Goal: Task Accomplishment & Management: Complete application form

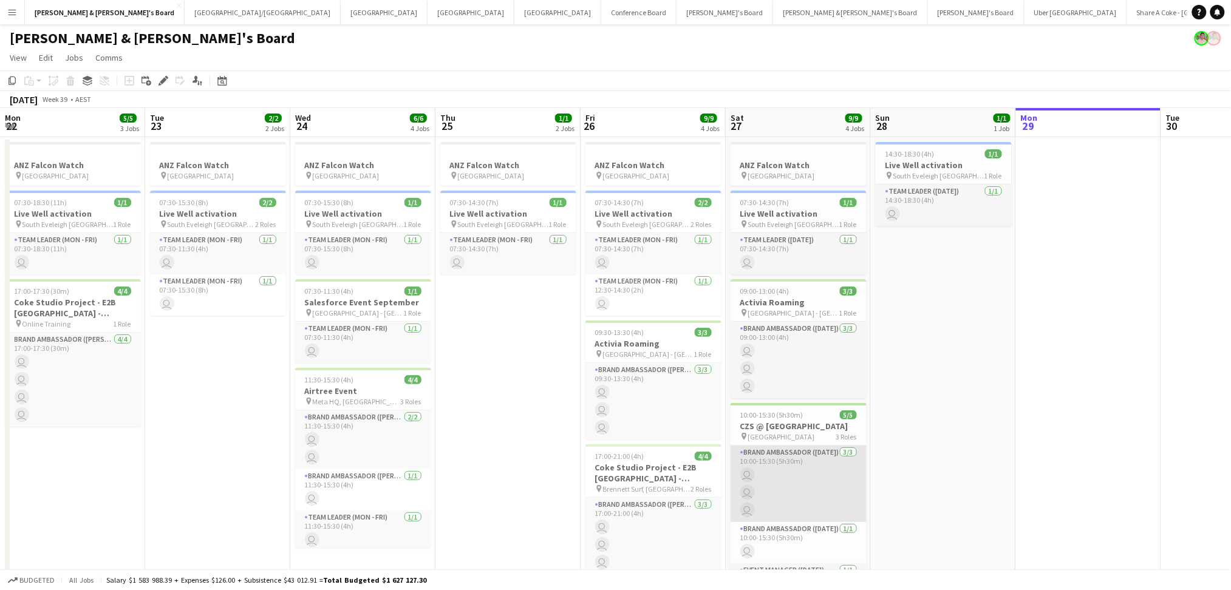
scroll to position [0, 459]
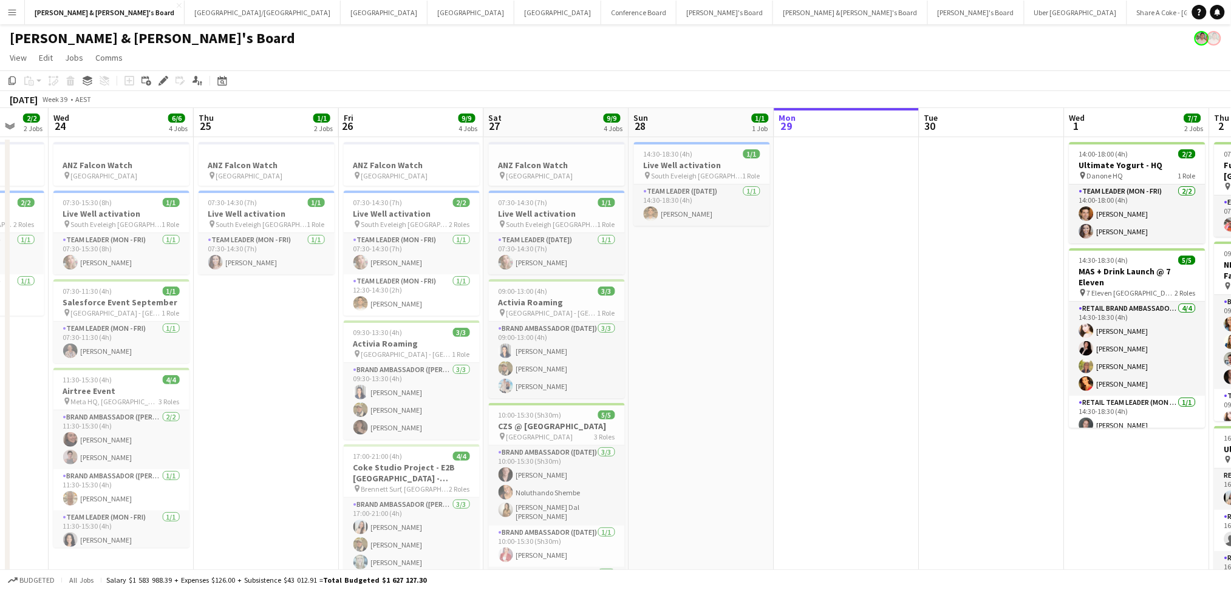
drag, startPoint x: 571, startPoint y: 430, endPoint x: 934, endPoint y: 456, distance: 363.4
click at [934, 456] on app-calendar-viewport "Sun 21 Mon 22 5/5 3 Jobs Tue 23 2/2 2 Jobs Wed 24 6/6 4 Jobs Thu 25 1/1 2 Jobs …" at bounding box center [615, 403] width 1231 height 591
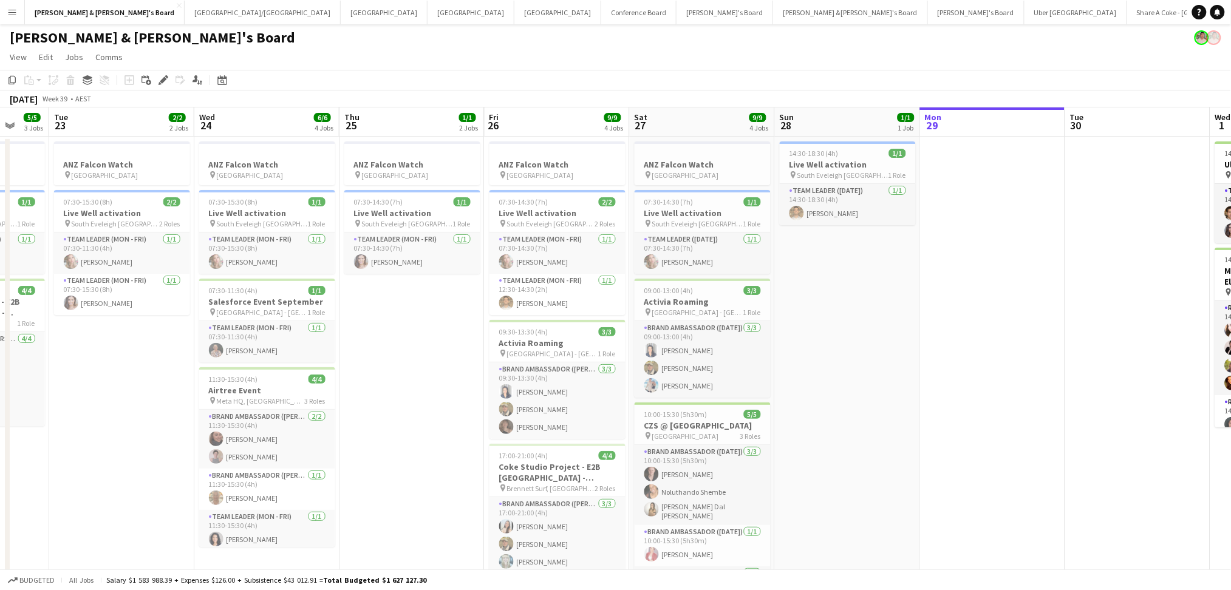
scroll to position [0, 0]
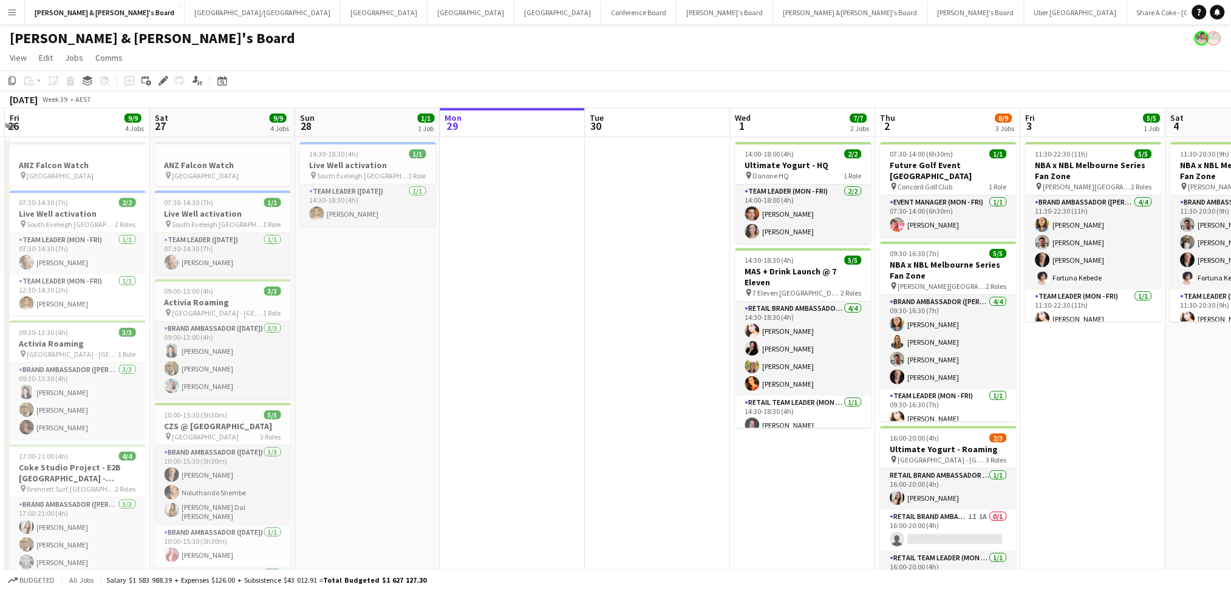
drag, startPoint x: 1013, startPoint y: 397, endPoint x: 375, endPoint y: 341, distance: 640.5
click at [378, 342] on app-calendar-viewport "Tue 23 2/2 2 Jobs Wed 24 6/6 4 Jobs Thu 25 1/1 2 Jobs Fri 26 9/9 4 Jobs Sat 27 …" at bounding box center [615, 447] width 1231 height 679
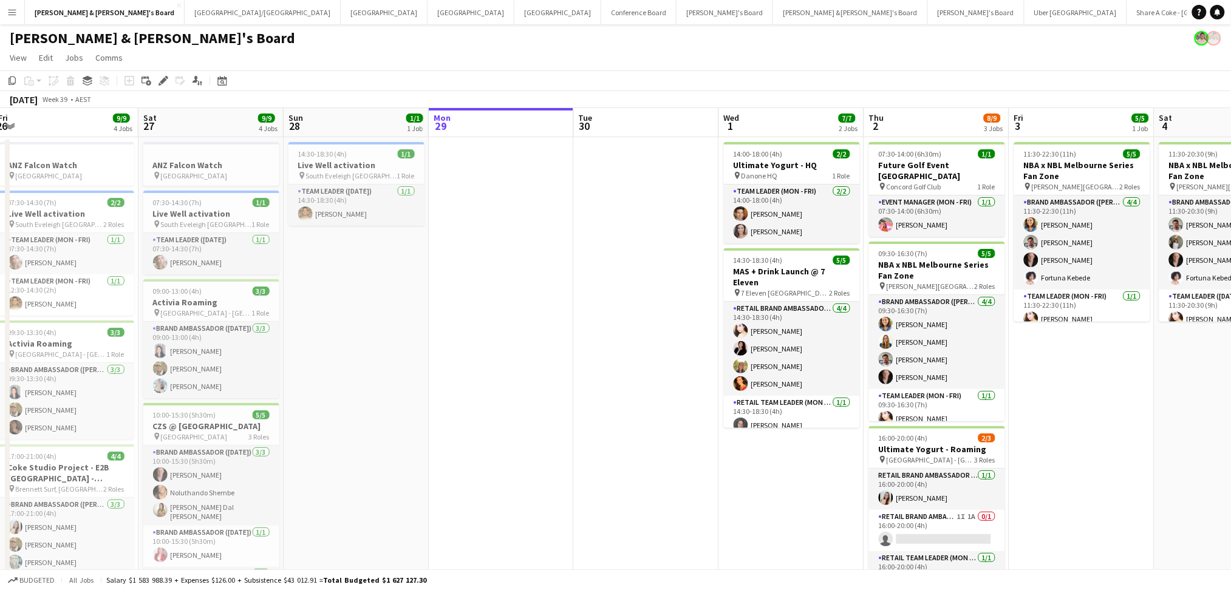
drag, startPoint x: 526, startPoint y: 472, endPoint x: 671, endPoint y: 467, distance: 145.2
click at [671, 467] on app-calendar-viewport "Wed 24 6/6 4 Jobs Thu 25 1/1 2 Jobs Fri 26 9/9 4 Jobs Sat 27 9/9 4 Jobs Sun 28 …" at bounding box center [615, 447] width 1231 height 679
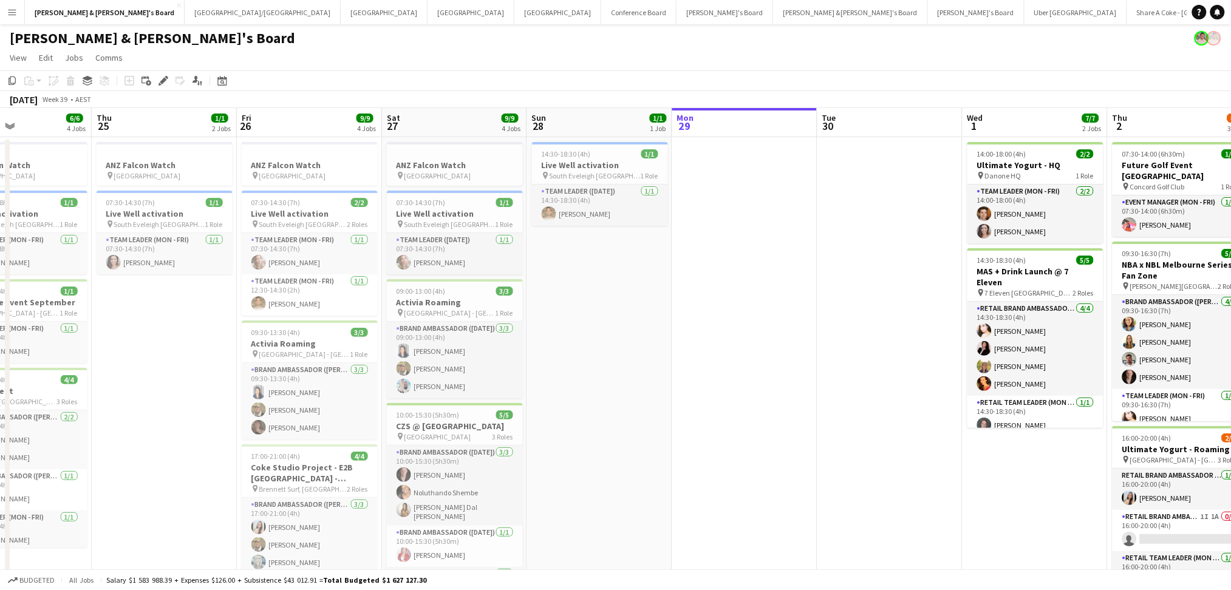
drag, startPoint x: 603, startPoint y: 440, endPoint x: 787, endPoint y: 425, distance: 185.2
click at [790, 429] on app-calendar-viewport "Mon 22 5/5 3 Jobs Tue 23 2/2 2 Jobs Wed 24 6/6 4 Jobs Thu 25 1/1 2 Jobs Fri 26 …" at bounding box center [615, 447] width 1231 height 679
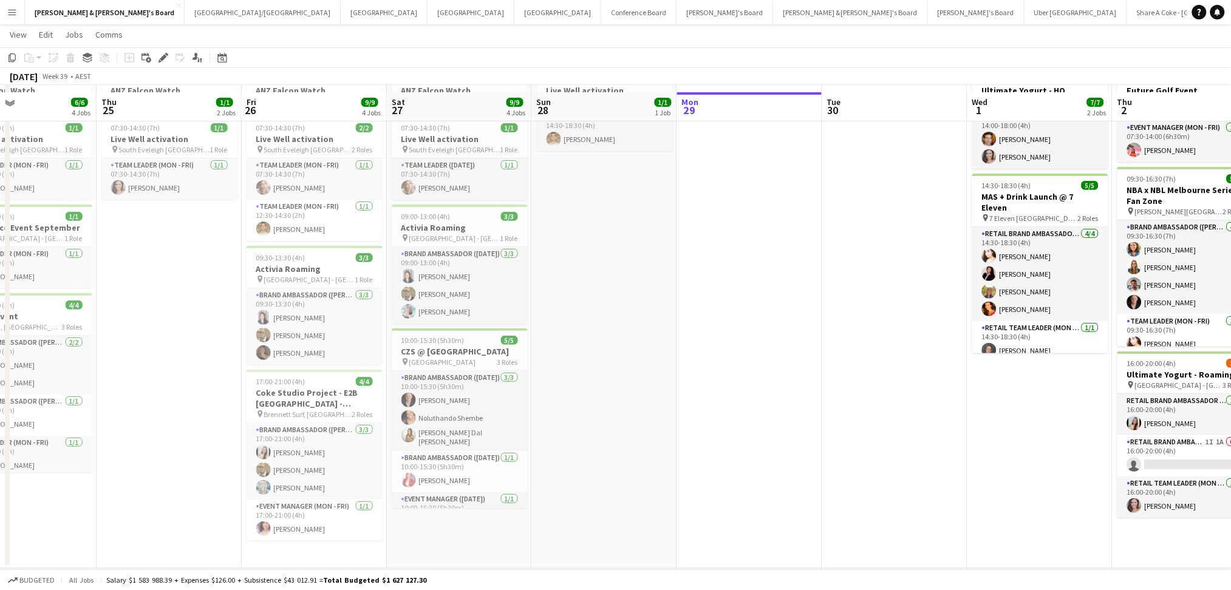
scroll to position [81, 0]
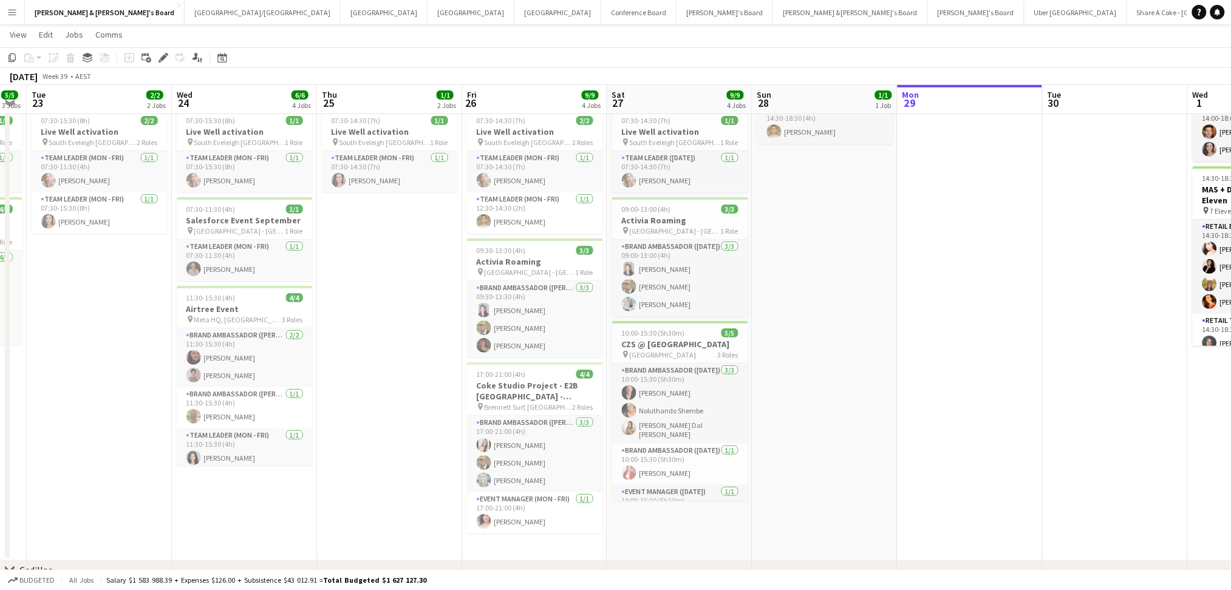
drag, startPoint x: 593, startPoint y: 386, endPoint x: 832, endPoint y: 370, distance: 239.7
click at [832, 370] on app-calendar-viewport "Sun 21 1/1 2 Jobs Mon 22 5/5 3 Jobs Tue 23 2/2 2 Jobs Wed 24 6/6 4 Jobs Thu 25 …" at bounding box center [615, 336] width 1231 height 738
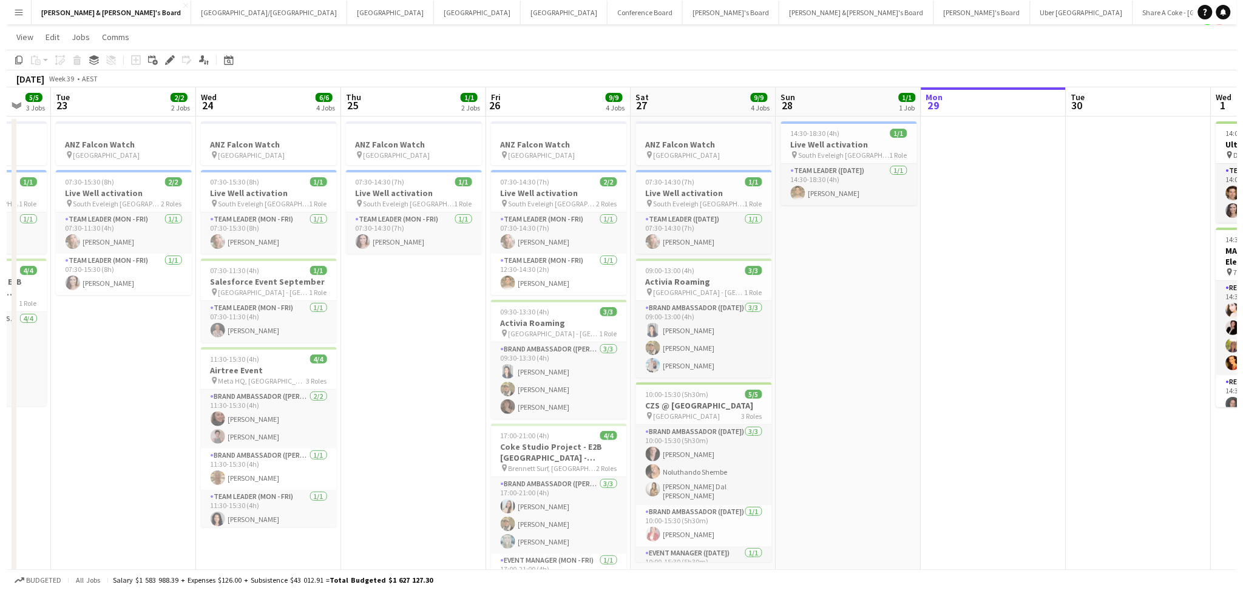
scroll to position [0, 0]
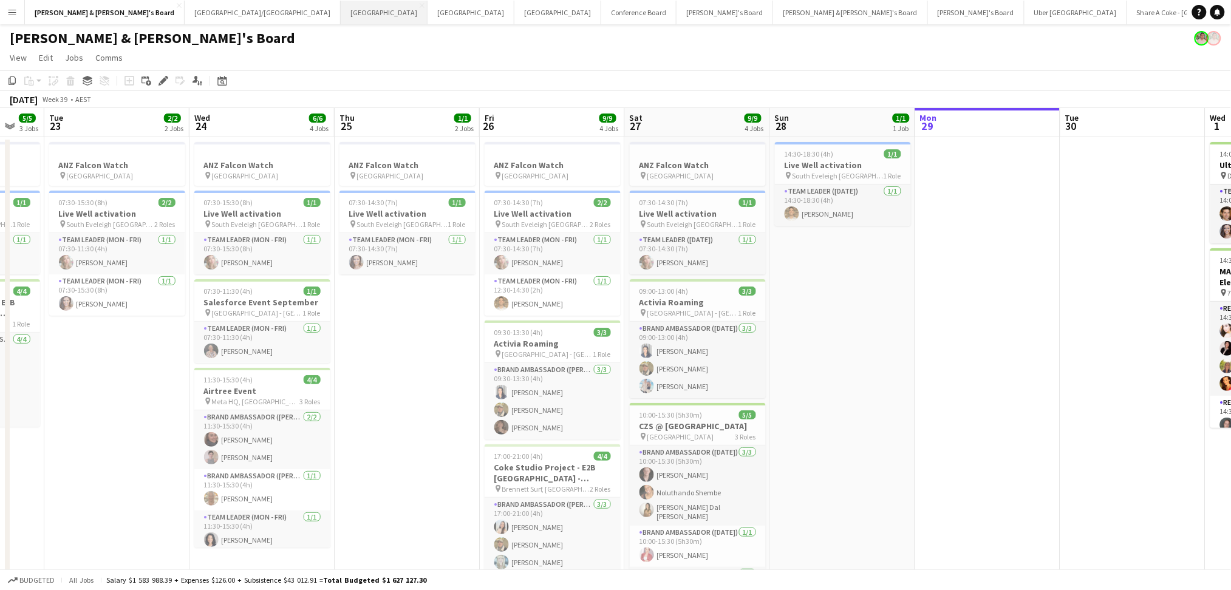
click at [341, 14] on button "Melbourne Close" at bounding box center [384, 13] width 87 height 24
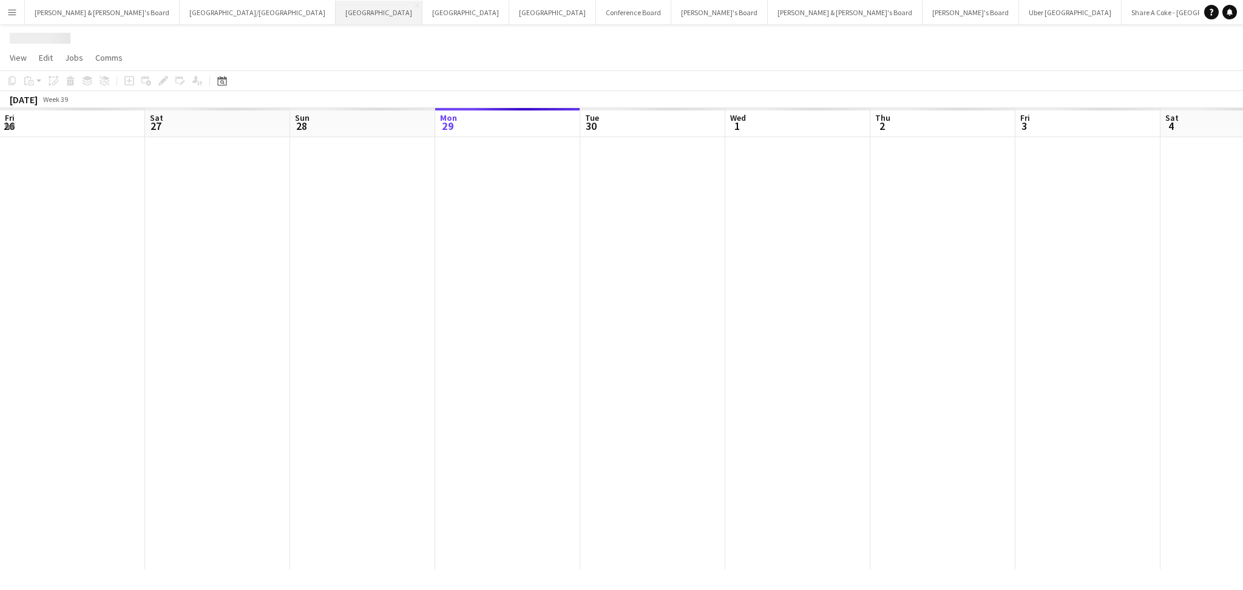
scroll to position [0, 290]
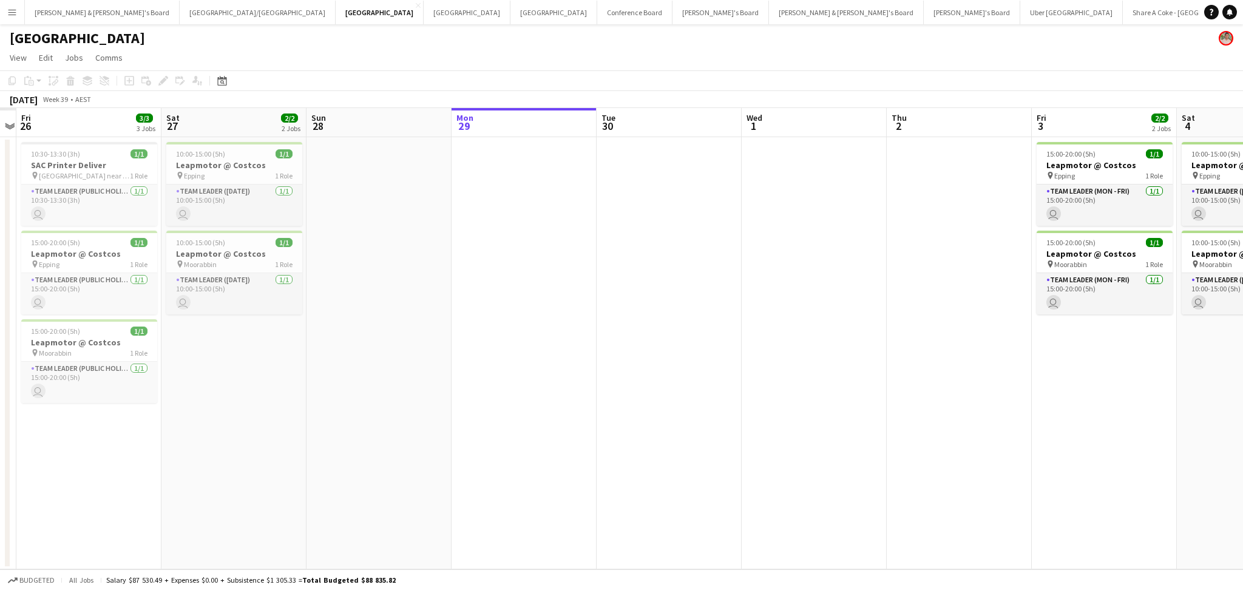
drag, startPoint x: 161, startPoint y: 321, endPoint x: 468, endPoint y: 331, distance: 306.7
click at [468, 331] on app-calendar-viewport "Wed 24 Thu 25 Fri 26 3/3 3 Jobs Sat 27 2/2 2 Jobs Sun 28 Mon 29 Tue 30 Wed 1 Th…" at bounding box center [621, 338] width 1243 height 461
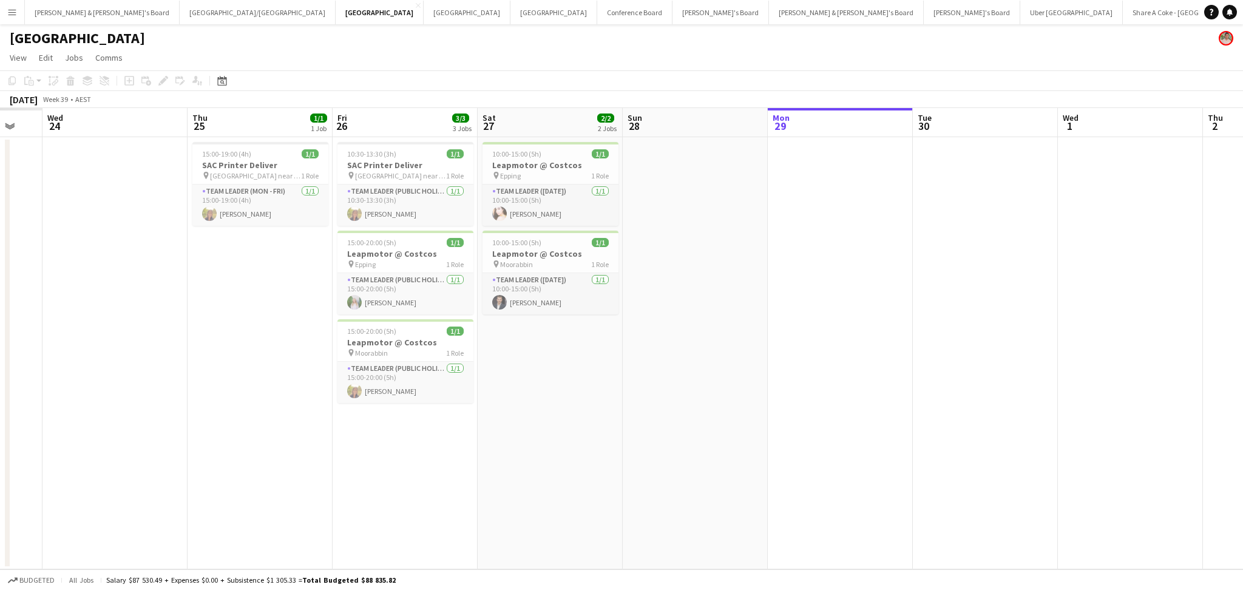
scroll to position [0, 278]
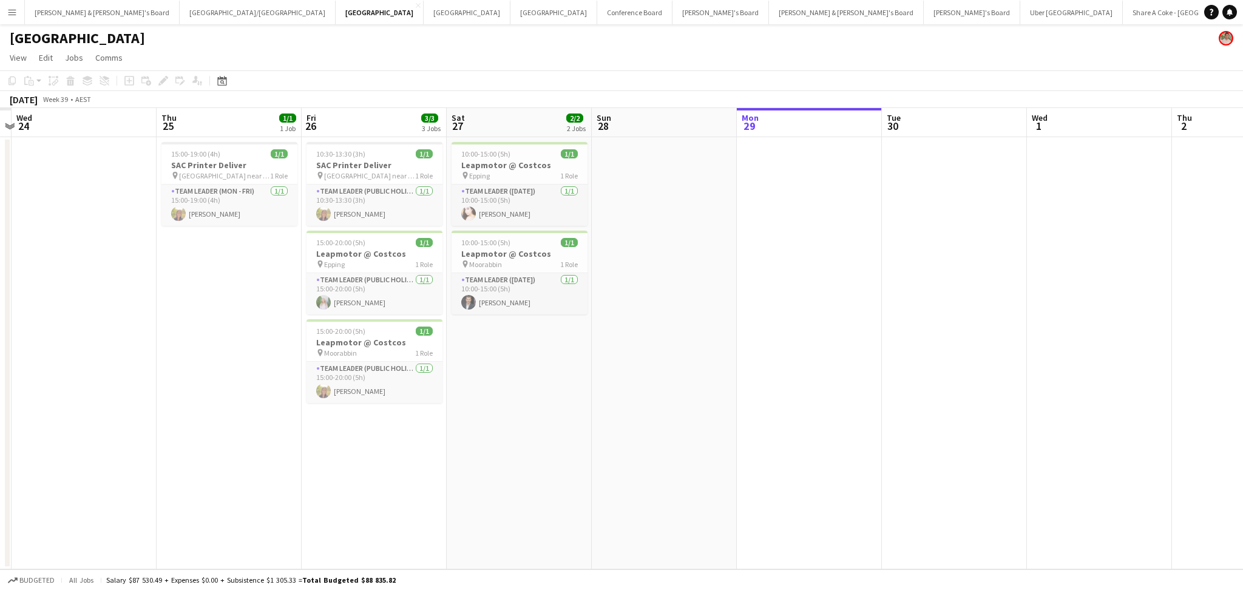
drag, startPoint x: 358, startPoint y: 358, endPoint x: 644, endPoint y: 365, distance: 286.0
click at [644, 365] on app-calendar-viewport "Mon 22 Tue 23 Wed 24 Thu 25 1/1 1 Job Fri 26 3/3 3 Jobs Sat 27 2/2 2 Jobs Sun 2…" at bounding box center [621, 338] width 1243 height 461
click at [180, 19] on button "[GEOGRAPHIC_DATA]/[GEOGRAPHIC_DATA] Close" at bounding box center [258, 13] width 156 height 24
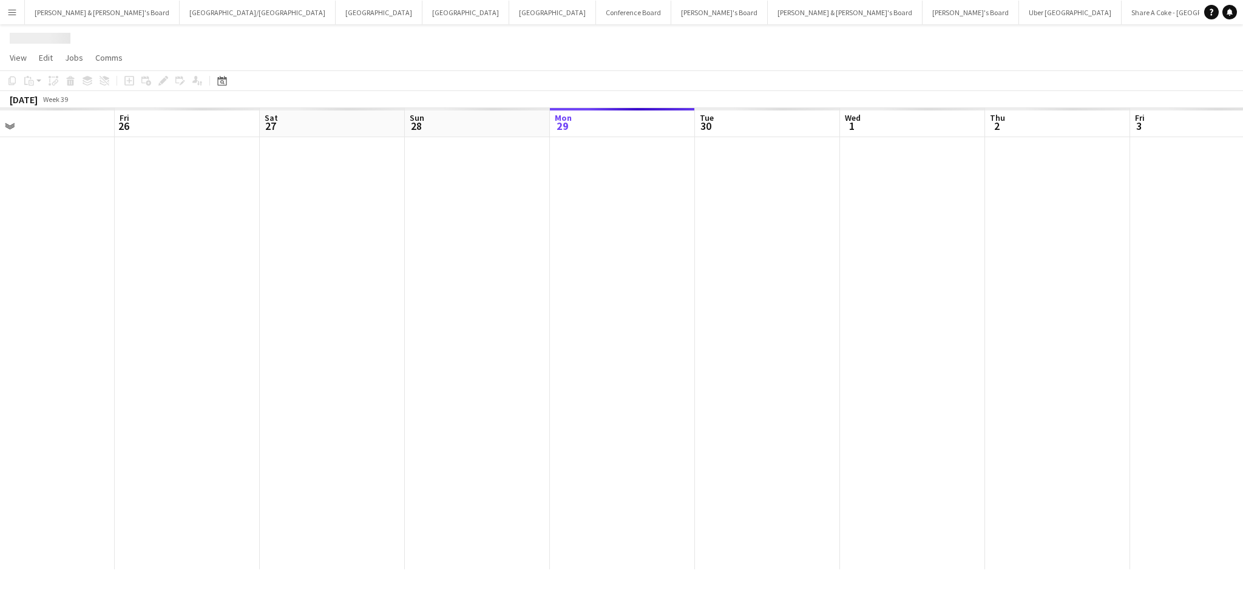
drag, startPoint x: 316, startPoint y: 372, endPoint x: 729, endPoint y: 368, distance: 412.8
click at [729, 368] on app-calendar-viewport "Tue 23 Wed 24 Thu 25 Fri 26 Sat 27 Sun 28 Mon 29 Tue 30 Wed 1 Thu 2 Fri 3 Sat 4…" at bounding box center [621, 338] width 1243 height 461
drag, startPoint x: 442, startPoint y: 345, endPoint x: 503, endPoint y: 345, distance: 61.3
click at [503, 345] on app-calendar-viewport "Tue 23 Wed 24 Thu 25 Fri 26 Sat 27 Sun 28 Mon 29 Tue 30 Wed 1 Thu 2 Fri 3 Sat 4…" at bounding box center [621, 338] width 1243 height 461
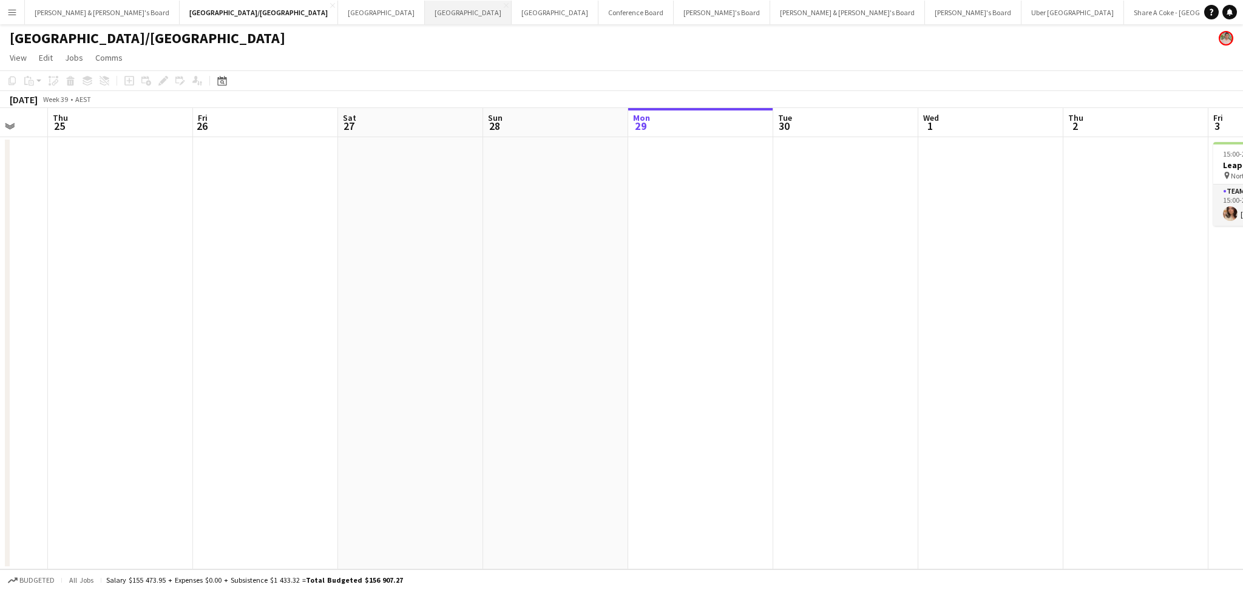
click at [425, 18] on button "Adelaide Close" at bounding box center [468, 13] width 87 height 24
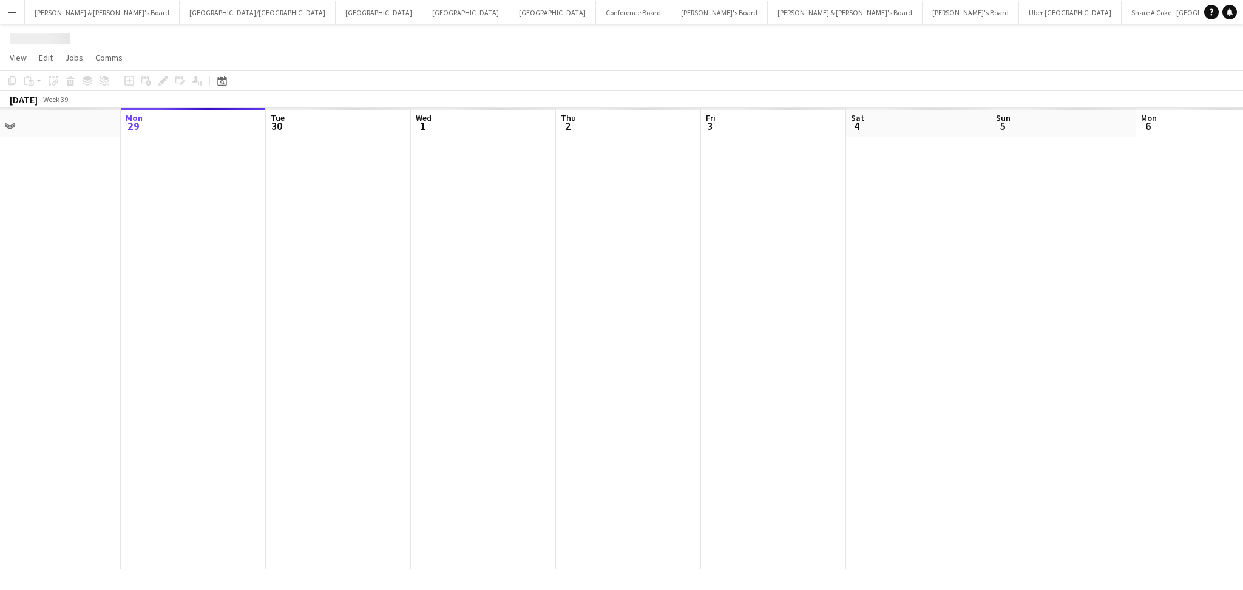
scroll to position [0, 374]
drag, startPoint x: 269, startPoint y: 252, endPoint x: 766, endPoint y: 271, distance: 497.0
click at [766, 271] on app-calendar-viewport "Fri 26 Sat 27 Sun 28 Mon 29 Tue 30 Wed 1 Thu 2 Fri 3 Sat 4 Sun 5 Mon 6 Tue 7 We…" at bounding box center [621, 338] width 1243 height 461
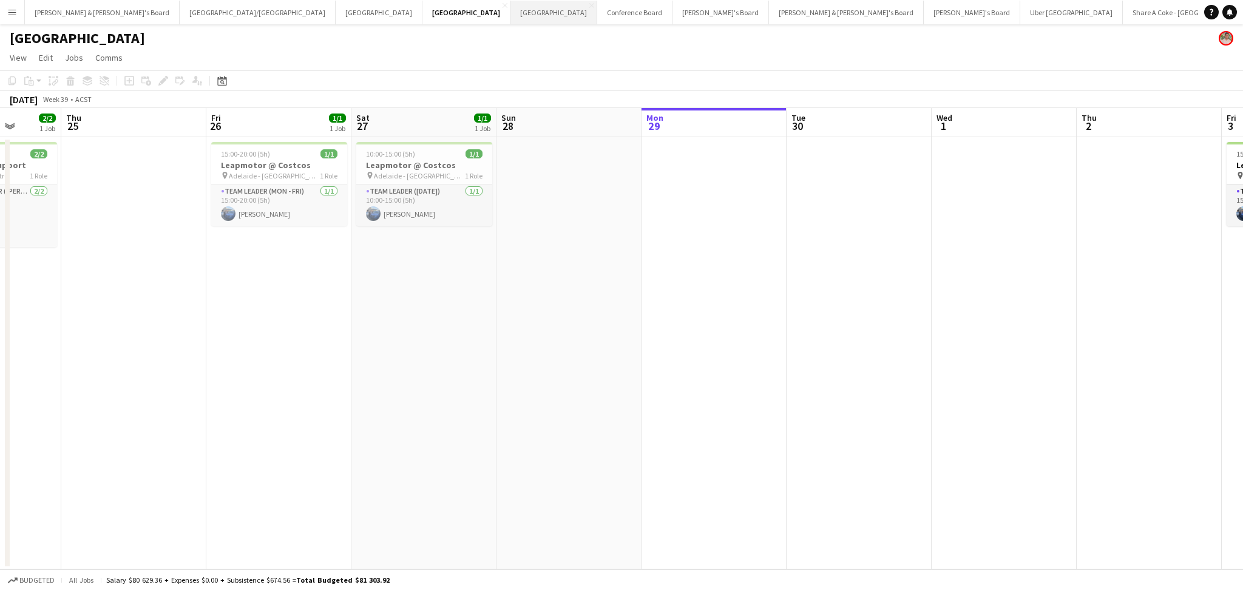
click at [511, 22] on button "Perth Close" at bounding box center [554, 13] width 87 height 24
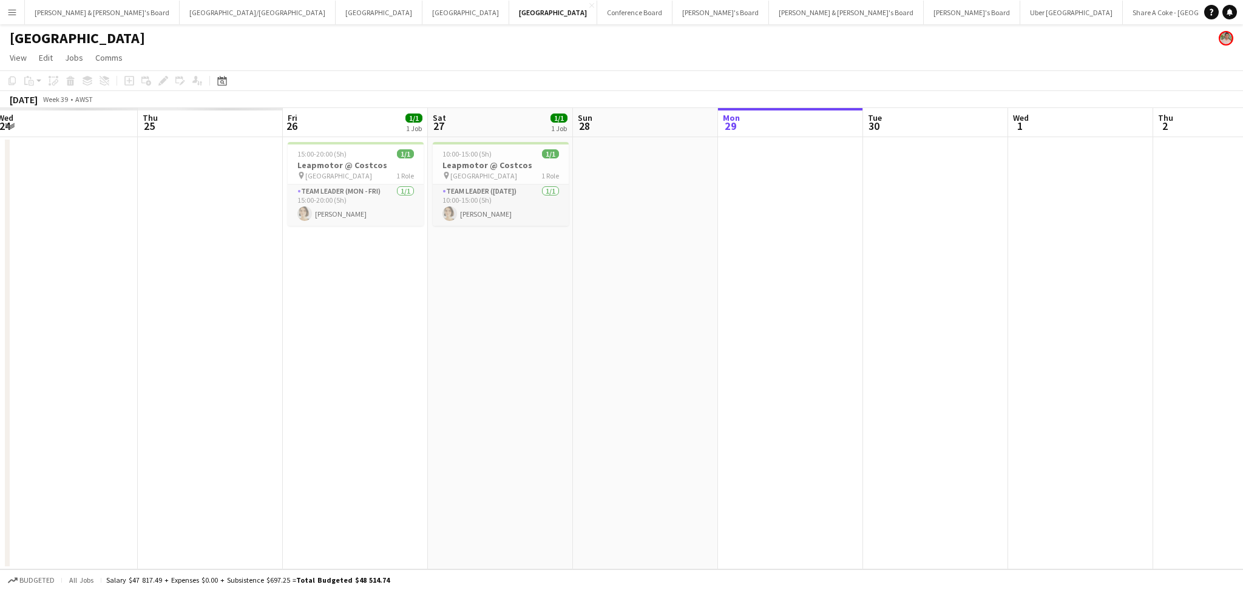
scroll to position [0, 325]
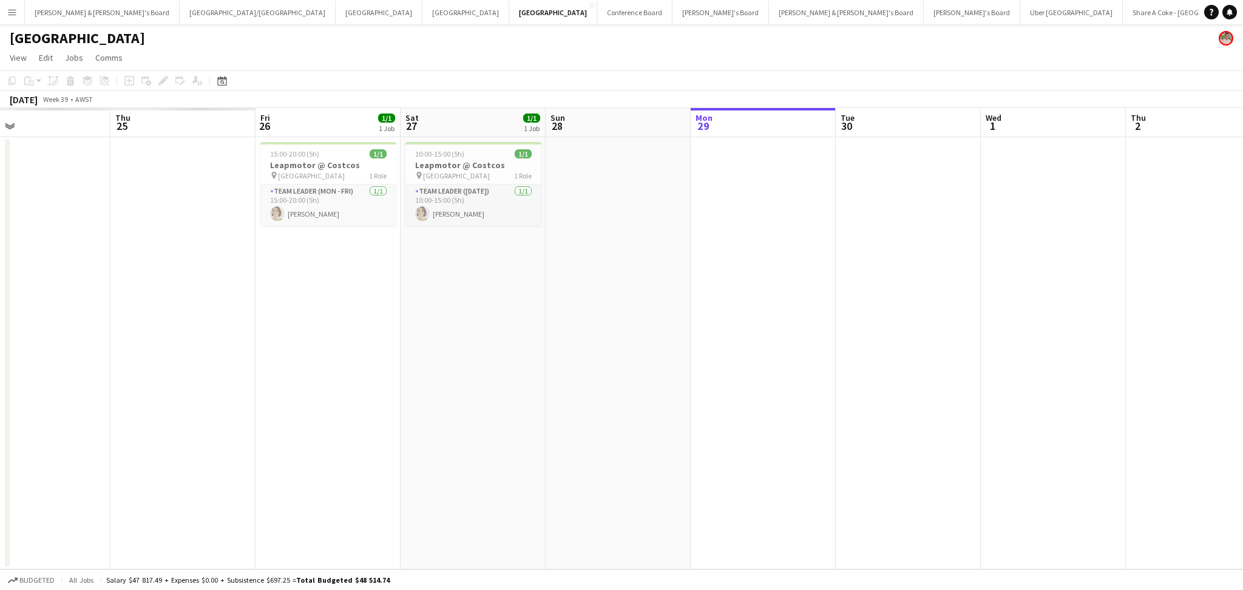
drag, startPoint x: 405, startPoint y: 372, endPoint x: 963, endPoint y: 393, distance: 558.3
click at [963, 393] on app-calendar-viewport "Mon 22 Tue 23 Wed 24 Thu 25 Fri 26 1/1 1 Job Sat 27 1/1 1 Job Sun 28 Mon 29 Tue…" at bounding box center [621, 338] width 1243 height 461
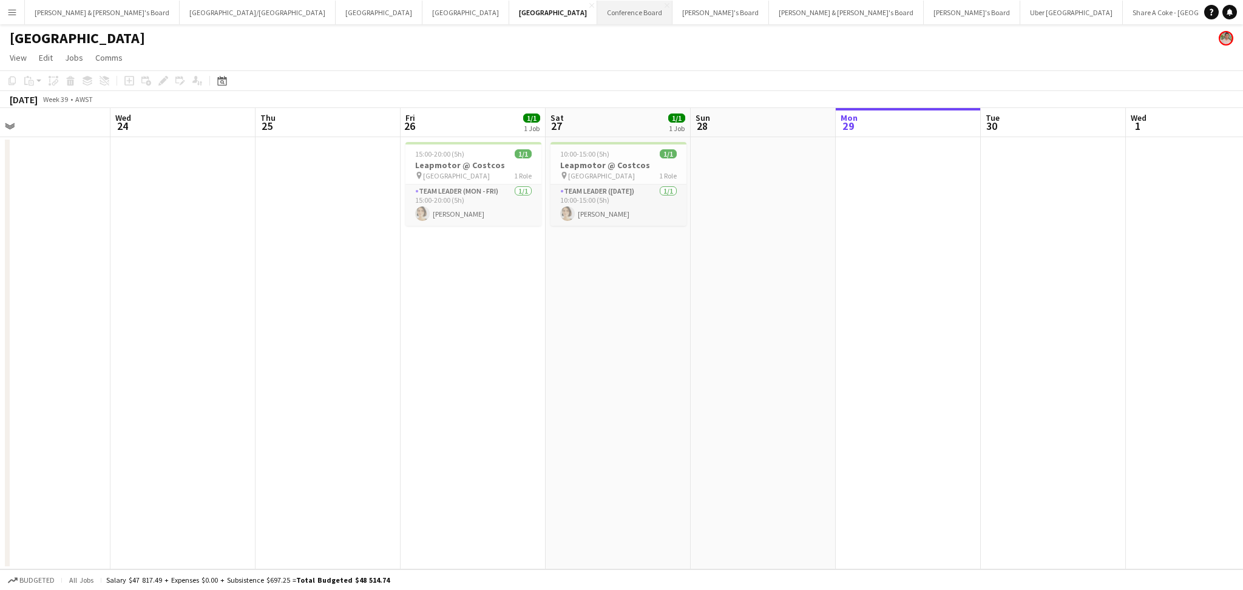
click at [597, 13] on button "Conference Board Close" at bounding box center [634, 13] width 75 height 24
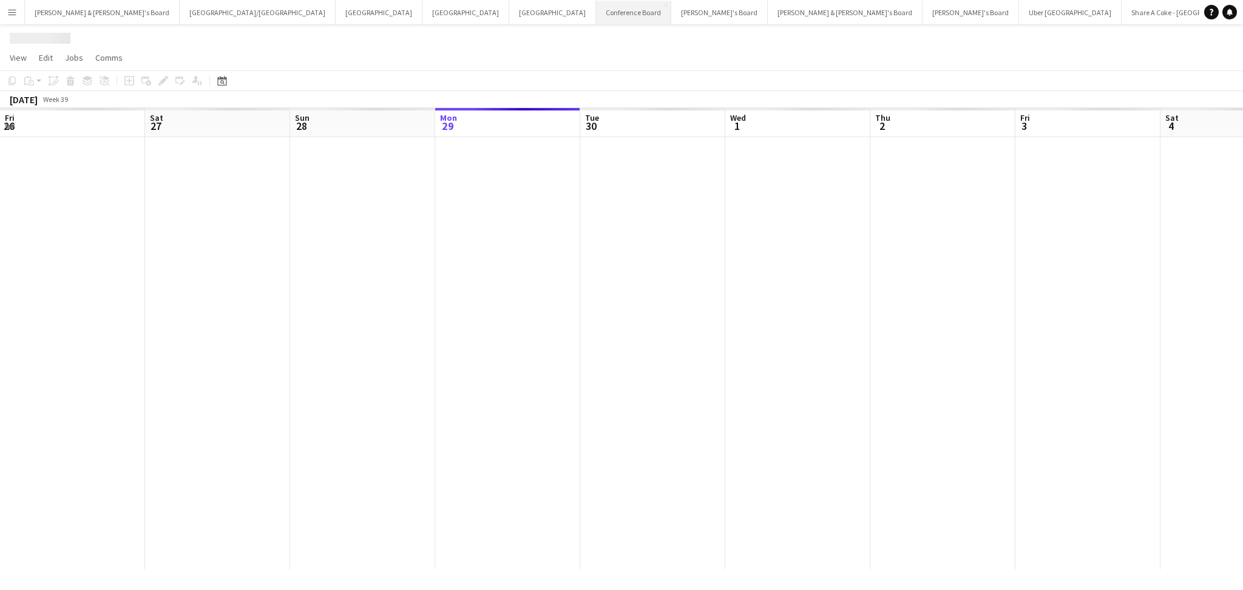
scroll to position [0, 290]
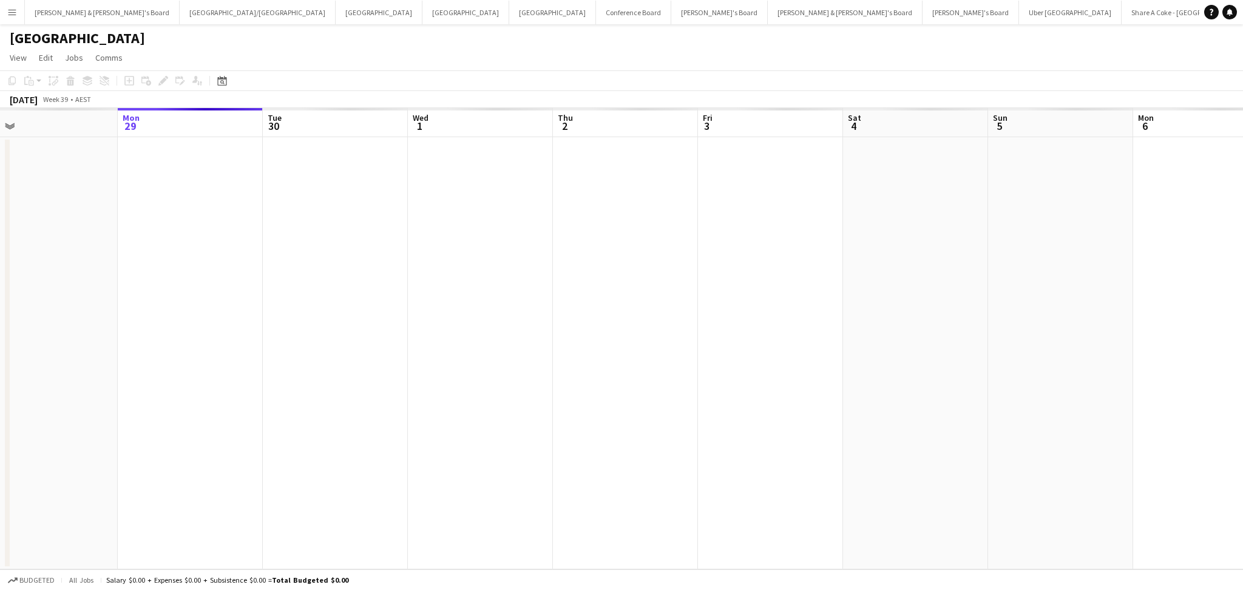
drag, startPoint x: 491, startPoint y: 273, endPoint x: 977, endPoint y: 302, distance: 487.1
click at [977, 302] on app-calendar-viewport "Fri 26 Sat 27 Sun 28 Mon 29 Tue 30 Wed 1 Thu 2 Fri 3 Sat 4 Sun 5 Mon 6 Tue 7 We…" at bounding box center [621, 338] width 1243 height 461
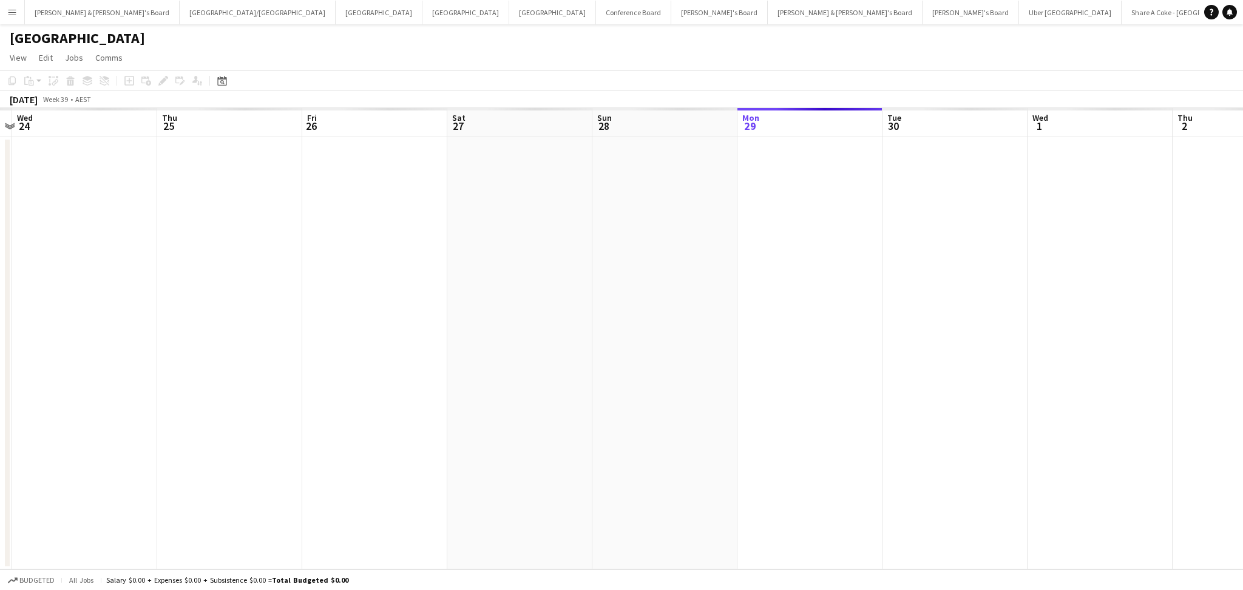
drag, startPoint x: 506, startPoint y: 311, endPoint x: 707, endPoint y: 344, distance: 203.6
click at [707, 344] on app-calendar-viewport "Mon 22 Tue 23 Wed 24 Thu 25 Fri 26 Sat 27 Sun 28 Mon 29 Tue 30 Wed 1 Thu 2 Fri …" at bounding box center [621, 338] width 1243 height 461
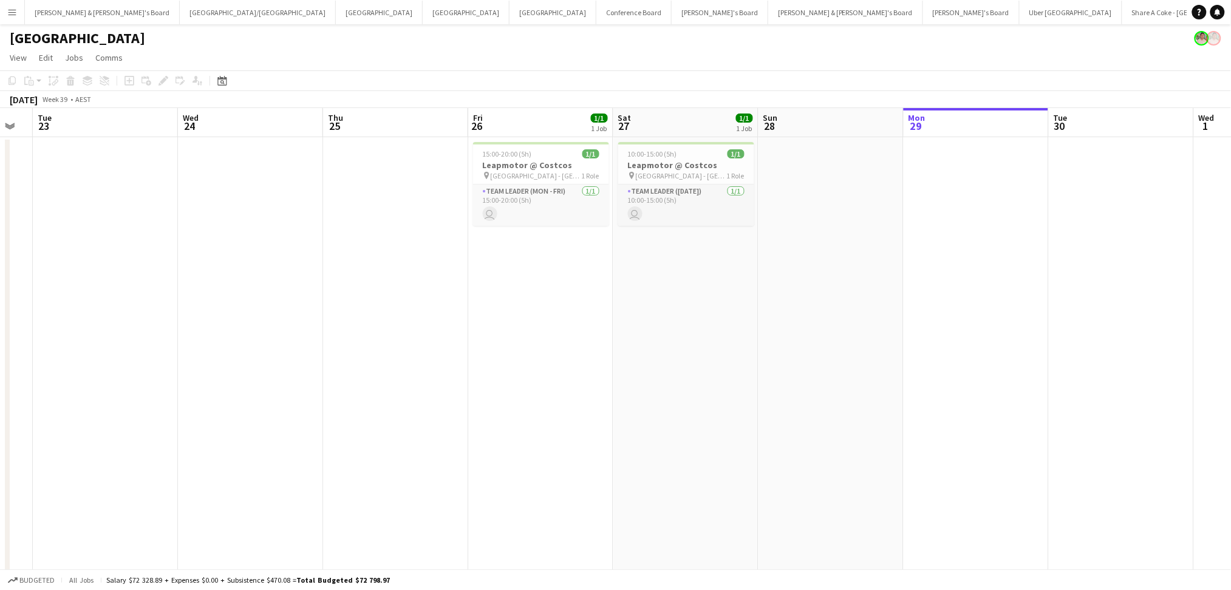
drag, startPoint x: 684, startPoint y: 362, endPoint x: 727, endPoint y: 367, distance: 43.4
click at [727, 367] on app-calendar-viewport "Sun 21 Mon 22 Tue 23 Wed 24 Thu 25 Fri 26 1/1 1 Job Sat 27 1/1 1 Job Sun 28 Mon…" at bounding box center [615, 387] width 1231 height 559
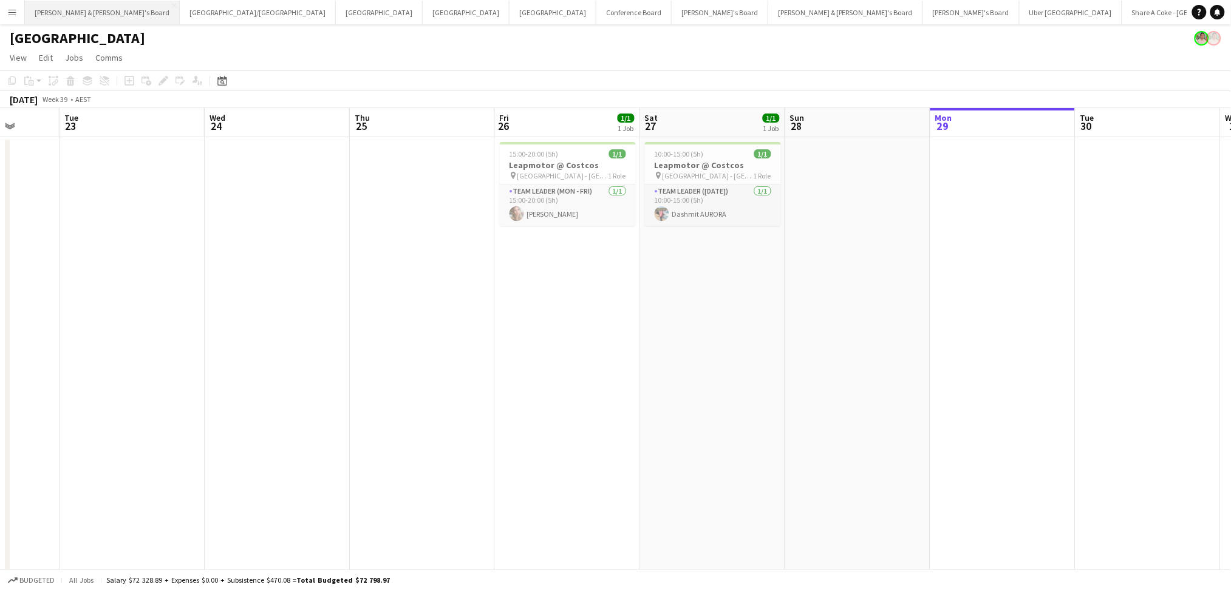
click at [70, 19] on button "[PERSON_NAME] & [PERSON_NAME]'s Board Close" at bounding box center [102, 13] width 155 height 24
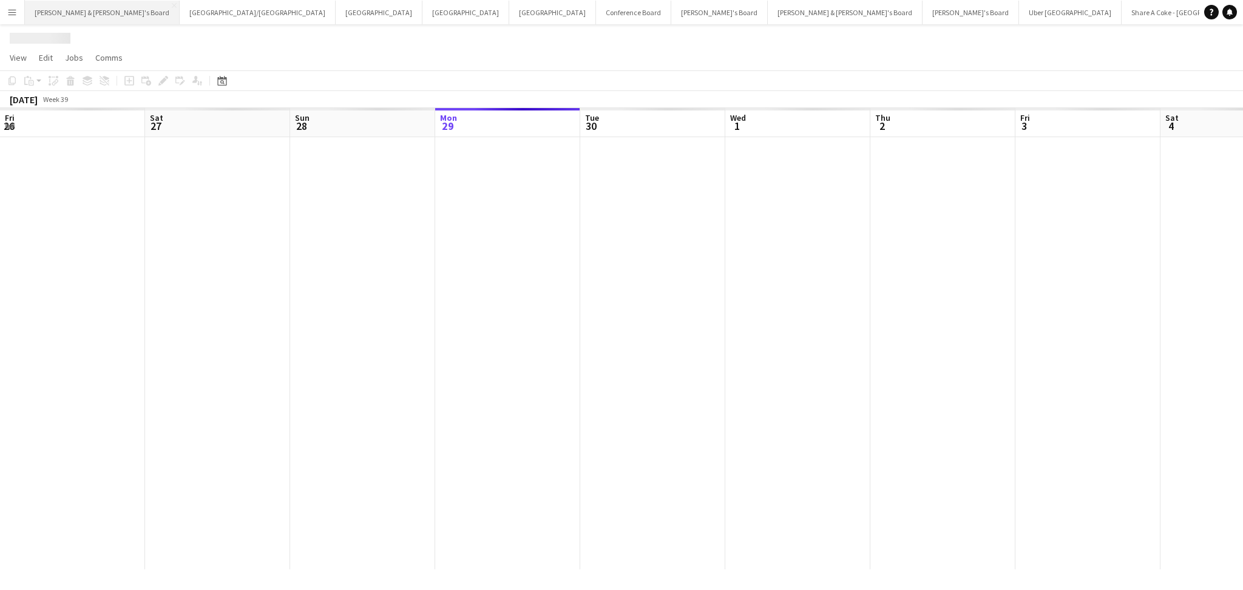
scroll to position [0, 290]
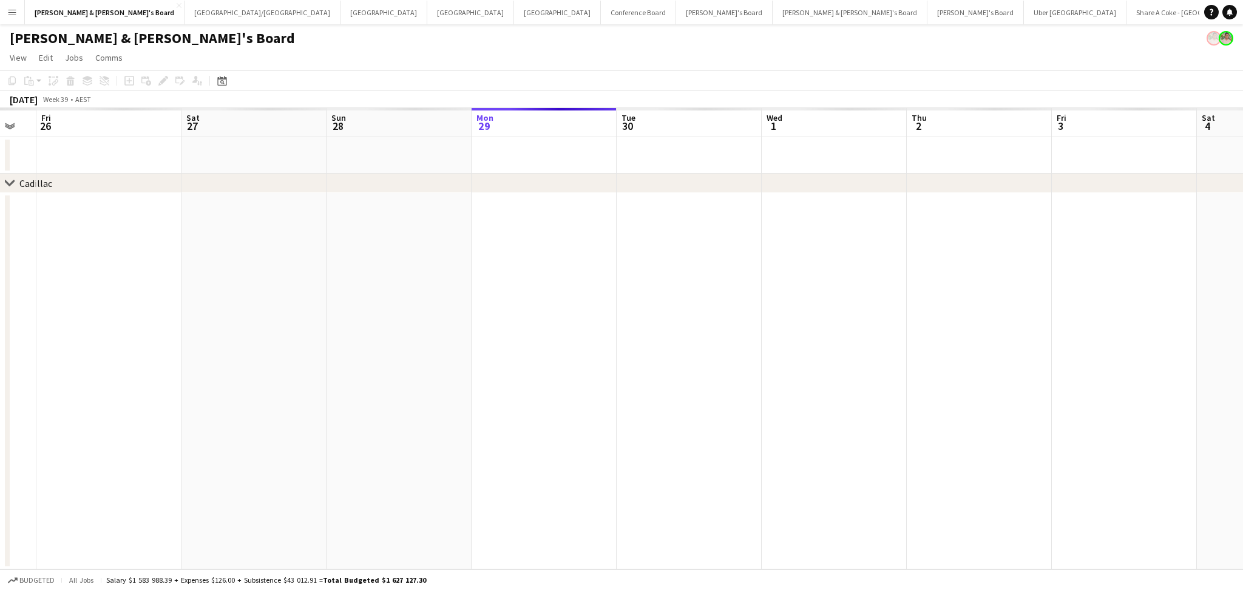
drag, startPoint x: 196, startPoint y: 313, endPoint x: 608, endPoint y: 308, distance: 411.6
click at [608, 308] on app-calendar-viewport "Wed 24 Thu 25 Fri 26 Sat 27 Sun 28 Mon 29 Tue 30 Wed 1 Thu 2 Fri 3 Sat 4 Sun 5 …" at bounding box center [621, 338] width 1243 height 461
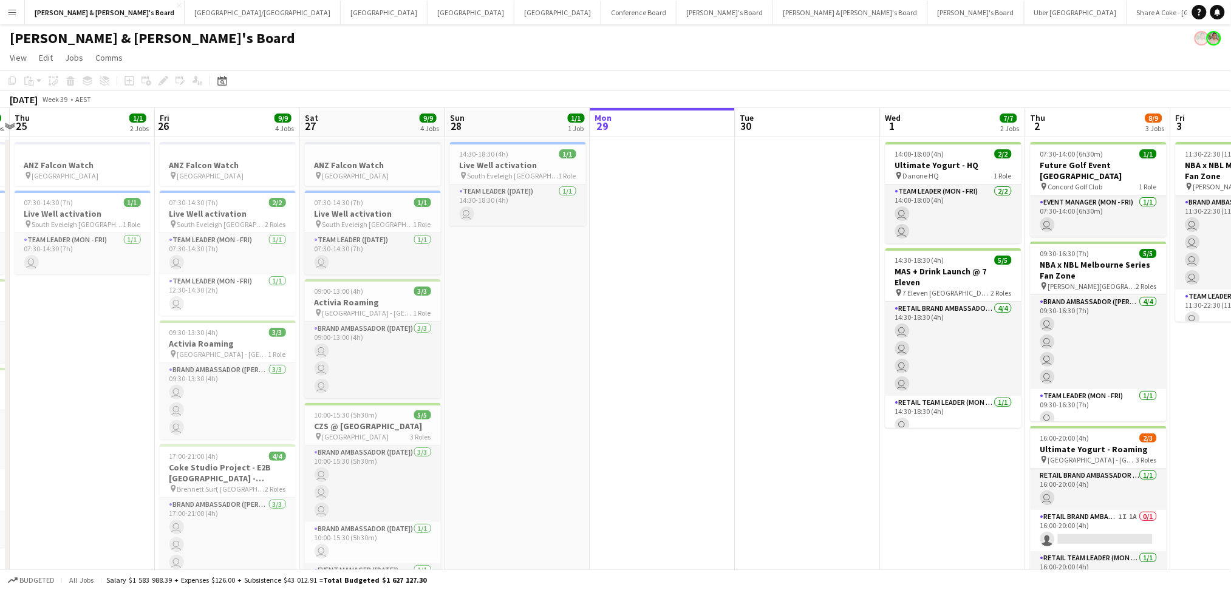
drag, startPoint x: 723, startPoint y: 324, endPoint x: 735, endPoint y: 324, distance: 12.2
click at [736, 324] on app-calendar-viewport "Tue 23 2/2 2 Jobs Wed 24 6/6 4 Jobs Thu 25 1/1 2 Jobs Fri 26 9/9 4 Jobs Sat 27 …" at bounding box center [615, 403] width 1231 height 591
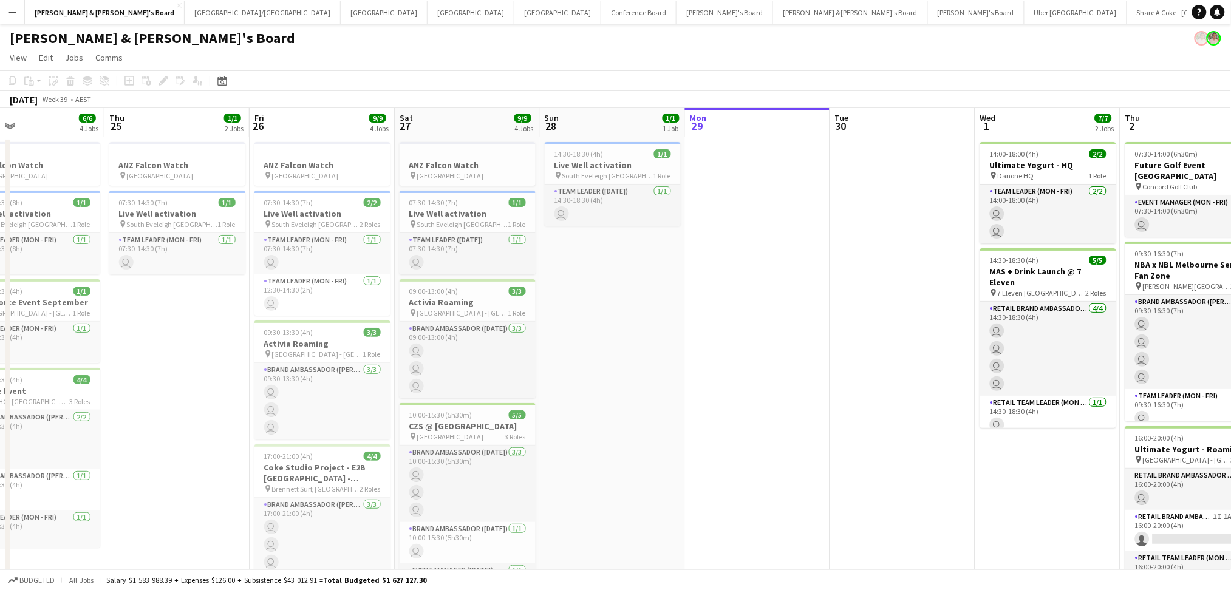
scroll to position [0, 323]
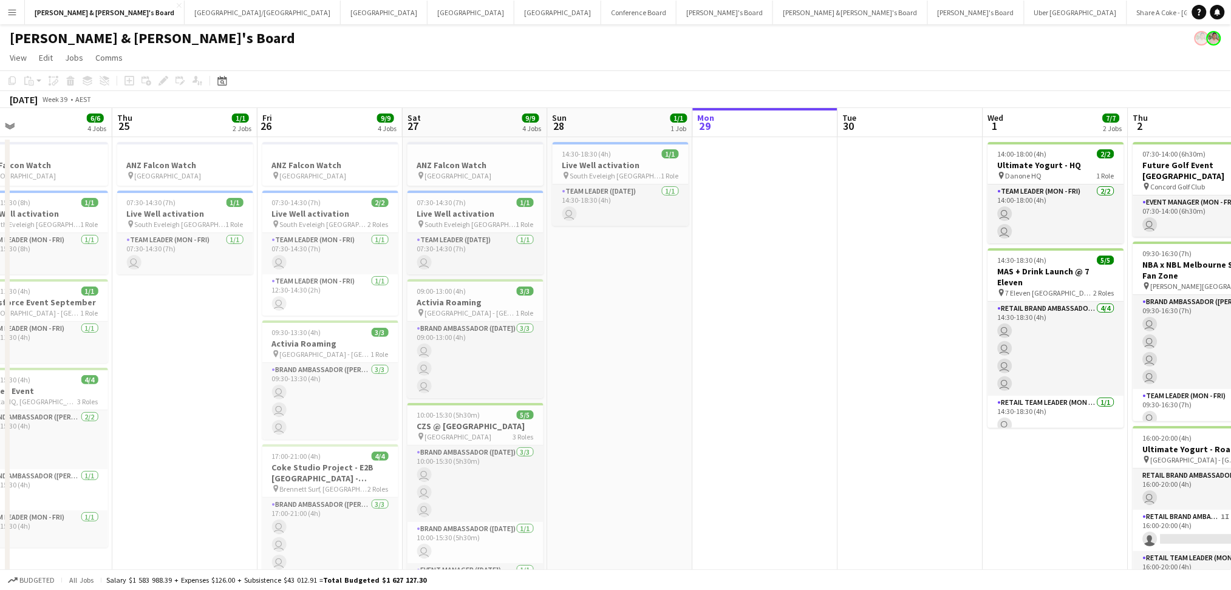
drag, startPoint x: 581, startPoint y: 330, endPoint x: 682, endPoint y: 333, distance: 101.4
click at [682, 333] on app-calendar-viewport "Mon 22 Tue 23 2/2 2 Jobs Wed 24 6/6 4 Jobs Thu 25 1/1 2 Jobs Fri 26 9/9 4 Jobs …" at bounding box center [615, 403] width 1231 height 591
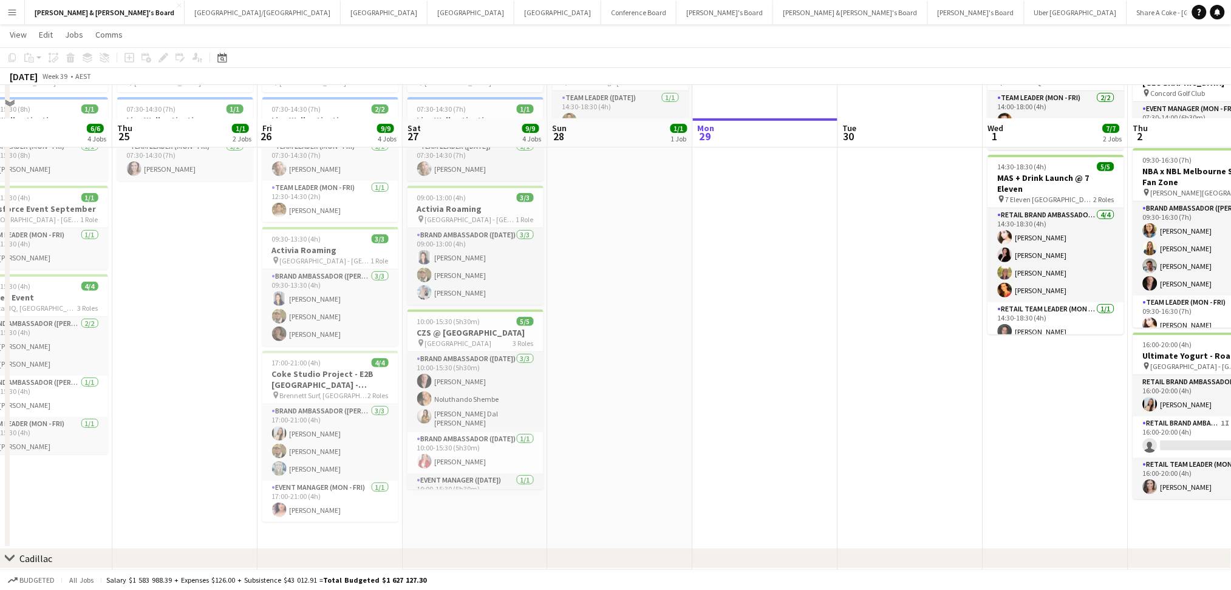
scroll to position [127, 0]
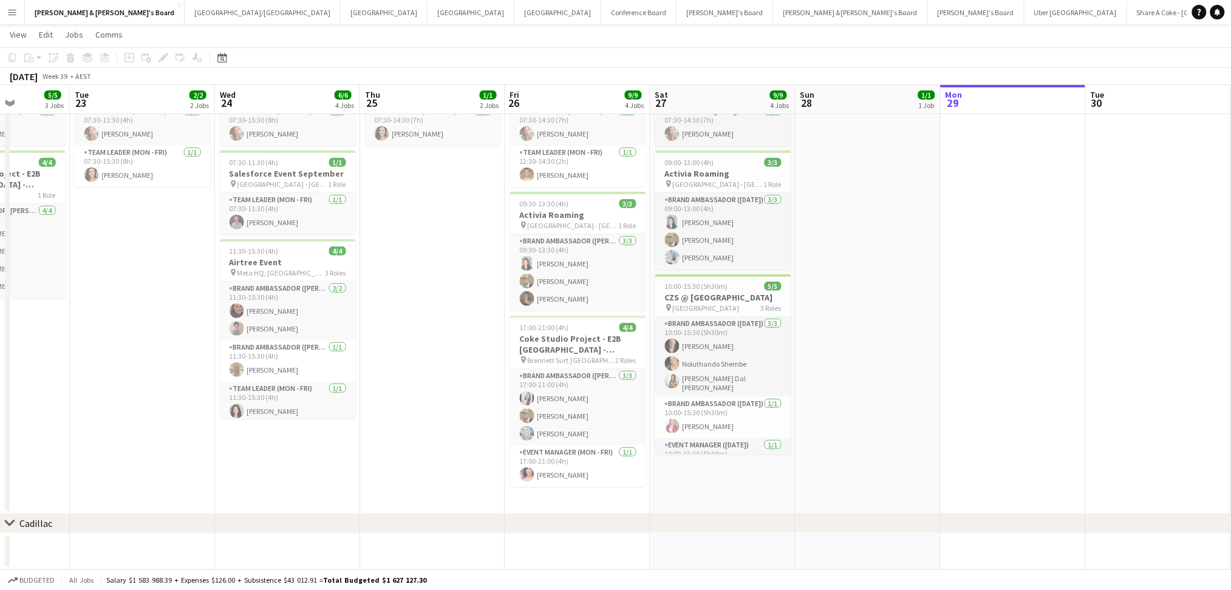
drag, startPoint x: 625, startPoint y: 446, endPoint x: 876, endPoint y: 435, distance: 251.0
click at [875, 435] on app-calendar-viewport "Sat 20 Sun 21 Mon 22 5/5 3 Jobs Tue 23 2/2 2 Jobs Wed 24 6/6 4 Jobs Thu 25 1/1 …" at bounding box center [615, 245] width 1231 height 650
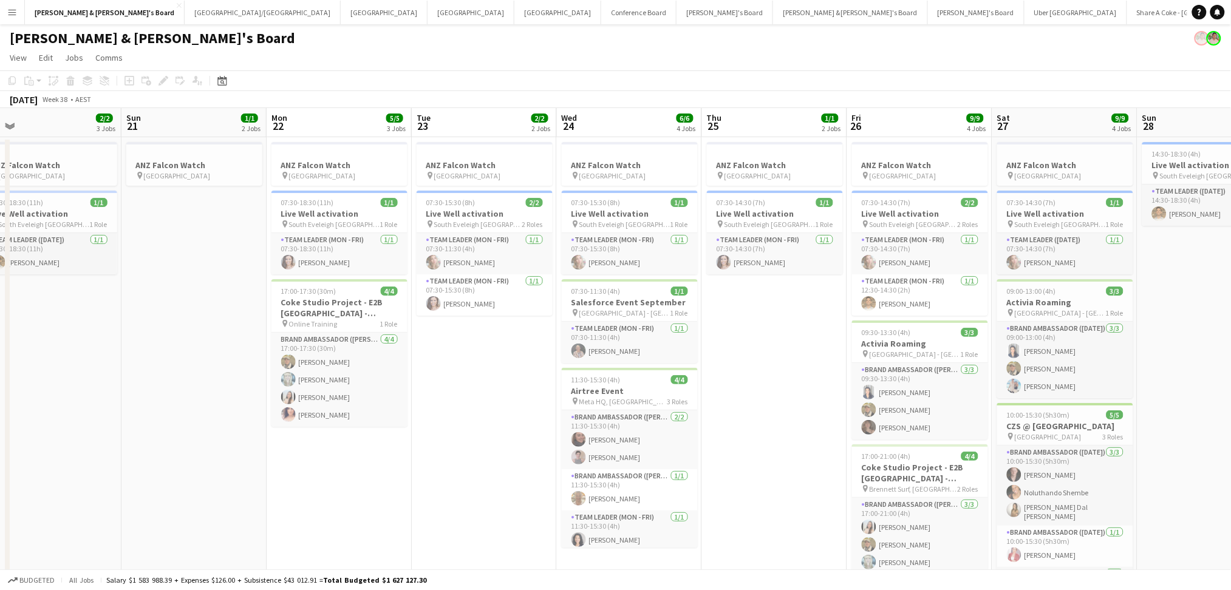
scroll to position [0, 309]
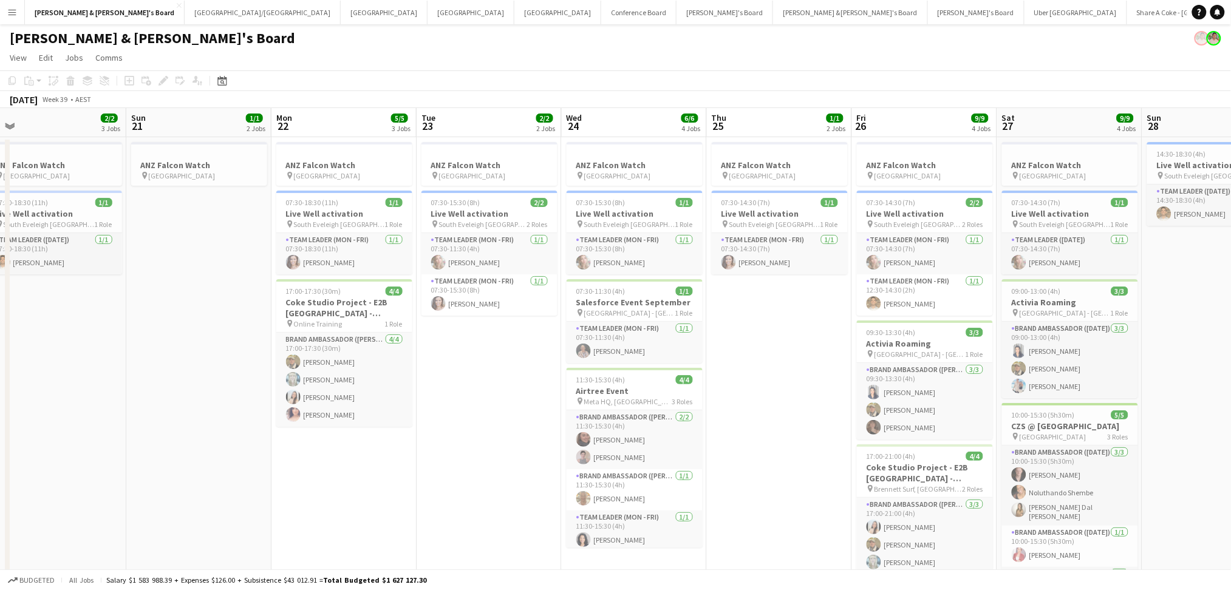
drag, startPoint x: 409, startPoint y: 418, endPoint x: 753, endPoint y: 418, distance: 344.2
click at [753, 418] on app-calendar-viewport "Thu 18 Fri 19 2/2 3 Jobs Sat 20 2/2 3 Jobs Sun 21 1/1 2 Jobs Mon 22 5/5 3 Jobs …" at bounding box center [615, 447] width 1231 height 679
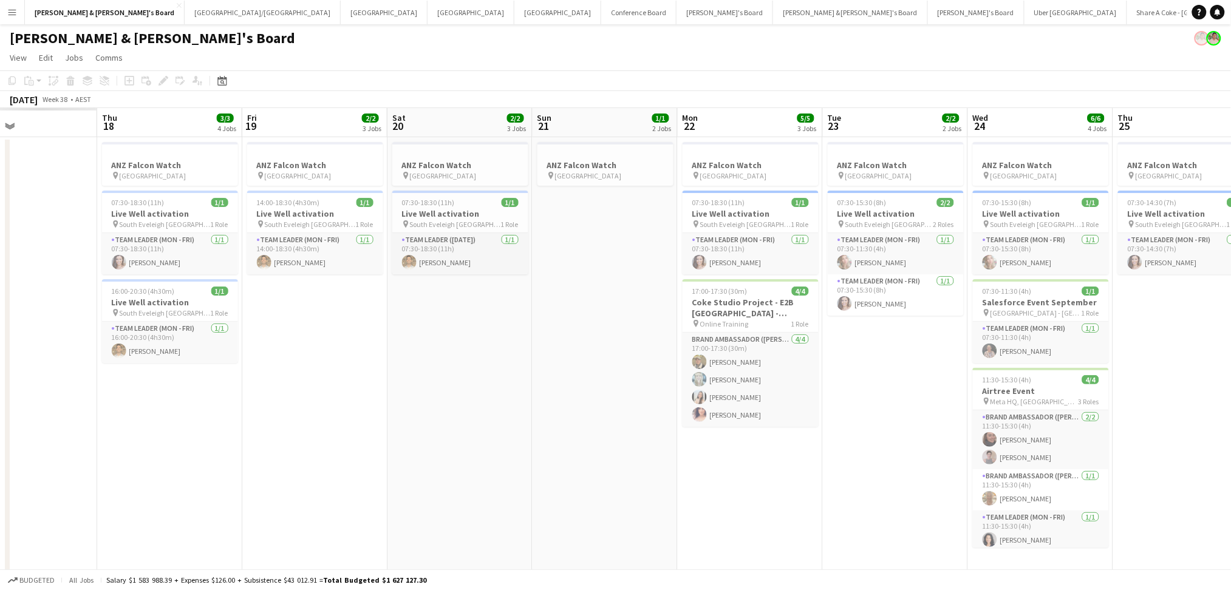
drag, startPoint x: 415, startPoint y: 440, endPoint x: 810, endPoint y: 452, distance: 395.4
click at [821, 452] on app-calendar-viewport "Mon 15 Tue 16 Wed 17 Thu 18 3/3 4 Jobs Fri 19 2/2 3 Jobs Sat 20 2/2 3 Jobs Sun …" at bounding box center [615, 447] width 1231 height 679
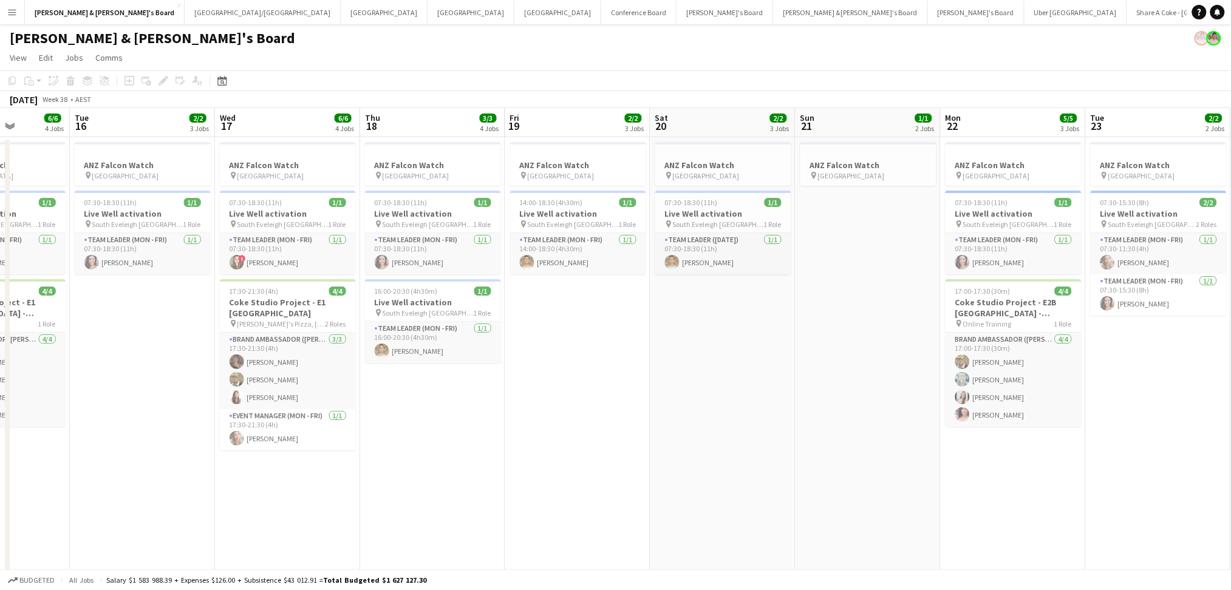
drag, startPoint x: 566, startPoint y: 458, endPoint x: 829, endPoint y: 468, distance: 263.1
click at [829, 468] on app-calendar-viewport "Sat 13 Sun 14 Mon 15 6/6 4 Jobs Tue 16 2/2 3 Jobs Wed 17 6/6 4 Jobs Thu 18 3/3 …" at bounding box center [615, 447] width 1231 height 679
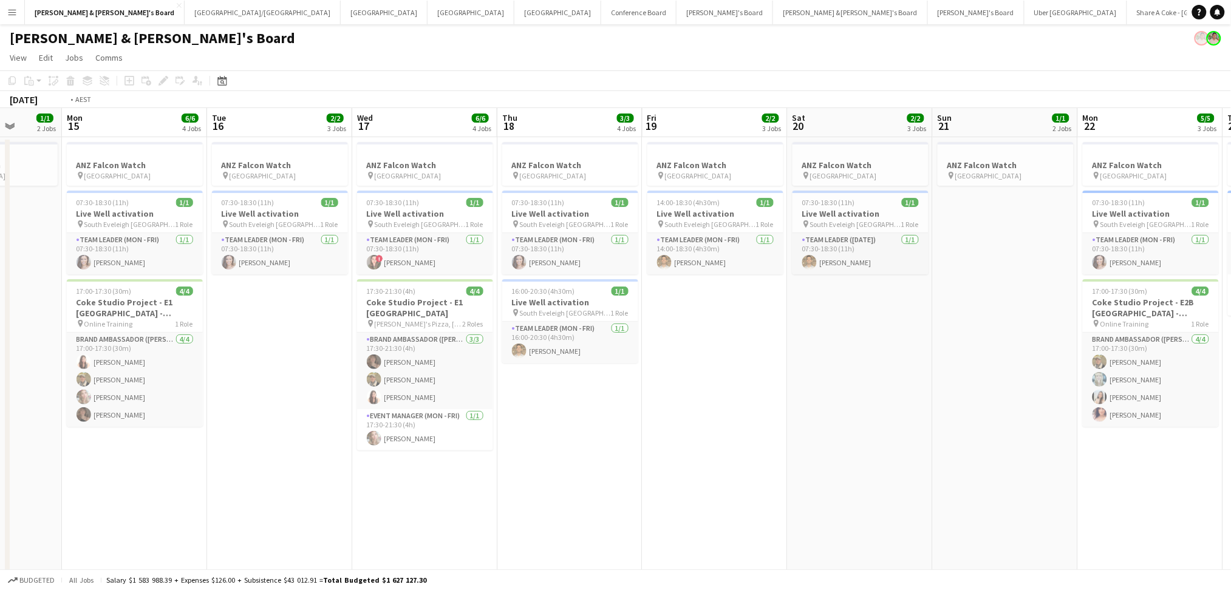
scroll to position [0, 356]
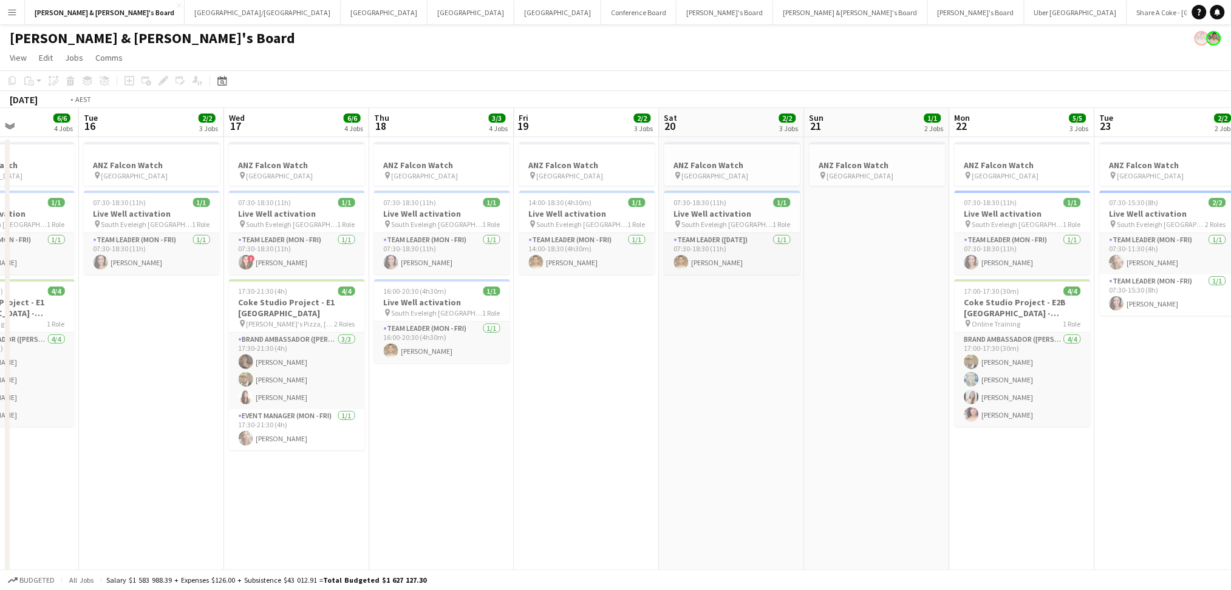
drag, startPoint x: 641, startPoint y: 454, endPoint x: 779, endPoint y: 460, distance: 137.9
click at [779, 460] on app-calendar-viewport "Sat 13 1/1 2 Jobs Sun 14 1/1 2 Jobs Mon 15 6/6 4 Jobs Tue 16 2/2 3 Jobs Wed 17 …" at bounding box center [615, 447] width 1231 height 679
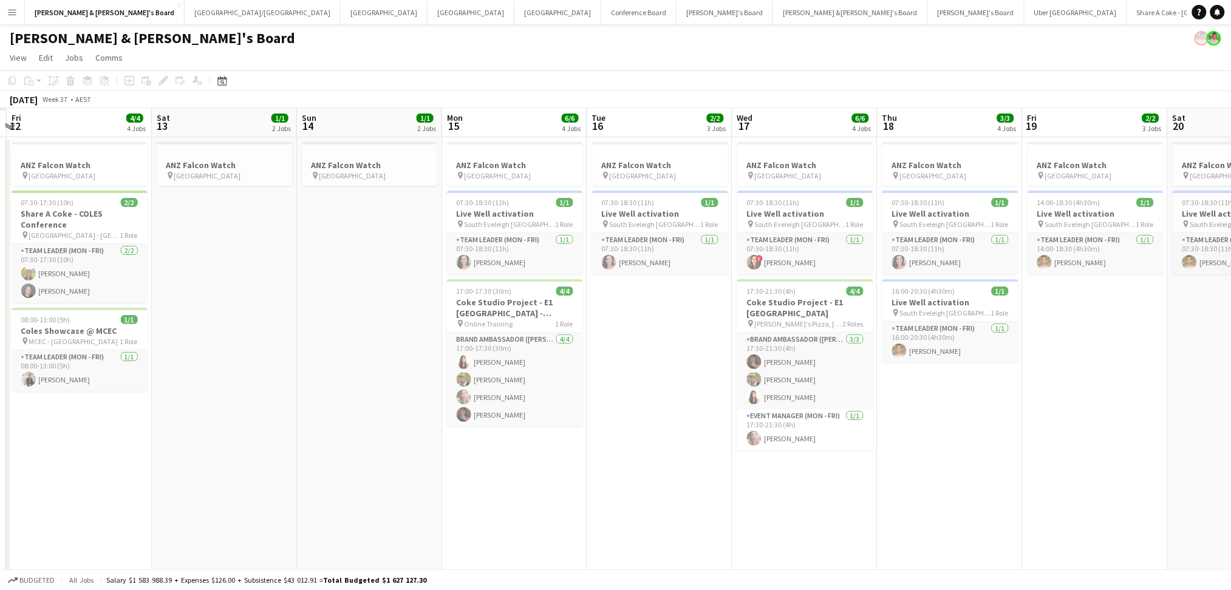
drag, startPoint x: 564, startPoint y: 455, endPoint x: 851, endPoint y: 455, distance: 286.5
click at [851, 455] on app-calendar-viewport "Wed 10 Thu 11 Fri 12 4/4 4 Jobs Sat 13 1/1 2 Jobs Sun 14 1/1 2 Jobs Mon 15 6/6 …" at bounding box center [615, 447] width 1231 height 679
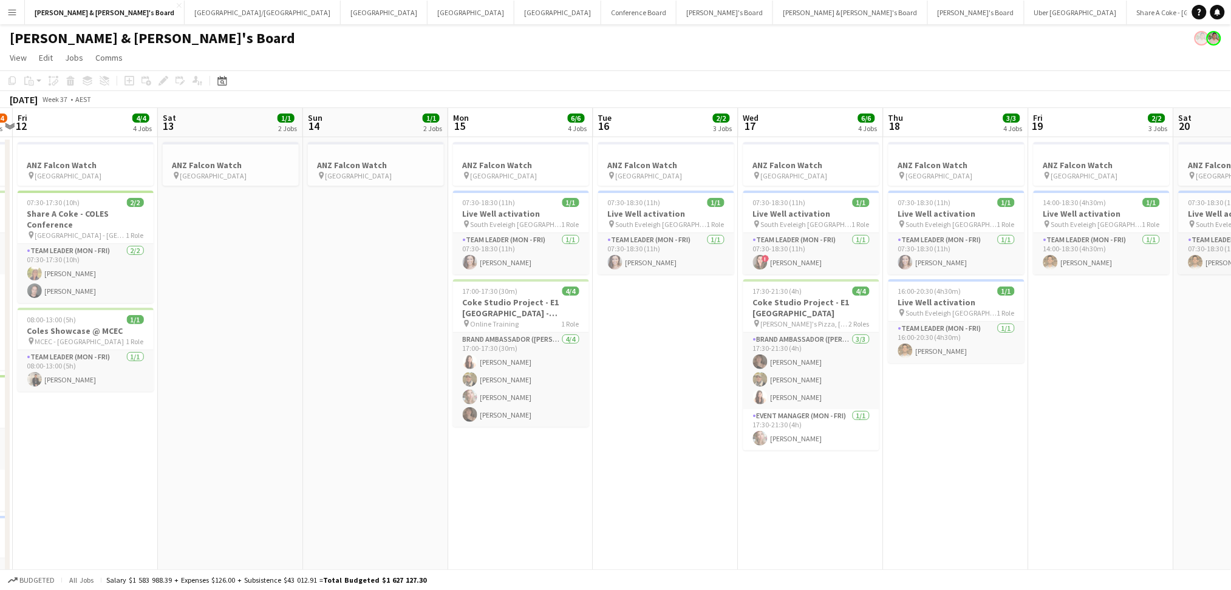
drag, startPoint x: 338, startPoint y: 442, endPoint x: 794, endPoint y: 452, distance: 456.6
click at [794, 452] on app-calendar-viewport "Wed 10 4/4 4 Jobs Thu 11 11/14 6 Jobs Fri 12 4/4 4 Jobs Sat 13 1/1 2 Jobs Sun 1…" at bounding box center [615, 525] width 1231 height 834
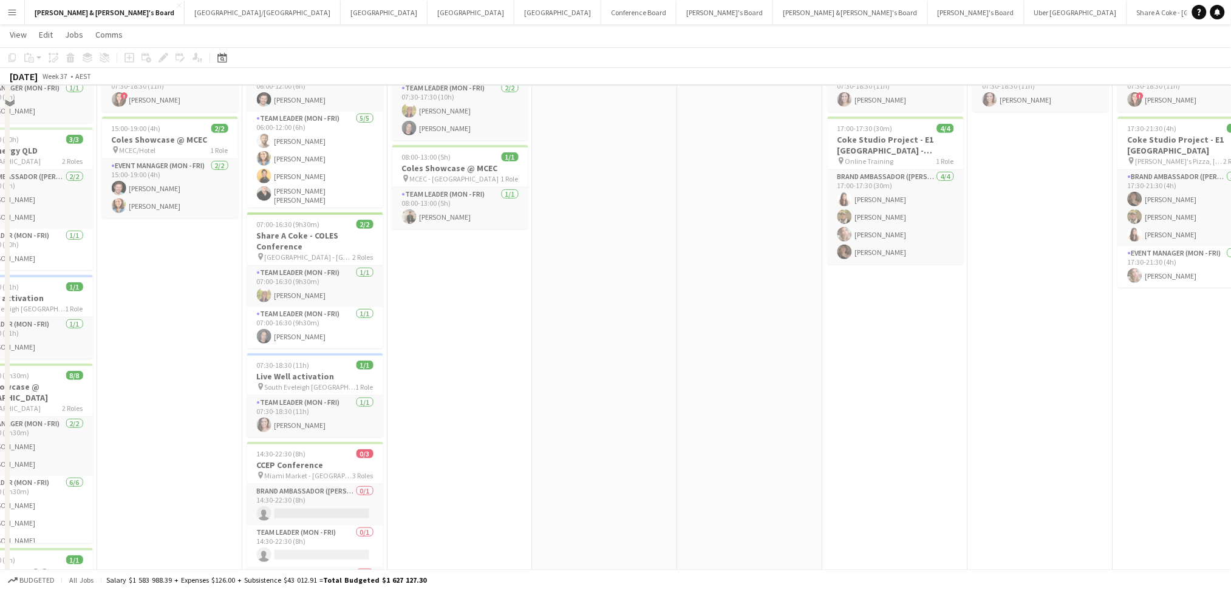
scroll to position [0, 0]
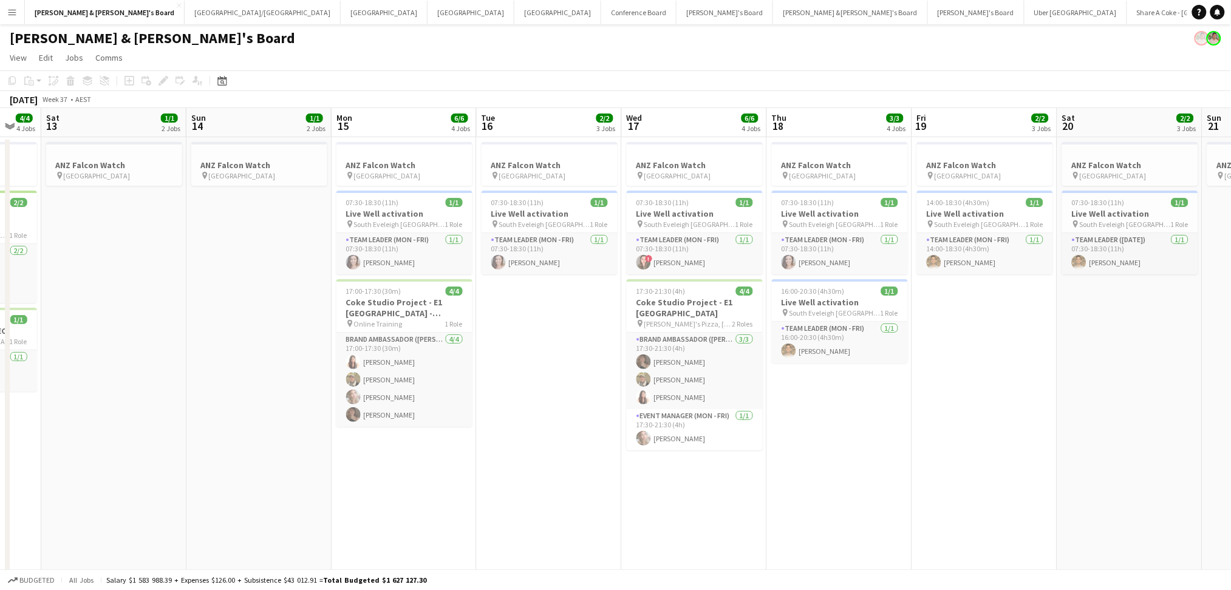
drag, startPoint x: 725, startPoint y: 487, endPoint x: 227, endPoint y: 341, distance: 518.7
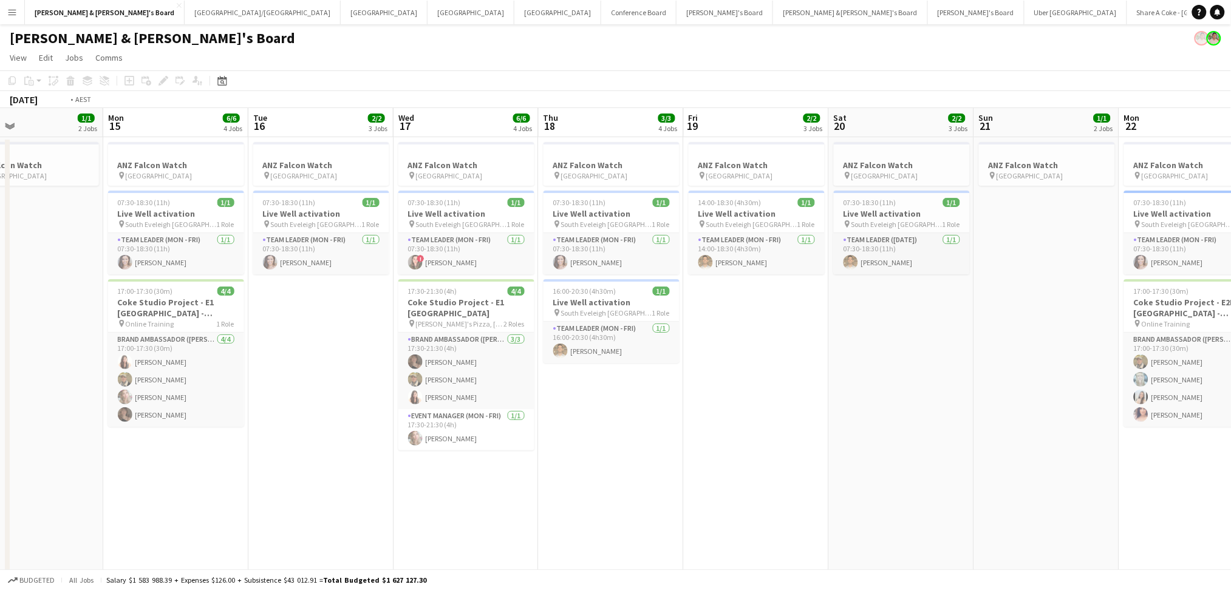
drag, startPoint x: 801, startPoint y: 455, endPoint x: 154, endPoint y: 367, distance: 653.1
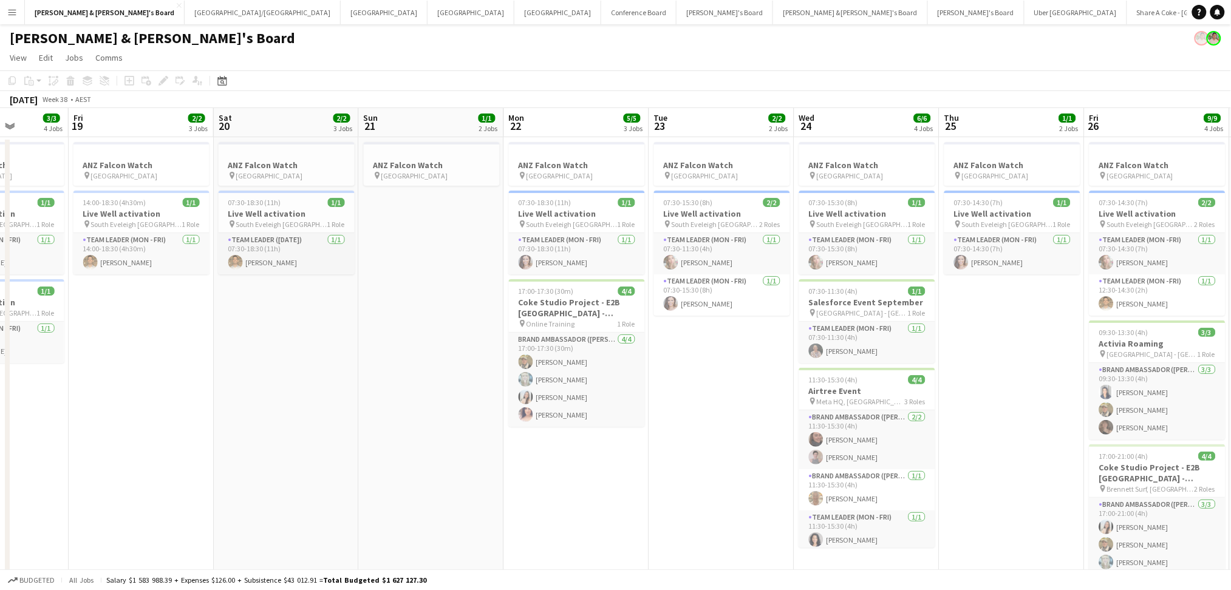
drag, startPoint x: 820, startPoint y: 446, endPoint x: 154, endPoint y: 374, distance: 669.8
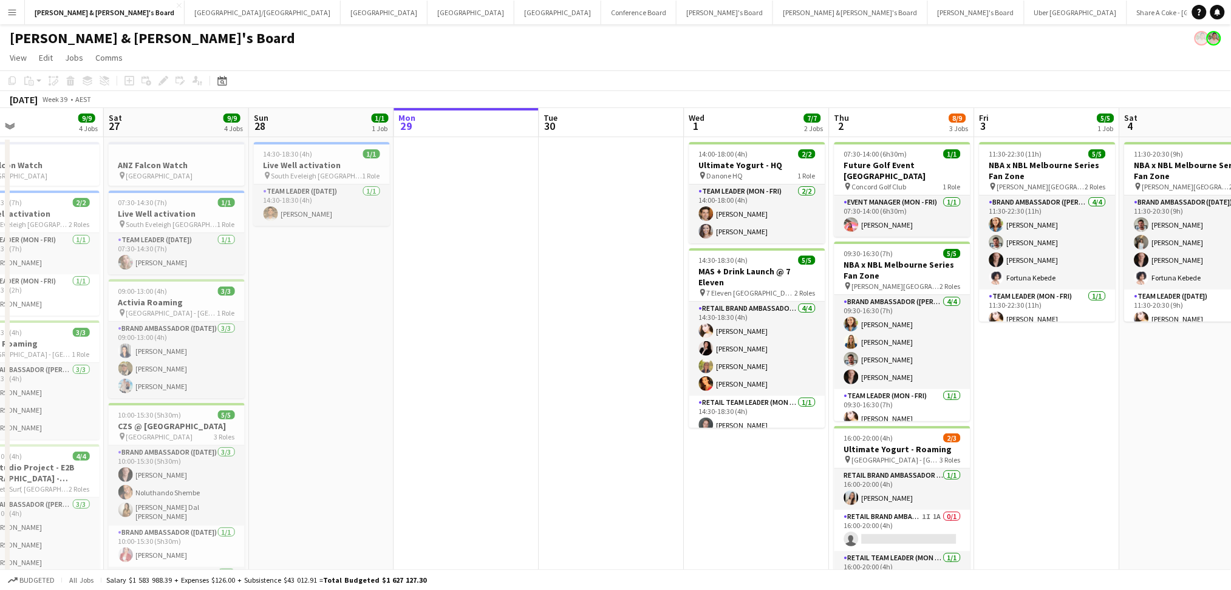
drag, startPoint x: 994, startPoint y: 464, endPoint x: 365, endPoint y: 403, distance: 631.8
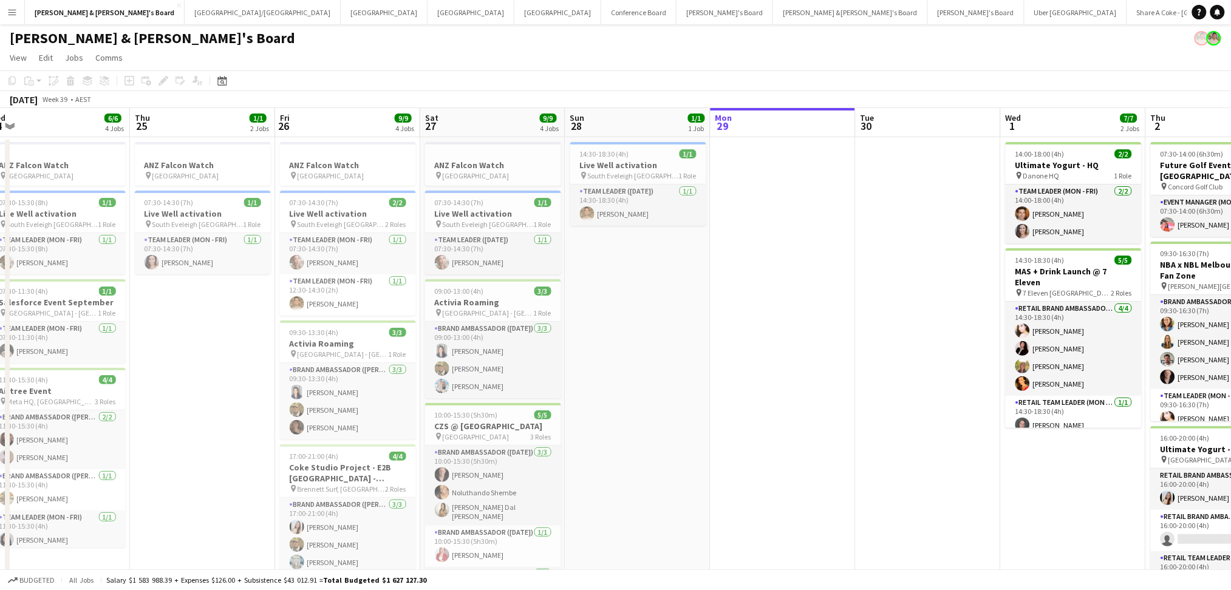
scroll to position [0, 270]
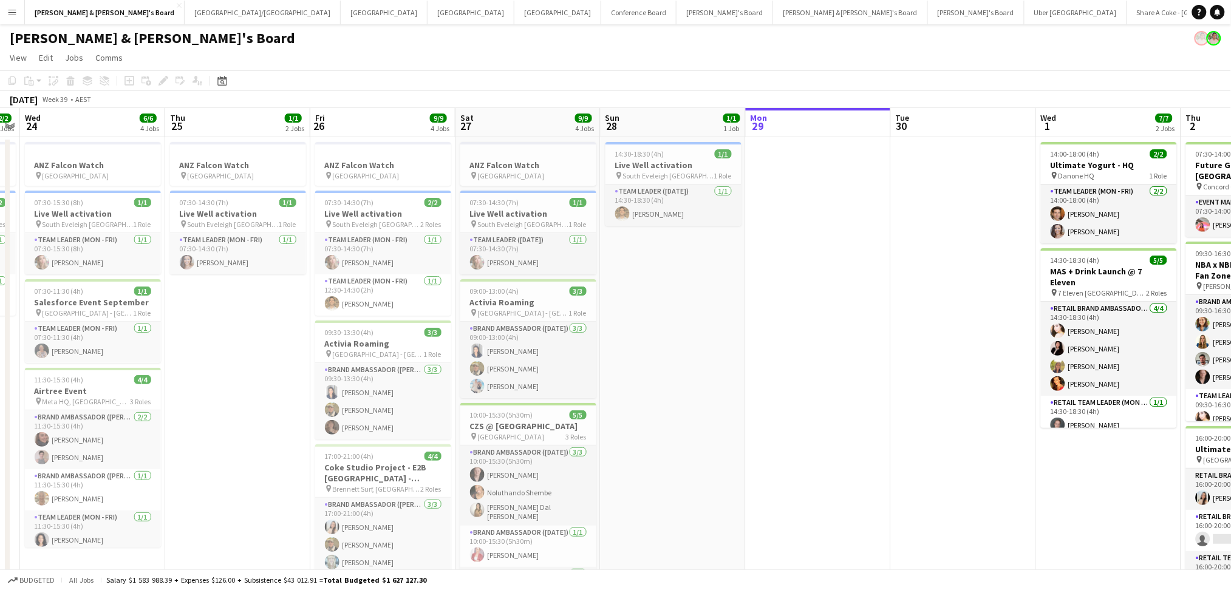
drag, startPoint x: 809, startPoint y: 476, endPoint x: 1164, endPoint y: 468, distance: 355.2
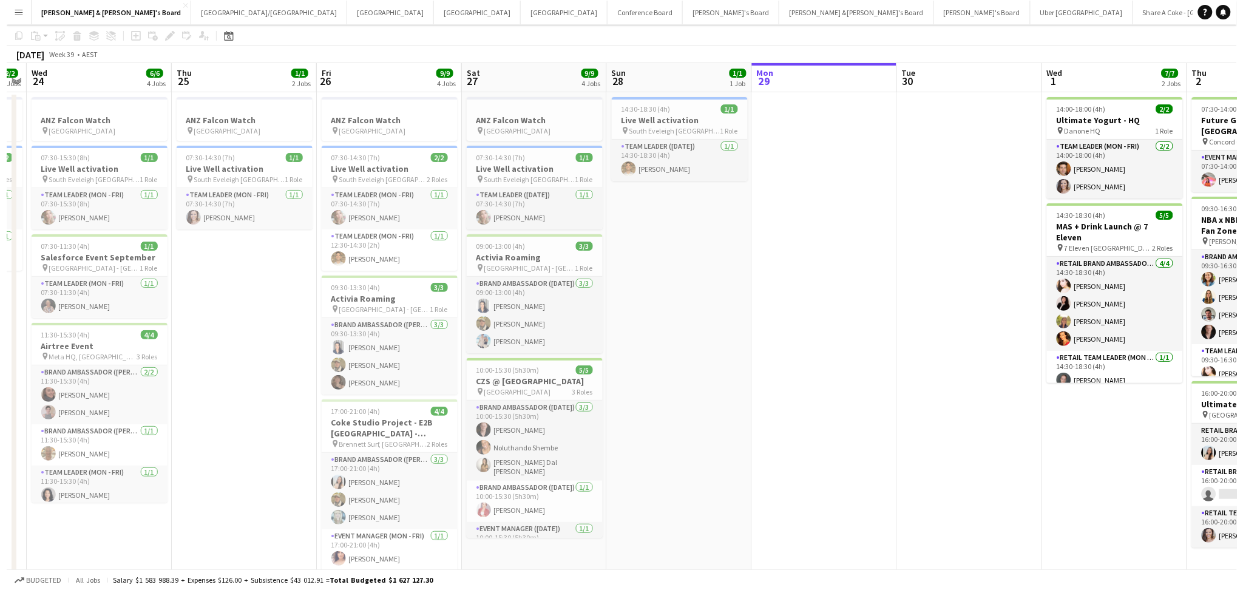
scroll to position [0, 0]
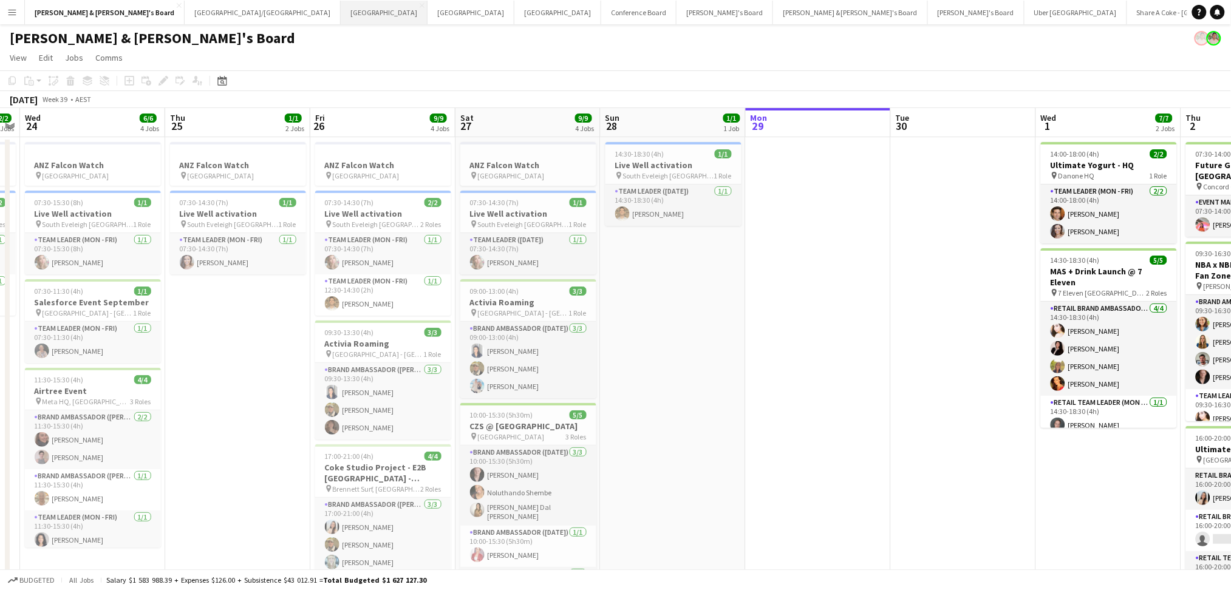
click at [341, 13] on button "Melbourne Close" at bounding box center [384, 13] width 87 height 24
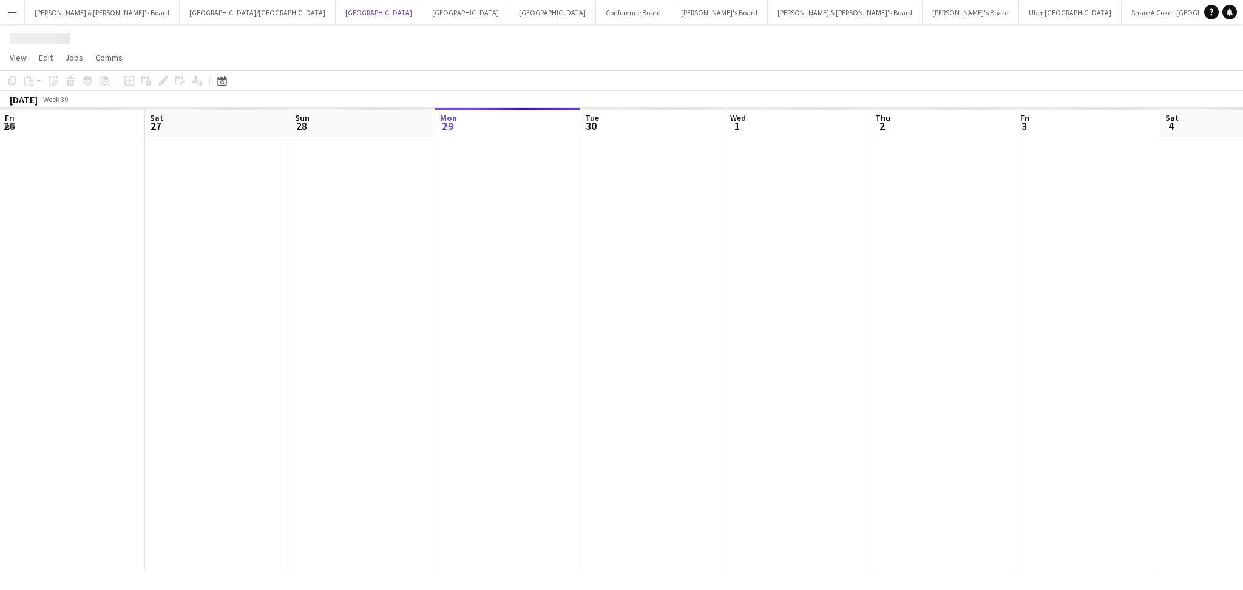
scroll to position [0, 290]
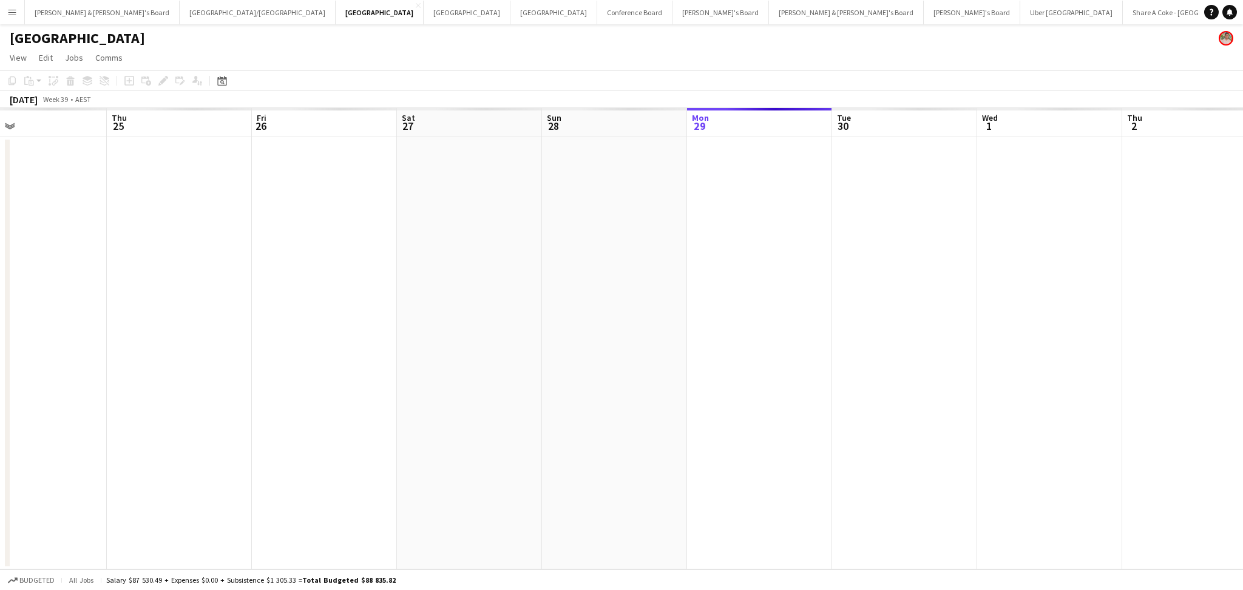
drag, startPoint x: 310, startPoint y: 351, endPoint x: 881, endPoint y: 365, distance: 572.0
click at [881, 365] on app-calendar-viewport "Mon 22 Tue 23 Wed 24 Thu 25 Fri 26 Sat 27 Sun 28 Mon 29 Tue 30 Wed 1 Thu 2 Fri …" at bounding box center [621, 338] width 1243 height 461
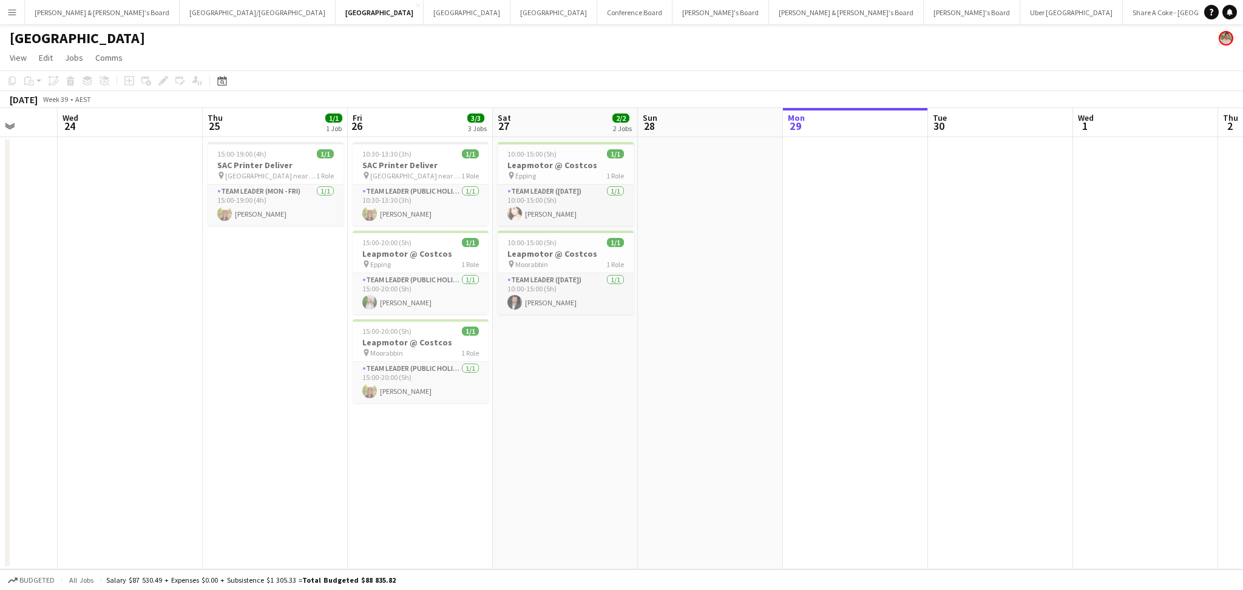
scroll to position [0, 304]
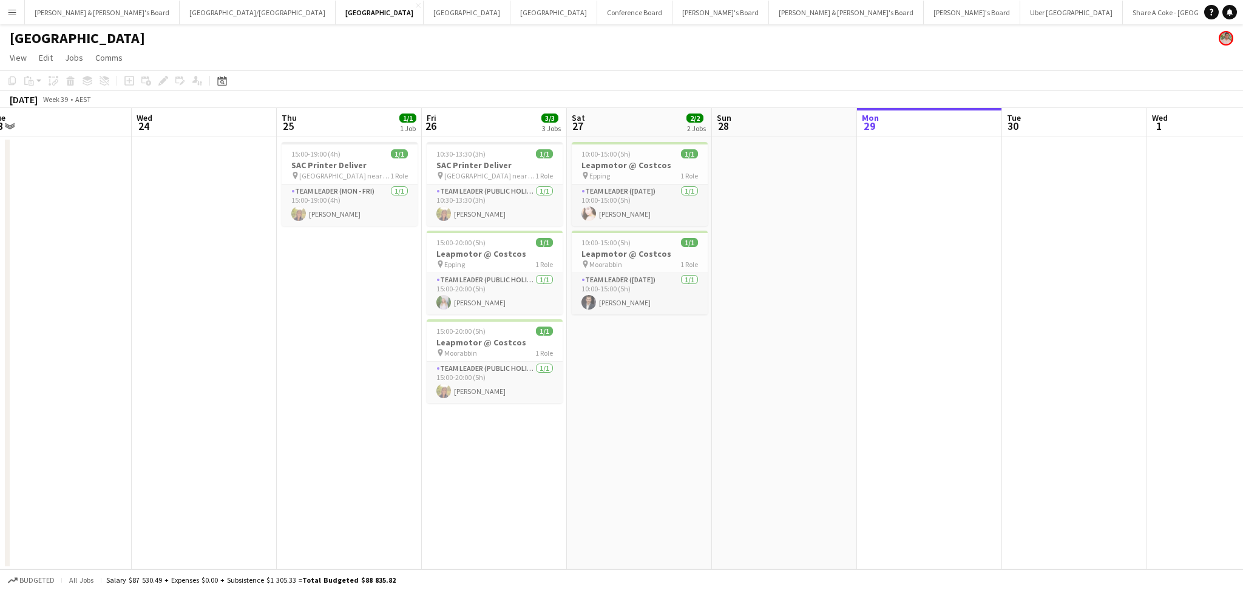
drag, startPoint x: 641, startPoint y: 378, endPoint x: 746, endPoint y: 379, distance: 105.0
click at [746, 379] on app-calendar-viewport "Sun 21 Mon 22 Tue 23 Wed 24 Thu 25 1/1 1 Job Fri 26 3/3 3 Jobs Sat 27 2/2 2 Job…" at bounding box center [621, 338] width 1243 height 461
click at [92, 19] on button "[PERSON_NAME] & [PERSON_NAME]'s Board Close" at bounding box center [102, 13] width 155 height 24
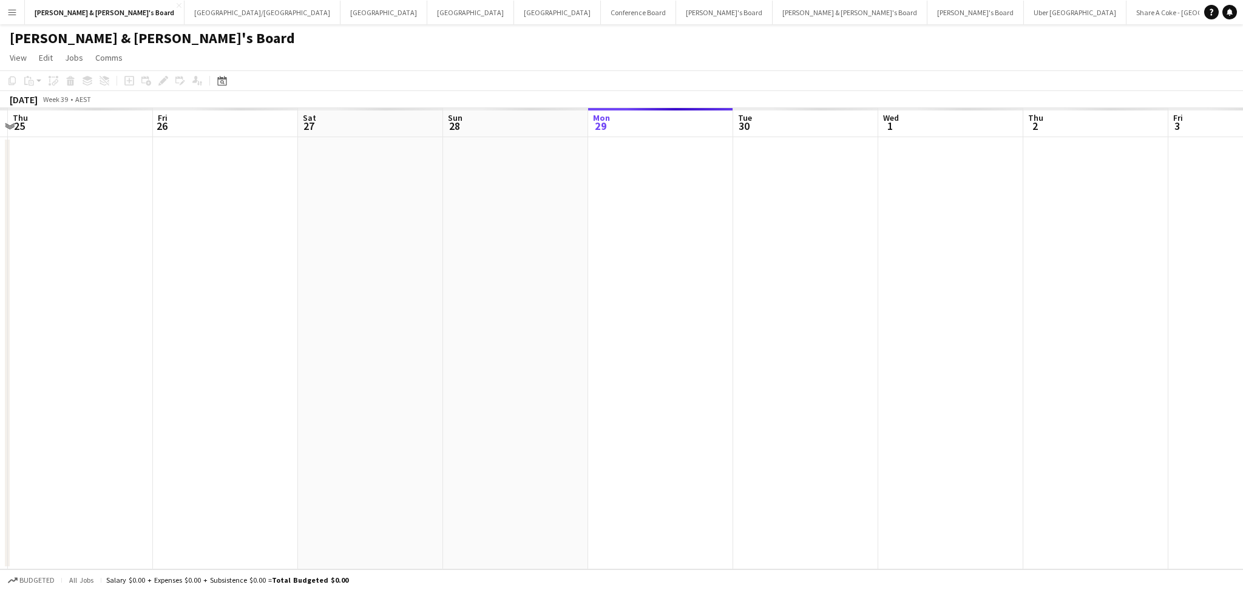
drag, startPoint x: 318, startPoint y: 365, endPoint x: 824, endPoint y: 359, distance: 506.3
click at [824, 361] on app-calendar-viewport "Tue 23 Wed 24 Thu 25 Fri 26 Sat 27 Sun 28 Mon 29 Tue 30 Wed 1 Thu 2 Fri 3 Sat 4…" at bounding box center [621, 338] width 1243 height 461
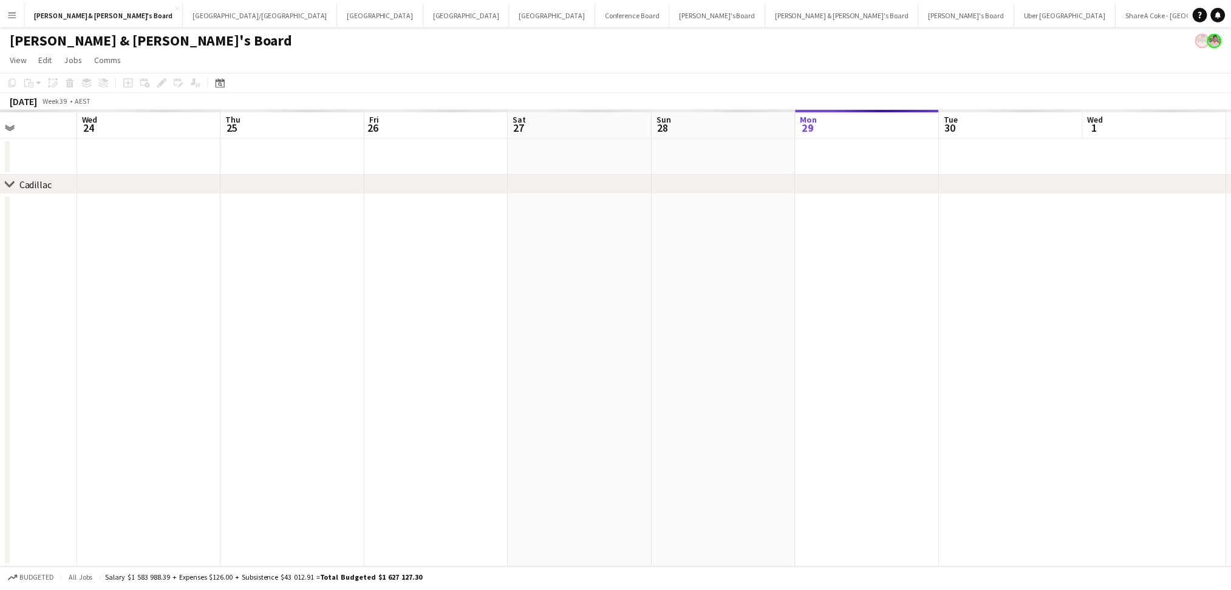
scroll to position [0, 355]
drag, startPoint x: 438, startPoint y: 362, endPoint x: 582, endPoint y: 384, distance: 145.4
click at [583, 384] on app-calendar-viewport "Sun 21 Mon 22 Tue 23 Wed 24 Thu 25 Fri 26 Sat 27 Sun 28 Mon 29 Tue 30 Wed 1 Thu…" at bounding box center [621, 338] width 1243 height 461
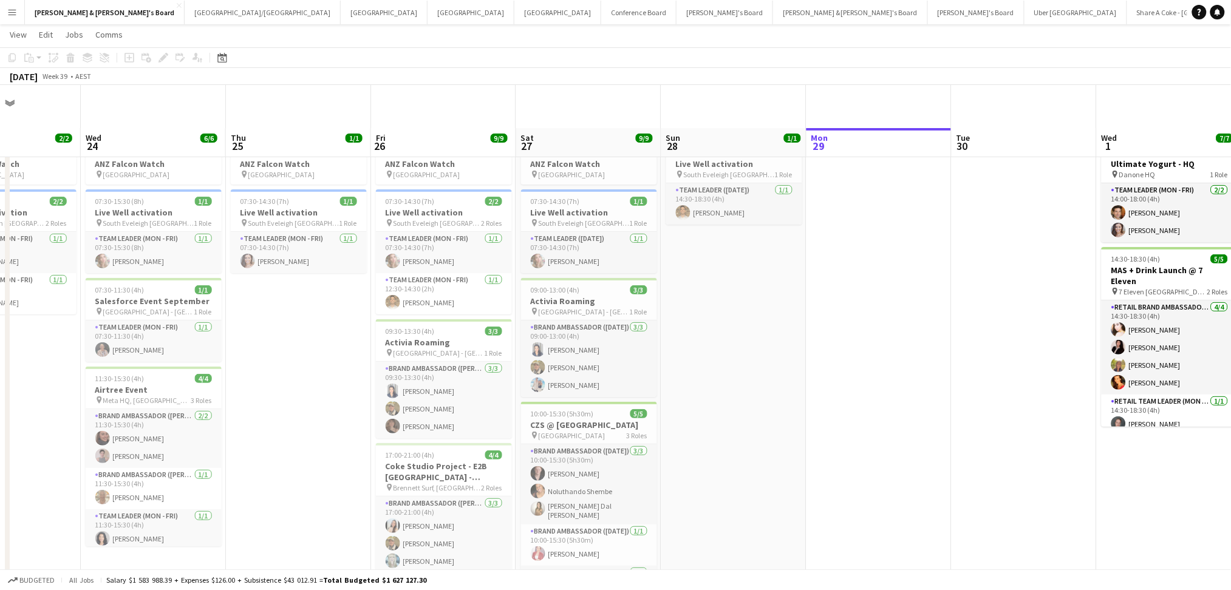
scroll to position [81, 0]
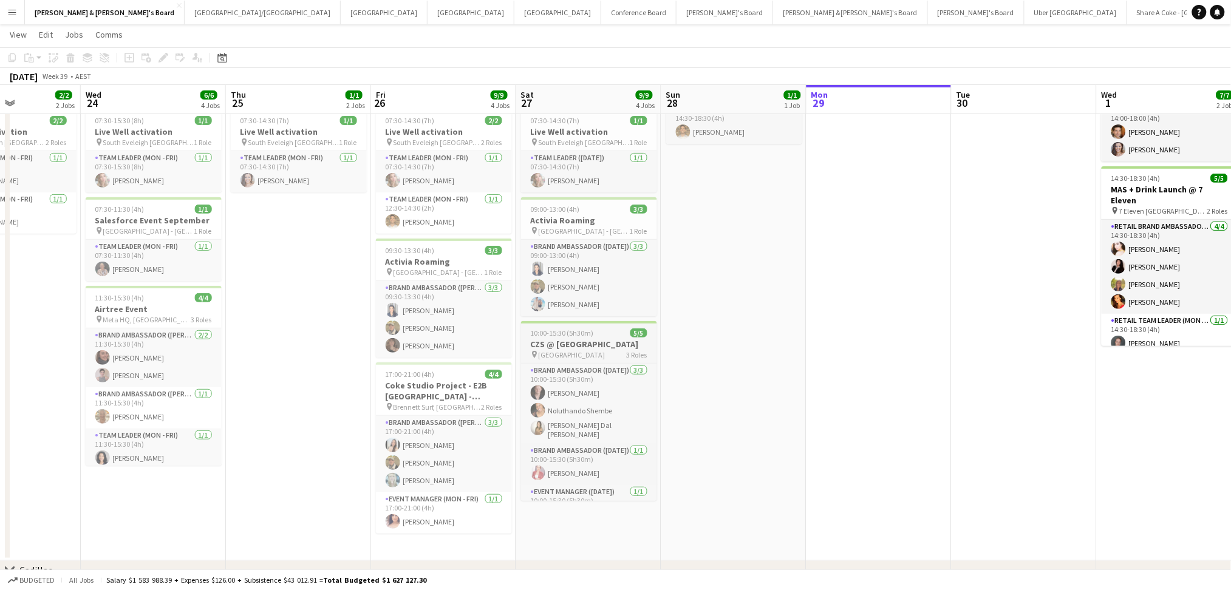
click at [579, 345] on h3 "CZS @ [GEOGRAPHIC_DATA]" at bounding box center [589, 344] width 136 height 11
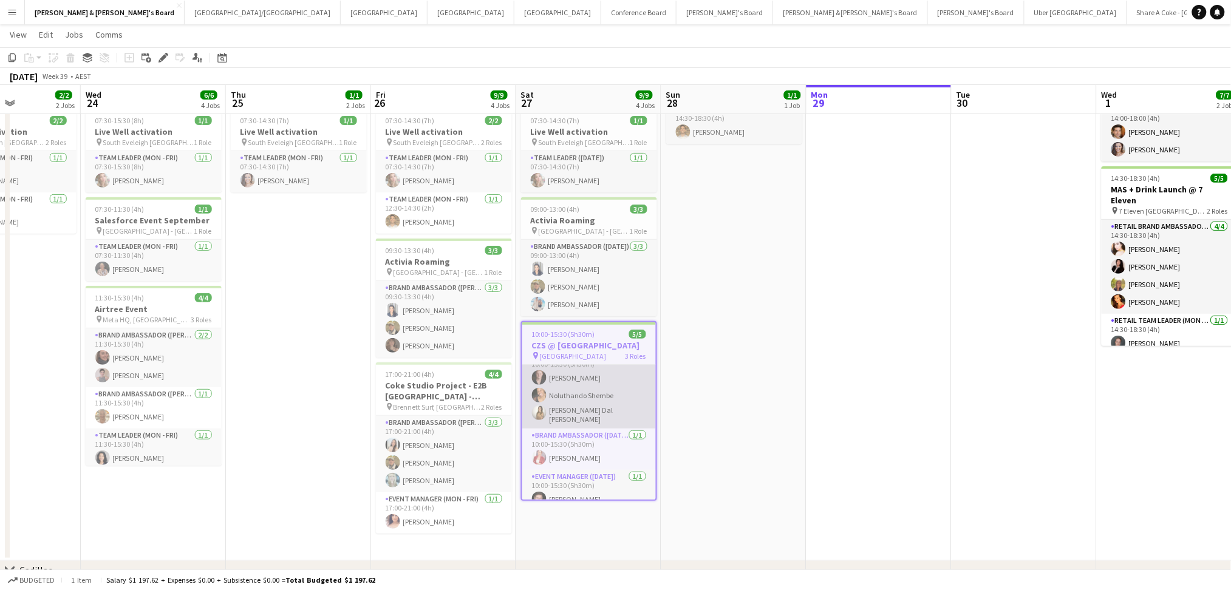
scroll to position [23, 0]
click at [616, 342] on h3 "CZS @ [GEOGRAPHIC_DATA]" at bounding box center [589, 345] width 134 height 11
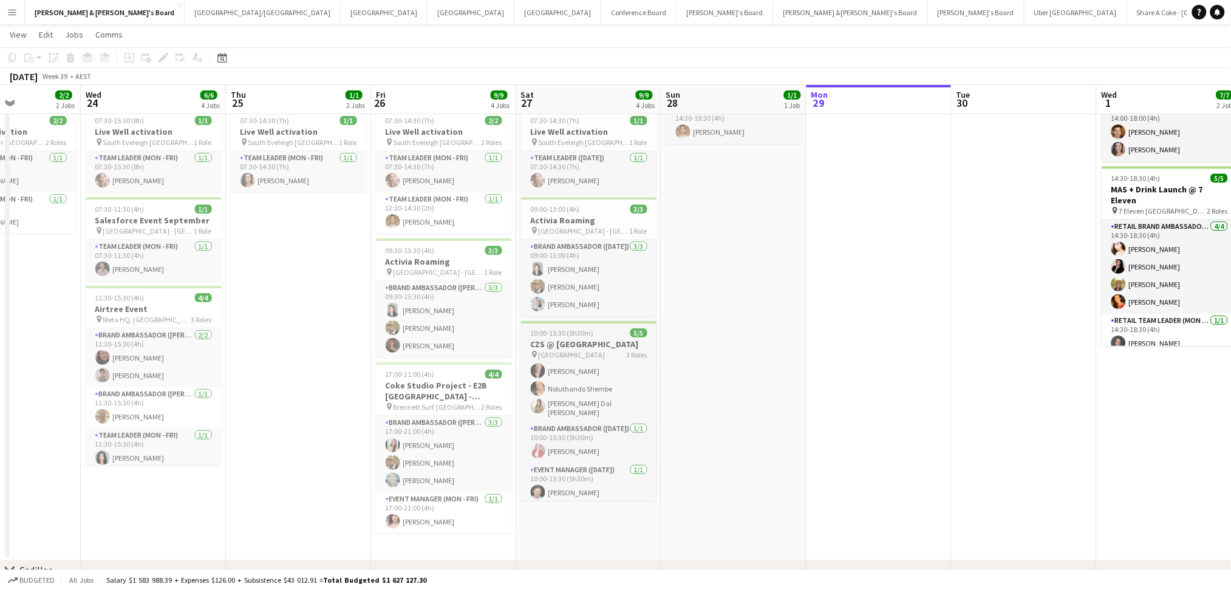
click at [616, 342] on h3 "CZS @ [GEOGRAPHIC_DATA]" at bounding box center [589, 344] width 136 height 11
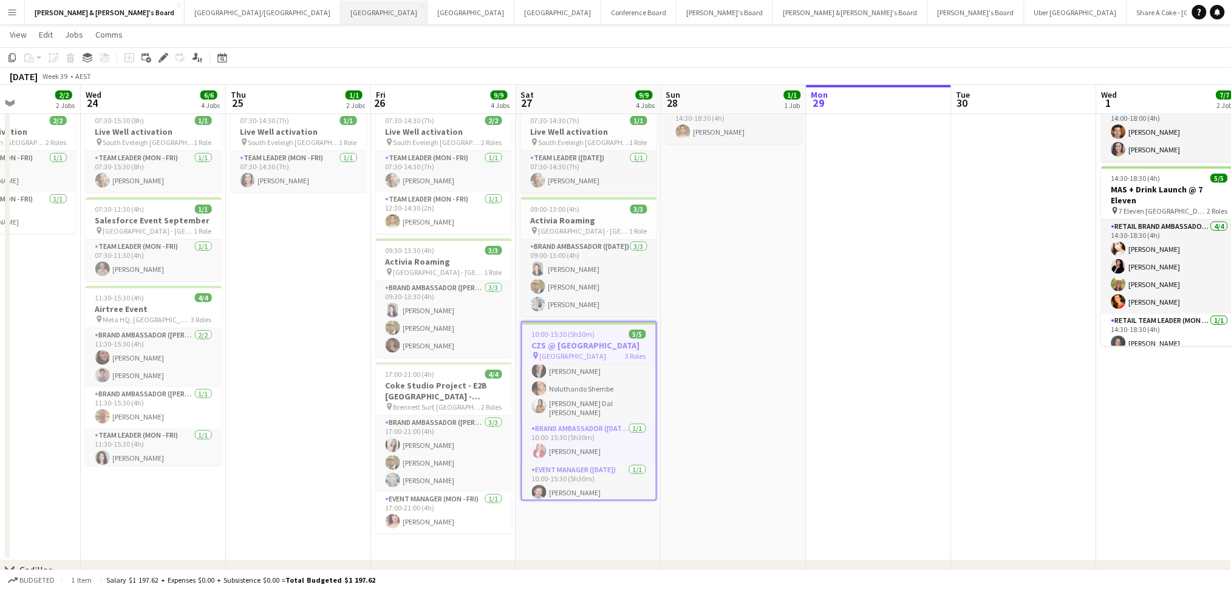
click at [341, 13] on button "Melbourne Close" at bounding box center [384, 13] width 87 height 24
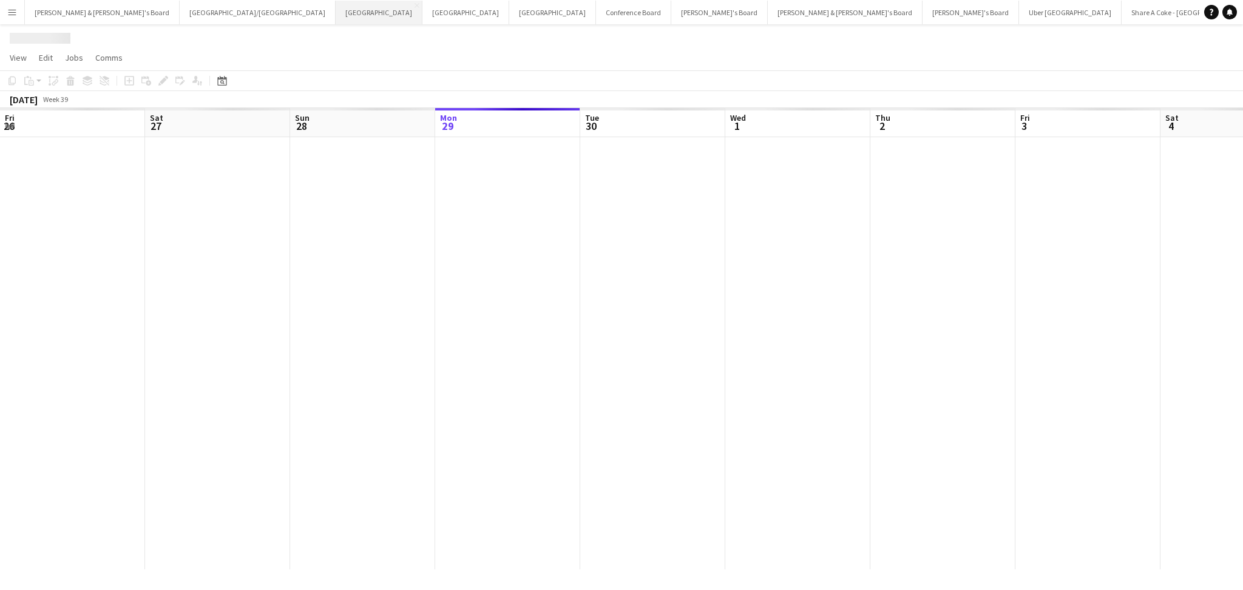
scroll to position [0, 290]
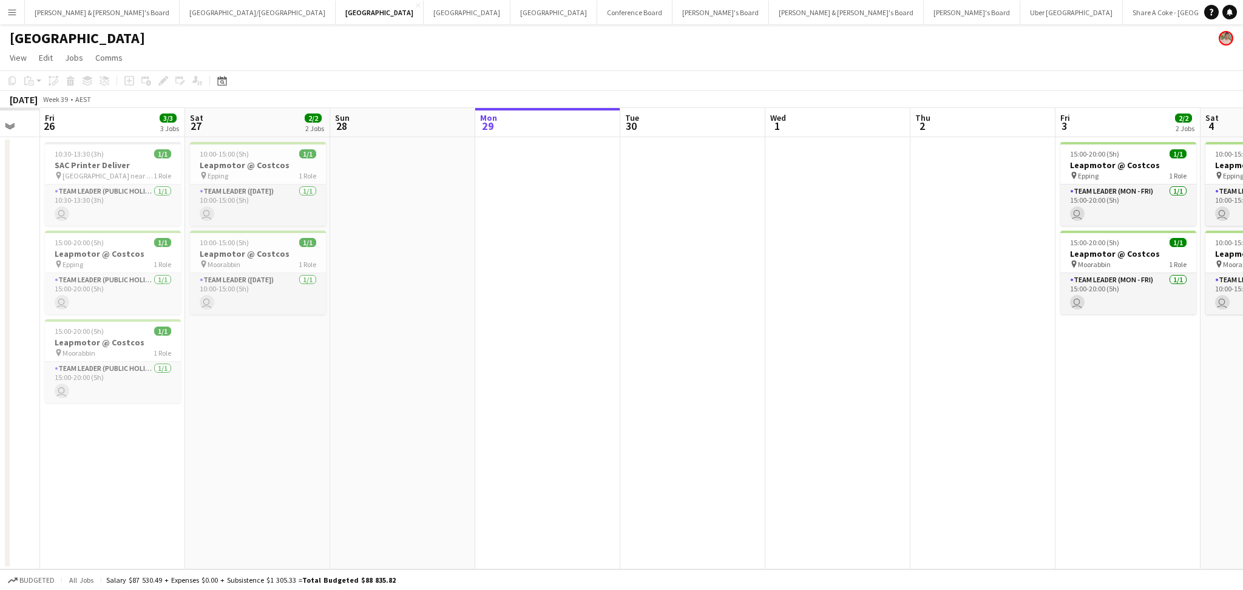
drag, startPoint x: 443, startPoint y: 351, endPoint x: 855, endPoint y: 374, distance: 412.2
click at [855, 374] on app-calendar-viewport "Thu 25 Fri 26 3/3 3 Jobs Sat 27 2/2 2 Jobs Sun 28 Mon 29 Tue 30 Wed 1 Thu 2 Fri…" at bounding box center [621, 338] width 1243 height 461
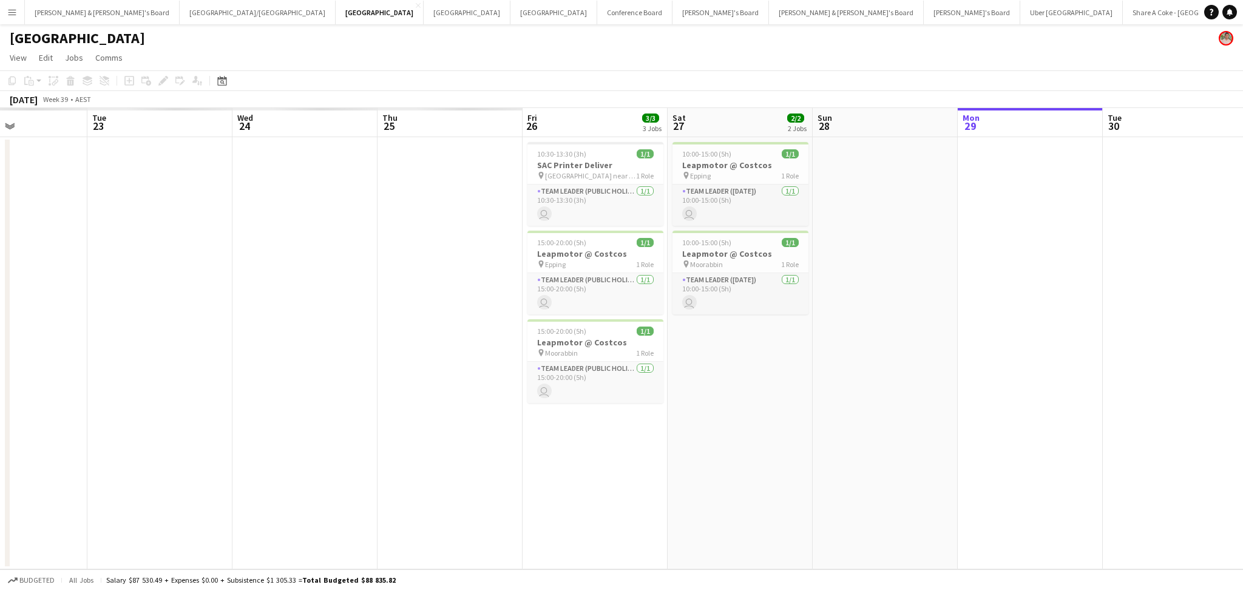
drag, startPoint x: 503, startPoint y: 375, endPoint x: 906, endPoint y: 381, distance: 402.5
click at [906, 381] on app-calendar-viewport "Sat 20 Sun 21 Mon 22 Tue 23 Wed 24 Thu 25 Fri 26 3/3 3 Jobs Sat 27 2/2 2 Jobs S…" at bounding box center [621, 338] width 1243 height 461
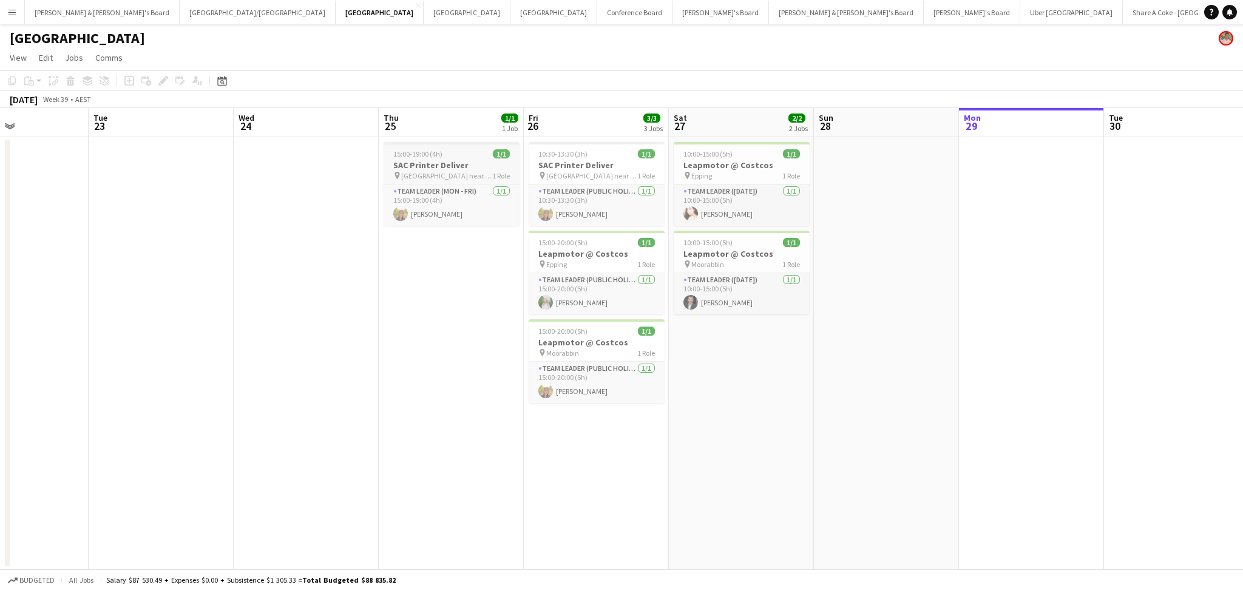
click at [441, 157] on div "15:00-19:00 (4h) 1/1" at bounding box center [452, 153] width 136 height 9
click at [441, 157] on div "15:00-19:00 (4h) 1/1" at bounding box center [452, 155] width 134 height 9
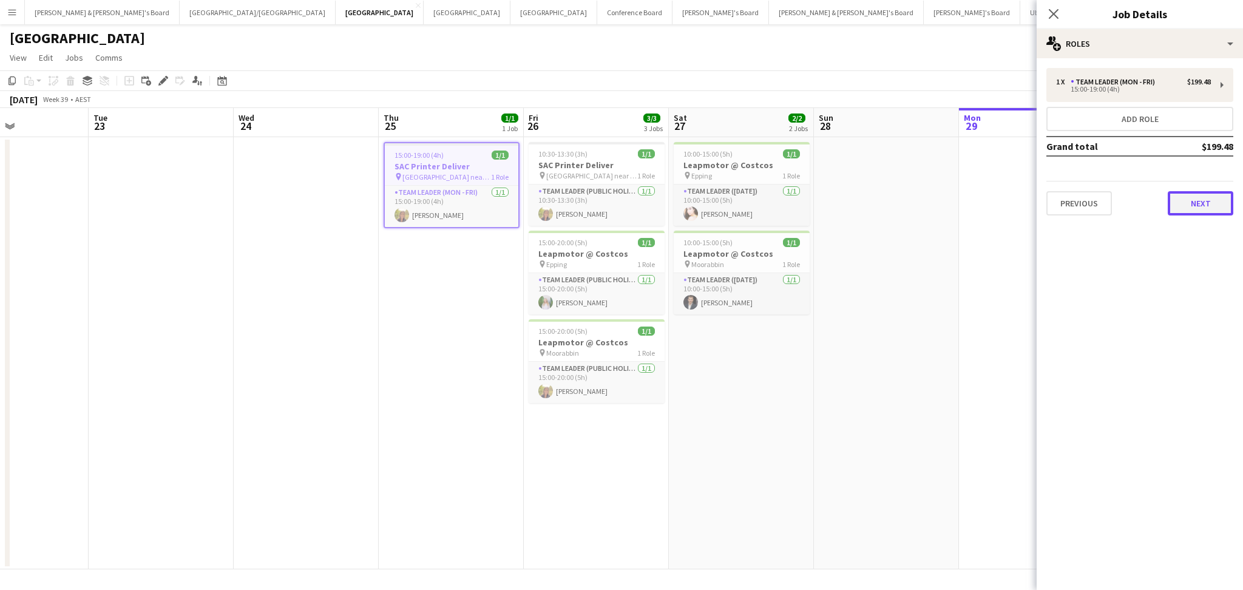
click at [1221, 203] on button "Next" at bounding box center [1201, 203] width 66 height 24
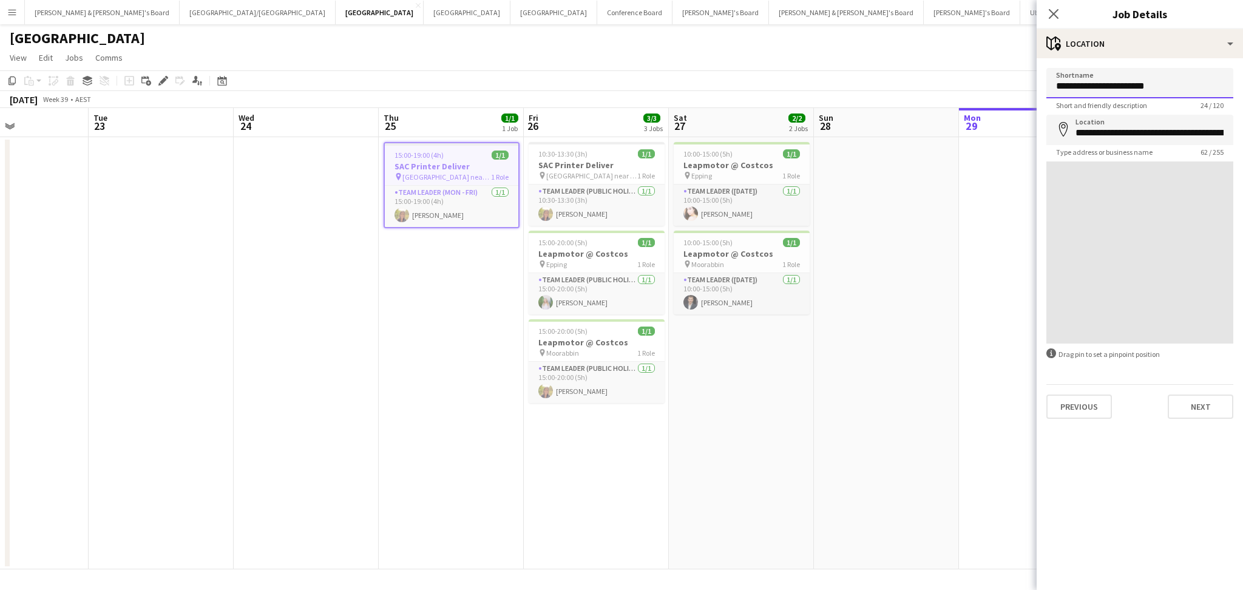
click at [1115, 78] on input "**********" at bounding box center [1140, 83] width 187 height 30
click at [1115, 79] on input "**********" at bounding box center [1140, 83] width 187 height 30
click at [606, 165] on h3 "SAC Printer Deliver" at bounding box center [597, 165] width 136 height 11
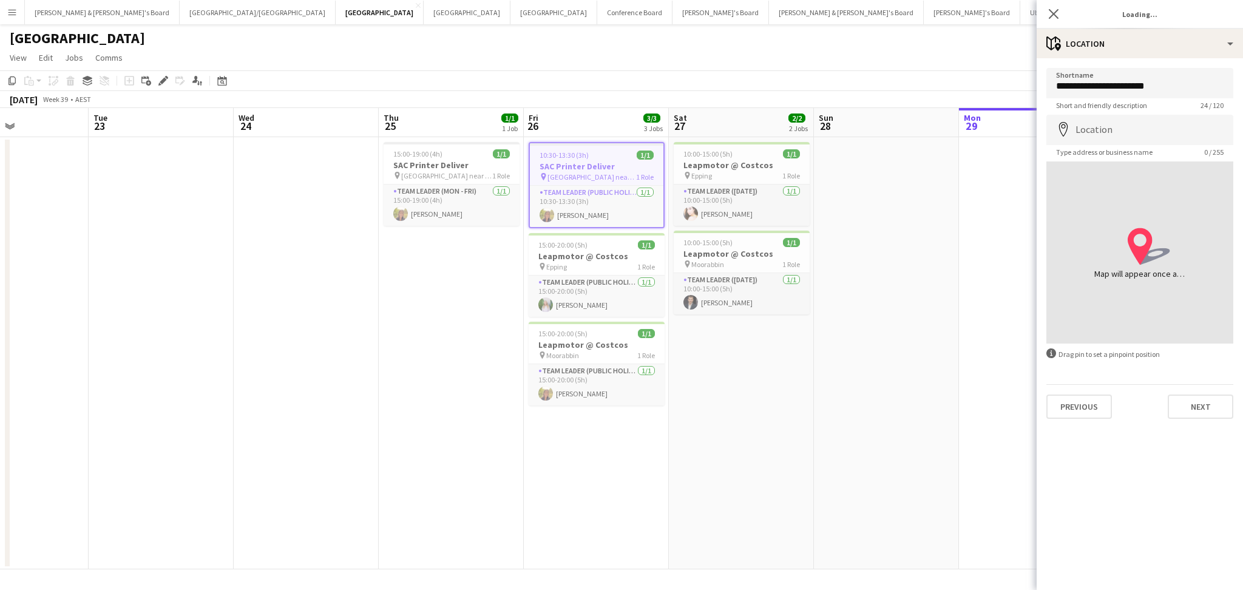
click at [606, 165] on h3 "SAC Printer Deliver" at bounding box center [597, 166] width 134 height 11
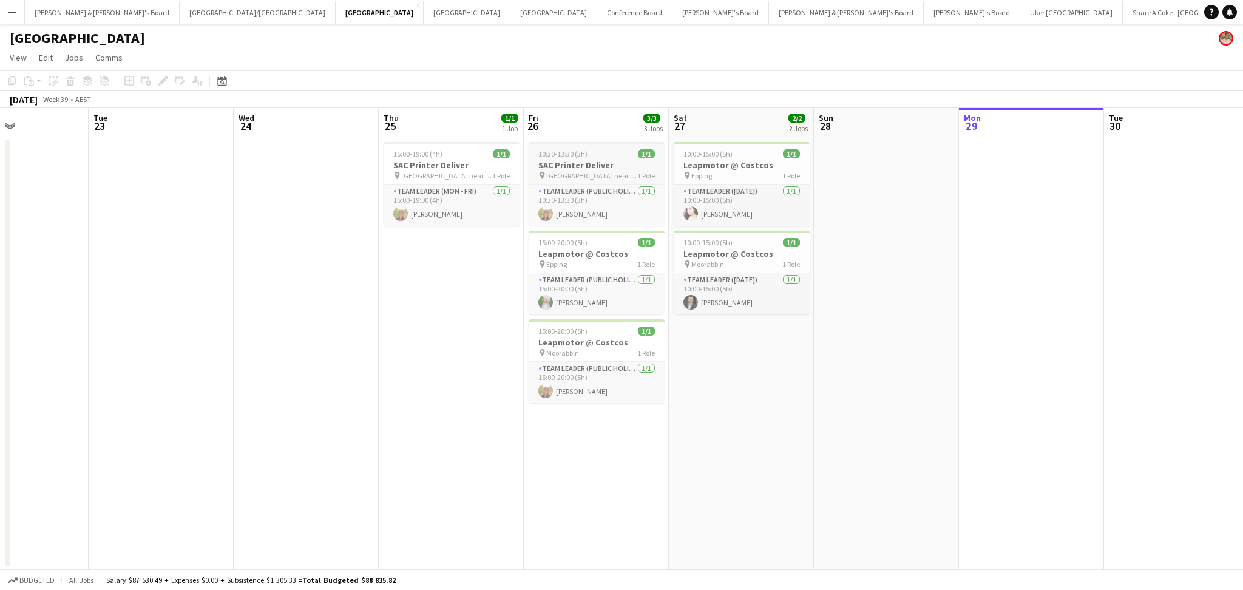
scroll to position [0, 344]
click at [651, 171] on span "1 Role" at bounding box center [649, 175] width 18 height 9
click at [583, 166] on h3 "SAC Printer Deliver" at bounding box center [600, 165] width 136 height 11
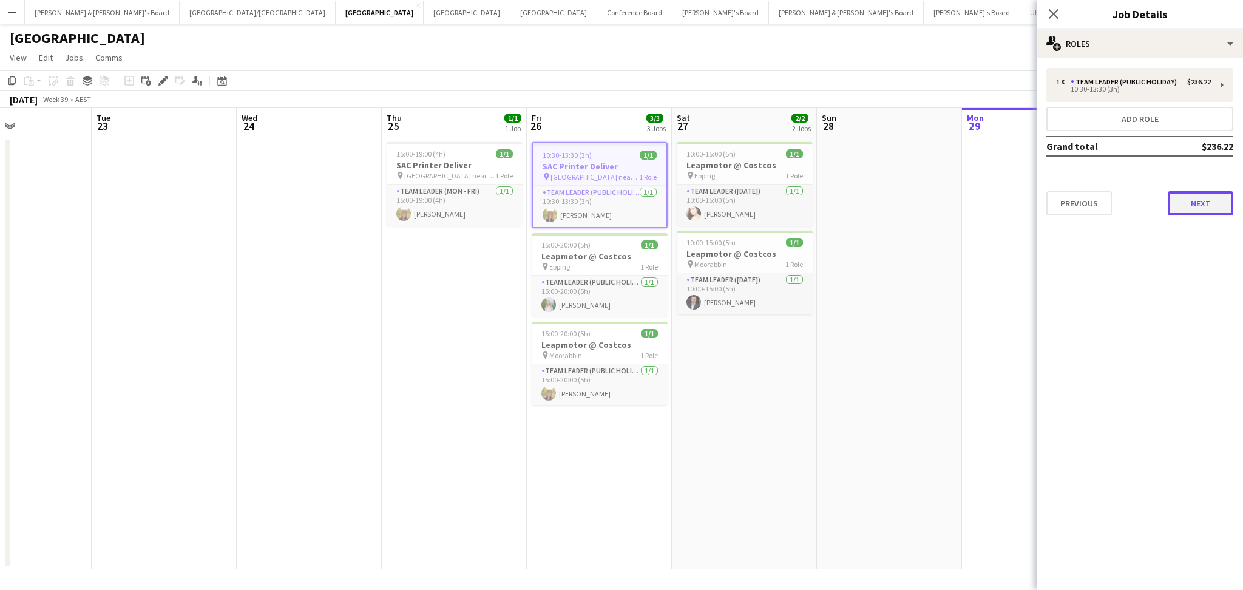
click at [1184, 202] on button "Next" at bounding box center [1201, 203] width 66 height 24
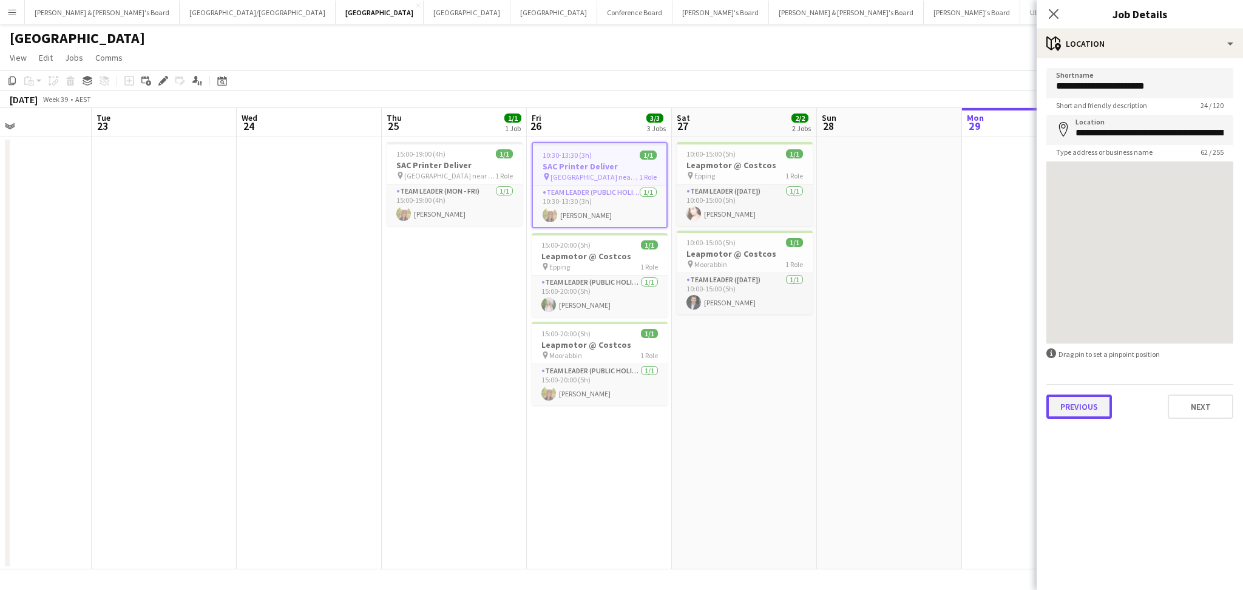
click at [1093, 399] on button "Previous" at bounding box center [1080, 407] width 66 height 24
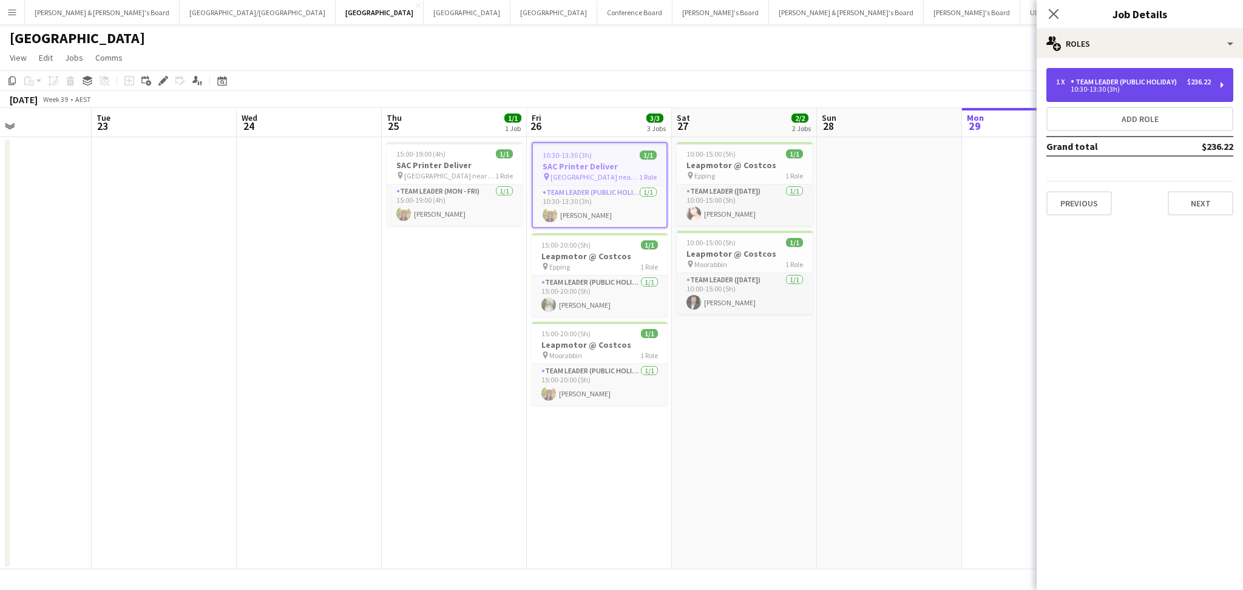
click at [1121, 92] on div "10:30-13:30 (3h)" at bounding box center [1133, 89] width 155 height 6
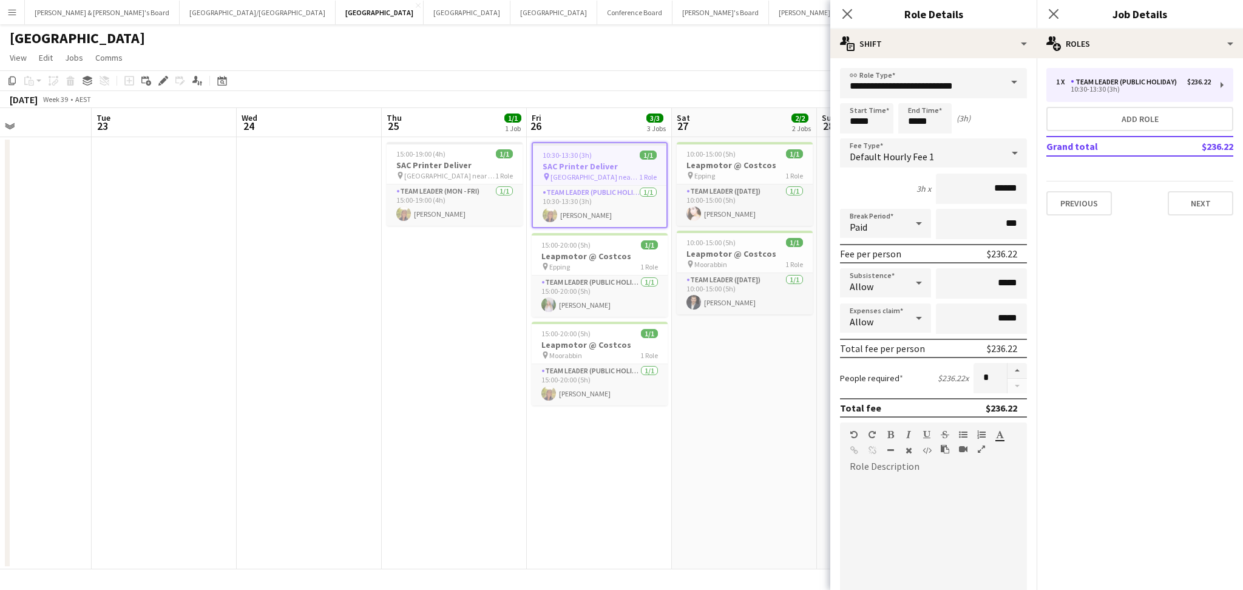
click at [579, 170] on h3 "SAC Printer Deliver" at bounding box center [600, 166] width 134 height 11
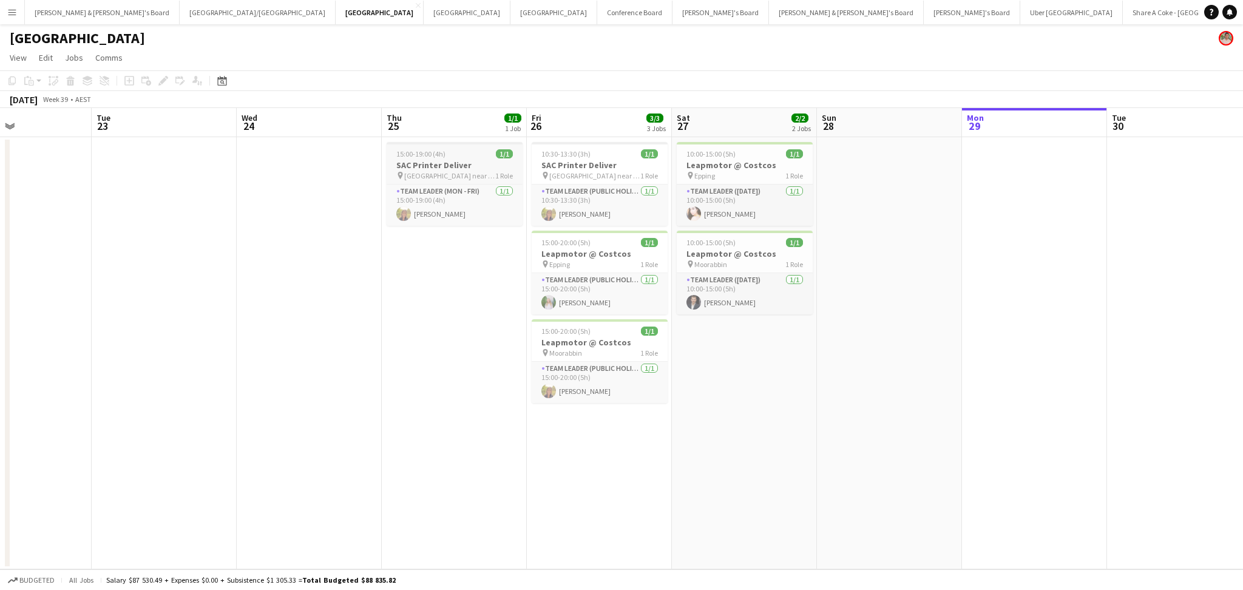
click at [491, 166] on h3 "SAC Printer Deliver" at bounding box center [455, 165] width 136 height 11
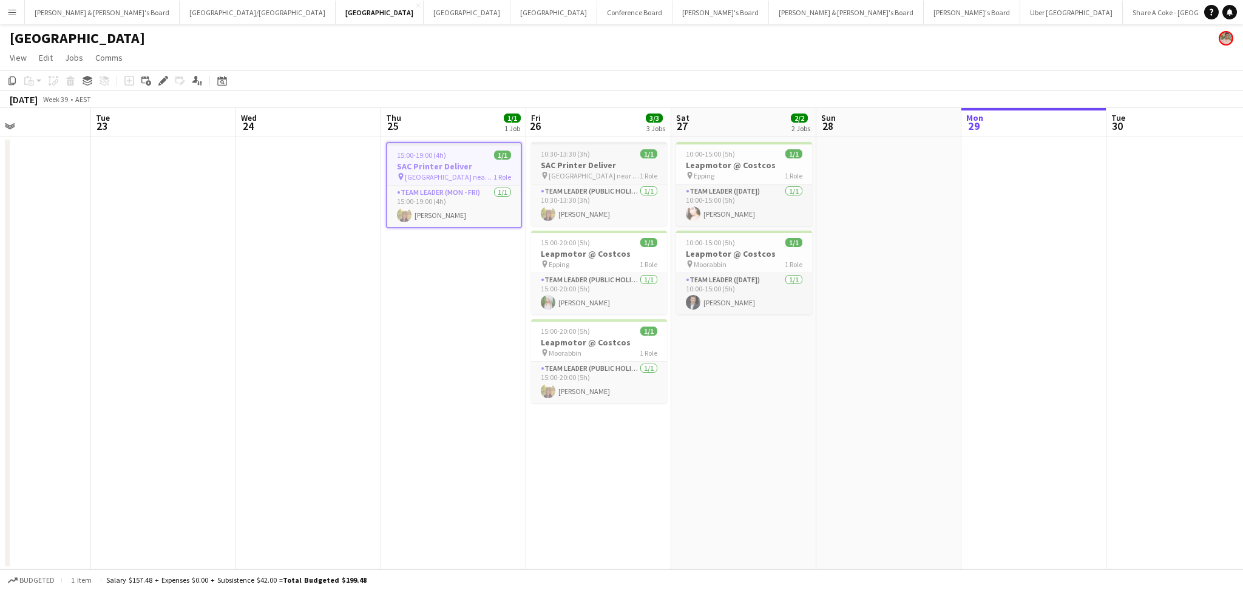
click at [583, 169] on h3 "SAC Printer Deliver" at bounding box center [599, 165] width 136 height 11
click at [562, 159] on app-job-card "10:30-13:30 (3h) 1/1 SAC Printer Deliver pin [GEOGRAPHIC_DATA] near MCG 1 Role …" at bounding box center [599, 185] width 136 height 86
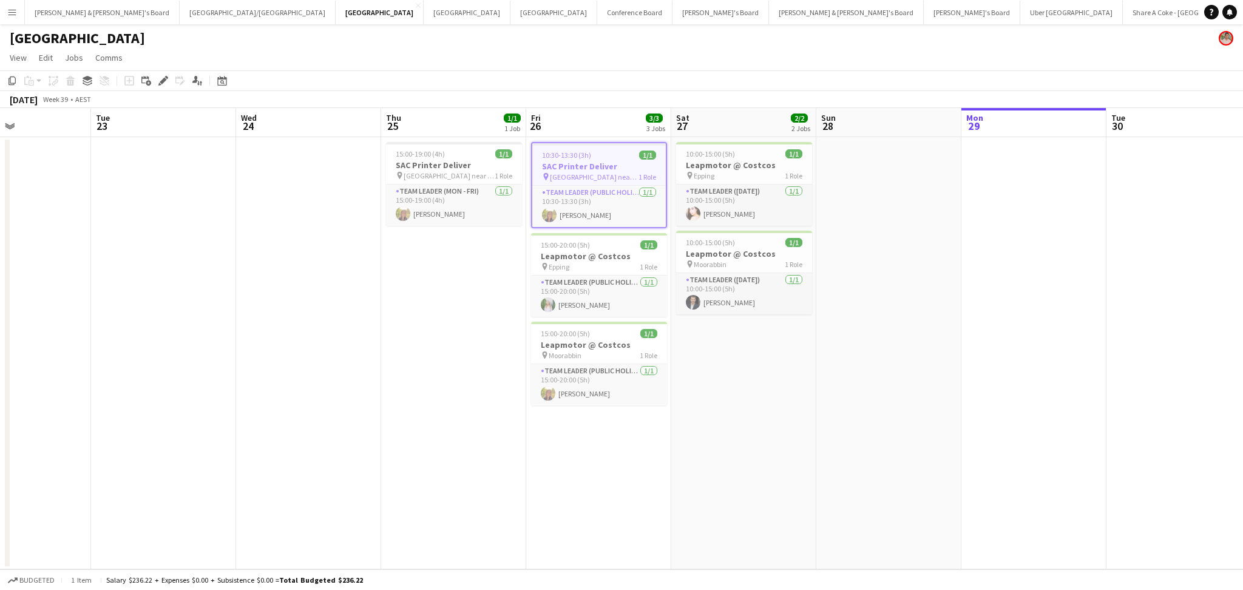
click at [562, 159] on app-job-card "10:30-13:30 (3h) 1/1 SAC Printer Deliver pin [GEOGRAPHIC_DATA] near MCG 1 Role …" at bounding box center [599, 185] width 136 height 86
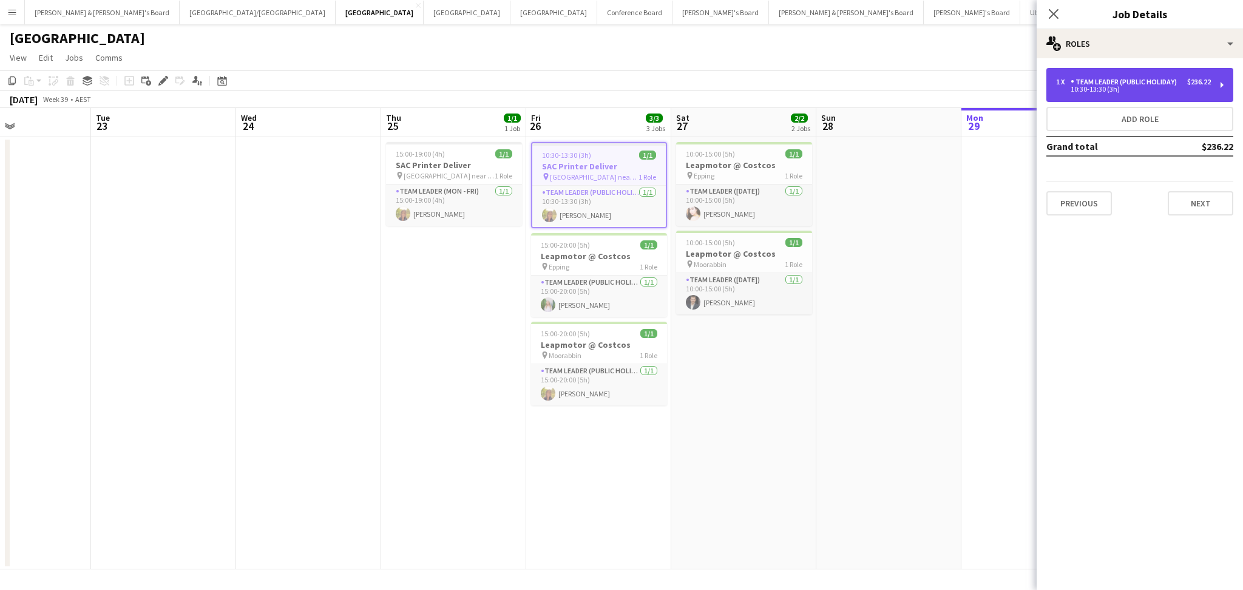
click at [1164, 89] on div "10:30-13:30 (3h)" at bounding box center [1133, 89] width 155 height 6
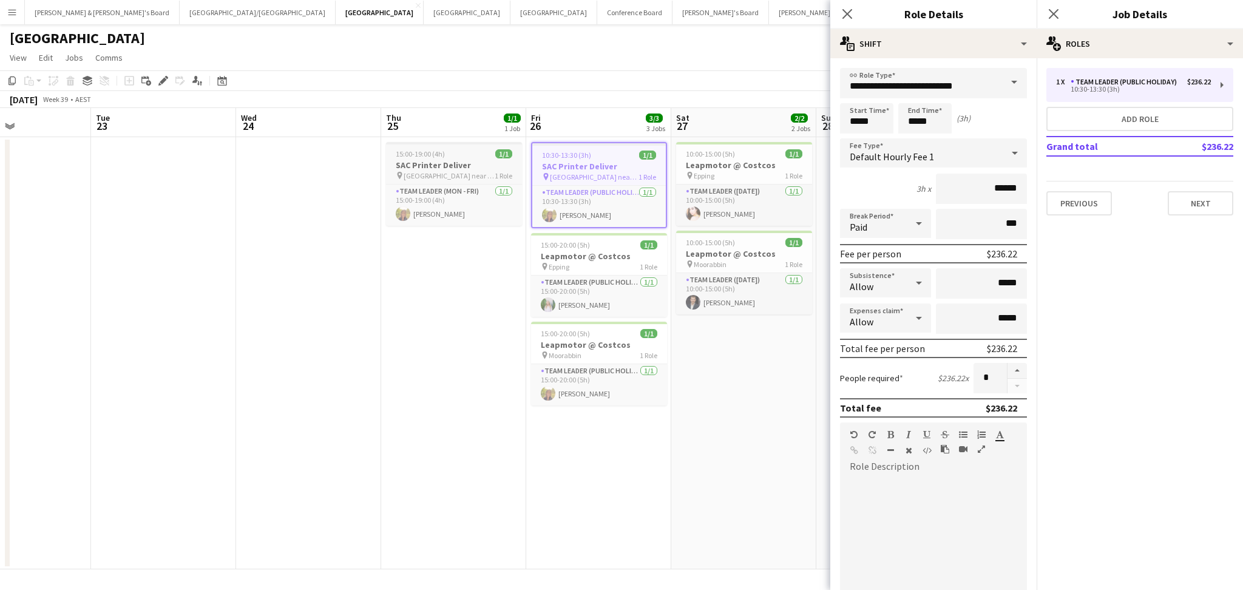
click at [434, 171] on span "[GEOGRAPHIC_DATA] near [GEOGRAPHIC_DATA]" at bounding box center [449, 175] width 91 height 9
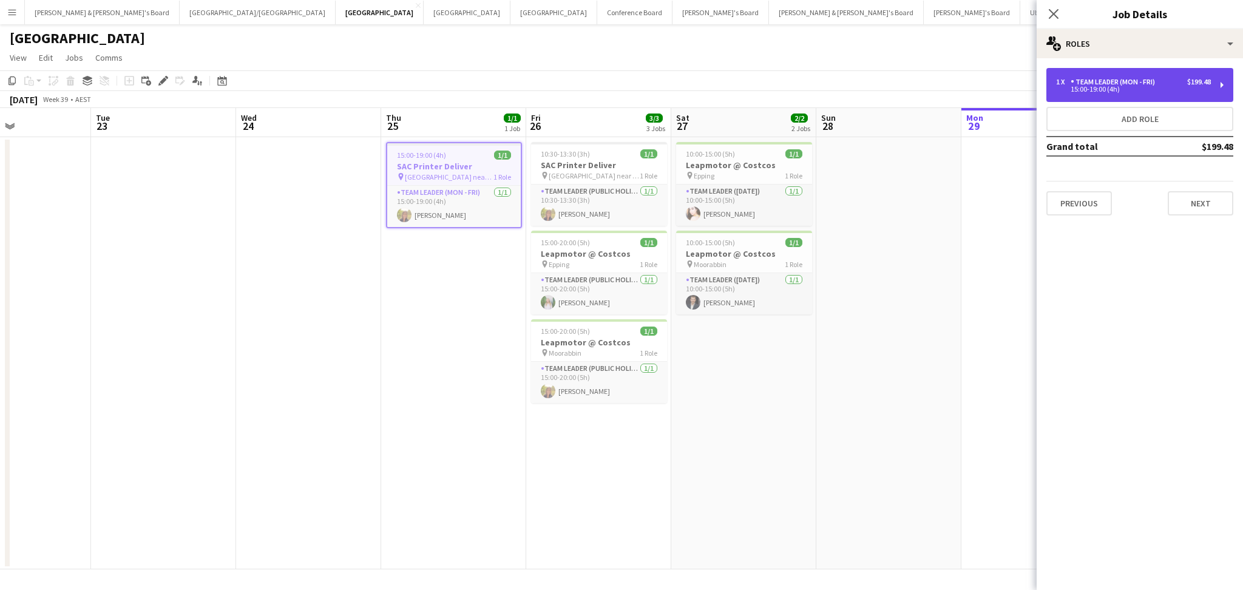
click at [1083, 71] on div "1 x Team Leader (Mon - Fri) $199.48 15:00-19:00 (4h)" at bounding box center [1140, 85] width 187 height 34
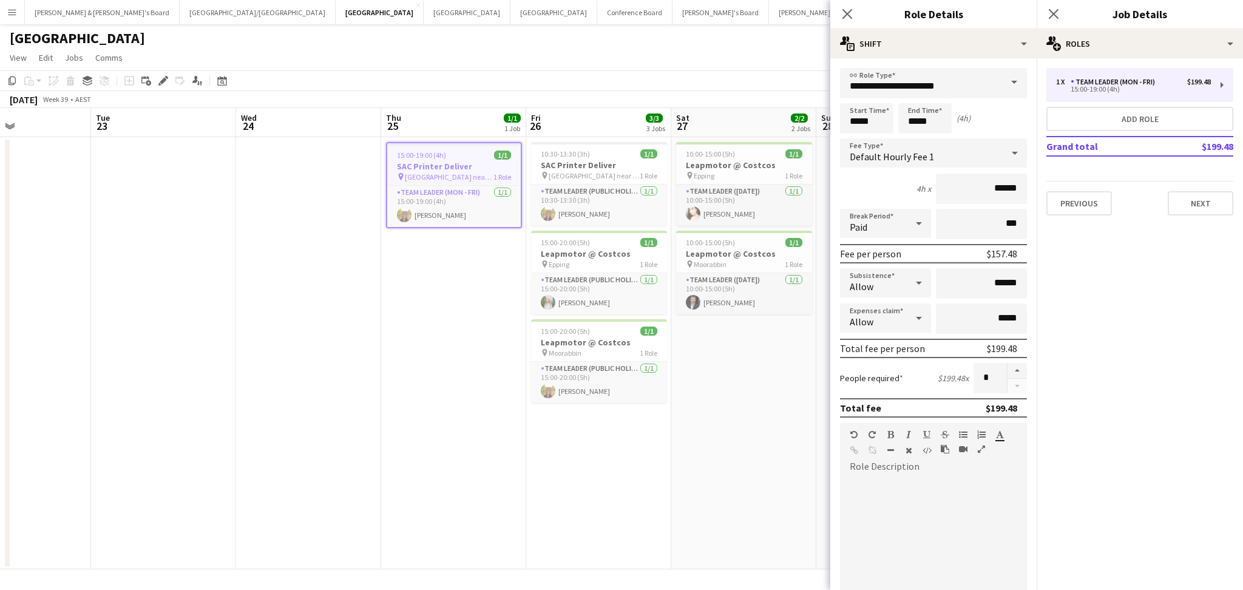
click at [769, 451] on app-date-cell "10:00-15:00 (5h) 1/1 Leapmotor @ Costcos pin Epping 1 Role Team Leader ([DATE])…" at bounding box center [743, 353] width 145 height 432
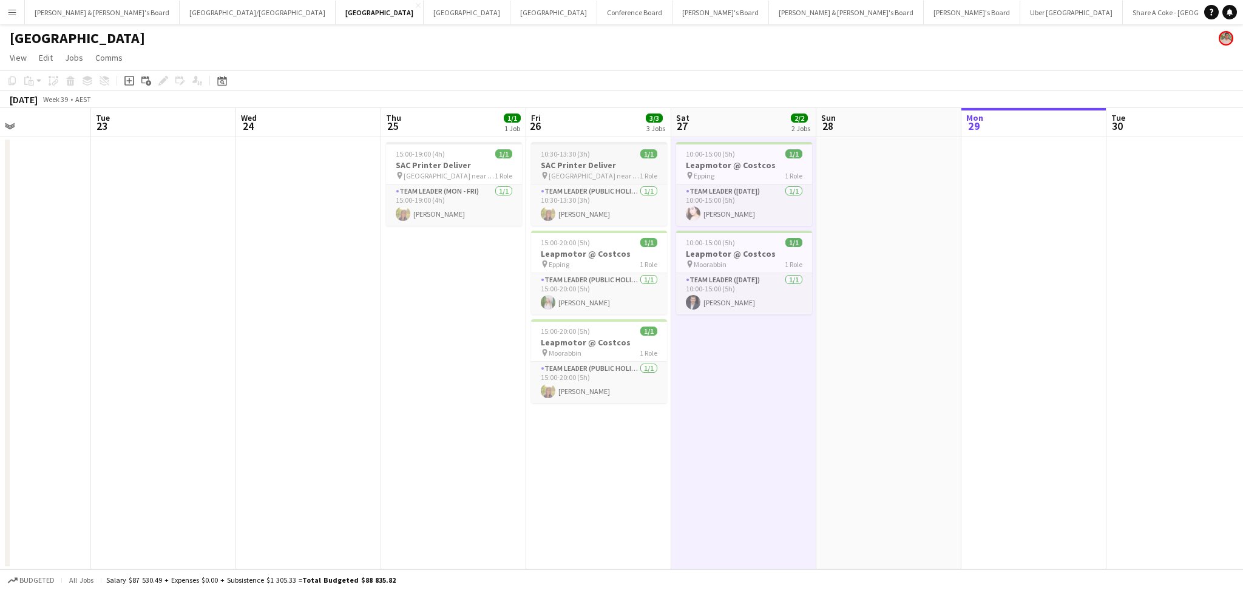
click at [587, 163] on h3 "SAC Printer Deliver" at bounding box center [599, 165] width 136 height 11
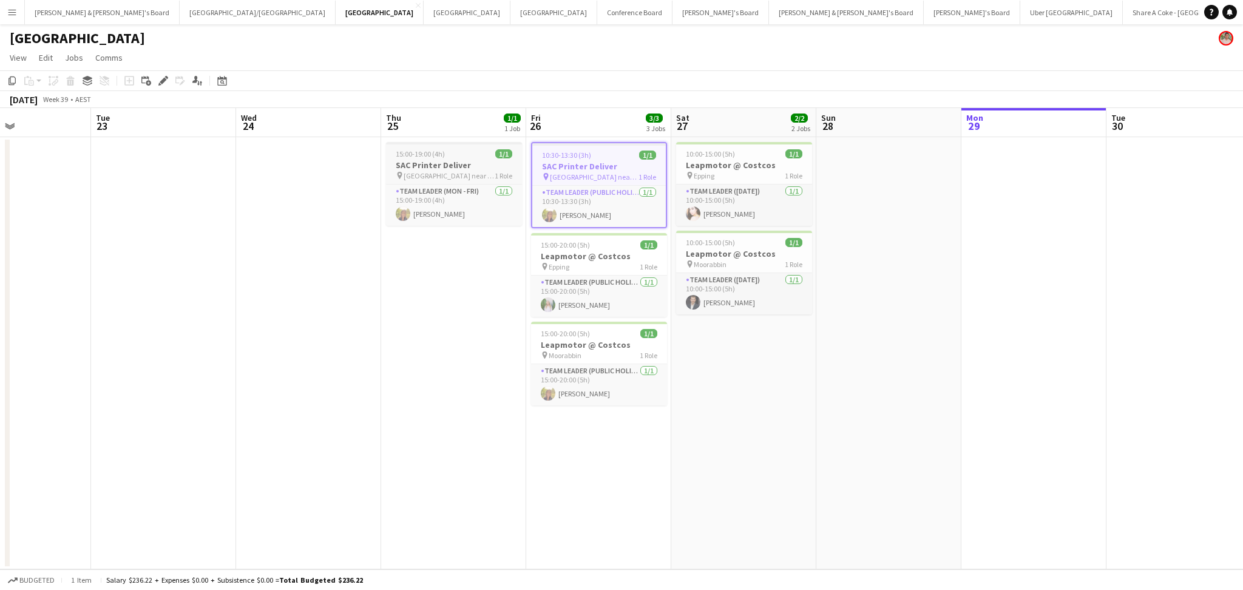
click at [452, 155] on div "15:00-19:00 (4h) 1/1" at bounding box center [454, 153] width 136 height 9
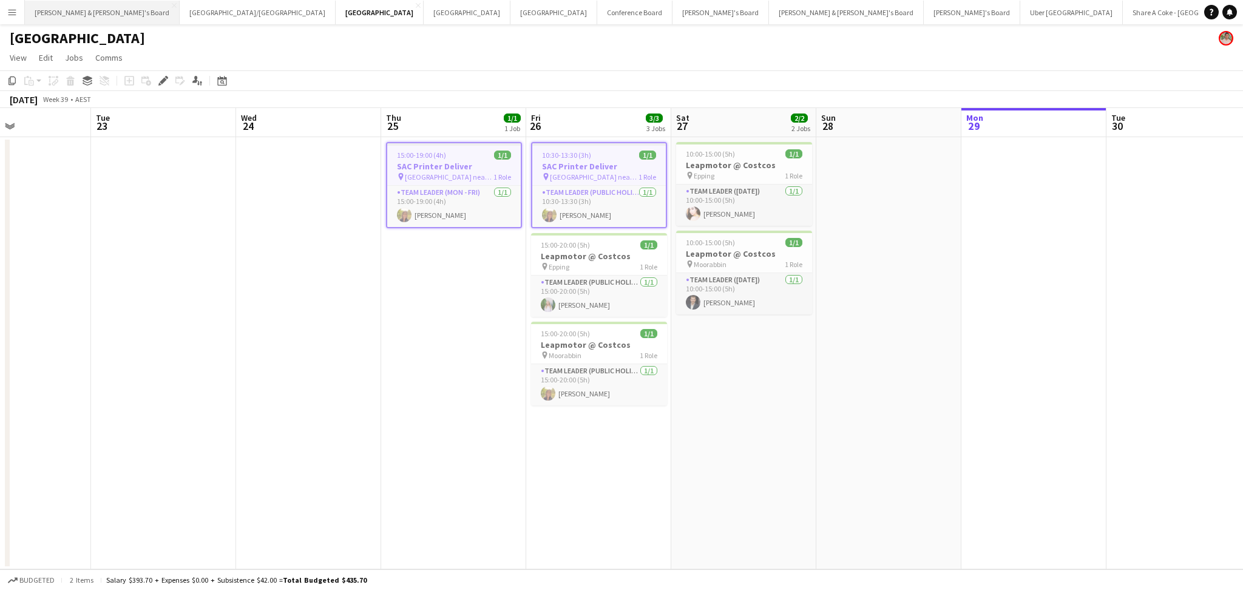
click at [101, 18] on button "[PERSON_NAME] & [PERSON_NAME]'s Board Close" at bounding box center [102, 13] width 155 height 24
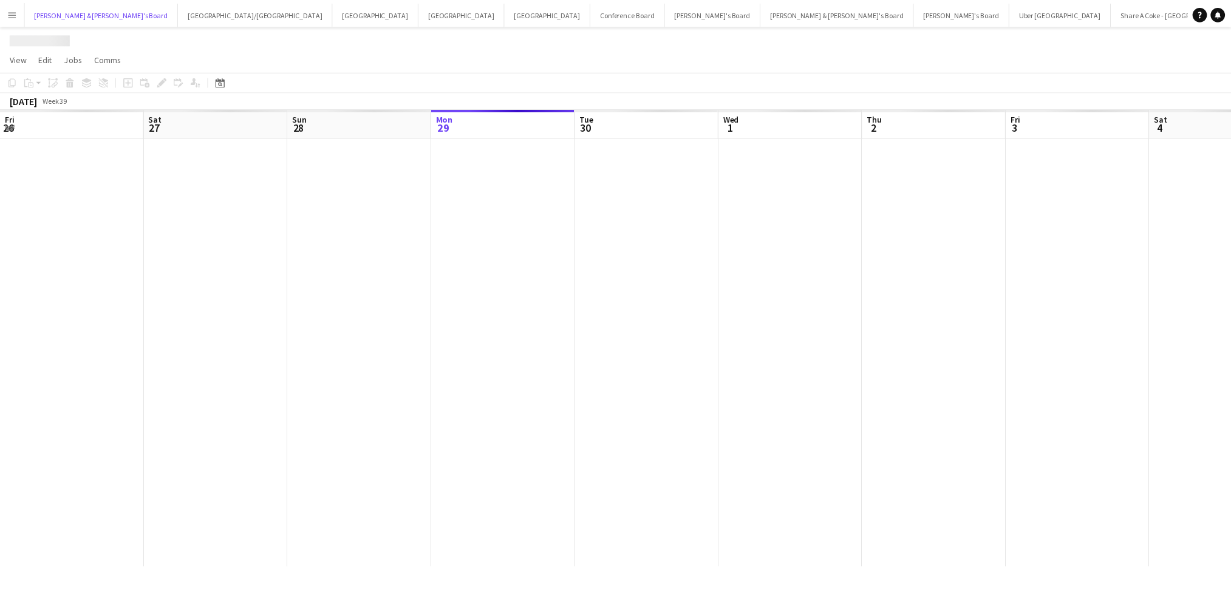
scroll to position [0, 290]
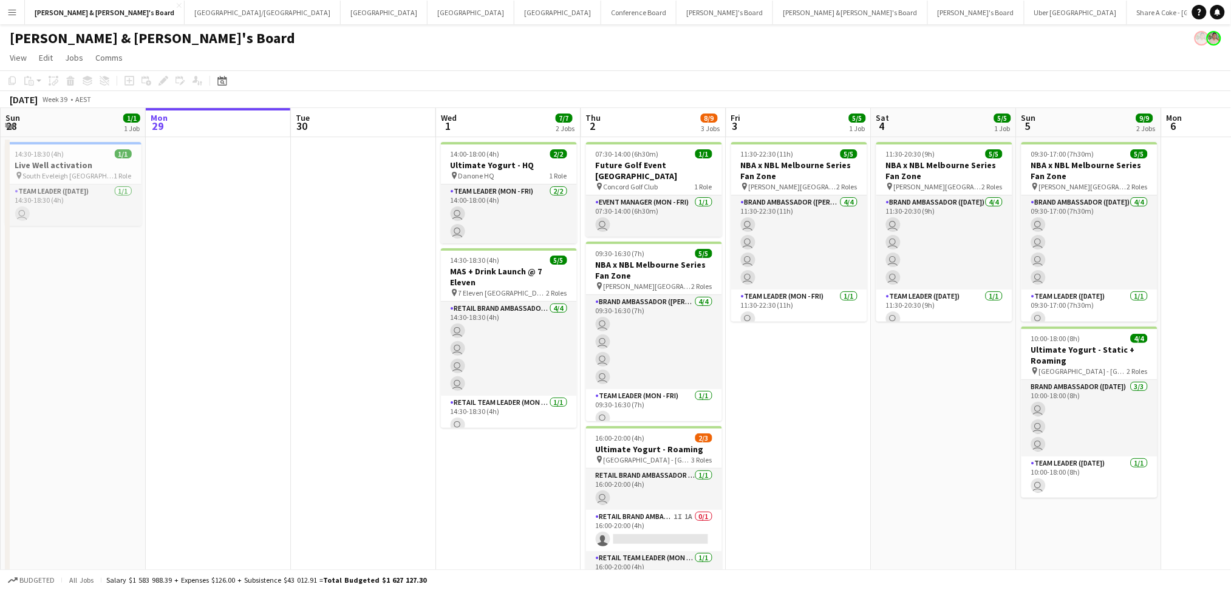
drag, startPoint x: 236, startPoint y: 389, endPoint x: 956, endPoint y: 412, distance: 719.7
click at [956, 412] on app-calendar-viewport "Fri 26 9/9 4 Jobs Sat 27 9/9 4 Jobs Sun 28 1/1 1 Job Mon 29 Tue 30 Wed 1 7/7 2 …" at bounding box center [615, 403] width 1231 height 591
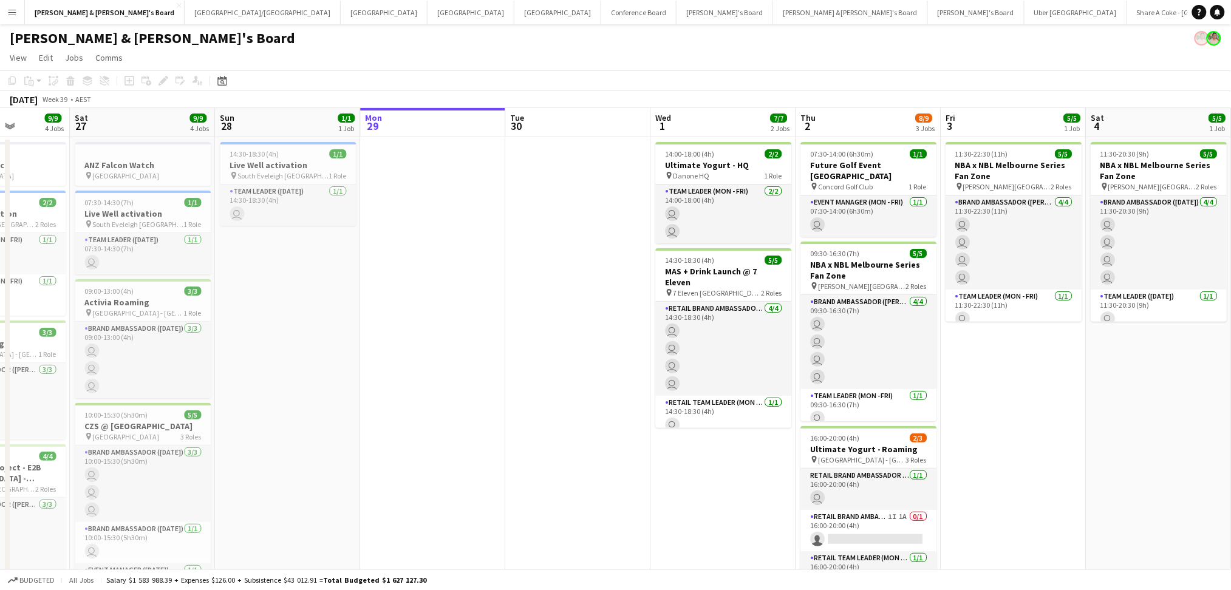
drag, startPoint x: 937, startPoint y: 414, endPoint x: 81, endPoint y: 296, distance: 864.0
click at [79, 297] on app-calendar-viewport "Sun 21 Mon 22 Tue 23 Wed 24 Thu 25 Fri 26 9/9 4 Jobs Sat 27 9/9 4 Jobs Sun 28 1…" at bounding box center [615, 403] width 1231 height 591
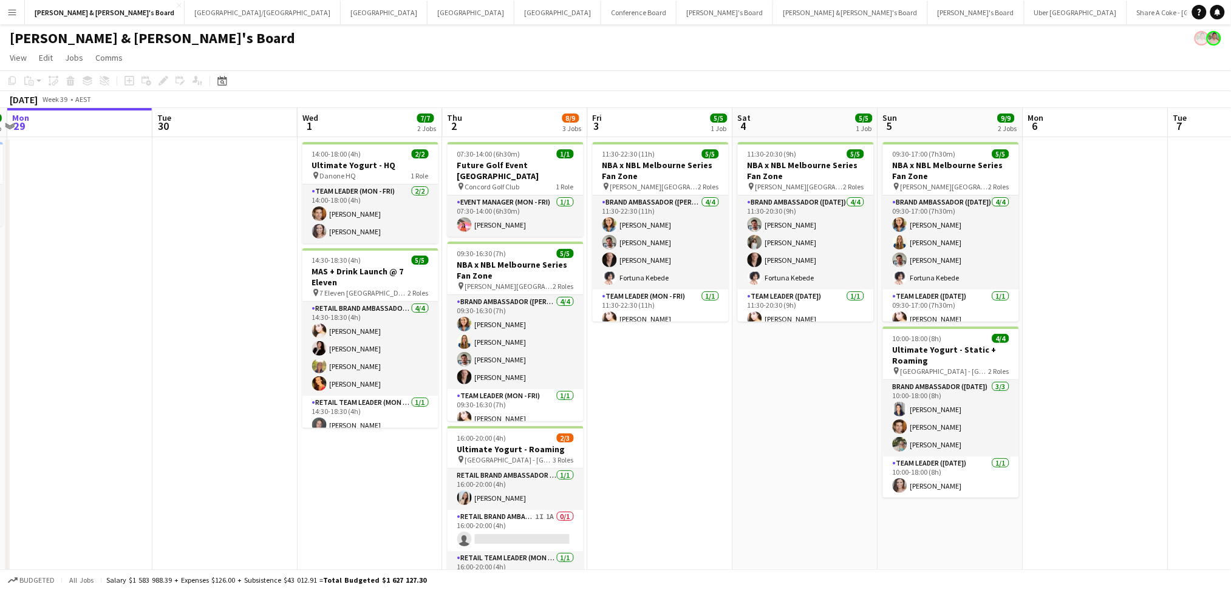
drag, startPoint x: 517, startPoint y: 406, endPoint x: 277, endPoint y: 360, distance: 243.5
click at [277, 360] on app-calendar-viewport "Fri 26 9/9 4 Jobs Sat 27 9/9 4 Jobs Sun 28 1/1 1 Job Mon 29 Tue 30 Wed 1 7/7 2 …" at bounding box center [615, 403] width 1231 height 591
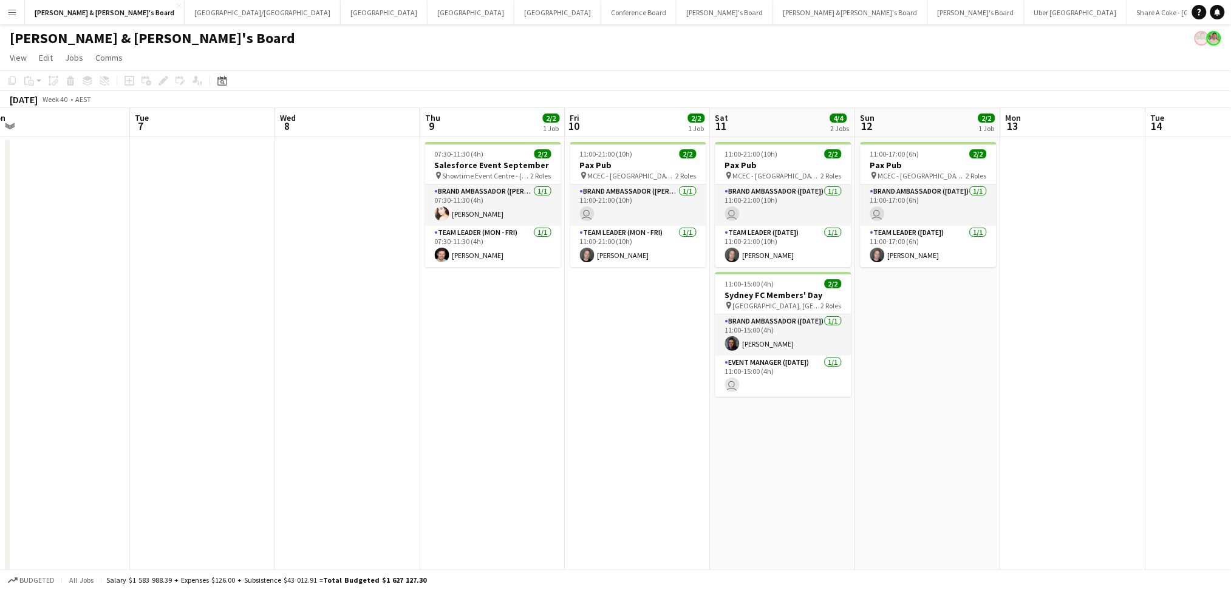
drag, startPoint x: 316, startPoint y: 329, endPoint x: 208, endPoint y: 302, distance: 111.3
click at [208, 302] on app-calendar-viewport "Sat 4 5/5 1 Job Sun 5 9/9 2 Jobs Mon 6 Tue 7 Wed 8 Thu 9 2/2 1 Job Fri 10 2/2 1…" at bounding box center [615, 447] width 1231 height 679
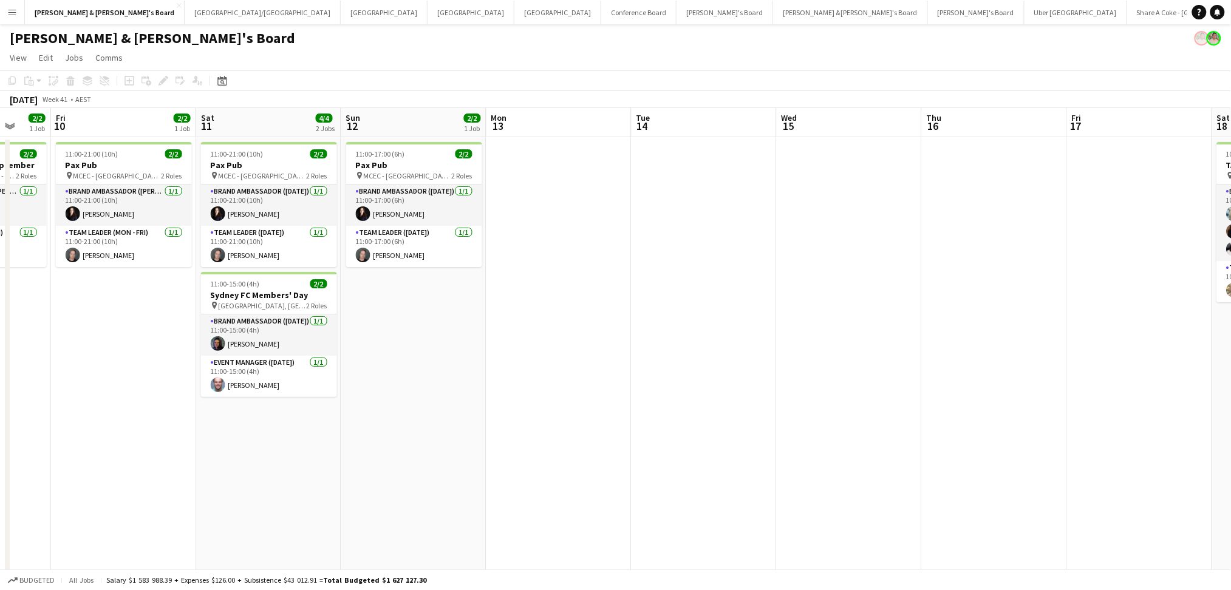
drag, startPoint x: 827, startPoint y: 404, endPoint x: 455, endPoint y: 355, distance: 374.8
click at [455, 355] on app-calendar-viewport "Mon 6 Tue 7 Wed 8 Thu 9 2/2 1 Job Fri 10 2/2 1 Job Sat 11 4/4 2 Jobs Sun 12 2/2…" at bounding box center [615, 447] width 1231 height 679
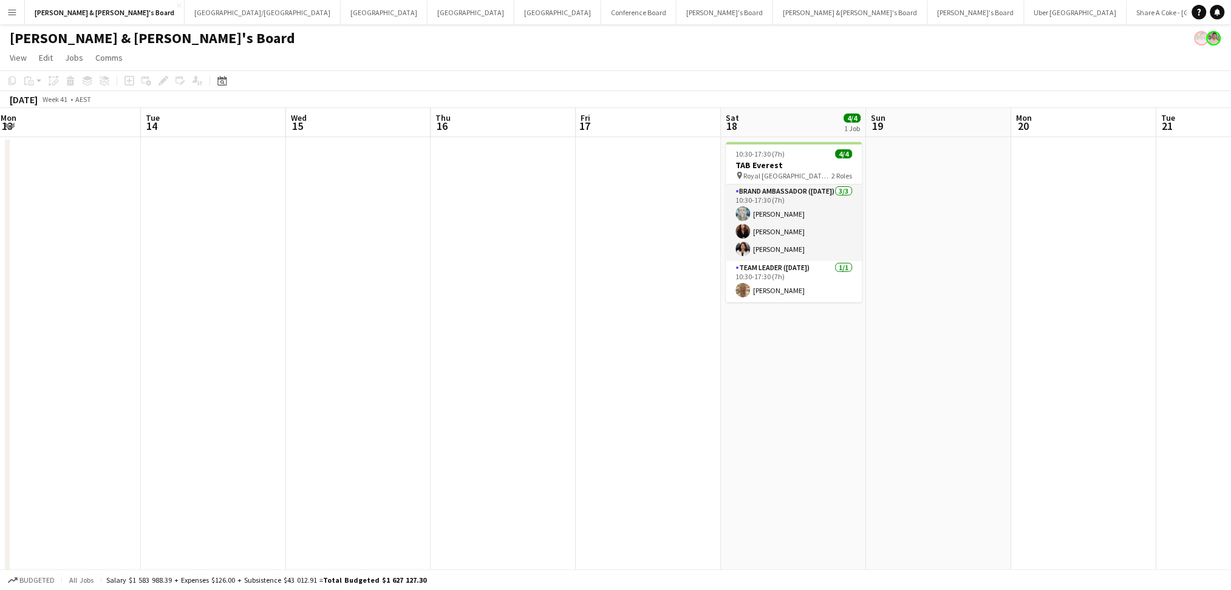
scroll to position [0, 463]
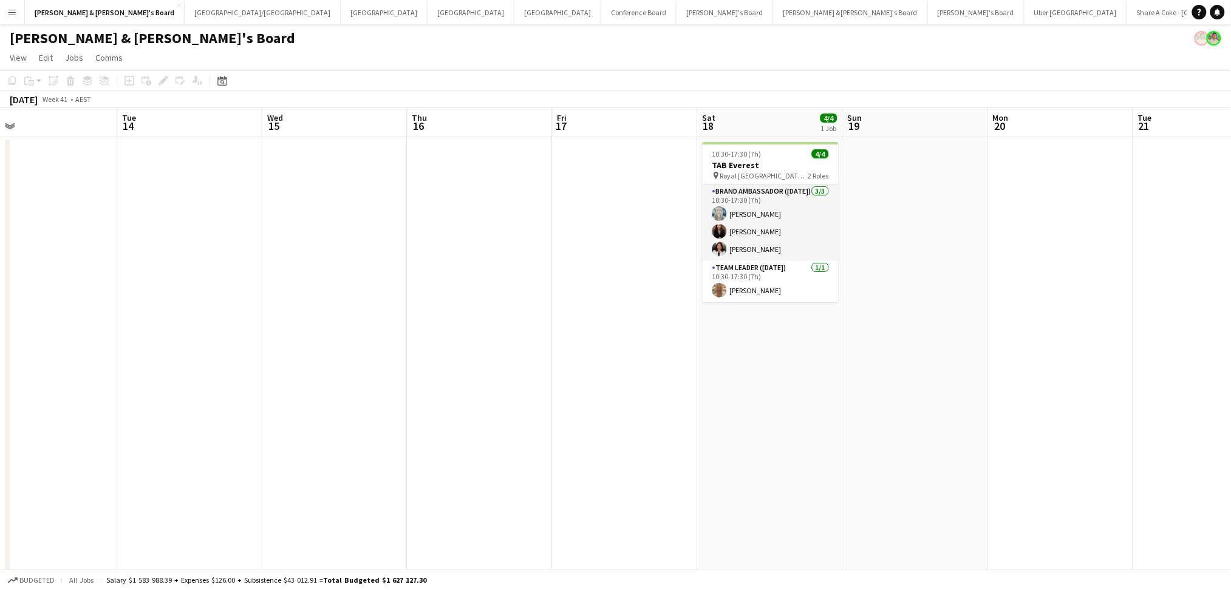
drag, startPoint x: 758, startPoint y: 419, endPoint x: 546, endPoint y: 407, distance: 211.6
click at [546, 407] on app-calendar-viewport "Fri 10 2/2 1 Job Sat 11 4/4 2 Jobs Sun 12 2/2 1 Job Mon 13 Tue 14 Wed 15 Thu 16…" at bounding box center [615, 447] width 1231 height 679
drag, startPoint x: 266, startPoint y: 328, endPoint x: 824, endPoint y: 375, distance: 559.9
click at [824, 375] on app-calendar-viewport "Fri 10 2/2 1 Job Sat 11 4/4 2 Jobs Sun 12 2/2 1 Job Mon 13 Tue 14 Wed 15 Thu 16…" at bounding box center [615, 447] width 1231 height 679
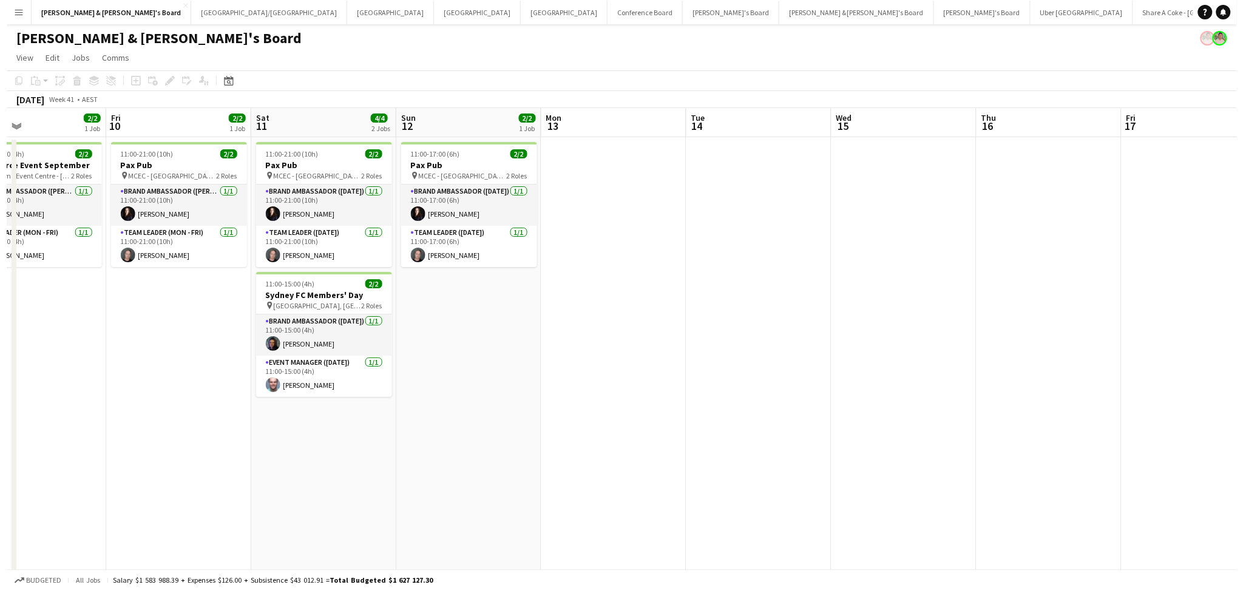
scroll to position [0, 318]
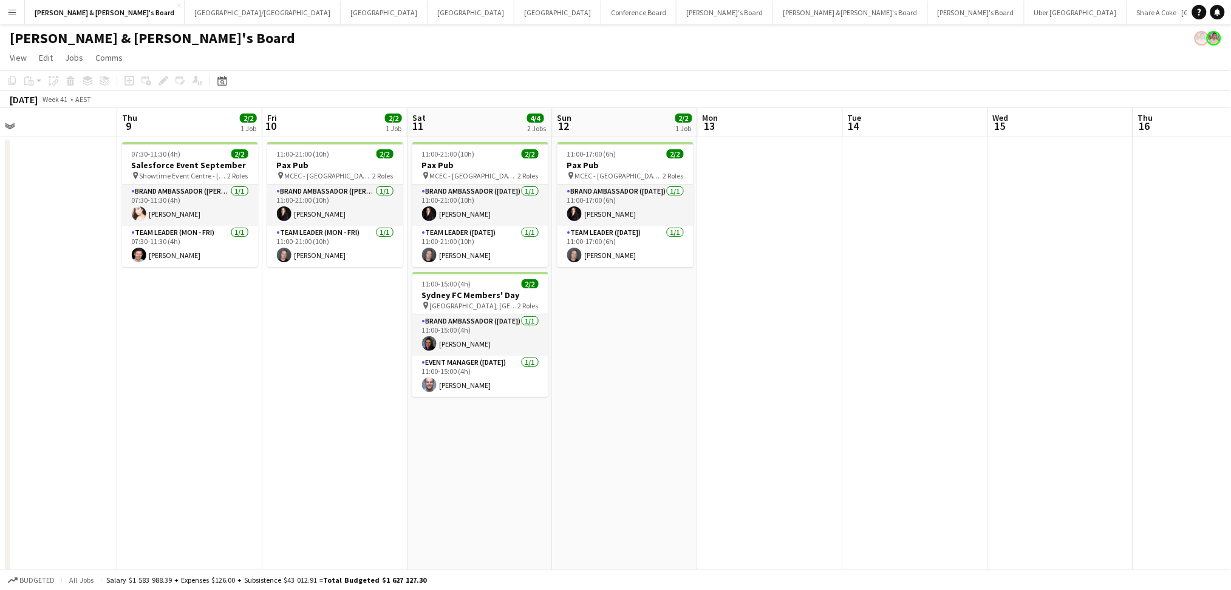
drag, startPoint x: 518, startPoint y: 375, endPoint x: 685, endPoint y: 375, distance: 166.9
click at [685, 375] on app-calendar-viewport "Mon 6 Tue 7 Wed 8 Thu 9 2/2 1 Job Fri 10 2/2 1 Job Sat 11 4/4 2 Jobs Sun 12 2/2…" at bounding box center [615, 447] width 1231 height 679
click at [341, 18] on button "Melbourne Close" at bounding box center [384, 13] width 87 height 24
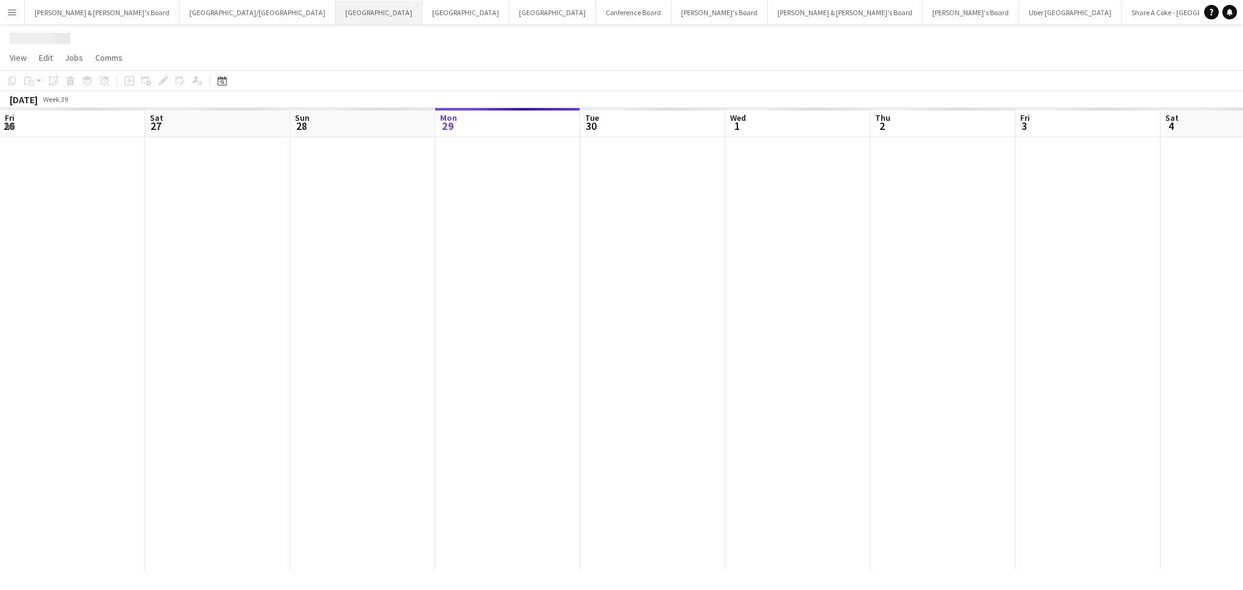
scroll to position [0, 290]
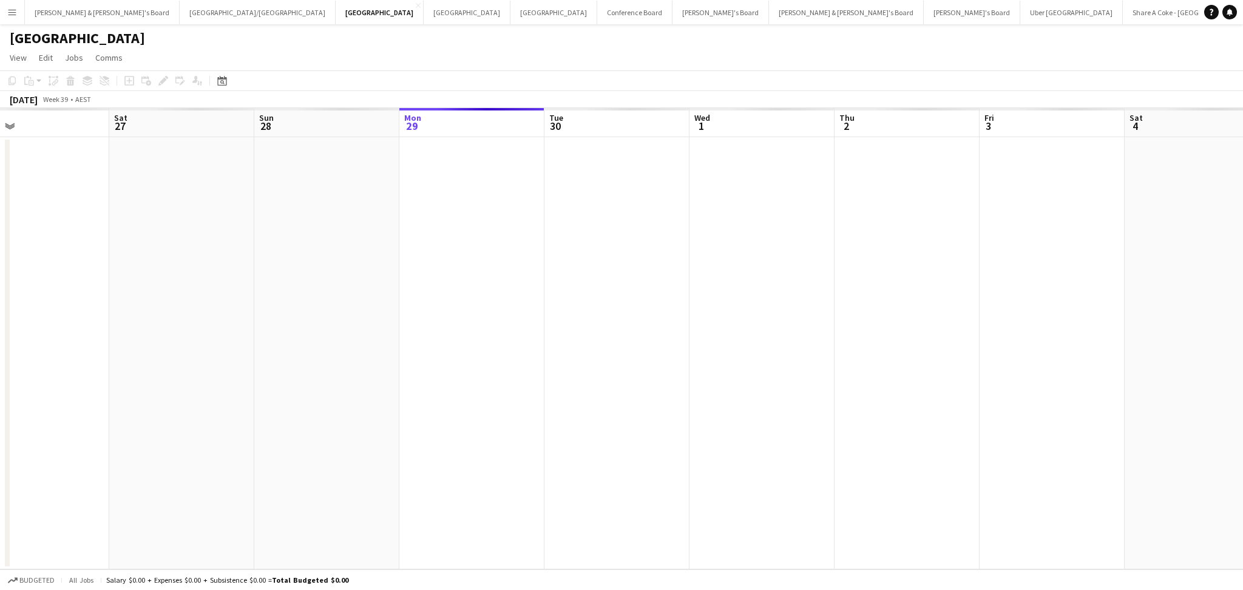
drag, startPoint x: 239, startPoint y: 395, endPoint x: -106, endPoint y: 296, distance: 358.6
click at [0, 296] on html "Menu Boards Boards Boards All jobs Status Workforce Workforce My Workforce Recr…" at bounding box center [621, 295] width 1243 height 590
drag, startPoint x: 452, startPoint y: 390, endPoint x: 109, endPoint y: 305, distance: 353.2
click at [26, 306] on app-calendar-viewport "Sat 27 Sun 28 Mon 29 Tue 30 Wed 1 Thu 2 Fri 3 Sat 4 Sun 5 Mon 6 Tue 7 Wed 8 Thu…" at bounding box center [621, 338] width 1243 height 461
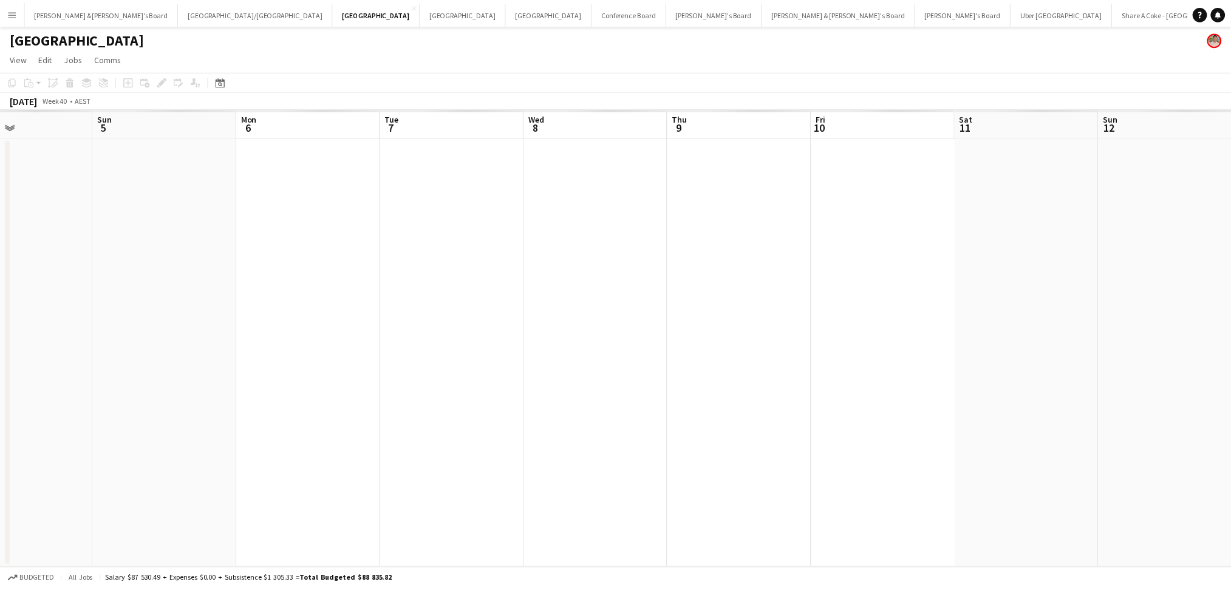
scroll to position [0, 510]
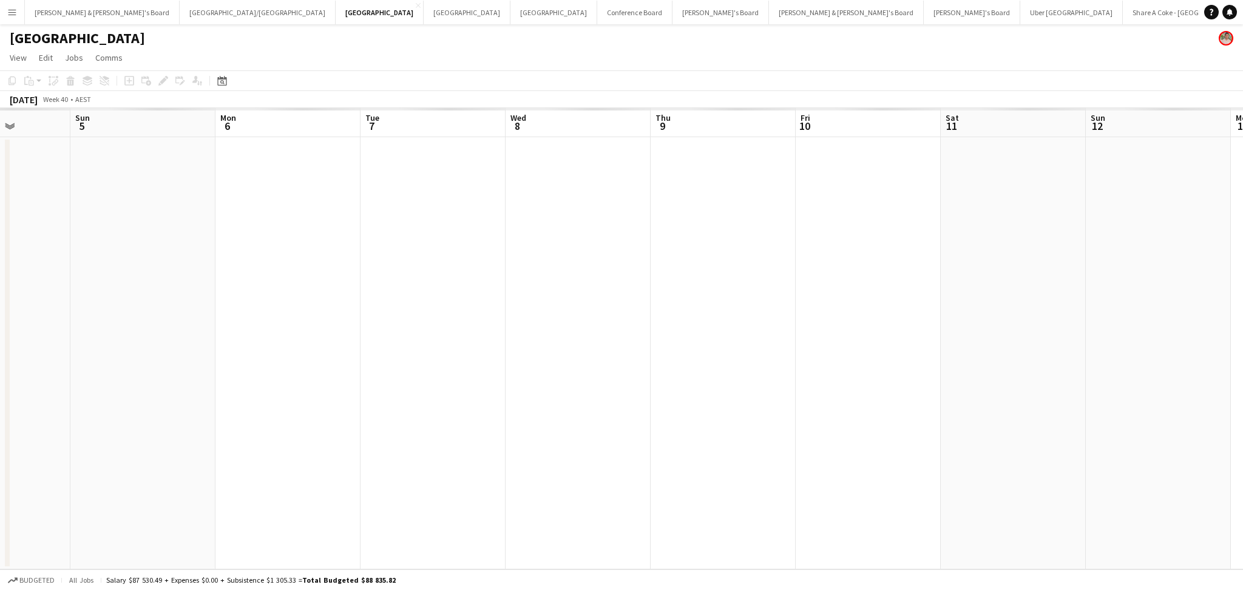
drag, startPoint x: 109, startPoint y: 305, endPoint x: -517, endPoint y: 218, distance: 632.6
click at [0, 218] on html "Menu Boards Boards Boards All jobs Status Workforce Workforce My Workforce Recr…" at bounding box center [621, 295] width 1243 height 590
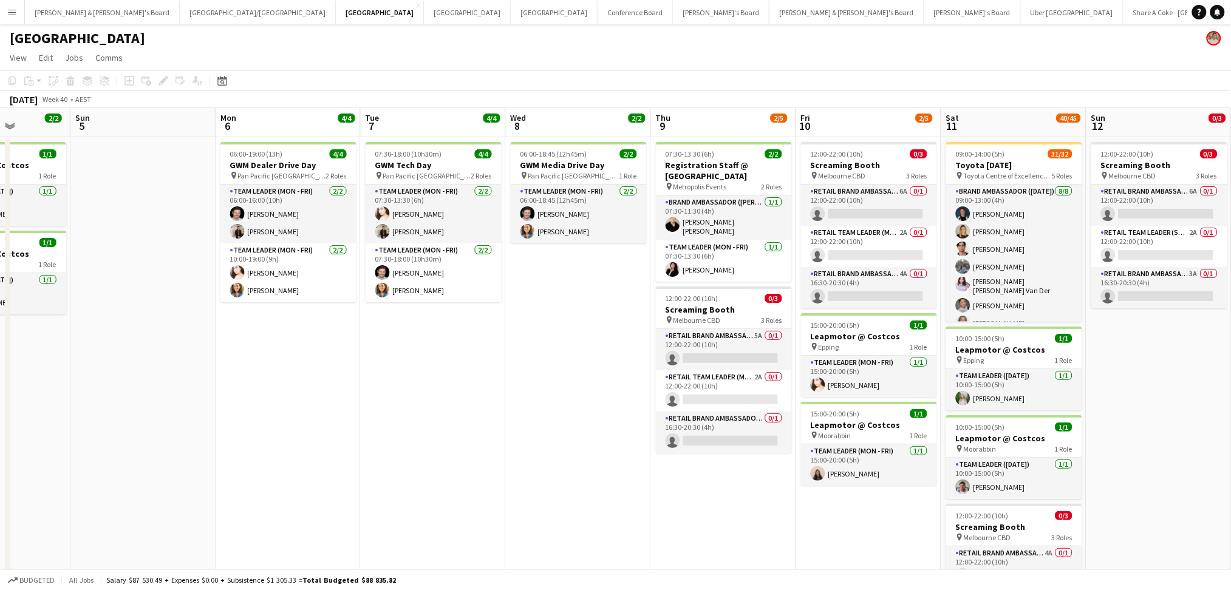
scroll to position [0, 406]
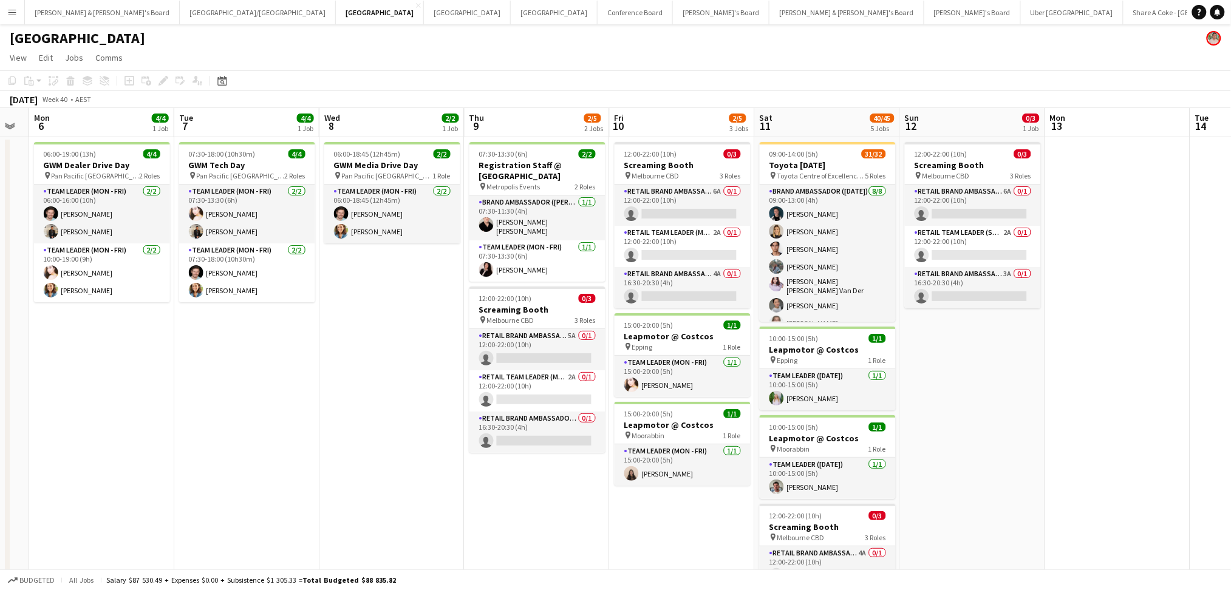
drag, startPoint x: 572, startPoint y: 460, endPoint x: 385, endPoint y: 431, distance: 188.6
click at [385, 431] on app-calendar-viewport "Fri 3 2/2 2 Jobs Sat 4 2/2 2 Jobs Sun 5 Mon 6 4/4 1 Job Tue 7 4/4 1 Job Wed 8 2…" at bounding box center [615, 495] width 1231 height 774
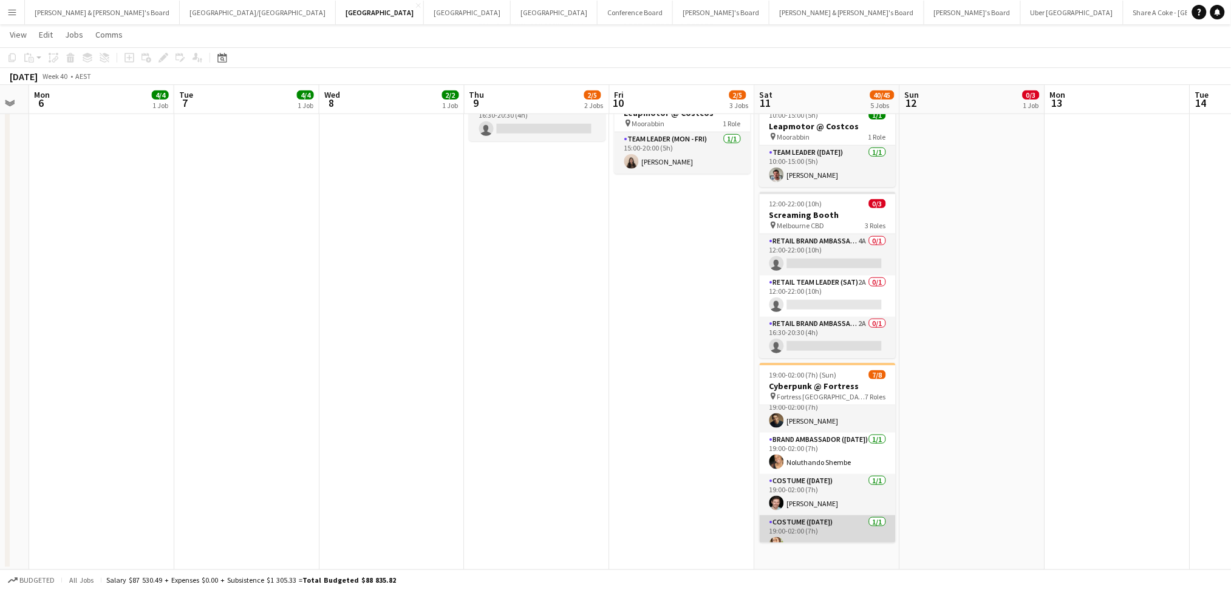
scroll to position [89, 0]
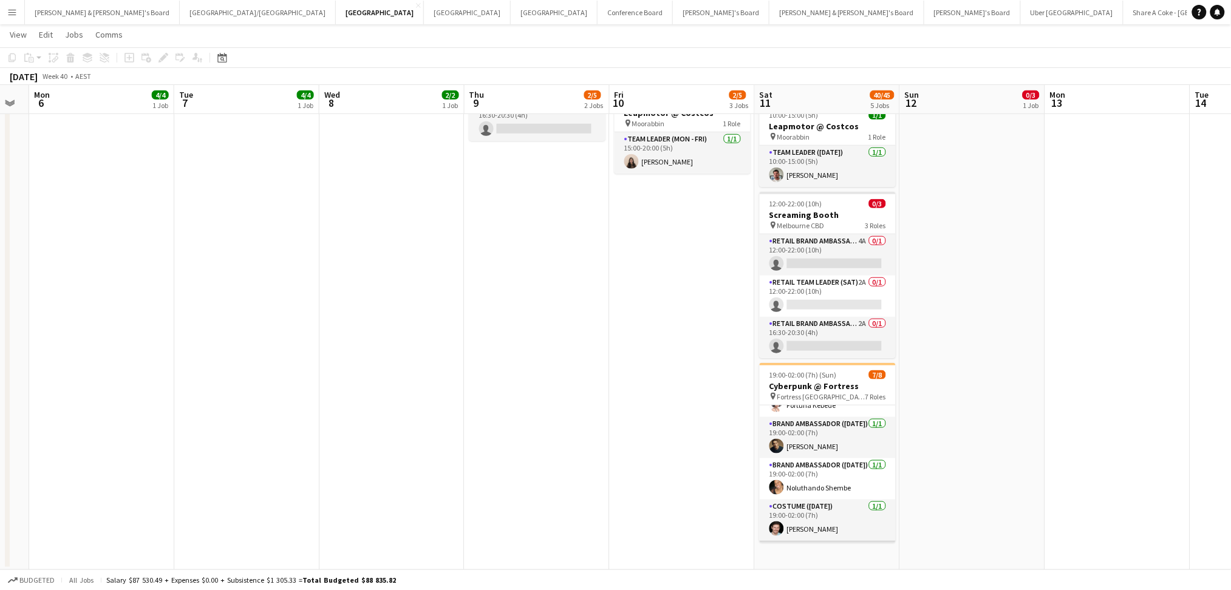
click at [855, 494] on app-card-role "Brand Ambassador ([DATE]) [DATE] 19:00-02:00 (7h) Noluthando Shembe" at bounding box center [827, 478] width 136 height 41
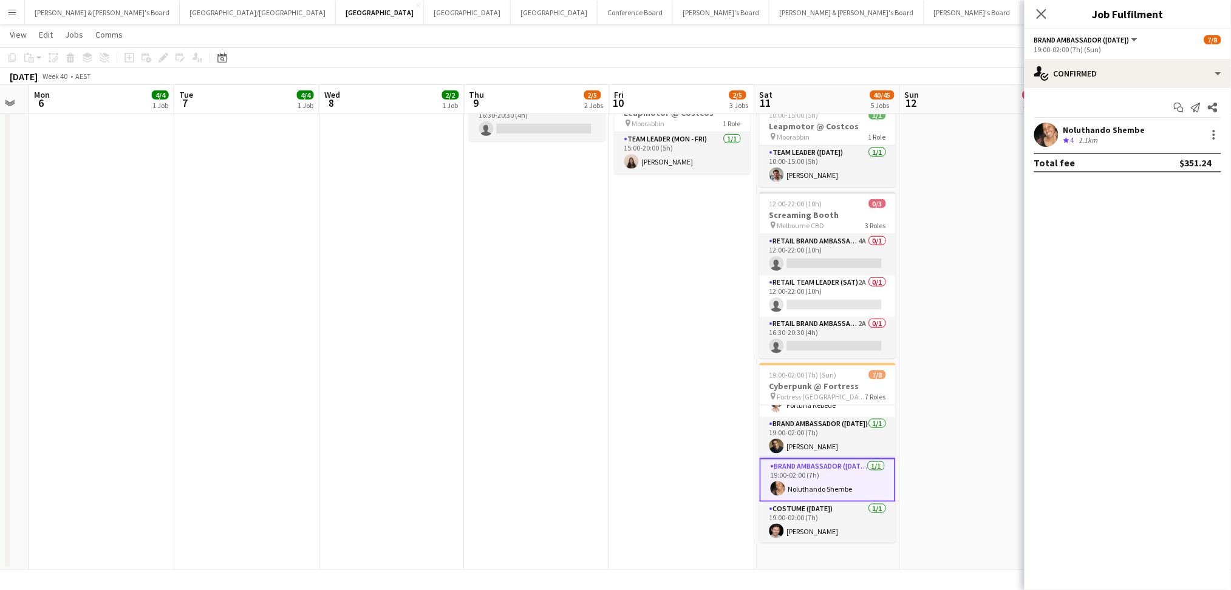
click at [1096, 141] on div "1.1km" at bounding box center [1088, 140] width 24 height 10
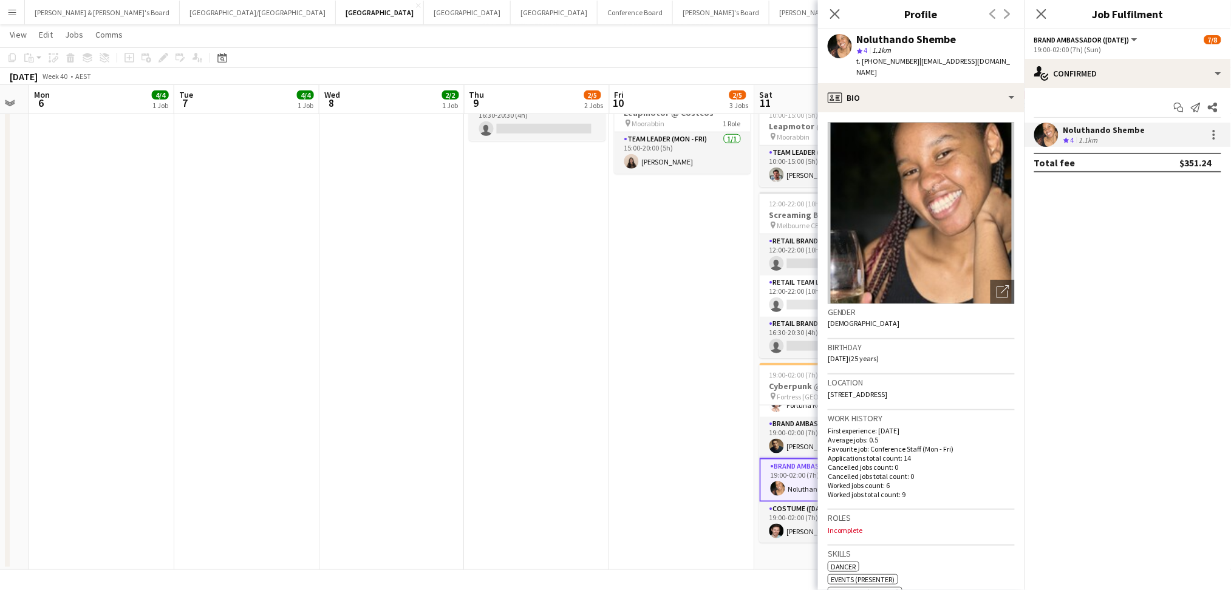
drag, startPoint x: 857, startPoint y: 39, endPoint x: 979, endPoint y: 36, distance: 121.4
click at [976, 35] on div "Noluthando Shembe" at bounding box center [936, 39] width 158 height 11
copy div "Noluthando Shembe"
drag, startPoint x: 874, startPoint y: 59, endPoint x: 906, endPoint y: 61, distance: 31.6
click at [906, 61] on span "t. [PHONE_NUMBER]" at bounding box center [888, 60] width 63 height 9
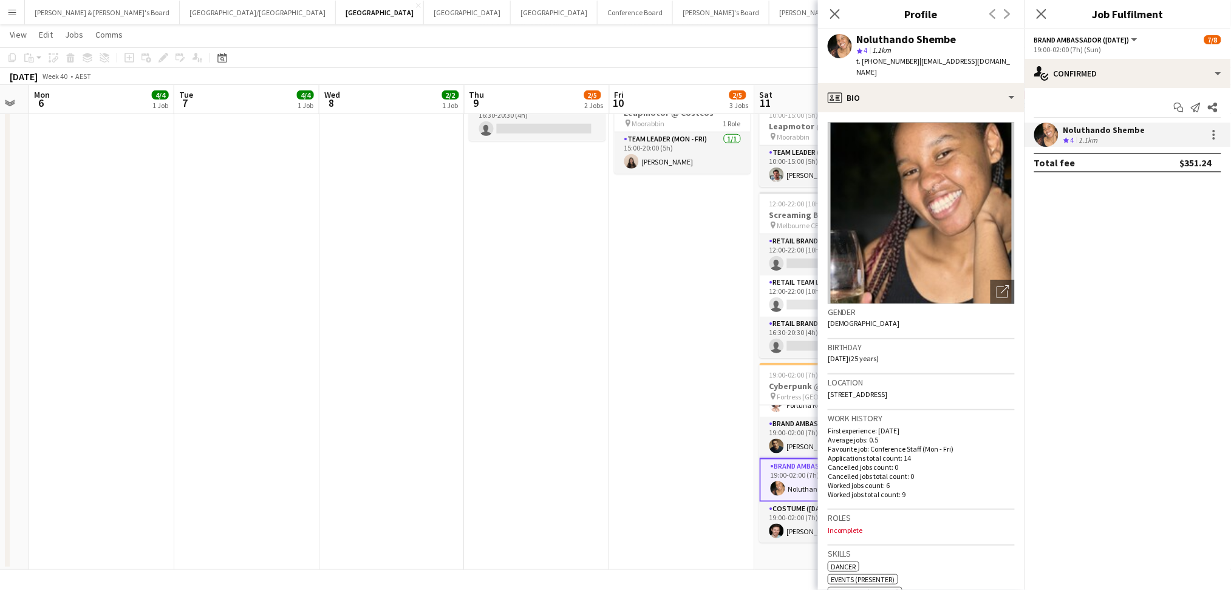
copy span "493498492"
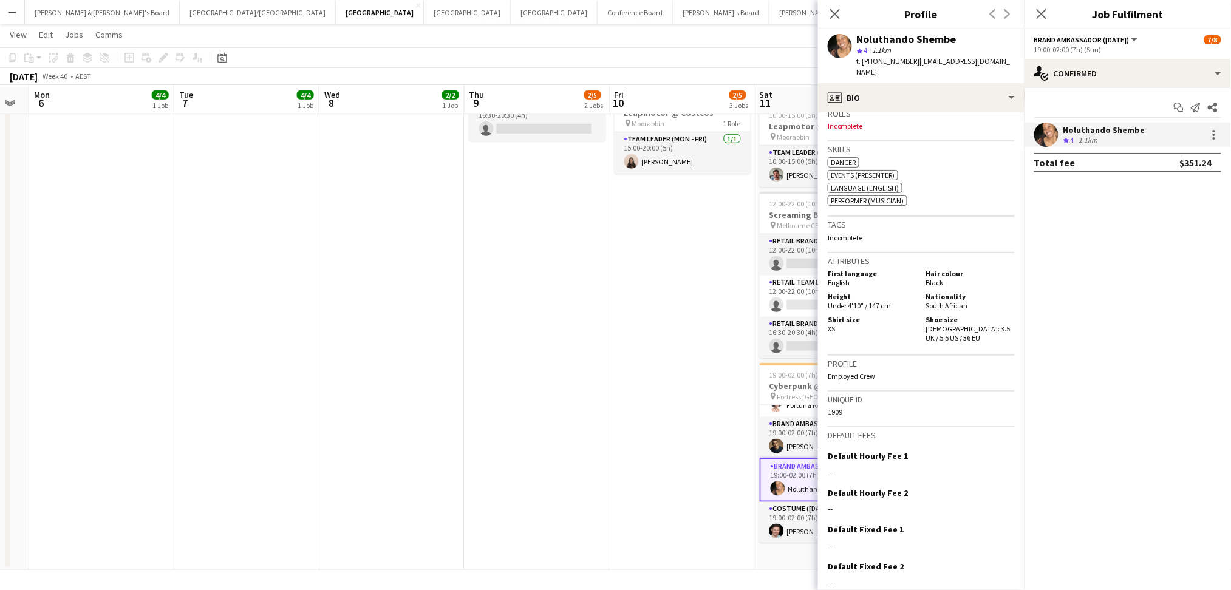
scroll to position [7, 0]
click at [746, 496] on app-date-cell "12:00-22:00 (10h) 0/3 Screaming Booth pin Melbourne CBD 3 Roles RETAIL Brand Am…" at bounding box center [681, 197] width 145 height 745
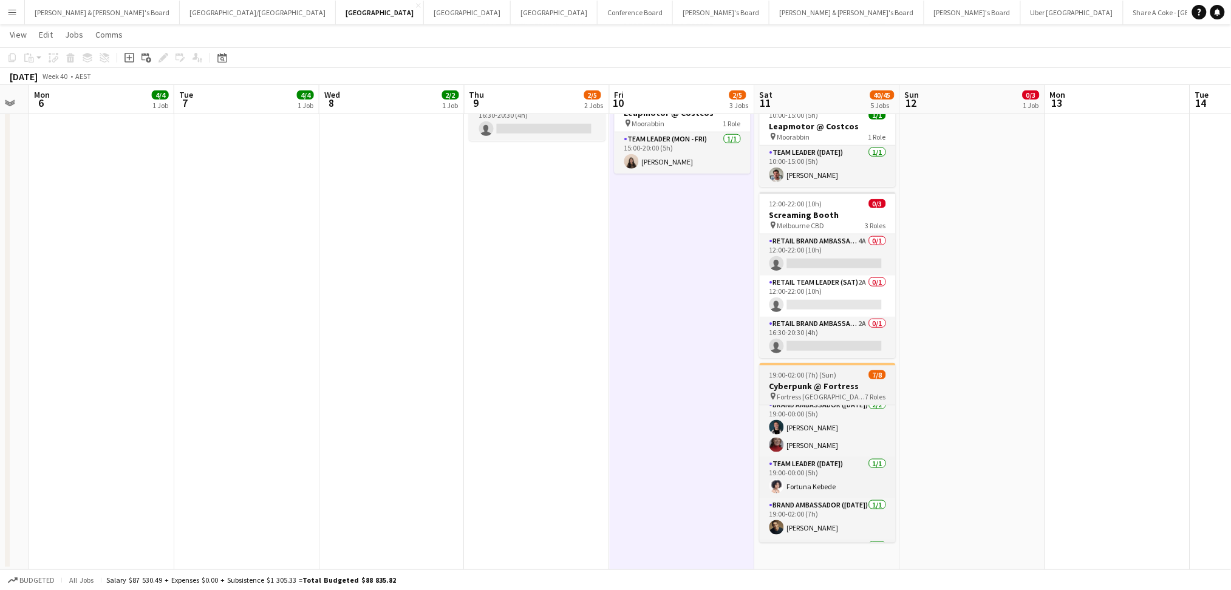
click at [847, 390] on h3 "Cyberpunk @ Fortress" at bounding box center [827, 386] width 136 height 11
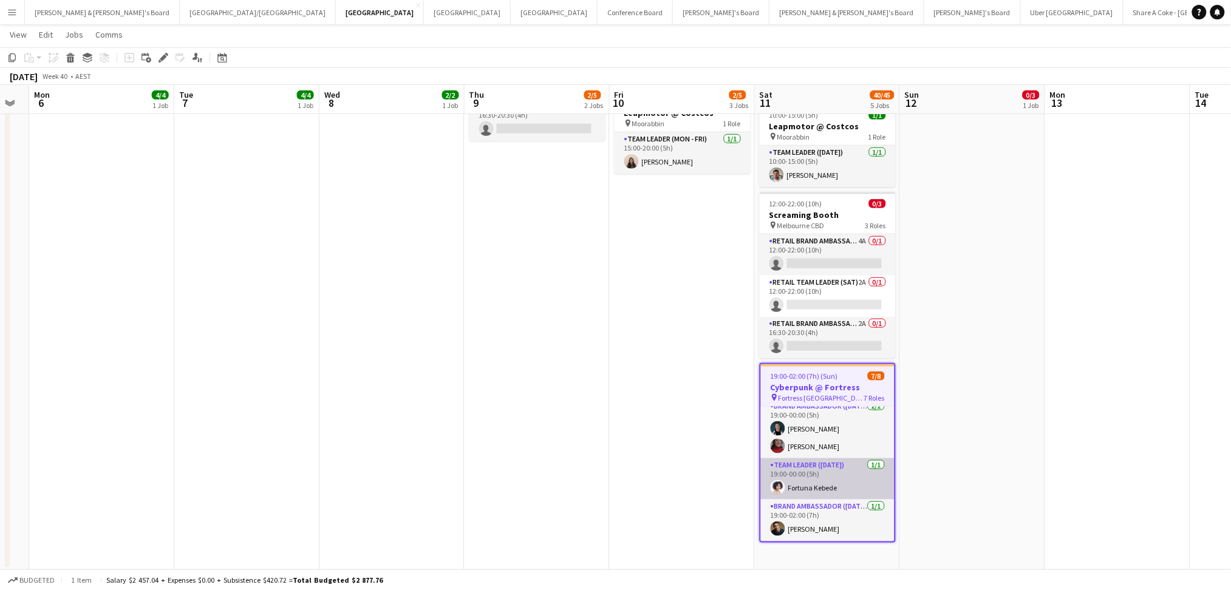
scroll to position [0, 0]
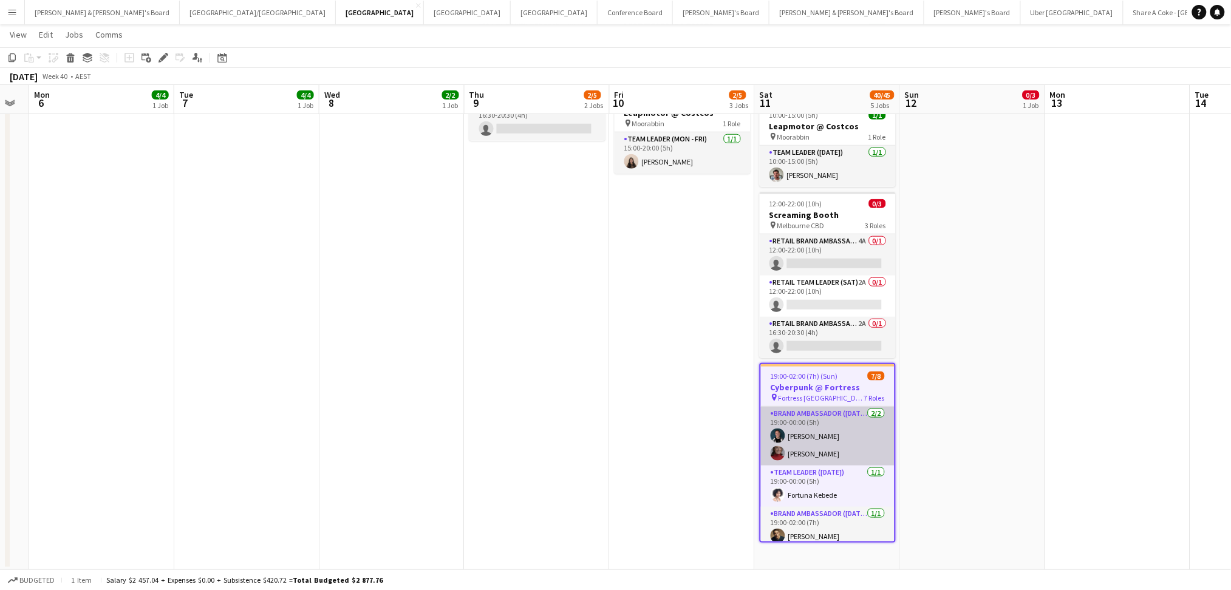
click at [844, 456] on app-card-role "Brand Ambassador ([DATE]) [DATE] 19:00-00:00 (5h) [PERSON_NAME] [PERSON_NAME]" at bounding box center [828, 436] width 134 height 59
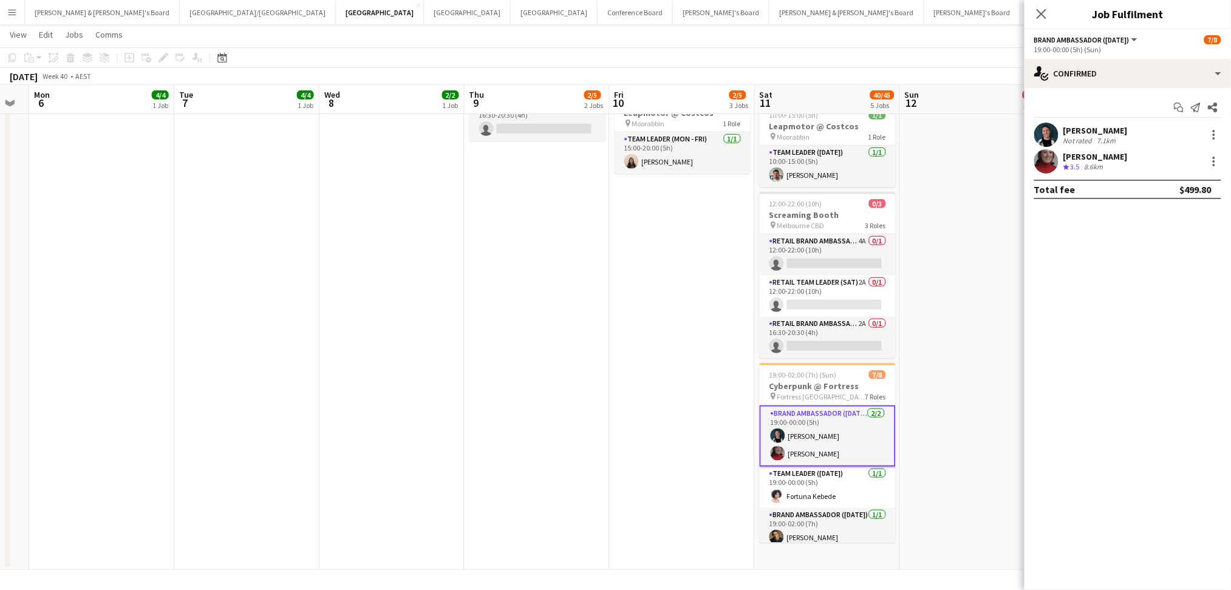
click at [1076, 170] on span "3.5" at bounding box center [1074, 166] width 9 height 9
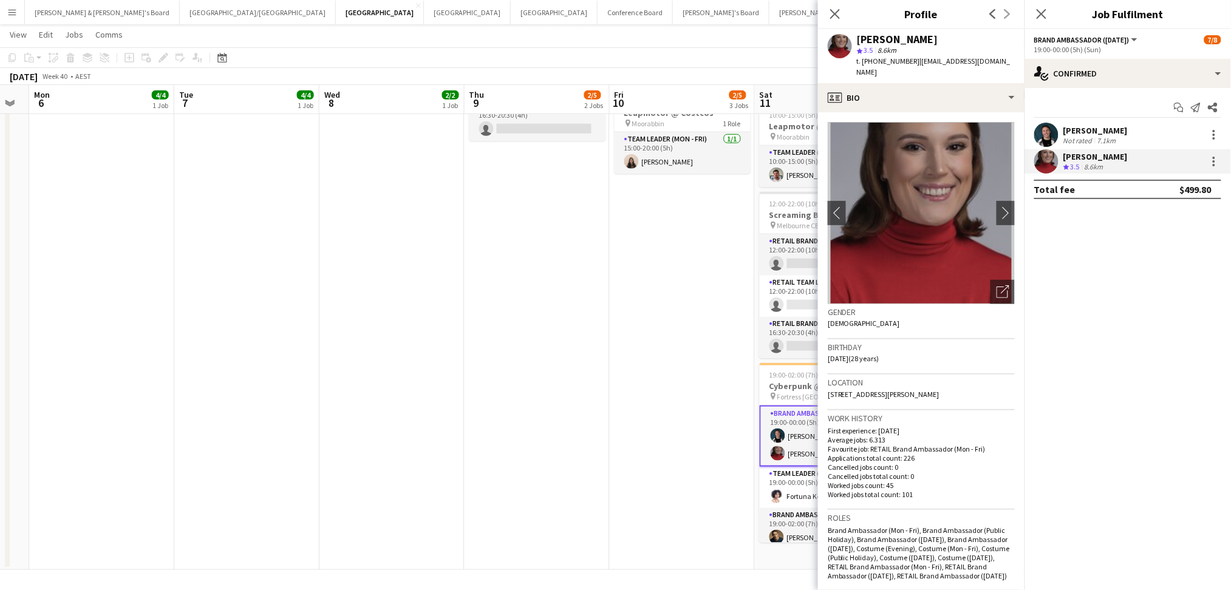
drag, startPoint x: 858, startPoint y: 38, endPoint x: 922, endPoint y: 42, distance: 63.2
click at [919, 37] on div "[PERSON_NAME]" at bounding box center [936, 39] width 158 height 11
copy div "[PERSON_NAME]"
drag, startPoint x: 872, startPoint y: 58, endPoint x: 908, endPoint y: 60, distance: 36.5
click at [908, 60] on span "t. [PHONE_NUMBER]" at bounding box center [888, 60] width 63 height 9
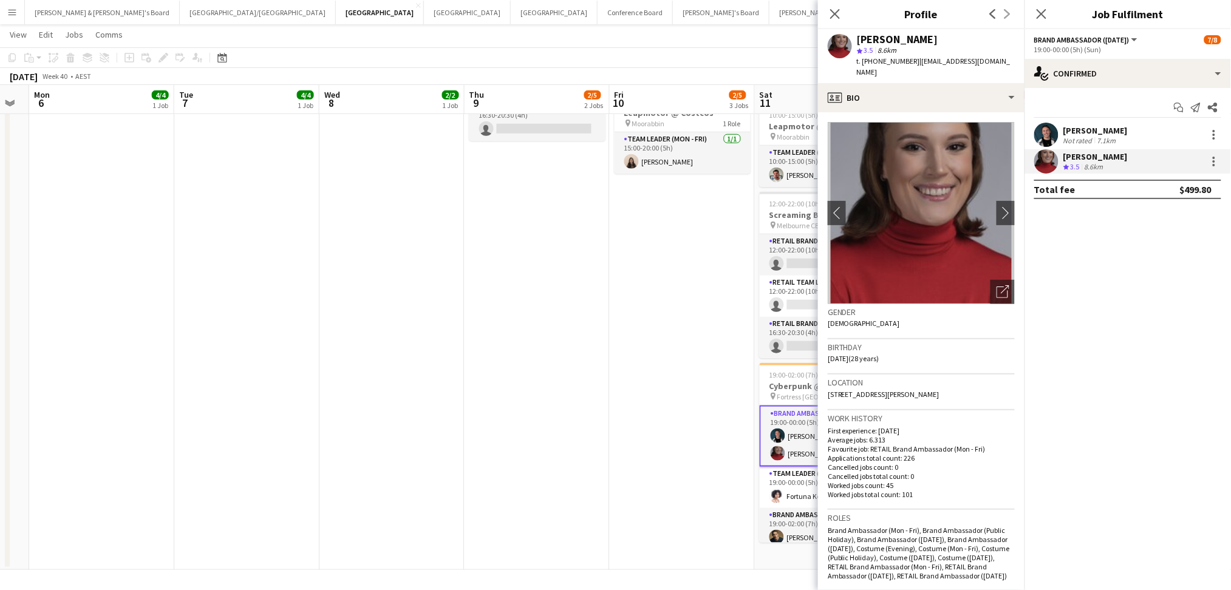
copy span "0450512140"
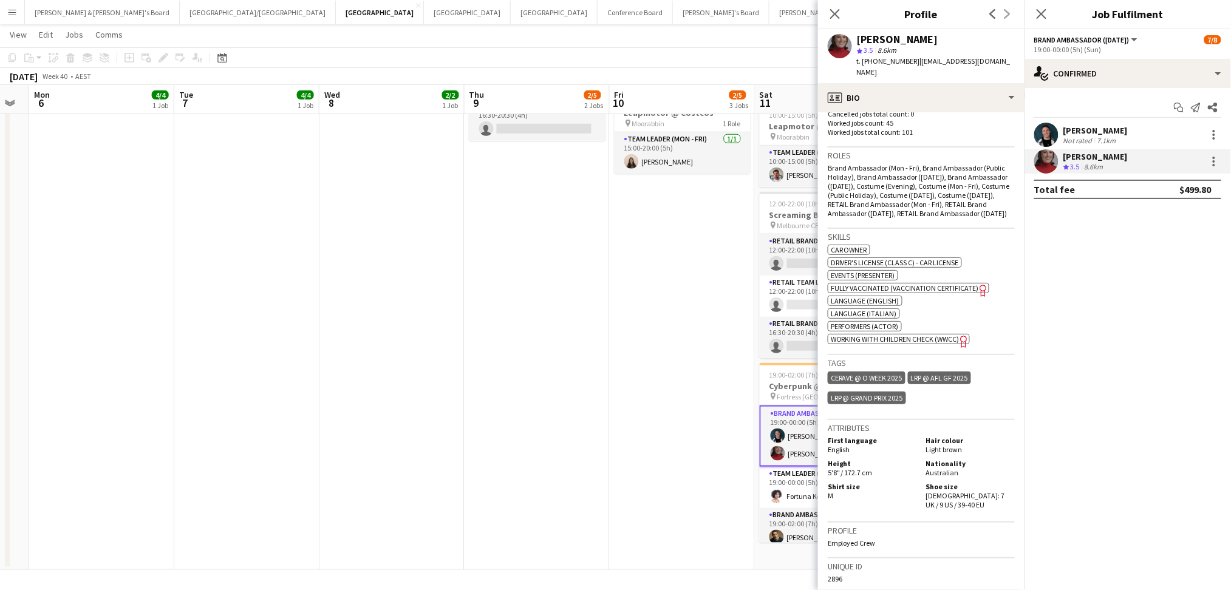
scroll to position [486, 0]
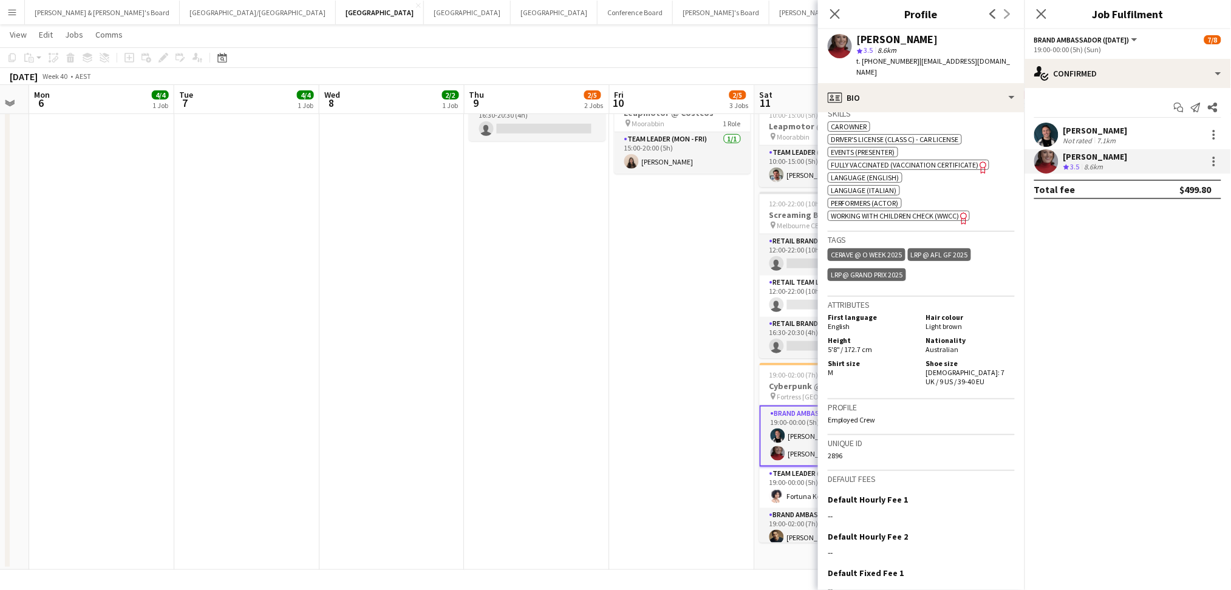
click at [551, 321] on app-date-cell "07:30-13:30 (6h) 2/2 Registration Staff @ [GEOGRAPHIC_DATA] pin Metropolis Even…" at bounding box center [536, 197] width 145 height 745
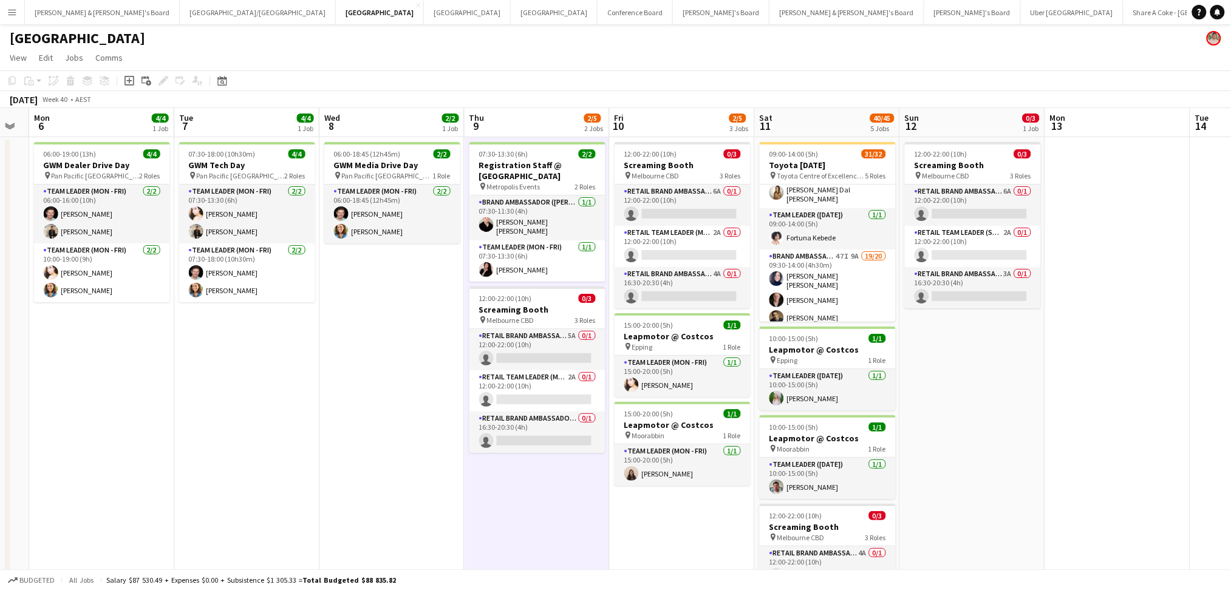
scroll to position [161, 0]
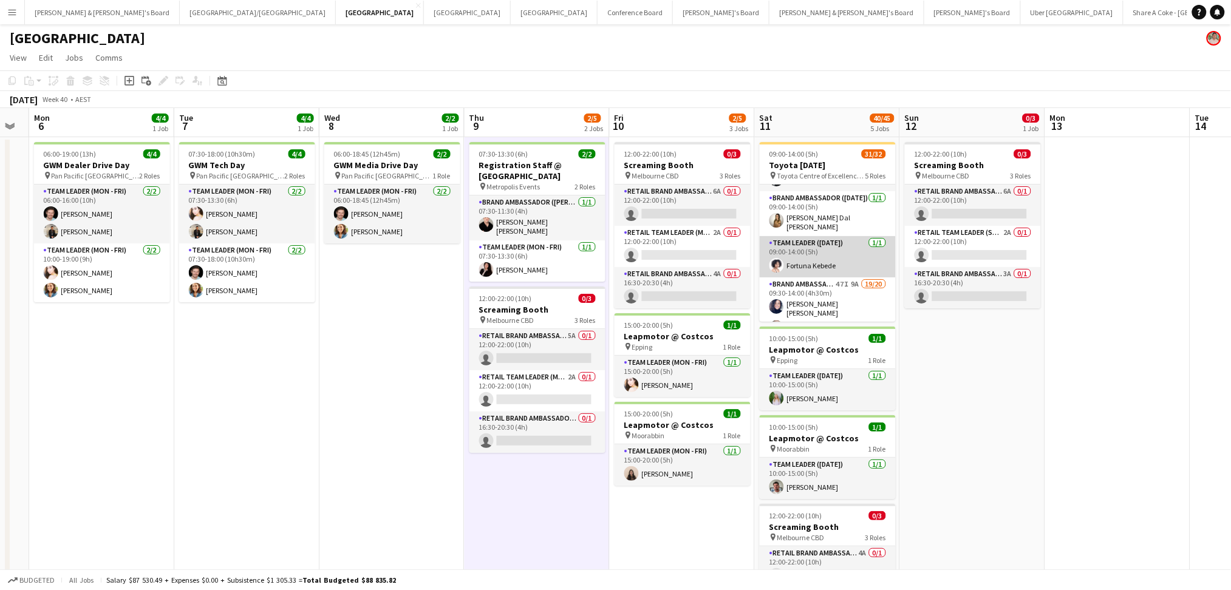
click at [826, 263] on app-card-role "Team Leader ([DATE]) [DATE] 09:00-14:00 (5h) Fortuna Kebede" at bounding box center [827, 256] width 136 height 41
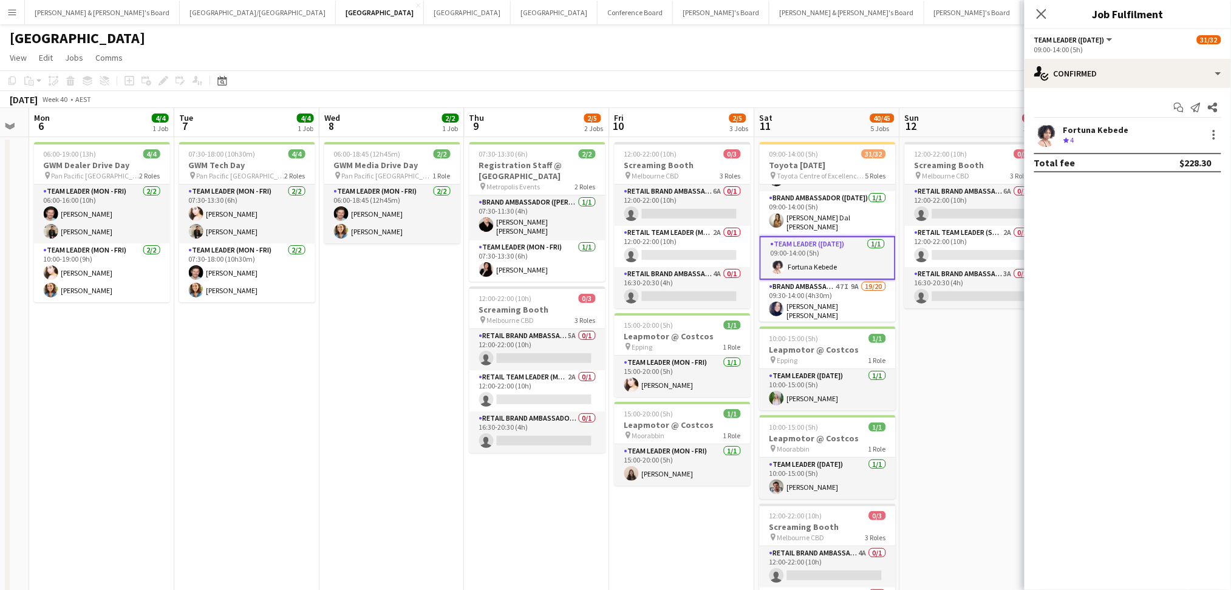
click at [1088, 137] on div "Crew rating 4" at bounding box center [1096, 140] width 66 height 10
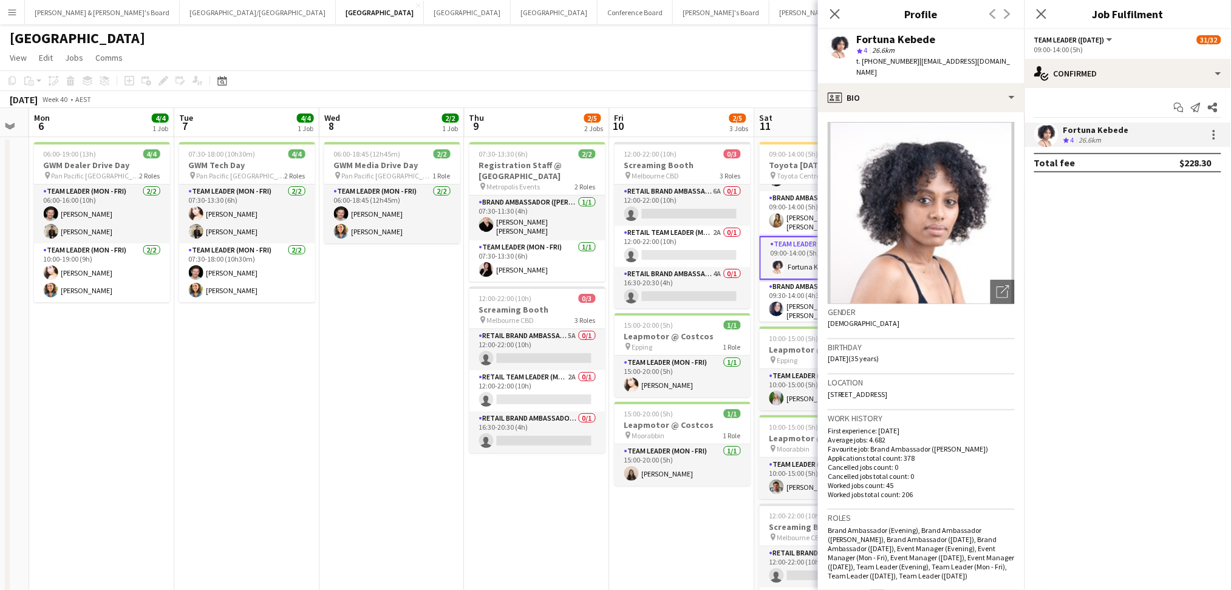
drag, startPoint x: 858, startPoint y: 42, endPoint x: 960, endPoint y: 38, distance: 101.4
click at [958, 38] on div "Fortuna Kebede" at bounding box center [936, 39] width 158 height 11
copy div "Fortuna Kebede"
drag, startPoint x: 874, startPoint y: 59, endPoint x: 905, endPoint y: 66, distance: 31.7
click at [905, 66] on div "t. [PHONE_NUMBER] | [EMAIL_ADDRESS][DOMAIN_NAME]" at bounding box center [936, 67] width 158 height 22
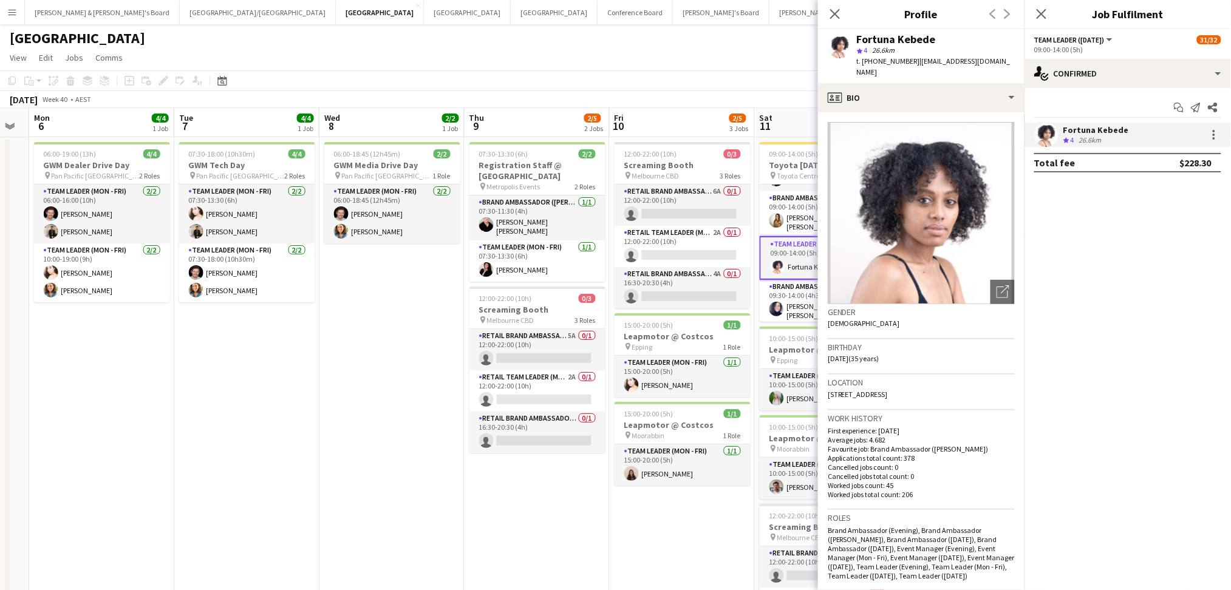
copy span "452141030"
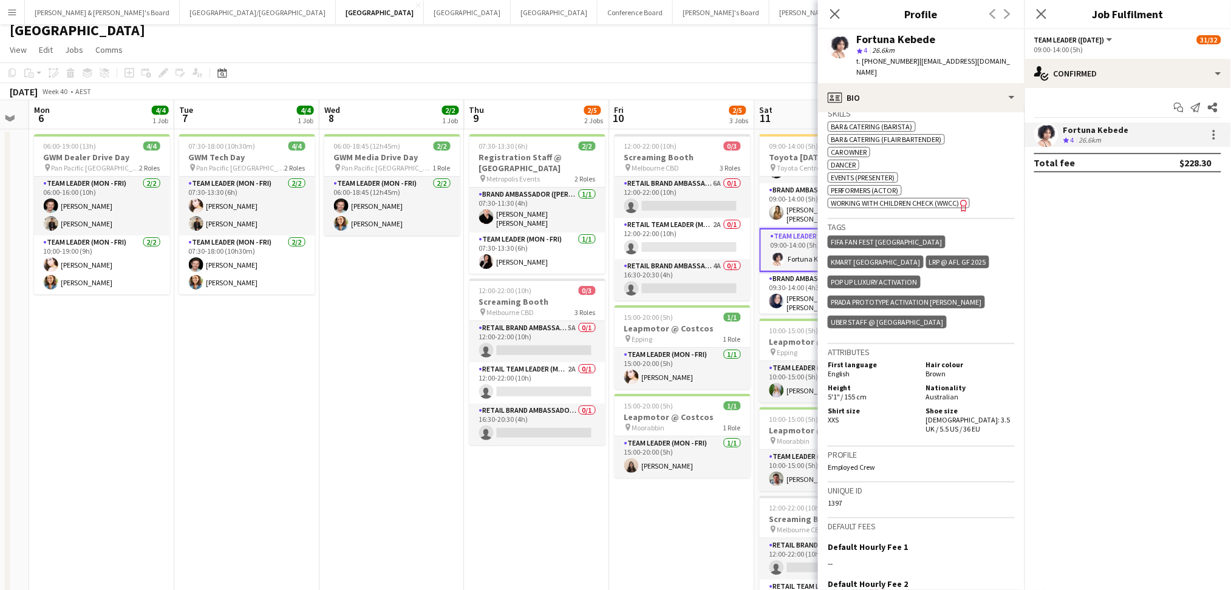
scroll to position [0, 0]
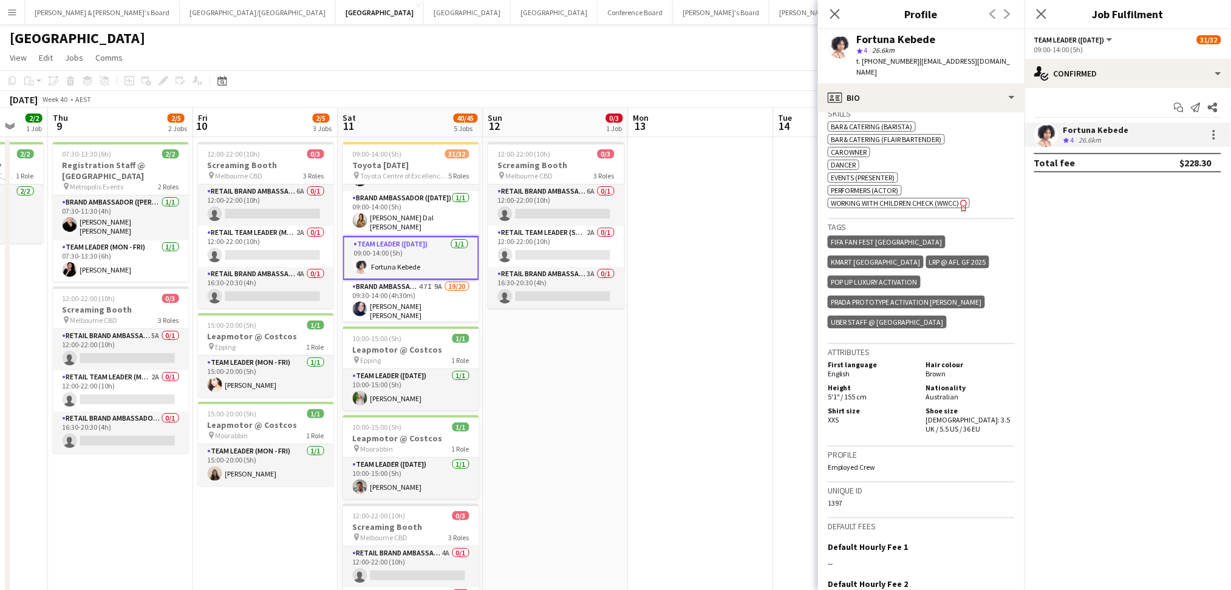
drag, startPoint x: 657, startPoint y: 546, endPoint x: 442, endPoint y: 531, distance: 216.1
click at [442, 531] on app-calendar-viewport "Sun 5 Mon 6 4/4 1 Job Tue 7 4/4 1 Job Wed 8 2/2 1 Job Thu 9 2/5 2 Jobs Fri 10 2…" at bounding box center [615, 495] width 1231 height 774
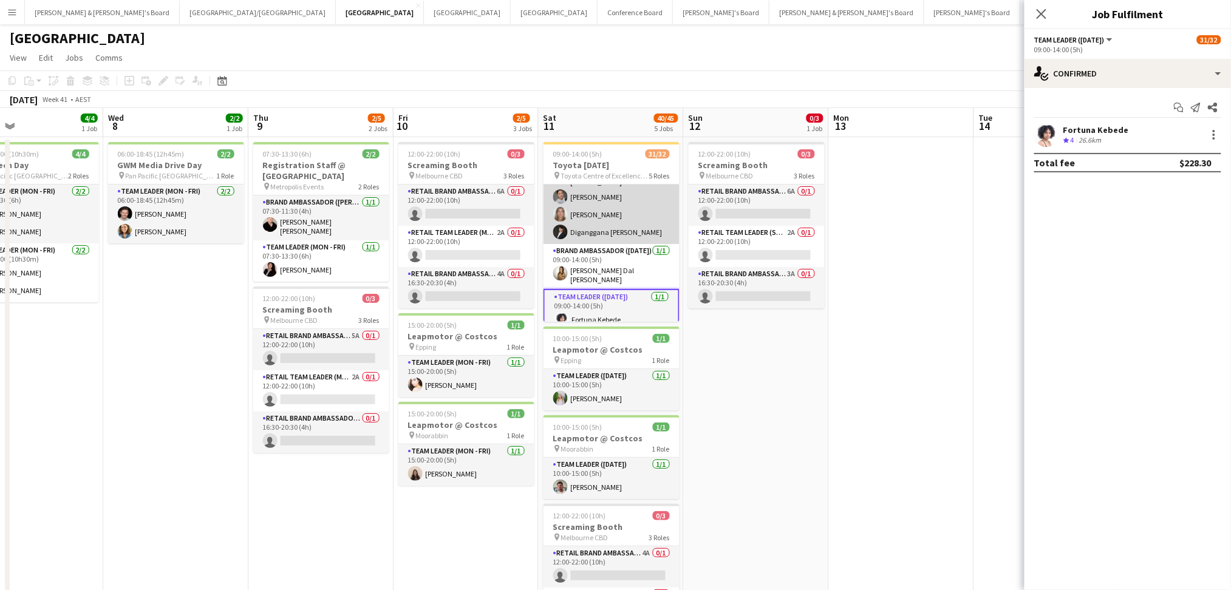
scroll to position [81, 0]
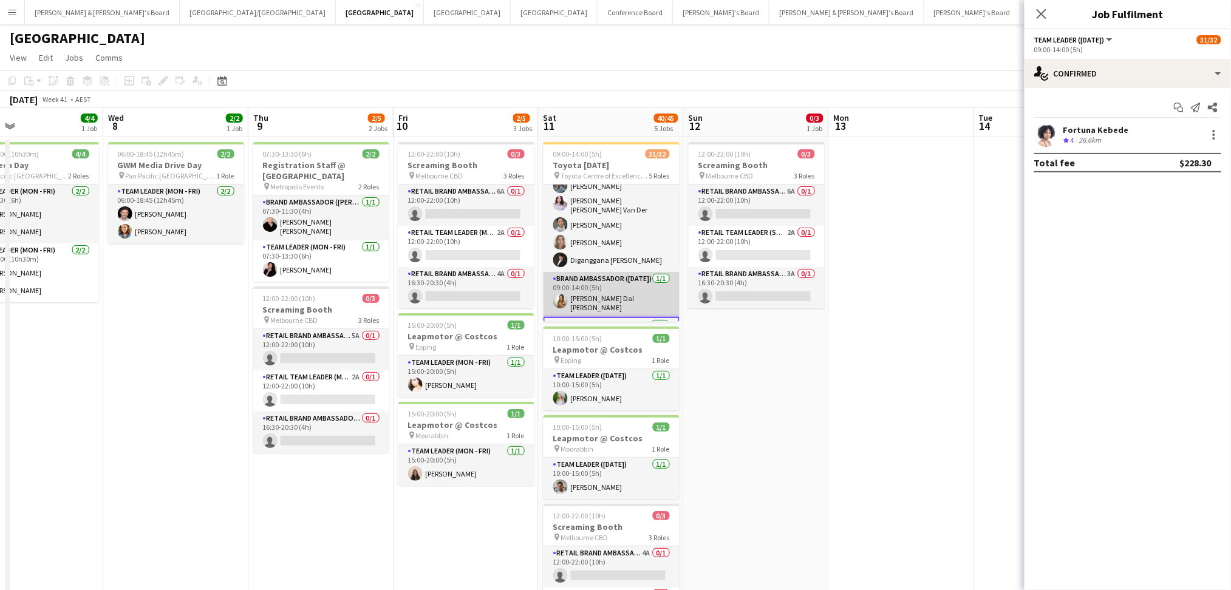
click at [603, 276] on app-card-role "Brand Ambassador ([DATE]) [DATE] 09:00-14:00 (5h) [PERSON_NAME] Dal [PERSON_NAM…" at bounding box center [611, 294] width 136 height 45
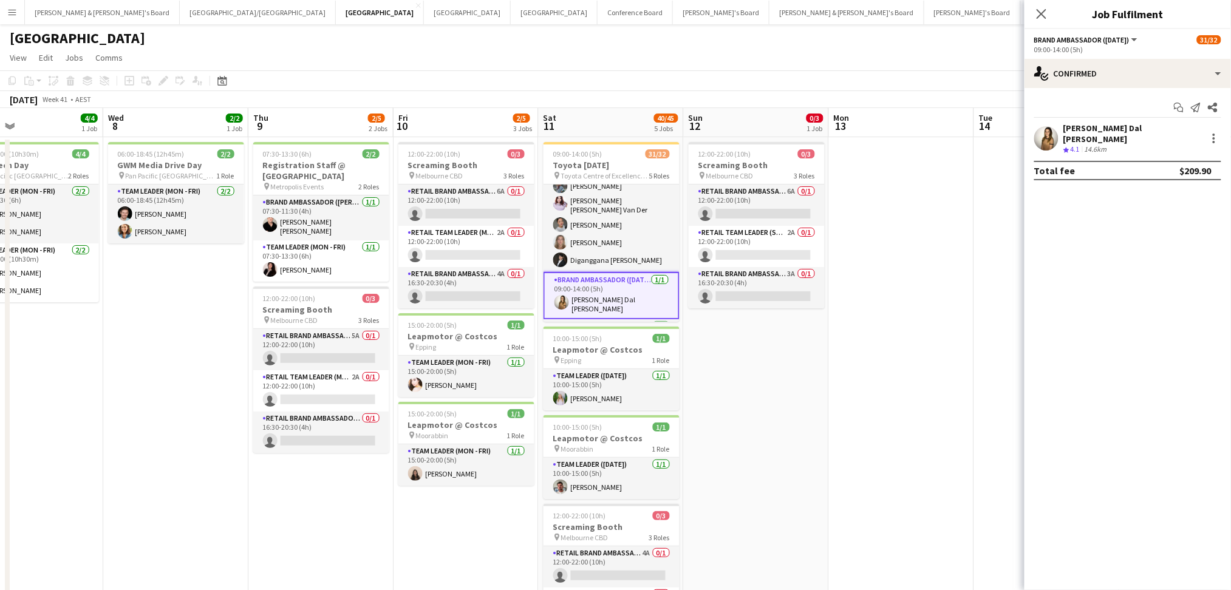
click at [1081, 132] on div "[PERSON_NAME] Dal [PERSON_NAME]" at bounding box center [1132, 134] width 138 height 22
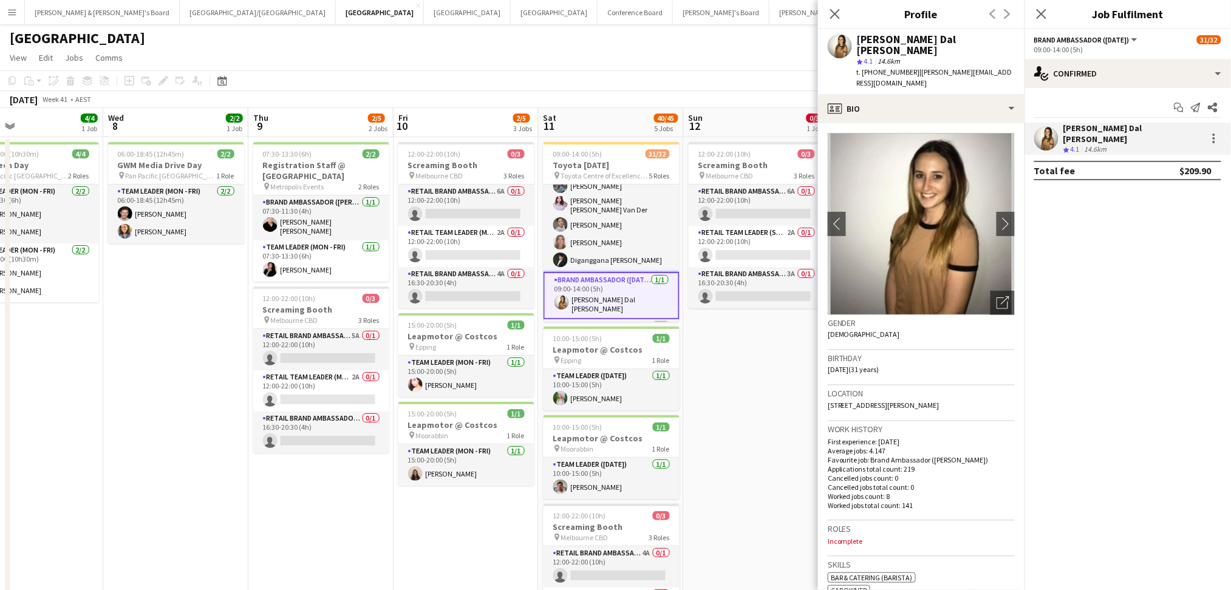
drag, startPoint x: 860, startPoint y: 35, endPoint x: 945, endPoint y: 42, distance: 85.3
click at [945, 42] on div "[PERSON_NAME] Dal [PERSON_NAME]" at bounding box center [936, 45] width 158 height 22
copy div "[PERSON_NAME] Dal [PERSON_NAME]"
drag, startPoint x: 872, startPoint y: 61, endPoint x: 905, endPoint y: 61, distance: 32.2
click at [905, 67] on span "t. [PHONE_NUMBER]" at bounding box center [888, 71] width 63 height 9
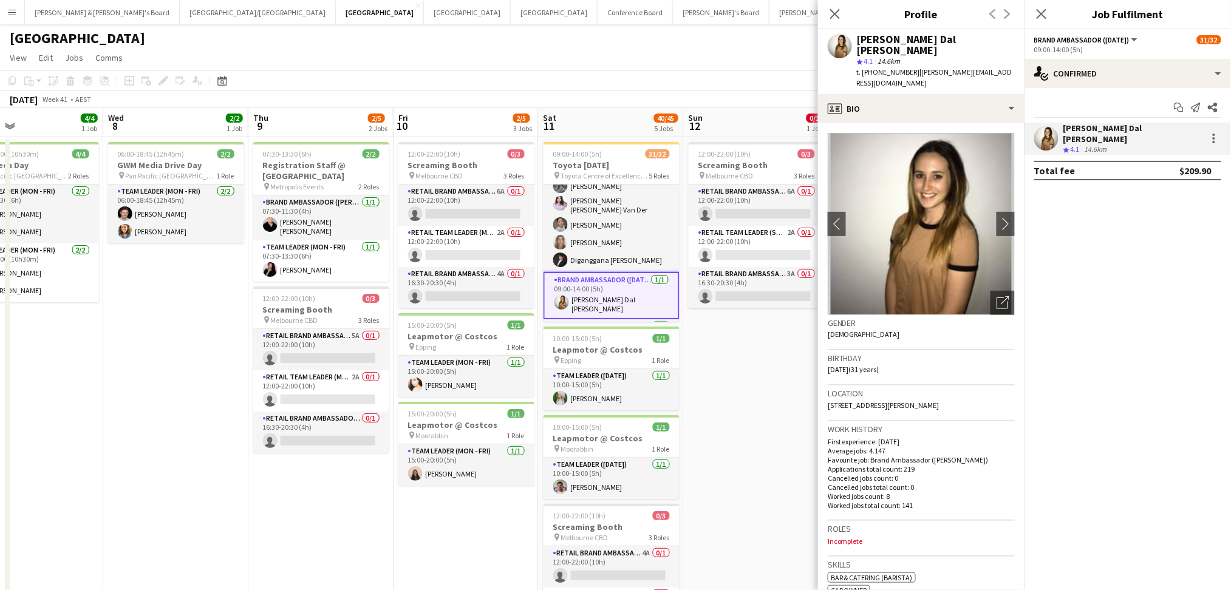
copy span "432194670"
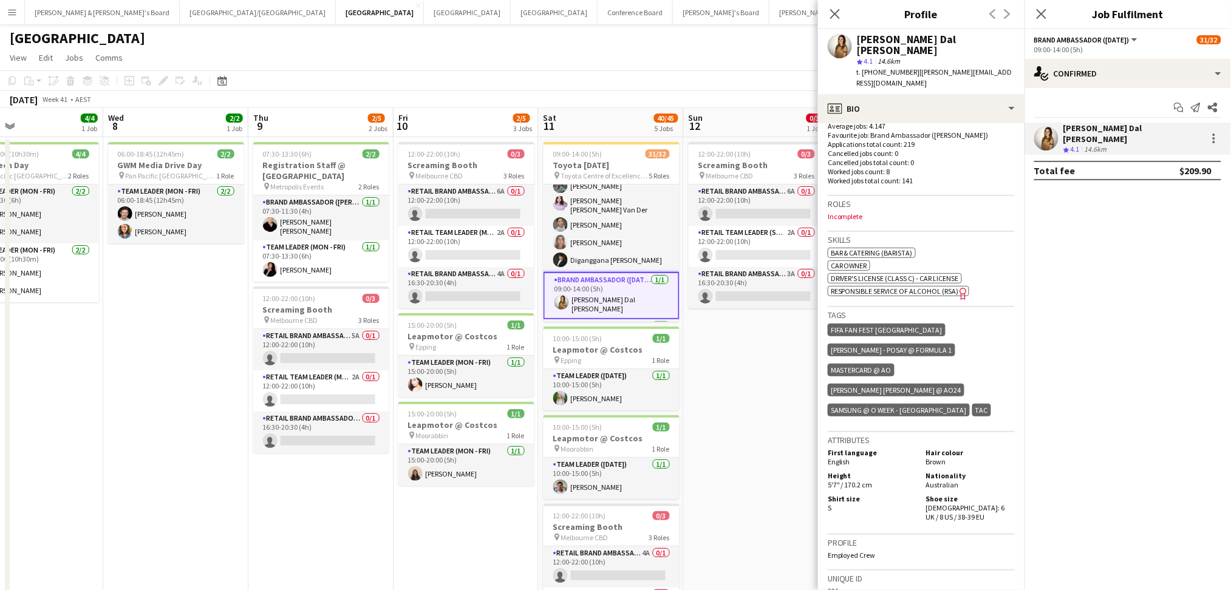
scroll to position [486, 0]
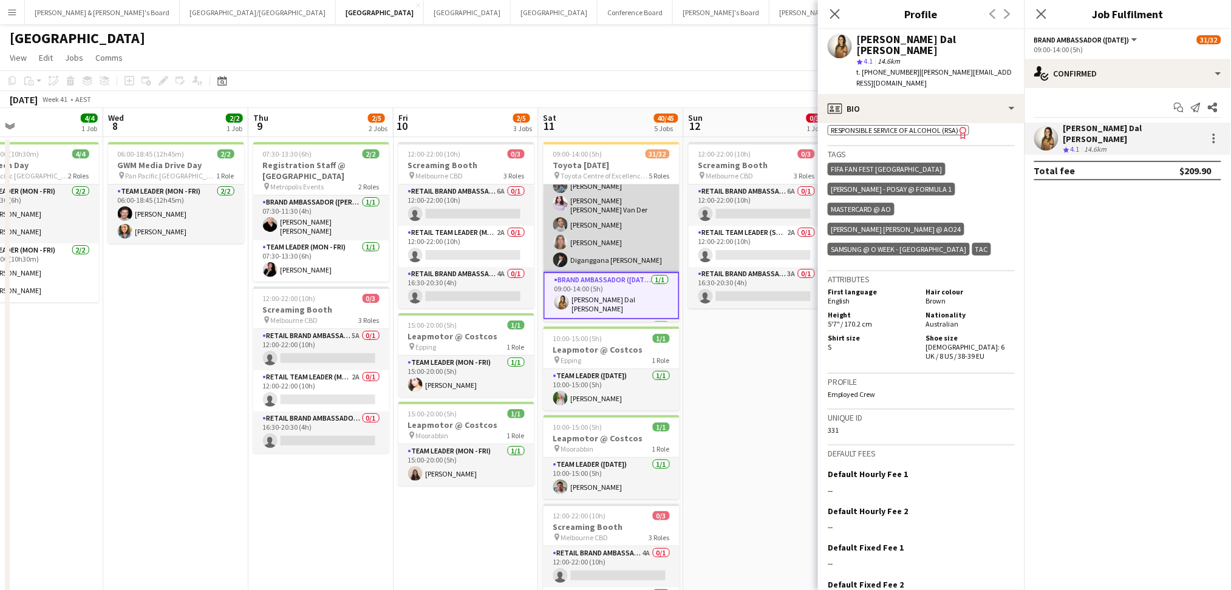
click at [614, 254] on app-card-role "Brand Ambassador ([DATE]) [DATE] 09:00-13:00 (4h) [PERSON_NAME] [PERSON_NAME] […" at bounding box center [611, 188] width 136 height 168
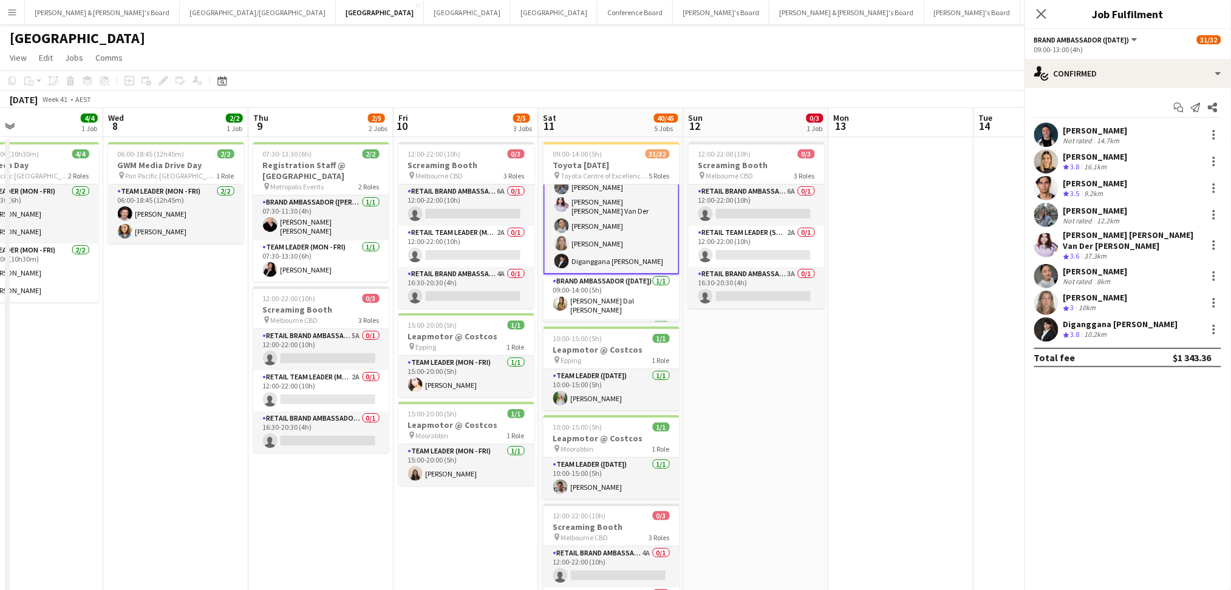
scroll to position [81, 0]
click at [1103, 138] on div "14.7km" at bounding box center [1108, 140] width 27 height 9
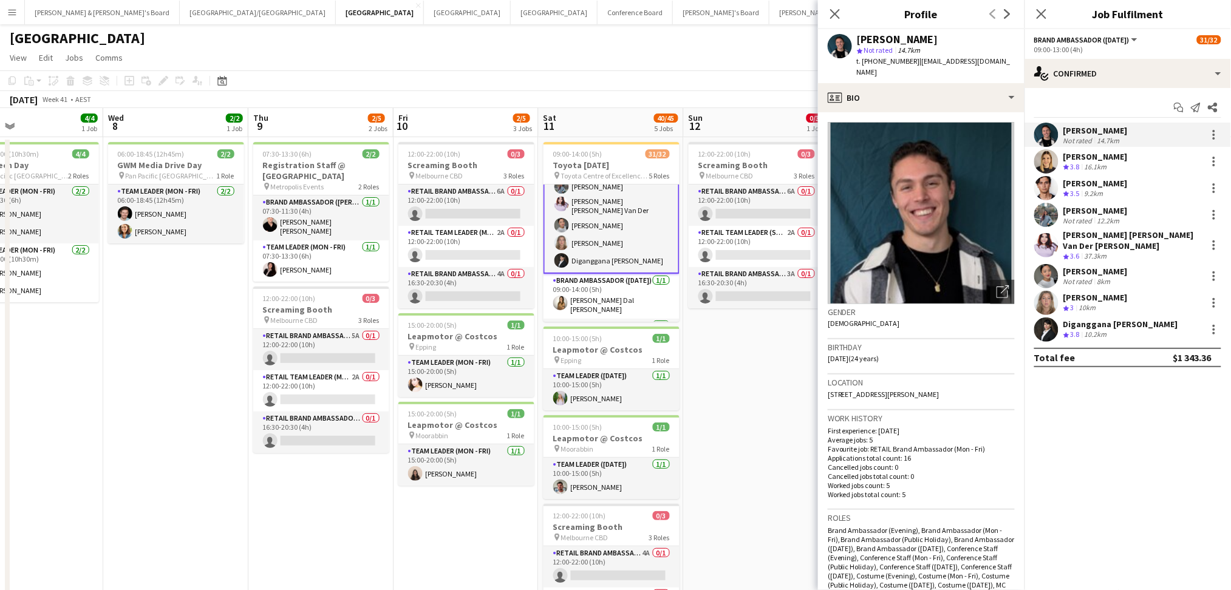
drag, startPoint x: 858, startPoint y: 38, endPoint x: 920, endPoint y: 39, distance: 61.9
click at [920, 39] on div "[PERSON_NAME]" at bounding box center [936, 39] width 158 height 11
copy div "[PERSON_NAME]"
copy span "434119811"
drag, startPoint x: 874, startPoint y: 63, endPoint x: 905, endPoint y: 57, distance: 31.6
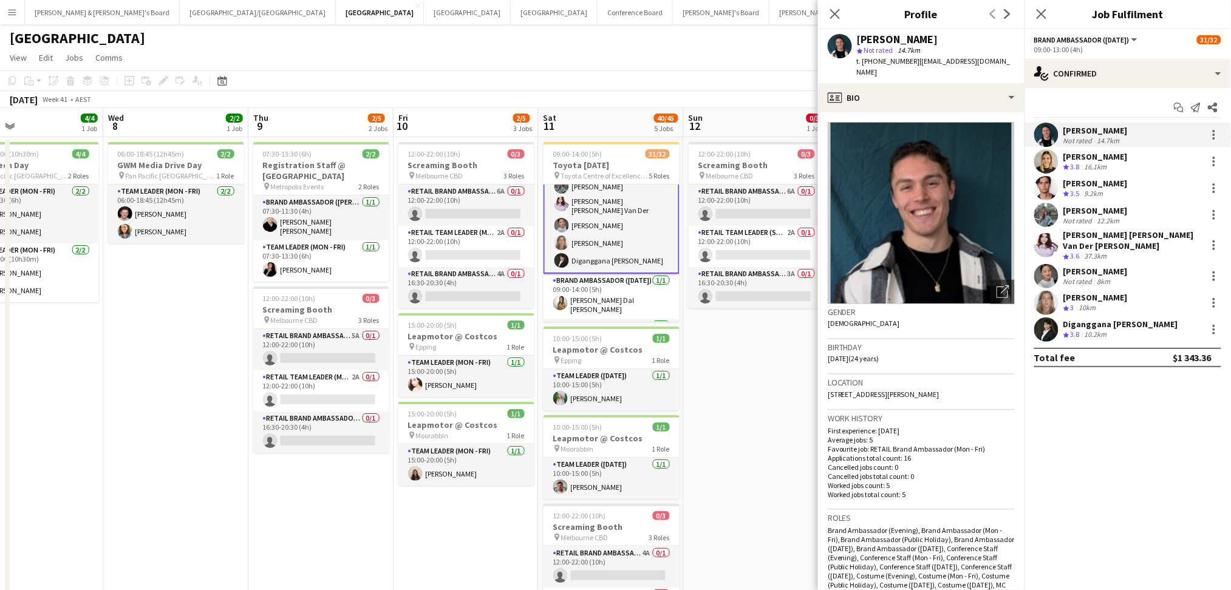
click at [905, 57] on span "t. [PHONE_NUMBER]" at bounding box center [888, 60] width 63 height 9
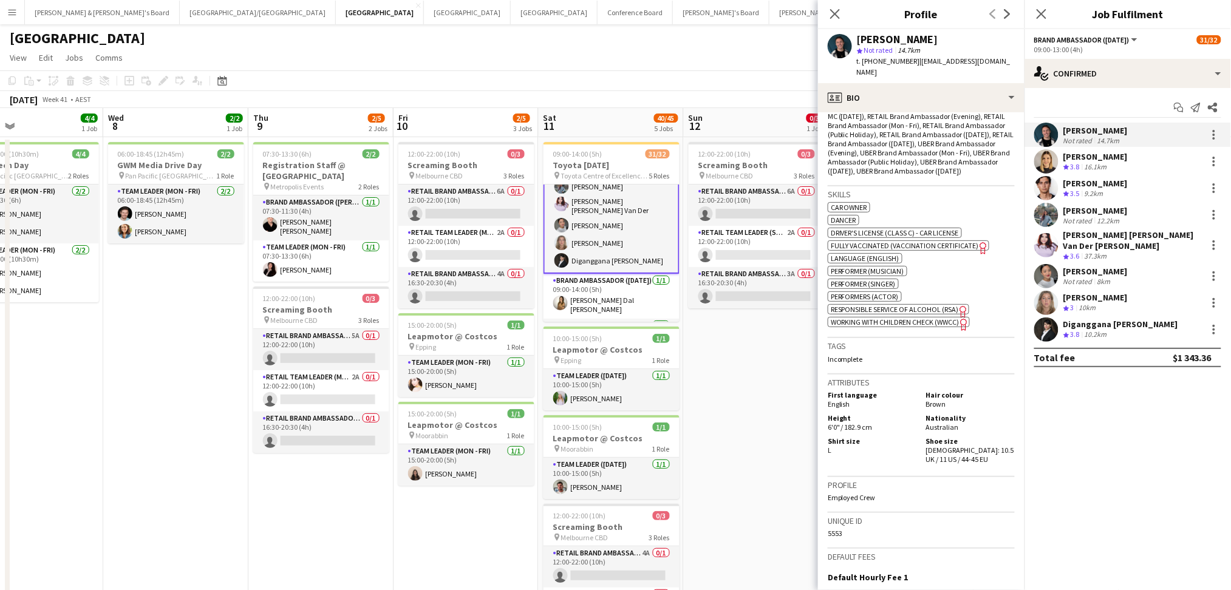
scroll to position [566, 0]
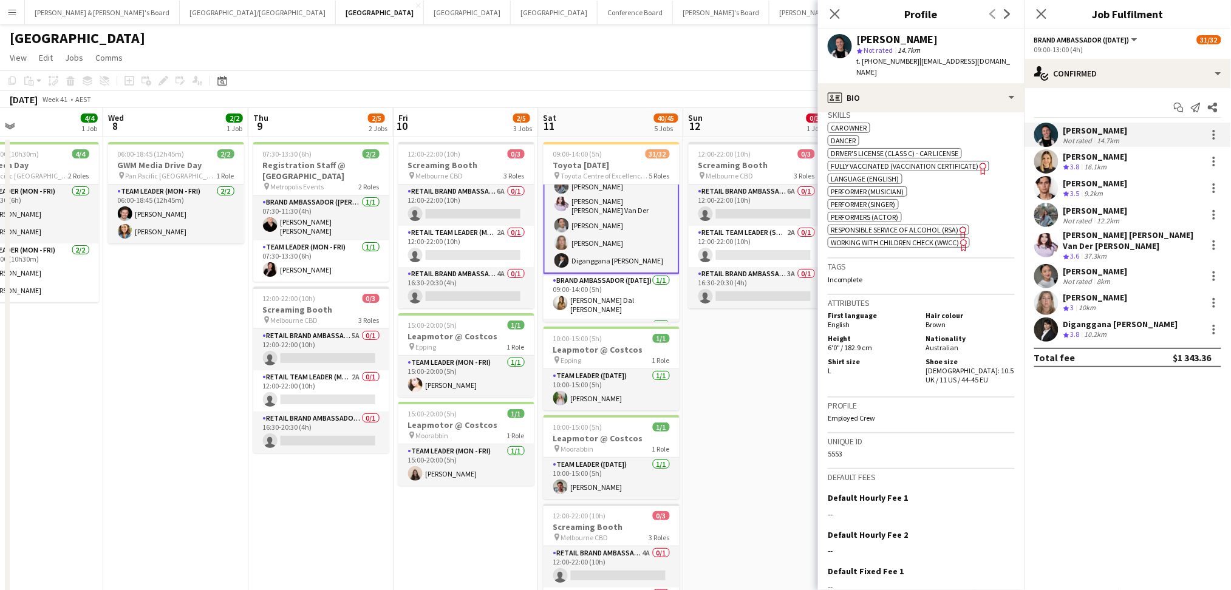
click at [1075, 171] on span "3.8" at bounding box center [1074, 166] width 9 height 9
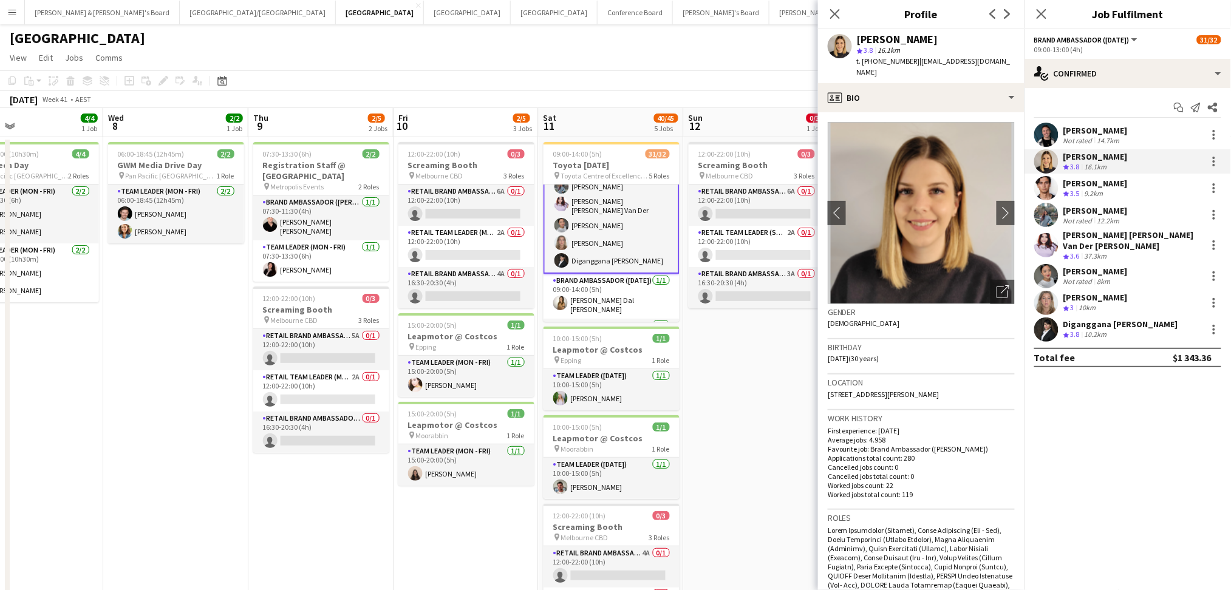
drag, startPoint x: 858, startPoint y: 41, endPoint x: 916, endPoint y: 39, distance: 58.3
click at [916, 39] on div "[PERSON_NAME]" at bounding box center [936, 39] width 158 height 11
drag, startPoint x: 872, startPoint y: 59, endPoint x: 905, endPoint y: 58, distance: 32.2
click at [905, 58] on span "t. [PHONE_NUMBER]" at bounding box center [888, 60] width 63 height 9
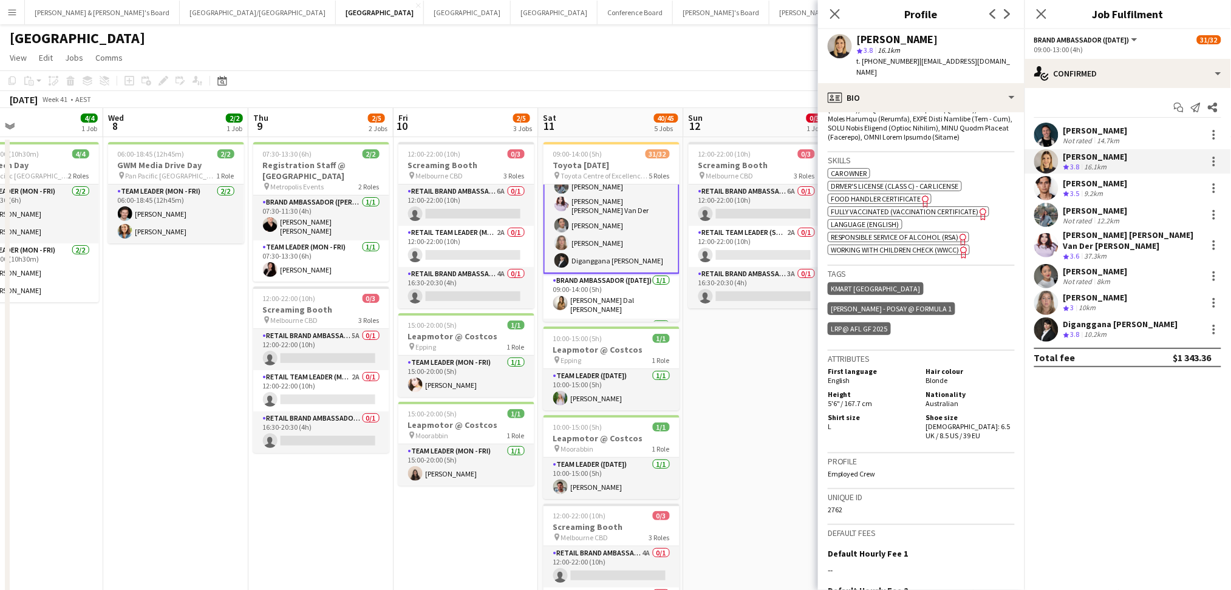
click at [1085, 197] on div "9.2km" at bounding box center [1094, 194] width 24 height 10
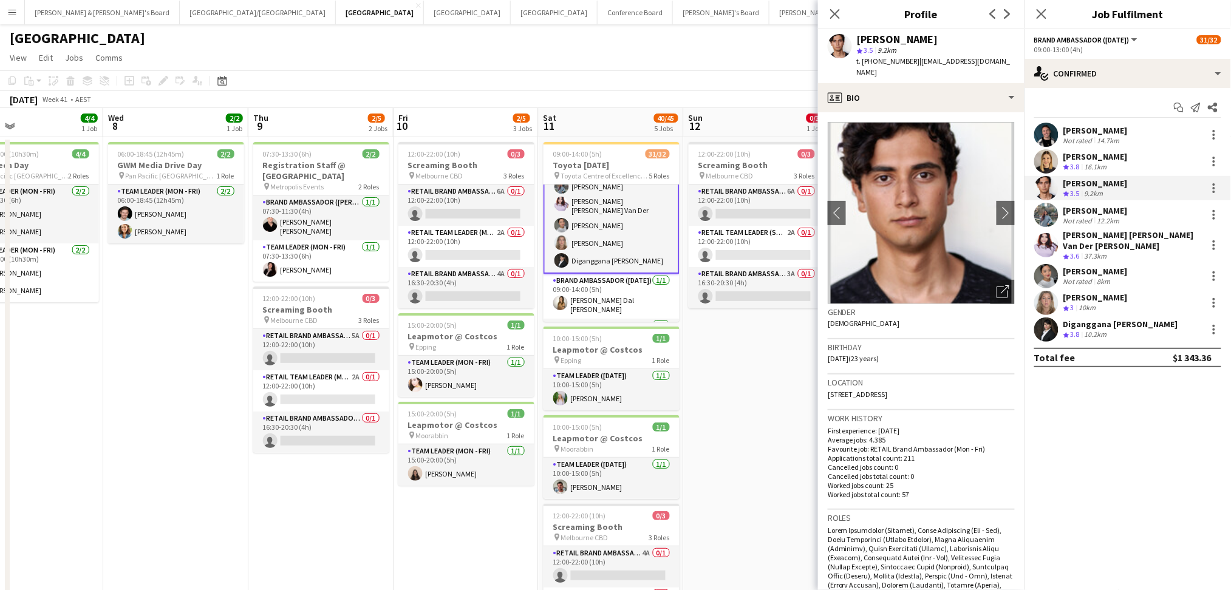
drag, startPoint x: 857, startPoint y: 39, endPoint x: 943, endPoint y: 39, distance: 86.2
click at [943, 39] on div "[PERSON_NAME]" at bounding box center [936, 39] width 158 height 11
drag, startPoint x: 872, startPoint y: 61, endPoint x: 906, endPoint y: 62, distance: 34.0
click at [906, 62] on span "t. [PHONE_NUMBER]" at bounding box center [888, 60] width 63 height 9
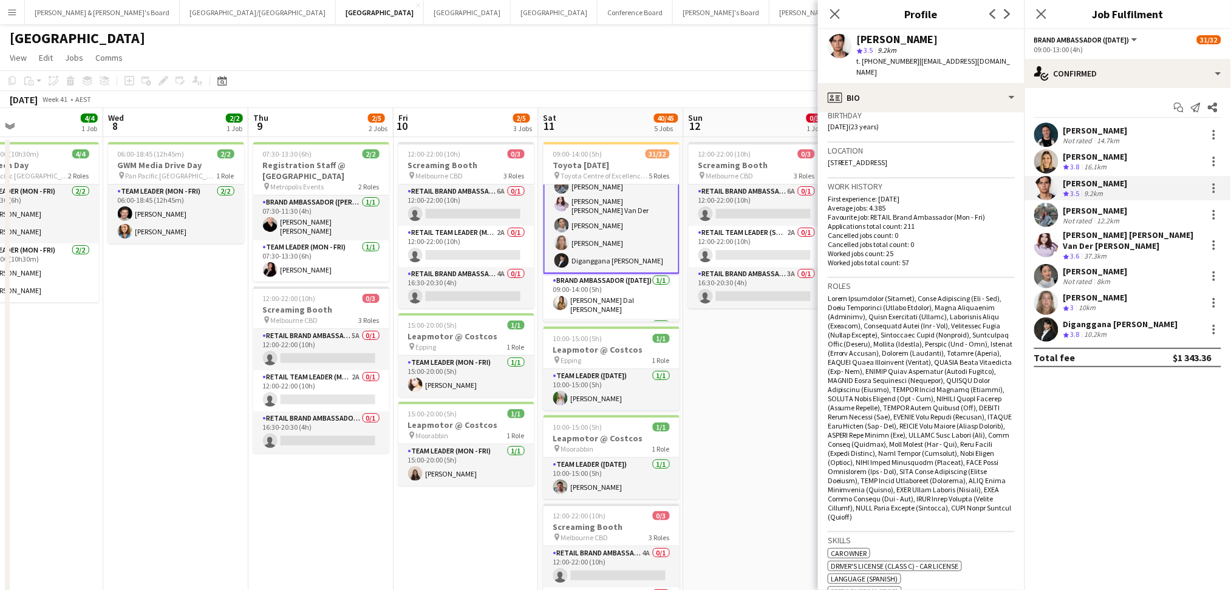
scroll to position [486, 0]
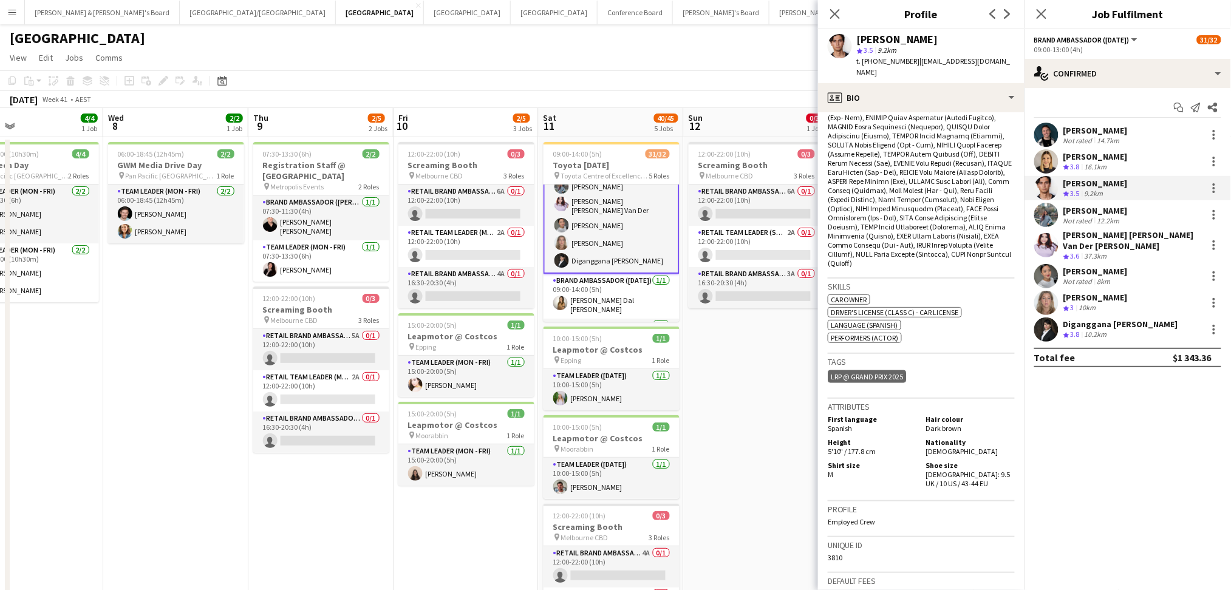
click at [1106, 223] on div "12.2km" at bounding box center [1108, 220] width 27 height 9
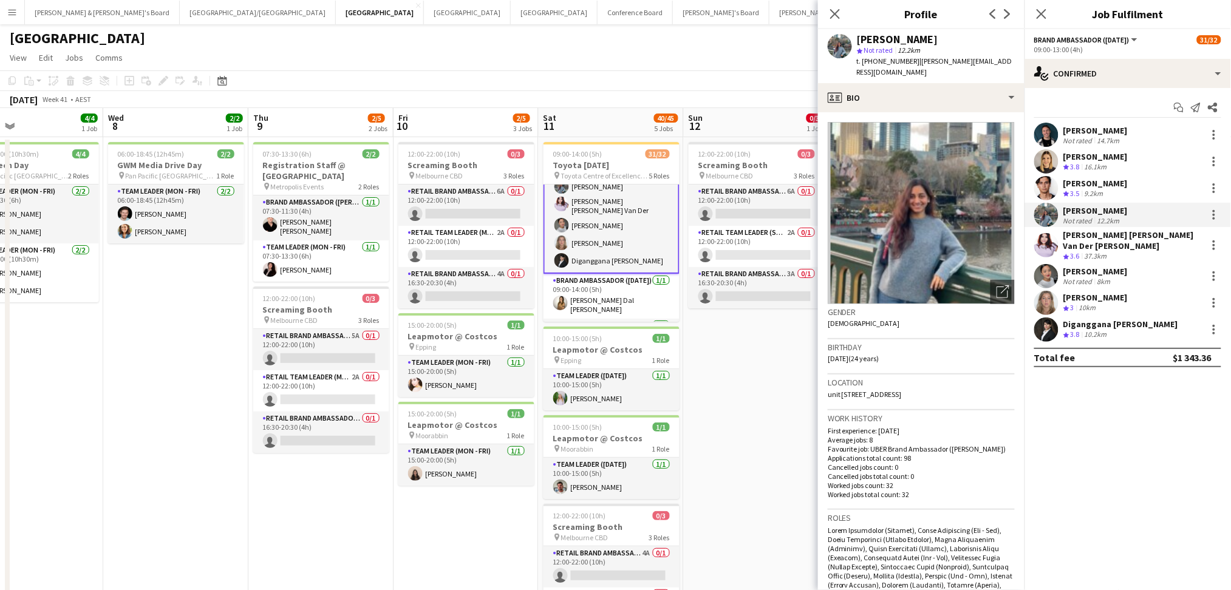
drag, startPoint x: 859, startPoint y: 36, endPoint x: 946, endPoint y: 39, distance: 87.5
click at [946, 38] on div "[PERSON_NAME]" at bounding box center [936, 39] width 158 height 11
drag, startPoint x: 872, startPoint y: 56, endPoint x: 907, endPoint y: 64, distance: 36.1
click at [907, 64] on div "t. [PHONE_NUMBER] | [PERSON_NAME][EMAIL_ADDRESS][DOMAIN_NAME]" at bounding box center [936, 67] width 158 height 22
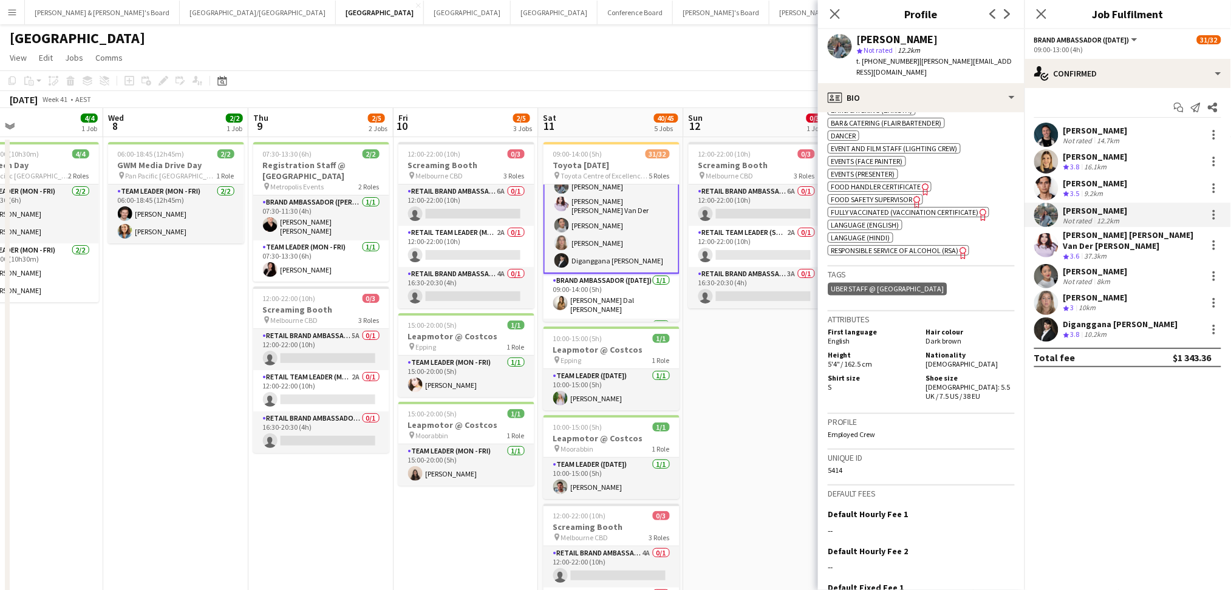
scroll to position [728, 0]
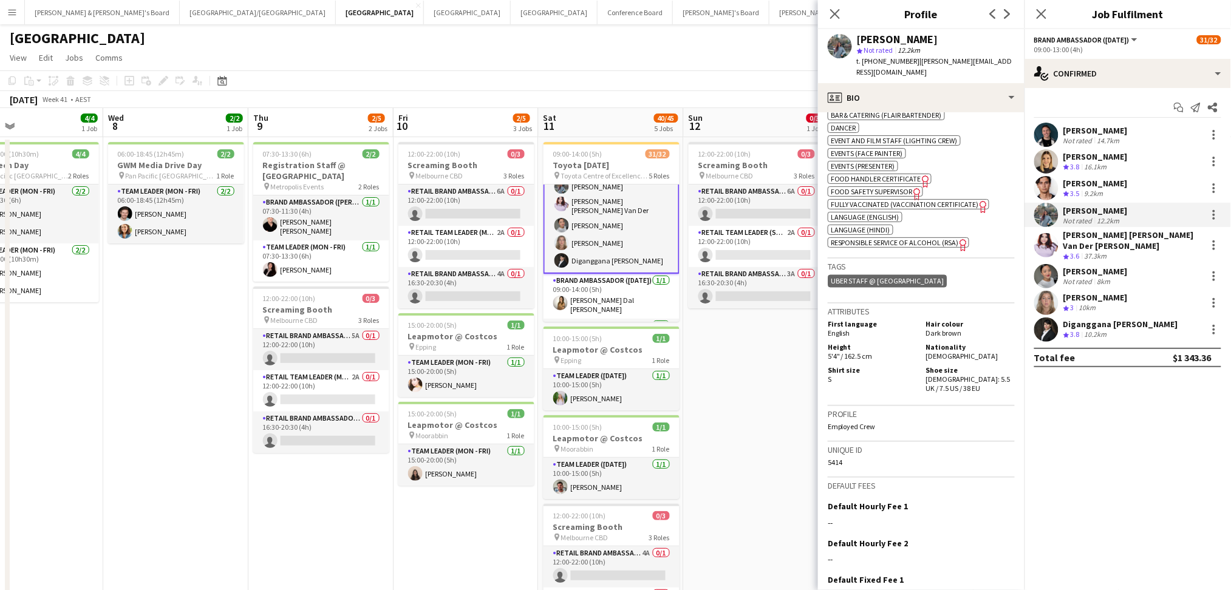
click at [1061, 245] on div "[PERSON_NAME] [PERSON_NAME] Van Der [PERSON_NAME] Crew rating 3.6 37.3km" at bounding box center [1127, 245] width 206 height 32
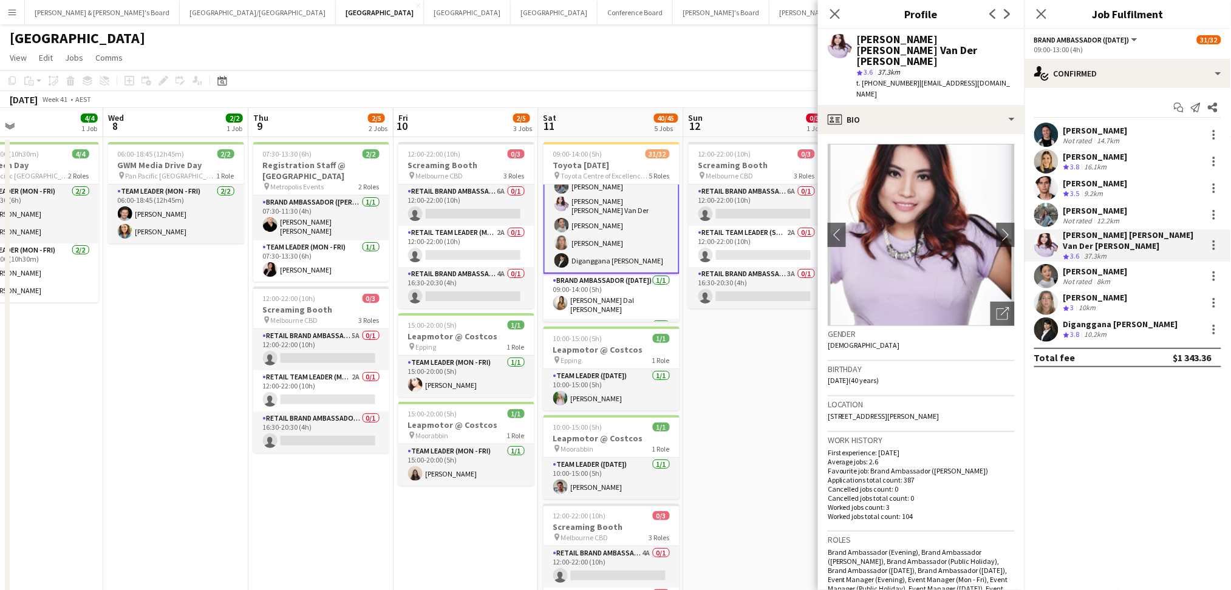
drag, startPoint x: 857, startPoint y: 34, endPoint x: 993, endPoint y: 39, distance: 136.7
click at [991, 39] on div "[PERSON_NAME] [PERSON_NAME] Van Der [PERSON_NAME]" at bounding box center [936, 50] width 158 height 33
drag, startPoint x: 875, startPoint y: 59, endPoint x: 905, endPoint y: 61, distance: 29.8
click at [905, 78] on span "t. [PHONE_NUMBER]" at bounding box center [888, 82] width 63 height 9
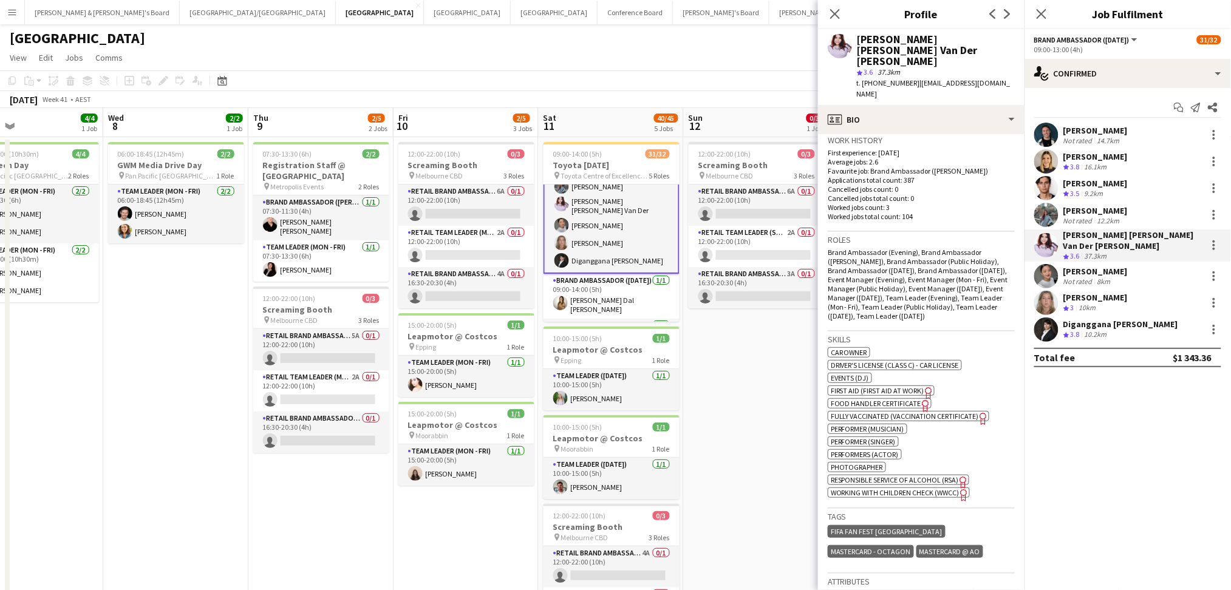
scroll to position [566, 0]
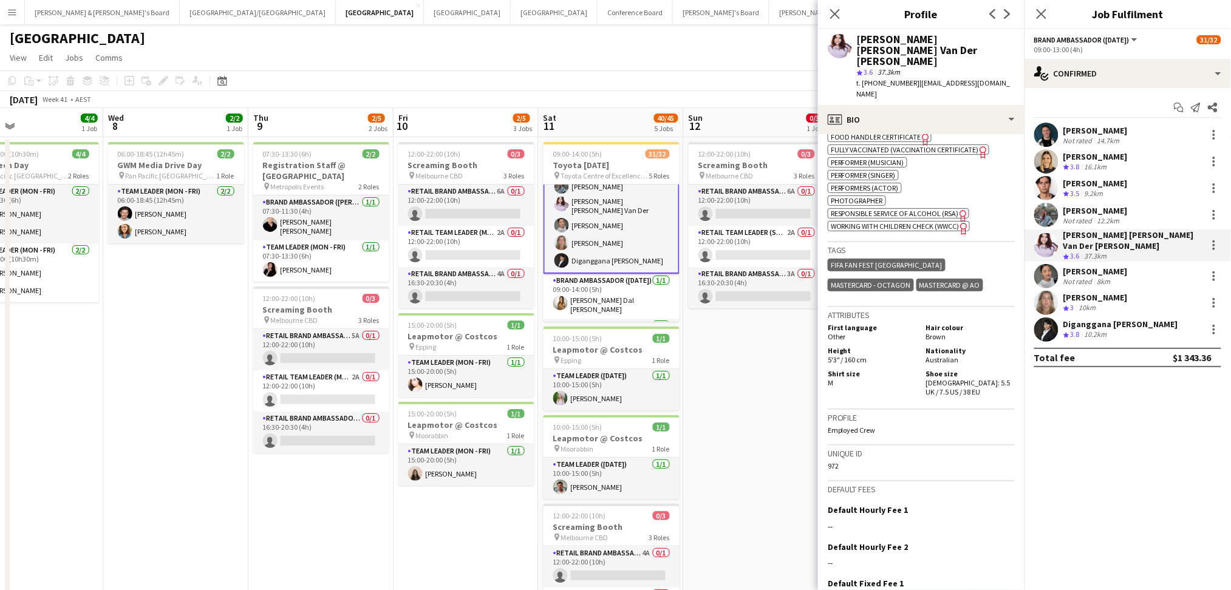
click at [1101, 254] on div "[PERSON_NAME] Not rated 14.7km [PERSON_NAME] Crew rating 3.8 16.1km [PERSON_NAM…" at bounding box center [1127, 232] width 206 height 219
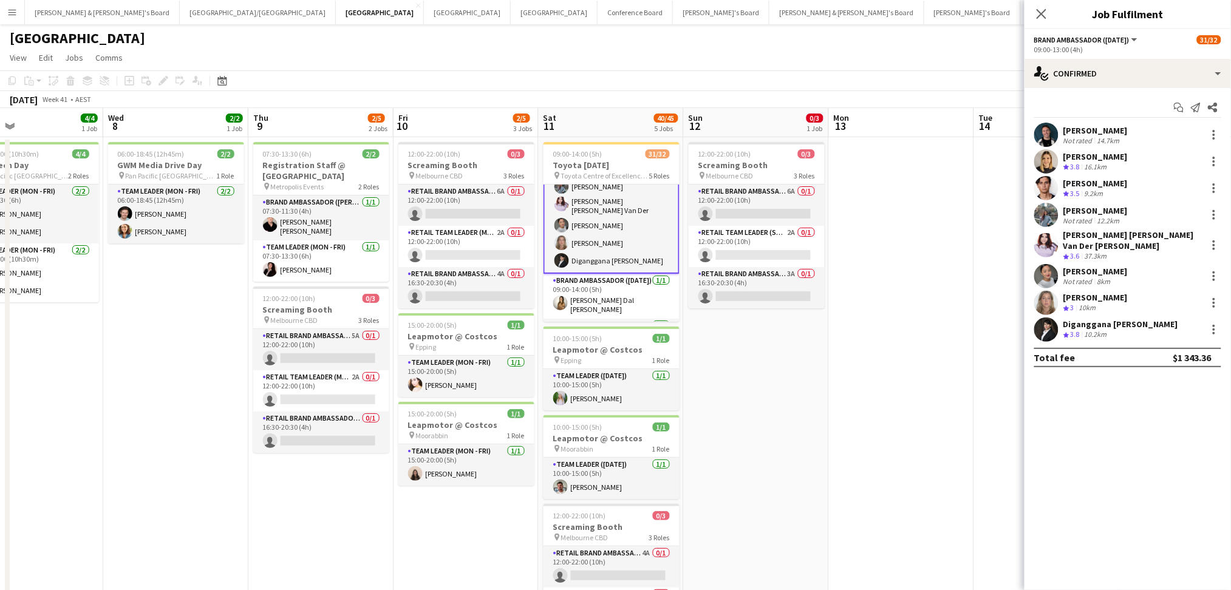
click at [1095, 277] on div "8km" at bounding box center [1104, 281] width 18 height 9
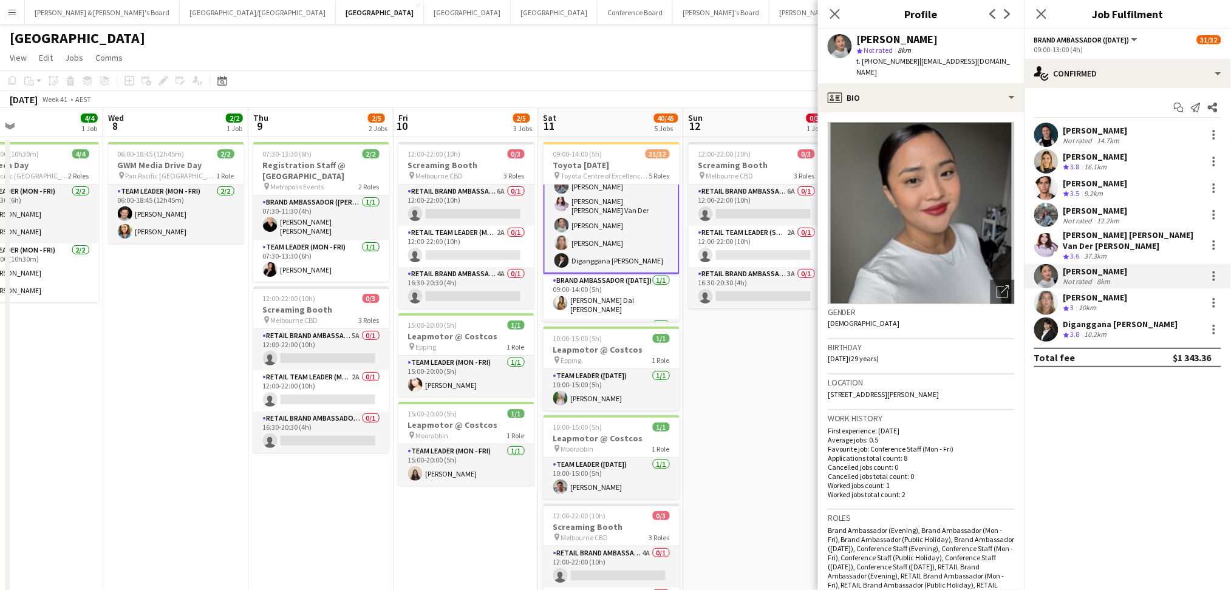
drag, startPoint x: 855, startPoint y: 36, endPoint x: 953, endPoint y: 39, distance: 98.4
click at [953, 39] on div "[PERSON_NAME] star Not rated 8km t. [PHONE_NUMBER] | [EMAIL_ADDRESS][DOMAIN_NAM…" at bounding box center [921, 56] width 206 height 54
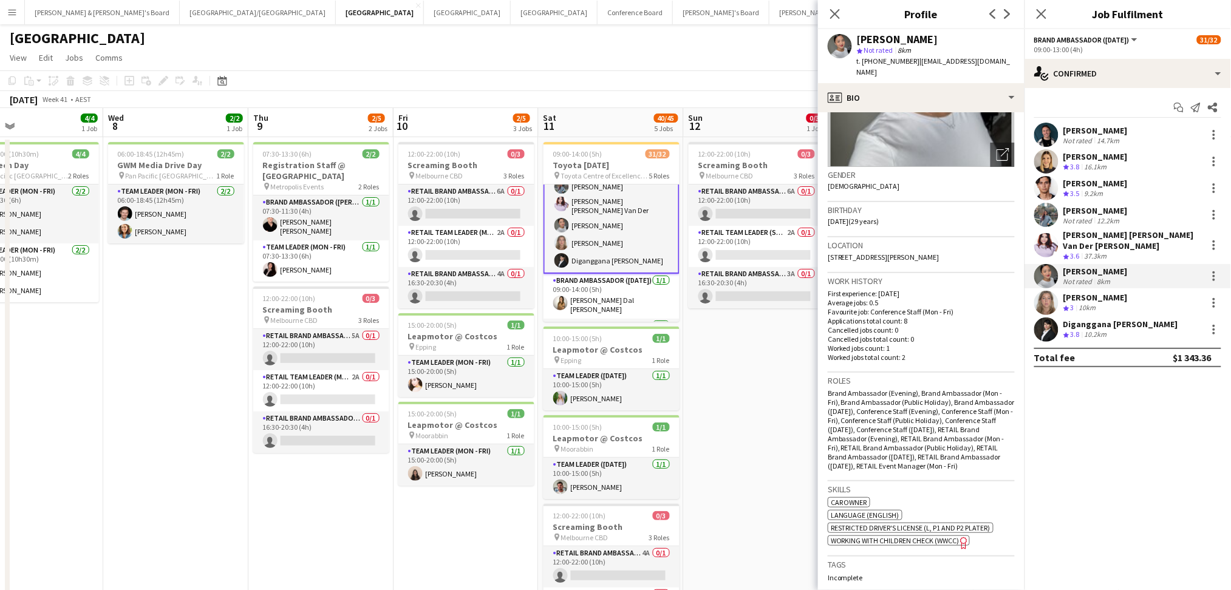
scroll to position [0, 0]
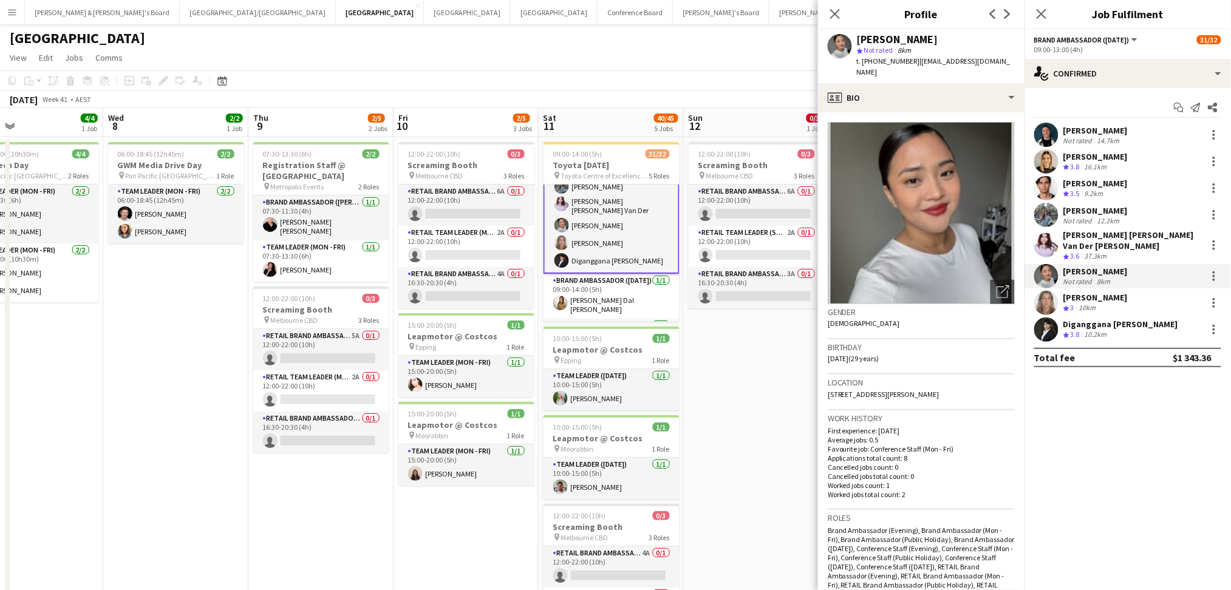
drag, startPoint x: 872, startPoint y: 56, endPoint x: 905, endPoint y: 59, distance: 32.3
click at [905, 59] on span "t. [PHONE_NUMBER]" at bounding box center [888, 60] width 63 height 9
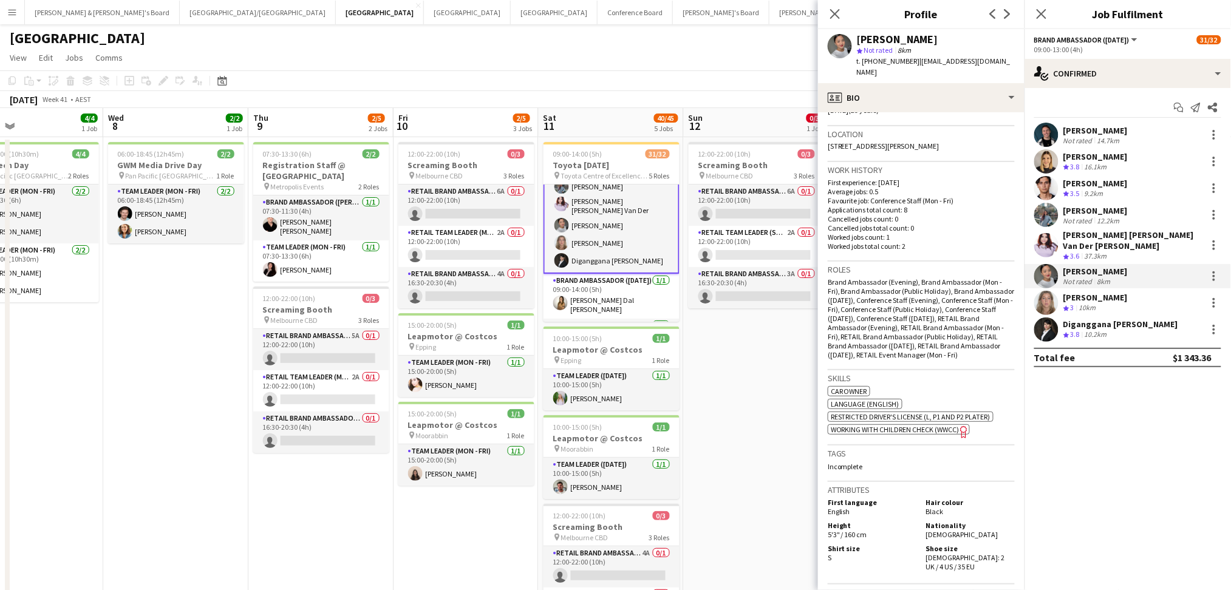
scroll to position [511, 0]
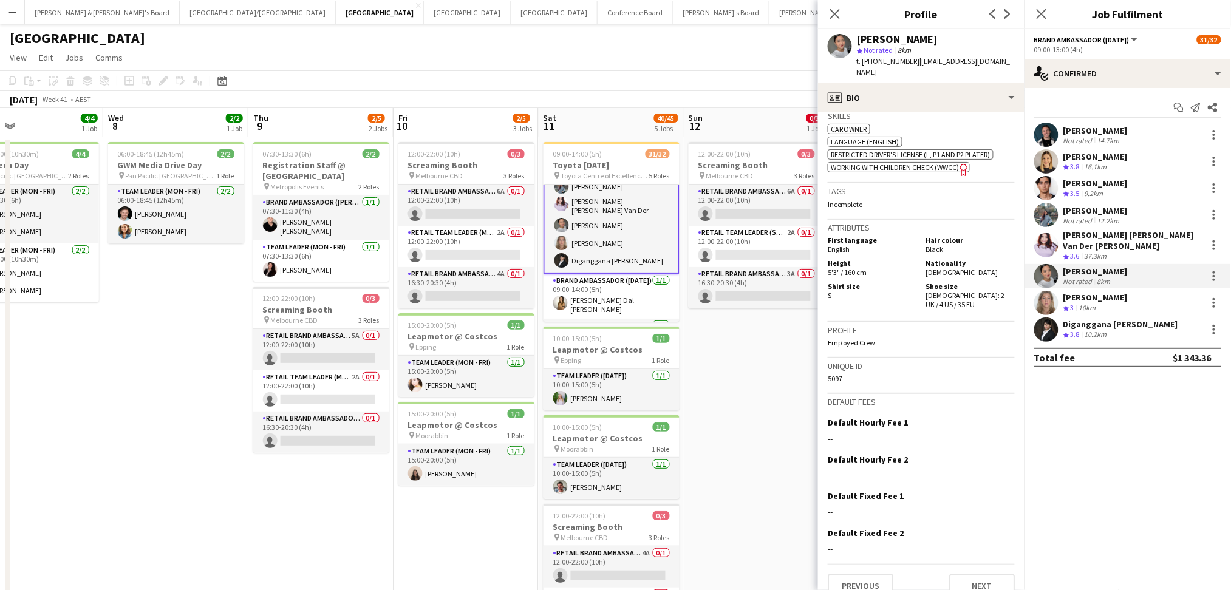
click at [1098, 293] on div "[PERSON_NAME]" at bounding box center [1095, 297] width 64 height 11
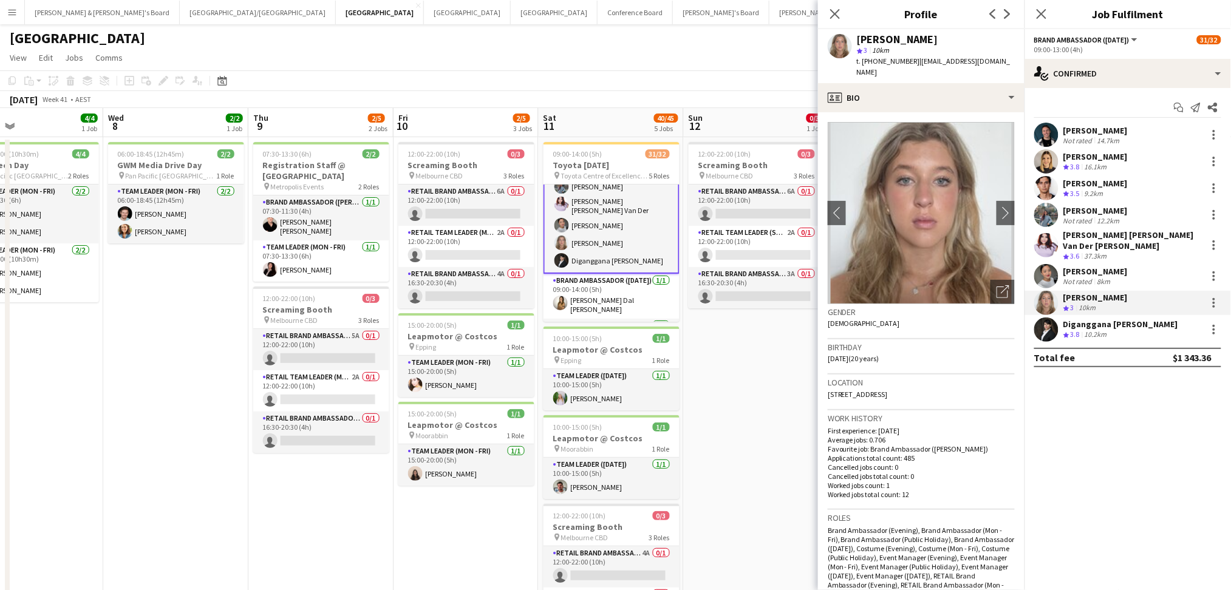
drag, startPoint x: 859, startPoint y: 41, endPoint x: 945, endPoint y: 50, distance: 86.1
click at [929, 42] on div "[PERSON_NAME]" at bounding box center [936, 39] width 158 height 11
drag, startPoint x: 873, startPoint y: 59, endPoint x: 909, endPoint y: 64, distance: 36.7
click at [909, 64] on span "t. [PHONE_NUMBER]" at bounding box center [888, 60] width 63 height 9
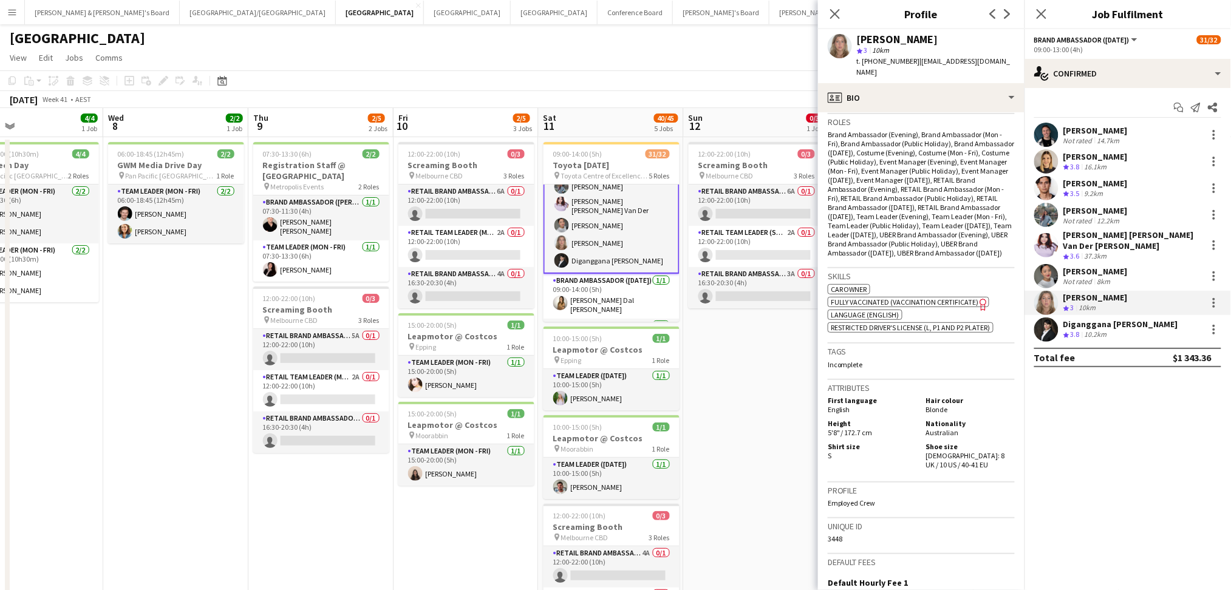
scroll to position [486, 0]
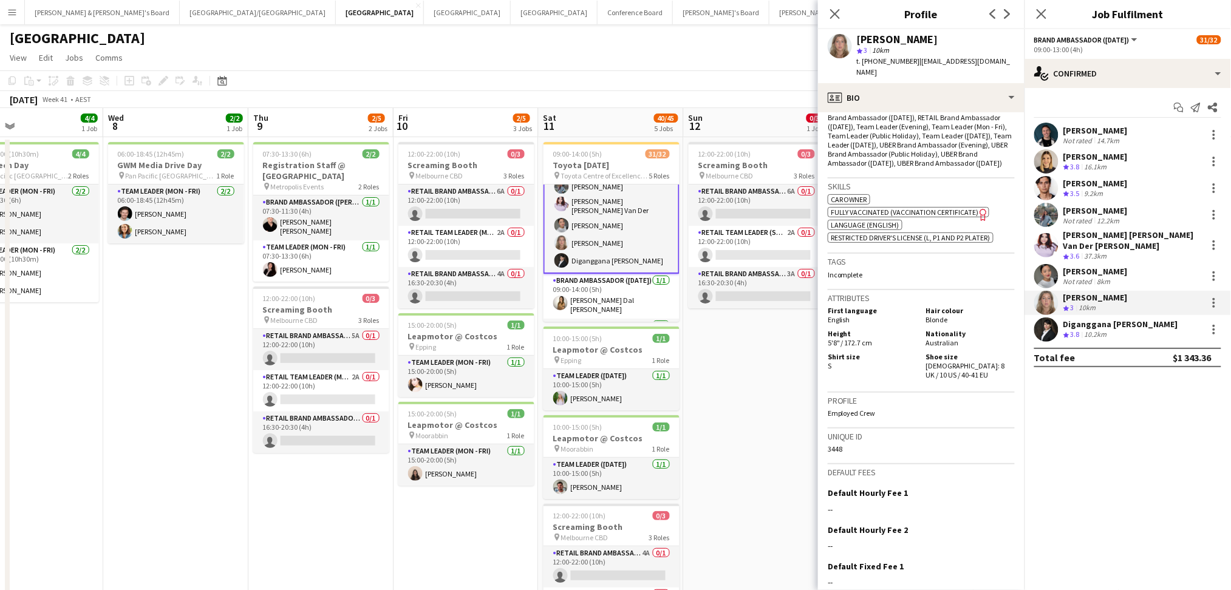
click at [1098, 319] on div "Diganggana [PERSON_NAME]" at bounding box center [1120, 324] width 115 height 11
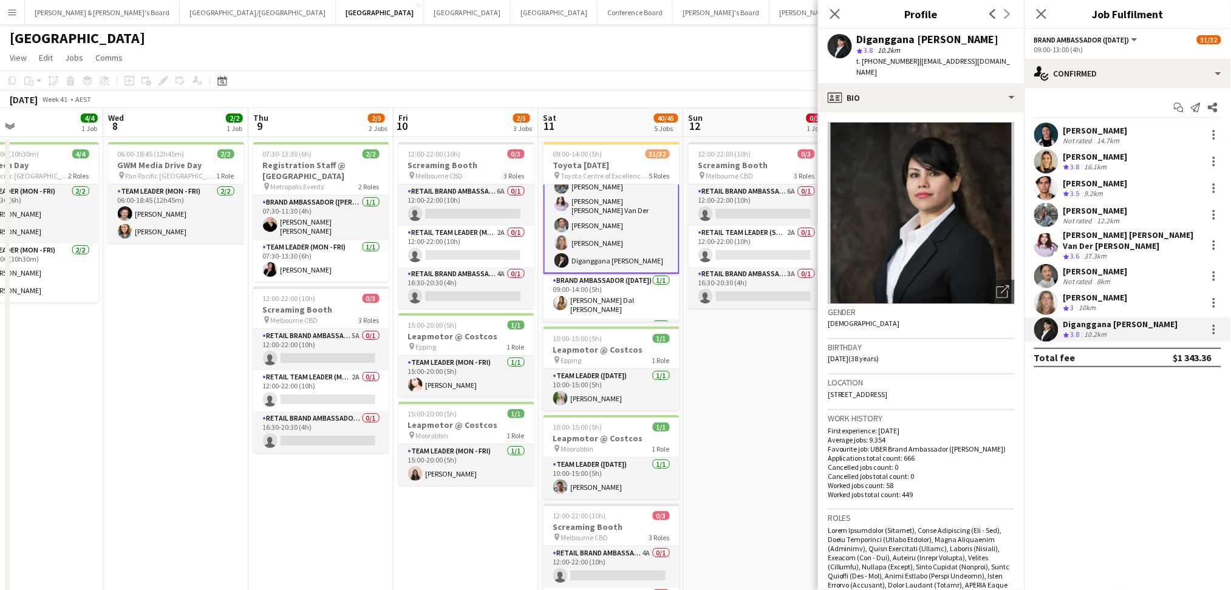
drag, startPoint x: 857, startPoint y: 43, endPoint x: 974, endPoint y: 41, distance: 116.6
click at [965, 42] on div "Diganggana [PERSON_NAME]" at bounding box center [936, 39] width 158 height 11
drag, startPoint x: 872, startPoint y: 60, endPoint x: 906, endPoint y: 63, distance: 33.5
click at [906, 63] on span "t. [PHONE_NUMBER]" at bounding box center [888, 60] width 63 height 9
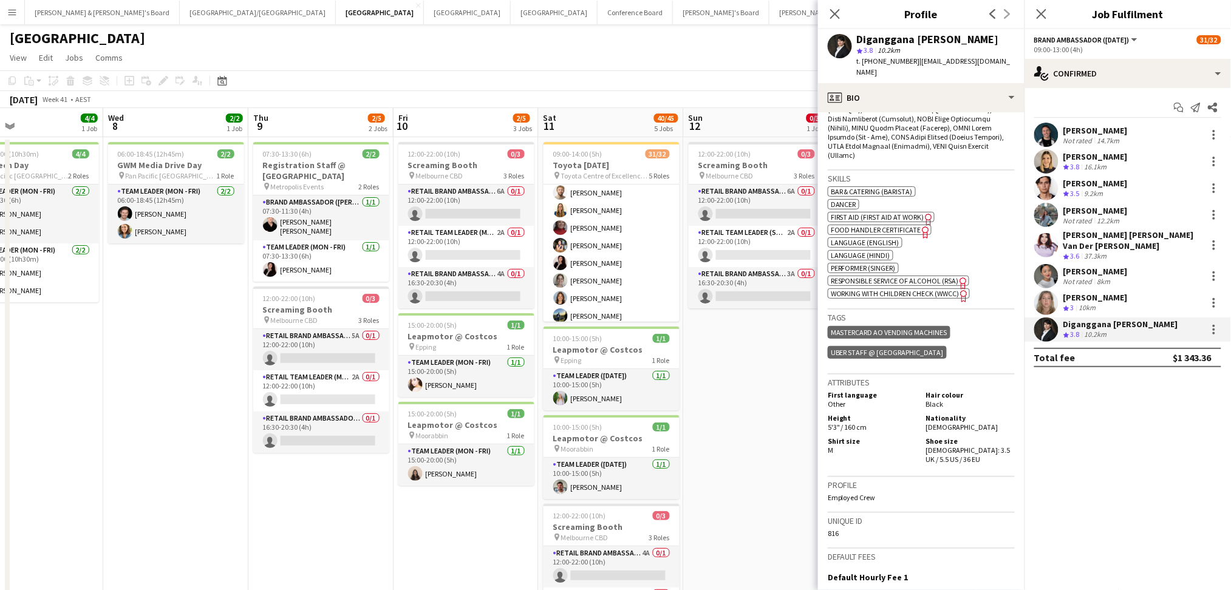
scroll to position [549, 0]
click at [590, 282] on app-card-role "Team Leader ([DATE]) [DATE] 09:30-14:00 (4h30m) [PERSON_NAME]" at bounding box center [611, 300] width 136 height 59
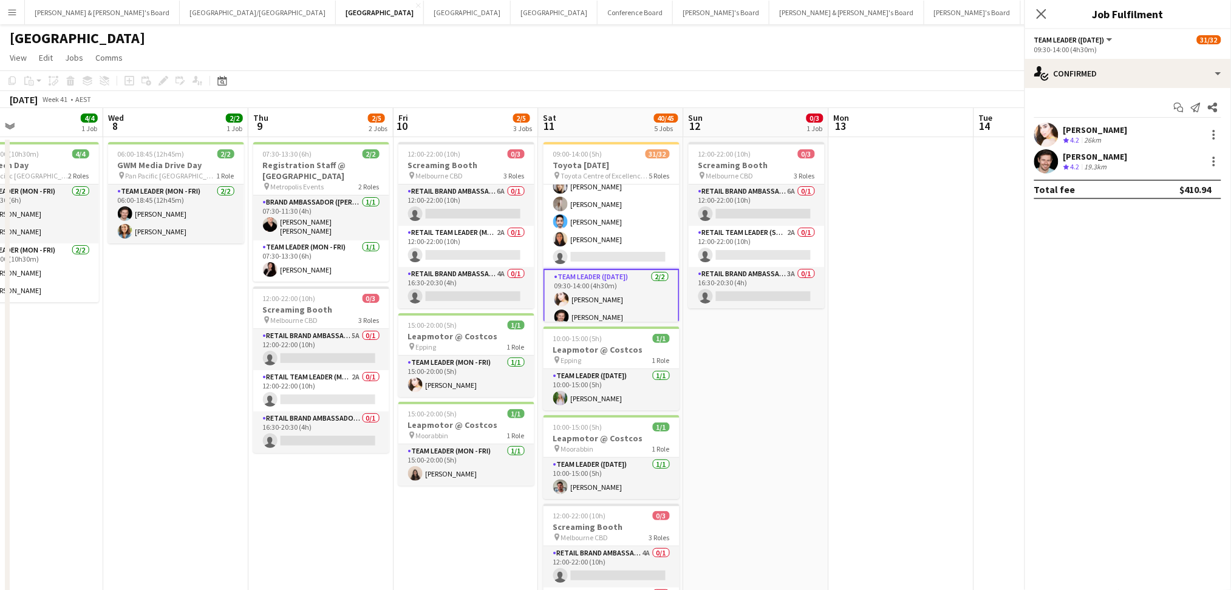
scroll to position [548, 0]
click at [1112, 134] on div "[PERSON_NAME]" at bounding box center [1095, 129] width 64 height 11
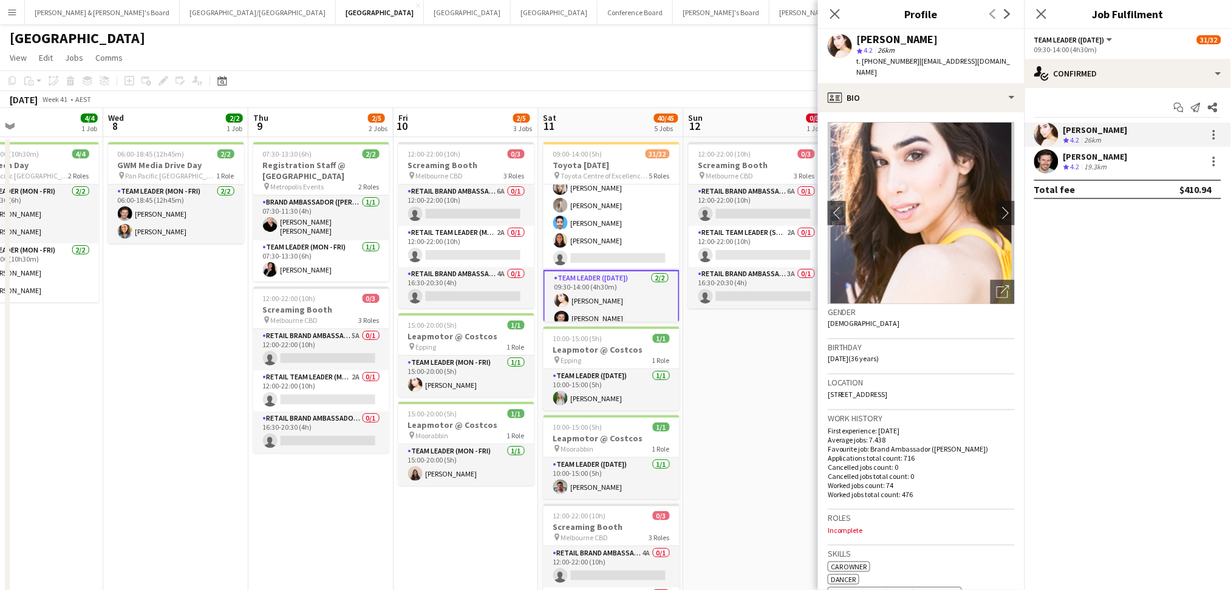
drag, startPoint x: 860, startPoint y: 39, endPoint x: 960, endPoint y: 35, distance: 100.2
click at [960, 35] on div "[PERSON_NAME]" at bounding box center [936, 39] width 158 height 11
drag, startPoint x: 875, startPoint y: 56, endPoint x: 906, endPoint y: 59, distance: 31.7
click at [906, 59] on span "t. [PHONE_NUMBER]" at bounding box center [888, 60] width 63 height 9
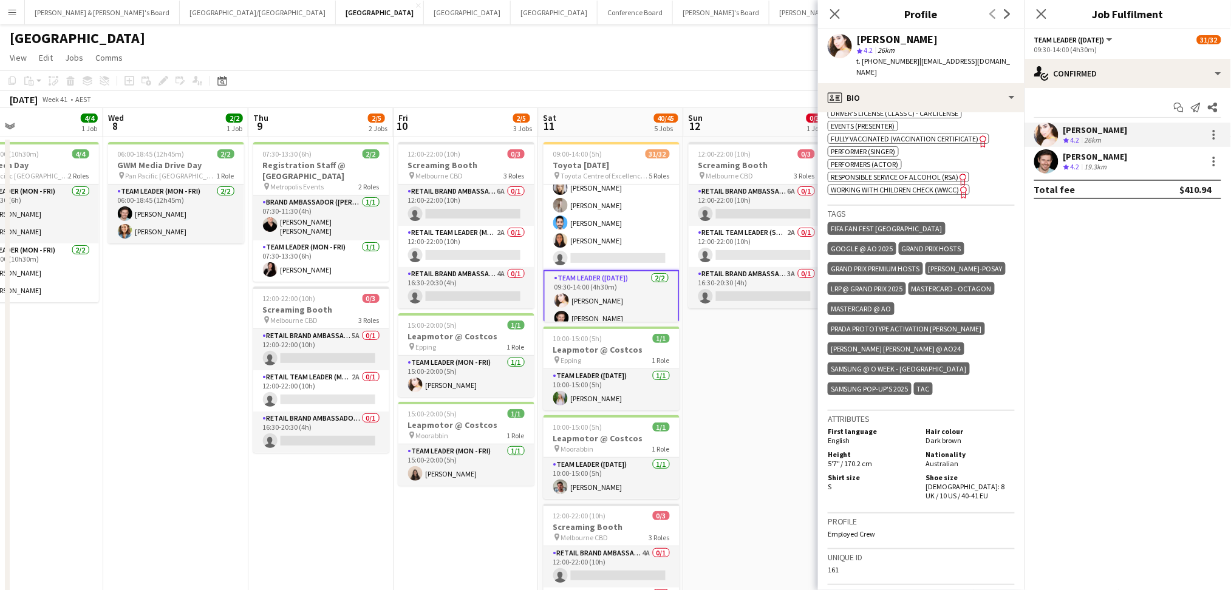
scroll to position [566, 0]
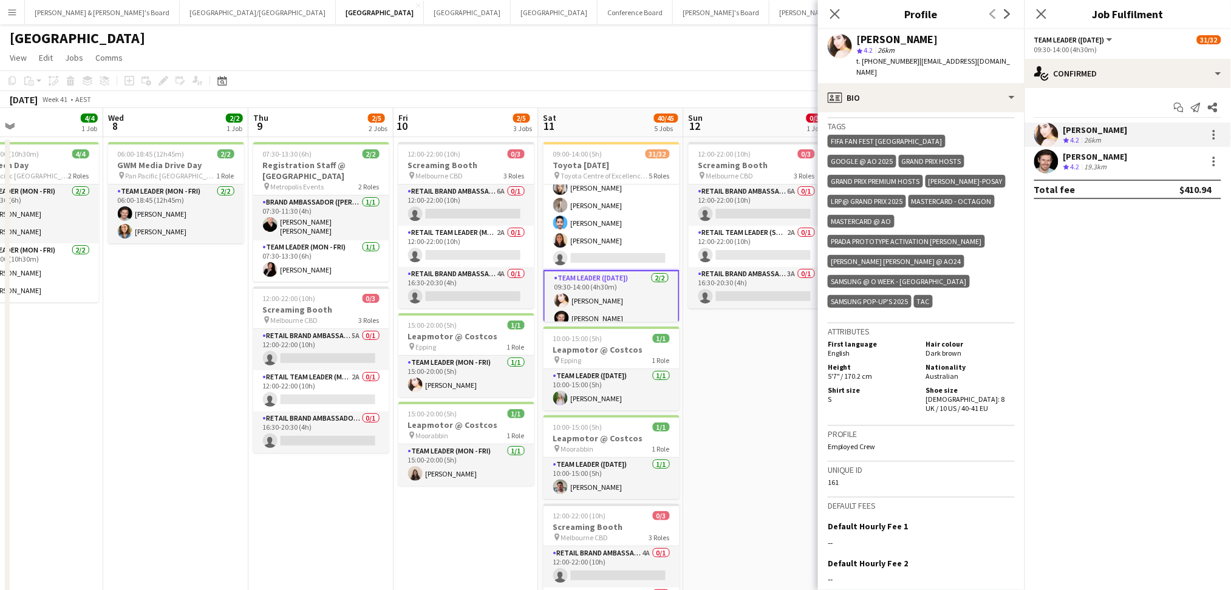
click at [1076, 166] on span "4.2" at bounding box center [1074, 166] width 9 height 9
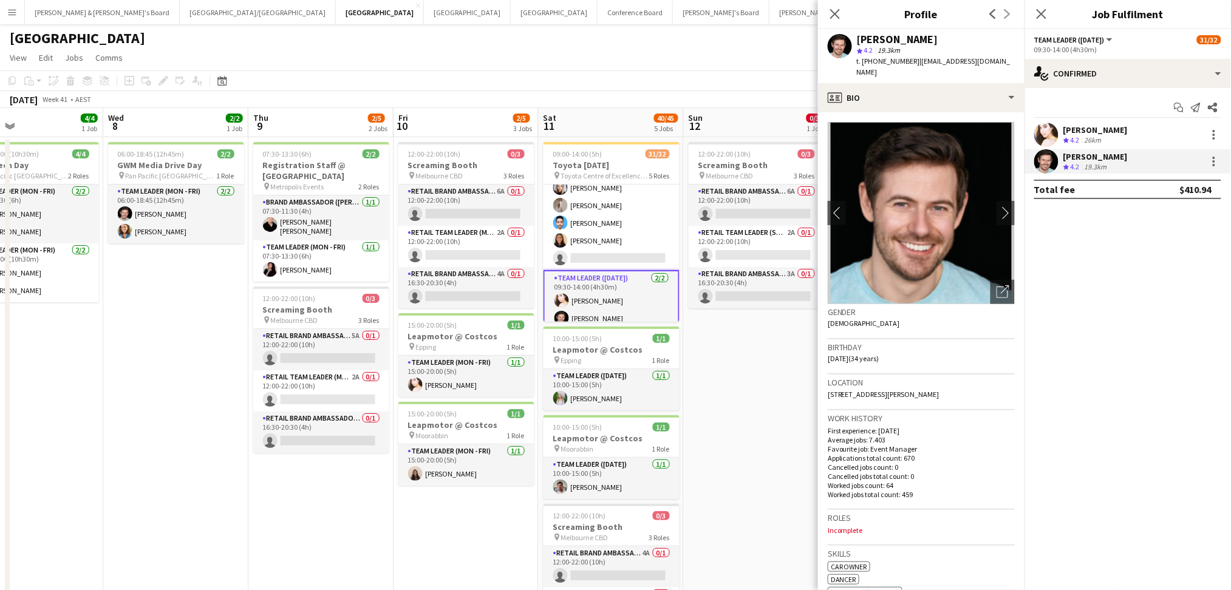
drag, startPoint x: 858, startPoint y: 39, endPoint x: 959, endPoint y: 40, distance: 101.4
click at [954, 39] on div "[PERSON_NAME]" at bounding box center [936, 39] width 158 height 11
drag, startPoint x: 872, startPoint y: 58, endPoint x: 910, endPoint y: 63, distance: 38.5
click at [910, 63] on span "t. [PHONE_NUMBER]" at bounding box center [888, 60] width 63 height 9
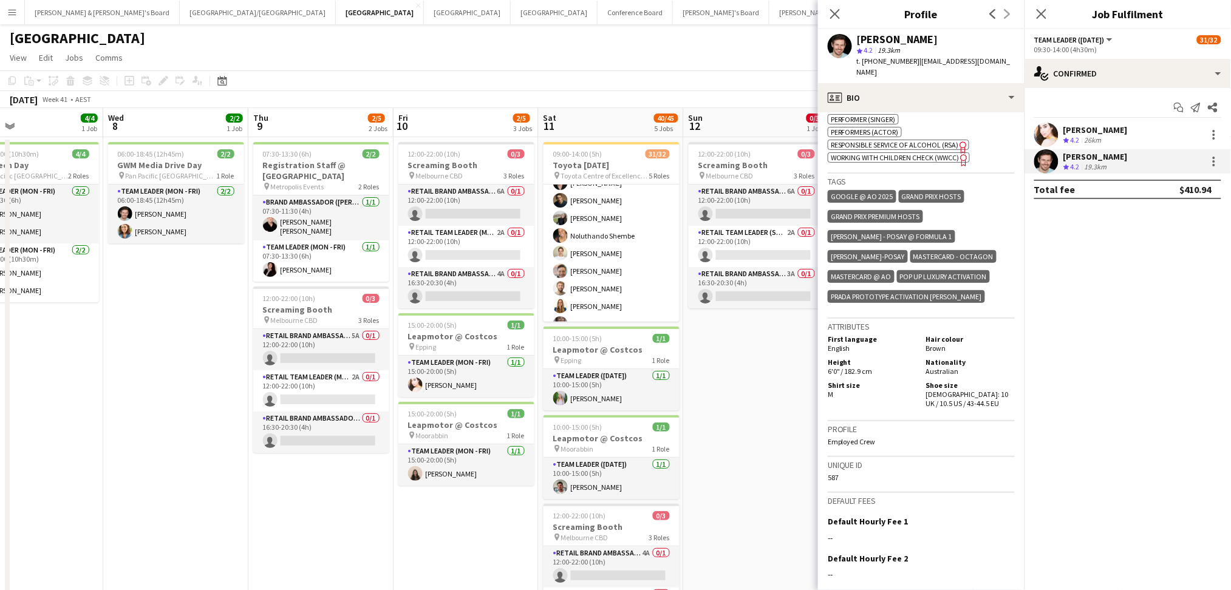
scroll to position [226, 0]
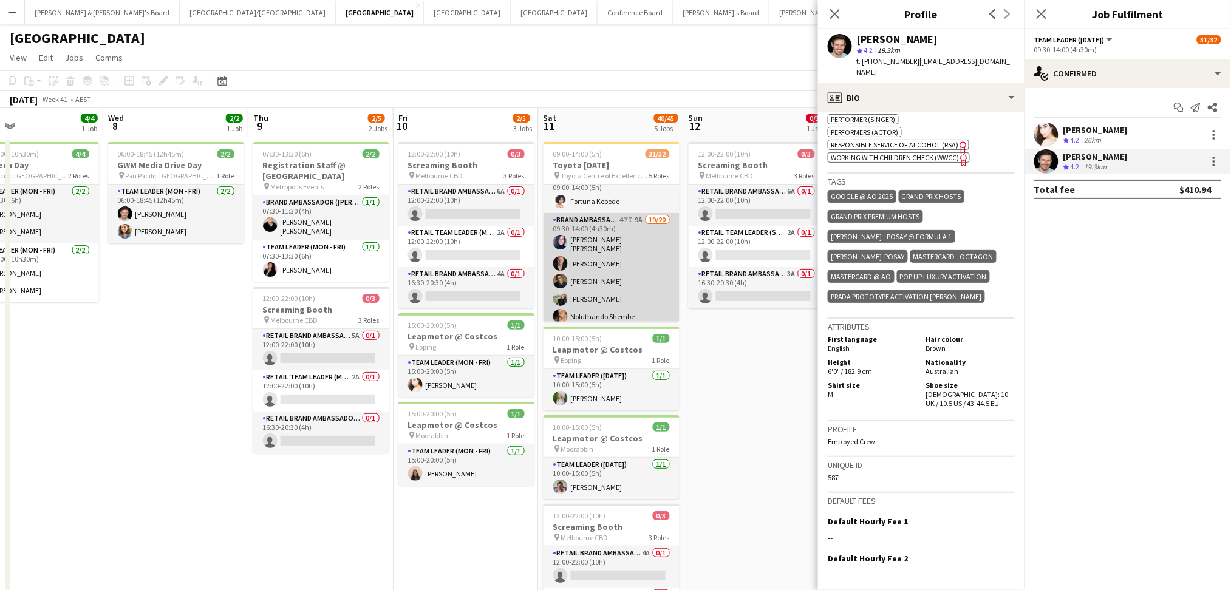
click at [594, 281] on app-card-role "Brand Ambassador ([DATE]) 47I 9A 19/20 09:30-14:00 (4h30m) [PERSON_NAME] [PERSO…" at bounding box center [611, 402] width 136 height 379
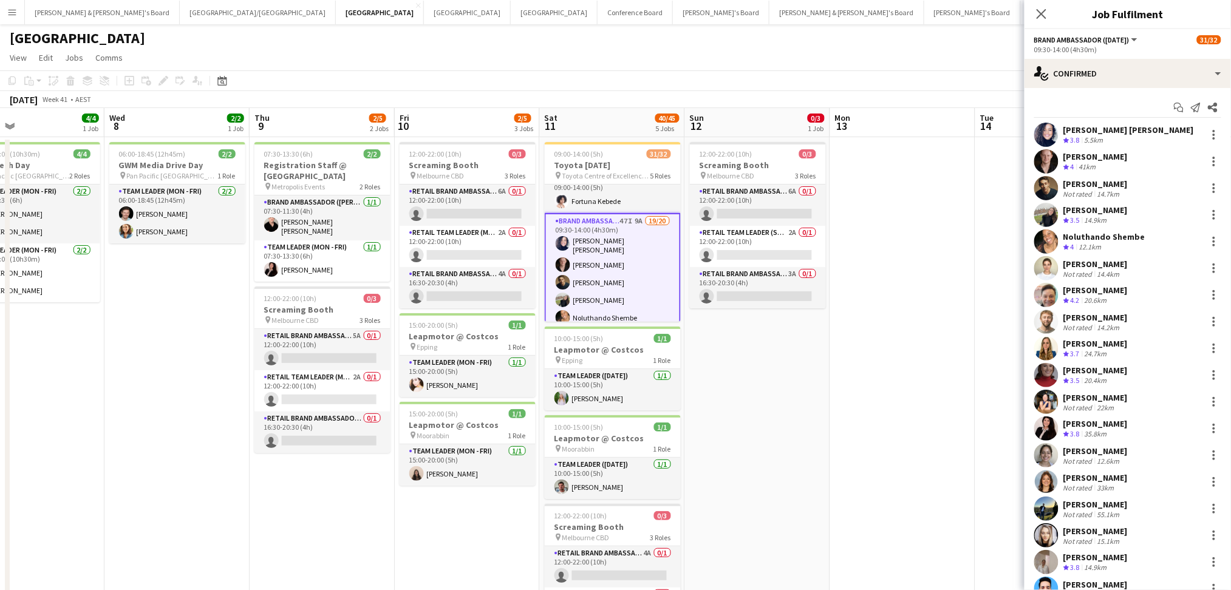
click at [1101, 138] on div "5.5km" at bounding box center [1094, 140] width 24 height 10
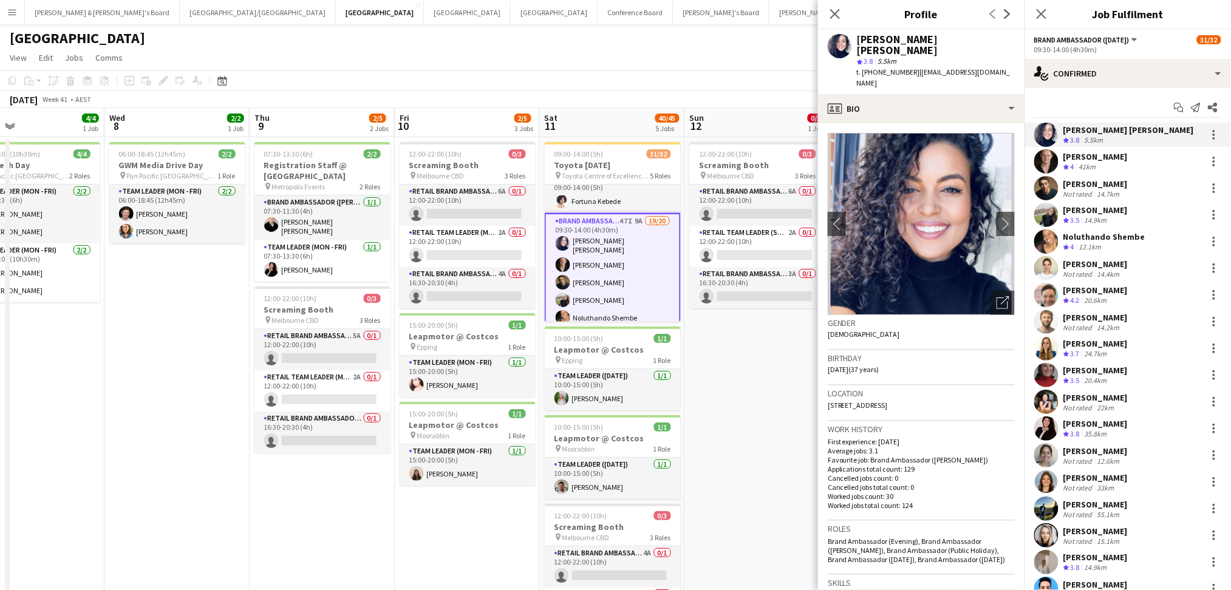
drag, startPoint x: 859, startPoint y: 38, endPoint x: 1023, endPoint y: 39, distance: 163.9
click at [1020, 39] on app-profile-header "[PERSON_NAME] [PERSON_NAME] star 3.8 5.5km t. [PHONE_NUMBER] | [EMAIL_ADDRESS][…" at bounding box center [921, 61] width 206 height 65
drag, startPoint x: 875, startPoint y: 59, endPoint x: 906, endPoint y: 63, distance: 31.8
click at [906, 67] on span "t. [PHONE_NUMBER]" at bounding box center [888, 71] width 63 height 9
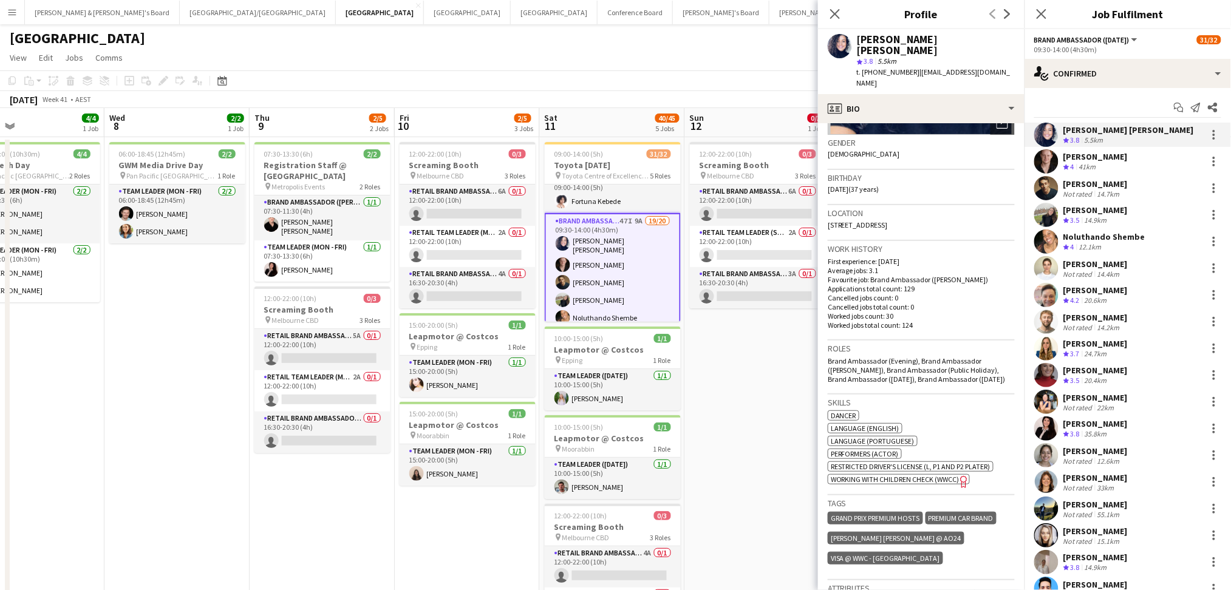
scroll to position [510, 0]
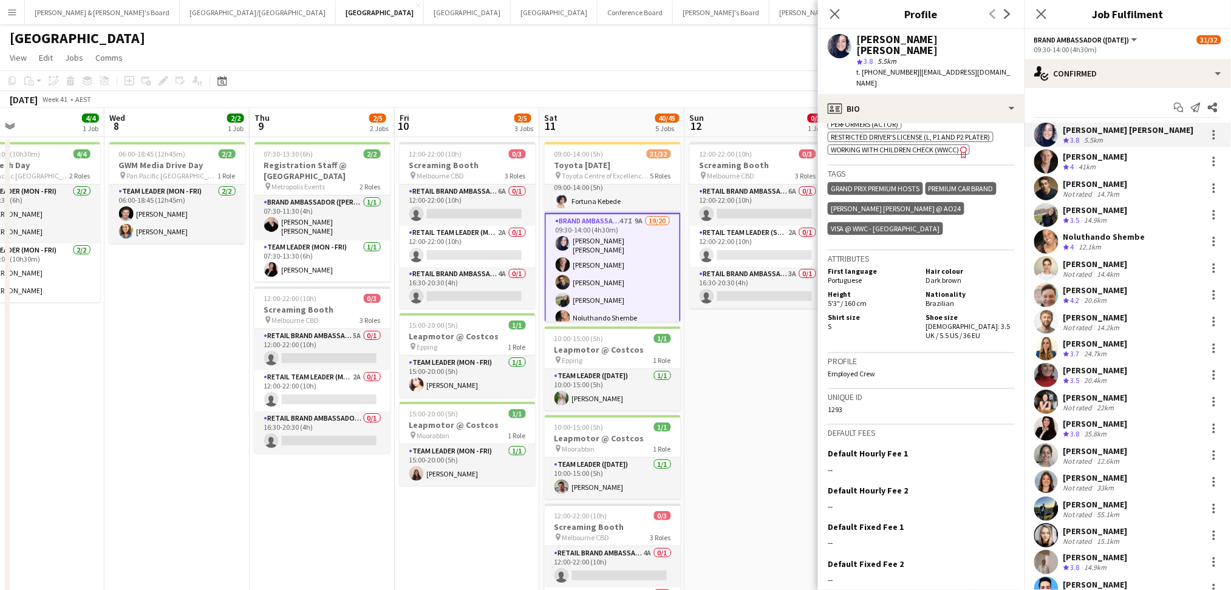
click at [1090, 163] on div "41km" at bounding box center [1087, 167] width 22 height 10
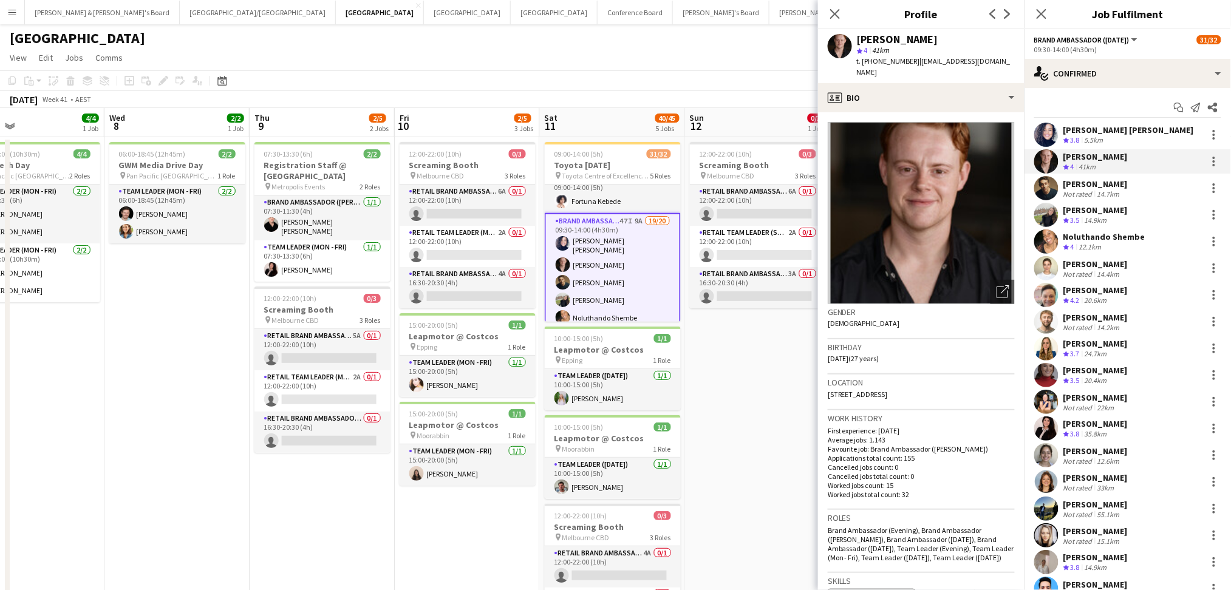
drag, startPoint x: 858, startPoint y: 39, endPoint x: 944, endPoint y: 39, distance: 86.2
click at [937, 39] on div "[PERSON_NAME]" at bounding box center [936, 39] width 158 height 11
drag, startPoint x: 875, startPoint y: 57, endPoint x: 906, endPoint y: 64, distance: 31.7
click at [906, 64] on span "t. [PHONE_NUMBER]" at bounding box center [888, 60] width 63 height 9
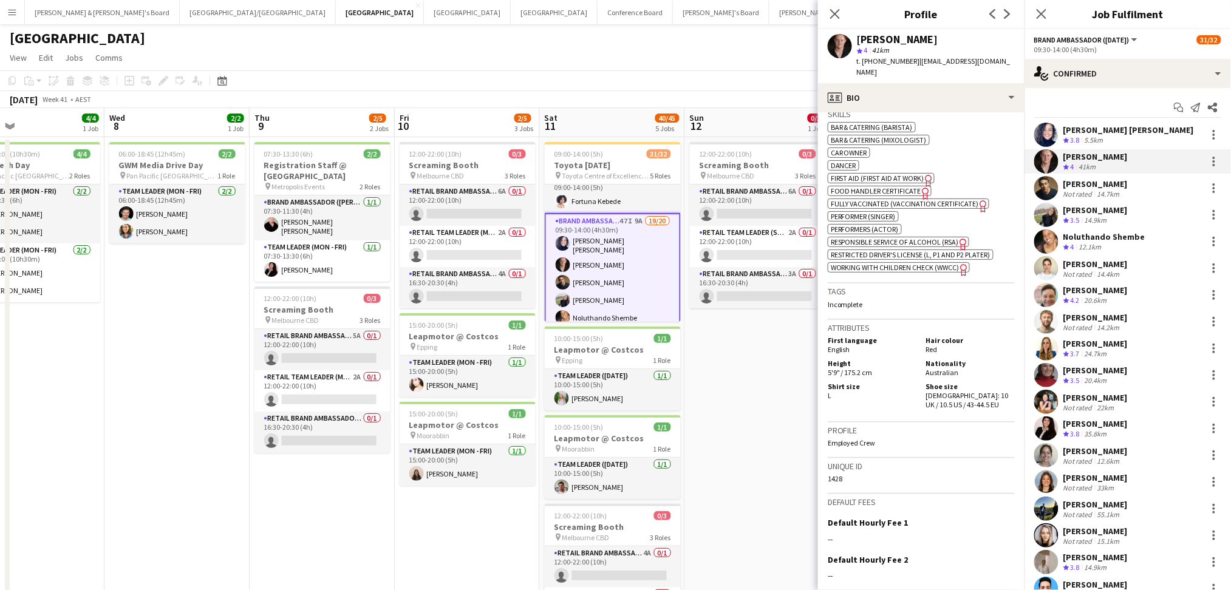
scroll to position [566, 0]
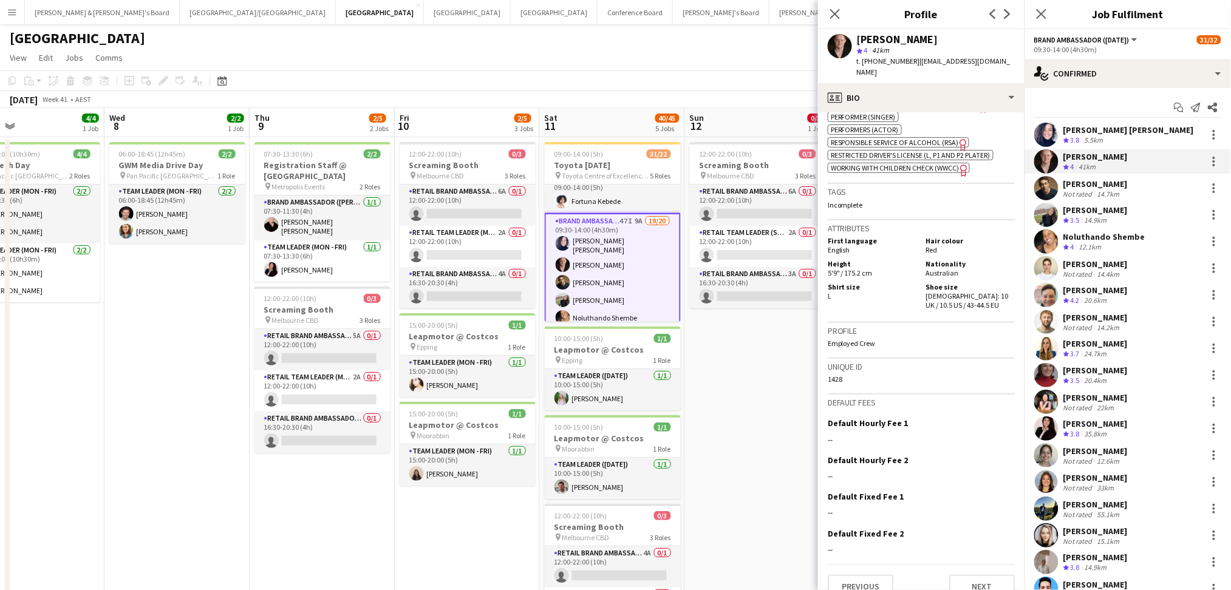
click at [1089, 186] on div "[PERSON_NAME]" at bounding box center [1095, 183] width 64 height 11
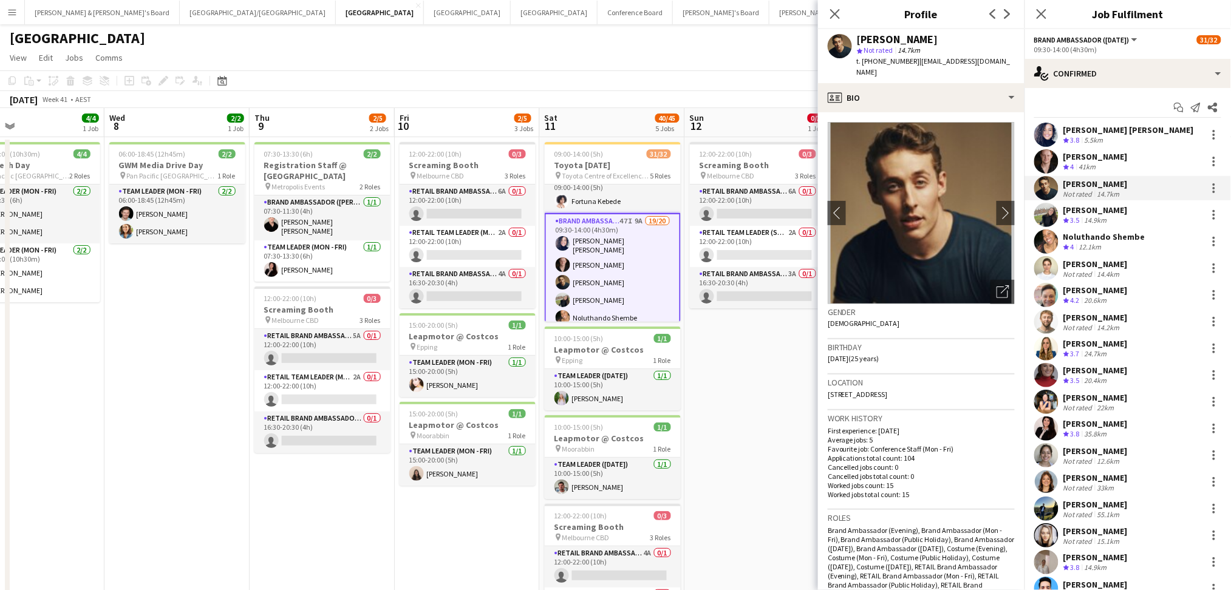
drag, startPoint x: 858, startPoint y: 41, endPoint x: 983, endPoint y: 44, distance: 125.1
click at [977, 41] on div "[PERSON_NAME]" at bounding box center [936, 39] width 158 height 11
drag, startPoint x: 875, startPoint y: 59, endPoint x: 906, endPoint y: 60, distance: 31.6
click at [906, 60] on span "t. [PHONE_NUMBER]" at bounding box center [888, 60] width 63 height 9
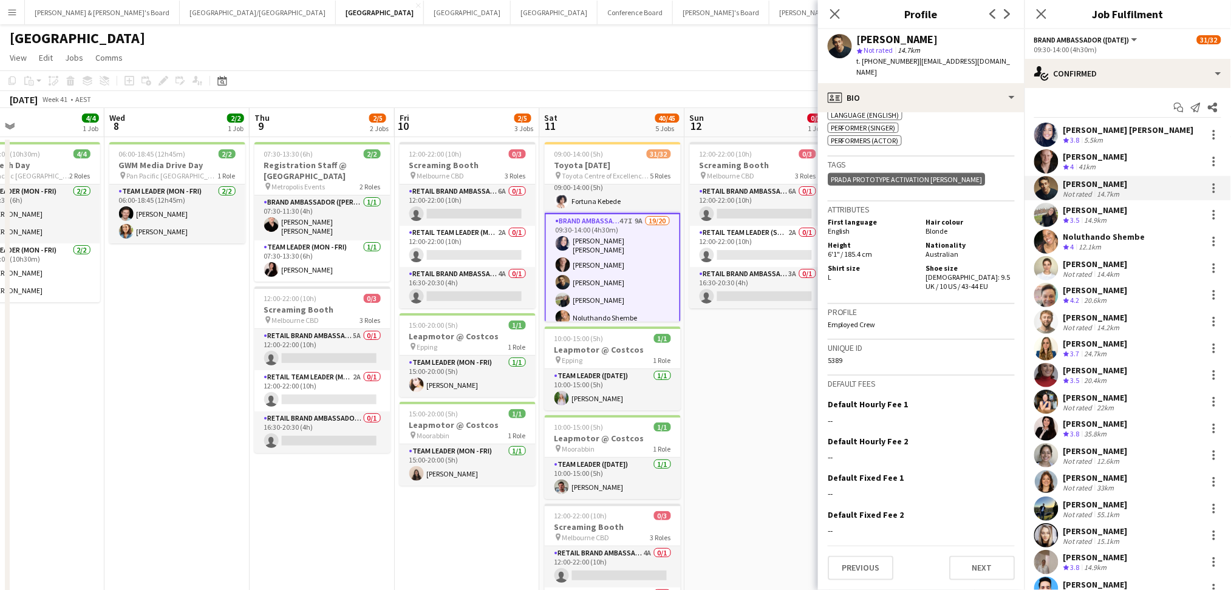
click at [1124, 213] on div "[PERSON_NAME] Crew rating 3.5 14.9km" at bounding box center [1127, 215] width 206 height 24
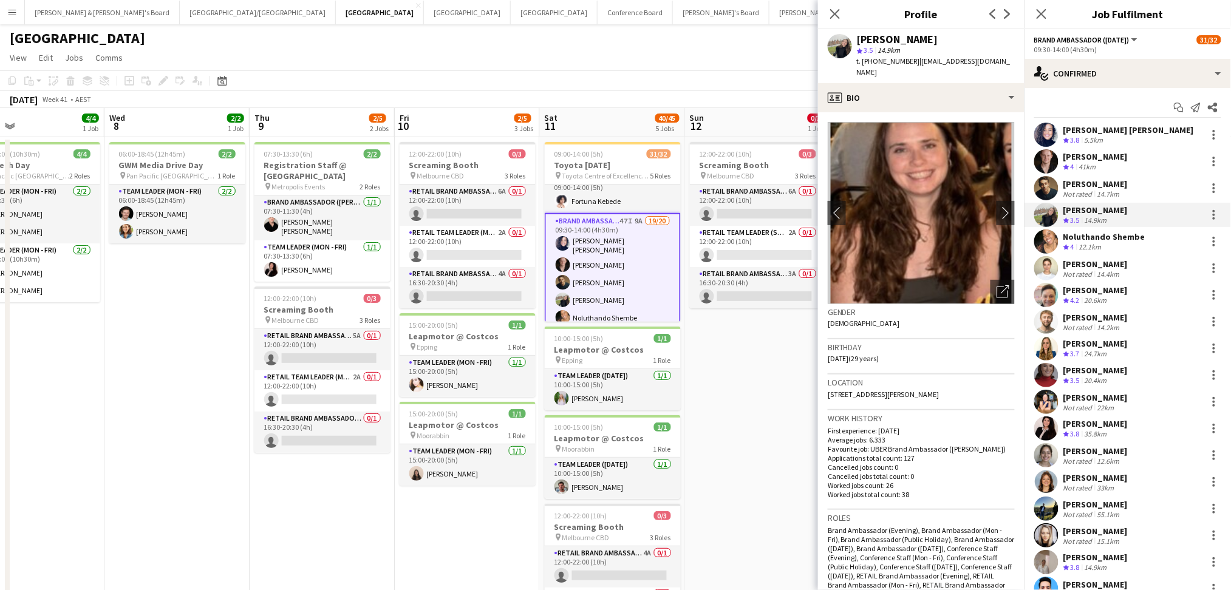
drag, startPoint x: 856, startPoint y: 36, endPoint x: 917, endPoint y: 39, distance: 60.8
click at [917, 39] on div "[PERSON_NAME] star 3.5 14.9km t. [PHONE_NUMBER] | [EMAIL_ADDRESS][DOMAIN_NAME]" at bounding box center [921, 56] width 206 height 54
drag, startPoint x: 872, startPoint y: 61, endPoint x: 905, endPoint y: 64, distance: 32.3
click at [905, 64] on span "t. [PHONE_NUMBER]" at bounding box center [888, 60] width 63 height 9
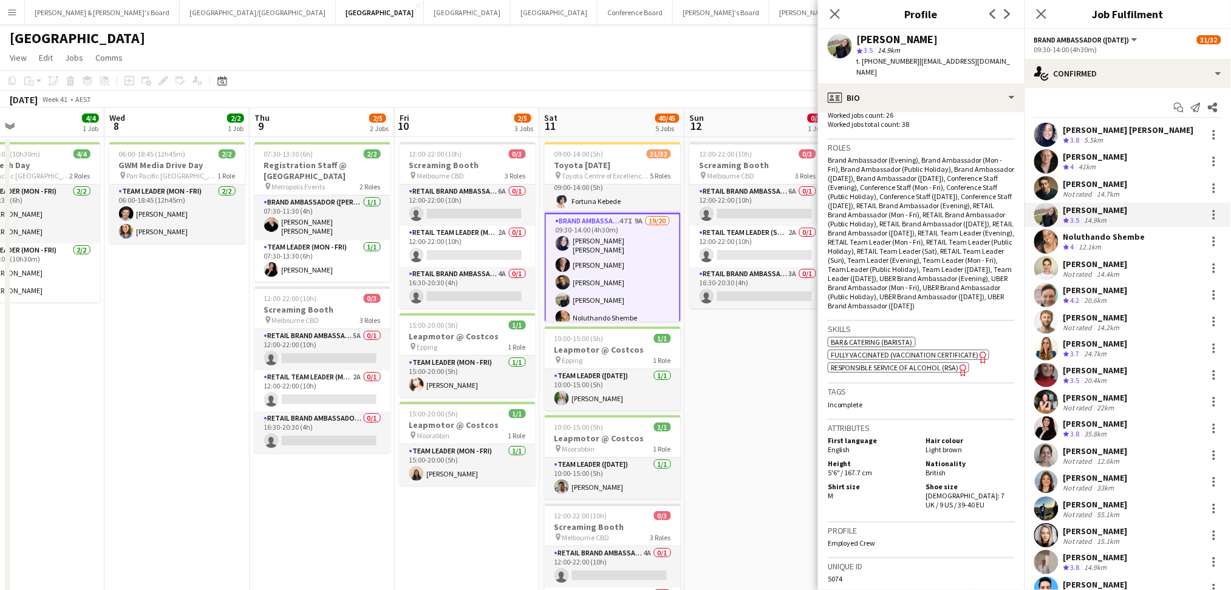
scroll to position [486, 0]
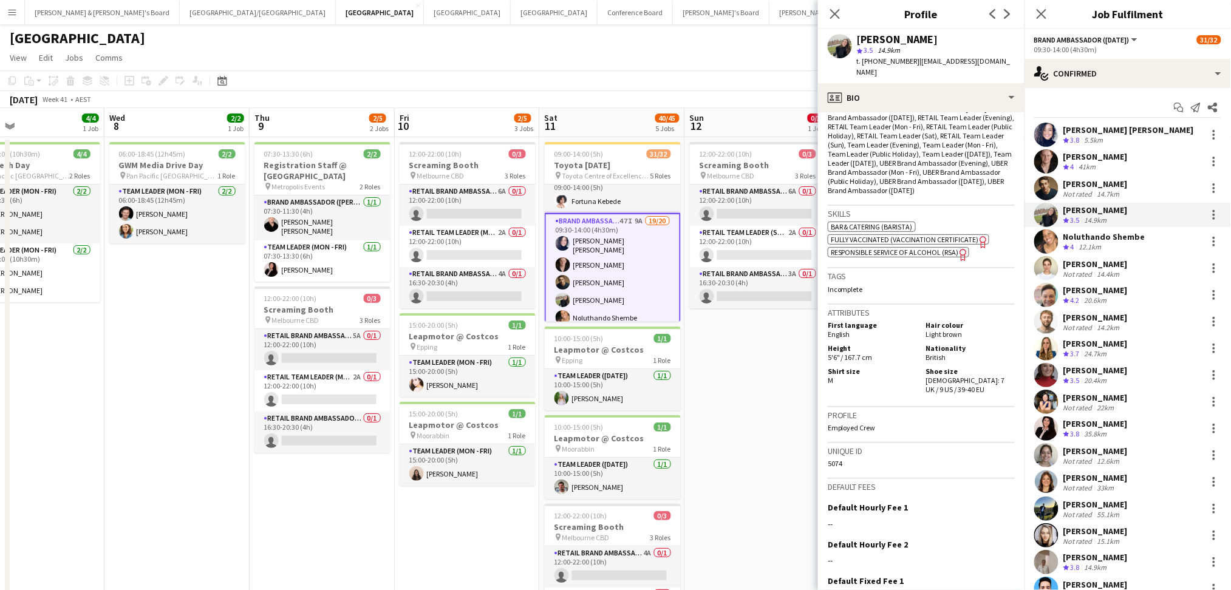
click at [1093, 236] on div "Noluthando Shembe" at bounding box center [1104, 236] width 82 height 11
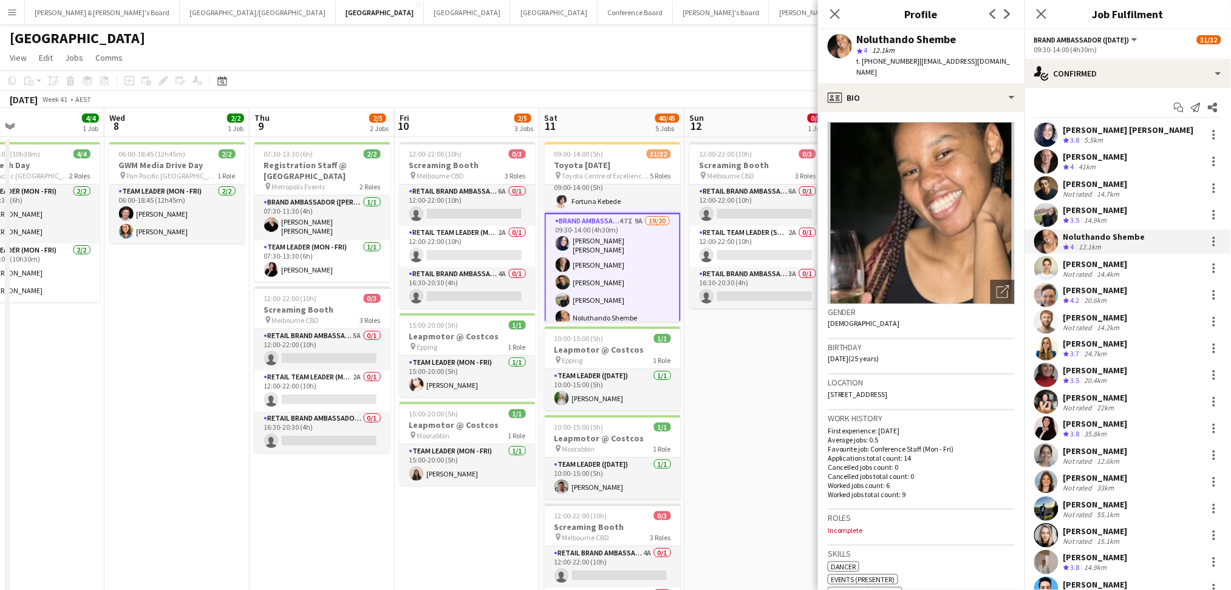
drag, startPoint x: 858, startPoint y: 40, endPoint x: 966, endPoint y: 39, distance: 107.5
click at [966, 39] on div "Noluthando Shembe" at bounding box center [936, 39] width 158 height 11
drag, startPoint x: 873, startPoint y: 58, endPoint x: 906, endPoint y: 58, distance: 32.8
click at [906, 58] on span "t. [PHONE_NUMBER]" at bounding box center [888, 60] width 63 height 9
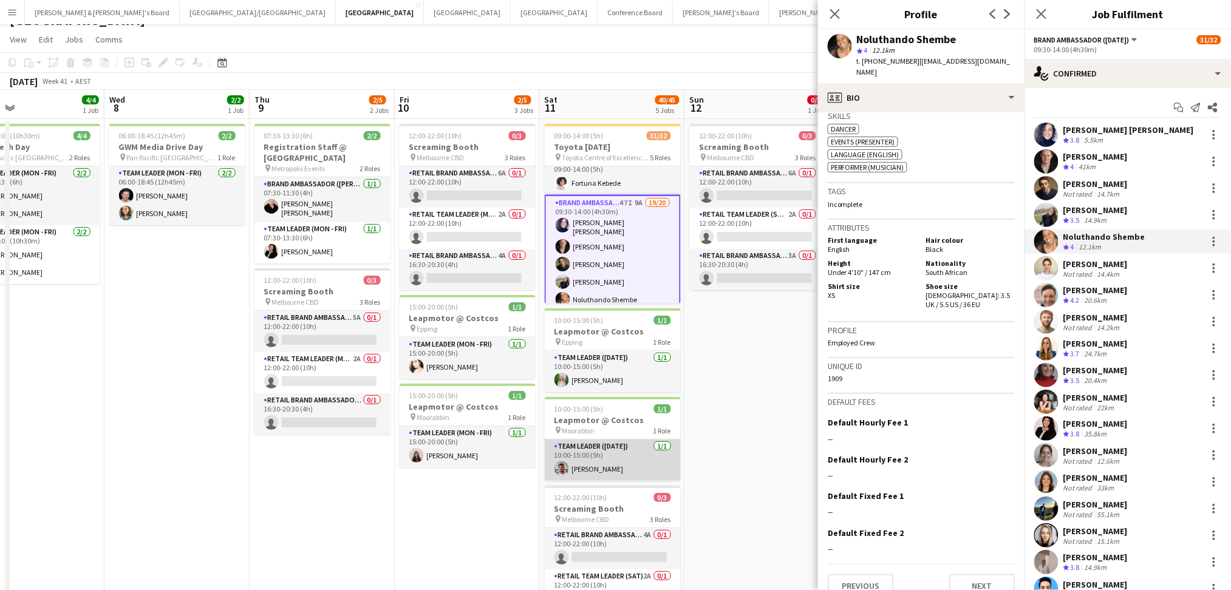
scroll to position [0, 0]
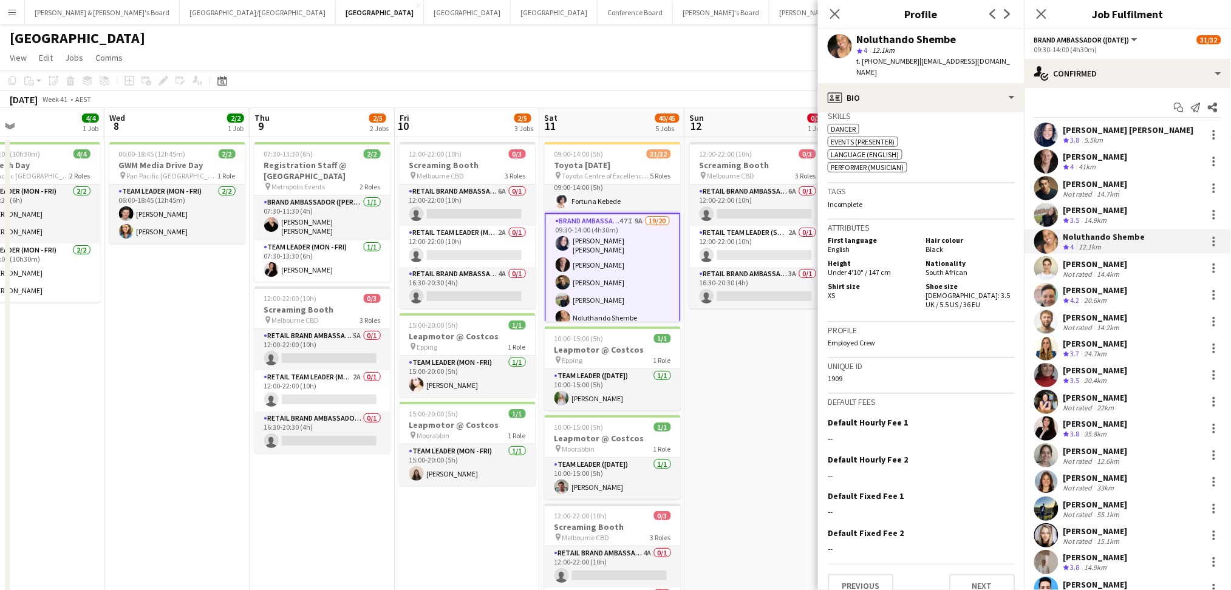
click at [1096, 270] on div "14.4km" at bounding box center [1108, 274] width 27 height 9
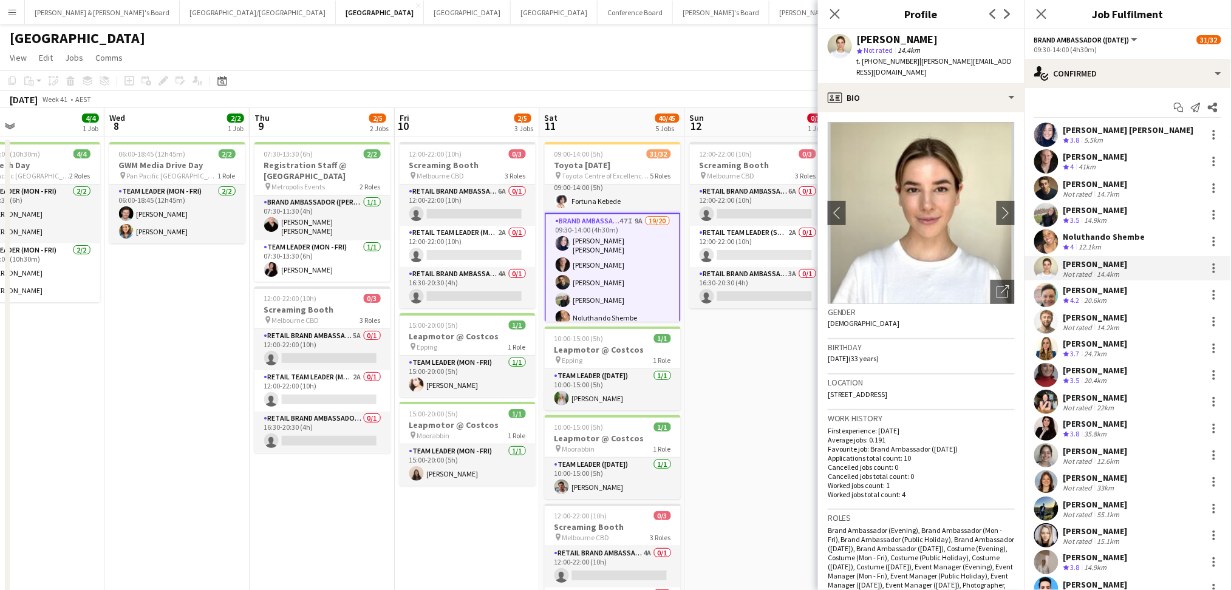
drag, startPoint x: 858, startPoint y: 38, endPoint x: 931, endPoint y: 33, distance: 73.1
click at [931, 33] on div "[PERSON_NAME] star Not rated 14.4km t. [PHONE_NUMBER] | [PERSON_NAME][EMAIL_ADD…" at bounding box center [921, 56] width 206 height 54
click at [997, 282] on div "Open photos pop-in" at bounding box center [1002, 292] width 24 height 24
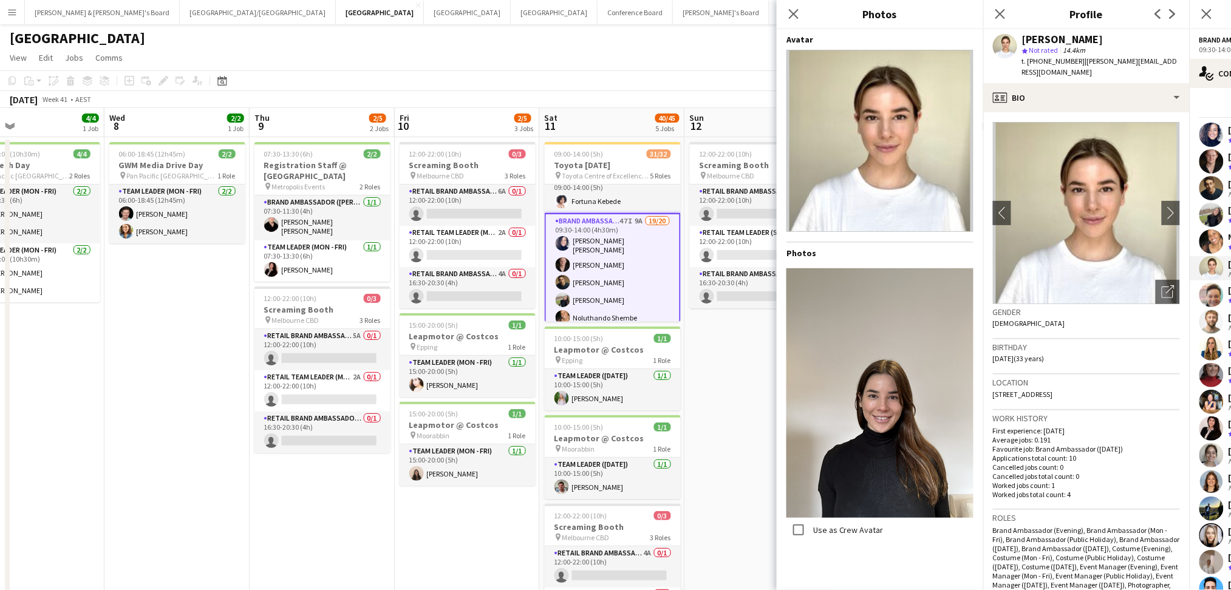
click at [1056, 55] on div "star Not rated 14.4km" at bounding box center [1101, 50] width 158 height 11
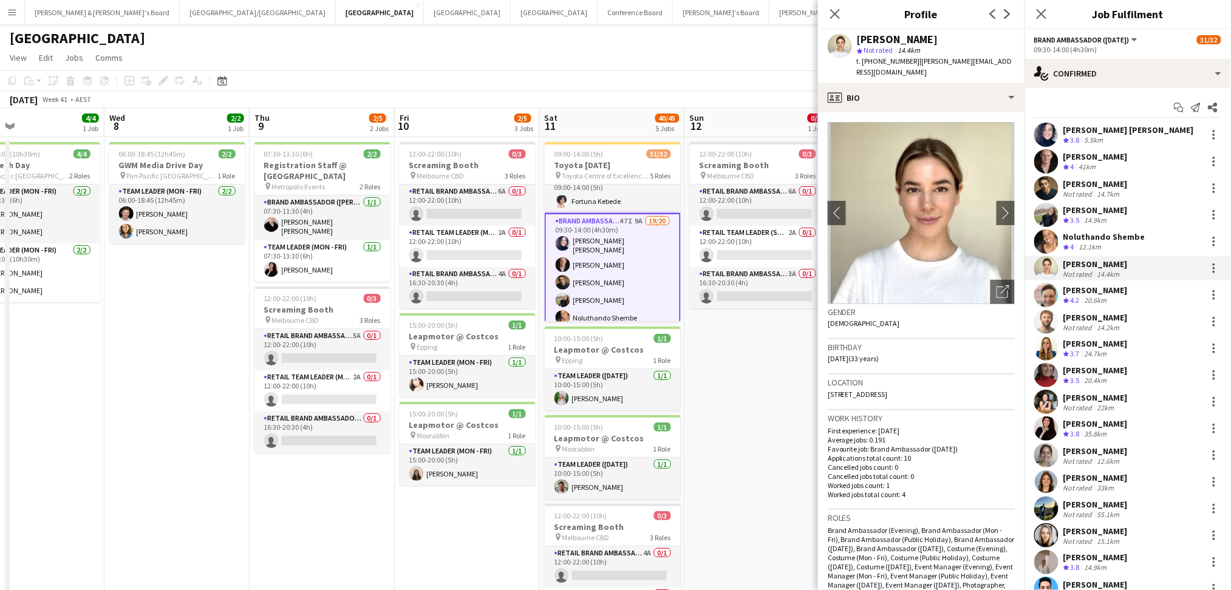
drag, startPoint x: 872, startPoint y: 61, endPoint x: 906, endPoint y: 61, distance: 34.6
click at [906, 61] on span "t. [PHONE_NUMBER]" at bounding box center [888, 60] width 63 height 9
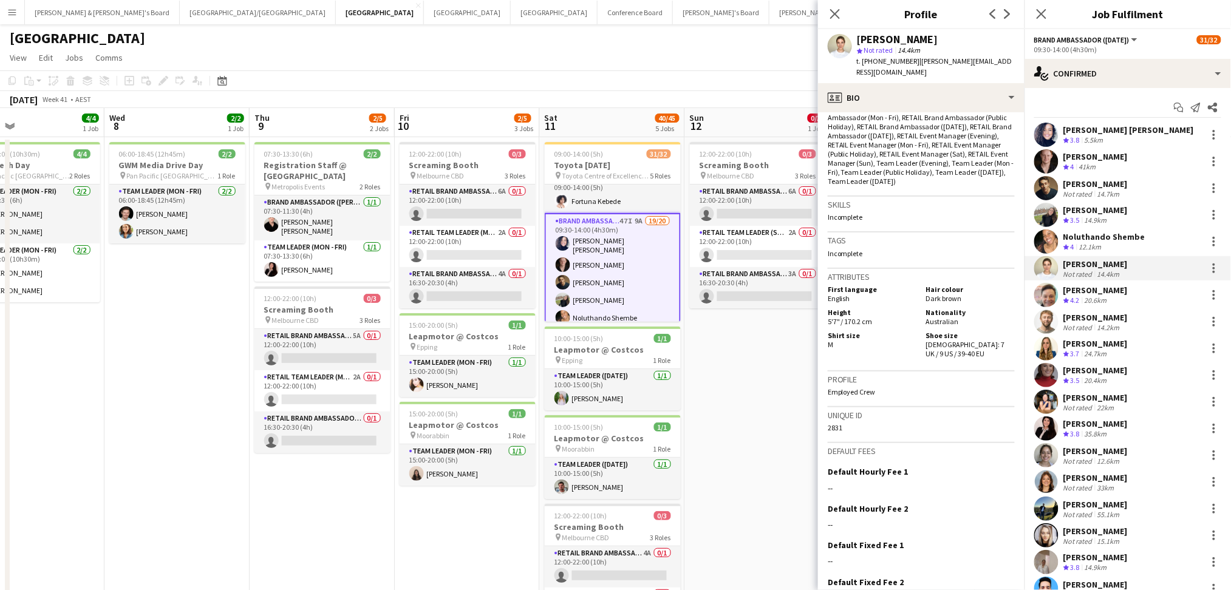
click at [1100, 296] on div "20.6km" at bounding box center [1095, 301] width 27 height 10
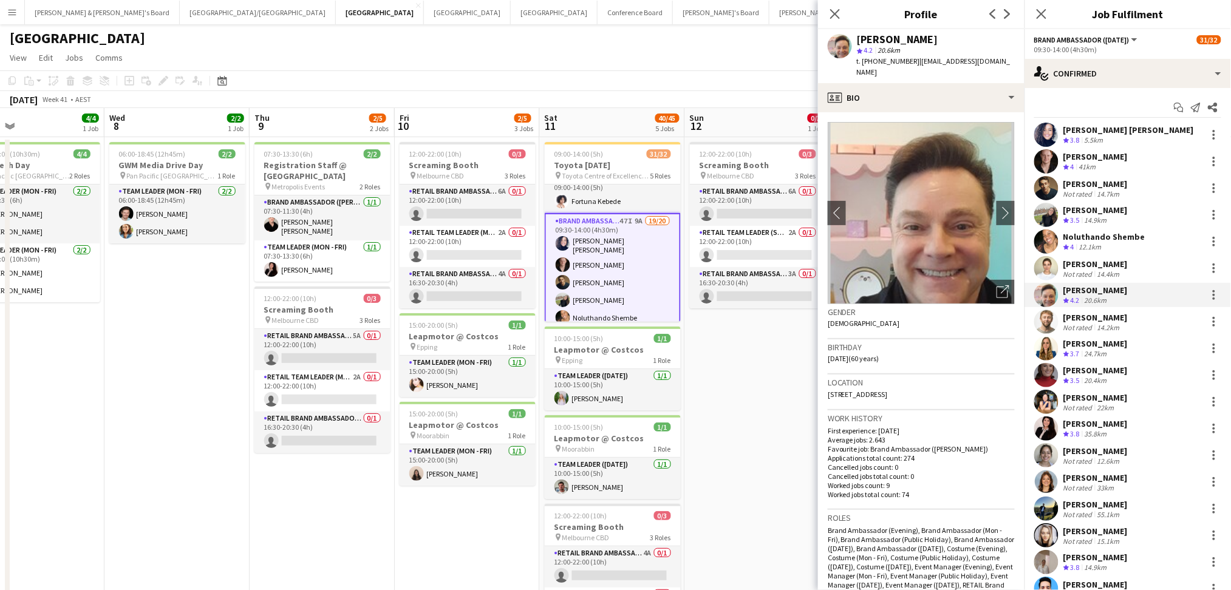
drag, startPoint x: 858, startPoint y: 38, endPoint x: 929, endPoint y: 49, distance: 71.9
click at [925, 41] on div "[PERSON_NAME]" at bounding box center [936, 39] width 158 height 11
drag, startPoint x: 875, startPoint y: 56, endPoint x: 906, endPoint y: 60, distance: 31.2
click at [906, 60] on span "t. [PHONE_NUMBER]" at bounding box center [888, 60] width 63 height 9
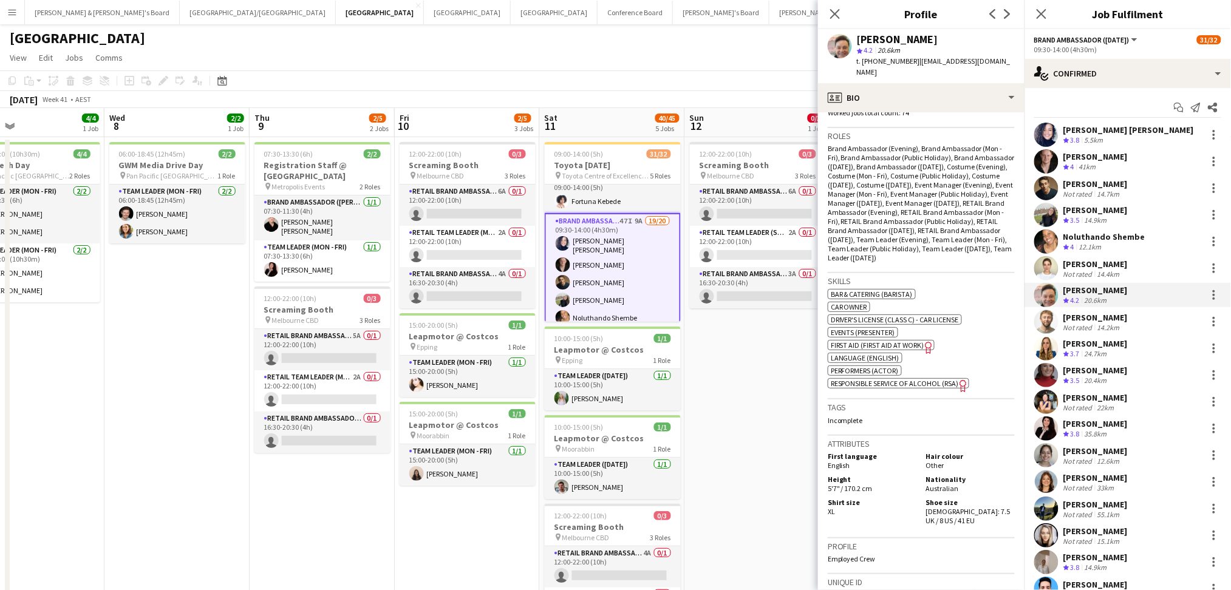
scroll to position [404, 0]
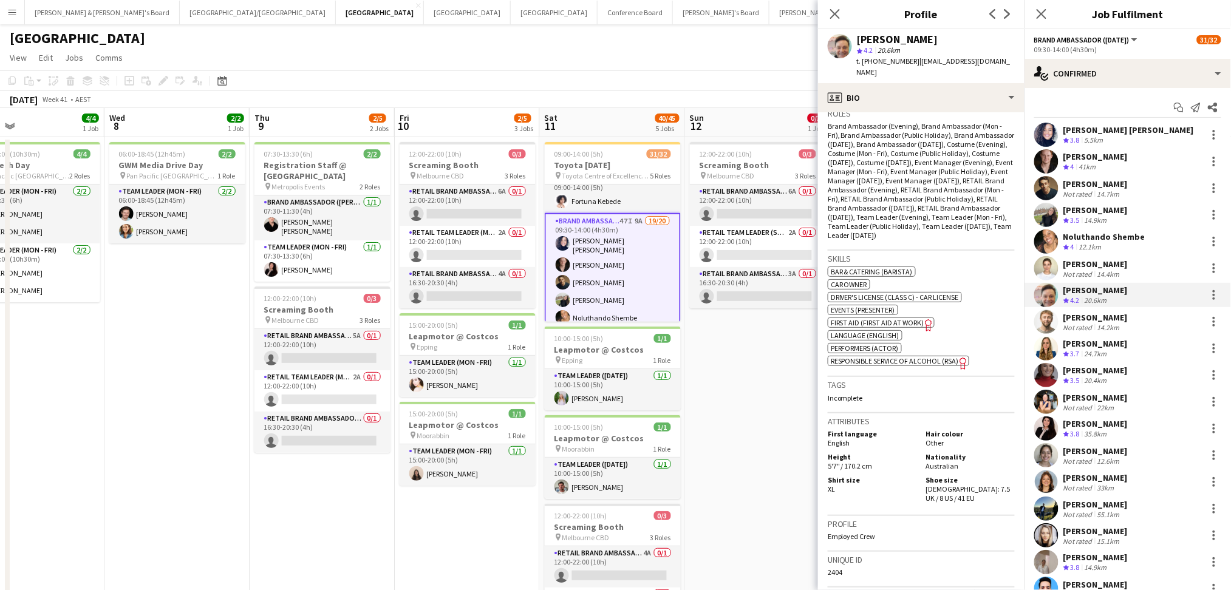
click at [1095, 319] on div "[PERSON_NAME]" at bounding box center [1095, 317] width 64 height 11
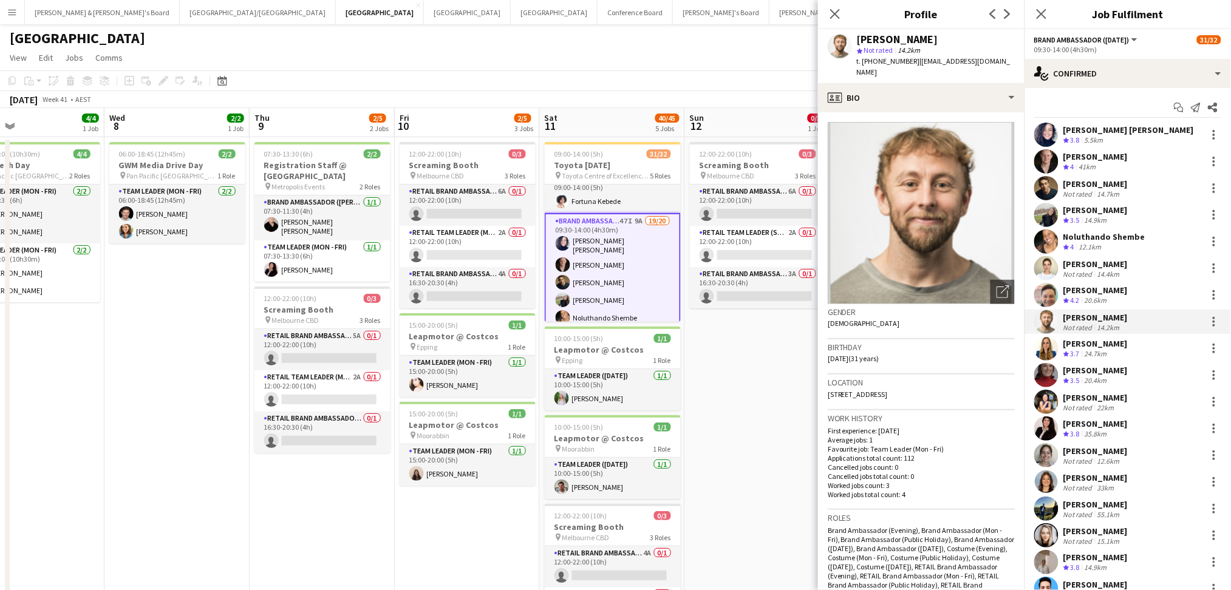
drag, startPoint x: 860, startPoint y: 39, endPoint x: 948, endPoint y: 41, distance: 87.5
click at [948, 41] on div "[PERSON_NAME]" at bounding box center [936, 39] width 158 height 11
drag, startPoint x: 872, startPoint y: 56, endPoint x: 906, endPoint y: 60, distance: 33.7
click at [906, 60] on span "t. [PHONE_NUMBER]" at bounding box center [888, 60] width 63 height 9
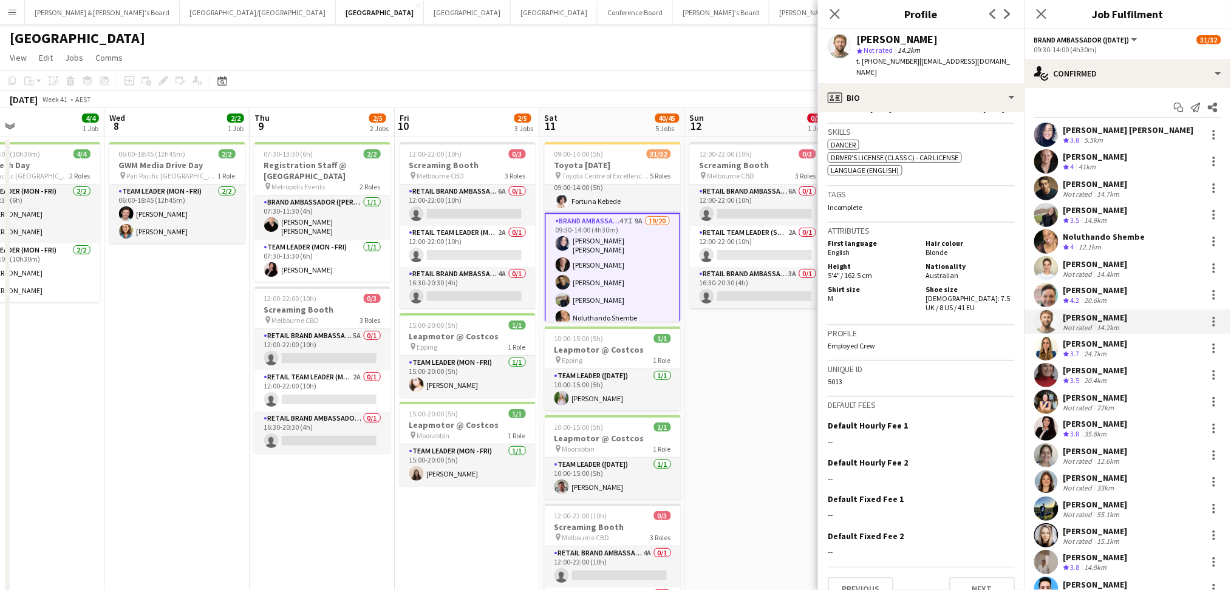
click at [1084, 347] on div "[PERSON_NAME]" at bounding box center [1095, 343] width 64 height 11
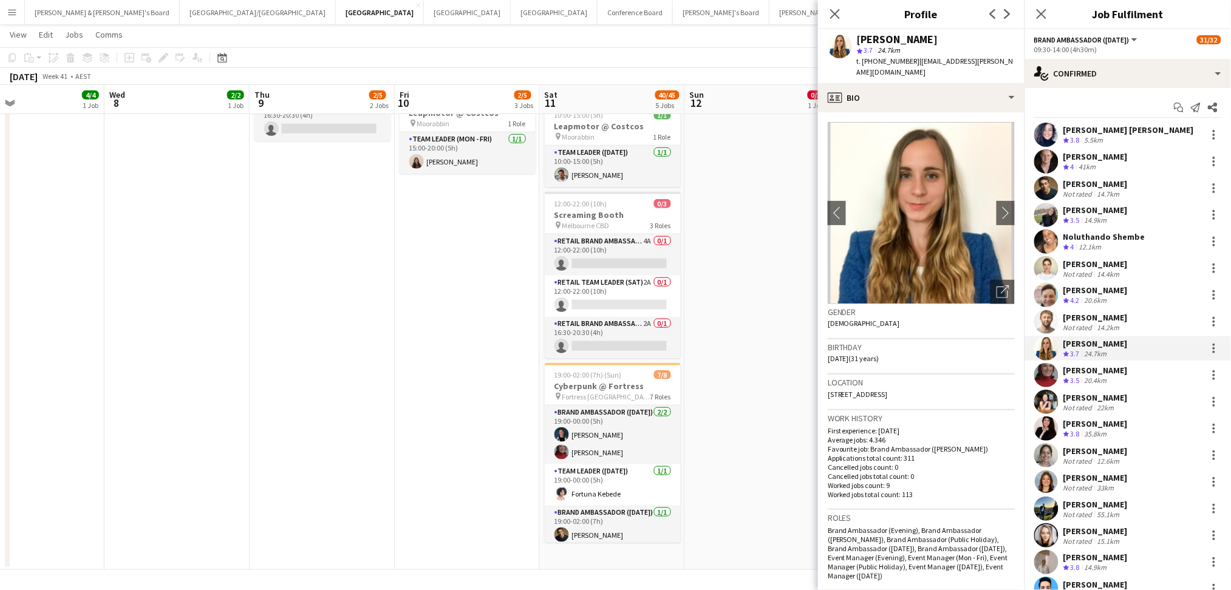
scroll to position [0, 0]
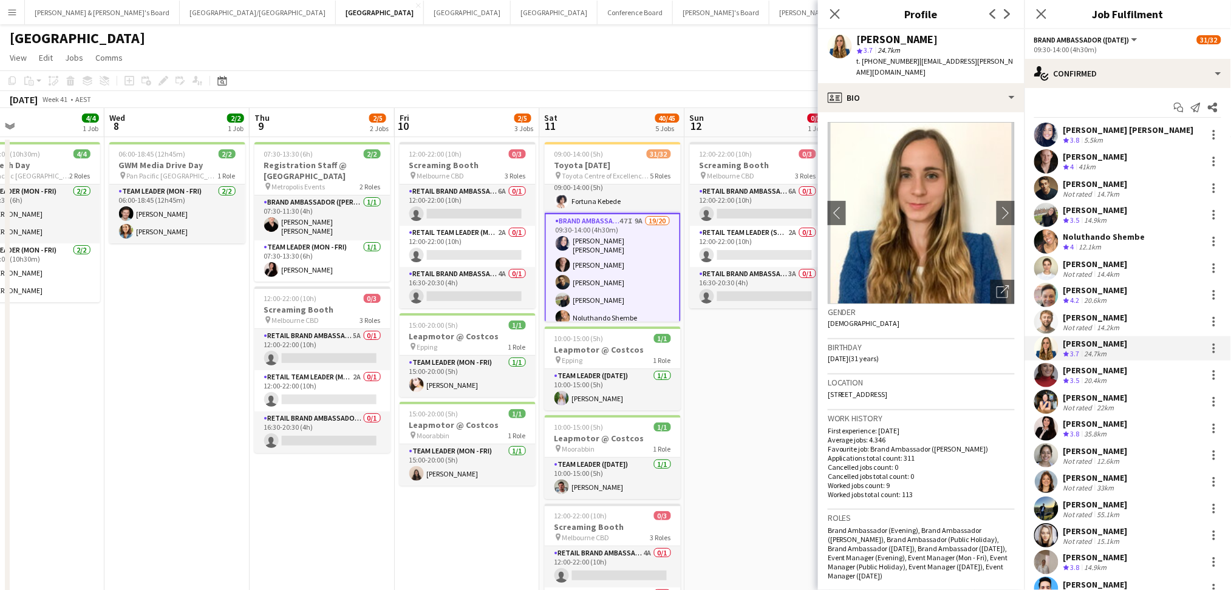
drag, startPoint x: 858, startPoint y: 39, endPoint x: 946, endPoint y: 38, distance: 88.6
click at [946, 38] on div "[PERSON_NAME]" at bounding box center [936, 39] width 158 height 11
drag, startPoint x: 873, startPoint y: 61, endPoint x: 906, endPoint y: 58, distance: 32.9
click at [906, 58] on span "t. [PHONE_NUMBER]" at bounding box center [888, 60] width 63 height 9
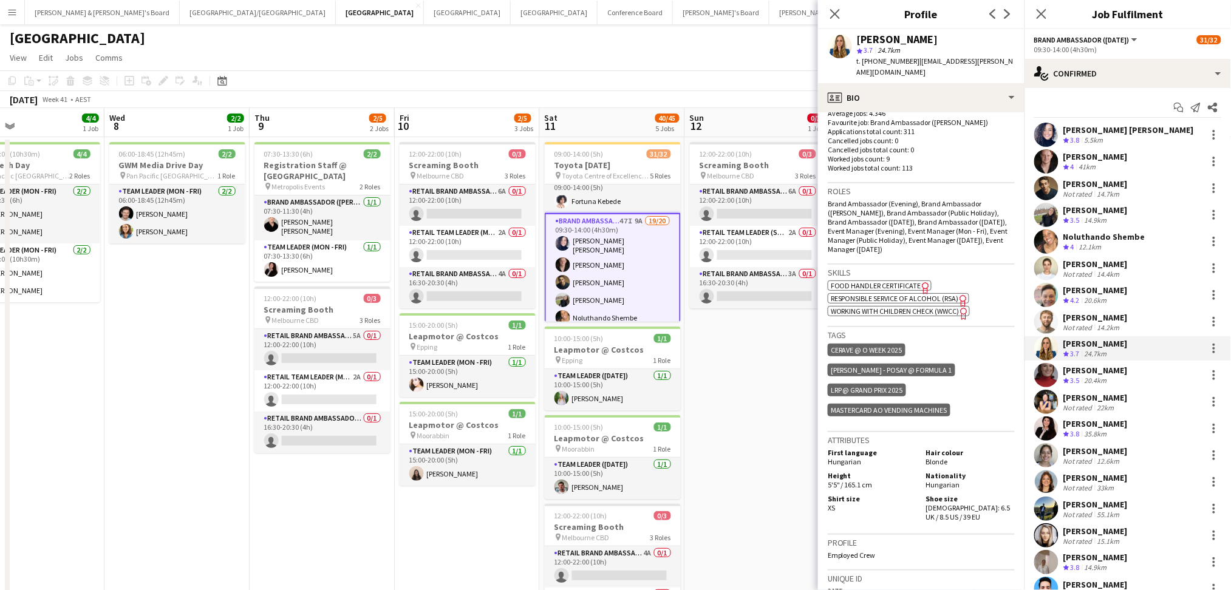
scroll to position [539, 0]
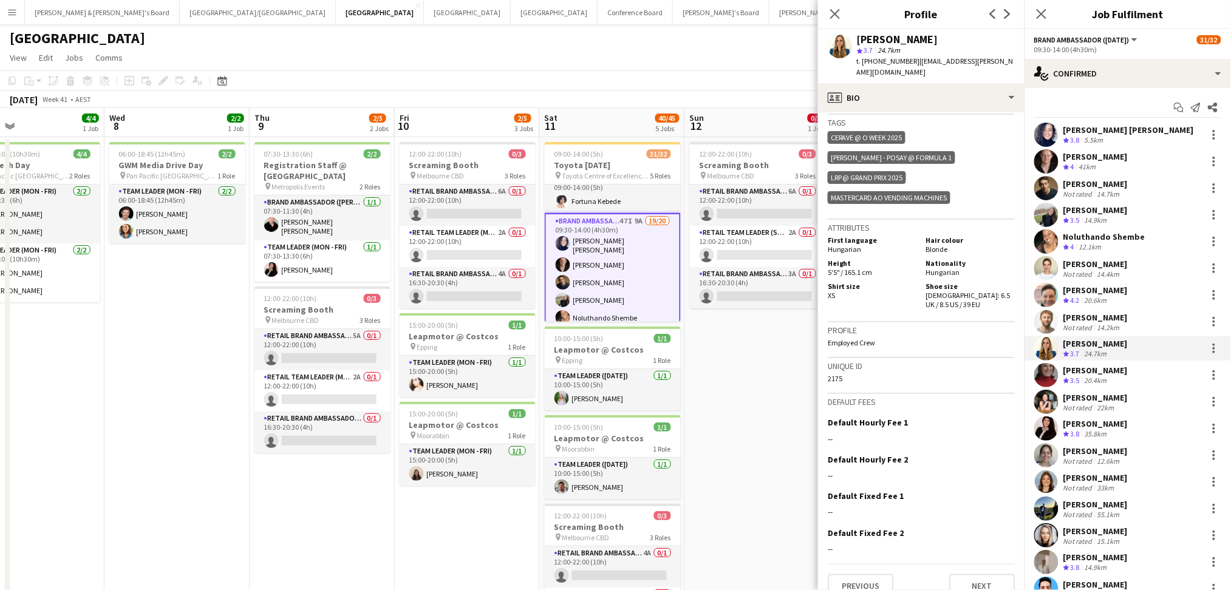
click at [1090, 374] on div "[PERSON_NAME]" at bounding box center [1095, 370] width 64 height 11
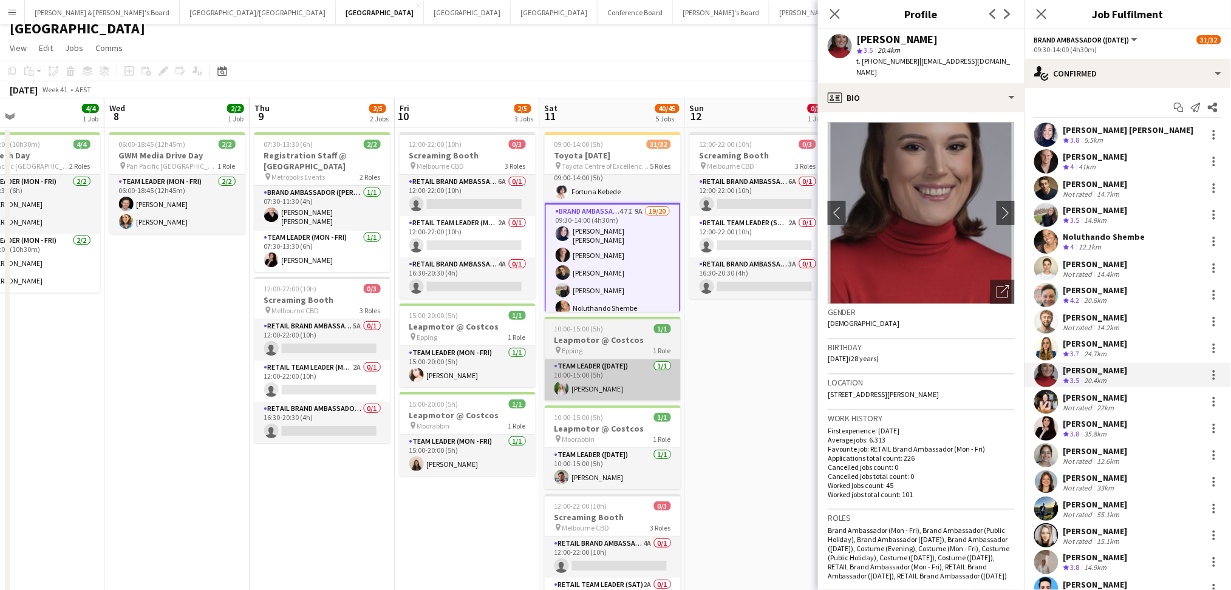
scroll to position [0, 0]
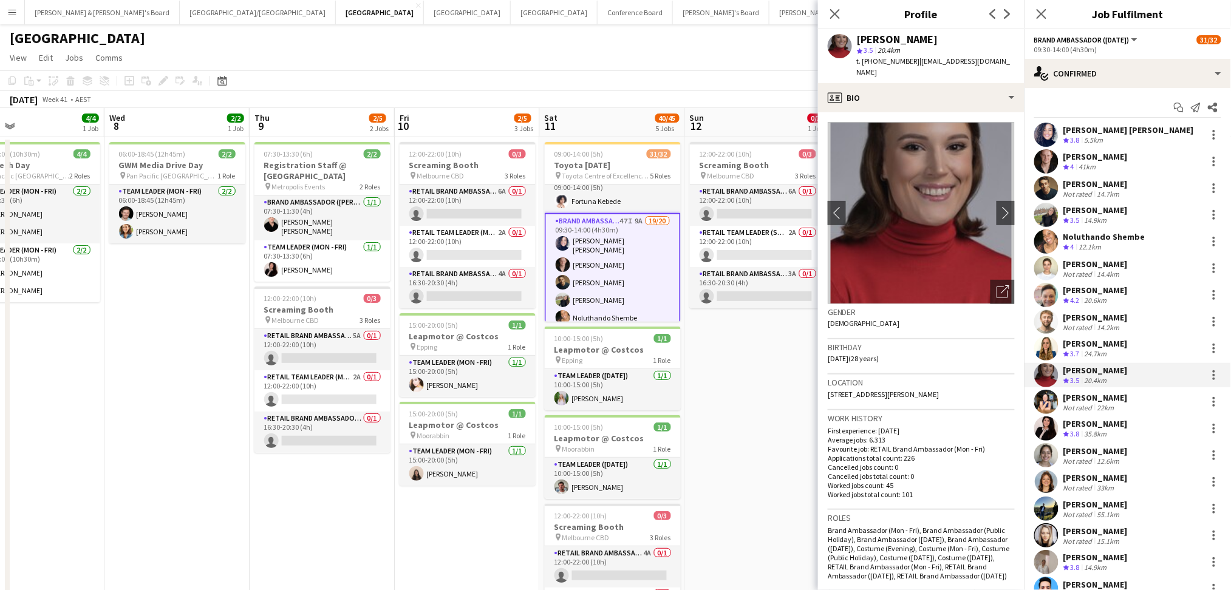
drag, startPoint x: 859, startPoint y: 38, endPoint x: 918, endPoint y: 36, distance: 58.9
click at [918, 36] on div "[PERSON_NAME]" at bounding box center [936, 39] width 158 height 11
drag, startPoint x: 875, startPoint y: 61, endPoint x: 909, endPoint y: 60, distance: 34.6
click at [909, 60] on span "t. [PHONE_NUMBER]" at bounding box center [888, 60] width 63 height 9
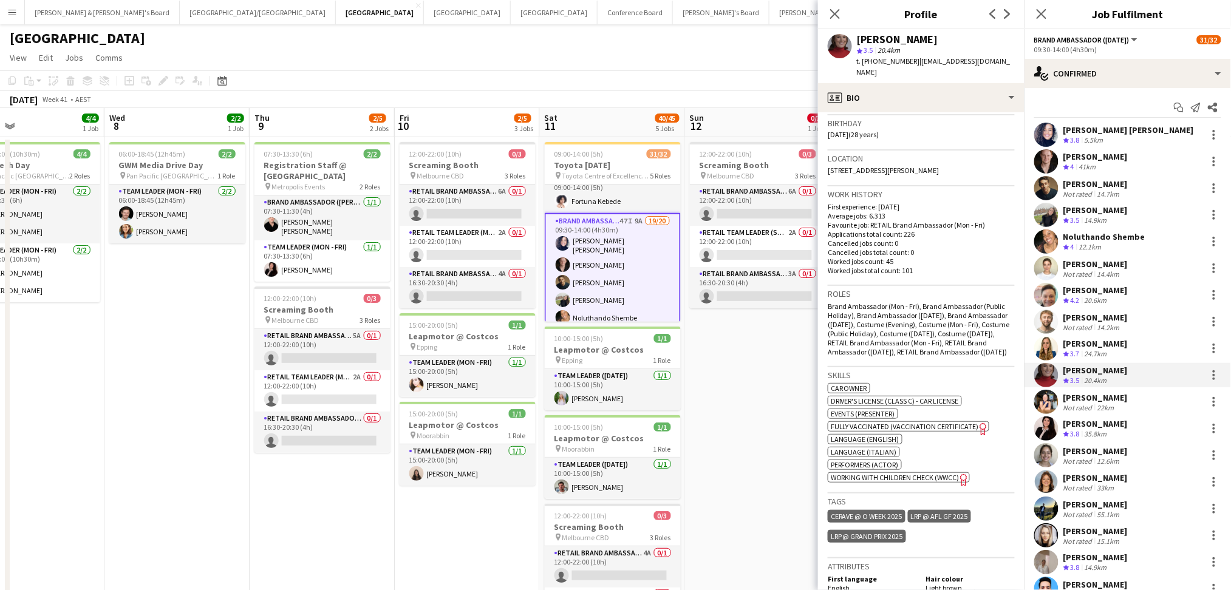
scroll to position [566, 0]
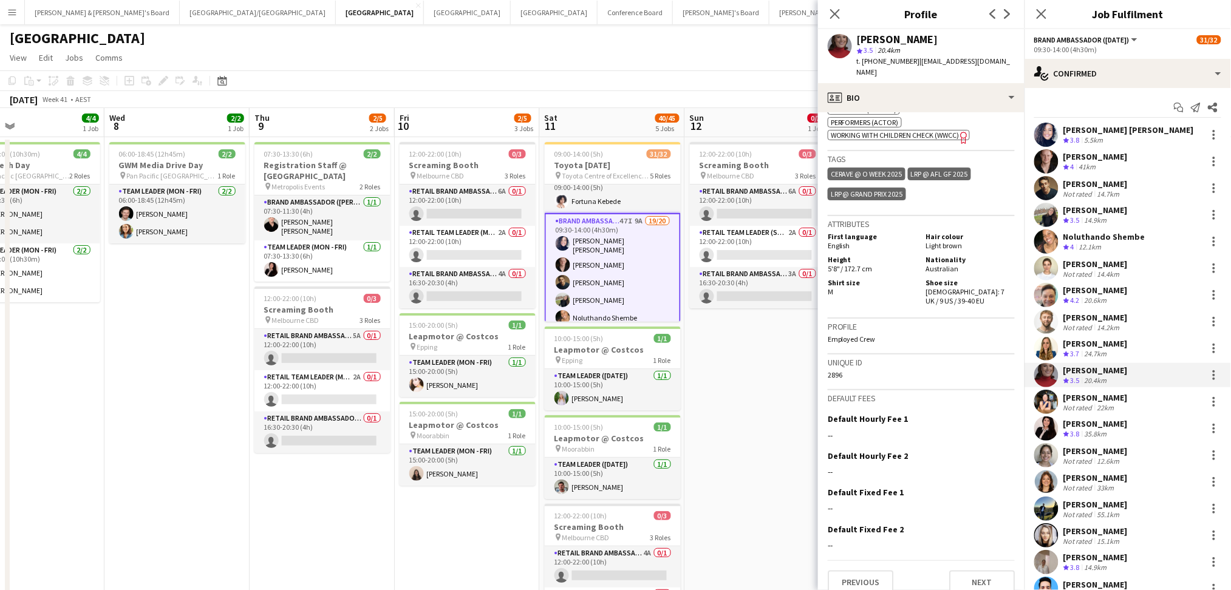
click at [1058, 399] on app-user-avatar at bounding box center [1046, 402] width 24 height 24
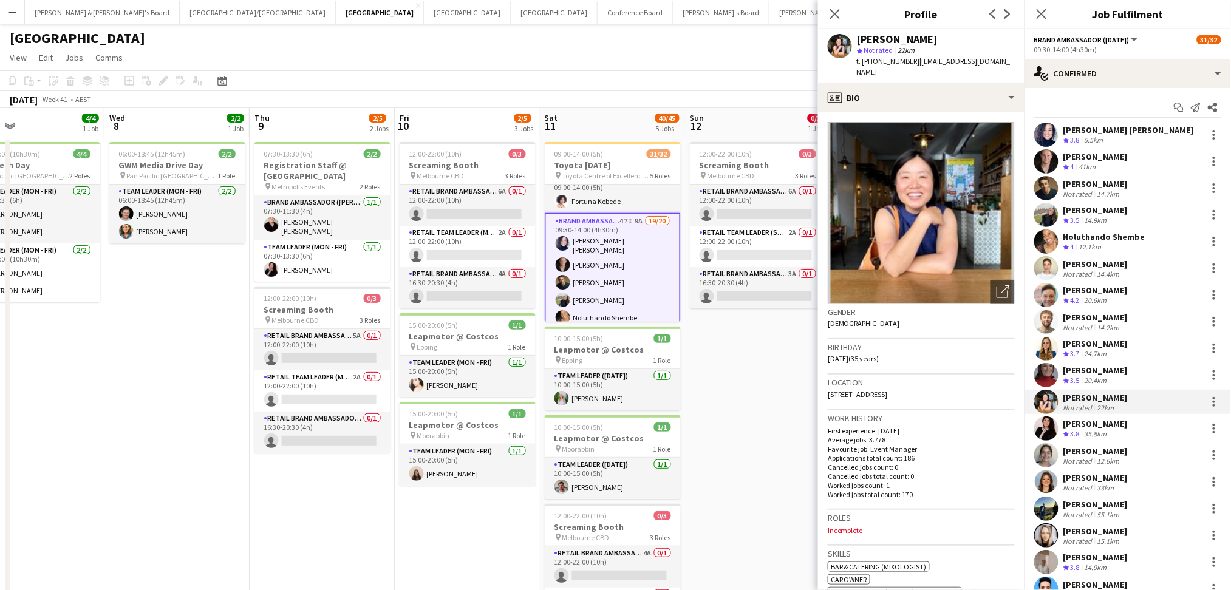
drag, startPoint x: 858, startPoint y: 41, endPoint x: 921, endPoint y: 40, distance: 62.5
click at [919, 41] on div "[PERSON_NAME]" at bounding box center [936, 39] width 158 height 11
drag, startPoint x: 872, startPoint y: 58, endPoint x: 908, endPoint y: 61, distance: 35.9
click at [908, 61] on span "t. [PHONE_NUMBER]" at bounding box center [888, 60] width 63 height 9
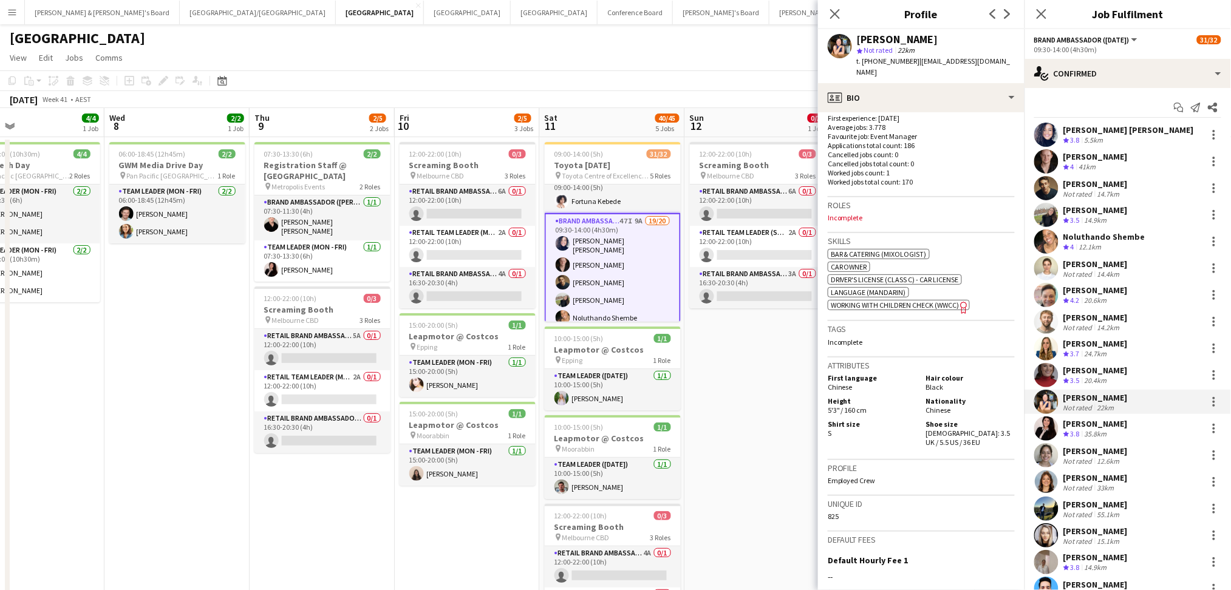
scroll to position [450, 0]
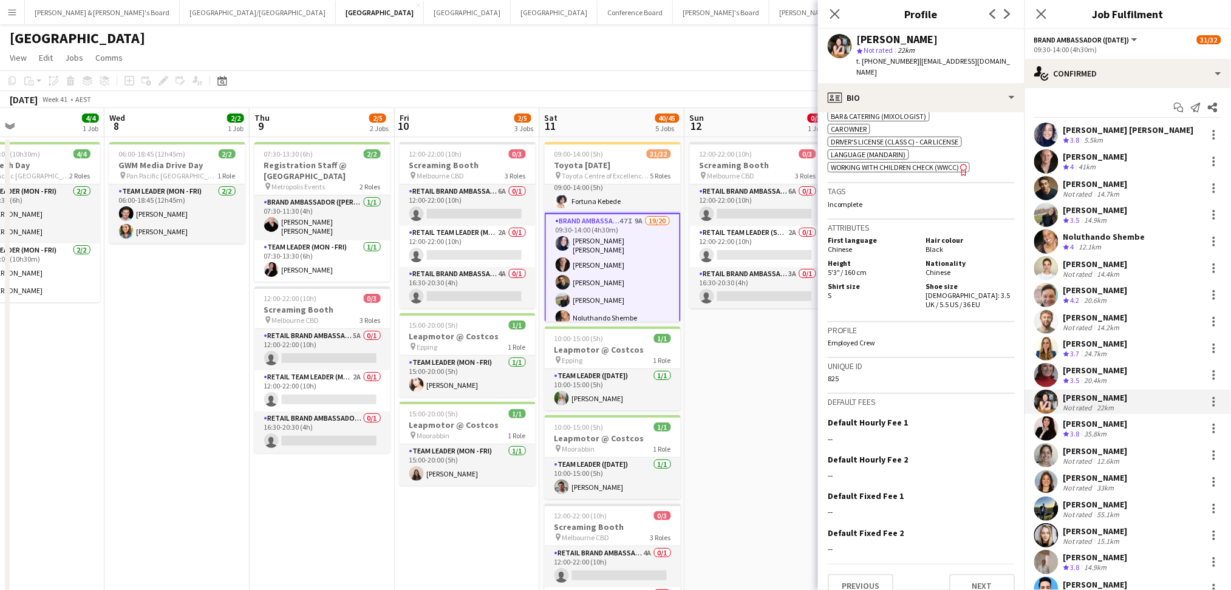
click at [1106, 436] on div "35.8km" at bounding box center [1095, 434] width 27 height 10
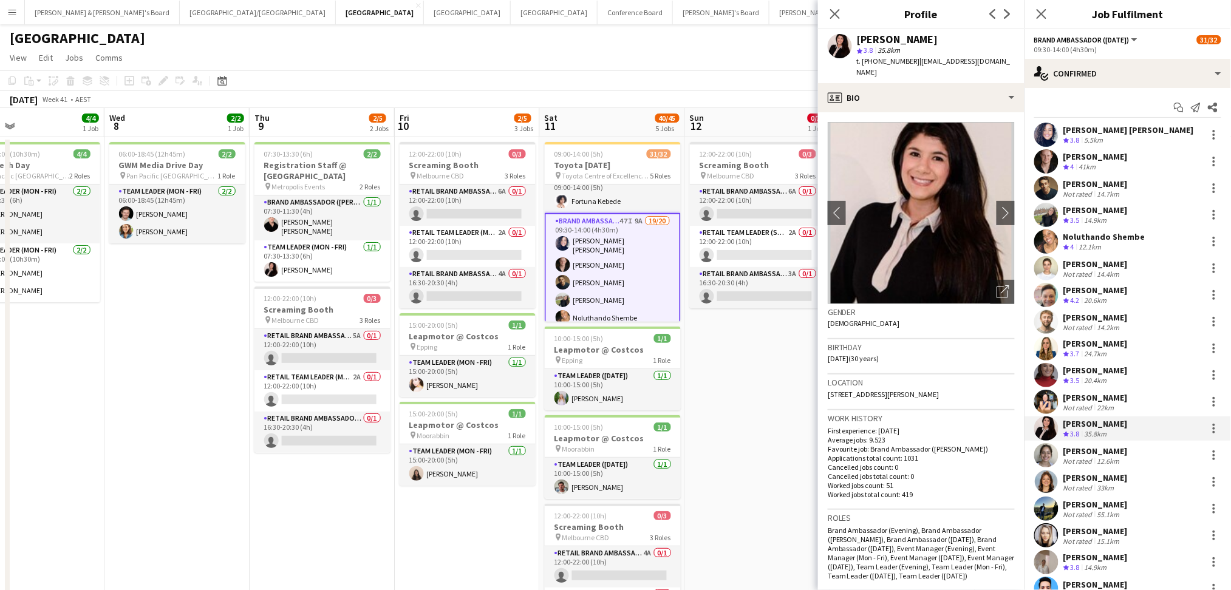
drag, startPoint x: 858, startPoint y: 40, endPoint x: 934, endPoint y: 39, distance: 76.5
click at [934, 39] on div "[PERSON_NAME]" at bounding box center [936, 39] width 158 height 11
drag, startPoint x: 874, startPoint y: 61, endPoint x: 909, endPoint y: 60, distance: 34.6
click at [909, 60] on span "t. [PHONE_NUMBER]" at bounding box center [888, 60] width 63 height 9
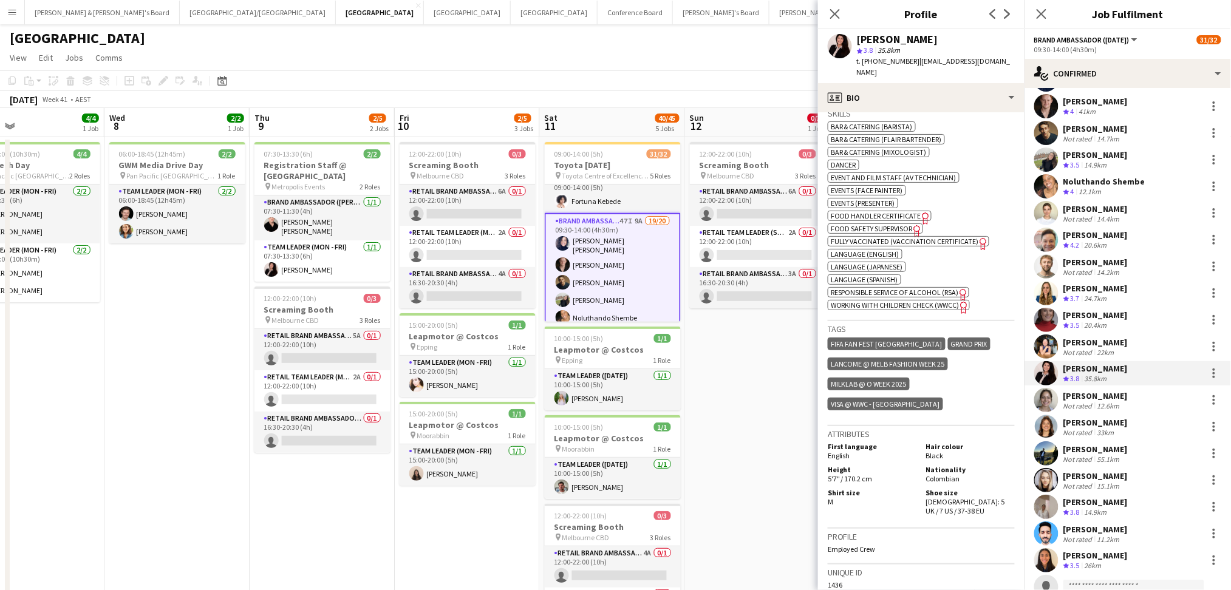
scroll to position [81, 0]
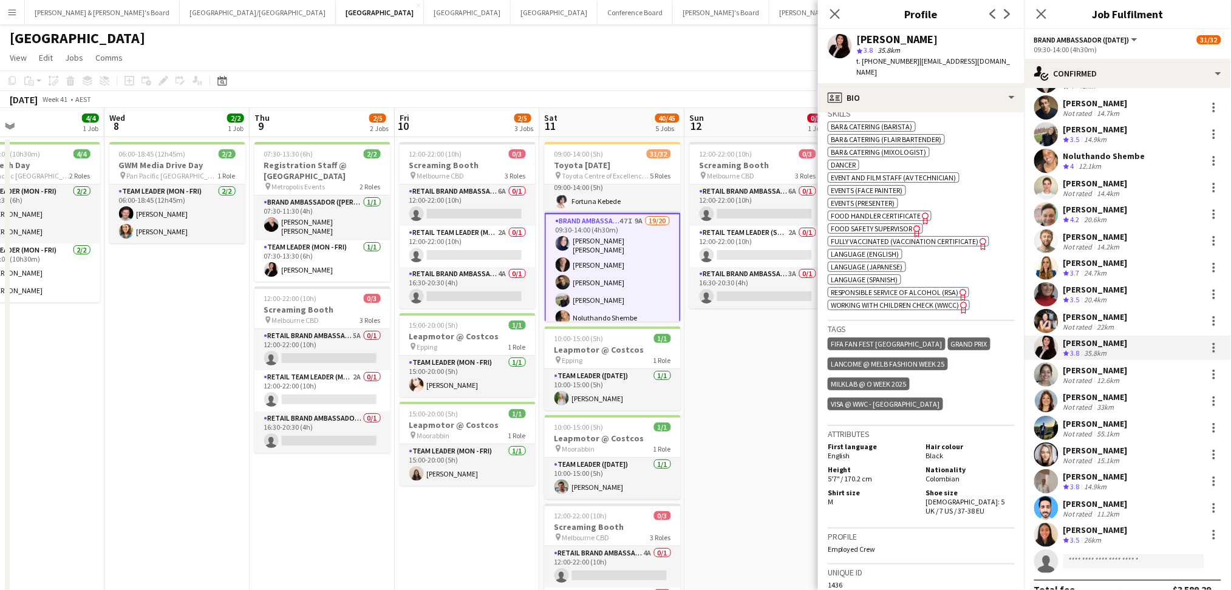
click at [1100, 378] on div "12.6km" at bounding box center [1108, 380] width 27 height 9
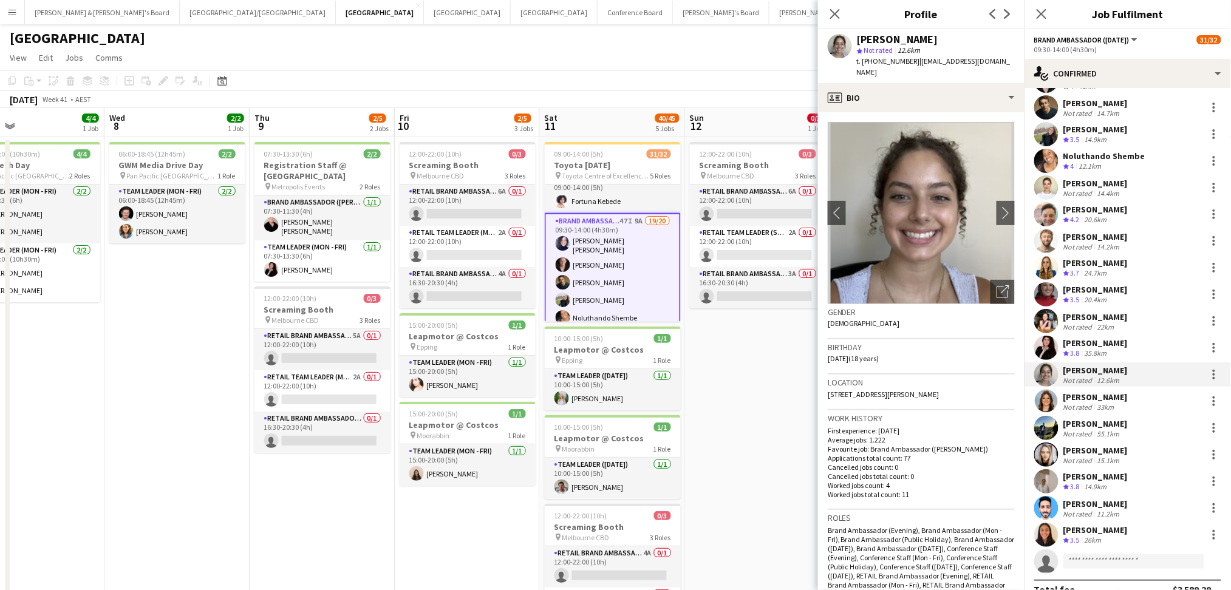
drag, startPoint x: 858, startPoint y: 38, endPoint x: 969, endPoint y: 39, distance: 111.1
click at [969, 39] on div "[PERSON_NAME]" at bounding box center [936, 39] width 158 height 11
drag, startPoint x: 875, startPoint y: 61, endPoint x: 905, endPoint y: 62, distance: 30.4
click at [905, 62] on span "t. [PHONE_NUMBER]" at bounding box center [888, 60] width 63 height 9
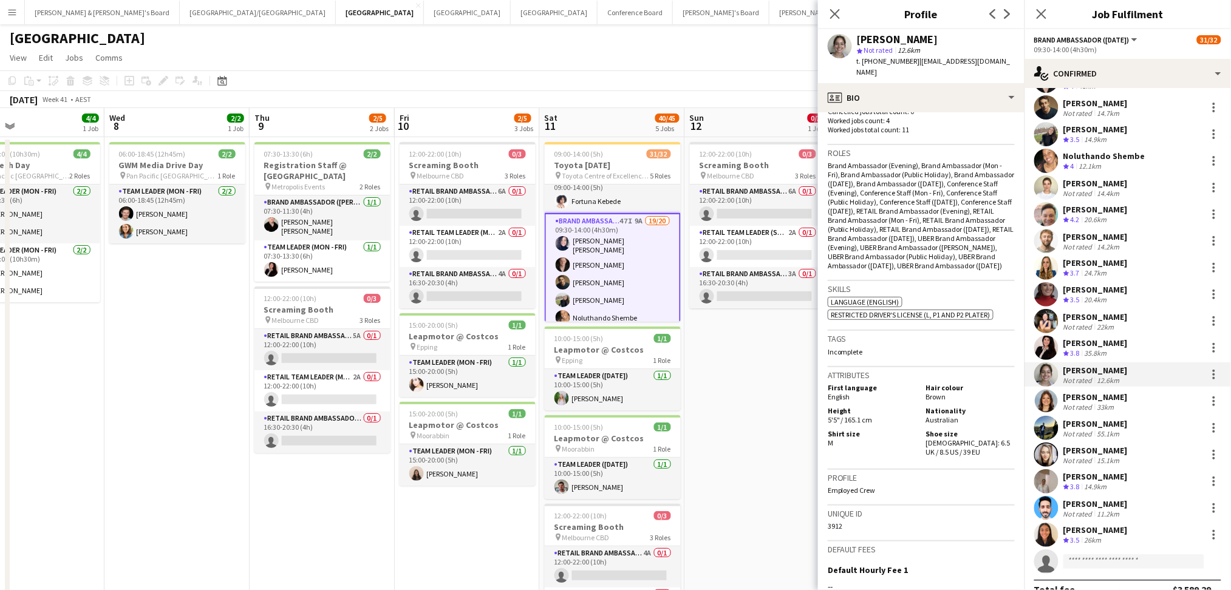
scroll to position [486, 0]
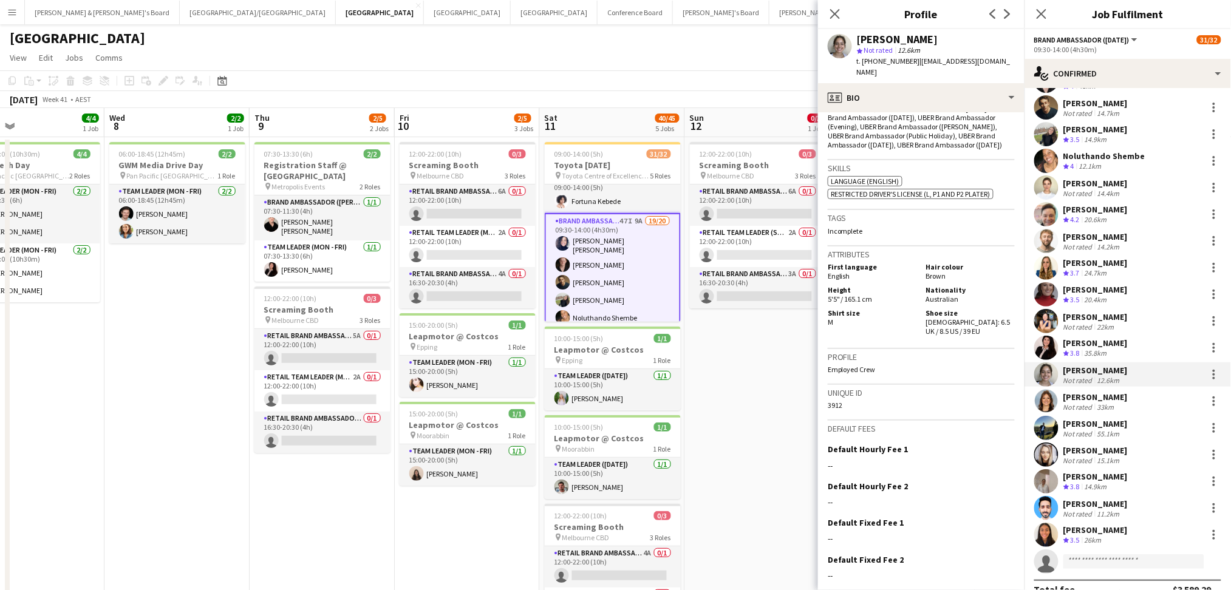
click at [1079, 399] on div "[PERSON_NAME]" at bounding box center [1095, 397] width 64 height 11
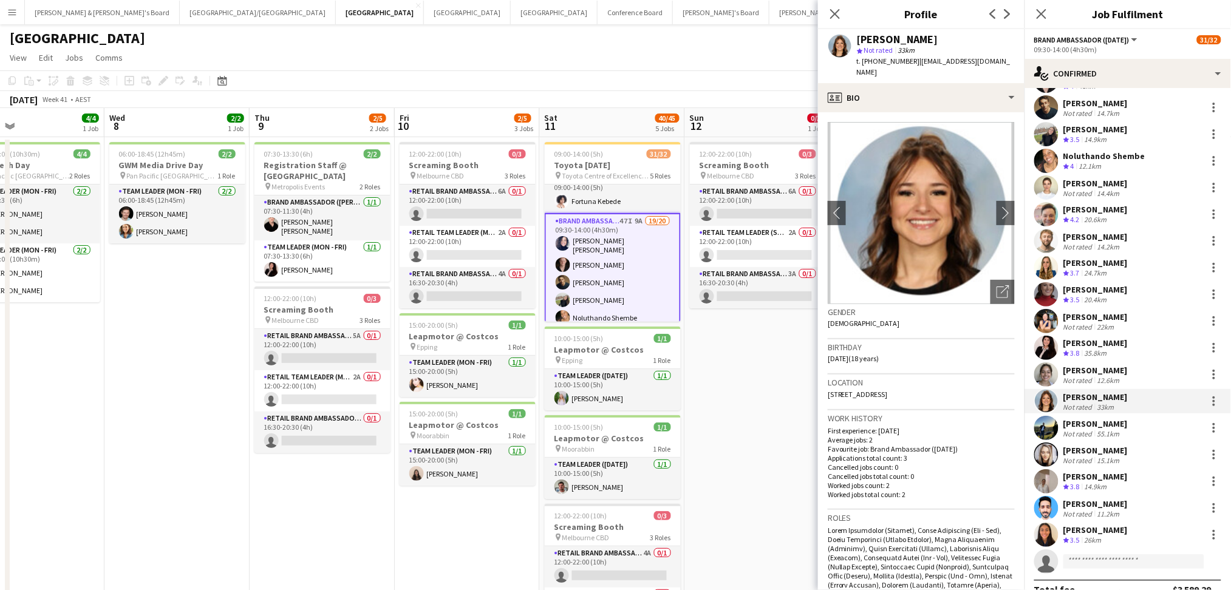
drag, startPoint x: 859, startPoint y: 35, endPoint x: 968, endPoint y: 37, distance: 109.3
click at [952, 38] on div "[PERSON_NAME]" at bounding box center [936, 39] width 158 height 11
drag, startPoint x: 875, startPoint y: 58, endPoint x: 888, endPoint y: 59, distance: 12.2
click at [888, 59] on span "t. [PHONE_NUMBER]" at bounding box center [888, 60] width 63 height 9
drag, startPoint x: 873, startPoint y: 57, endPoint x: 906, endPoint y: 59, distance: 32.9
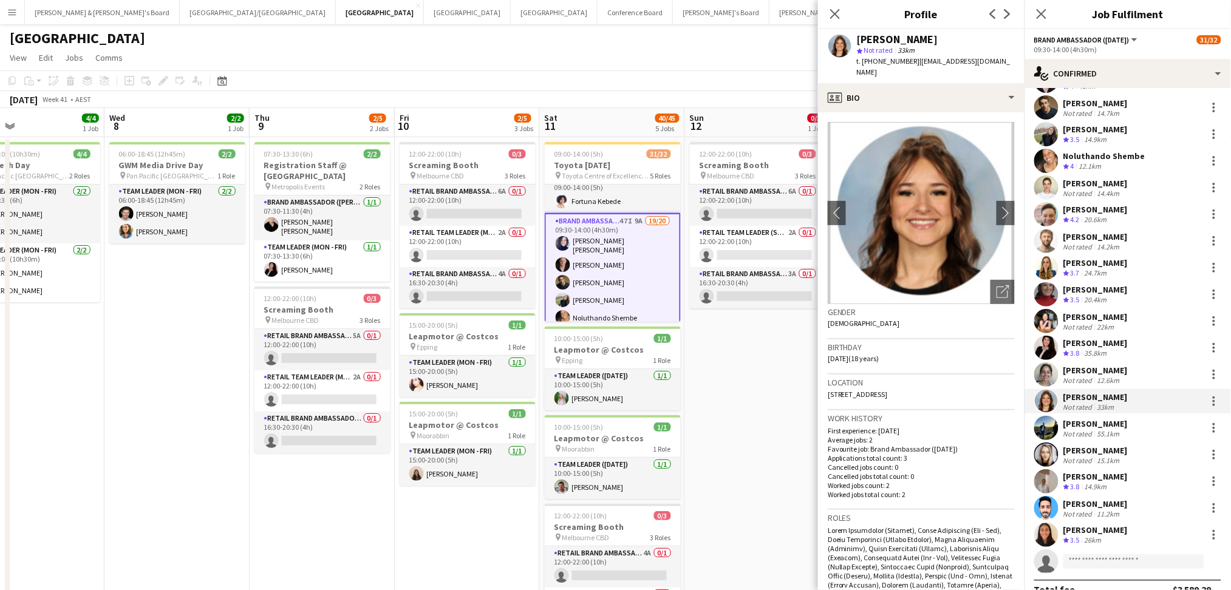
click at [906, 59] on span "t. [PHONE_NUMBER]" at bounding box center [888, 60] width 63 height 9
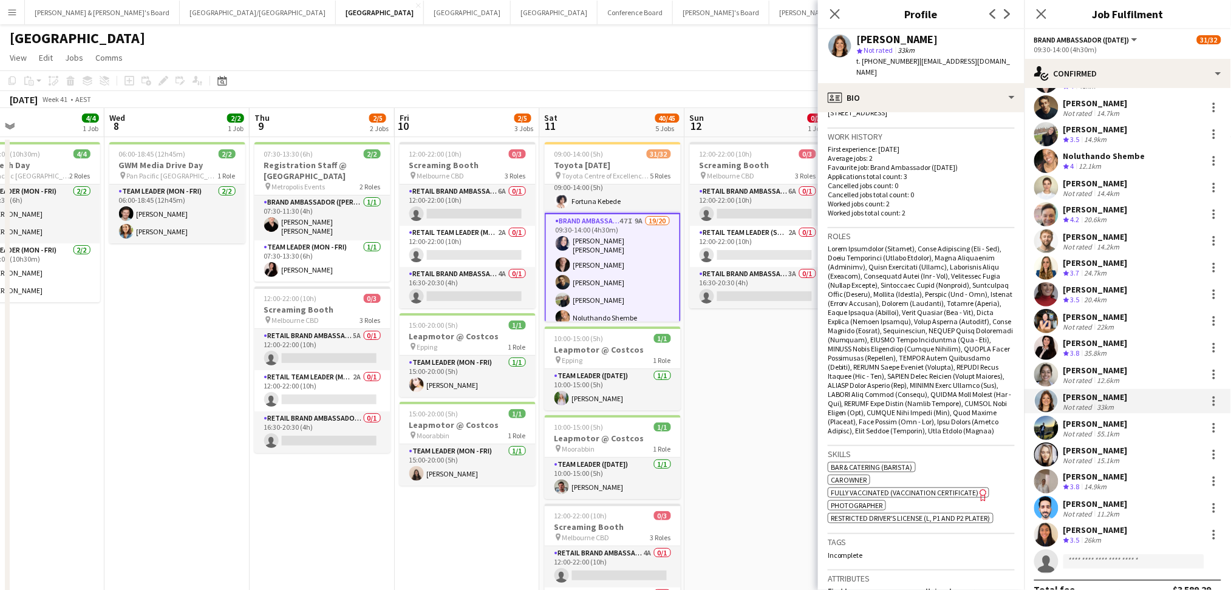
scroll to position [81, 0]
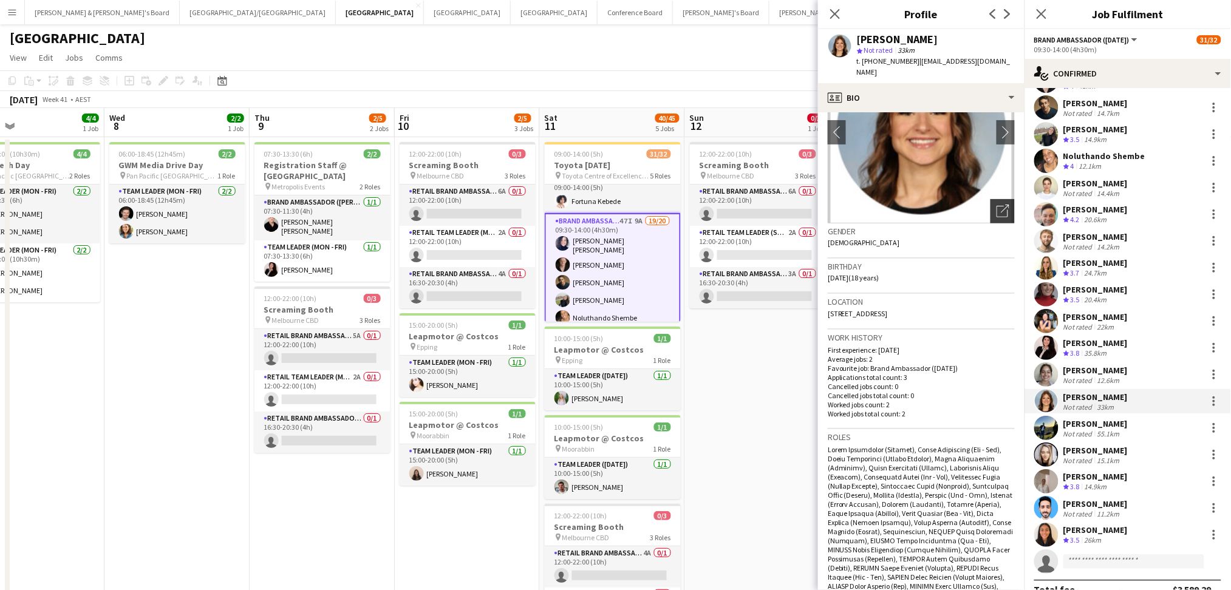
click at [1000, 205] on icon at bounding box center [1004, 209] width 8 height 8
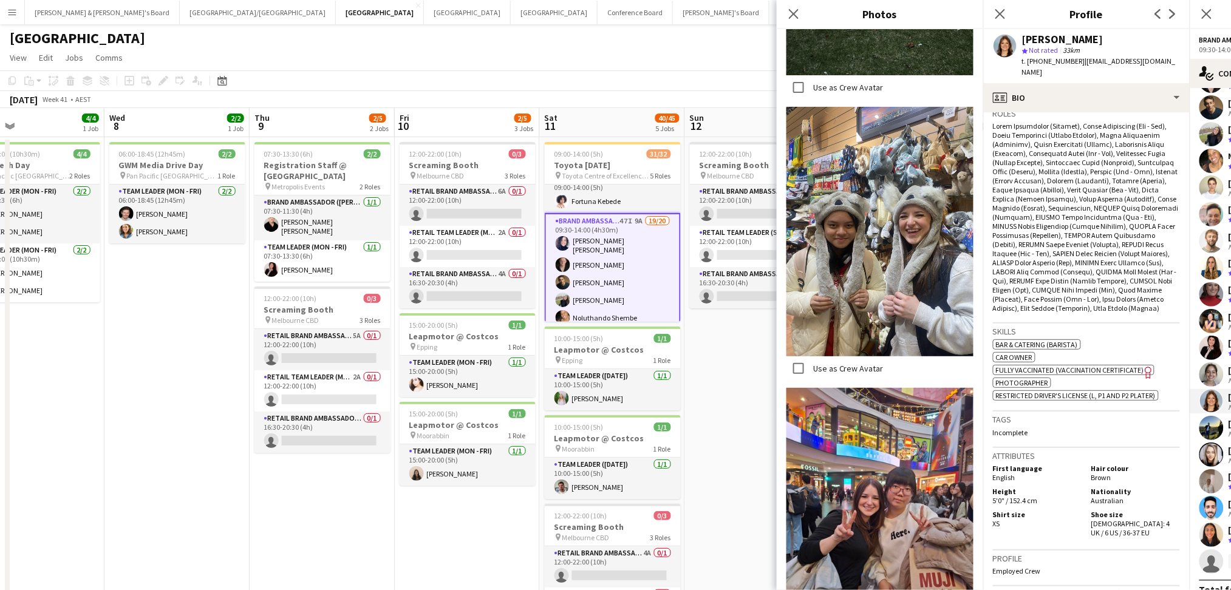
scroll to position [651, 0]
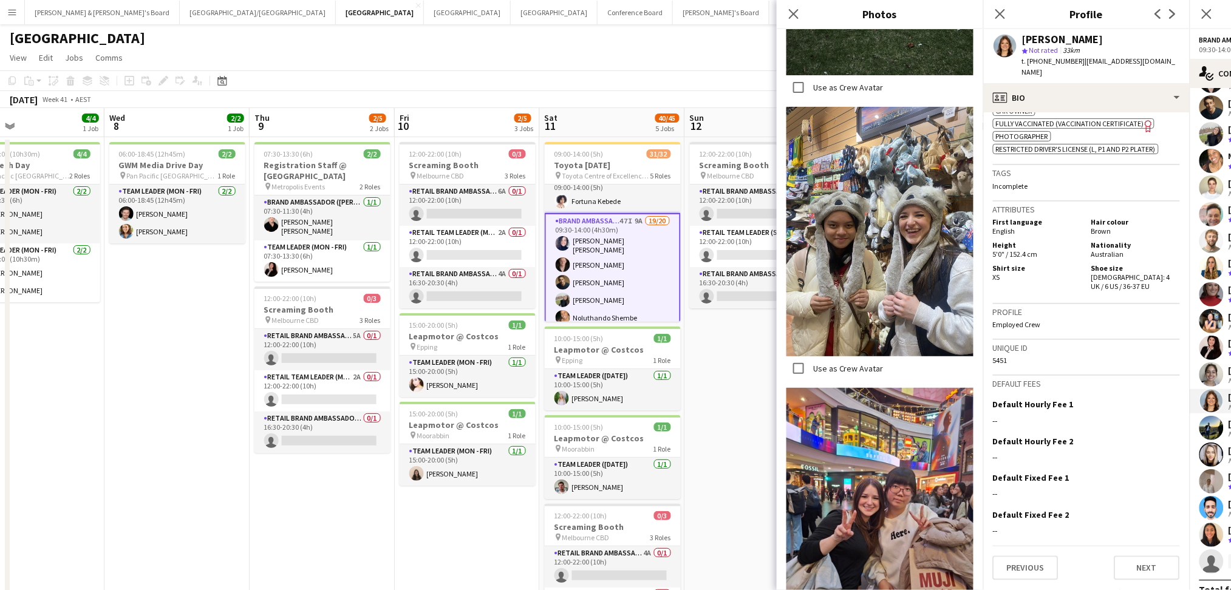
click at [785, 20] on div "Close pop-in" at bounding box center [793, 14] width 34 height 28
click at [789, 15] on icon "Close pop-in" at bounding box center [793, 14] width 12 height 12
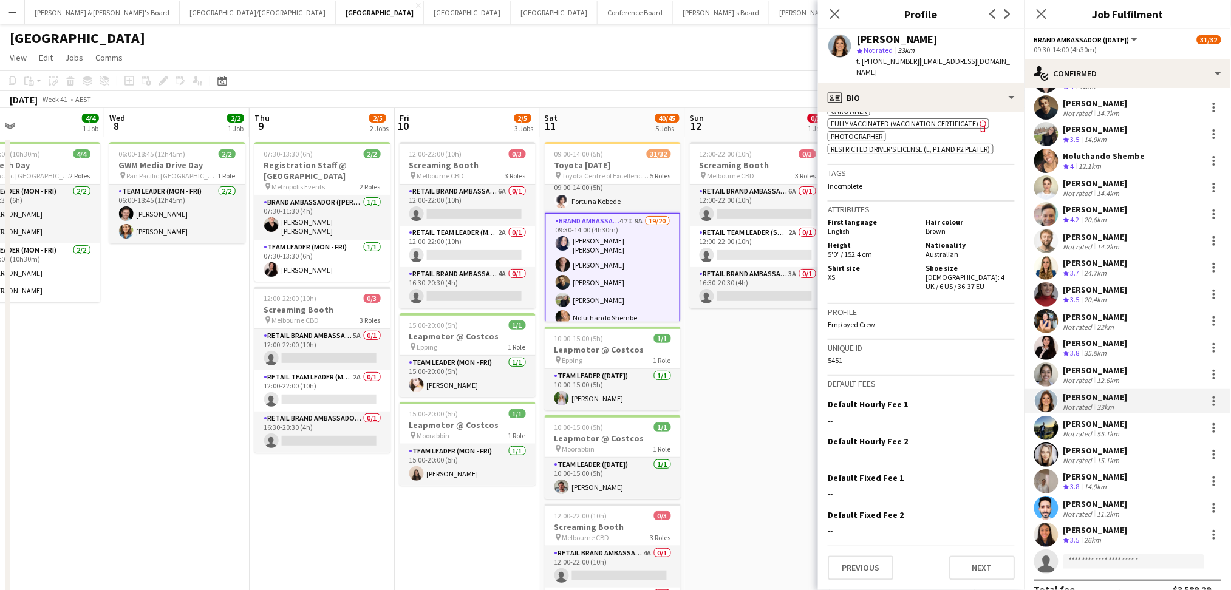
click at [1105, 433] on div "55.1km" at bounding box center [1108, 433] width 27 height 9
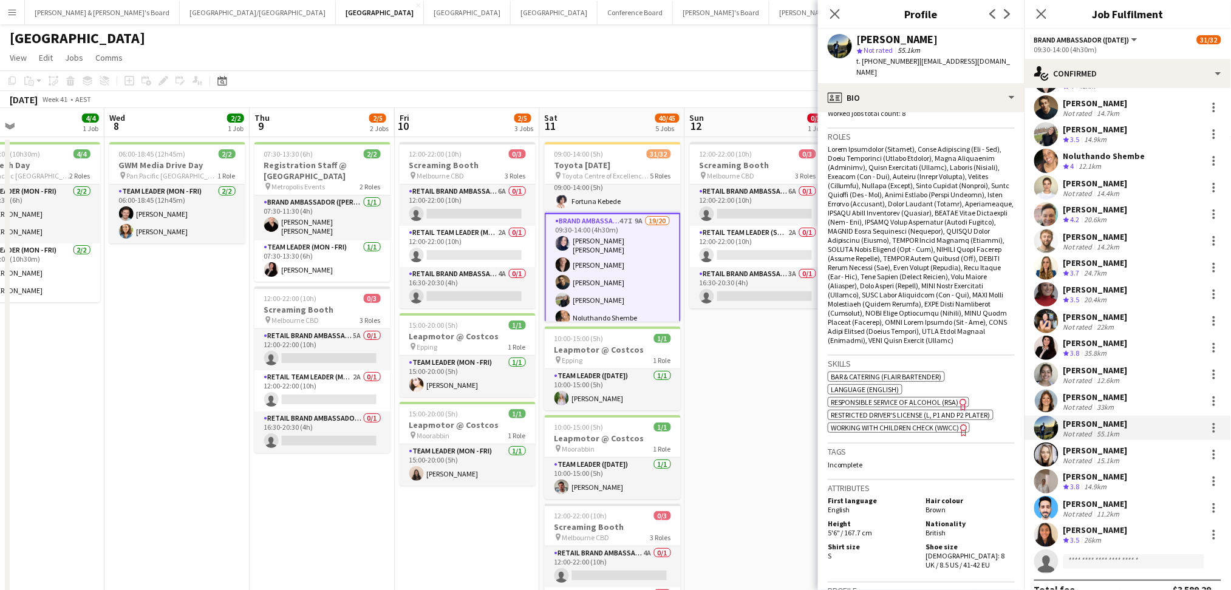
scroll to position [243, 0]
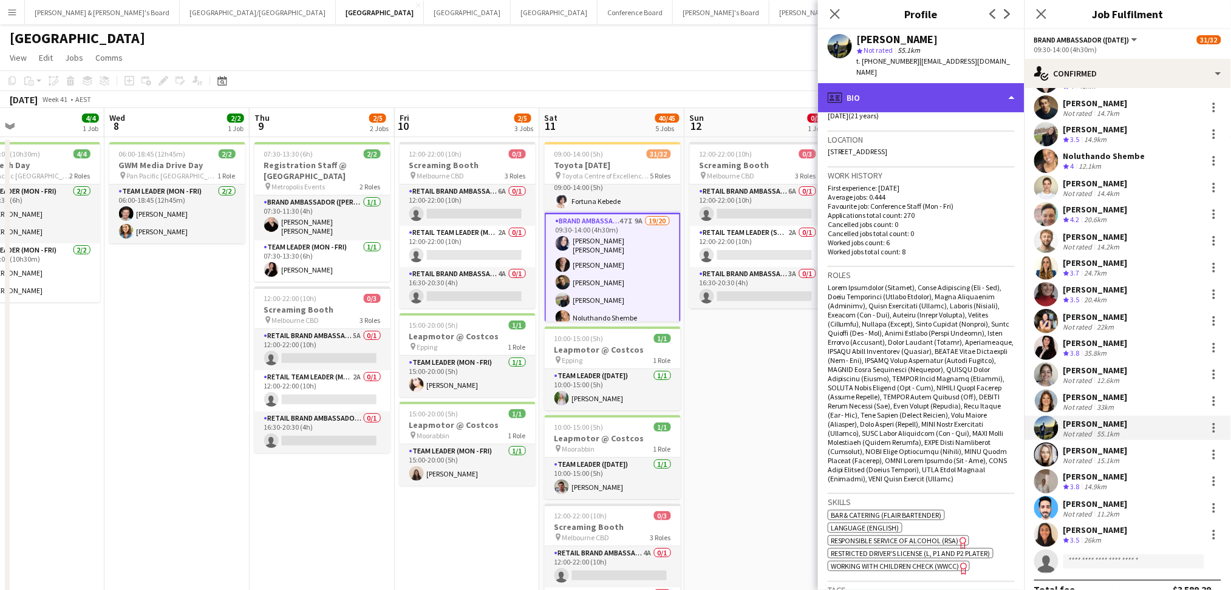
click at [995, 93] on div "profile Bio" at bounding box center [921, 97] width 206 height 29
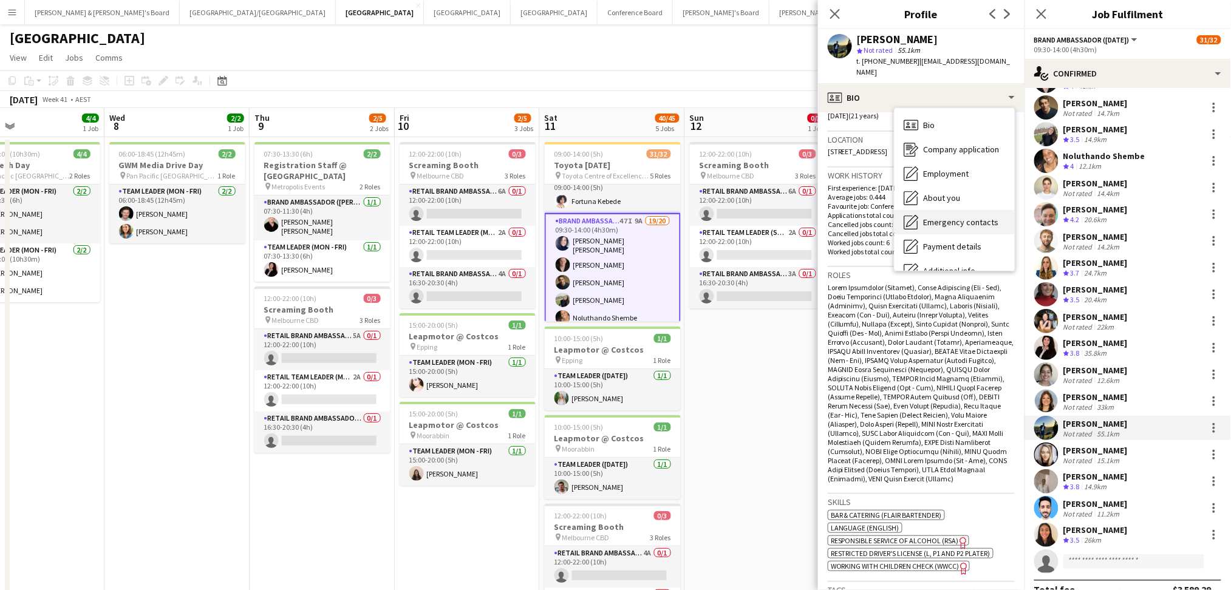
click at [960, 217] on span "Emergency contacts" at bounding box center [960, 222] width 75 height 11
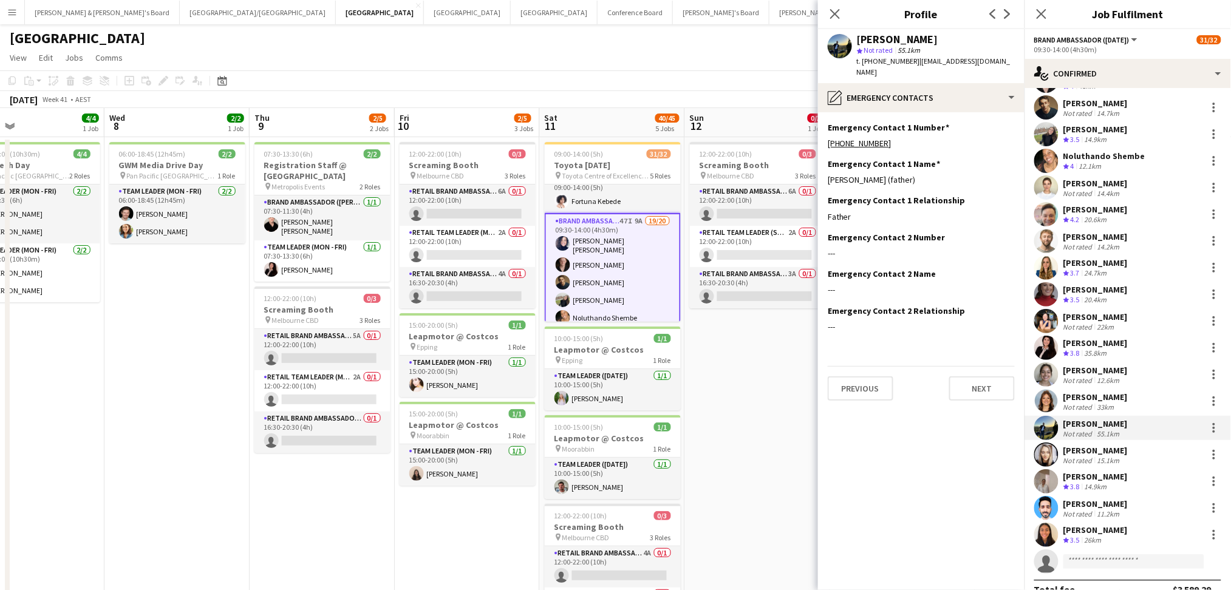
click at [1070, 399] on div "[PERSON_NAME]" at bounding box center [1095, 397] width 64 height 11
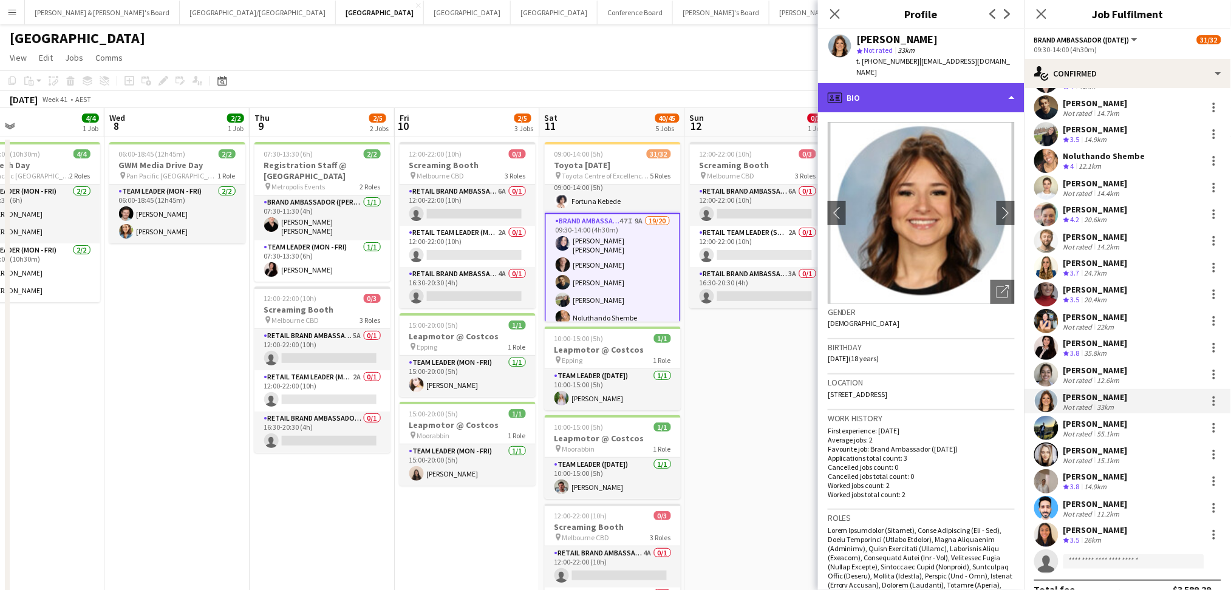
click at [963, 86] on div "profile Bio" at bounding box center [921, 97] width 206 height 29
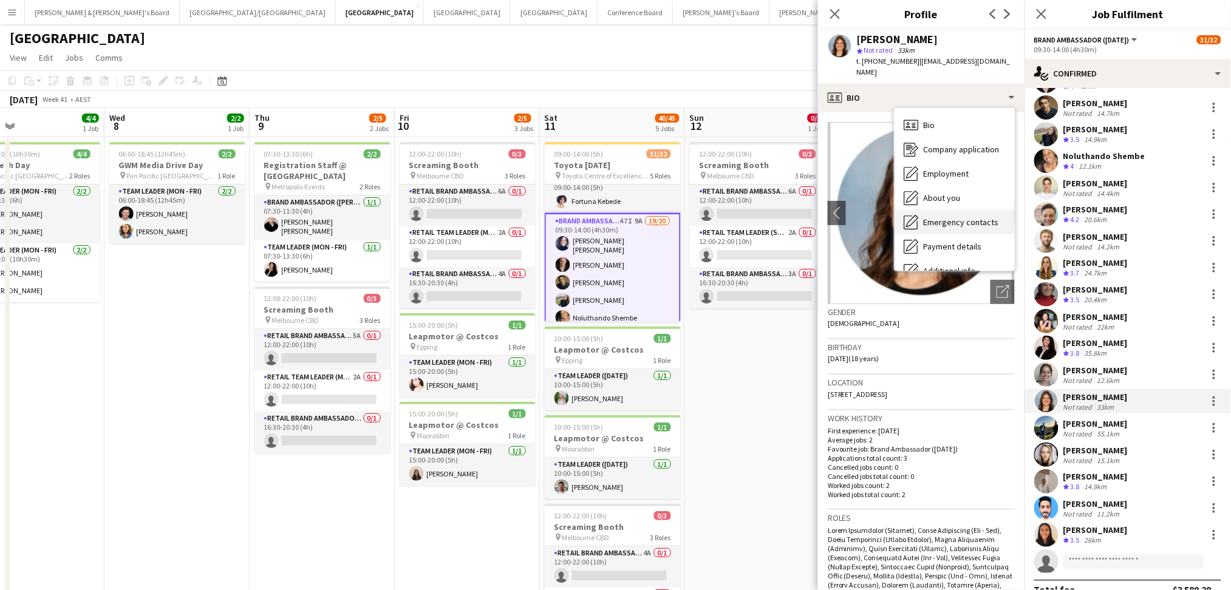
click at [963, 217] on span "Emergency contacts" at bounding box center [960, 222] width 75 height 11
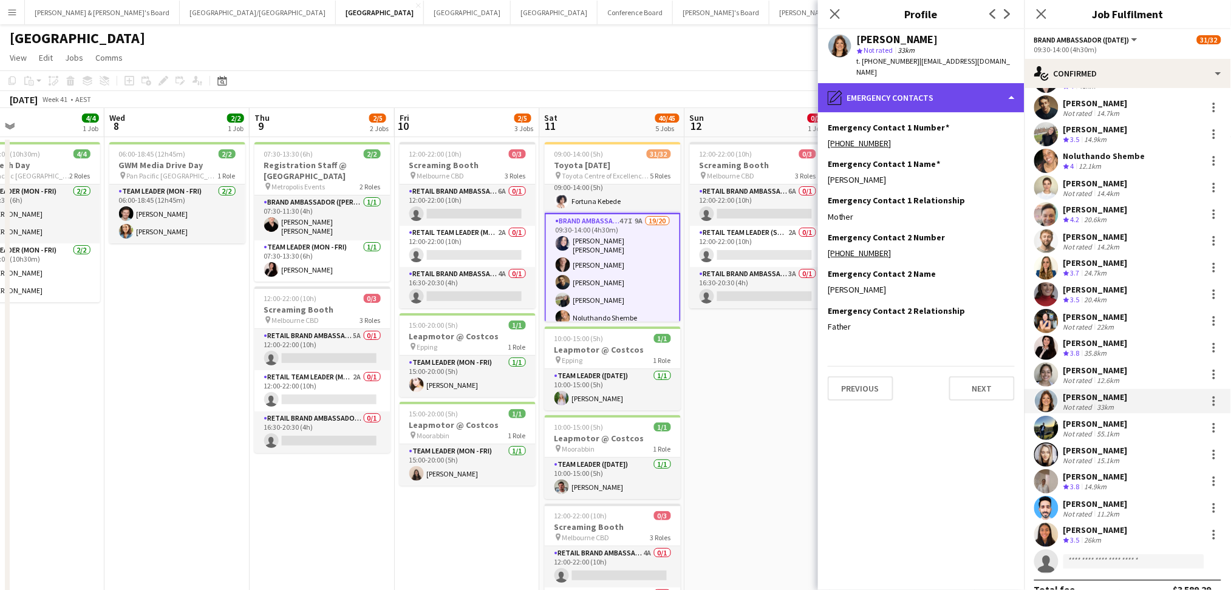
click at [987, 89] on div "pencil4 Emergency contacts" at bounding box center [921, 97] width 206 height 29
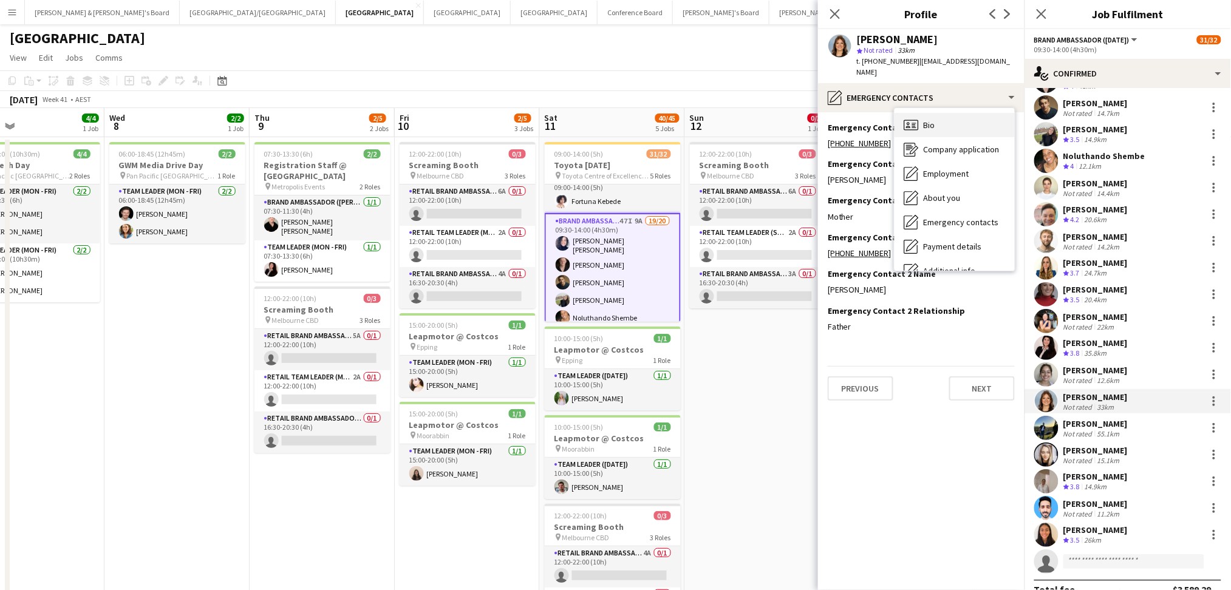
click at [966, 113] on div "Bio Bio" at bounding box center [954, 125] width 120 height 24
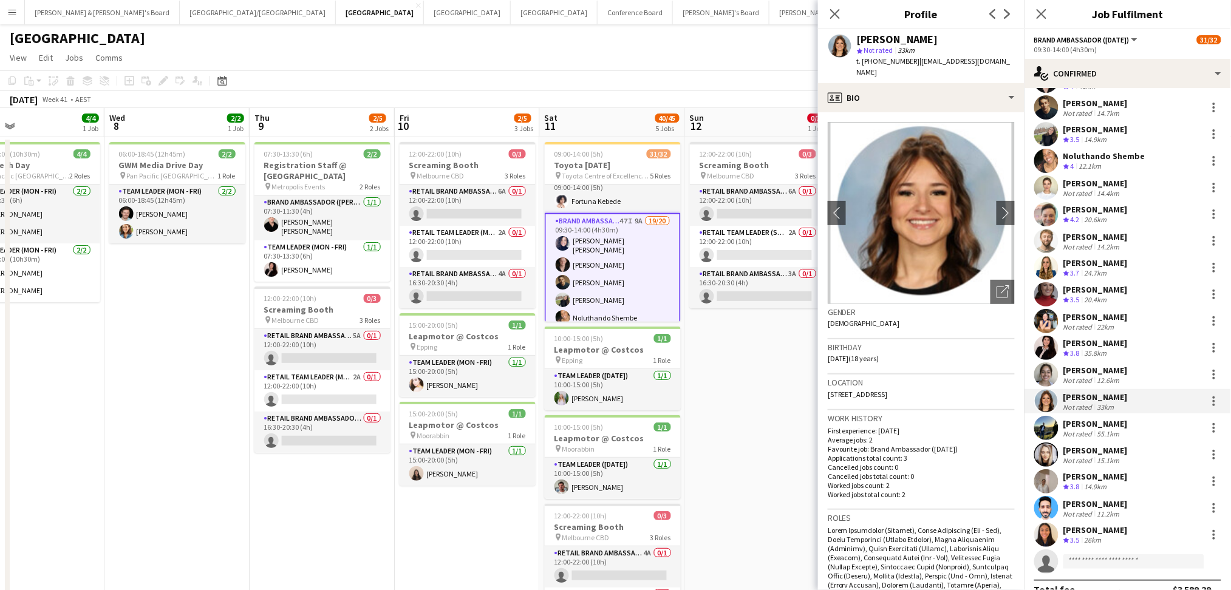
click at [1111, 424] on div "[PERSON_NAME]" at bounding box center [1095, 423] width 64 height 11
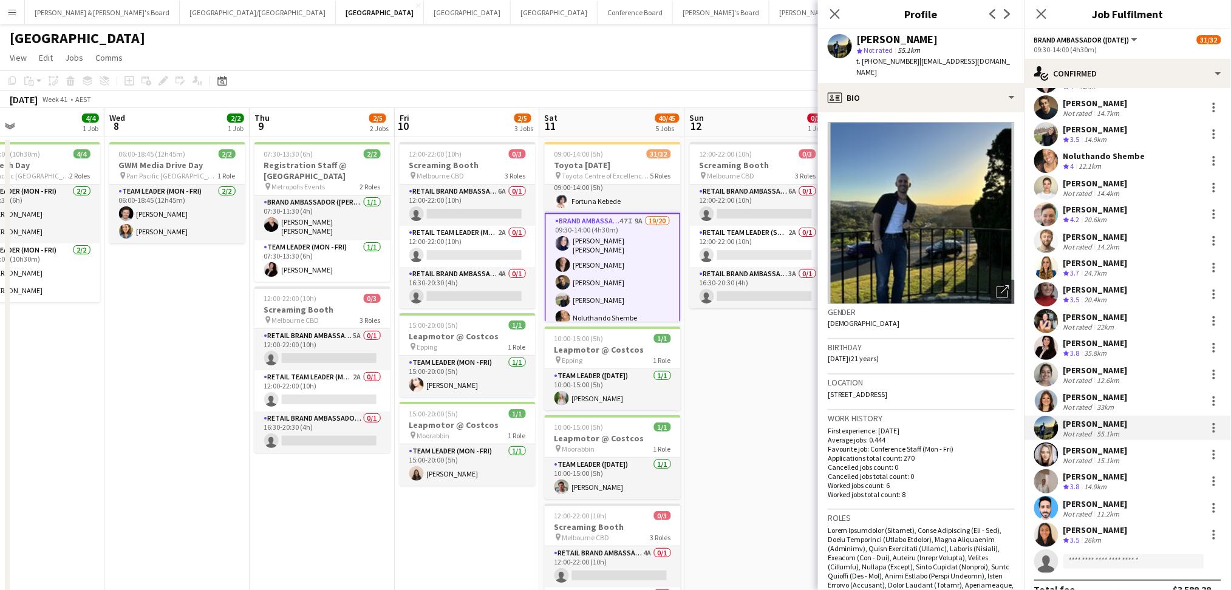
drag, startPoint x: 858, startPoint y: 36, endPoint x: 1016, endPoint y: 42, distance: 157.3
click at [1011, 42] on app-profile-header "[PERSON_NAME] star Not rated 55.1km t. [PHONE_NUMBER] | [EMAIL_ADDRESS][DOMAIN_…" at bounding box center [921, 56] width 206 height 54
drag, startPoint x: 875, startPoint y: 63, endPoint x: 891, endPoint y: 62, distance: 15.2
click at [892, 62] on span "t. [PHONE_NUMBER]" at bounding box center [888, 60] width 63 height 9
drag, startPoint x: 875, startPoint y: 59, endPoint x: 905, endPoint y: 60, distance: 30.4
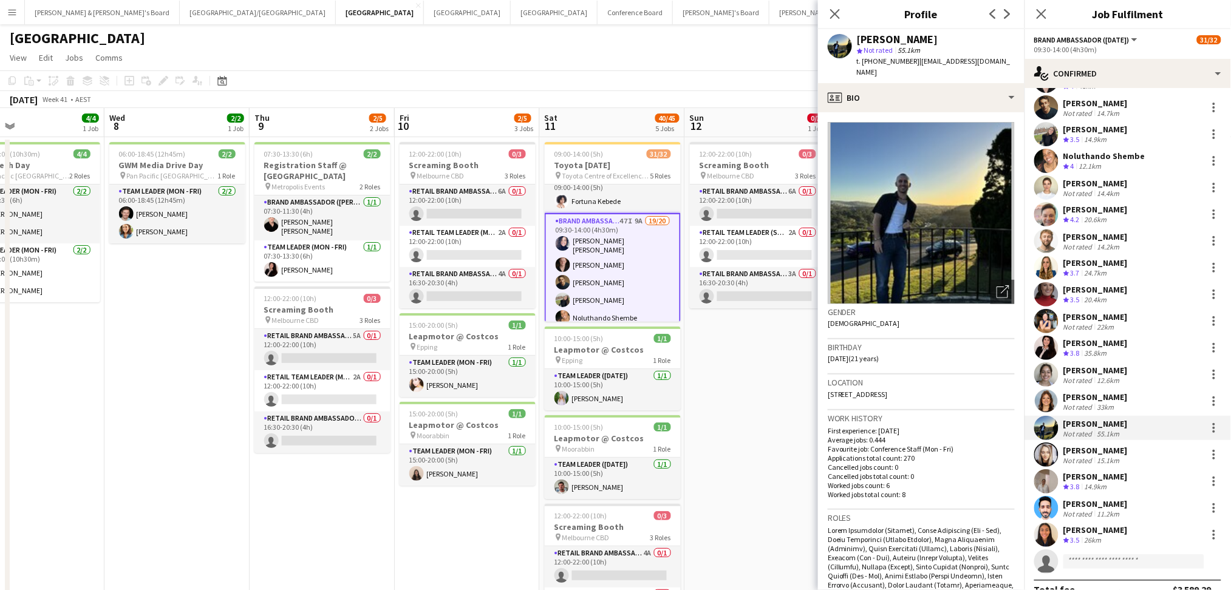
click at [905, 60] on span "t. [PHONE_NUMBER]" at bounding box center [888, 60] width 63 height 9
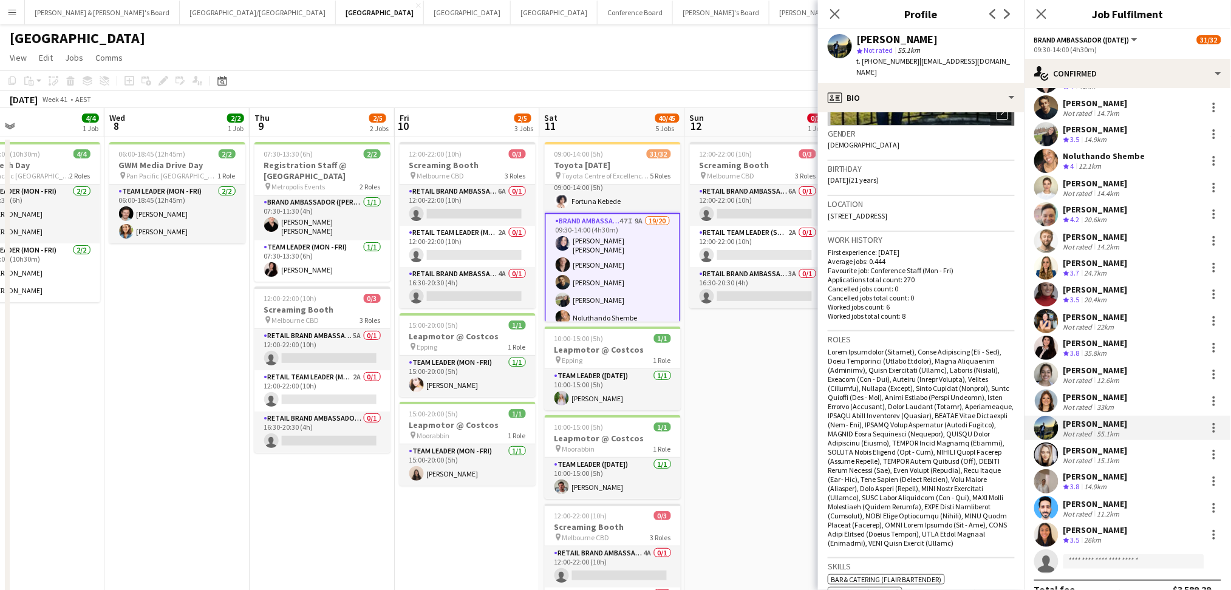
scroll to position [404, 0]
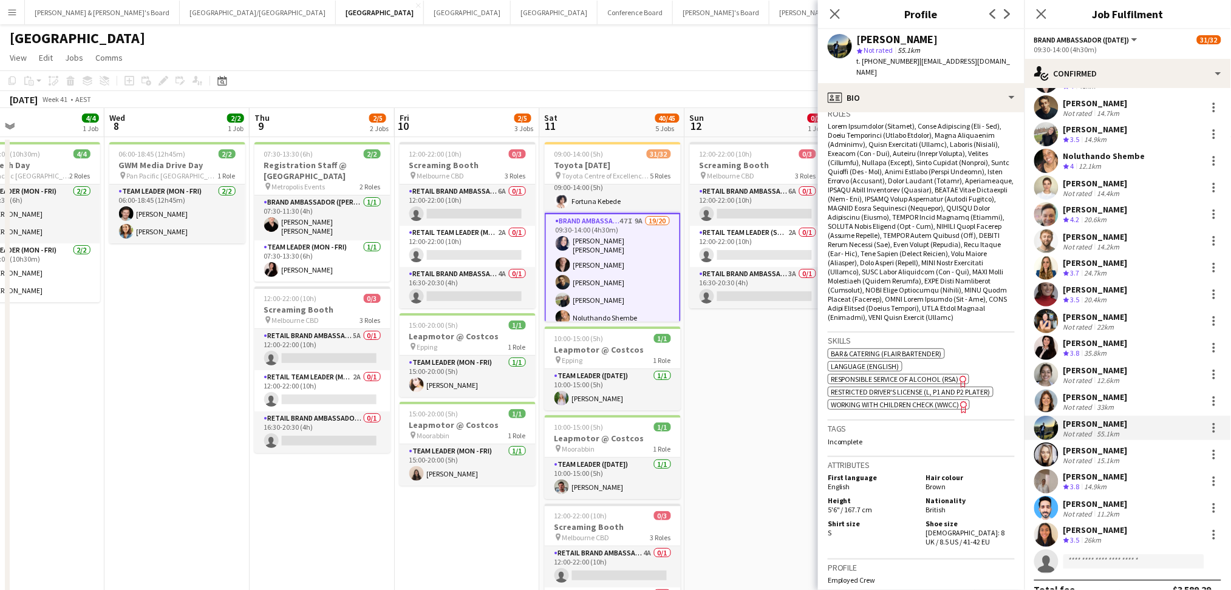
click at [1101, 454] on div "[PERSON_NAME]" at bounding box center [1095, 450] width 64 height 11
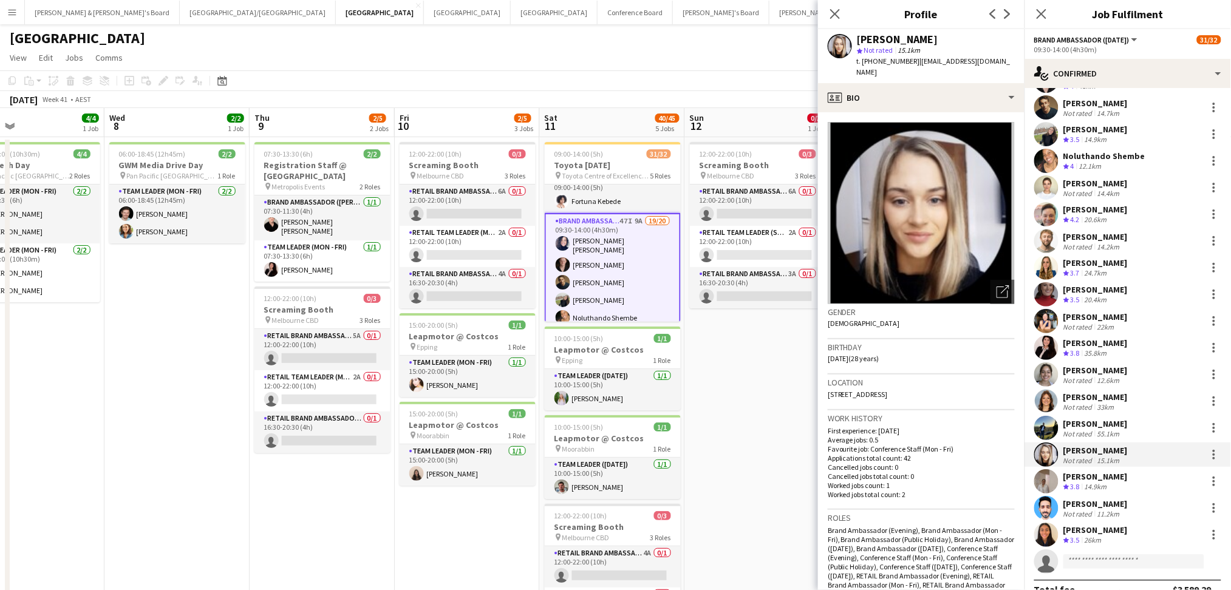
drag, startPoint x: 858, startPoint y: 33, endPoint x: 952, endPoint y: 37, distance: 94.2
click at [952, 37] on div "[PERSON_NAME]" at bounding box center [936, 39] width 158 height 11
drag, startPoint x: 872, startPoint y: 57, endPoint x: 905, endPoint y: 59, distance: 32.2
click at [905, 59] on span "t. [PHONE_NUMBER]" at bounding box center [888, 60] width 63 height 9
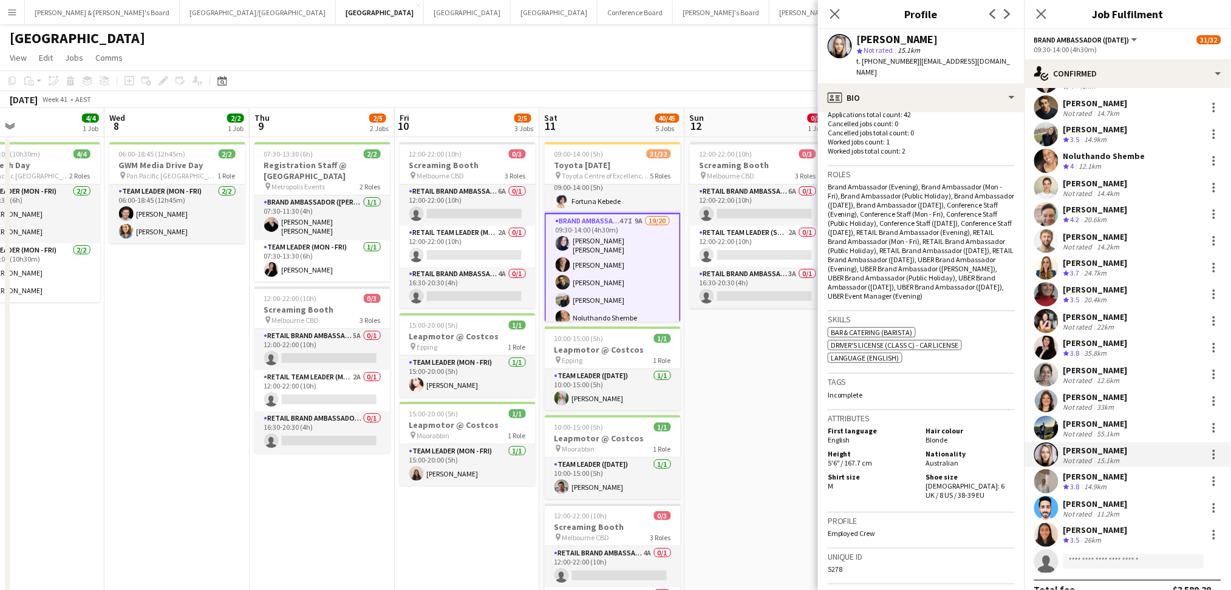
scroll to position [486, 0]
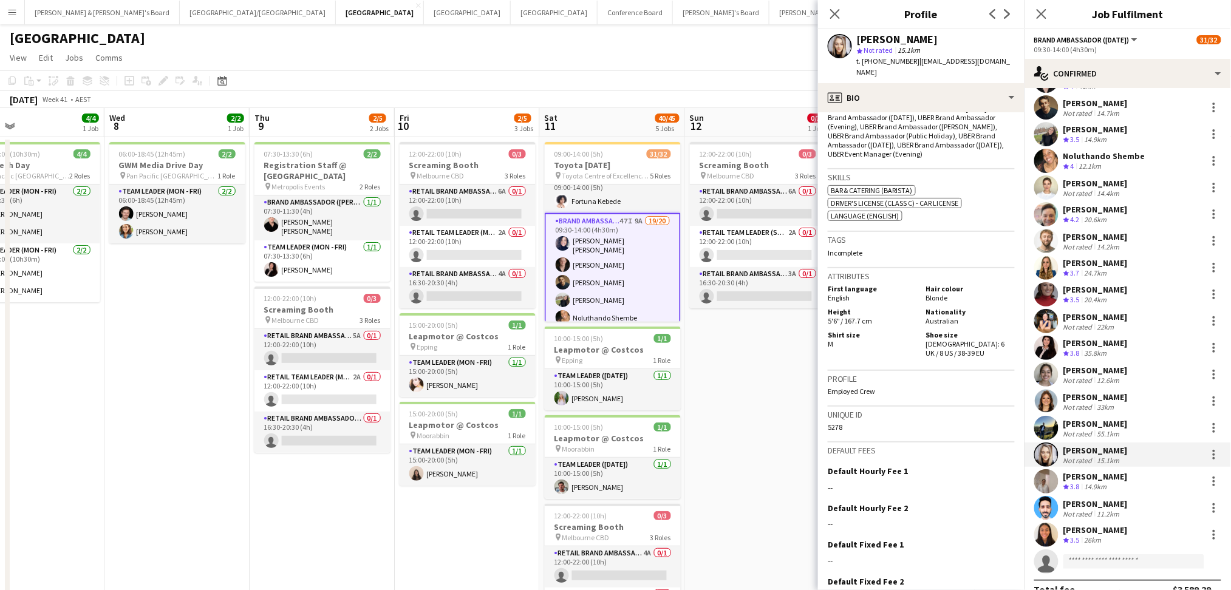
click at [1064, 490] on app-icon "Crew rating" at bounding box center [1066, 487] width 6 height 9
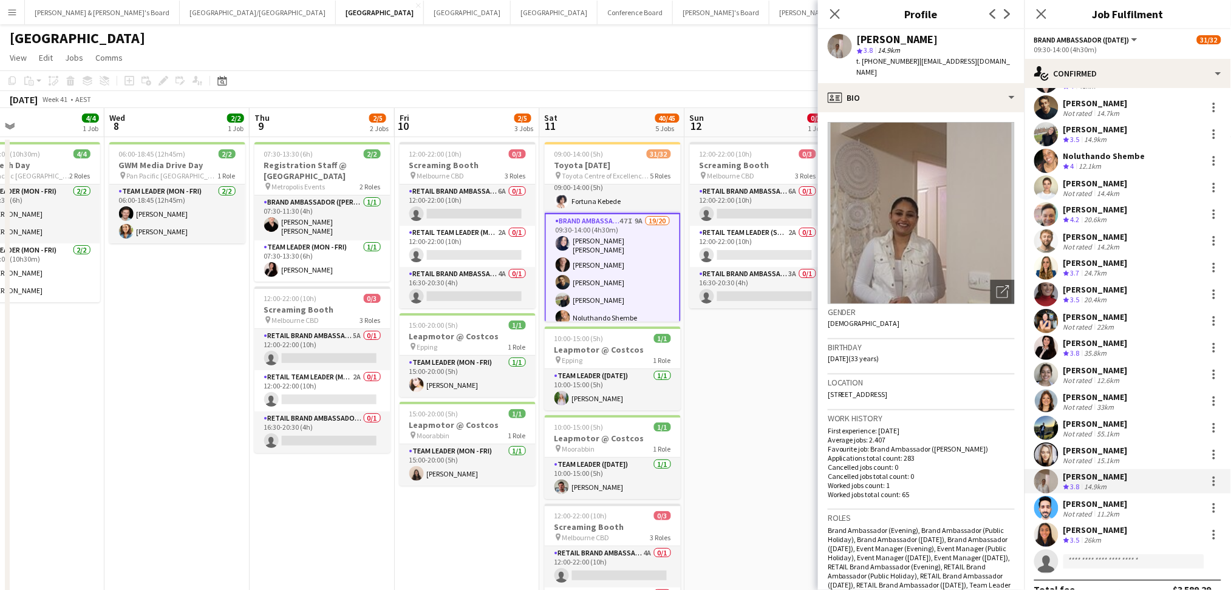
drag, startPoint x: 857, startPoint y: 35, endPoint x: 940, endPoint y: 39, distance: 82.6
click at [940, 39] on div "[PERSON_NAME]" at bounding box center [936, 39] width 158 height 11
drag, startPoint x: 872, startPoint y: 60, endPoint x: 905, endPoint y: 61, distance: 32.8
click at [905, 61] on span "t. [PHONE_NUMBER]" at bounding box center [888, 60] width 63 height 9
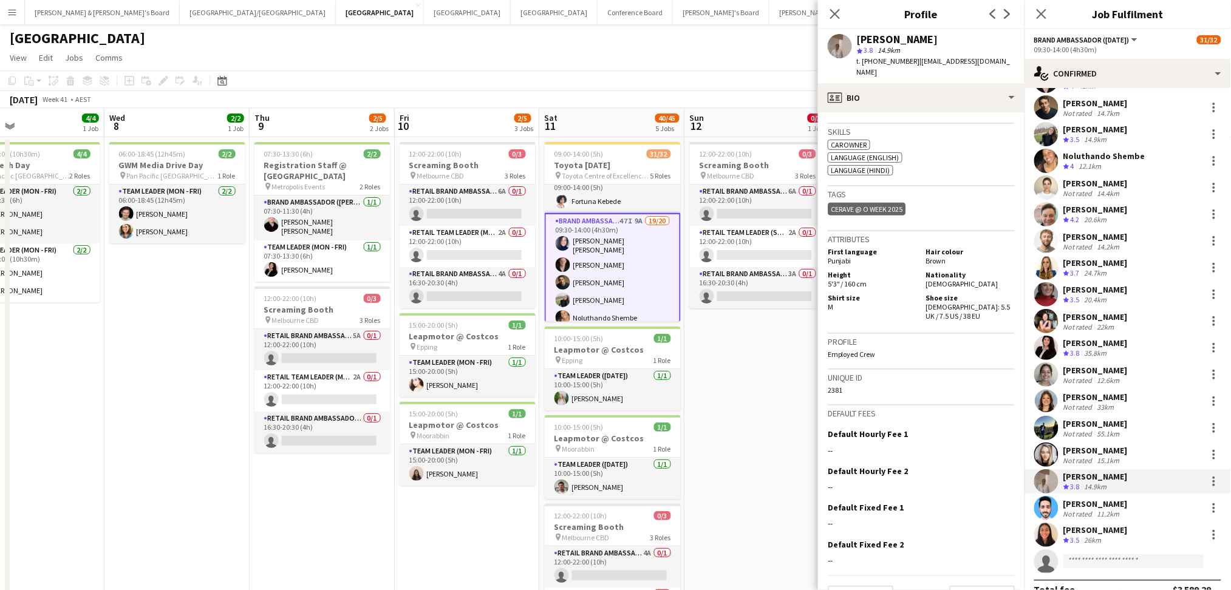
click at [1059, 509] on div "[PERSON_NAME] Not rated 11.2km" at bounding box center [1127, 508] width 206 height 24
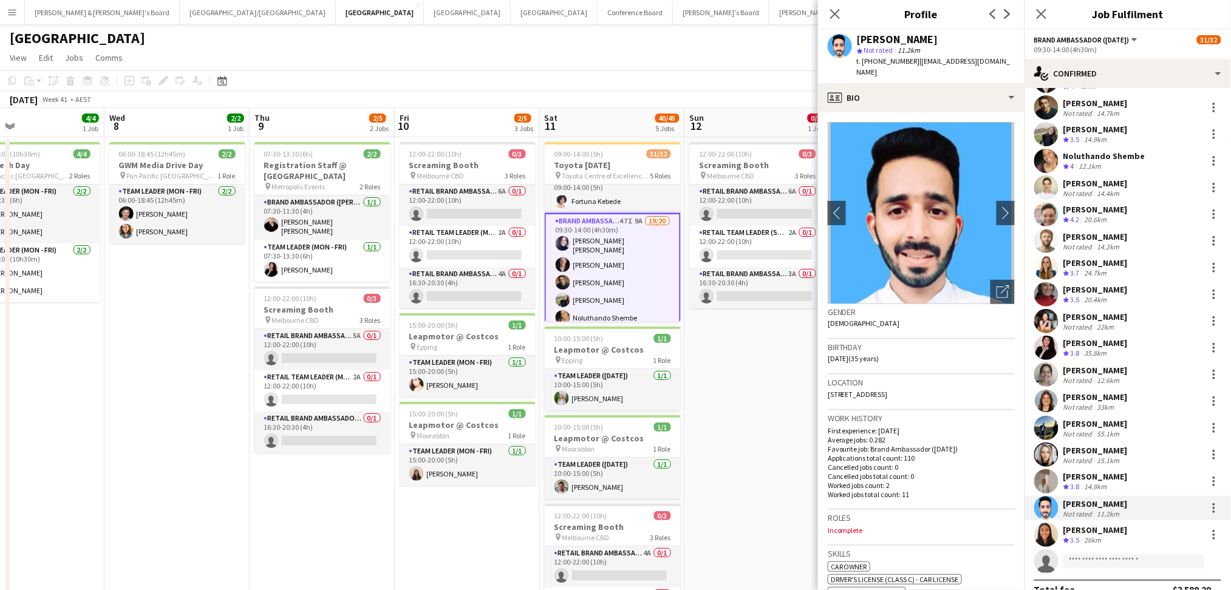
drag, startPoint x: 857, startPoint y: 38, endPoint x: 934, endPoint y: 41, distance: 77.2
click at [934, 41] on div "[PERSON_NAME]" at bounding box center [936, 39] width 158 height 11
drag, startPoint x: 875, startPoint y: 58, endPoint x: 892, endPoint y: 58, distance: 17.0
click at [896, 58] on span "t. [PHONE_NUMBER]" at bounding box center [888, 60] width 63 height 9
click at [875, 59] on span "t. [PHONE_NUMBER]" at bounding box center [888, 60] width 63 height 9
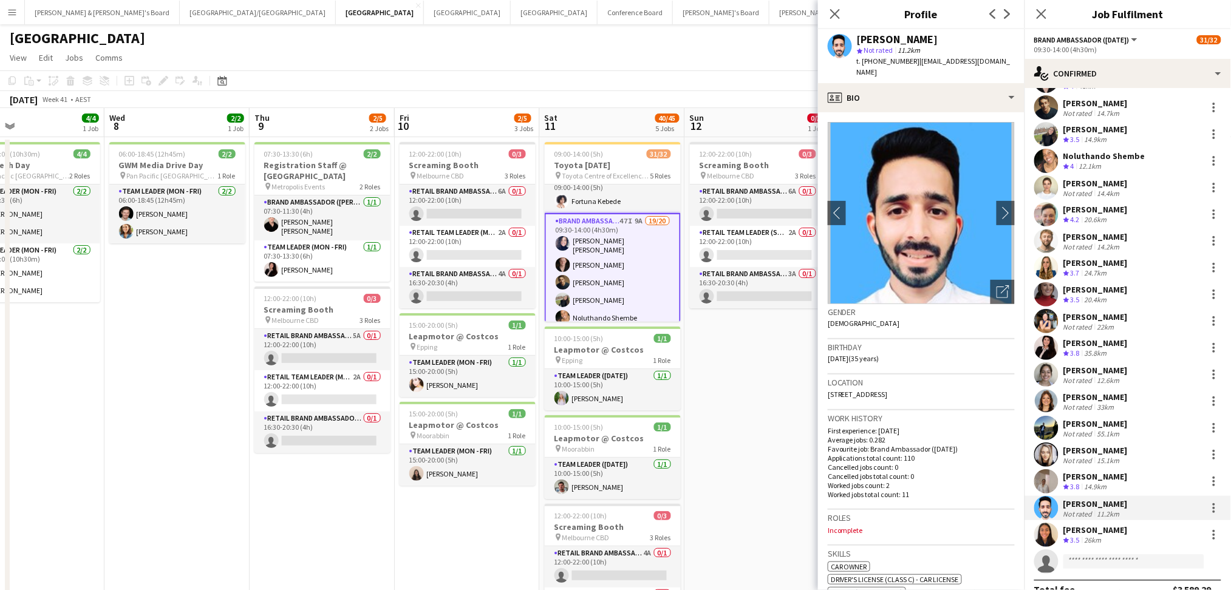
drag, startPoint x: 875, startPoint y: 59, endPoint x: 906, endPoint y: 60, distance: 31.0
click at [906, 60] on span "t. [PHONE_NUMBER]" at bounding box center [888, 60] width 63 height 9
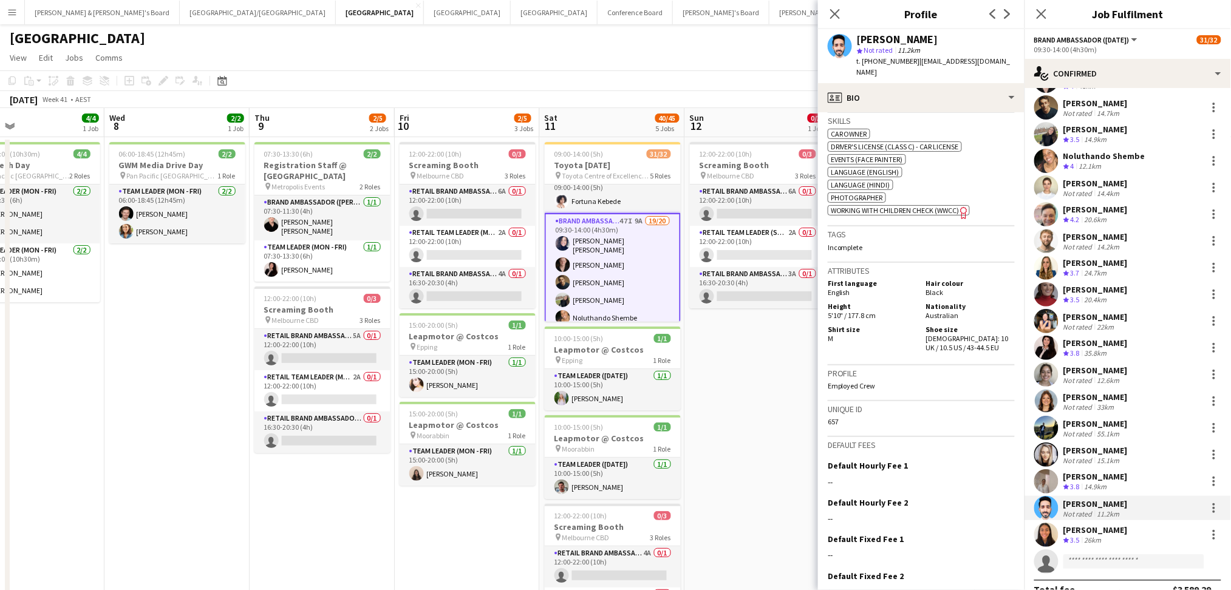
scroll to position [477, 0]
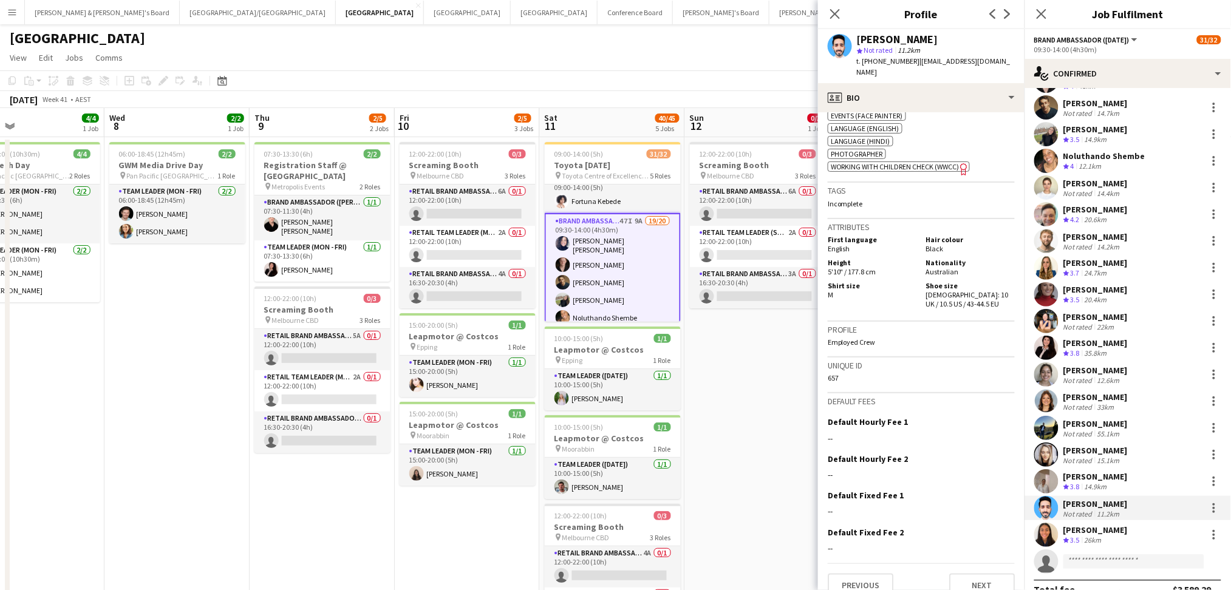
click at [1082, 532] on div "[PERSON_NAME]" at bounding box center [1095, 530] width 64 height 11
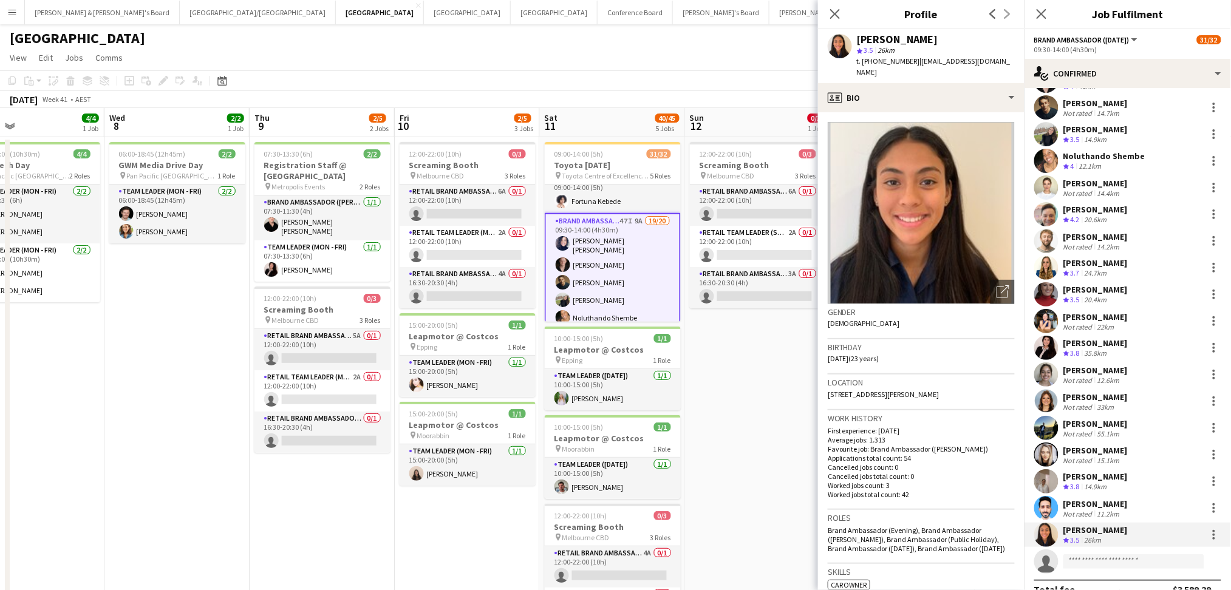
drag, startPoint x: 857, startPoint y: 41, endPoint x: 963, endPoint y: 43, distance: 106.9
click at [963, 43] on div "[PERSON_NAME]" at bounding box center [936, 39] width 158 height 11
drag, startPoint x: 874, startPoint y: 61, endPoint x: 905, endPoint y: 61, distance: 31.0
click at [905, 61] on span "t. [PHONE_NUMBER]" at bounding box center [888, 60] width 63 height 9
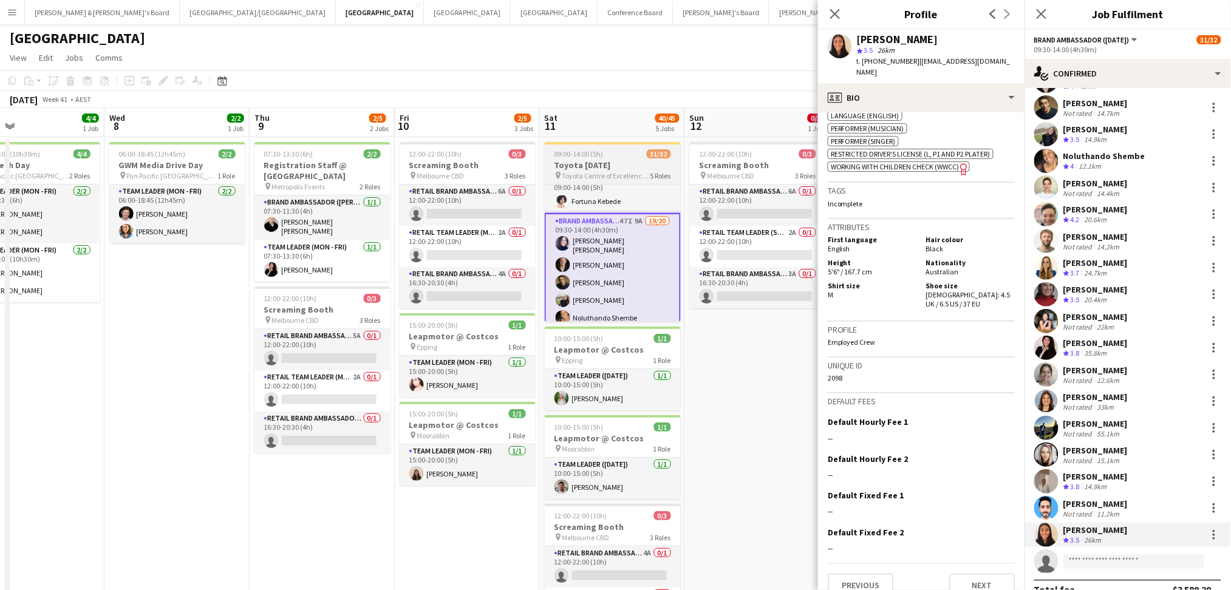
click at [586, 160] on h3 "Toyota [DATE]" at bounding box center [613, 165] width 136 height 11
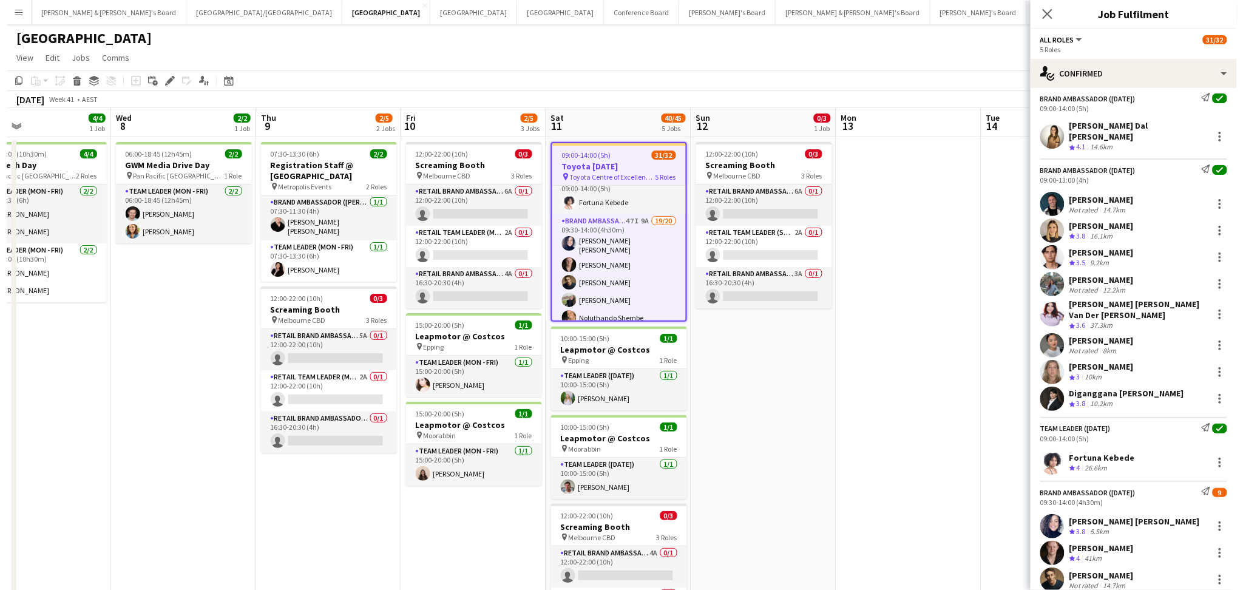
scroll to position [0, 0]
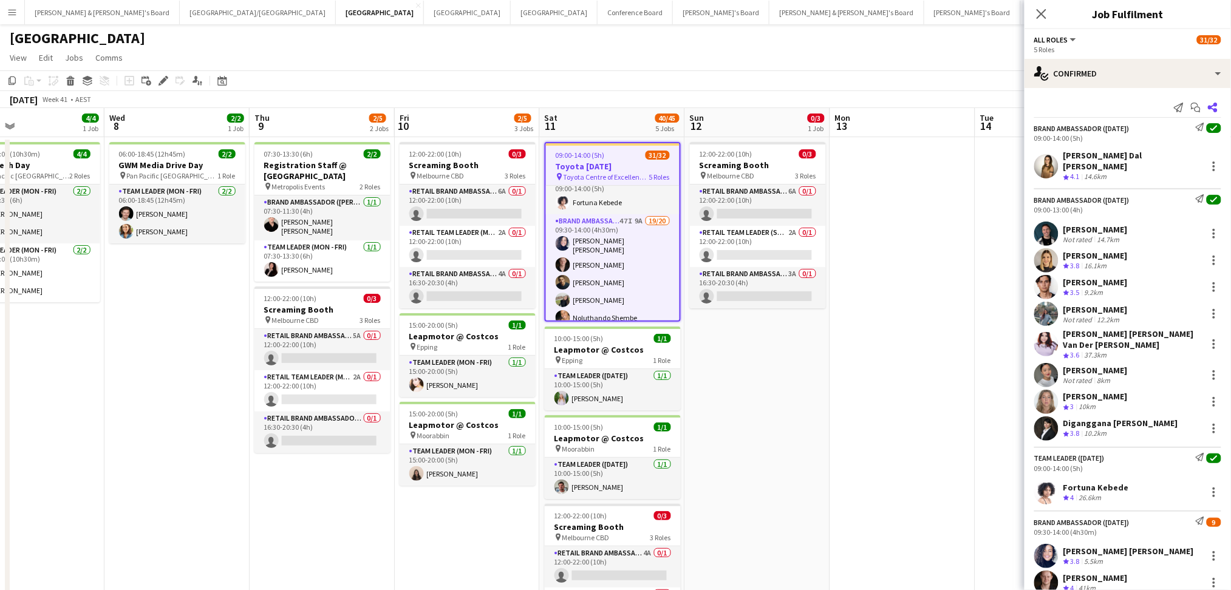
click at [1204, 101] on app-icon "Share" at bounding box center [1212, 107] width 17 height 17
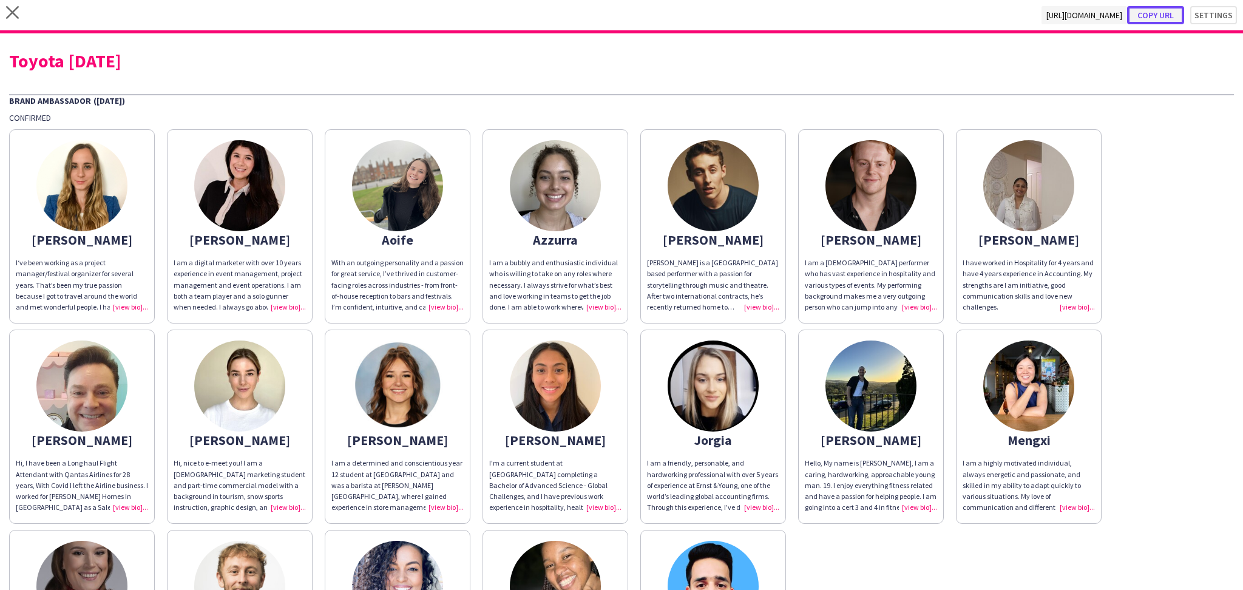
click at [1143, 20] on button "Copy url" at bounding box center [1155, 15] width 57 height 18
click at [120, 64] on div "Toyota [DATE]" at bounding box center [621, 61] width 1225 height 18
click at [7, 8] on icon at bounding box center [12, 12] width 13 height 13
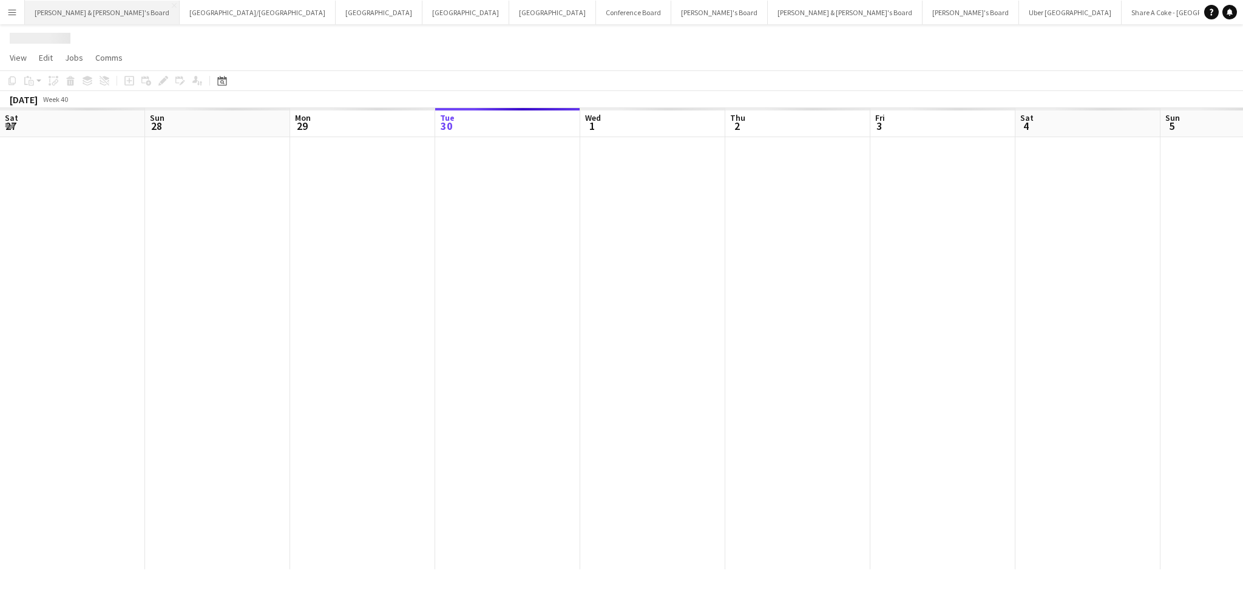
scroll to position [0, 290]
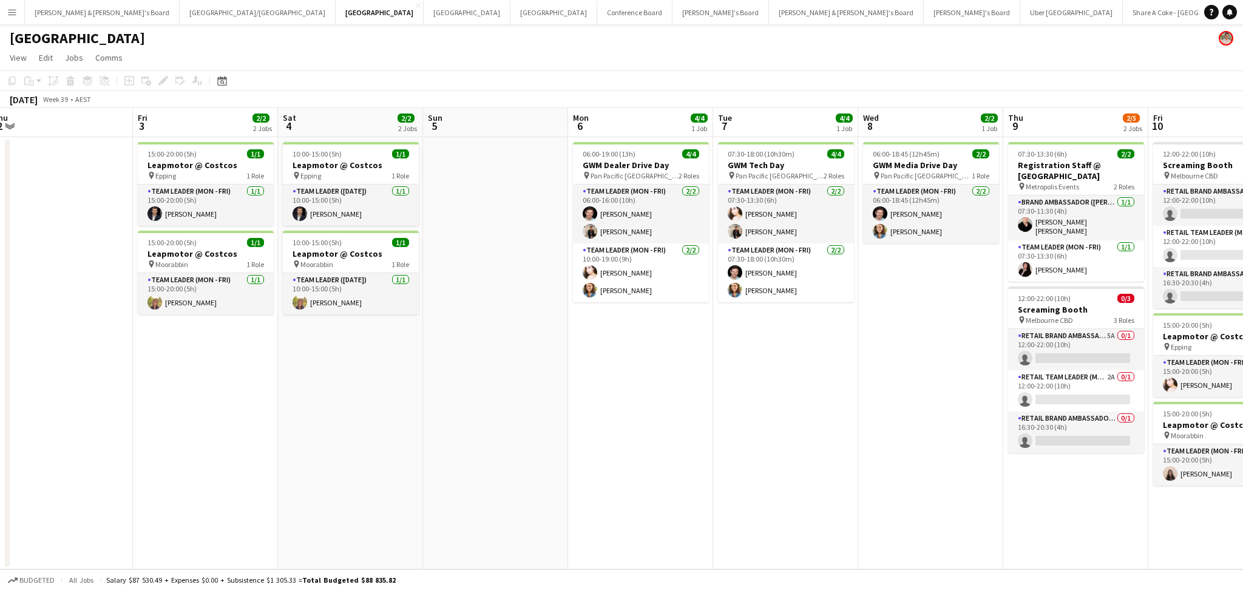
drag, startPoint x: 901, startPoint y: 430, endPoint x: 451, endPoint y: 378, distance: 452.9
click at [451, 378] on app-calendar-viewport "Mon 29 Tue 30 Wed 1 Thu 2 Fri 3 2/2 2 Jobs Sat 4 2/2 2 Jobs Sun 5 Mon 6 4/4 1 J…" at bounding box center [621, 338] width 1243 height 461
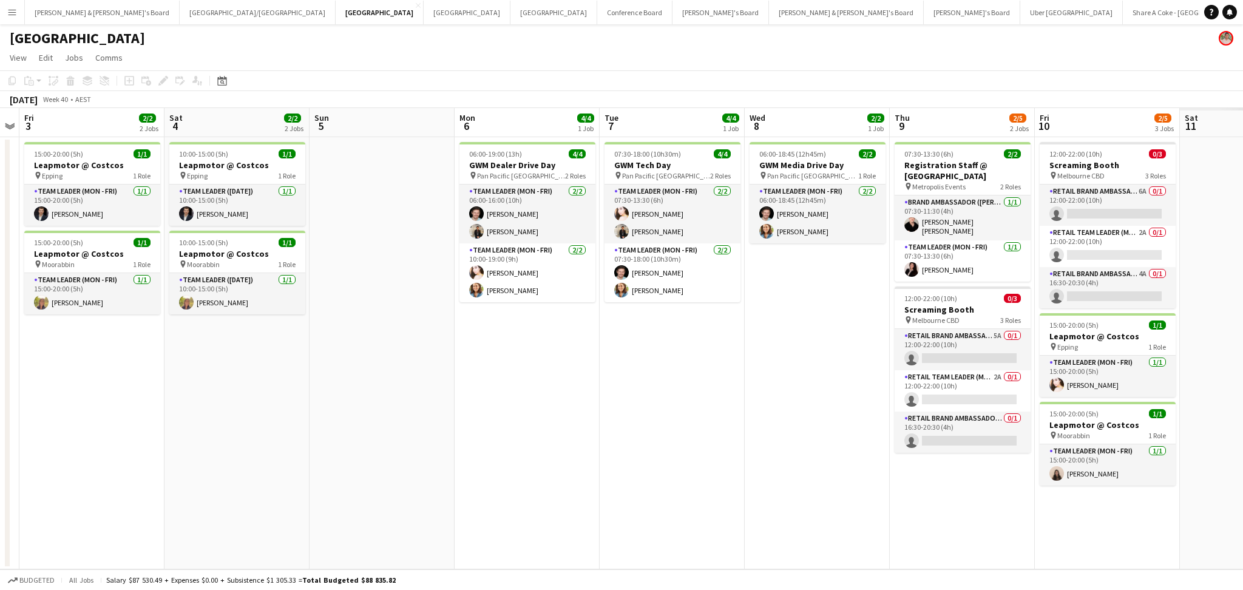
drag, startPoint x: 752, startPoint y: 429, endPoint x: 273, endPoint y: 395, distance: 480.2
click at [273, 395] on app-calendar-viewport "Mon 29 Tue 30 Wed 1 Thu 2 Fri 3 2/2 2 Jobs Sat 4 2/2 2 Jobs Sun 5 Mon 6 4/4 1 J…" at bounding box center [621, 338] width 1243 height 461
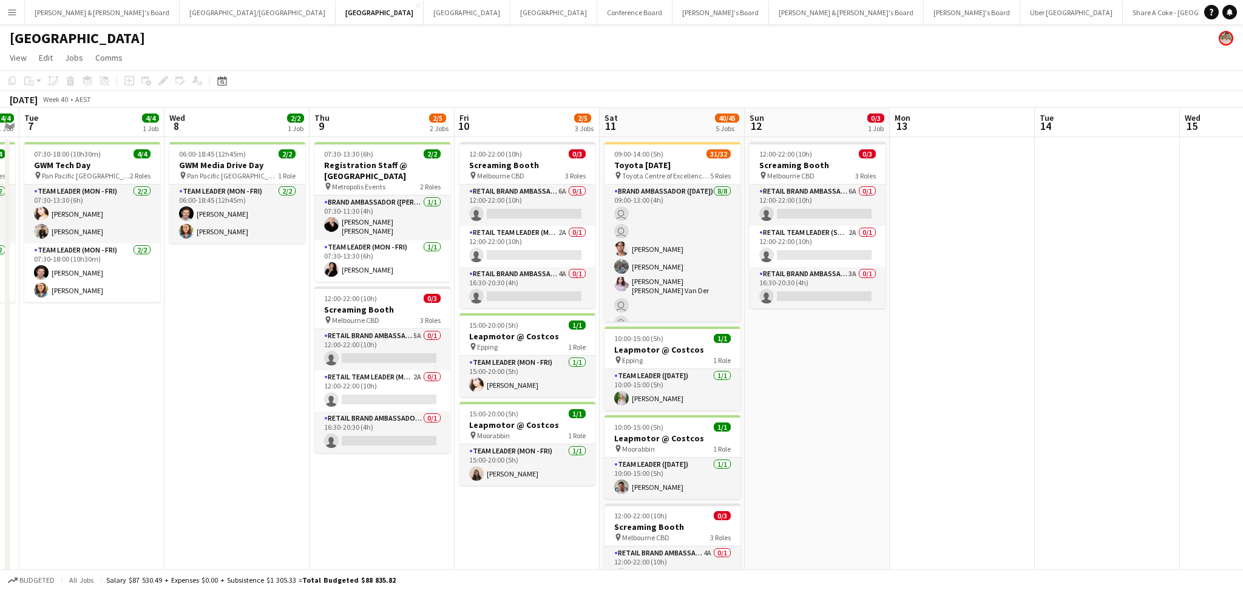
scroll to position [0, 369]
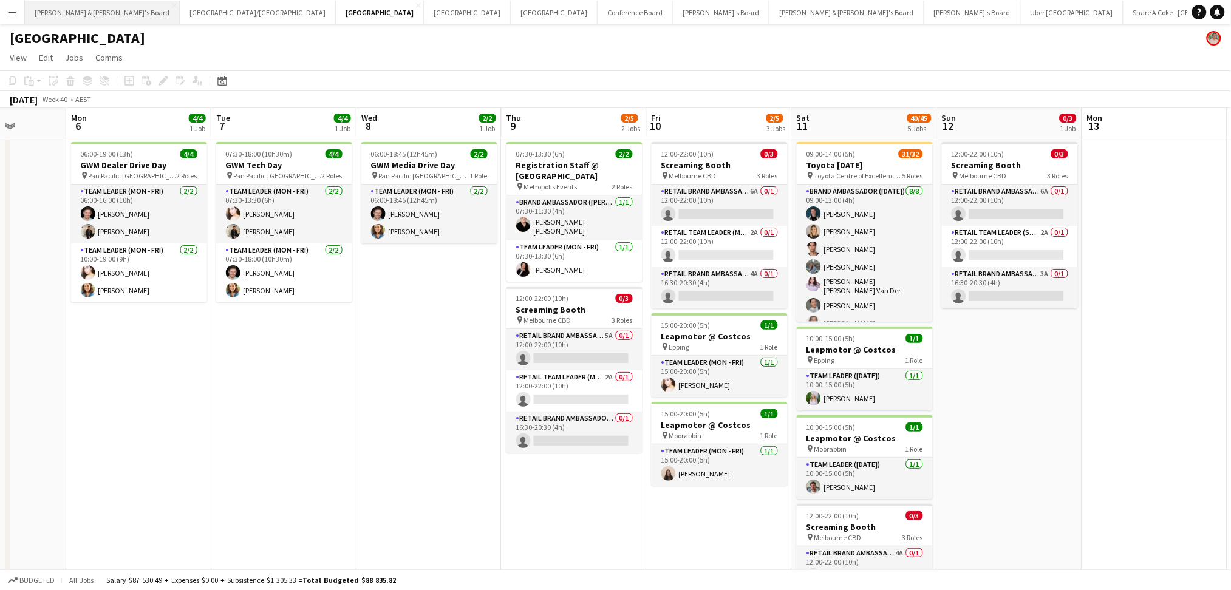
click at [73, 12] on button "[PERSON_NAME] & [PERSON_NAME]'s Board Close" at bounding box center [102, 13] width 155 height 24
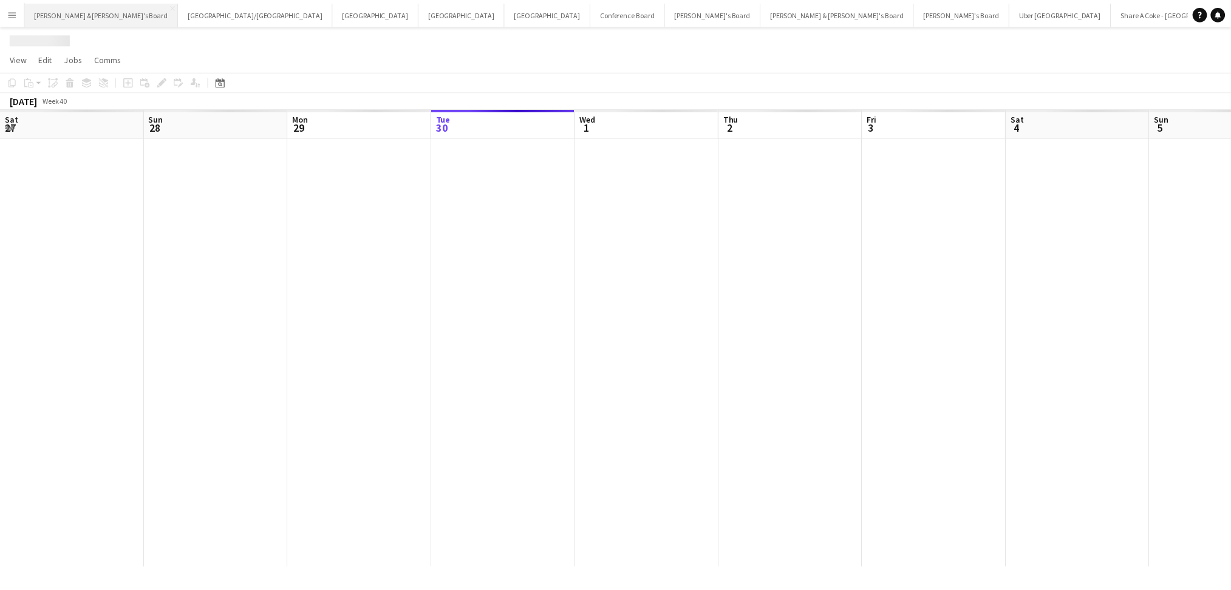
scroll to position [0, 290]
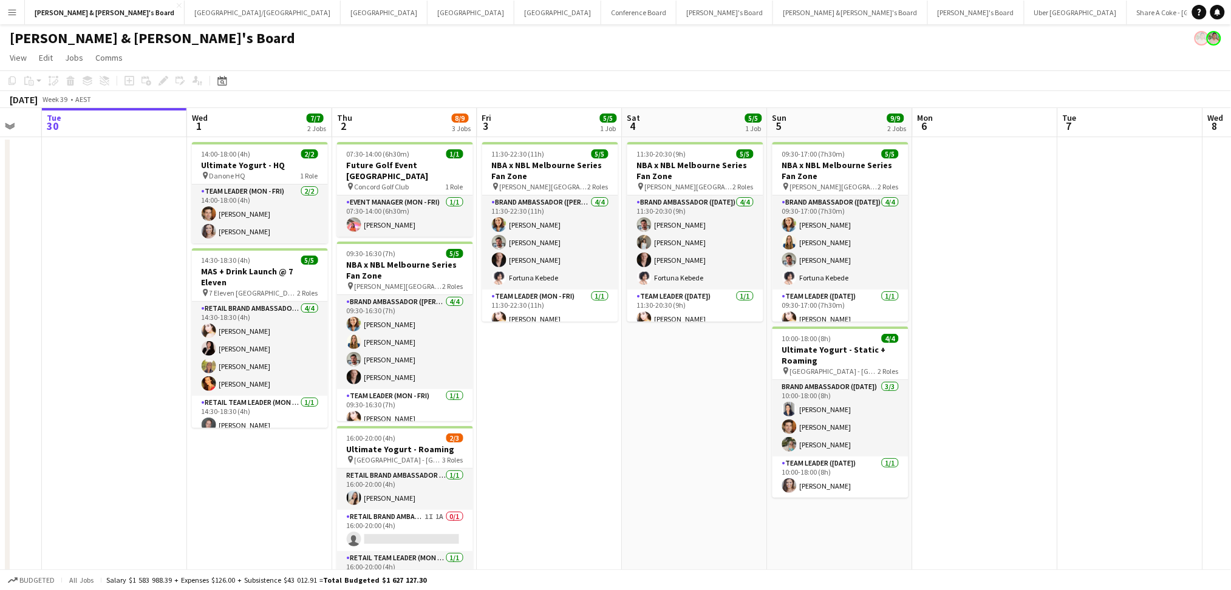
drag, startPoint x: 1091, startPoint y: 401, endPoint x: 478, endPoint y: 373, distance: 613.2
click at [481, 373] on app-calendar-viewport "Sat 27 9/9 4 Jobs Sun 28 1/1 1 Job Mon 29 Tue 30 Wed 1 7/7 2 Jobs Thu 2 8/9 3 J…" at bounding box center [615, 396] width 1231 height 577
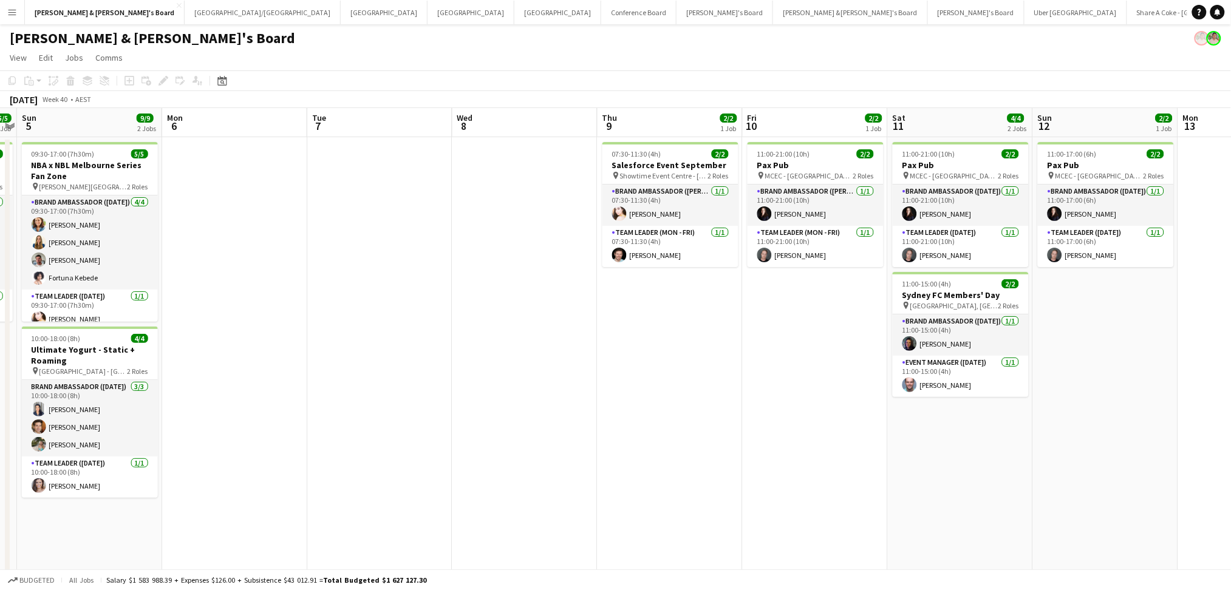
drag, startPoint x: 919, startPoint y: 397, endPoint x: 655, endPoint y: 389, distance: 264.2
click at [655, 389] on app-calendar-viewport "Thu 2 8/9 3 Jobs Fri 3 5/5 1 Job Sat 4 5/5 1 Job Sun 5 9/9 2 Jobs Mon 6 Tue 7 W…" at bounding box center [615, 396] width 1231 height 577
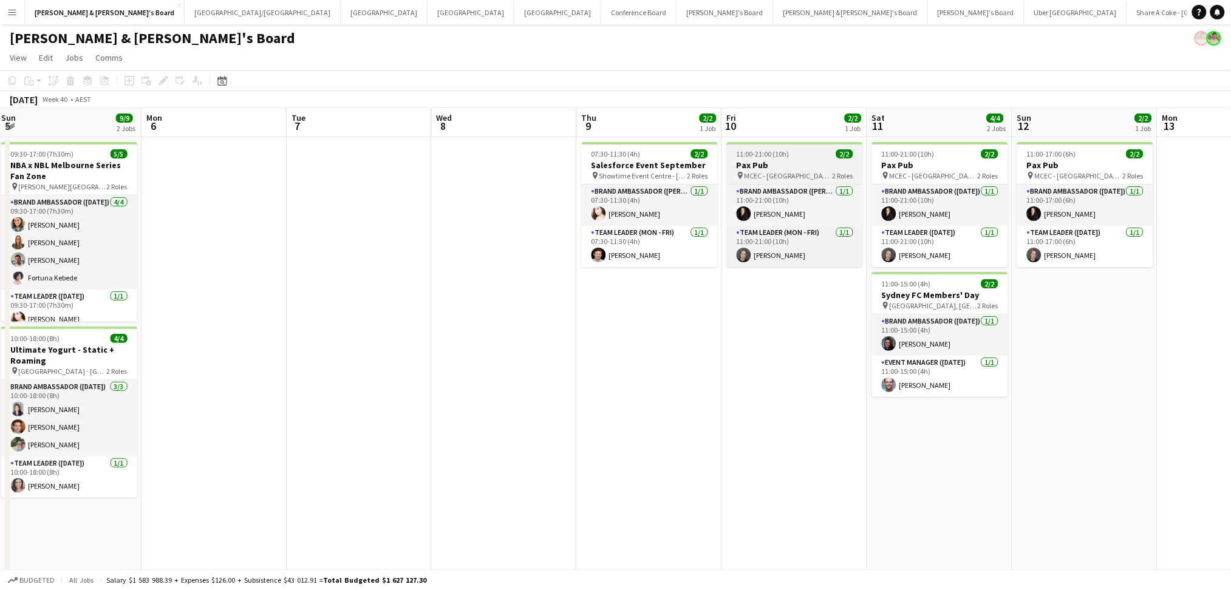
click at [789, 157] on div "11:00-21:00 (10h) 2/2" at bounding box center [795, 153] width 136 height 9
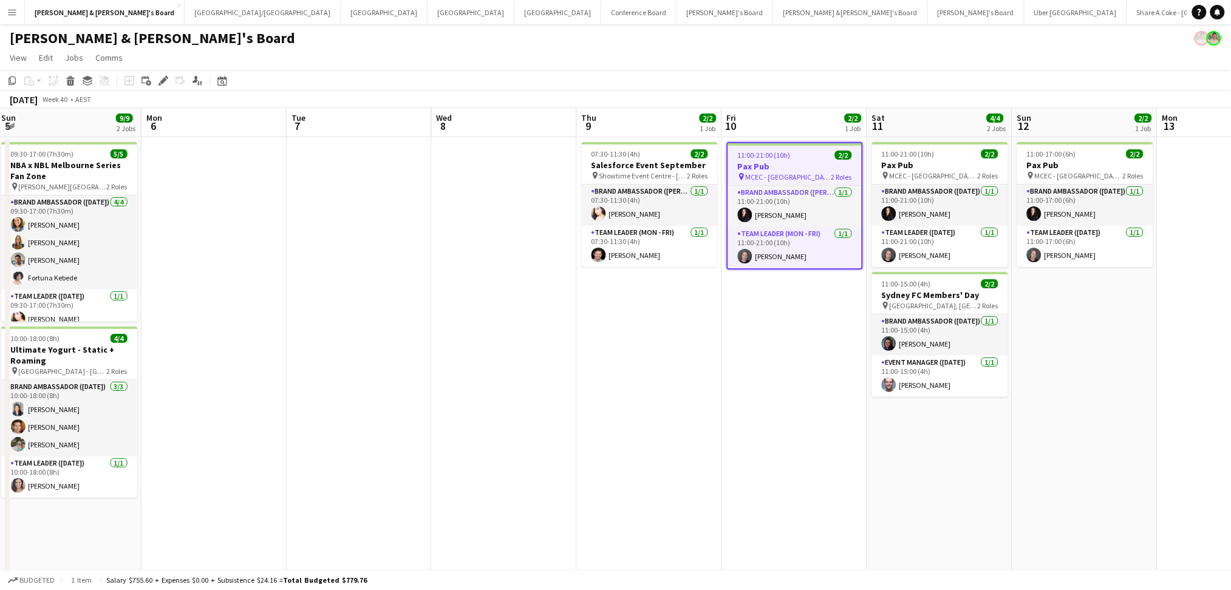
click at [789, 157] on div "11:00-21:00 (10h) 2/2" at bounding box center [795, 155] width 134 height 9
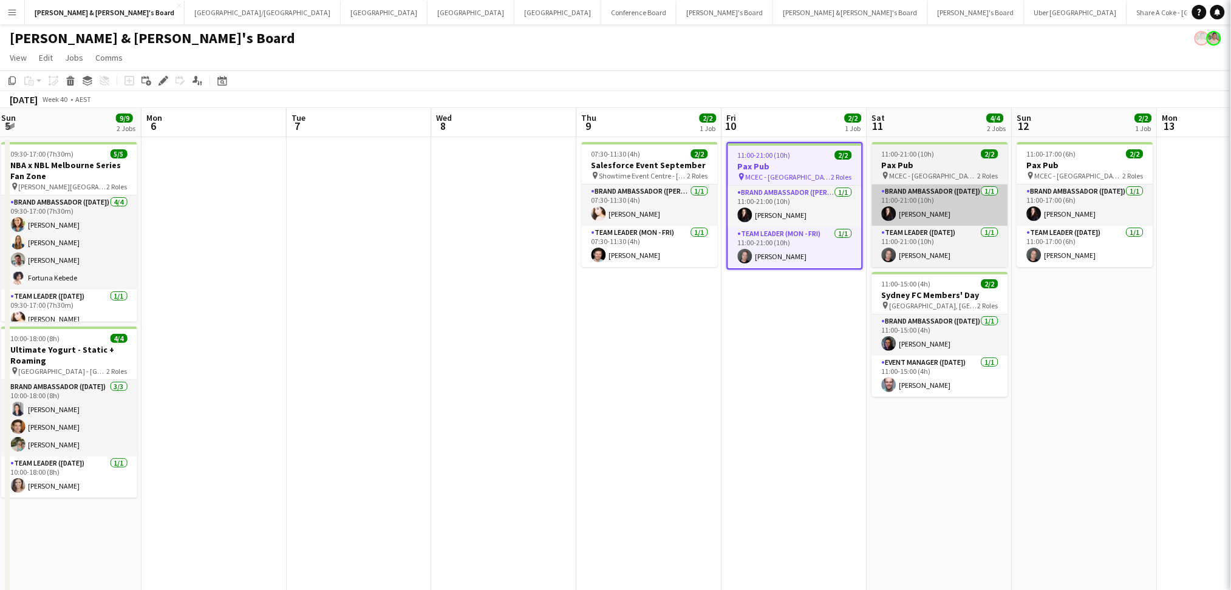
type input "*******"
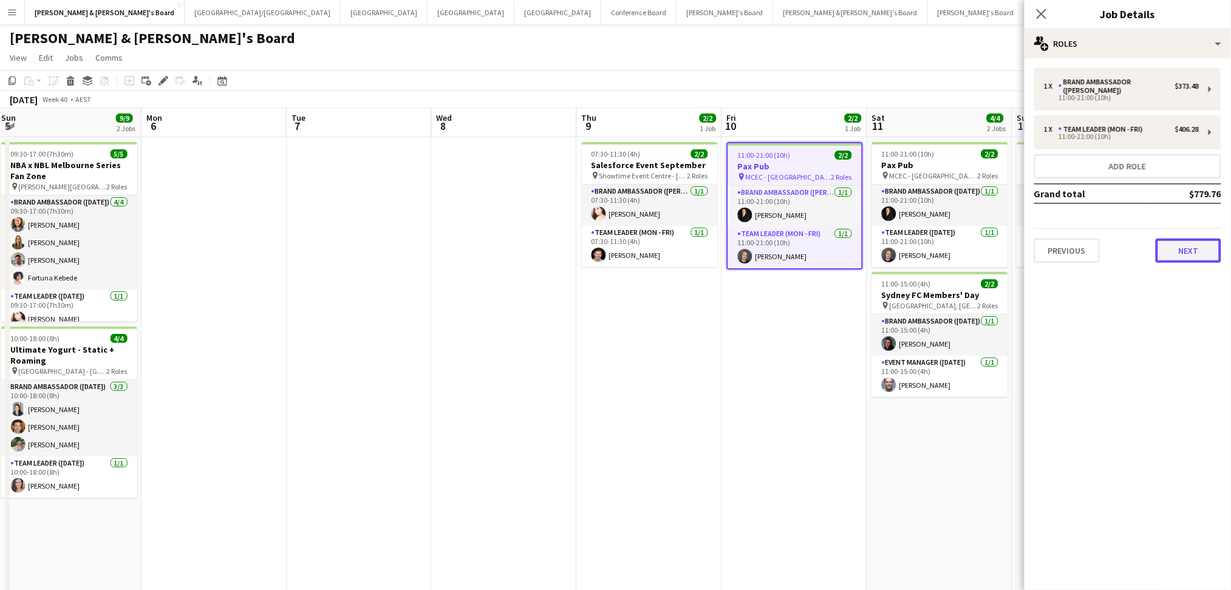
drag, startPoint x: 1186, startPoint y: 237, endPoint x: 991, endPoint y: 180, distance: 203.1
click at [1186, 239] on button "Next" at bounding box center [1188, 251] width 66 height 24
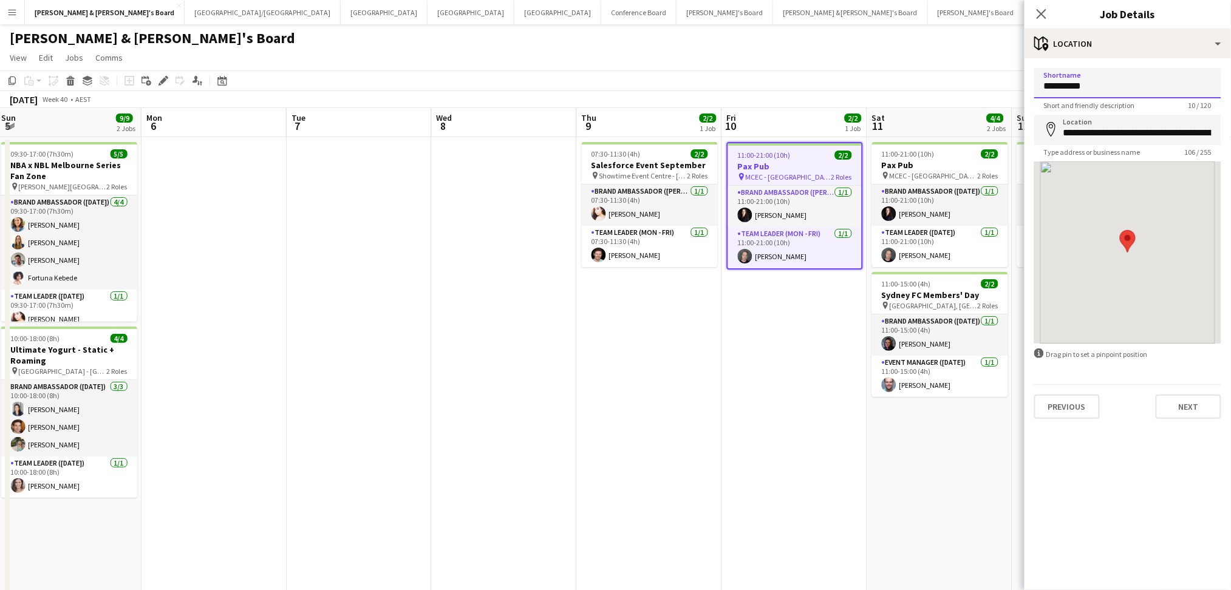
click at [1059, 91] on input "**********" at bounding box center [1127, 83] width 187 height 30
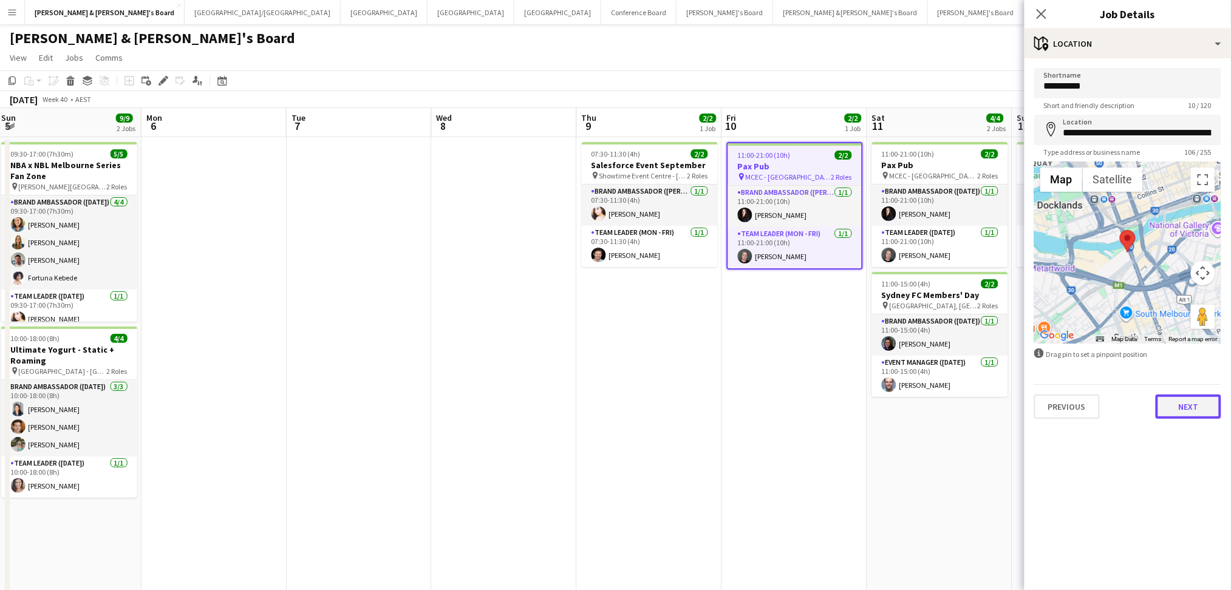
click at [1187, 407] on button "Next" at bounding box center [1188, 407] width 66 height 24
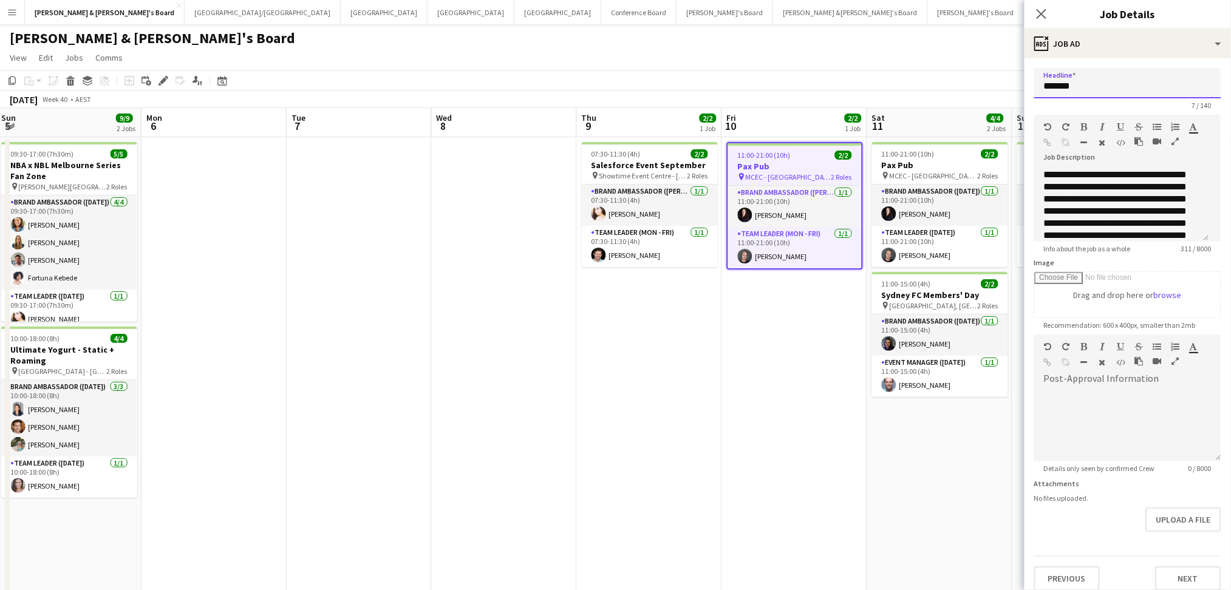
click at [1089, 83] on input "*******" at bounding box center [1127, 83] width 187 height 30
drag, startPoint x: 1089, startPoint y: 83, endPoint x: 878, endPoint y: 92, distance: 210.9
click at [1089, 83] on input "*******" at bounding box center [1127, 83] width 187 height 30
click at [762, 252] on app-card-role "Team Leader (Mon - Fri) [DATE] 11:00-21:00 (10h) [PERSON_NAME]" at bounding box center [795, 247] width 134 height 41
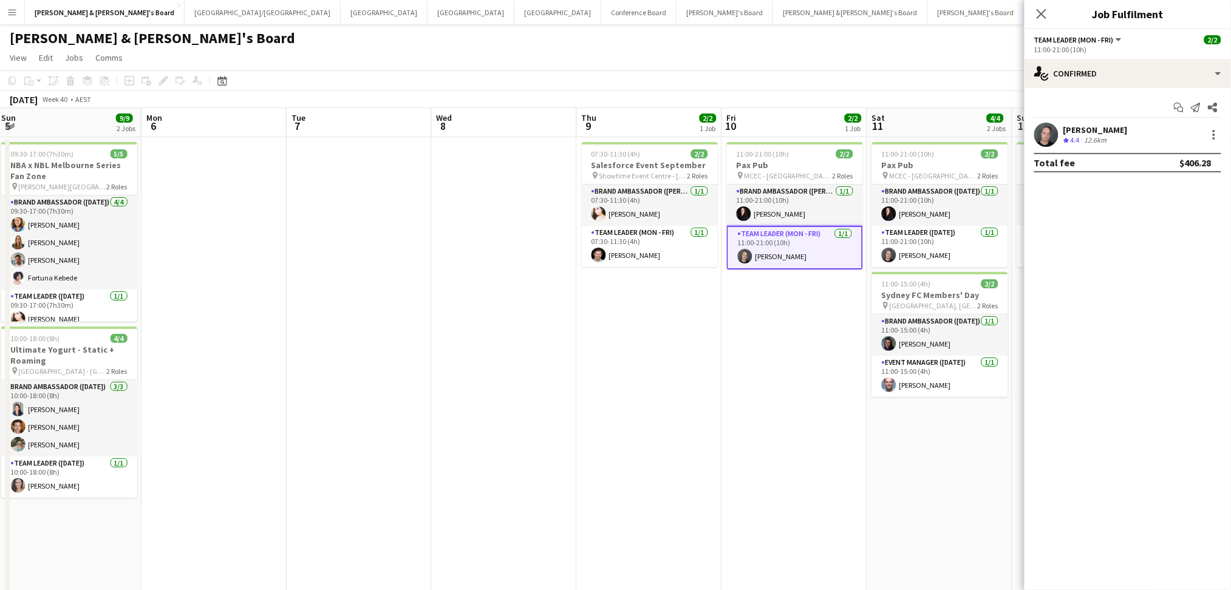
click at [1088, 138] on div "12.6km" at bounding box center [1095, 140] width 27 height 10
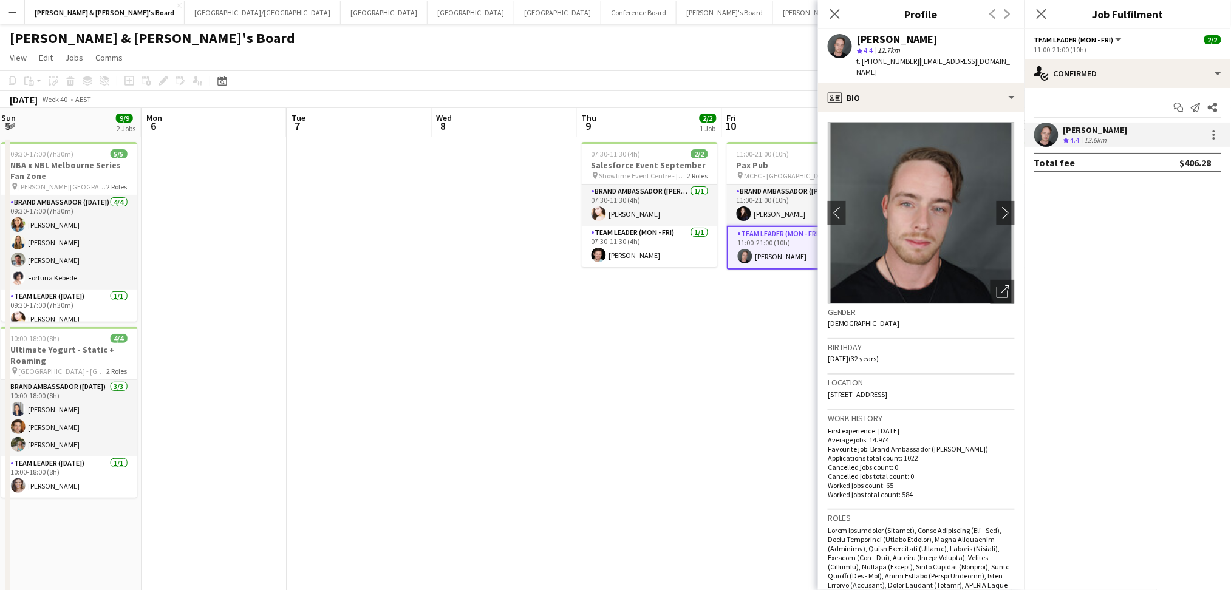
drag, startPoint x: 858, startPoint y: 40, endPoint x: 920, endPoint y: 43, distance: 62.6
click at [917, 43] on div "[PERSON_NAME]" at bounding box center [936, 39] width 158 height 11
drag, startPoint x: 873, startPoint y: 61, endPoint x: 905, endPoint y: 61, distance: 31.6
click at [905, 61] on span "t. [PHONE_NUMBER]" at bounding box center [888, 60] width 63 height 9
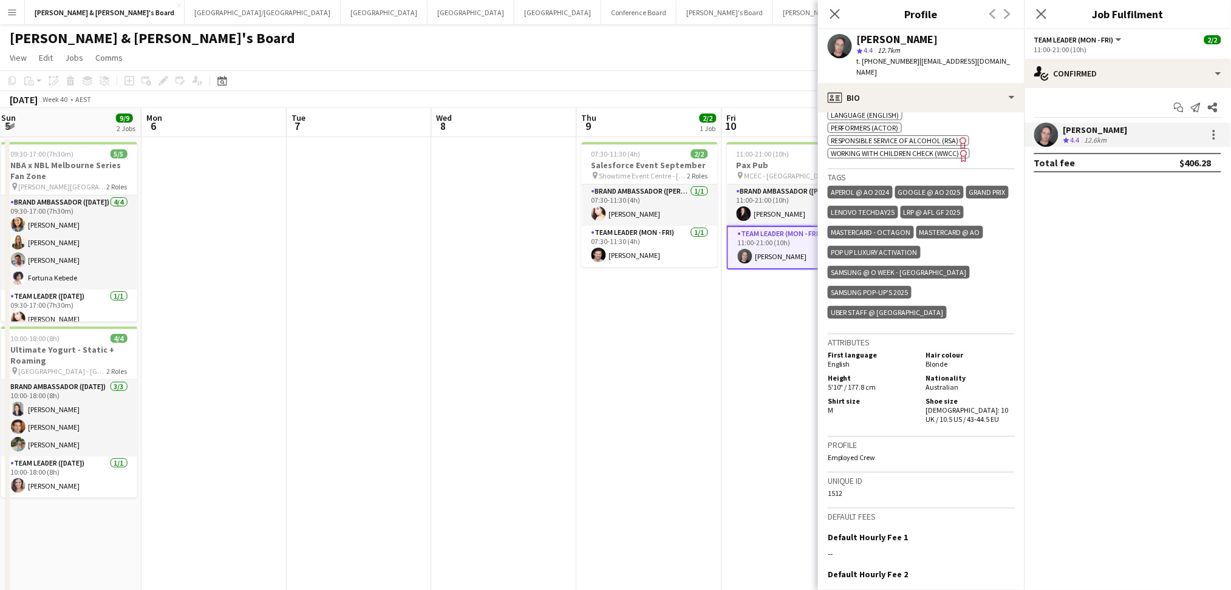
scroll to position [809, 0]
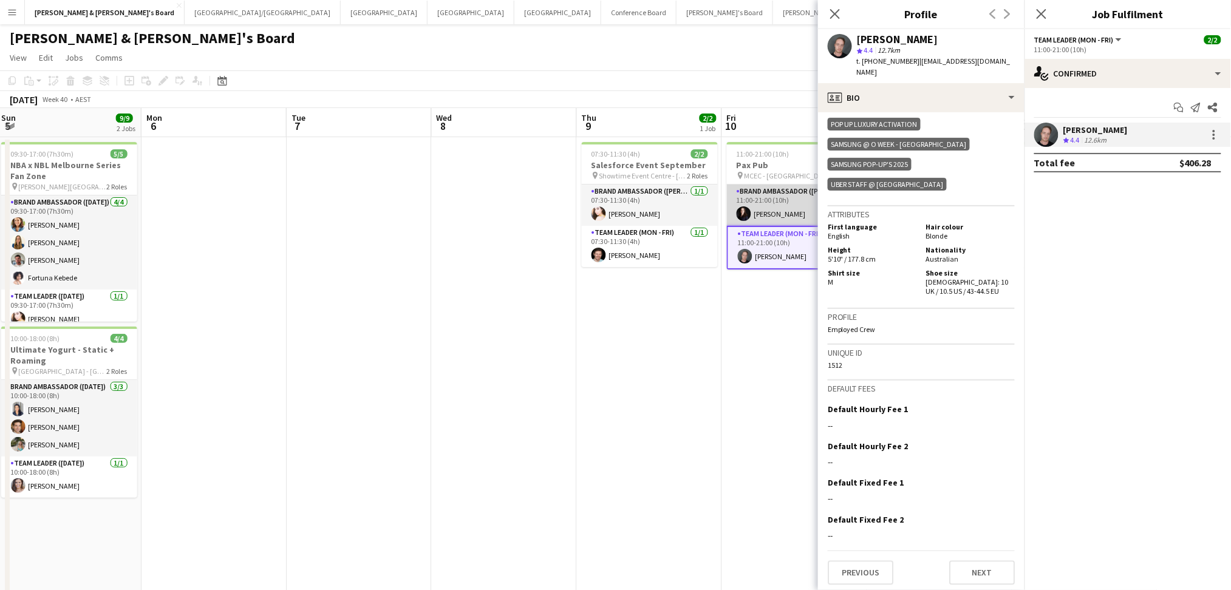
click at [784, 209] on app-card-role "Brand Ambassador (Mon - Fri) [DATE] 11:00-21:00 (10h) [PERSON_NAME]" at bounding box center [795, 205] width 136 height 41
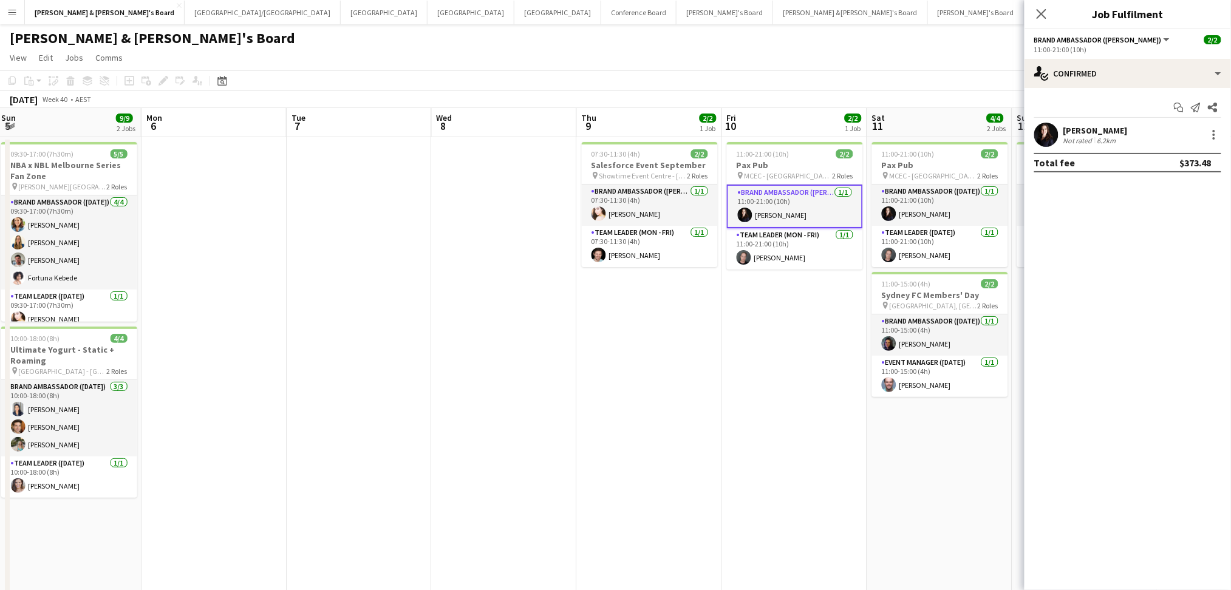
drag, startPoint x: 1104, startPoint y: 129, endPoint x: 1099, endPoint y: 135, distance: 7.3
click at [1103, 131] on div "[PERSON_NAME]" at bounding box center [1095, 130] width 64 height 11
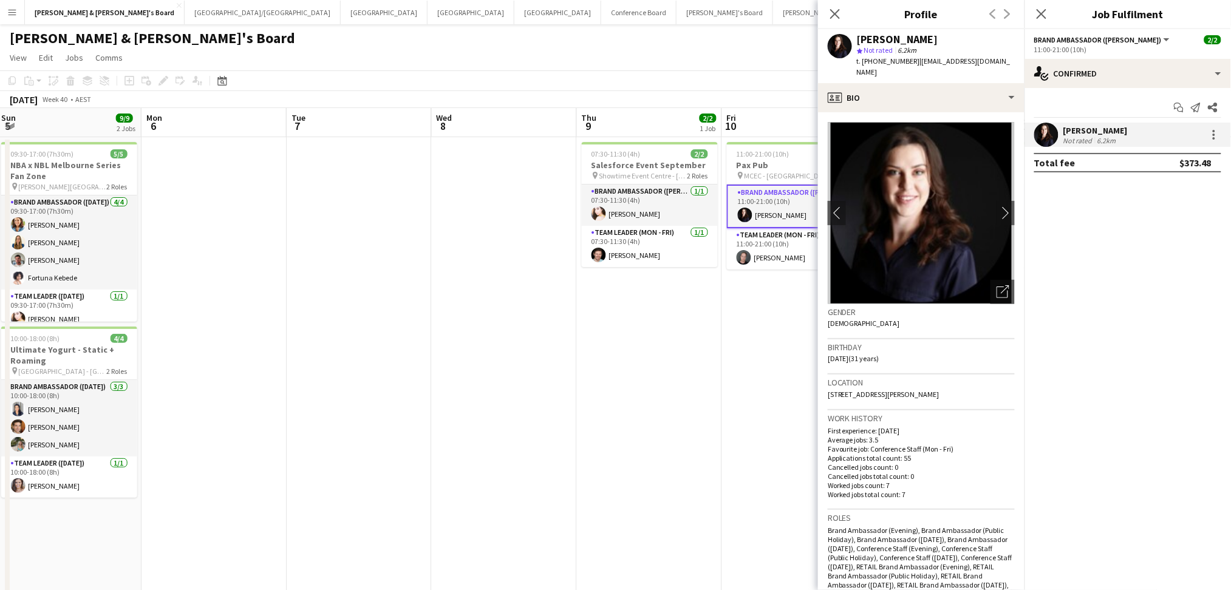
drag, startPoint x: 858, startPoint y: 38, endPoint x: 948, endPoint y: 38, distance: 89.8
click at [937, 38] on div "[PERSON_NAME]" at bounding box center [936, 39] width 158 height 11
drag, startPoint x: 872, startPoint y: 61, endPoint x: 905, endPoint y: 62, distance: 33.4
click at [905, 62] on span "t. [PHONE_NUMBER]" at bounding box center [888, 60] width 63 height 9
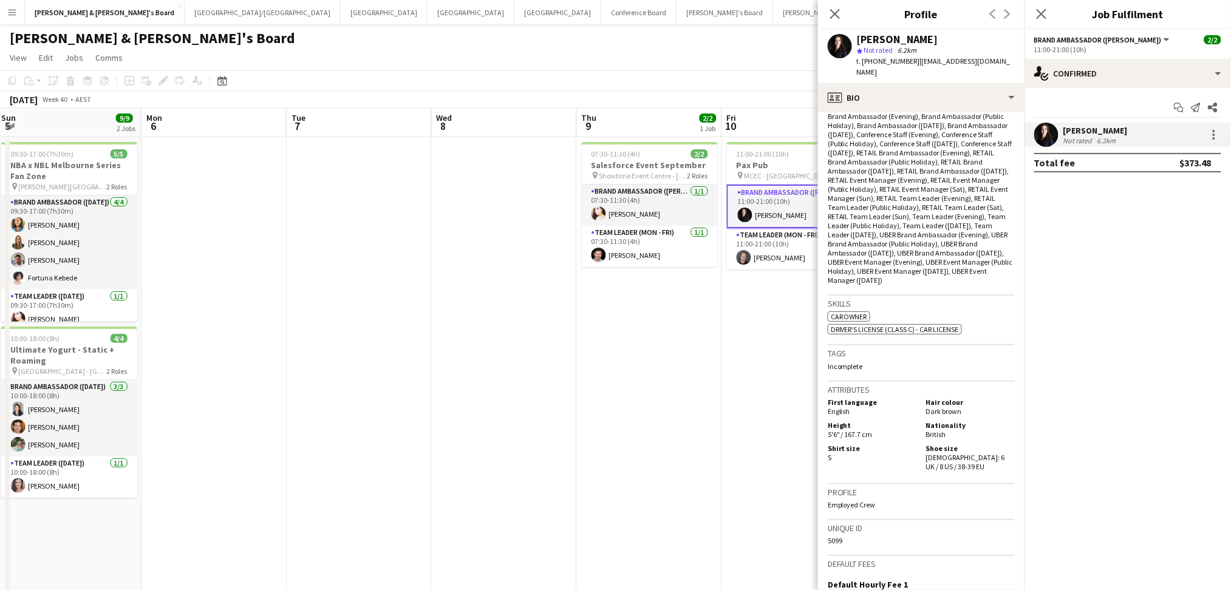
scroll to position [486, 0]
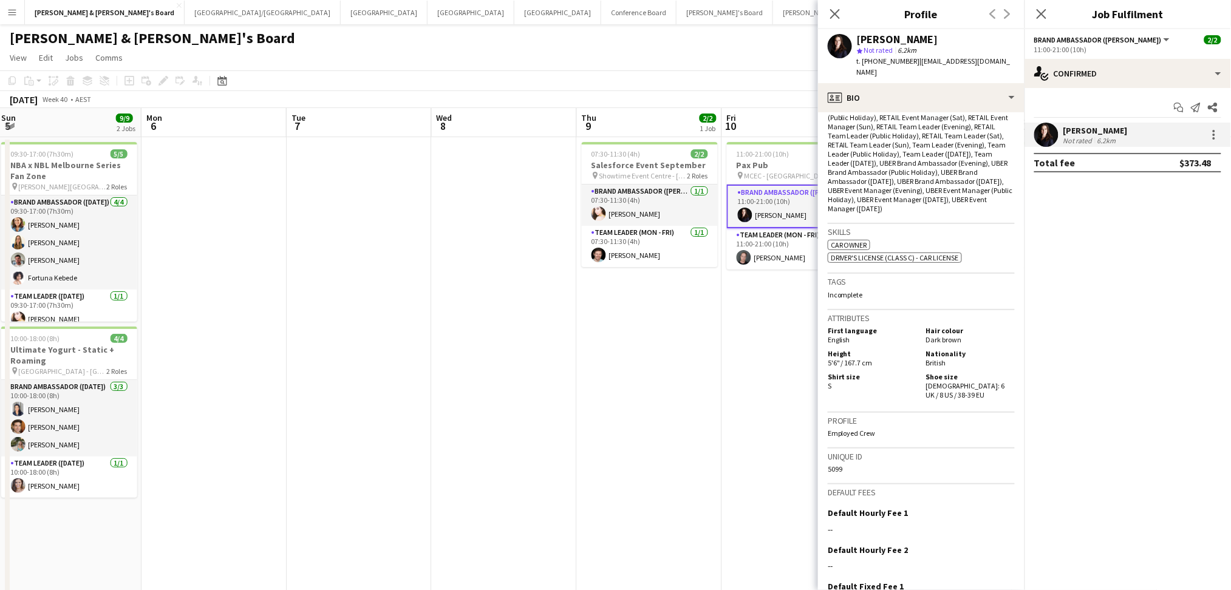
drag, startPoint x: 500, startPoint y: 336, endPoint x: 438, endPoint y: 330, distance: 61.6
click at [438, 330] on app-calendar-viewport "Thu 2 8/9 3 Jobs Fri 3 5/5 1 Job Sat 4 5/5 1 Job Sun 5 9/9 2 Jobs Mon 6 Tue 7 W…" at bounding box center [615, 396] width 1231 height 577
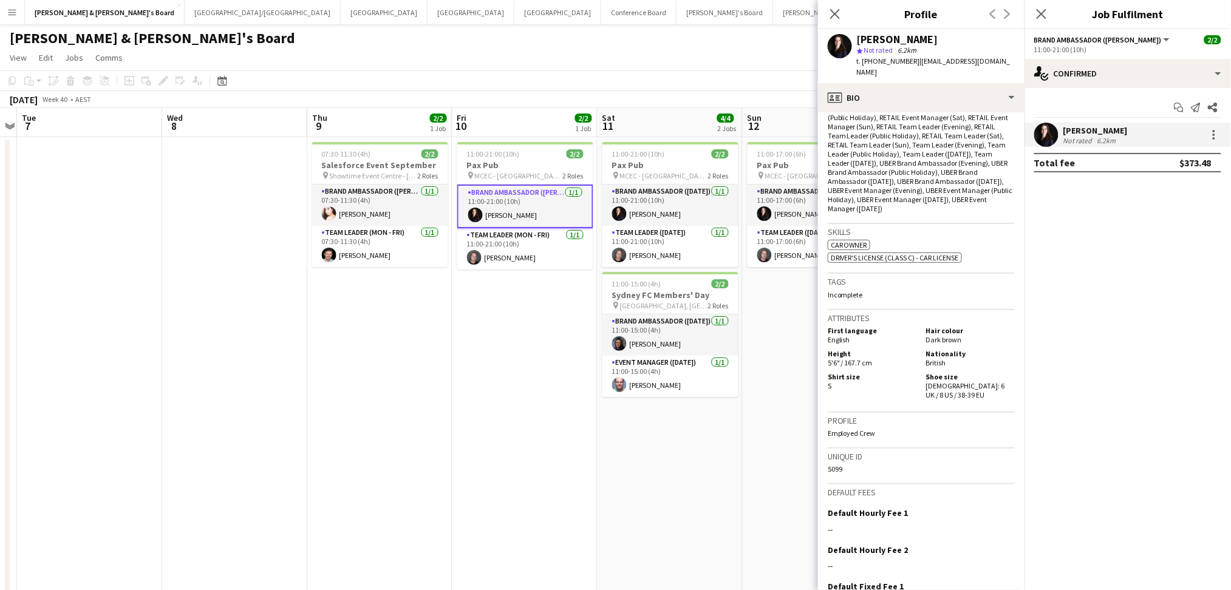
drag, startPoint x: 510, startPoint y: 342, endPoint x: 335, endPoint y: 331, distance: 175.2
click at [335, 331] on app-calendar-viewport "Sat 4 5/5 1 Job Sun 5 9/9 2 Jobs Mon 6 Tue 7 Wed 8 Thu 9 2/2 1 Job Fri 10 2/2 1…" at bounding box center [615, 396] width 1231 height 577
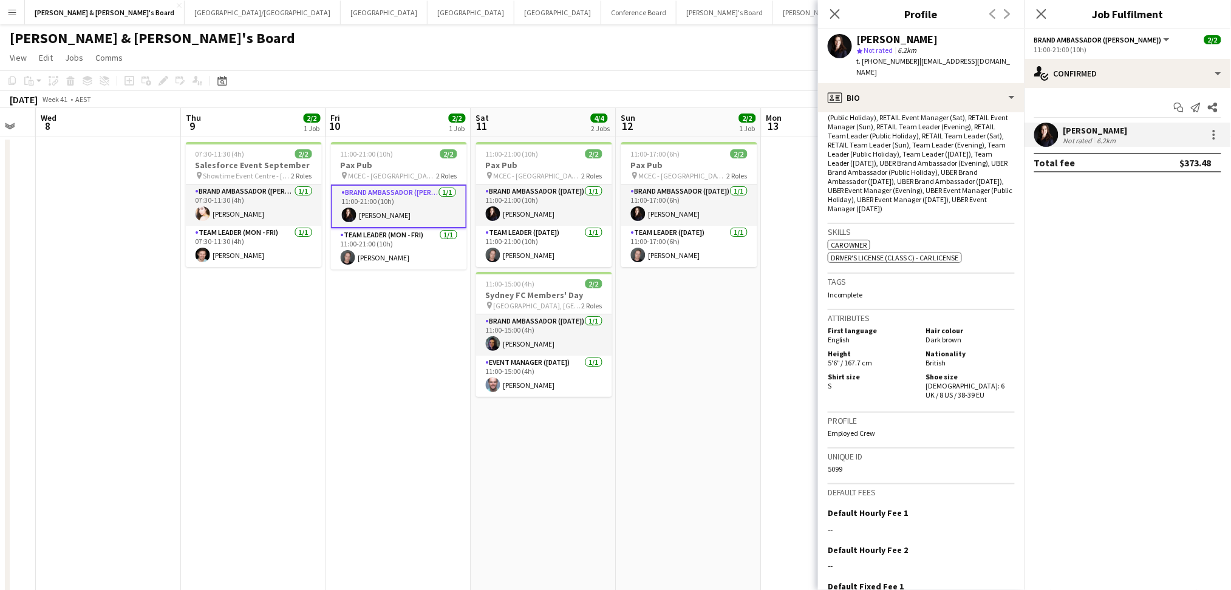
drag, startPoint x: 507, startPoint y: 363, endPoint x: 382, endPoint y: 346, distance: 125.6
click at [382, 346] on app-calendar-viewport "Sat 4 5/5 1 Job Sun 5 9/9 2 Jobs Mon 6 Tue 7 Wed 8 Thu 9 2/2 1 Job Fri 10 2/2 1…" at bounding box center [615, 396] width 1231 height 577
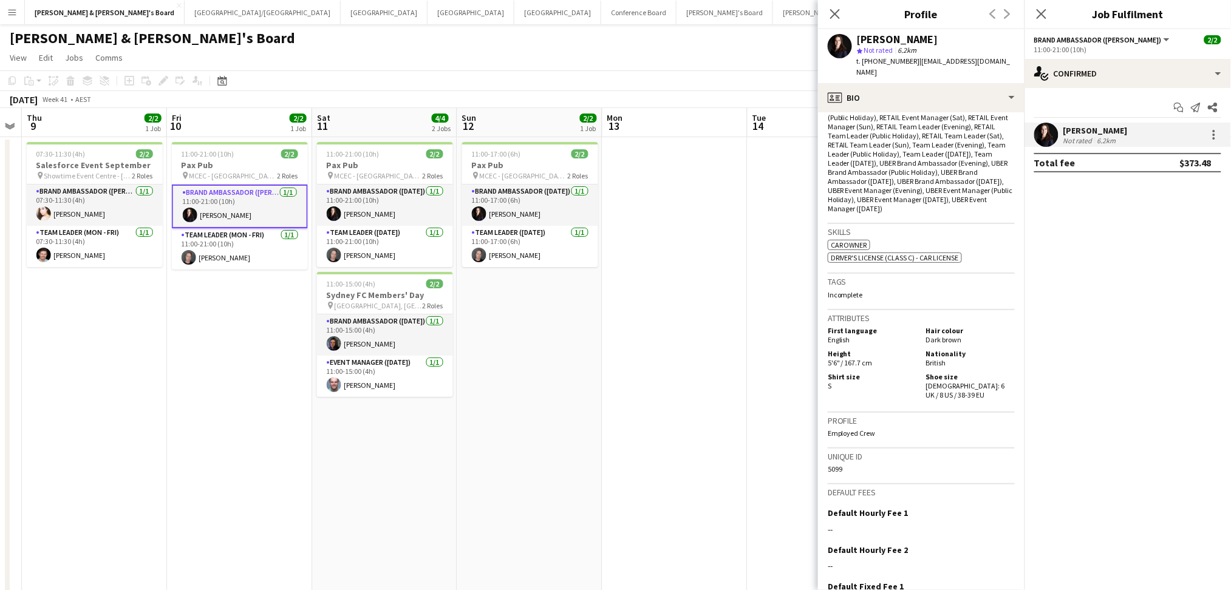
scroll to position [0, 415]
drag, startPoint x: 399, startPoint y: 397, endPoint x: 238, endPoint y: 382, distance: 162.2
click at [238, 382] on app-calendar-viewport "Mon 6 Tue 7 Wed 8 Thu 9 2/2 1 Job Fri 10 2/2 1 Job Sat 11 4/4 2 Jobs Sun 12 2/2…" at bounding box center [615, 396] width 1231 height 577
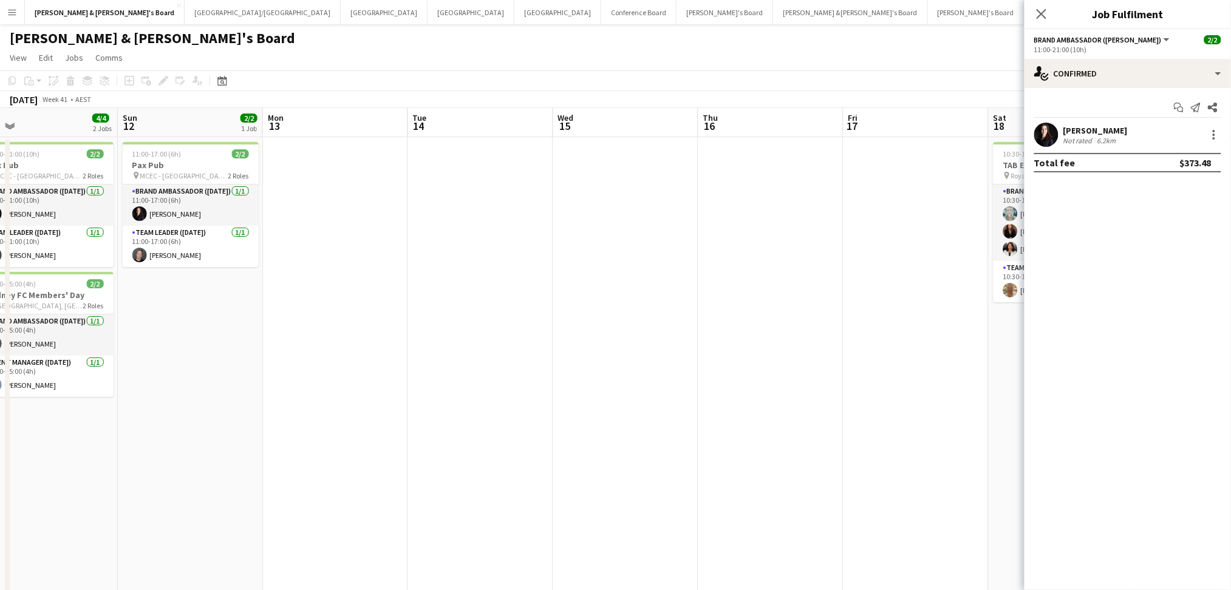
drag, startPoint x: 740, startPoint y: 368, endPoint x: 342, endPoint y: 364, distance: 398.3
click at [358, 368] on app-calendar-viewport "Wed 8 Thu 9 2/2 1 Job Fri 10 2/2 1 Job Sat 11 4/4 2 Jobs Sun 12 2/2 1 Job Mon 1…" at bounding box center [615, 396] width 1231 height 577
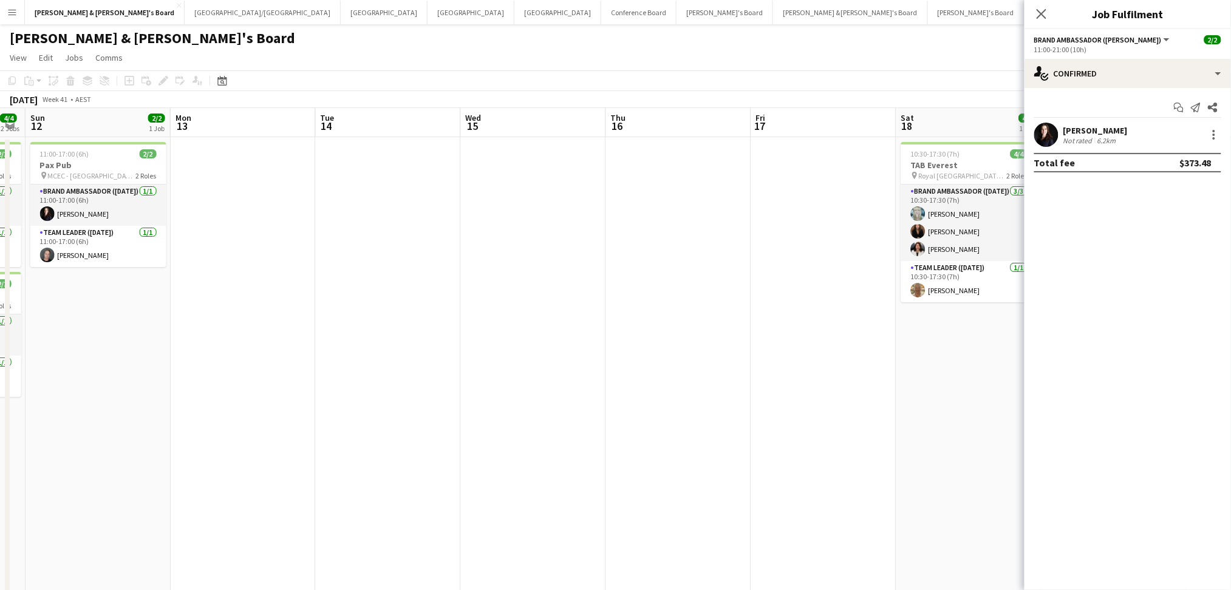
drag, startPoint x: 503, startPoint y: 400, endPoint x: 107, endPoint y: 382, distance: 395.6
click at [107, 382] on app-calendar-viewport "Wed 8 Thu 9 2/2 1 Job Fri 10 2/2 1 Job Sat 11 4/4 2 Jobs Sun 12 2/2 1 Job Mon 1…" at bounding box center [615, 396] width 1231 height 577
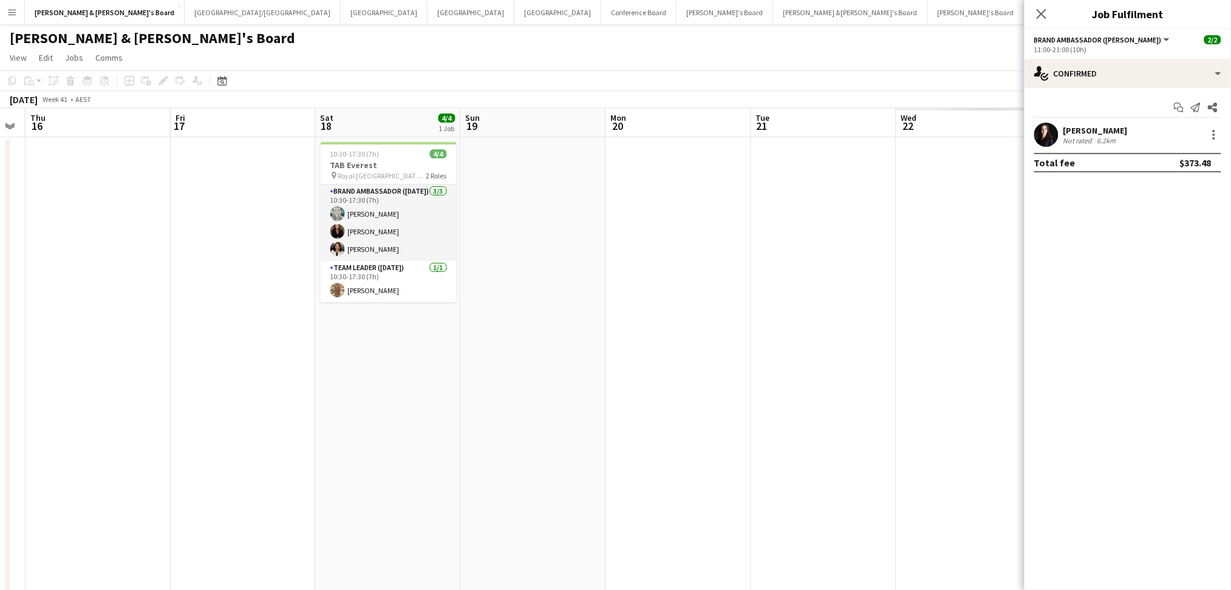
scroll to position [0, 322]
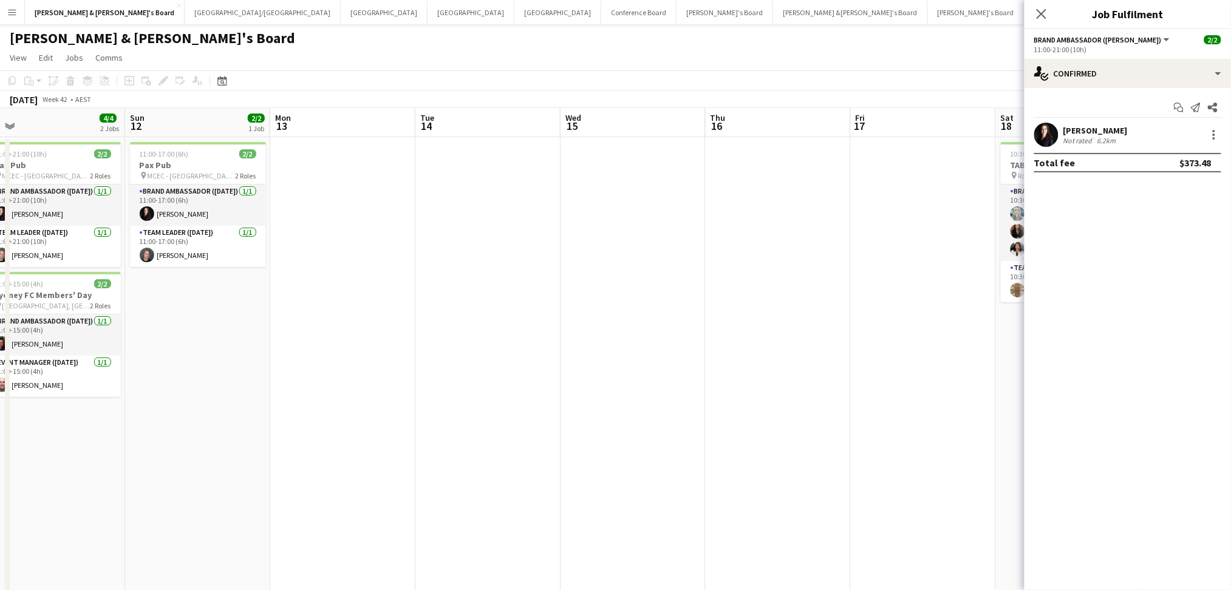
drag, startPoint x: 217, startPoint y: 454, endPoint x: 692, endPoint y: 463, distance: 474.8
click at [691, 464] on app-calendar-viewport "Fri 10 2/2 1 Job Sat 11 4/4 2 Jobs Sun 12 2/2 1 Job Mon 13 Tue 14 Wed 15 Thu 16…" at bounding box center [615, 441] width 1231 height 666
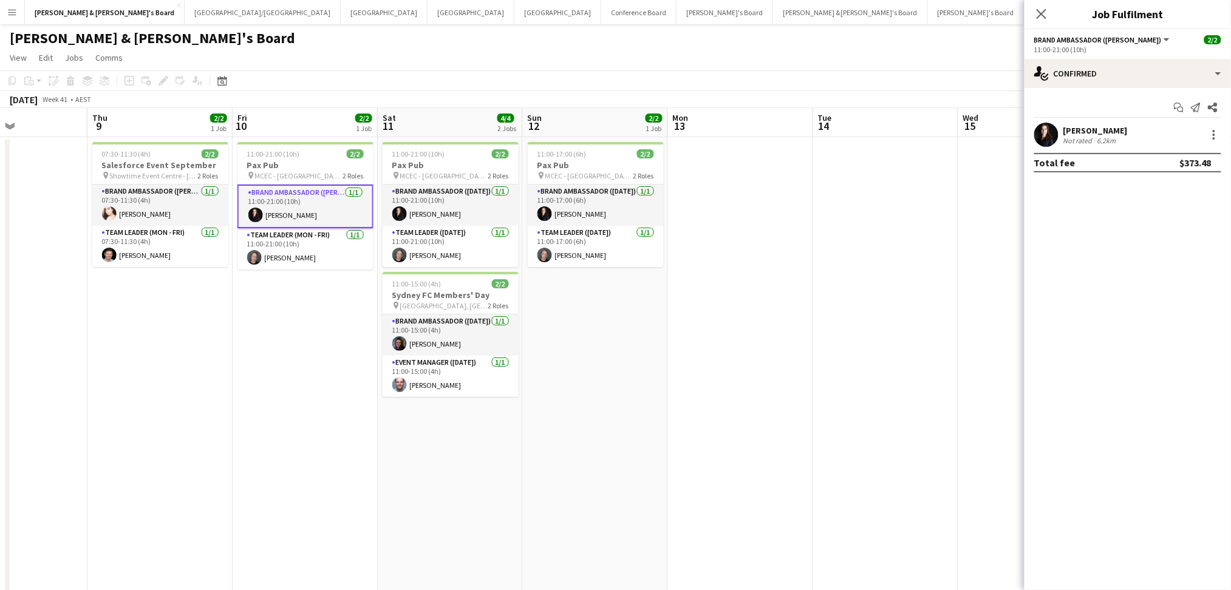
drag, startPoint x: 341, startPoint y: 463, endPoint x: 595, endPoint y: 460, distance: 254.4
click at [595, 460] on app-calendar-viewport "Mon 6 Tue 7 Wed 8 Thu 9 2/2 1 Job Fri 10 2/2 1 Job Sat 11 4/4 2 Jobs Sun 12 2/2…" at bounding box center [615, 441] width 1231 height 666
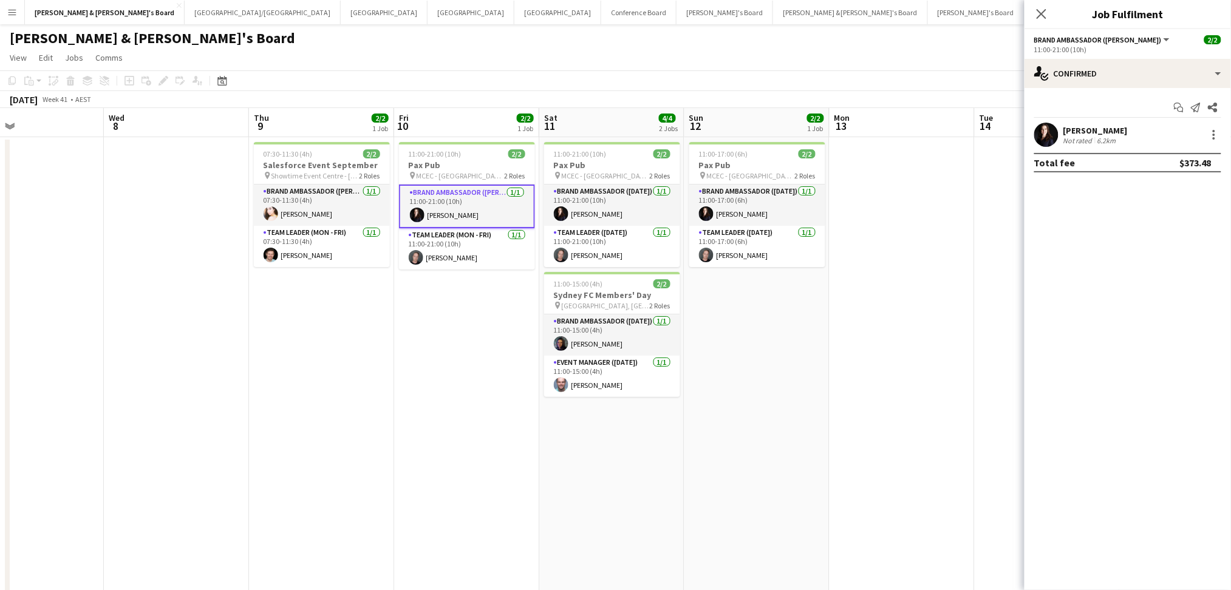
drag, startPoint x: 318, startPoint y: 485, endPoint x: 616, endPoint y: 477, distance: 298.2
click at [849, 482] on app-calendar-viewport "Mon 6 Tue 7 Wed 8 Thu 9 2/2 1 Job Fri 10 2/2 1 Job Sat 11 4/4 2 Jobs Sun 12 2/2…" at bounding box center [615, 441] width 1231 height 666
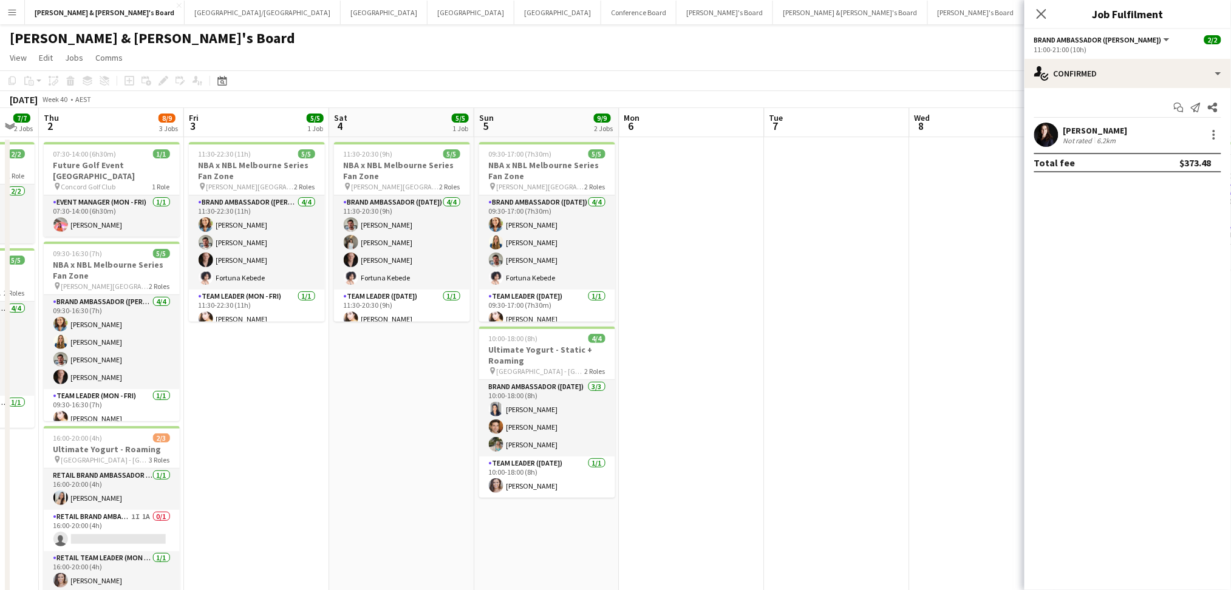
drag, startPoint x: 212, startPoint y: 479, endPoint x: 856, endPoint y: 474, distance: 644.1
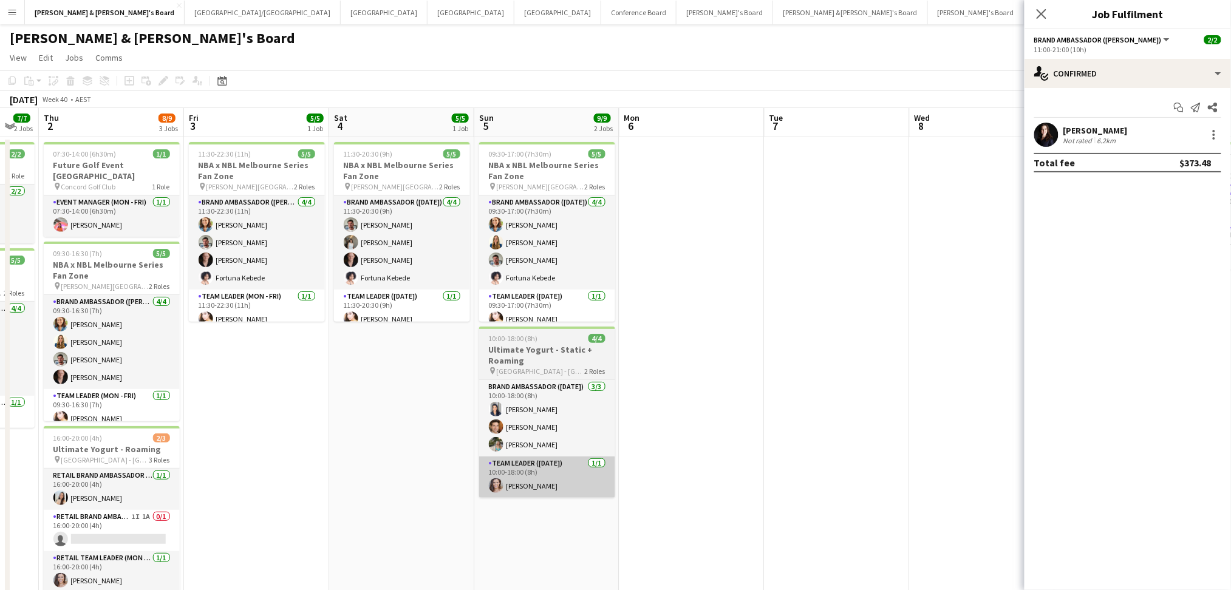
click at [917, 469] on app-calendar-viewport "Tue 30 Wed 1 7/7 2 Jobs Thu 2 8/9 3 Jobs Fri 3 5/5 1 Job Sat 4 5/5 1 Job Sun 5 …" at bounding box center [615, 441] width 1231 height 666
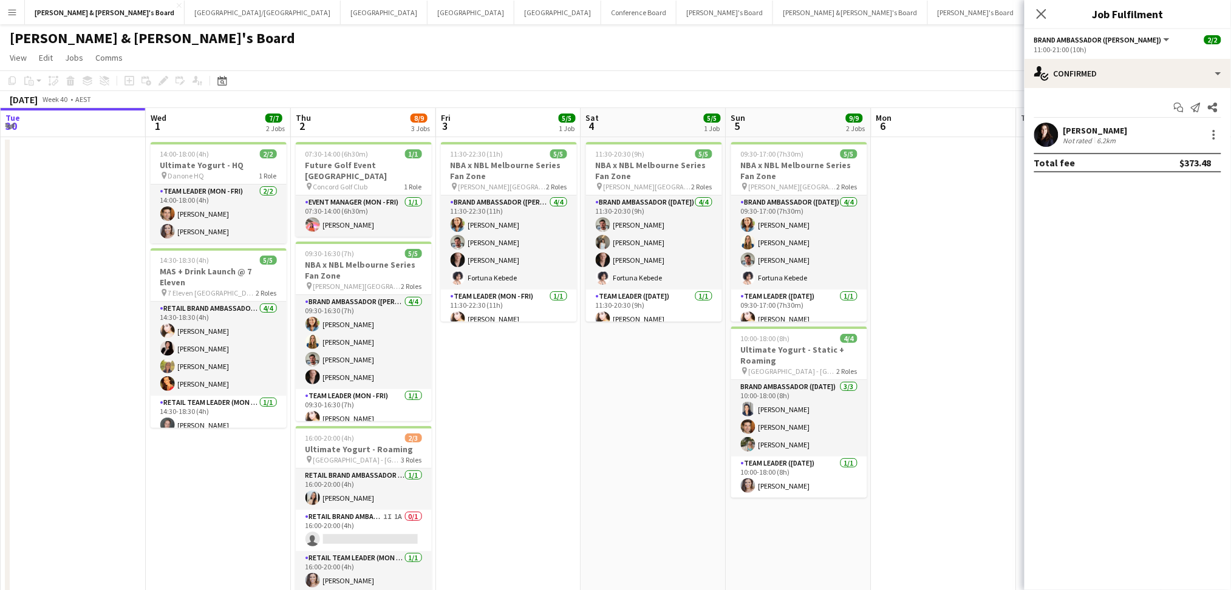
scroll to position [0, 0]
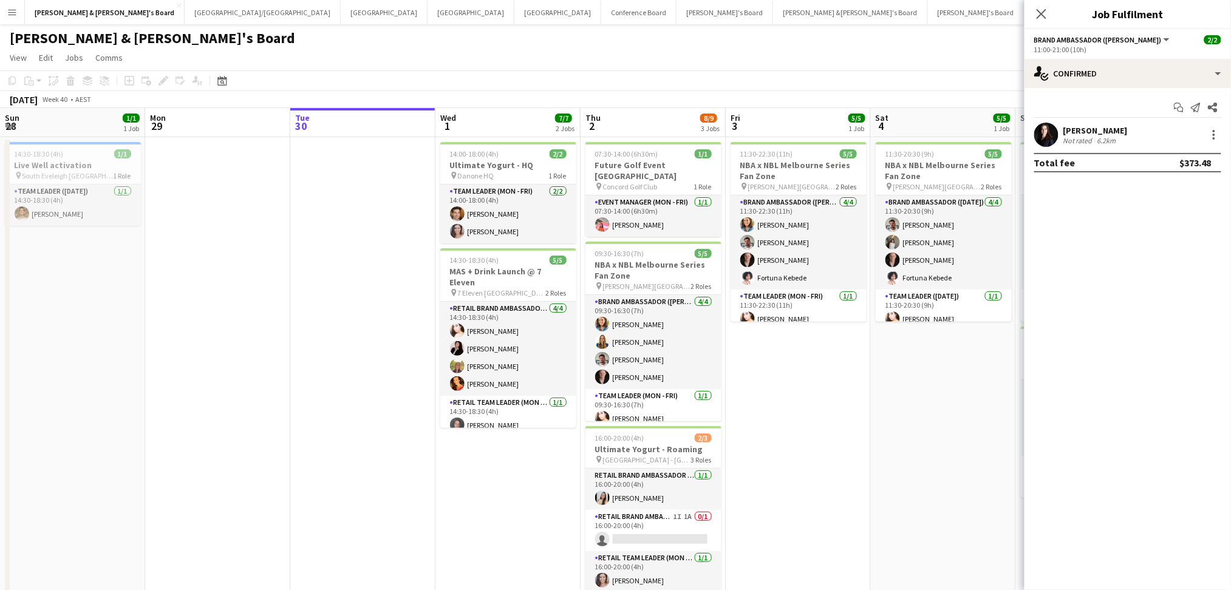
drag, startPoint x: 118, startPoint y: 515, endPoint x: 887, endPoint y: 542, distance: 769.0
click at [891, 542] on app-calendar-viewport "Sun 28 1/1 1 Job Mon 29 Tue 30 Wed 1 7/7 2 Jobs Thu 2 8/9 3 Jobs Fri 3 5/5 1 Jo…" at bounding box center [615, 441] width 1231 height 666
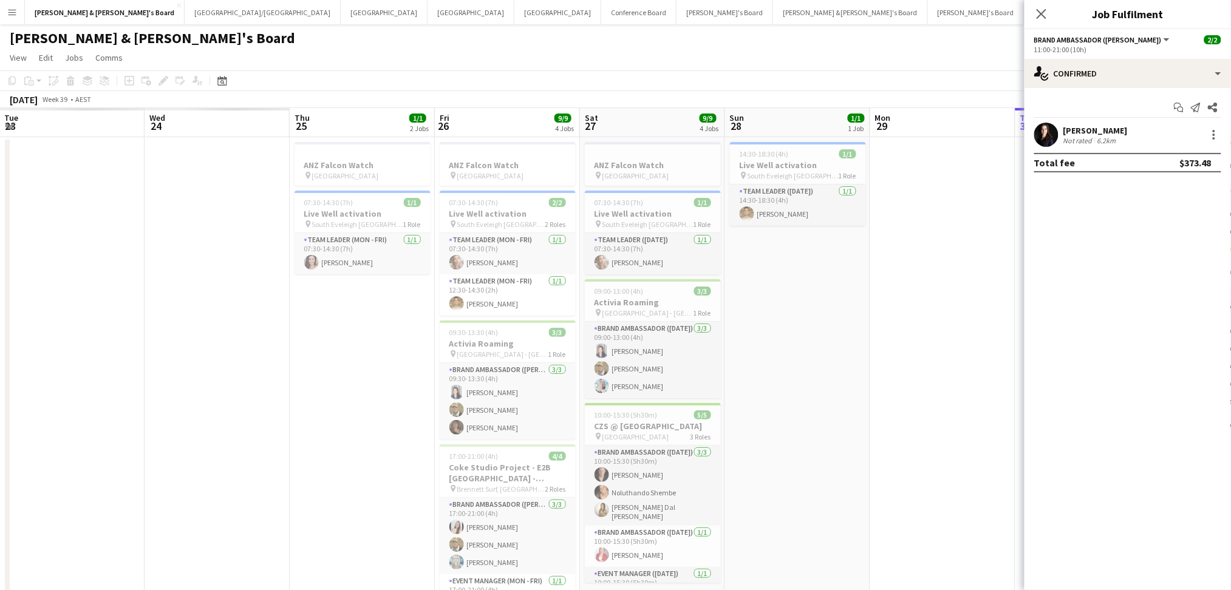
drag, startPoint x: 132, startPoint y: 543, endPoint x: 789, endPoint y: 537, distance: 656.9
click at [883, 537] on app-calendar-viewport "Mon 22 Tue 23 Wed 24 Thu 25 1/1 2 Jobs Fri 26 9/9 4 Jobs Sat 27 9/9 4 Jobs Sun …" at bounding box center [615, 447] width 1231 height 679
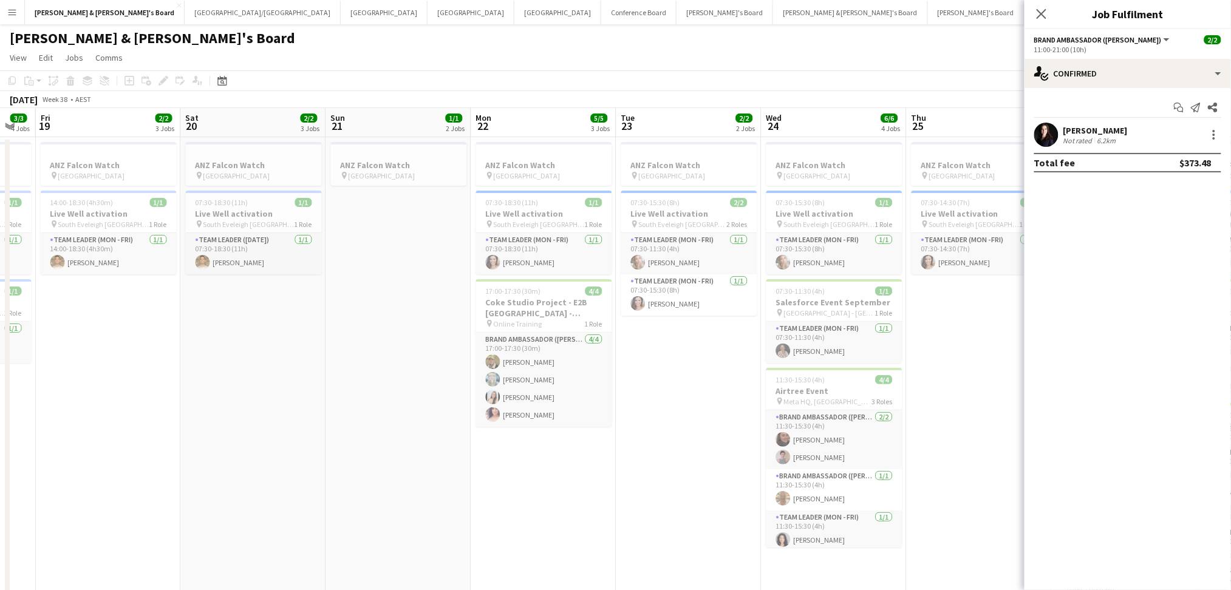
drag, startPoint x: 177, startPoint y: 532, endPoint x: 187, endPoint y: 490, distance: 43.0
click at [187, 490] on app-calendar-viewport "Sun 14 Mon 15 Tue 16 2/2 3 Jobs Wed 17 6/6 4 Jobs Thu 18 3/3 4 Jobs Fri 19 2/2 …" at bounding box center [615, 447] width 1231 height 679
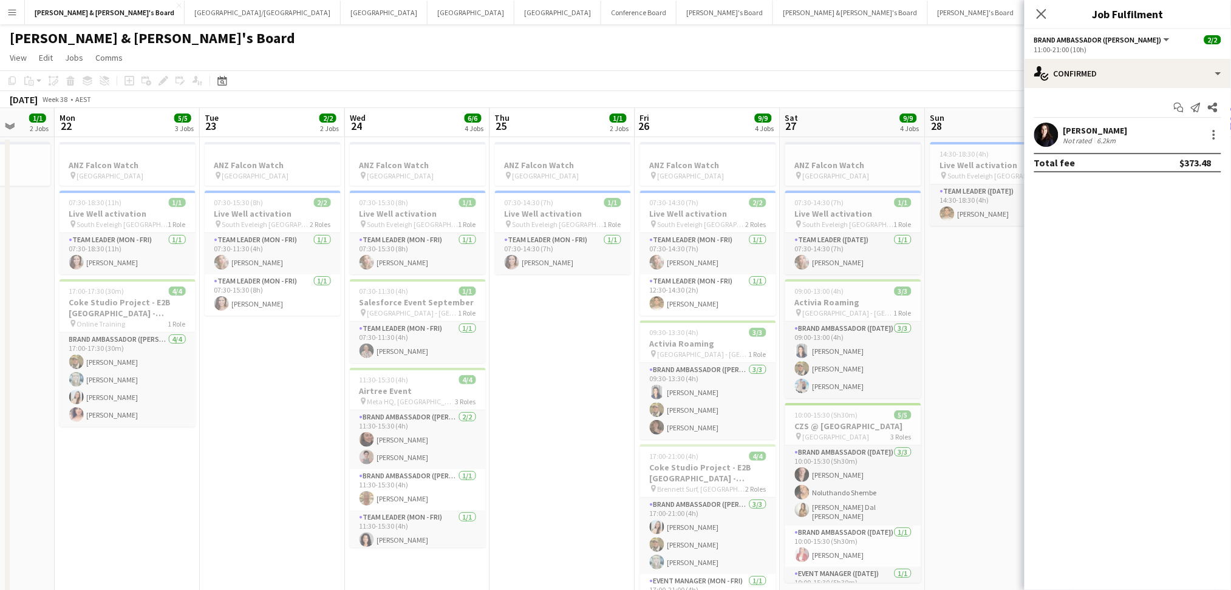
drag, startPoint x: 631, startPoint y: 426, endPoint x: 253, endPoint y: 416, distance: 378.3
click at [253, 416] on app-calendar-viewport "Fri 19 2/2 3 Jobs Sat 20 2/2 3 Jobs Sun 21 1/1 2 Jobs Mon 22 5/5 3 Jobs Tue 23 …" at bounding box center [615, 447] width 1231 height 679
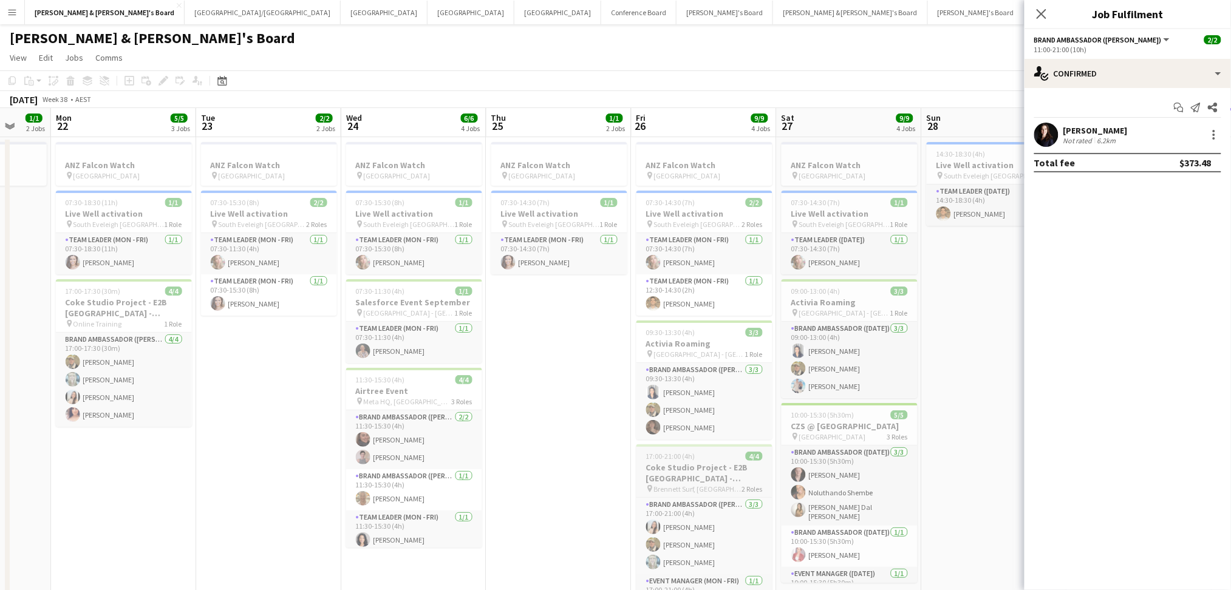
click at [677, 489] on span "Brennett Surf, [GEOGRAPHIC_DATA], [GEOGRAPHIC_DATA]" at bounding box center [698, 488] width 88 height 9
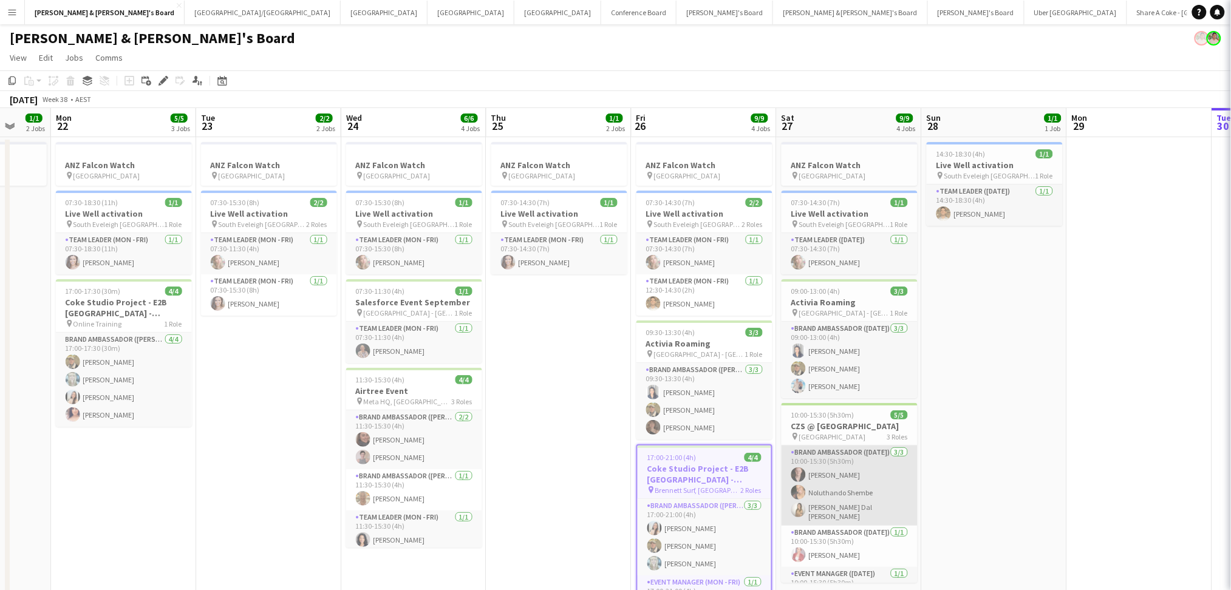
type input "**********"
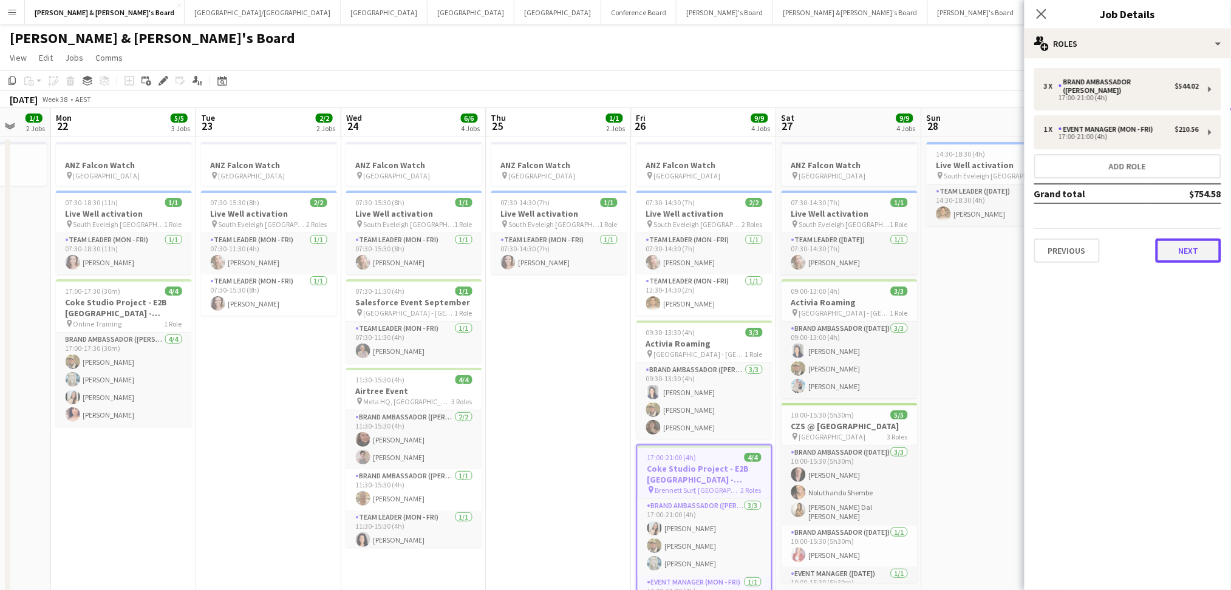
click at [1188, 242] on button "Next" at bounding box center [1188, 251] width 66 height 24
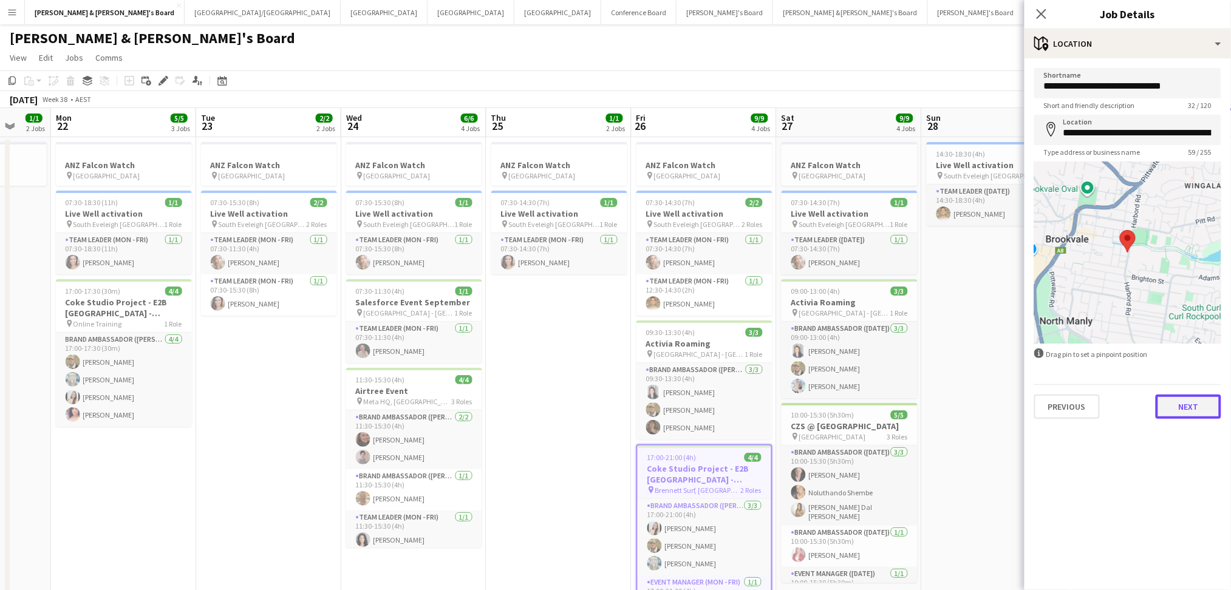
click at [1180, 400] on button "Next" at bounding box center [1188, 407] width 66 height 24
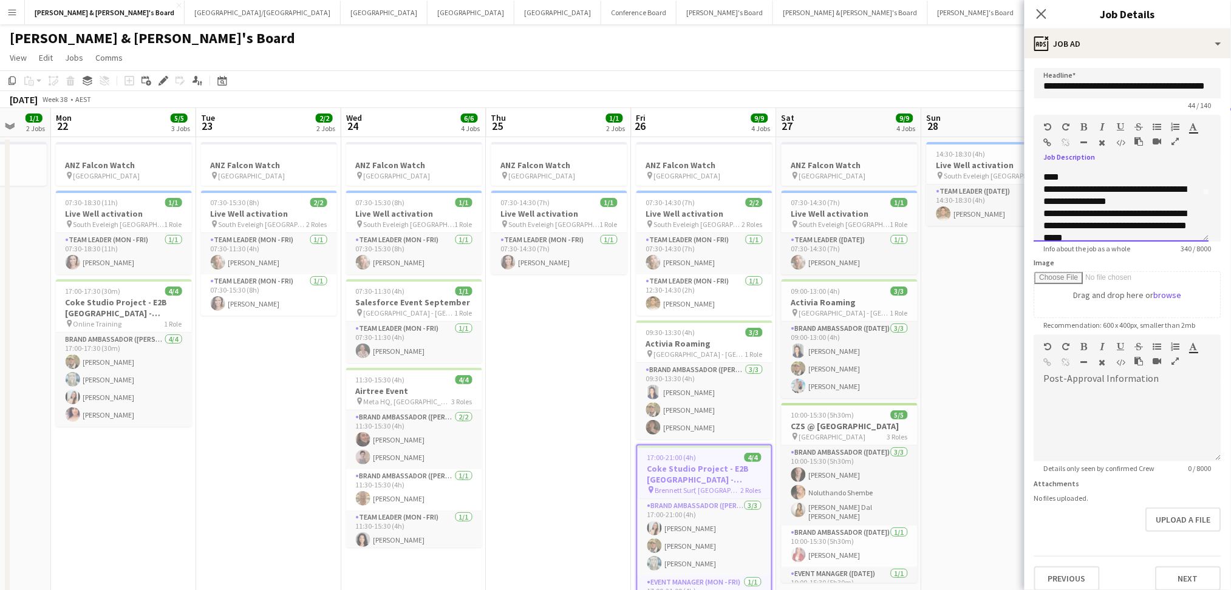
scroll to position [106, 0]
drag, startPoint x: 1046, startPoint y: 189, endPoint x: 1144, endPoint y: 225, distance: 104.9
click at [1144, 225] on div "**********" at bounding box center [1121, 205] width 175 height 73
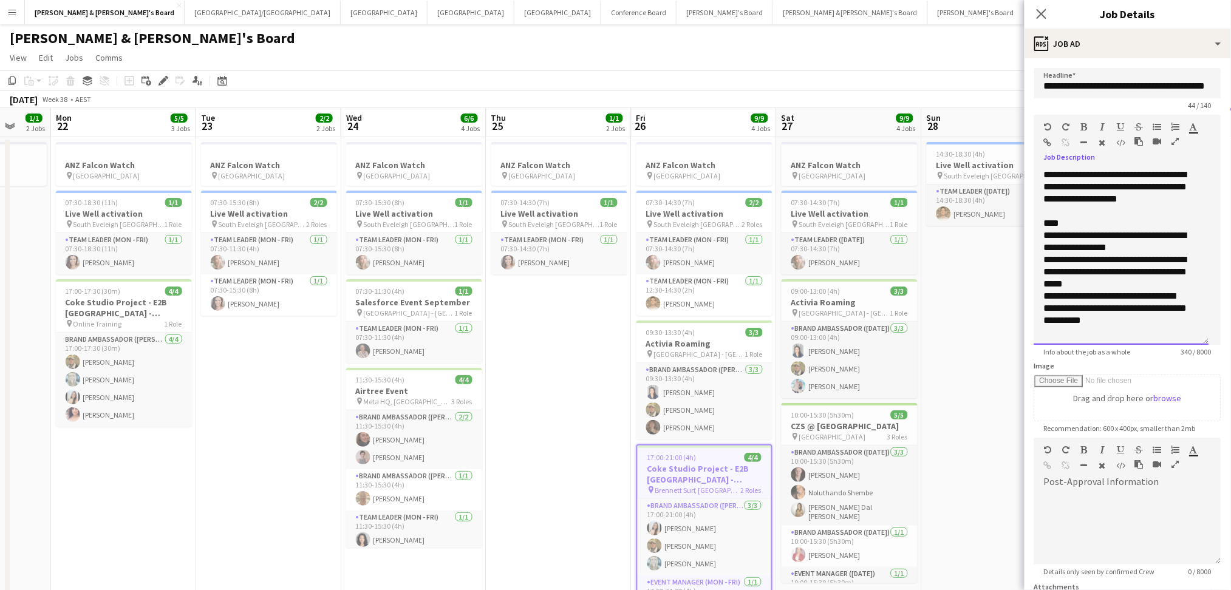
scroll to position [0, 0]
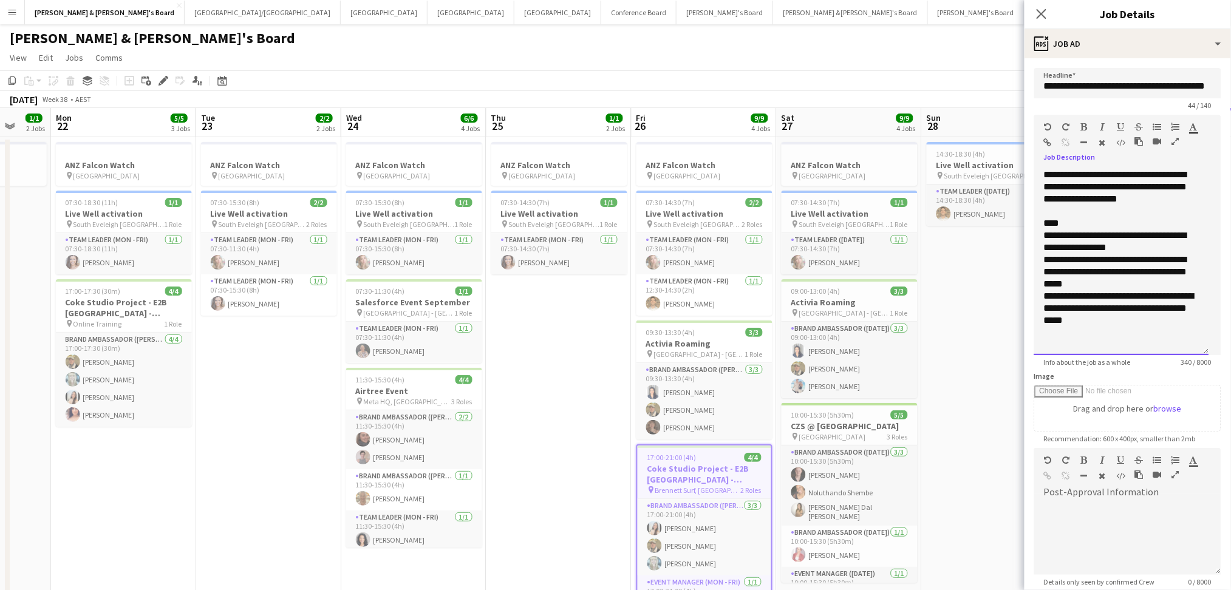
drag, startPoint x: 1203, startPoint y: 236, endPoint x: 1203, endPoint y: 350, distance: 113.5
click at [1203, 350] on div "**********" at bounding box center [1121, 262] width 175 height 186
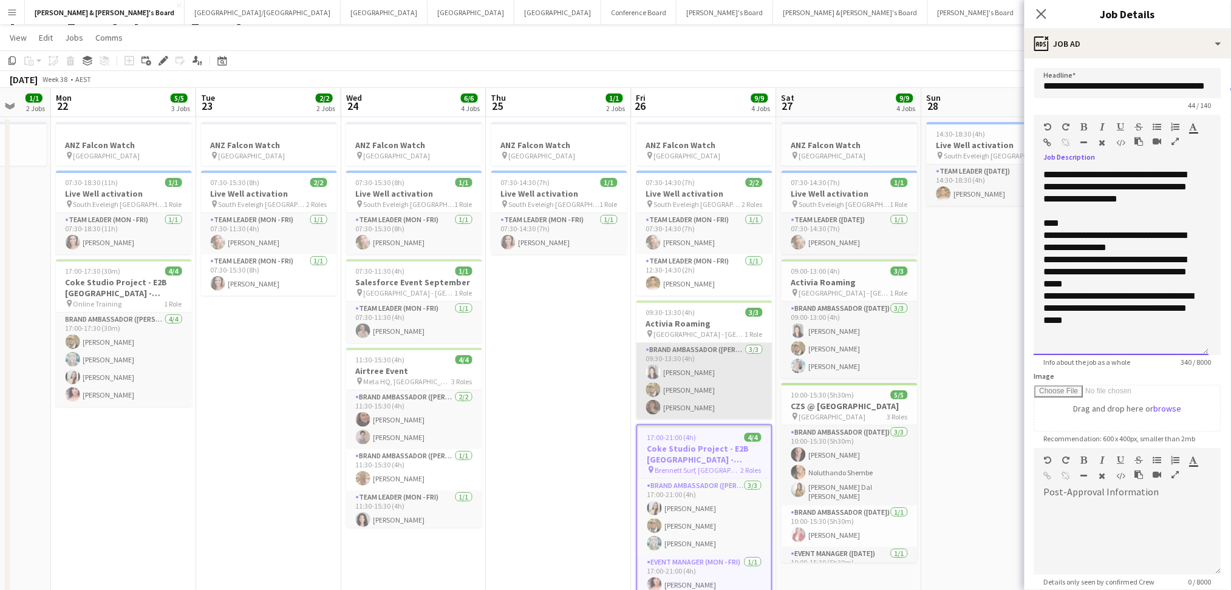
scroll to position [81, 0]
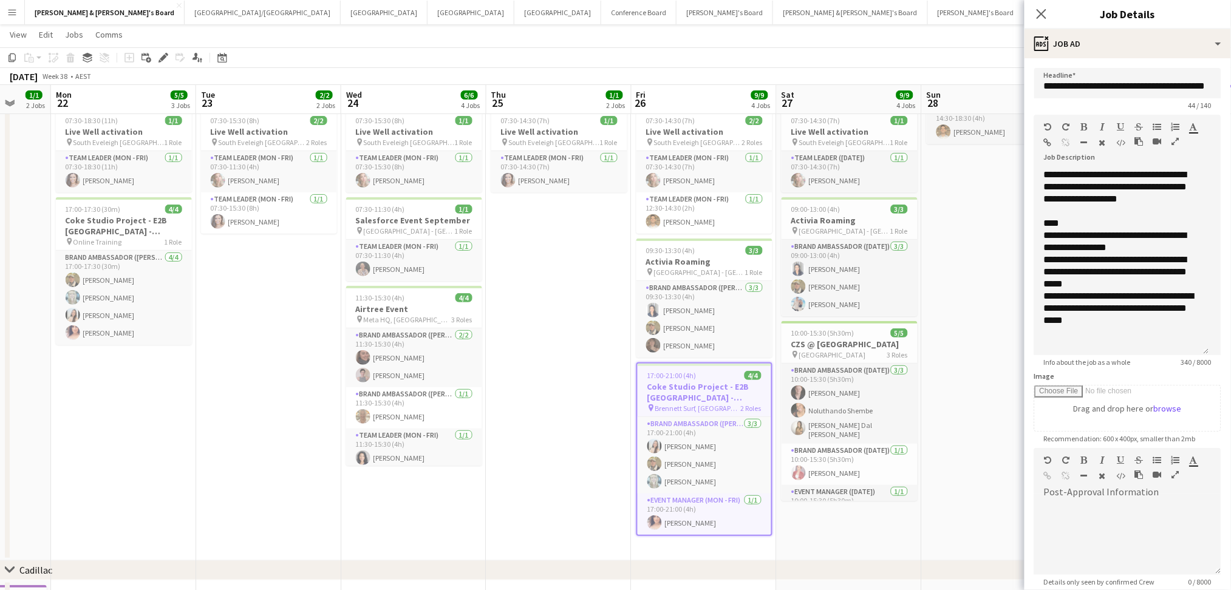
click at [671, 383] on h3 "Coke Studio Project - E2B [GEOGRAPHIC_DATA] - [GEOGRAPHIC_DATA]" at bounding box center [704, 392] width 134 height 22
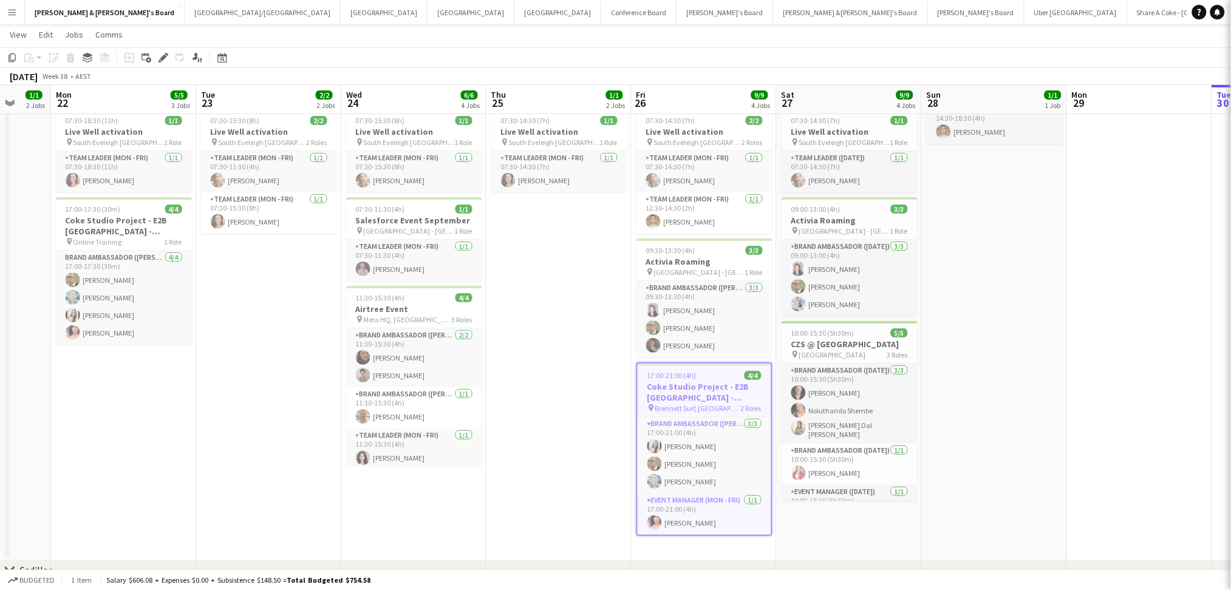
click at [671, 383] on h3 "Coke Studio Project - E2B [GEOGRAPHIC_DATA] - [GEOGRAPHIC_DATA]" at bounding box center [704, 392] width 134 height 22
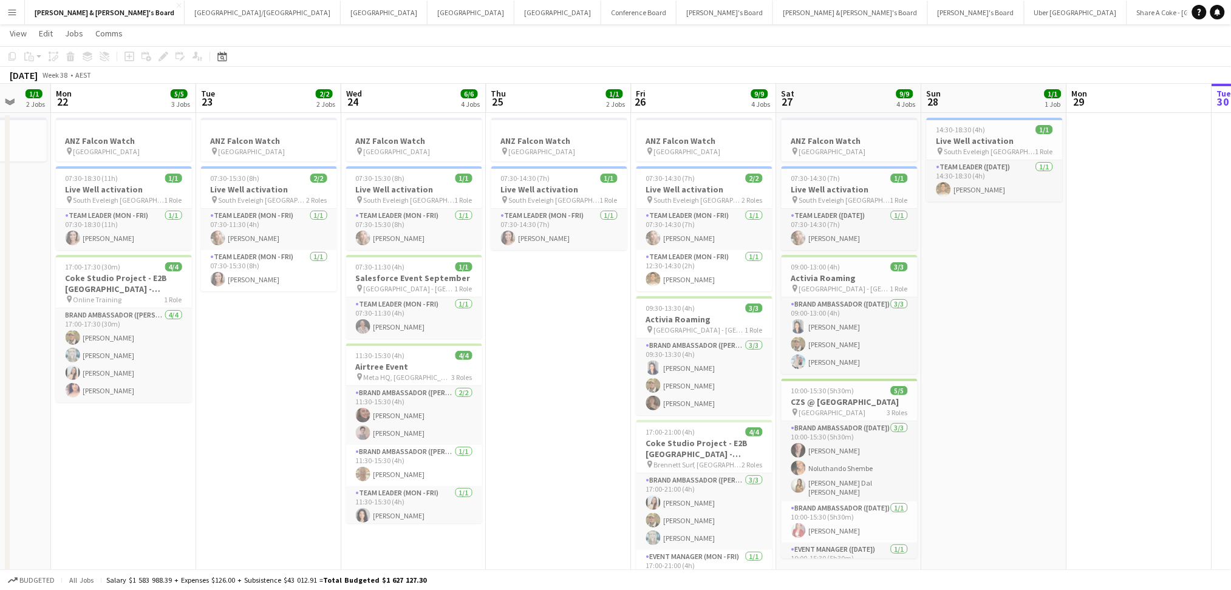
scroll to position [0, 0]
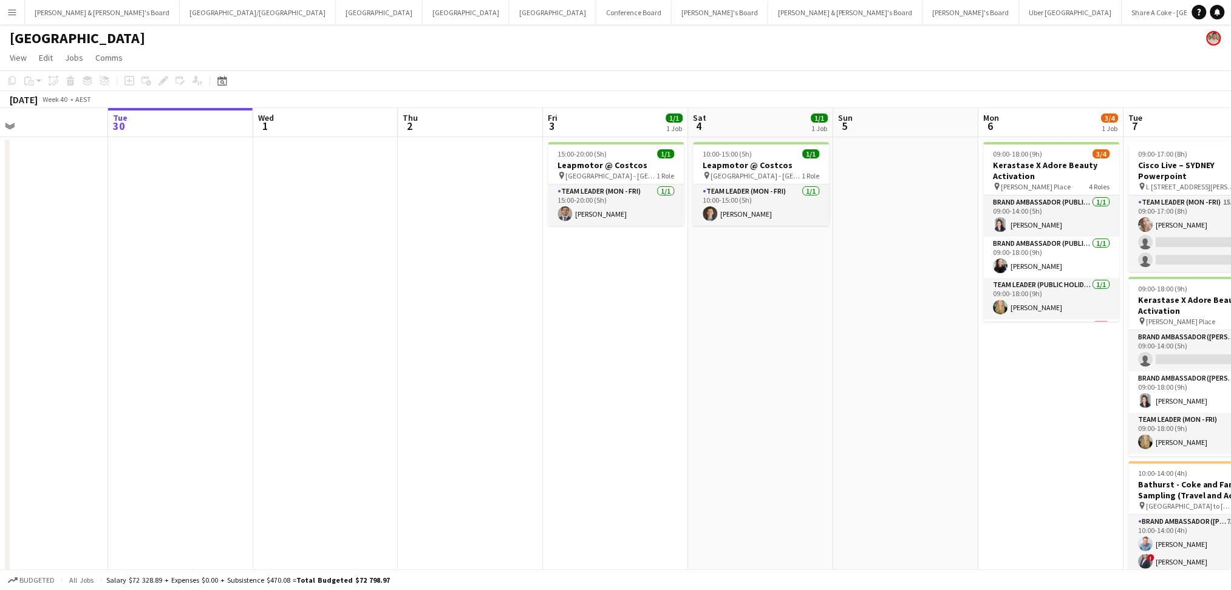
scroll to position [0, 501]
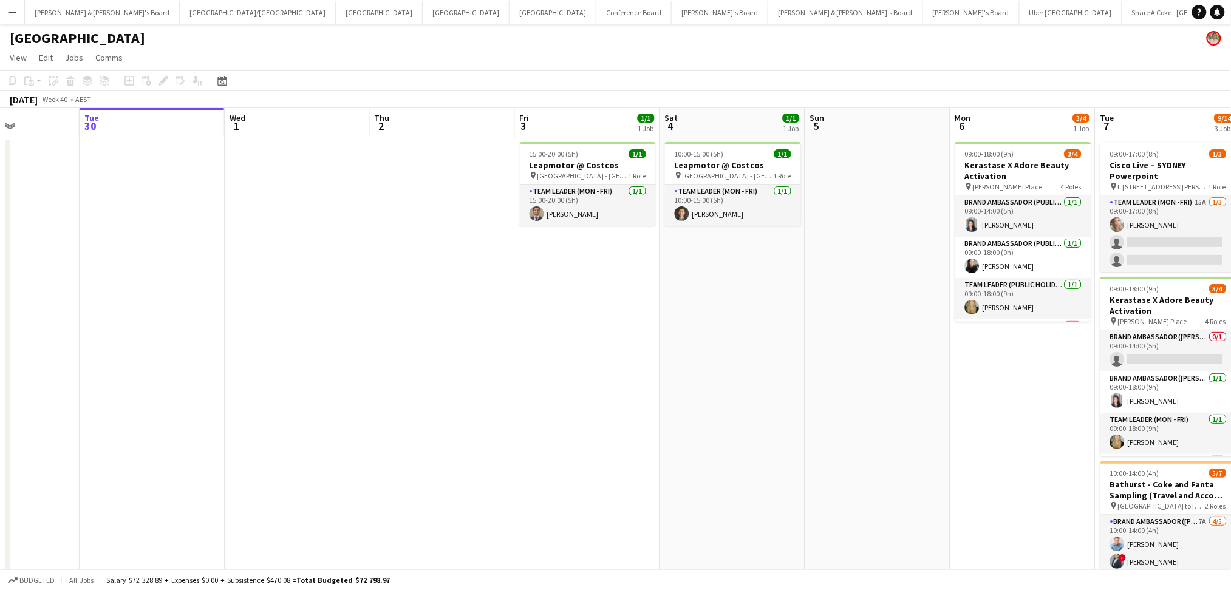
drag, startPoint x: 630, startPoint y: 376, endPoint x: 325, endPoint y: 341, distance: 306.8
click at [326, 342] on app-calendar-viewport "Fri 26 1/1 1 Job Sat 27 1/1 1 Job Sun 28 Mon 29 Tue 30 Wed 1 Thu 2 Fri 3 1/1 1 …" at bounding box center [615, 387] width 1231 height 559
click at [434, 362] on app-date-cell at bounding box center [442, 401] width 145 height 529
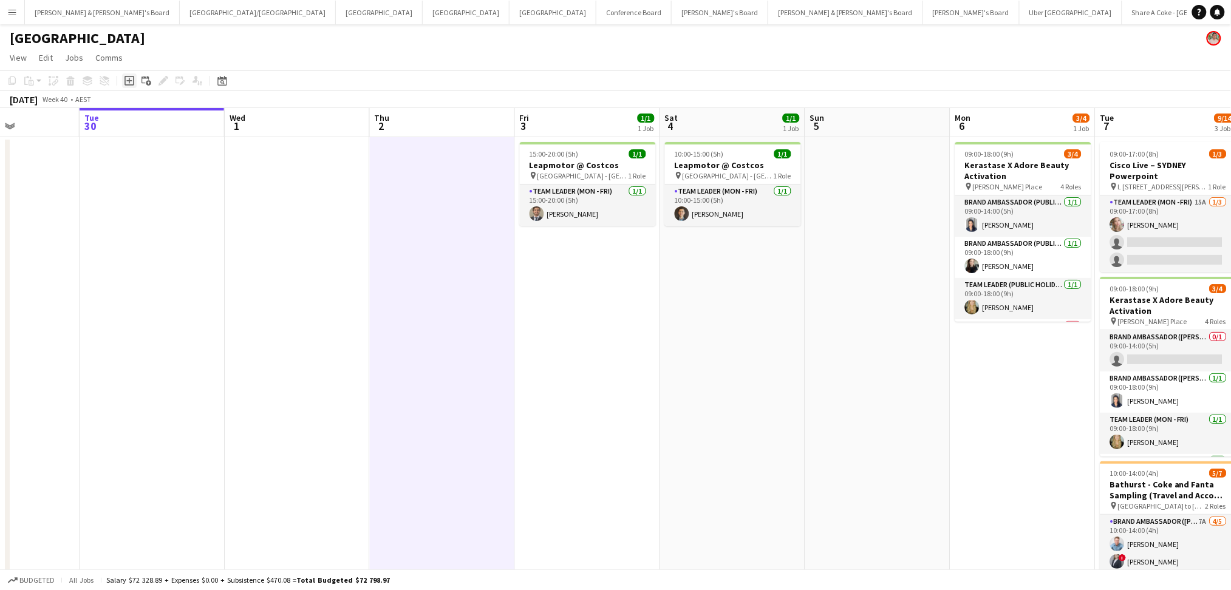
click at [134, 81] on div "Add job" at bounding box center [129, 80] width 15 height 15
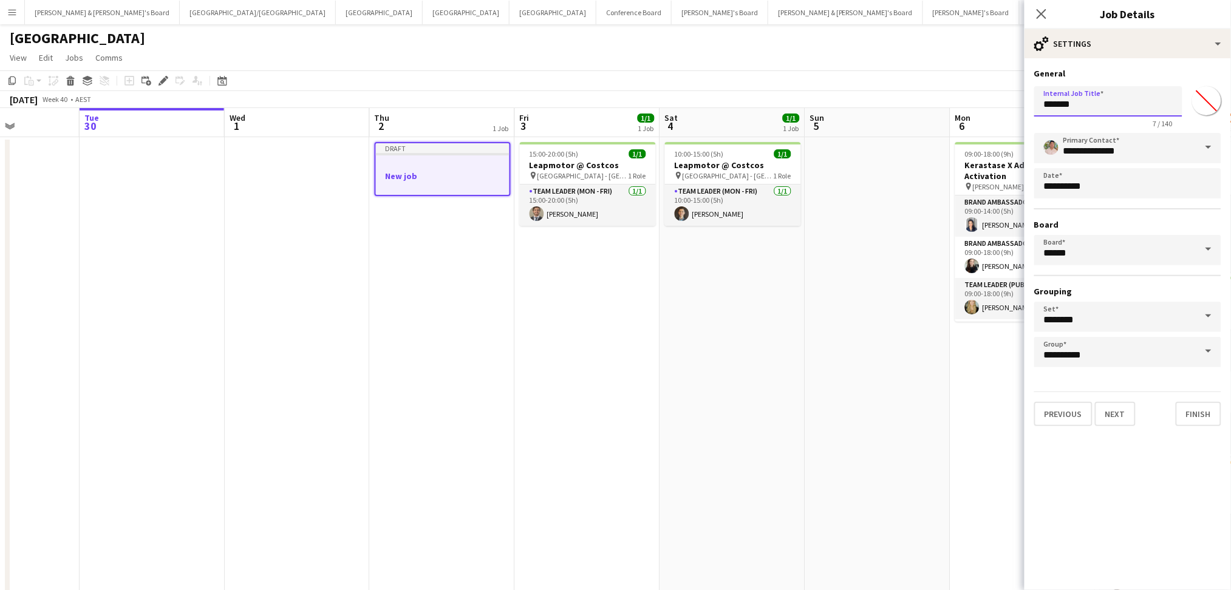
click at [1054, 110] on input "*******" at bounding box center [1108, 101] width 148 height 30
paste input "**********"
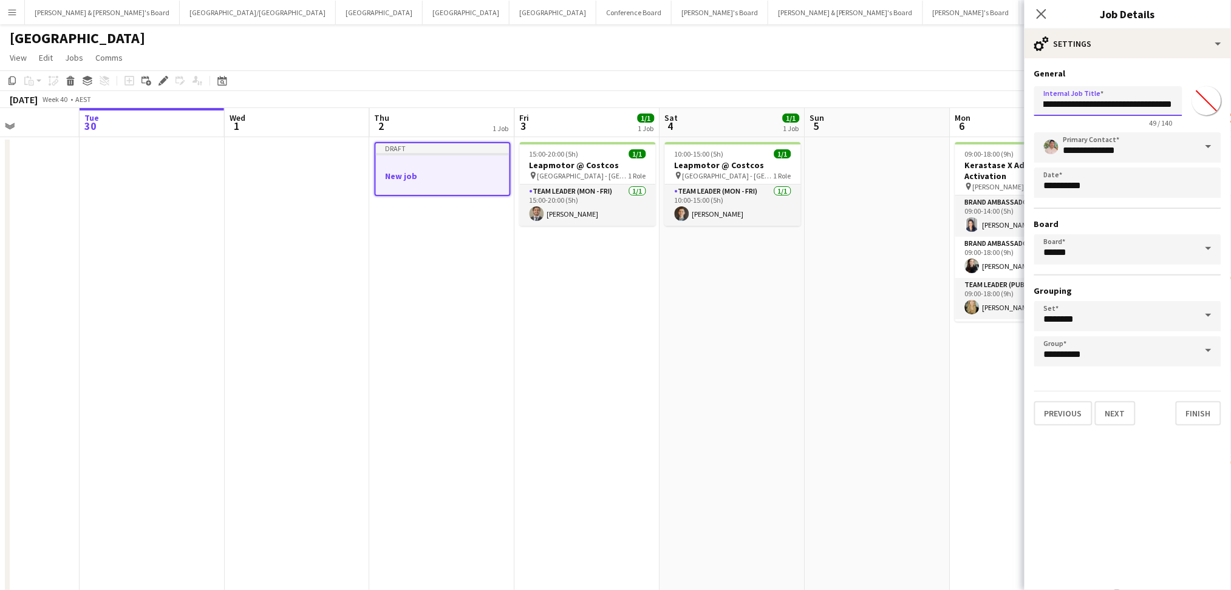
type input "**********"
click at [1218, 144] on span at bounding box center [1207, 146] width 25 height 29
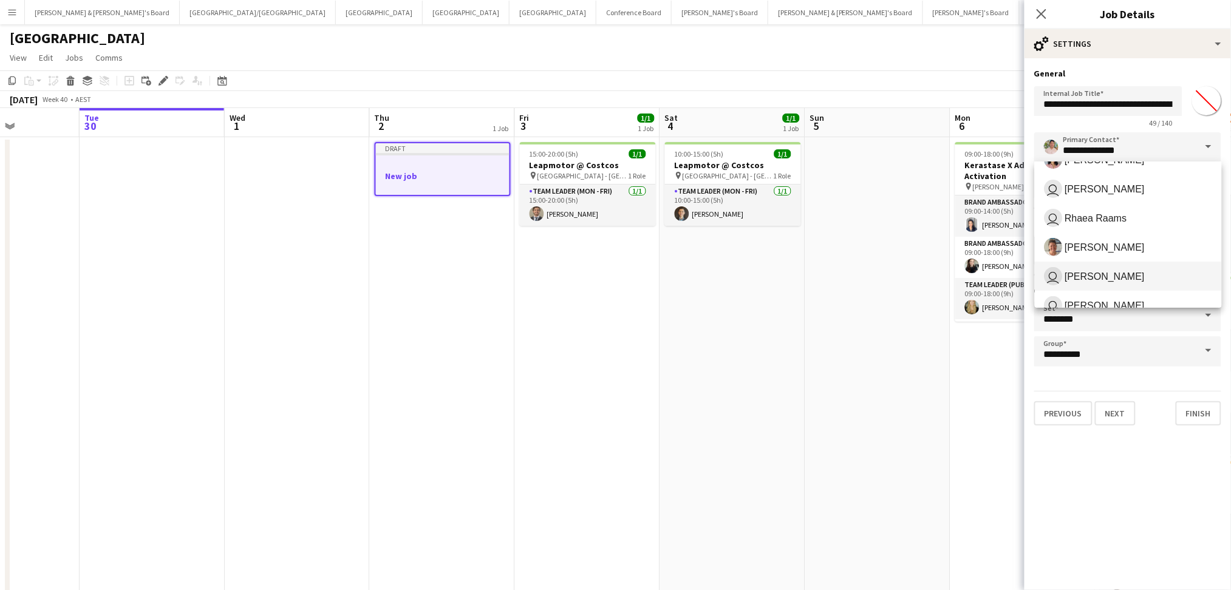
scroll to position [161, 0]
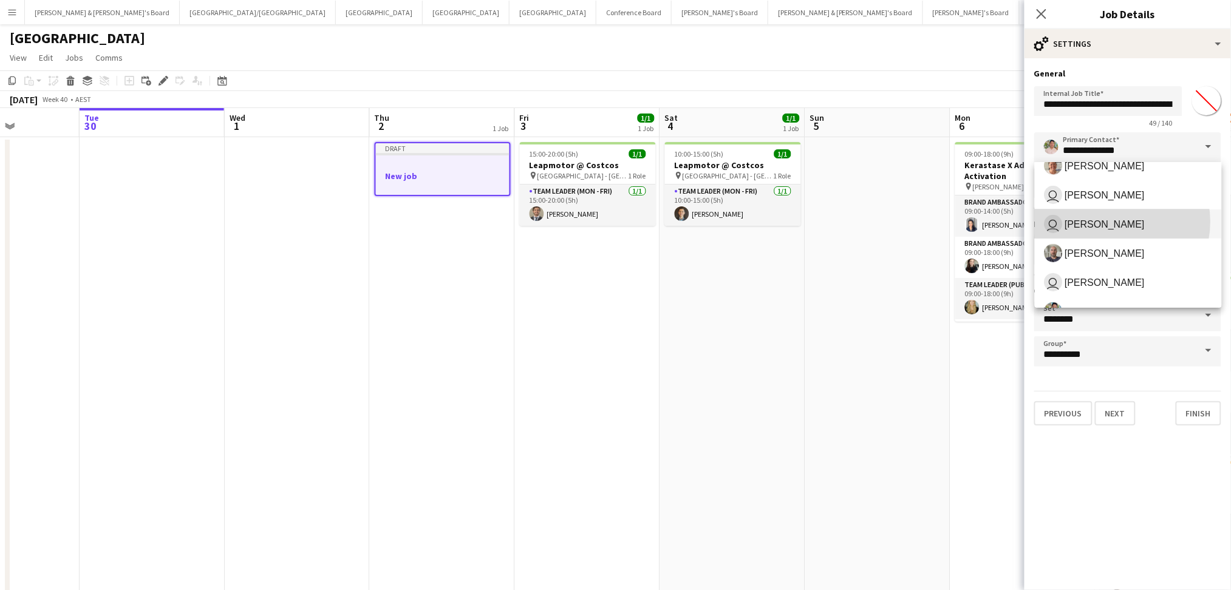
click at [1114, 221] on span "James Millard" at bounding box center [1105, 225] width 80 height 12
type input "**********"
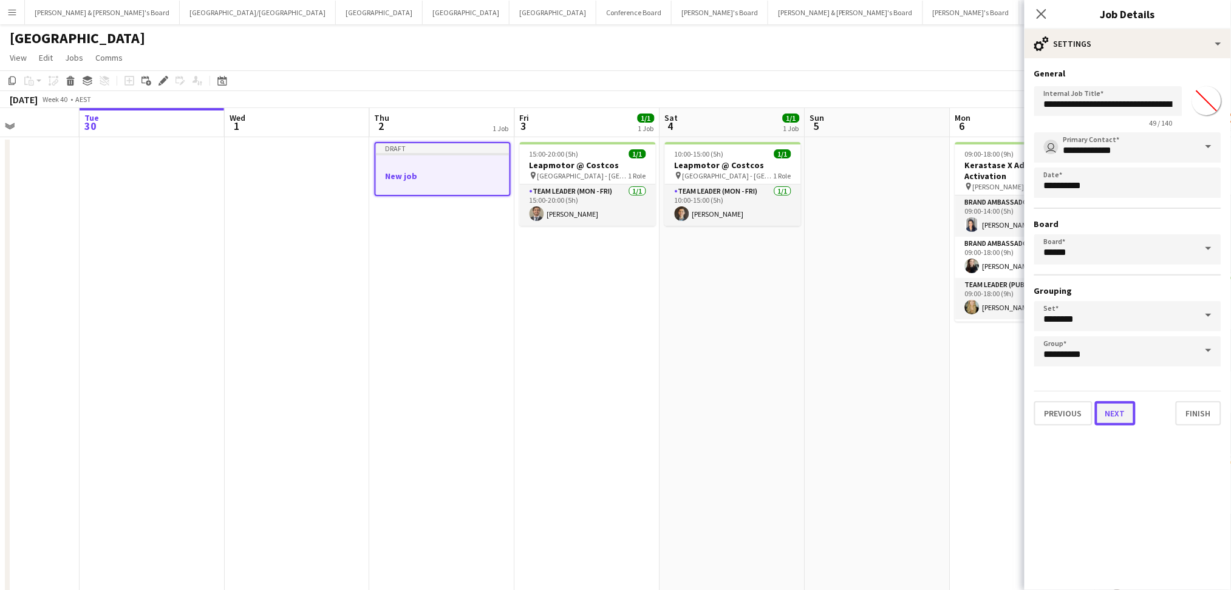
click at [1112, 406] on button "Next" at bounding box center [1115, 413] width 41 height 24
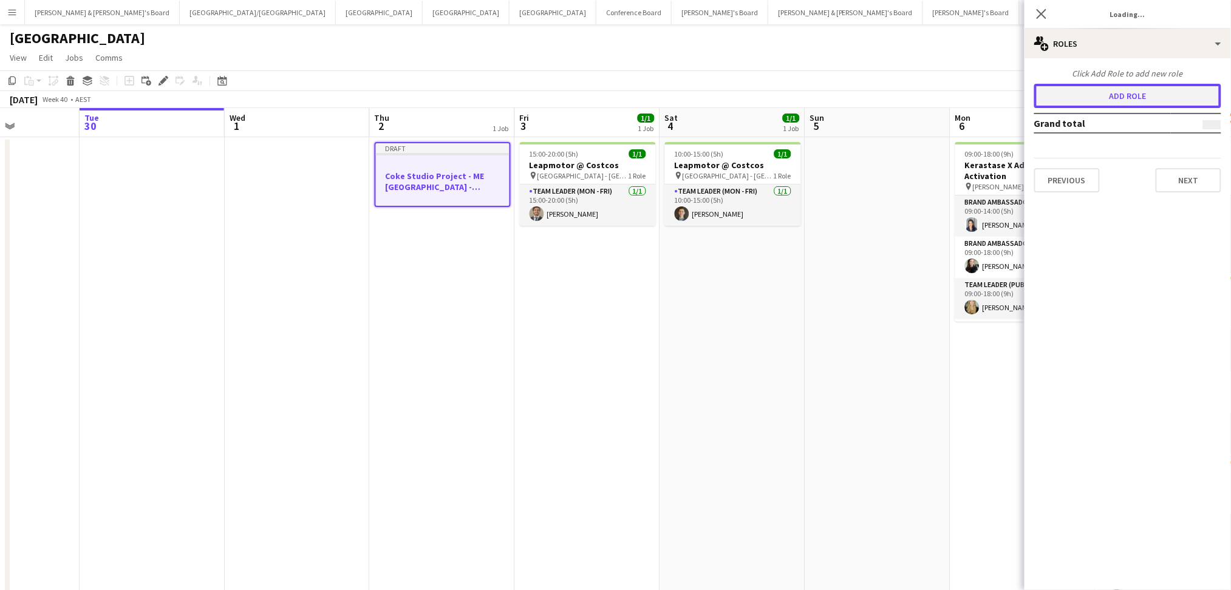
click at [1101, 92] on button "Add role" at bounding box center [1127, 96] width 187 height 24
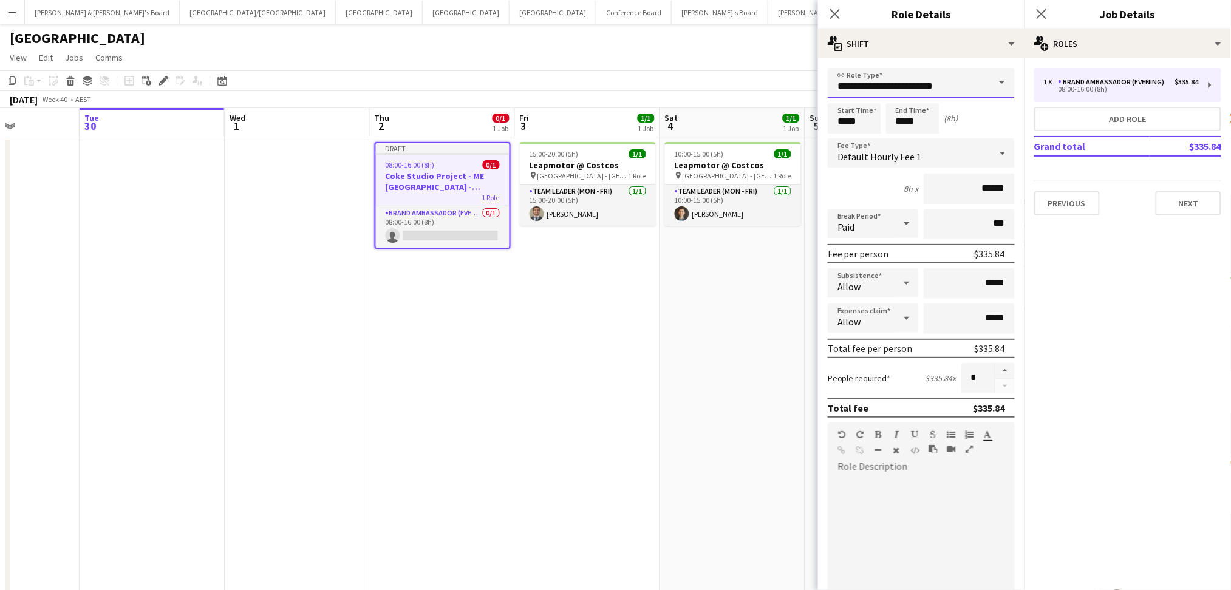
click at [914, 87] on input "**********" at bounding box center [920, 83] width 187 height 30
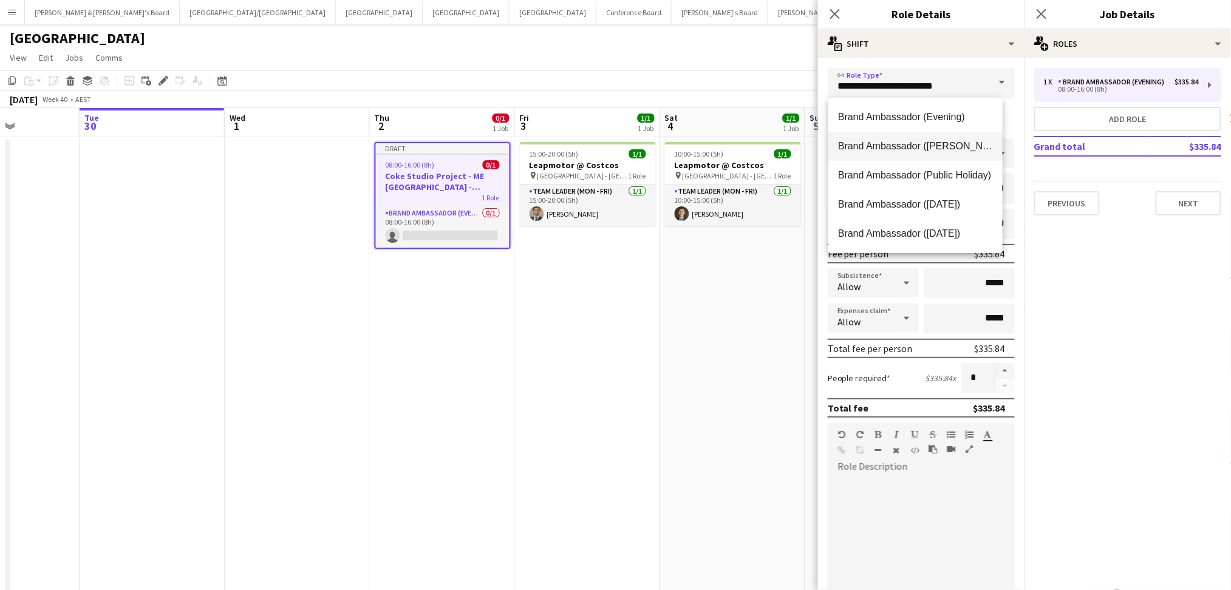
click at [911, 144] on span "Brand Ambassador ([PERSON_NAME])" at bounding box center [915, 146] width 155 height 12
type input "**********"
type input "******"
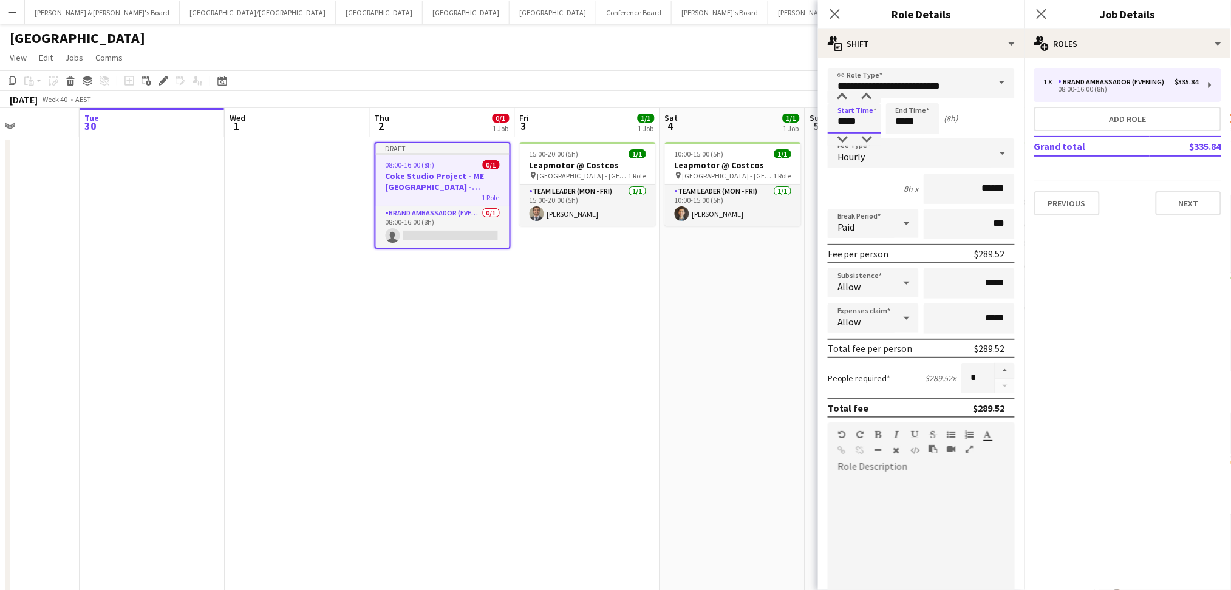
click at [840, 120] on input "*****" at bounding box center [853, 118] width 53 height 30
type input "*****"
click at [995, 364] on button "button" at bounding box center [1004, 371] width 19 height 16
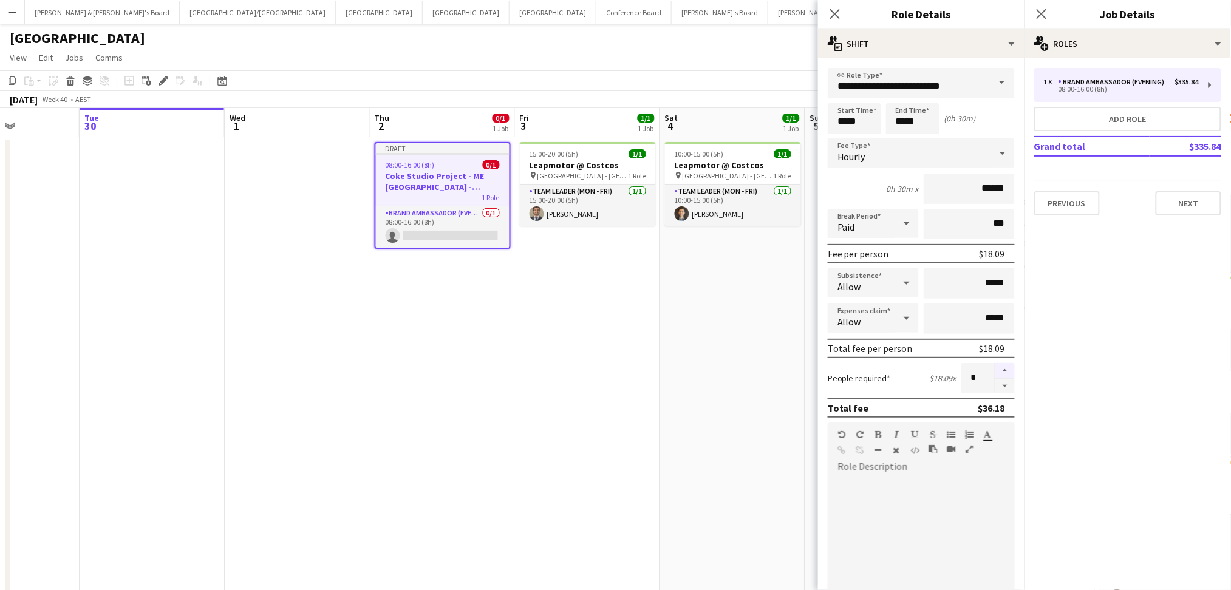
click at [995, 364] on button "button" at bounding box center [1004, 371] width 19 height 16
type input "*"
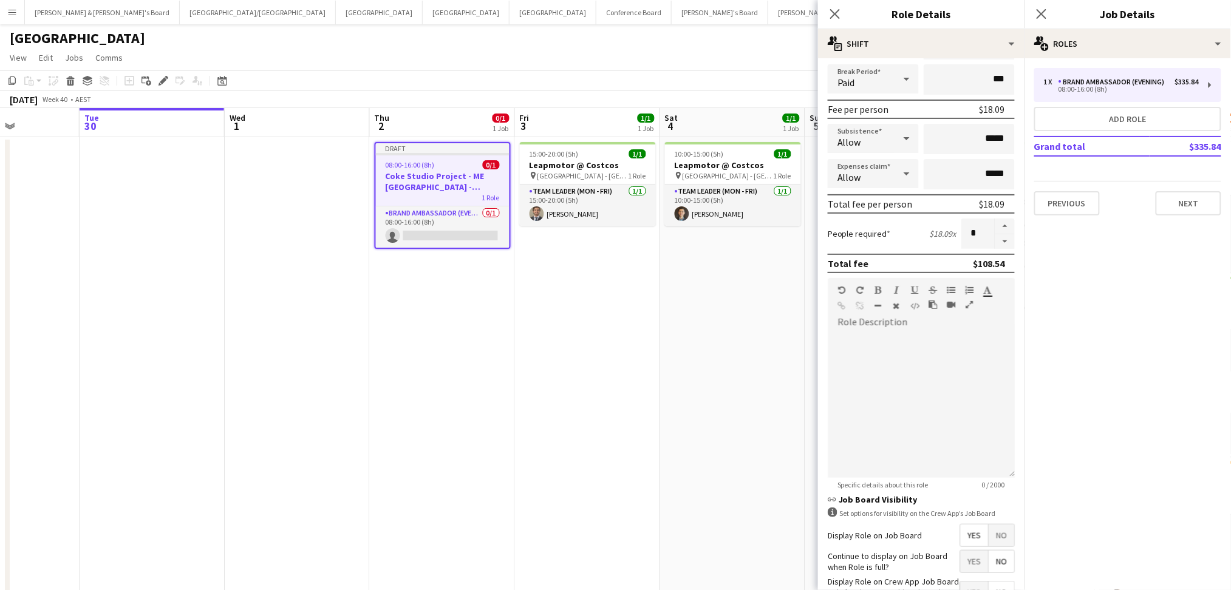
scroll to position [237, 0]
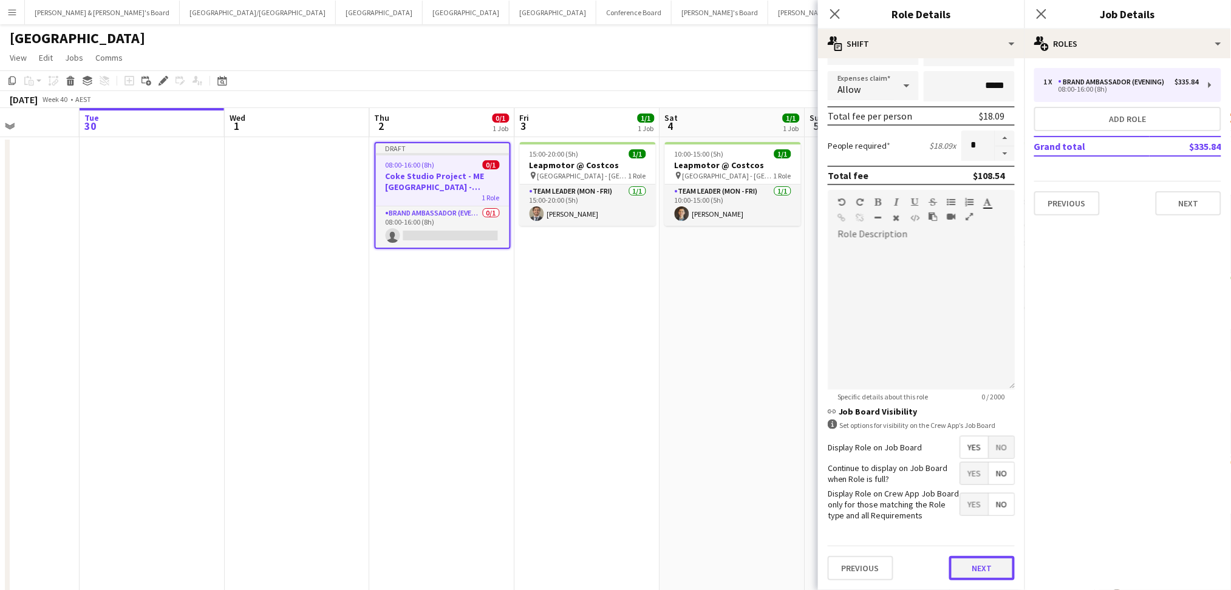
click at [957, 563] on button "Next" at bounding box center [982, 568] width 66 height 24
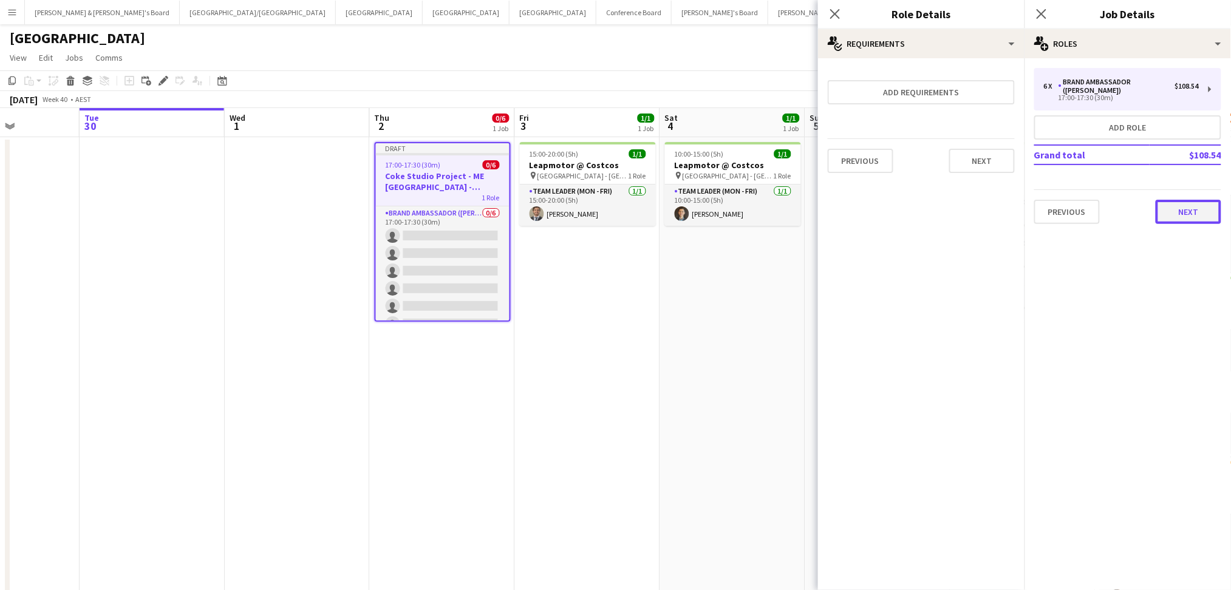
click at [1178, 203] on button "Next" at bounding box center [1188, 212] width 66 height 24
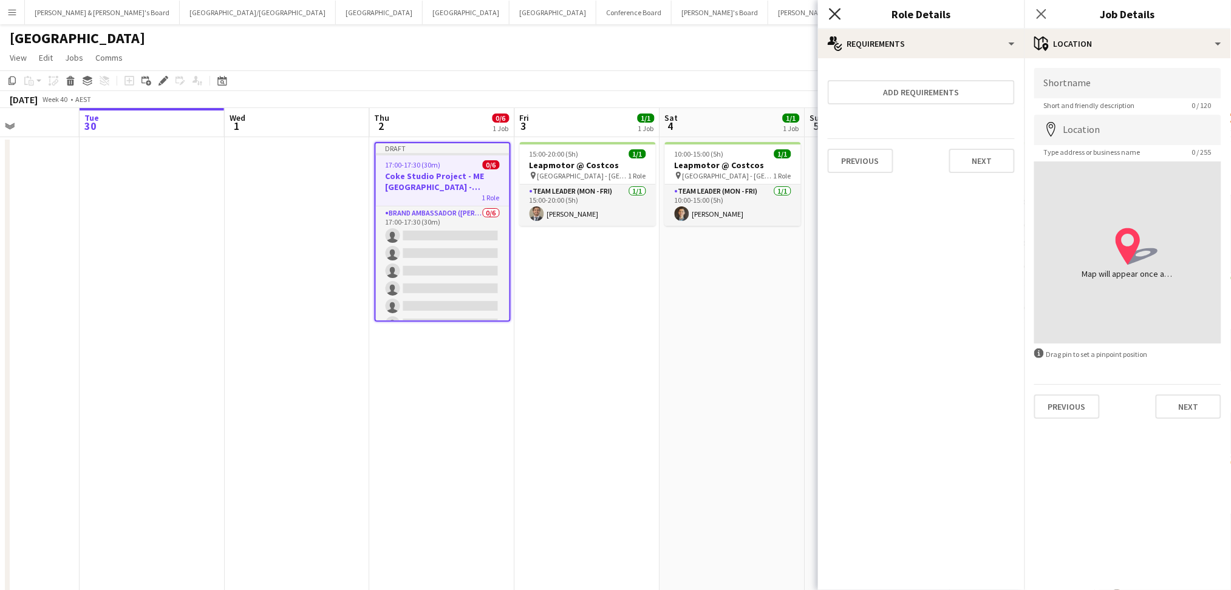
click at [829, 13] on icon "Close pop-in" at bounding box center [835, 14] width 12 height 12
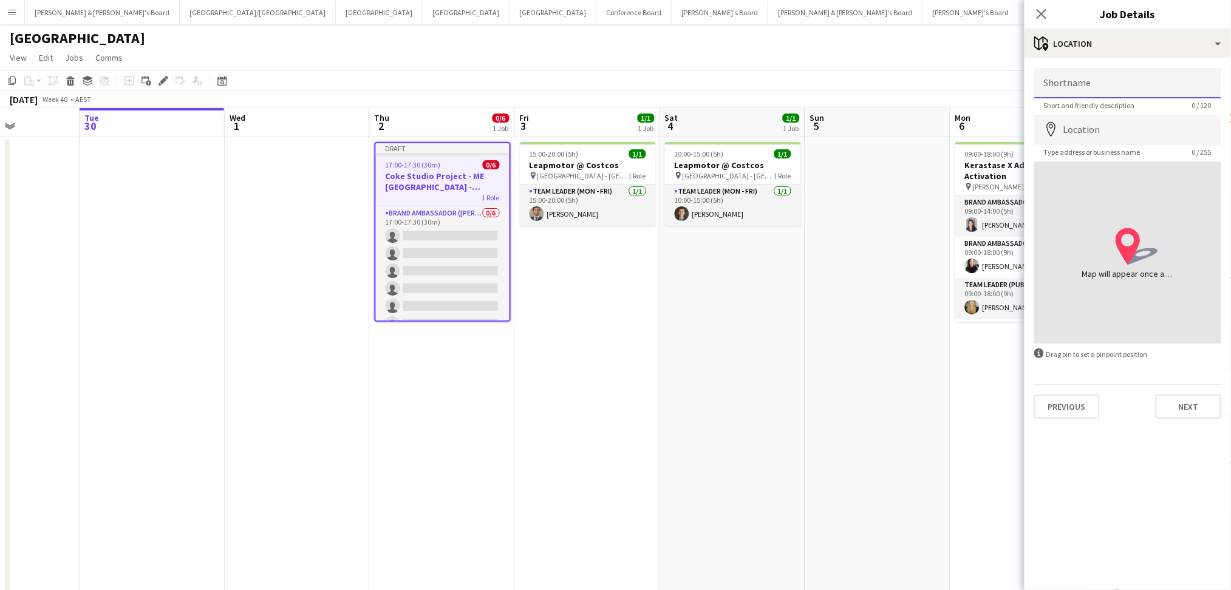
click at [1085, 76] on input "Shortname" at bounding box center [1127, 83] width 187 height 30
type input "**********"
click at [1178, 399] on button "Next" at bounding box center [1188, 407] width 66 height 24
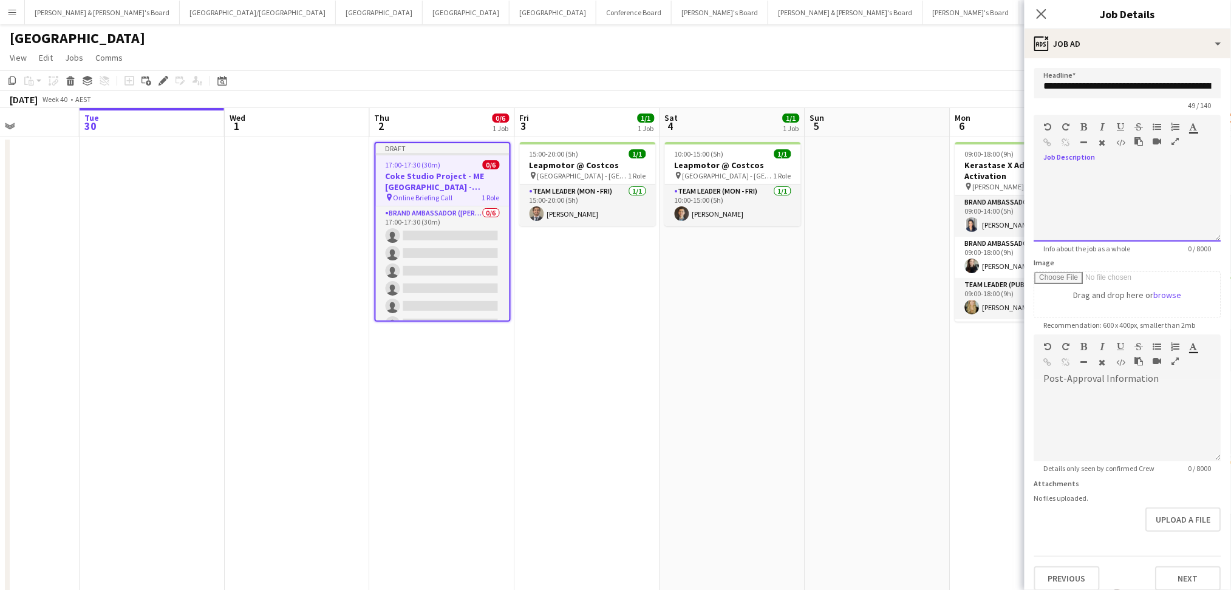
click at [1090, 160] on div at bounding box center [1127, 200] width 187 height 81
click at [1164, 566] on button "Next" at bounding box center [1188, 578] width 66 height 24
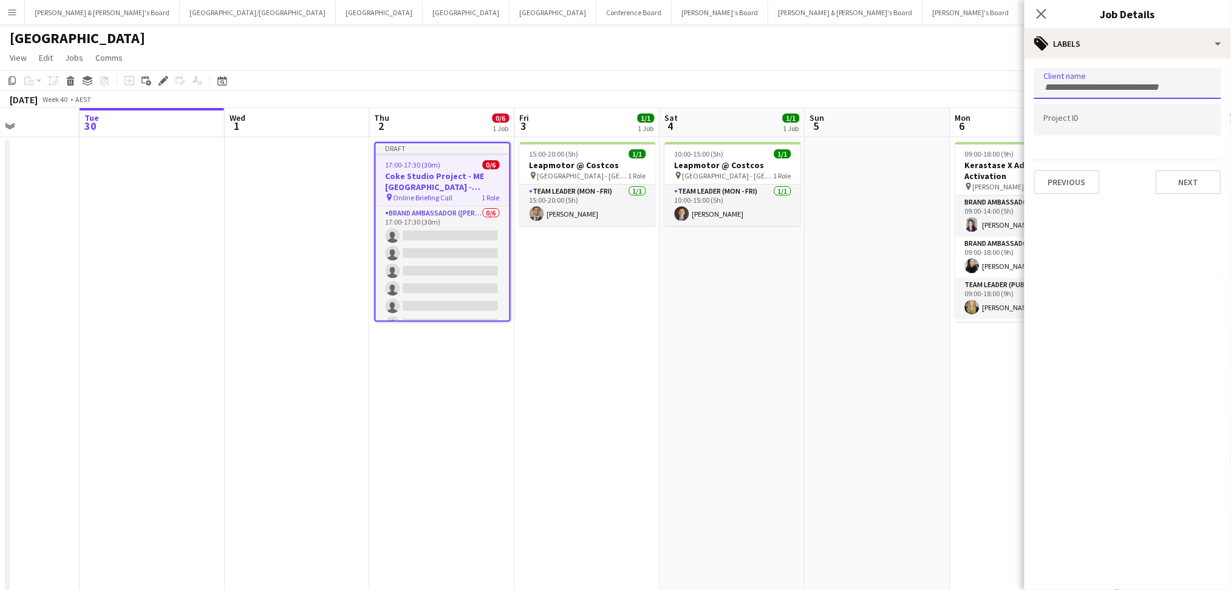
click at [1103, 85] on input "Type to search client labels..." at bounding box center [1128, 87] width 168 height 11
type input "***"
click at [1147, 121] on div "VML" at bounding box center [1127, 120] width 187 height 29
click at [1191, 180] on button "Next" at bounding box center [1188, 182] width 66 height 24
type input "*******"
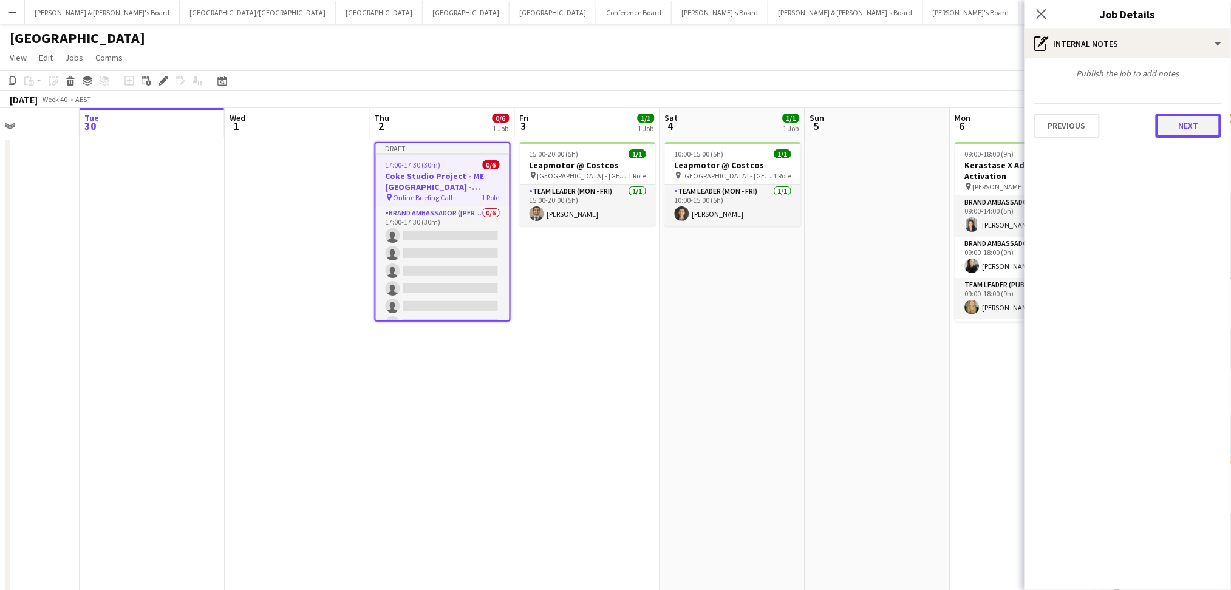
click at [1197, 135] on button "Next" at bounding box center [1188, 126] width 66 height 24
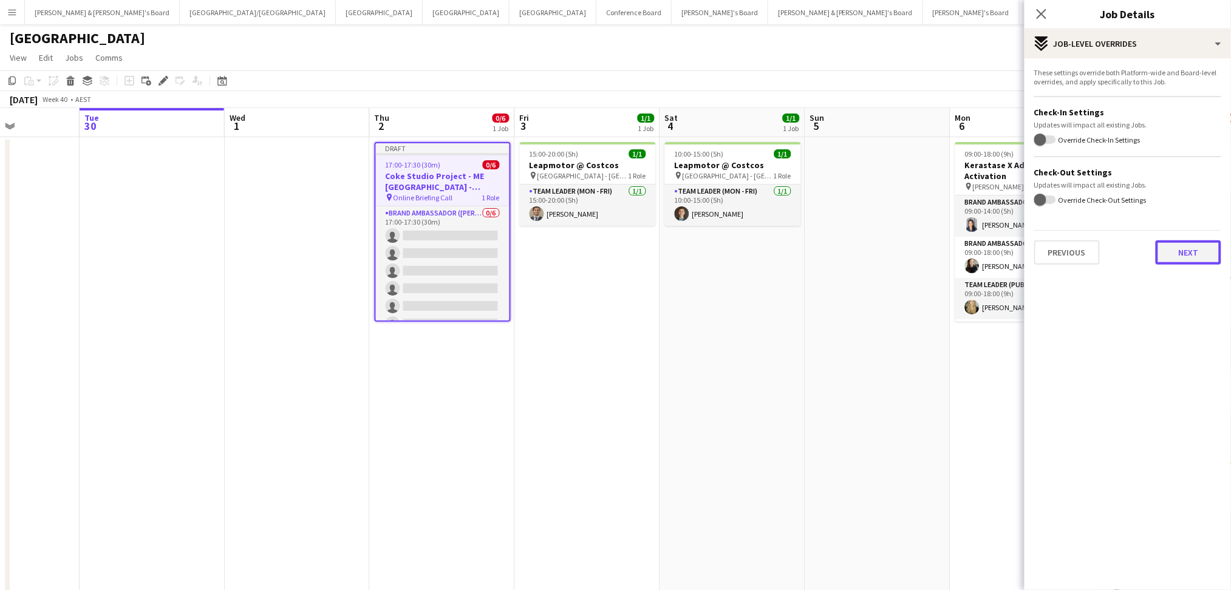
click at [1203, 254] on button "Next" at bounding box center [1188, 252] width 66 height 24
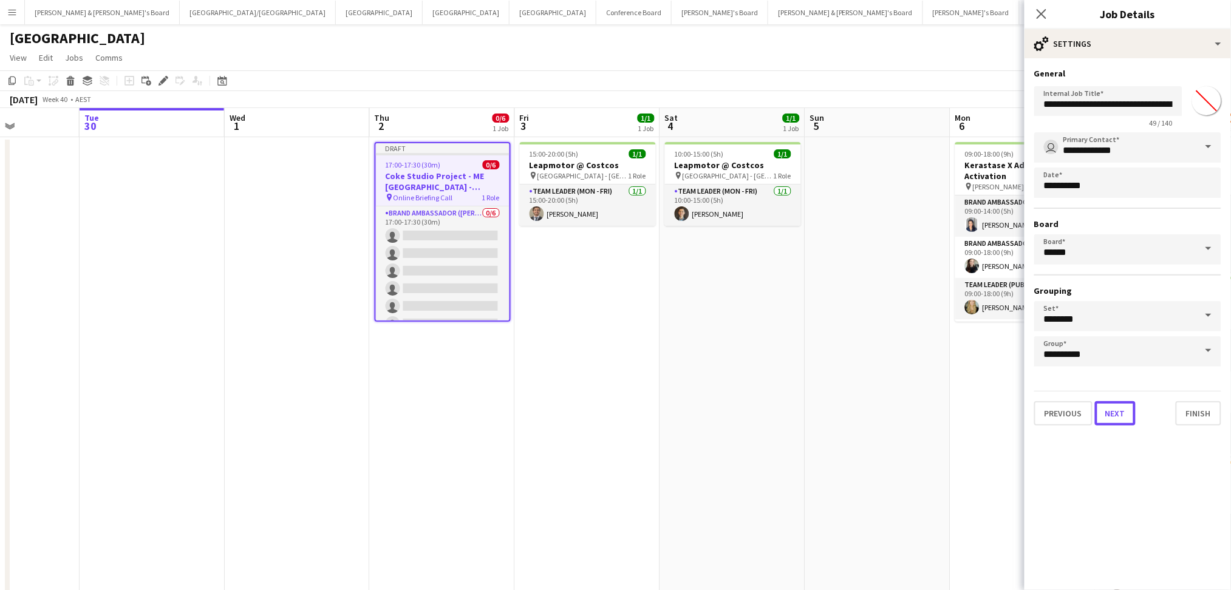
click at [1111, 416] on button "Next" at bounding box center [1115, 413] width 41 height 24
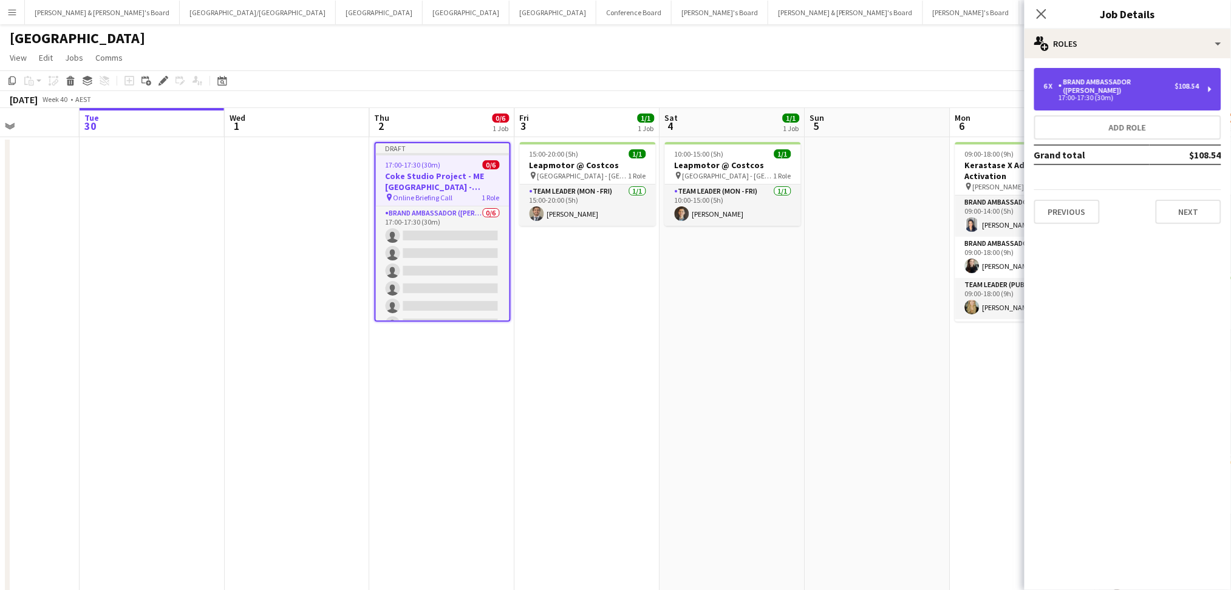
click at [1109, 88] on div "Brand Ambassador ([PERSON_NAME])" at bounding box center [1116, 86] width 117 height 17
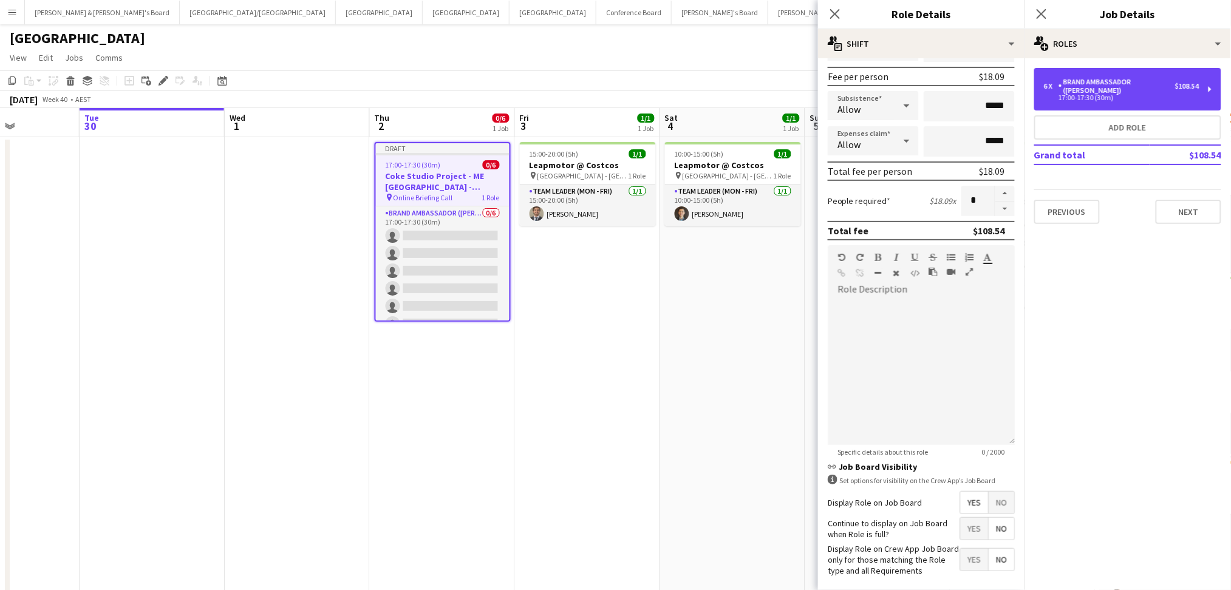
scroll to position [237, 0]
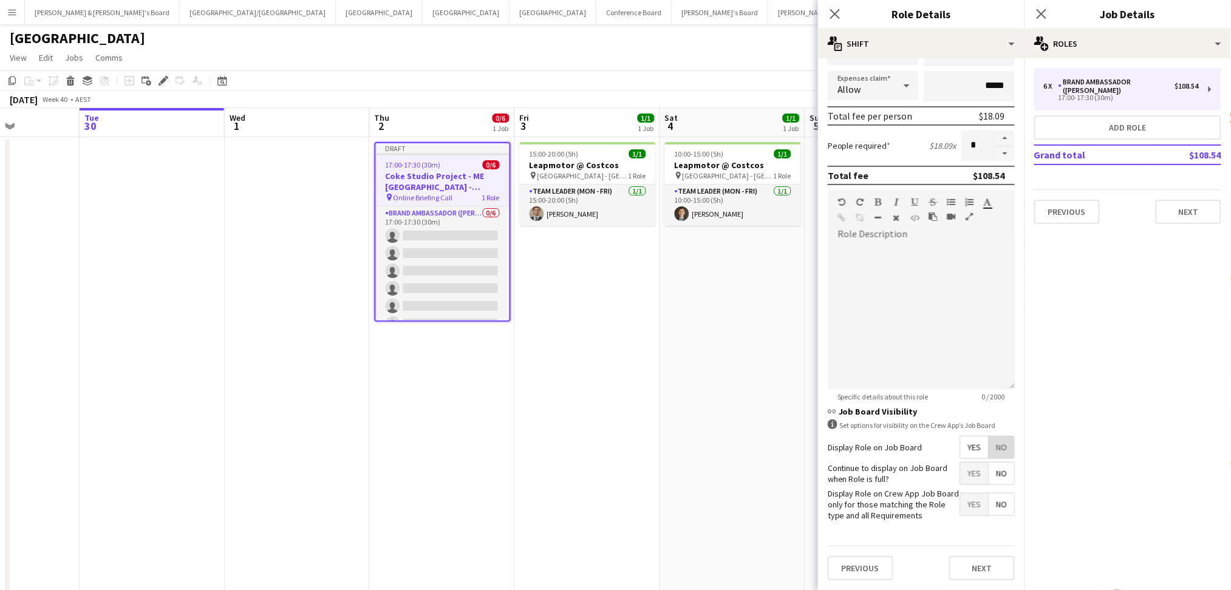
click at [994, 443] on span "No" at bounding box center [1000, 447] width 25 height 22
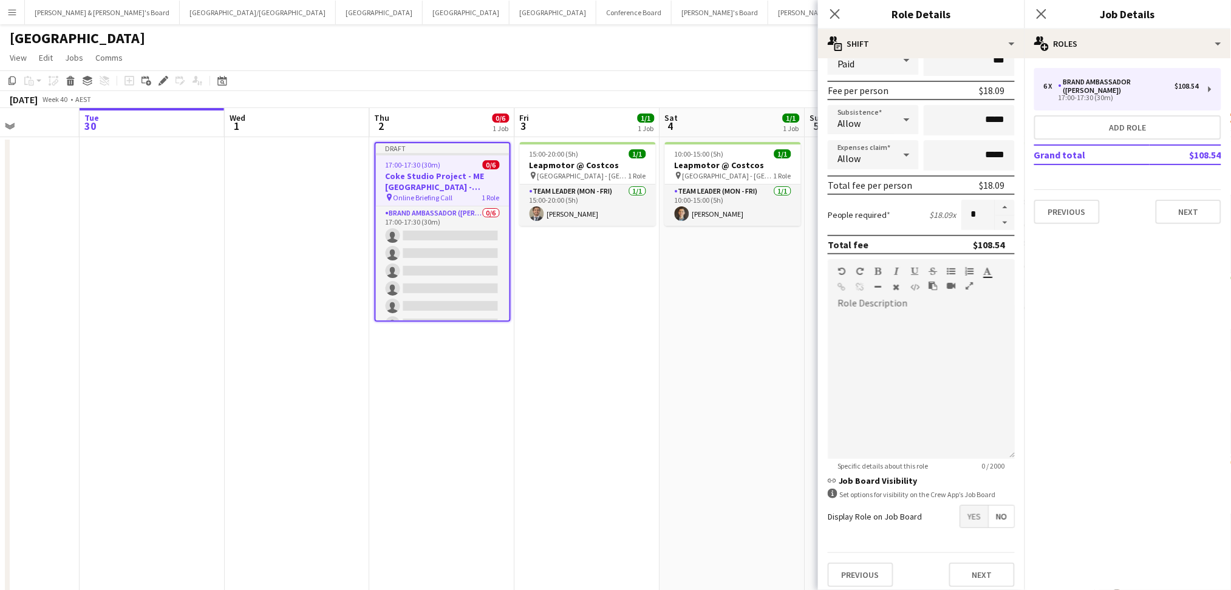
click at [749, 436] on app-date-cell "10:00-15:00 (5h) 1/1 Leapmotor @ Costcos pin Marsden Park - NSW 1 Role Team Lea…" at bounding box center [732, 401] width 145 height 529
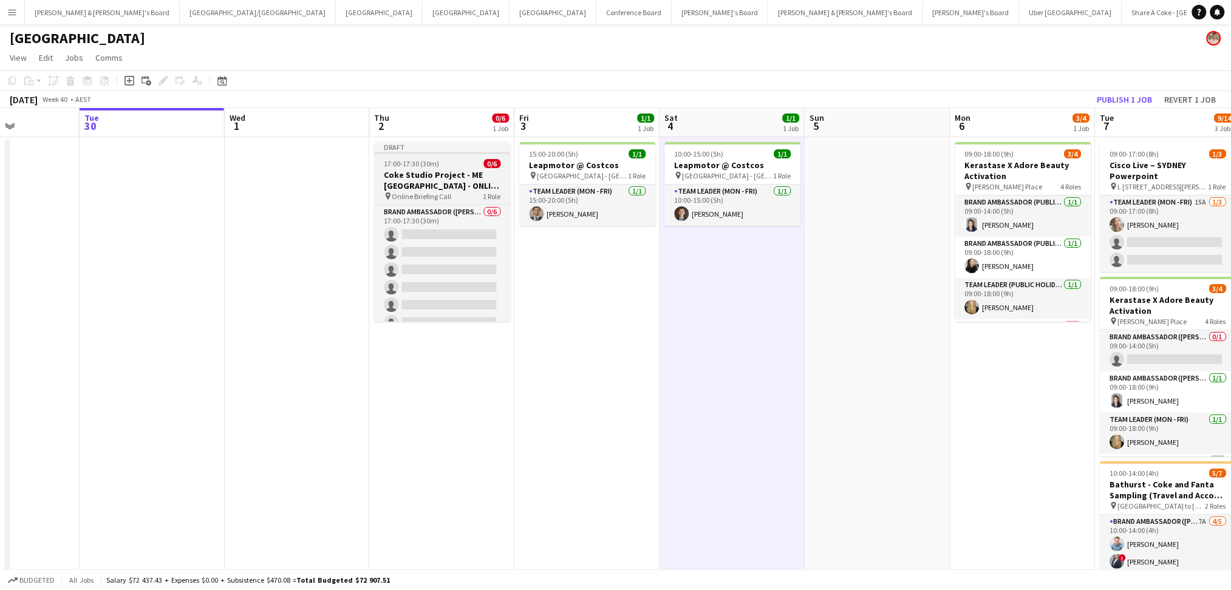
click at [433, 177] on h3 "Coke Studio Project - ME Sydney - ONLINE BRIEFING" at bounding box center [443, 180] width 136 height 22
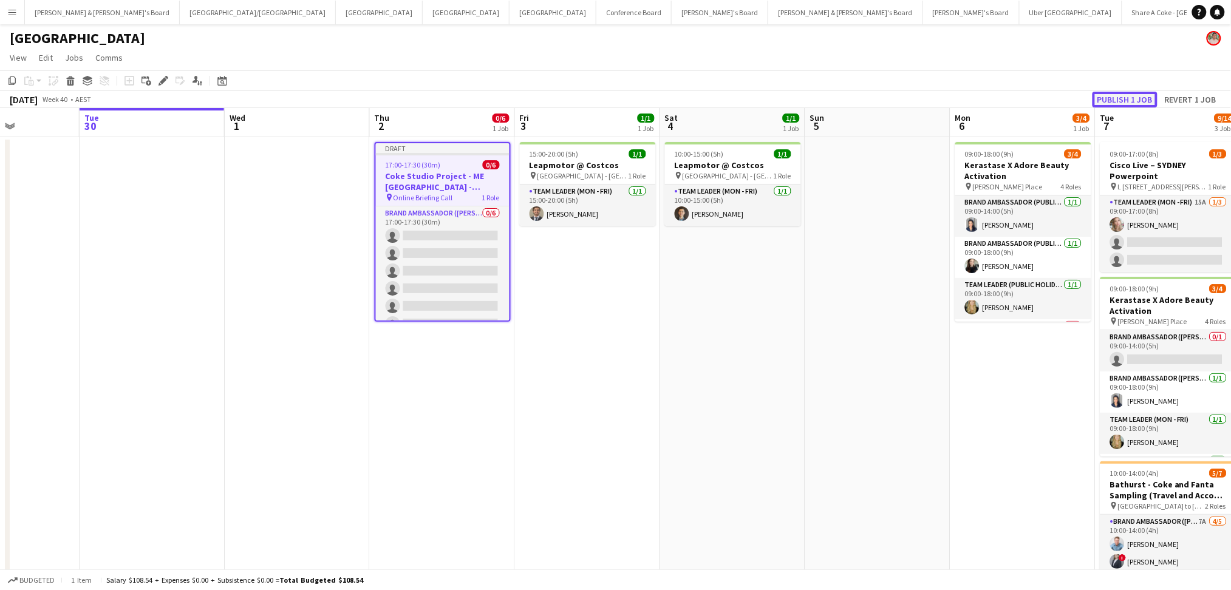
click at [1131, 97] on button "Publish 1 job" at bounding box center [1124, 100] width 65 height 16
click at [654, 321] on app-date-cell "15:00-20:00 (5h) 1/1 Leapmotor @ Costcos pin Marsden Park - NSW 1 Role Team Lea…" at bounding box center [587, 401] width 145 height 529
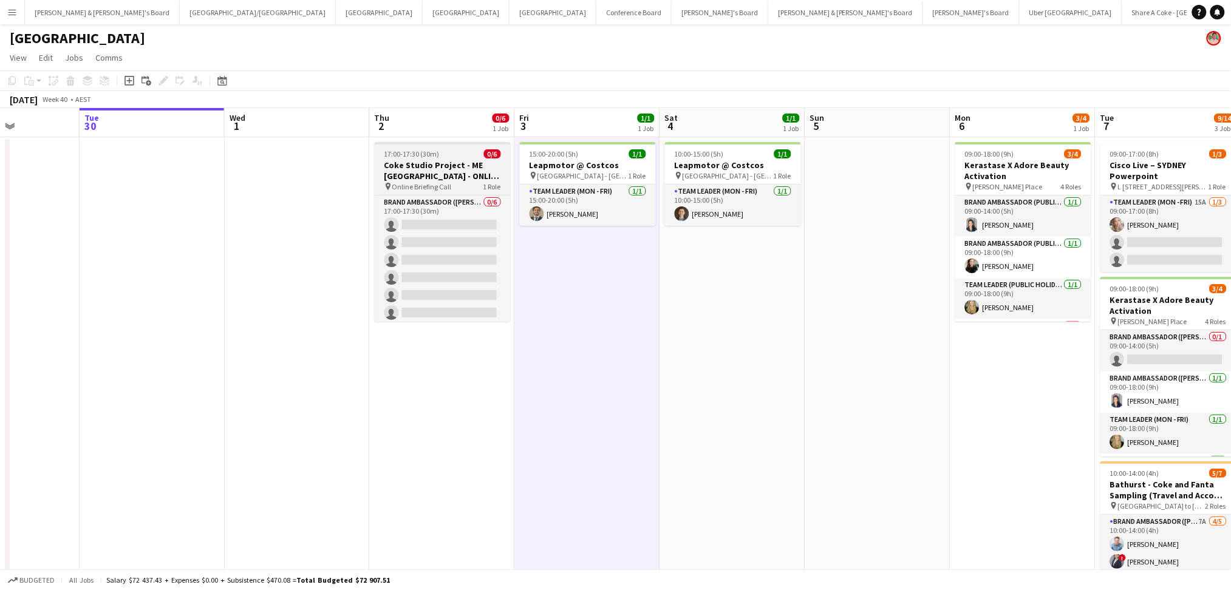
click at [455, 160] on h3 "Coke Studio Project - ME Sydney - ONLINE BRIEFING" at bounding box center [443, 171] width 136 height 22
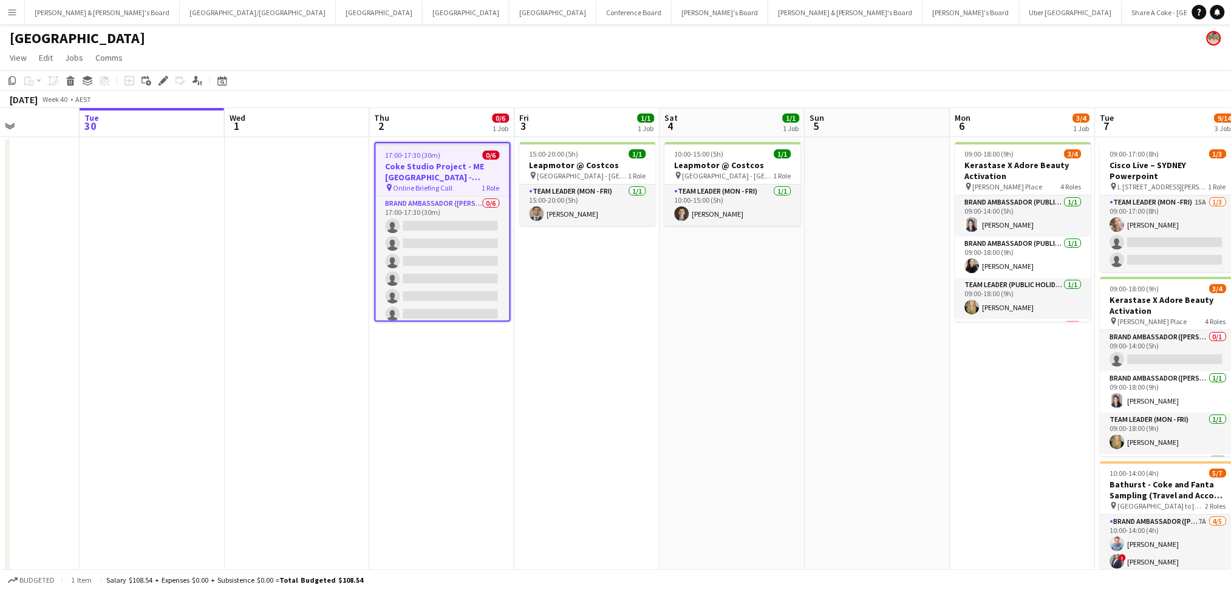
scroll to position [0, 304]
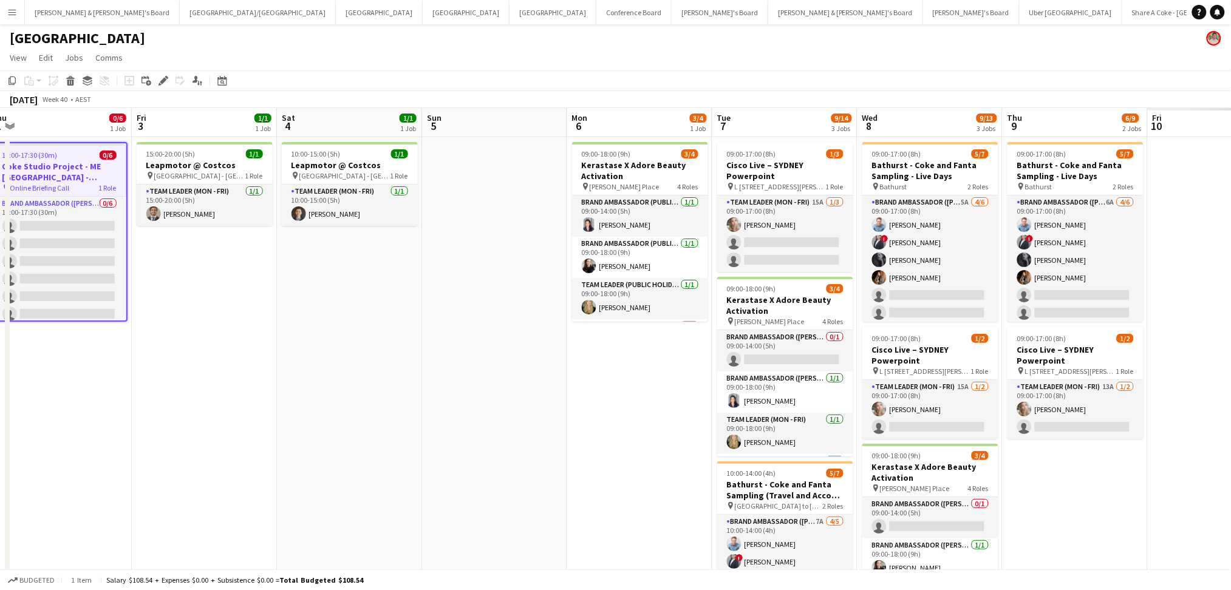
drag, startPoint x: 784, startPoint y: 424, endPoint x: 401, endPoint y: 382, distance: 384.7
click at [401, 382] on app-calendar-viewport "Tue 30 Wed 1 Thu 2 0/6 1 Job Fri 3 1/1 1 Job Sat 4 1/1 1 Job Sun 5 Mon 6 3/4 1 …" at bounding box center [615, 387] width 1231 height 559
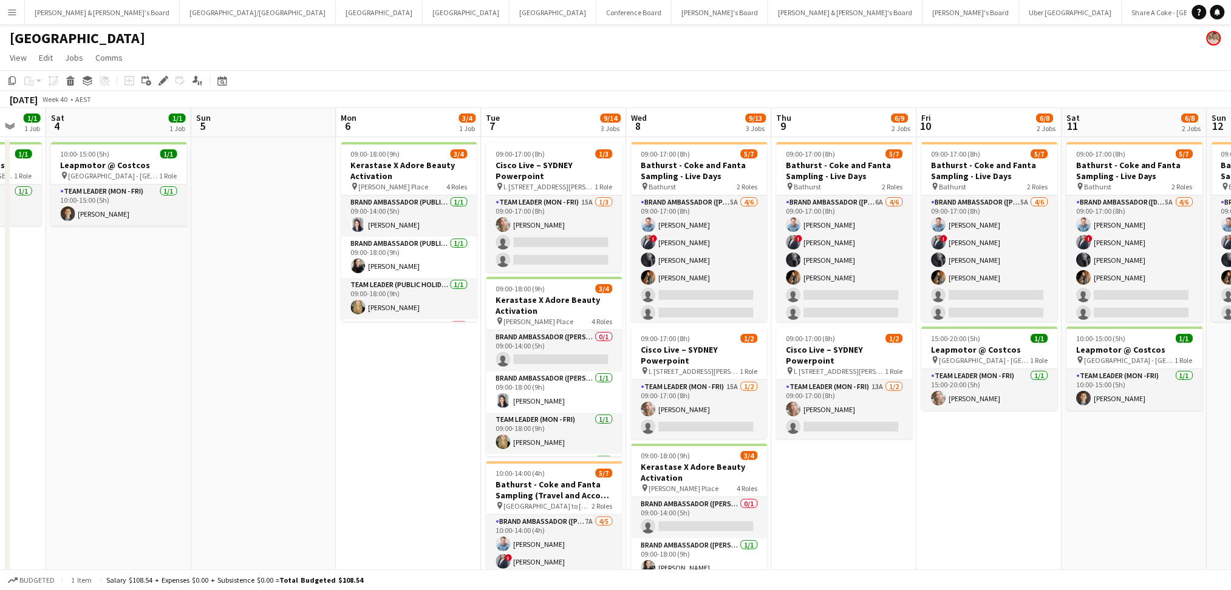
scroll to position [0, 535]
drag, startPoint x: 1083, startPoint y: 559, endPoint x: 852, endPoint y: 514, distance: 235.7
click at [852, 514] on app-calendar-viewport "Tue 30 Wed 1 Thu 2 0/6 1 Job Fri 3 1/1 1 Job Sat 4 1/1 1 Job Sun 5 Mon 6 3/4 1 …" at bounding box center [615, 387] width 1231 height 559
click at [857, 505] on app-date-cell "09:00-17:00 (8h) 5/7 Bathurst - Coke and Fanta Sampling - Live Days pin Bathurs…" at bounding box center [843, 401] width 145 height 529
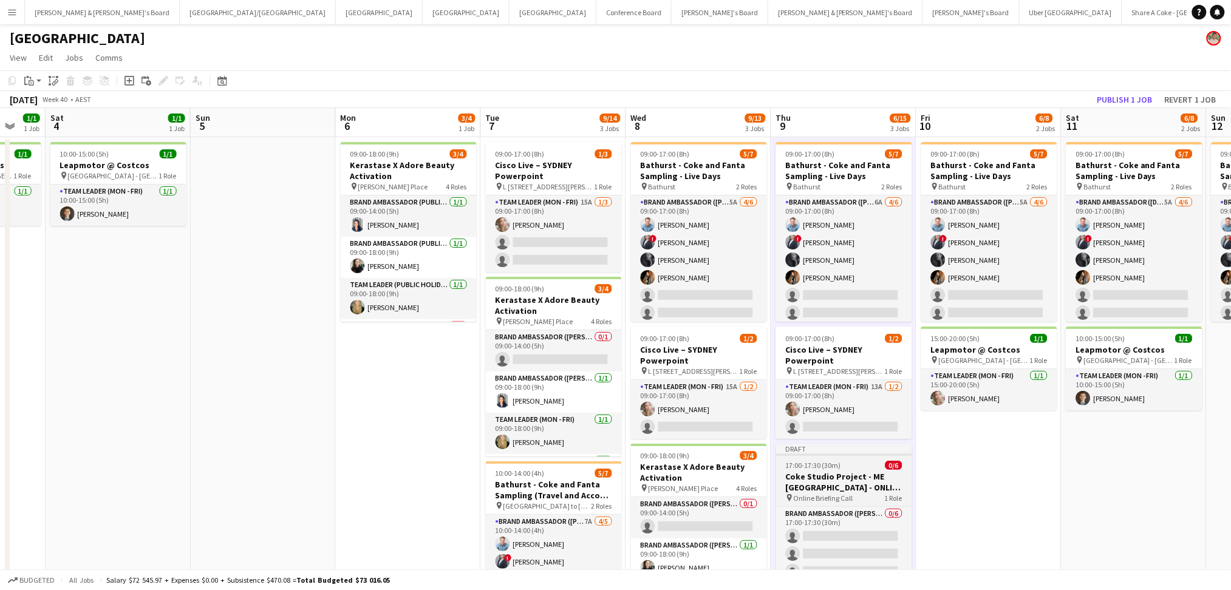
click at [863, 477] on h3 "Coke Studio Project - ME Sydney - ONLINE BRIEFING" at bounding box center [844, 482] width 136 height 22
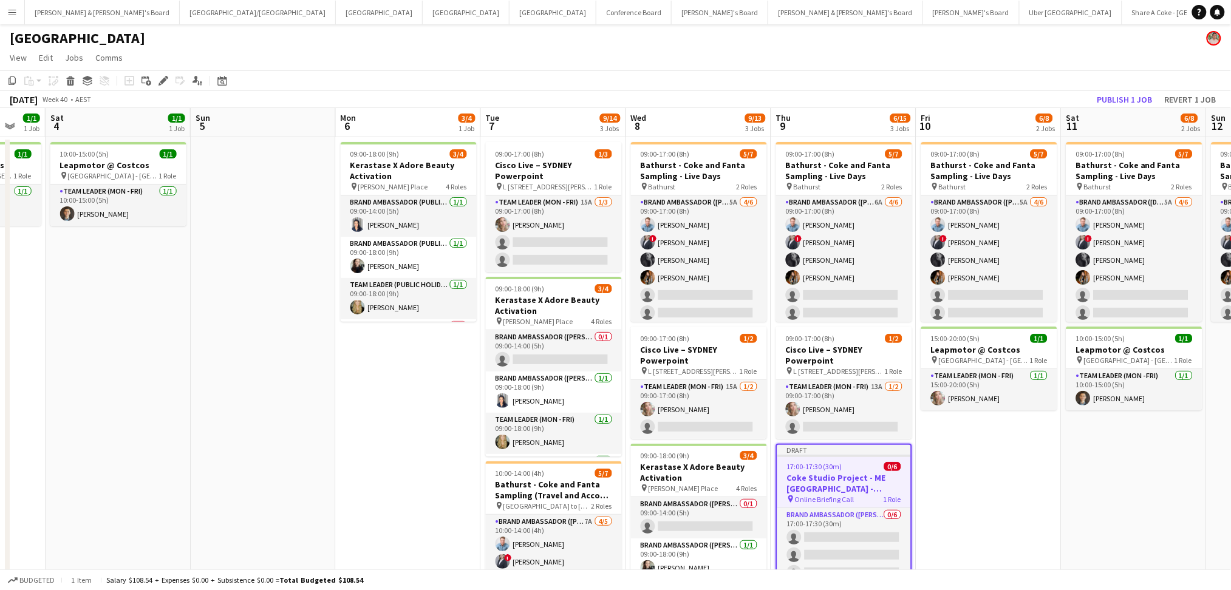
click at [863, 477] on h3 "Coke Studio Project - ME Sydney - ONLINE BRIEFING" at bounding box center [844, 483] width 134 height 22
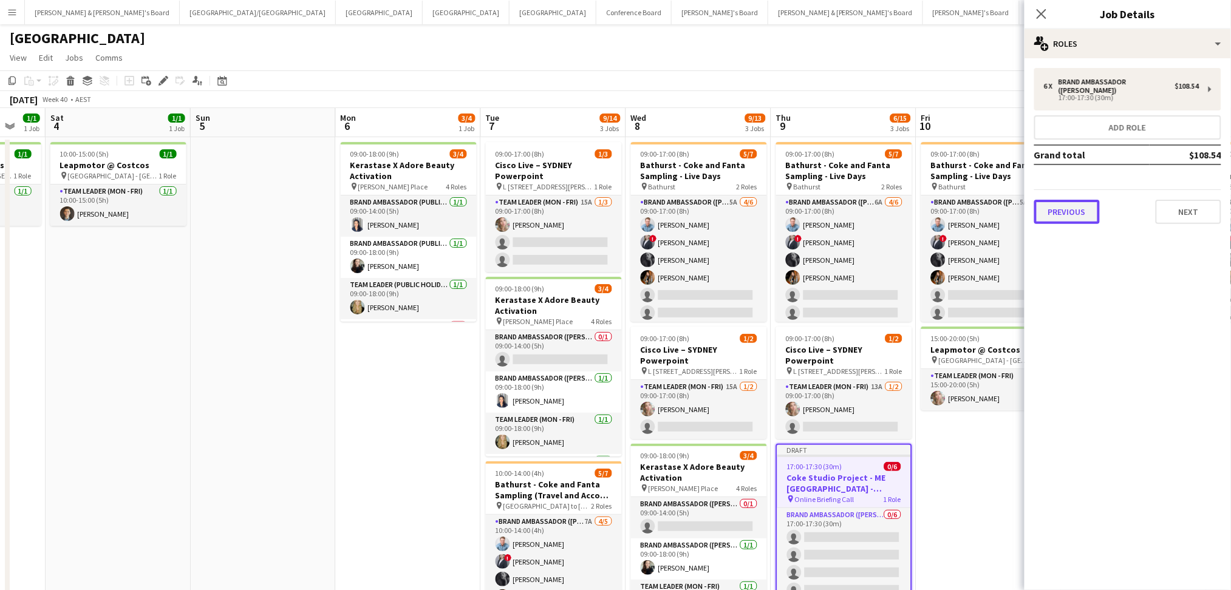
click at [1073, 207] on button "Previous" at bounding box center [1067, 212] width 66 height 24
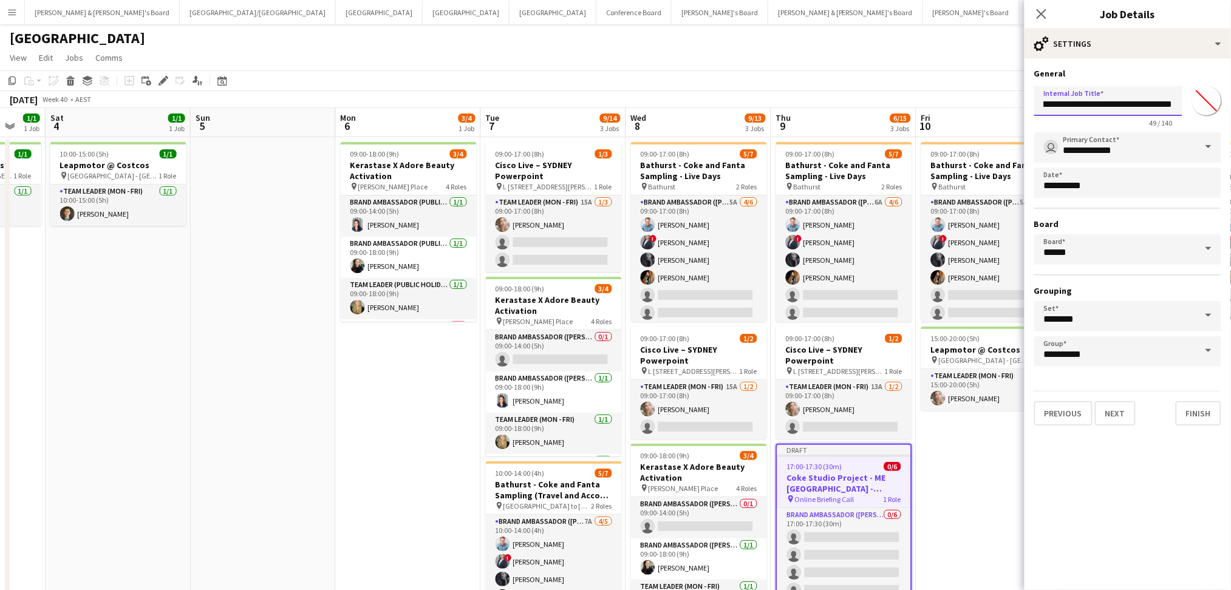
scroll to position [0, 80]
drag, startPoint x: 1154, startPoint y: 101, endPoint x: 1193, endPoint y: 103, distance: 38.9
click at [1193, 103] on div "**********" at bounding box center [1127, 104] width 187 height 46
click at [1119, 100] on input "**********" at bounding box center [1108, 101] width 148 height 30
drag, startPoint x: 1093, startPoint y: 106, endPoint x: 1268, endPoint y: 106, distance: 175.4
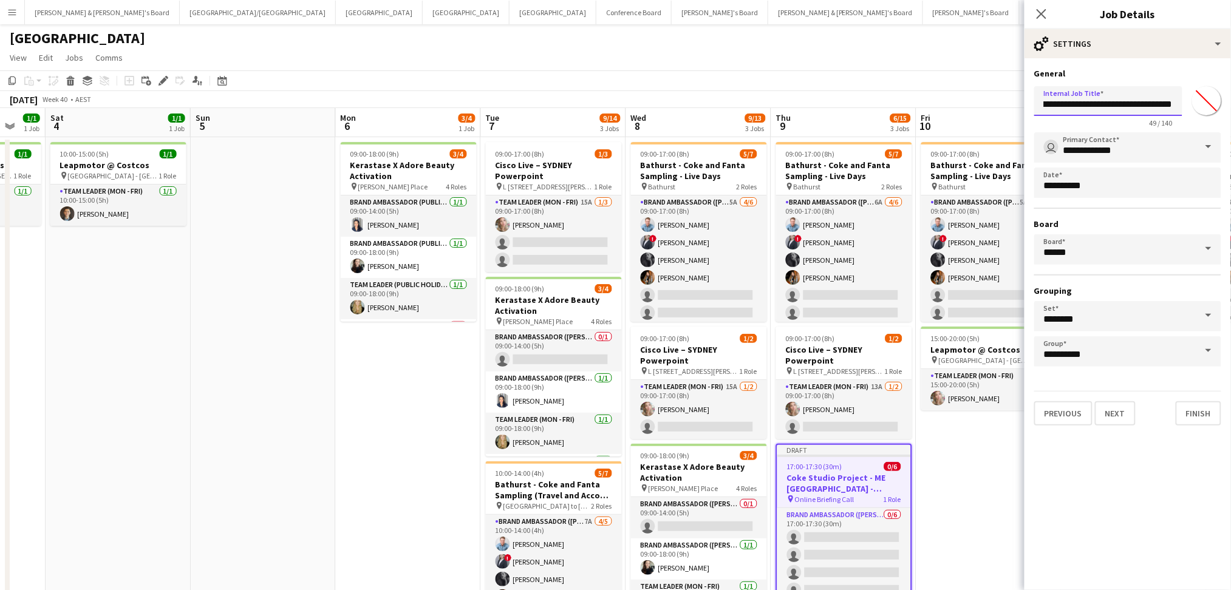
click at [1231, 106] on html "Menu Boards Boards Boards All jobs Status Workforce Workforce My Workforce Recr…" at bounding box center [615, 343] width 1231 height 687
type input "**********"
click at [1101, 410] on button "Next" at bounding box center [1115, 413] width 41 height 24
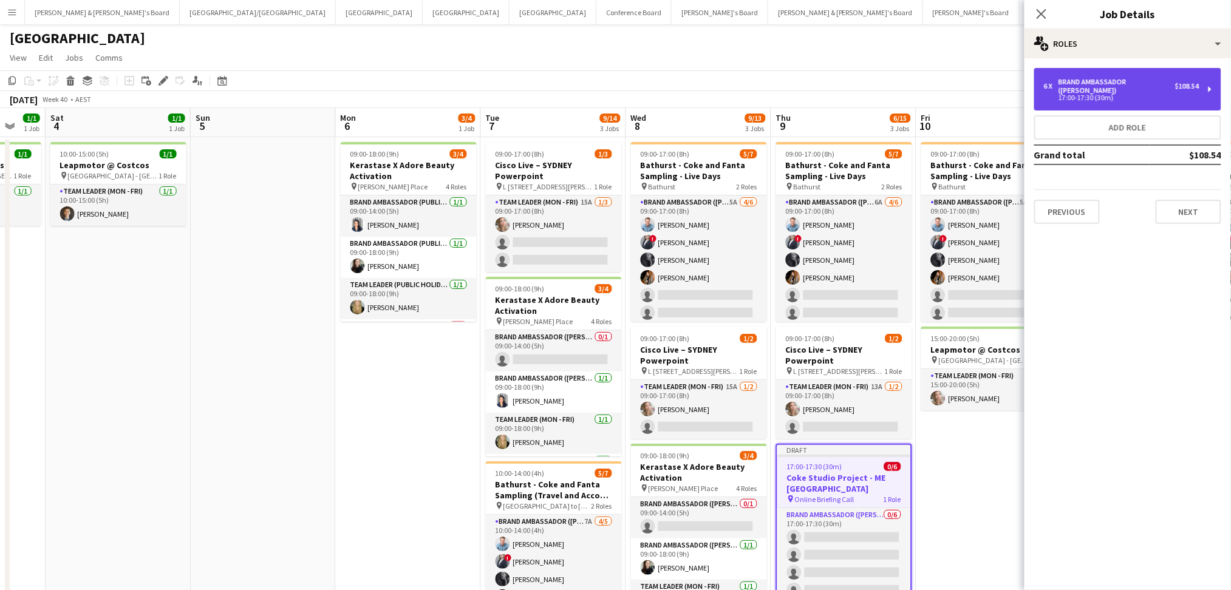
click at [1102, 76] on div "6 x Brand Ambassador (Mon - Fri) $108.54 17:00-17:30 (30m)" at bounding box center [1127, 89] width 187 height 42
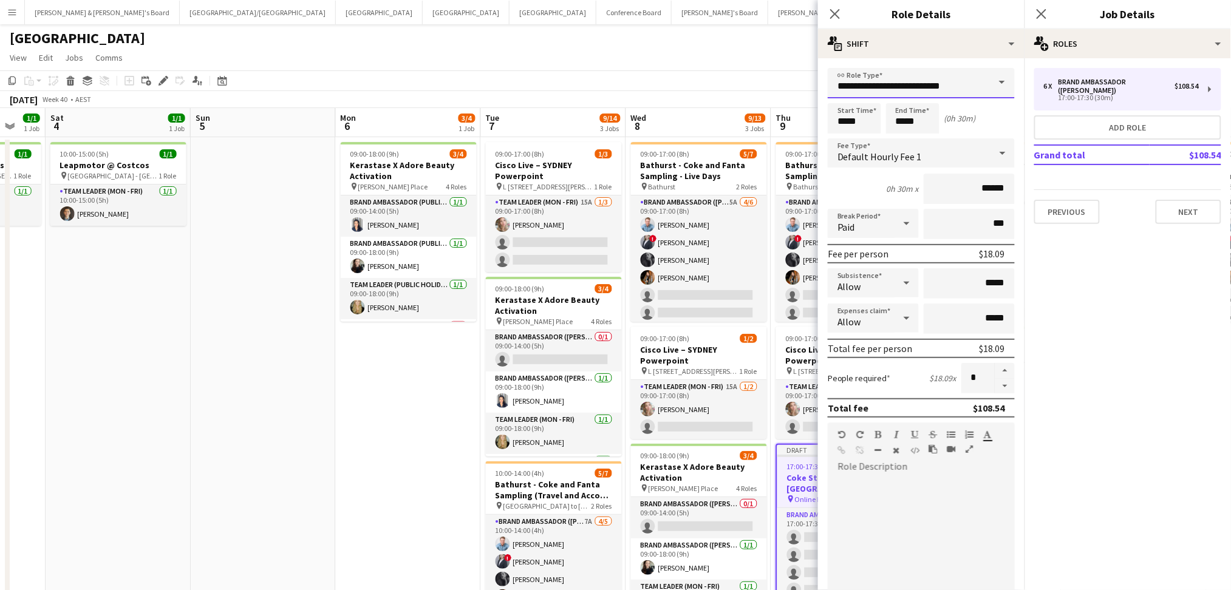
click at [911, 89] on input "**********" at bounding box center [920, 83] width 187 height 30
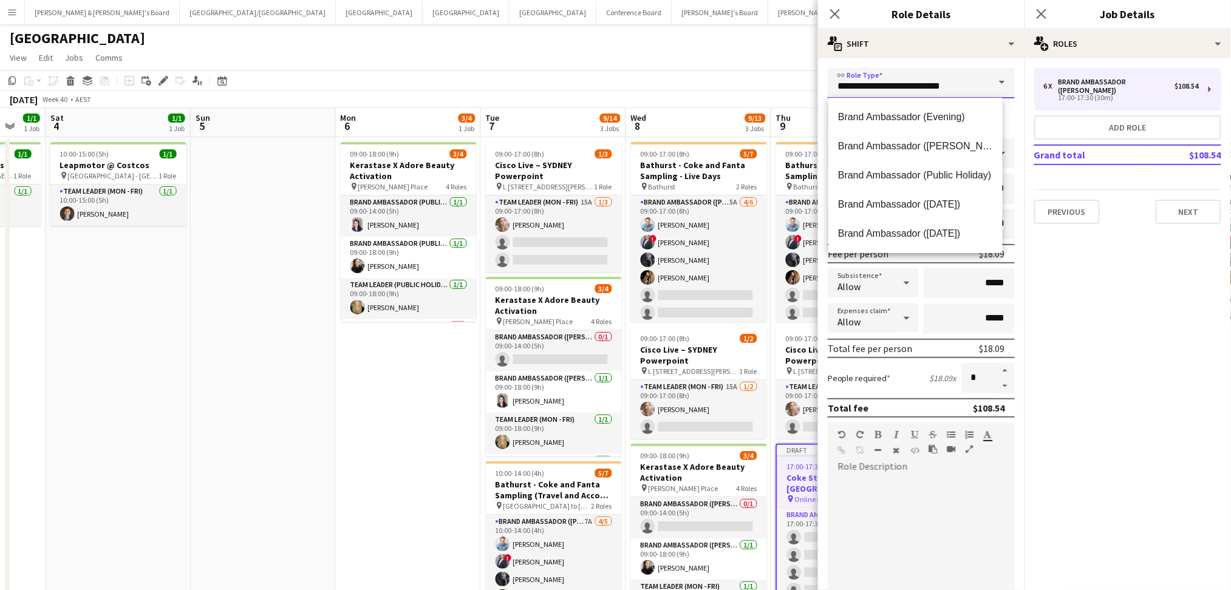
click at [910, 89] on input "**********" at bounding box center [920, 83] width 187 height 30
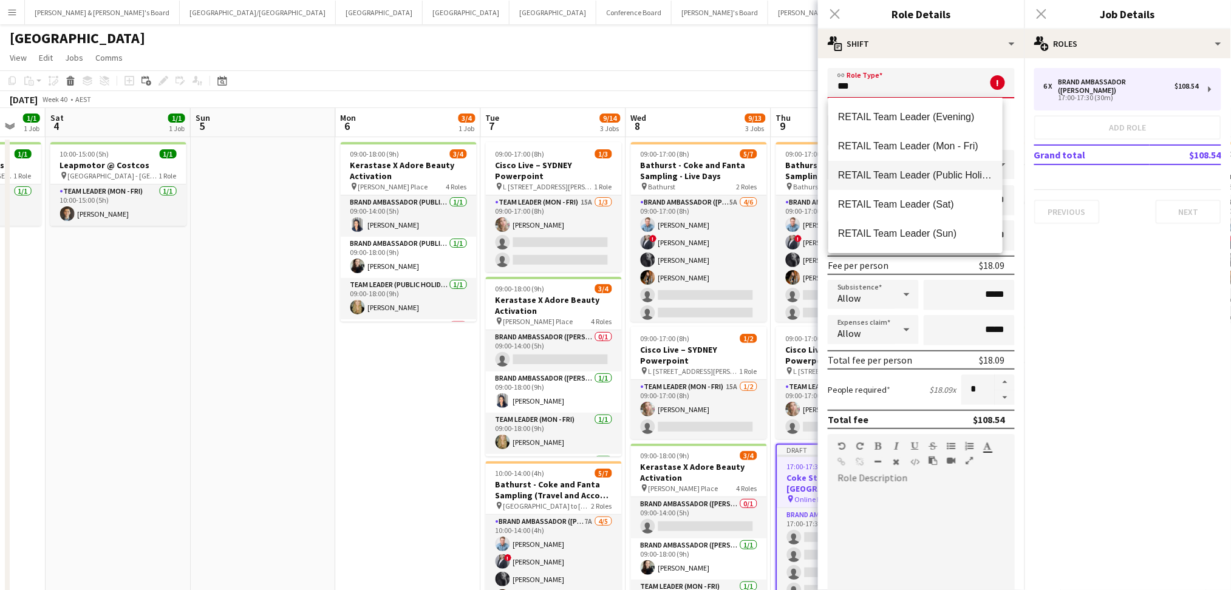
scroll to position [81, 0]
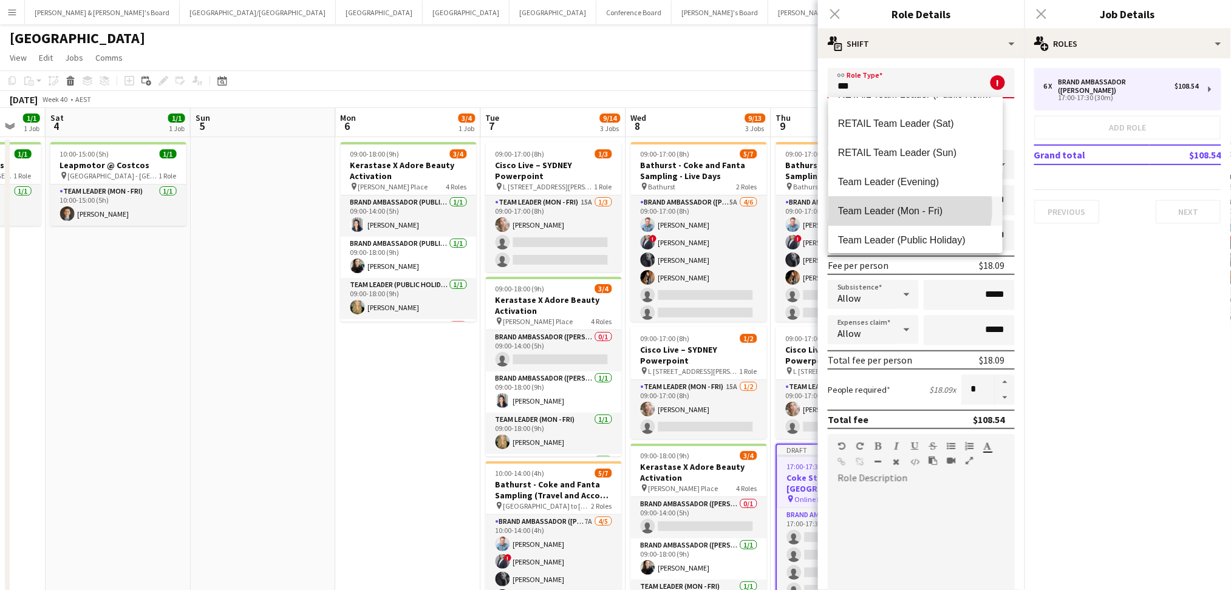
click at [902, 208] on span "Team Leader (Mon - Fri)" at bounding box center [915, 211] width 155 height 12
type input "**********"
type input "******"
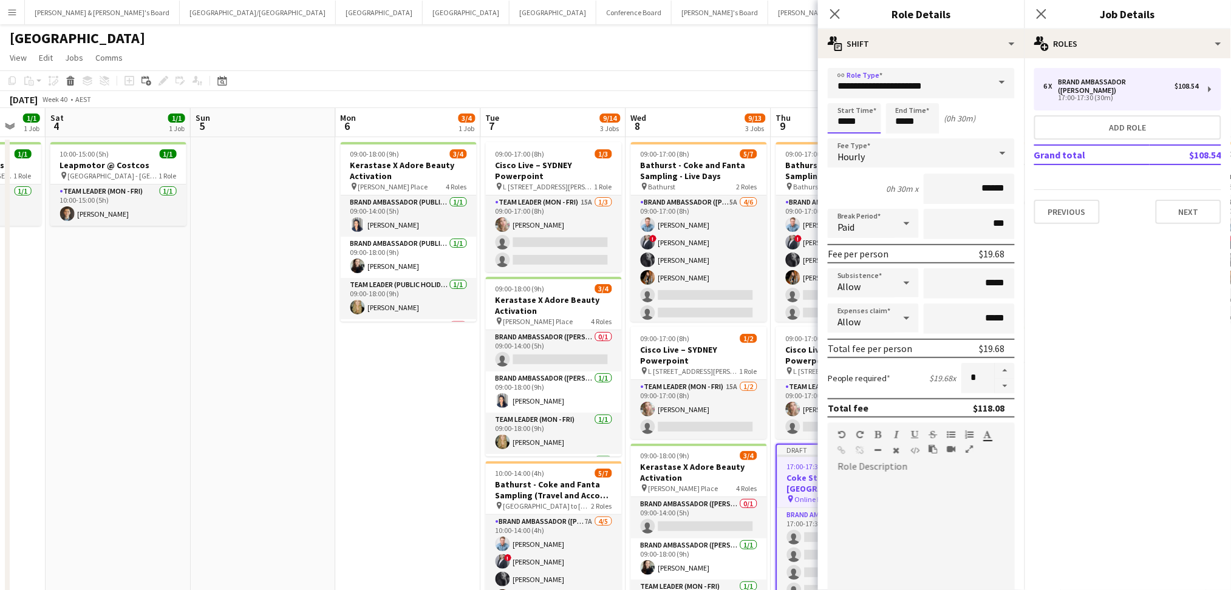
click at [843, 112] on input "*****" at bounding box center [853, 118] width 53 height 30
type input "*****"
click at [995, 387] on button "button" at bounding box center [1004, 386] width 19 height 15
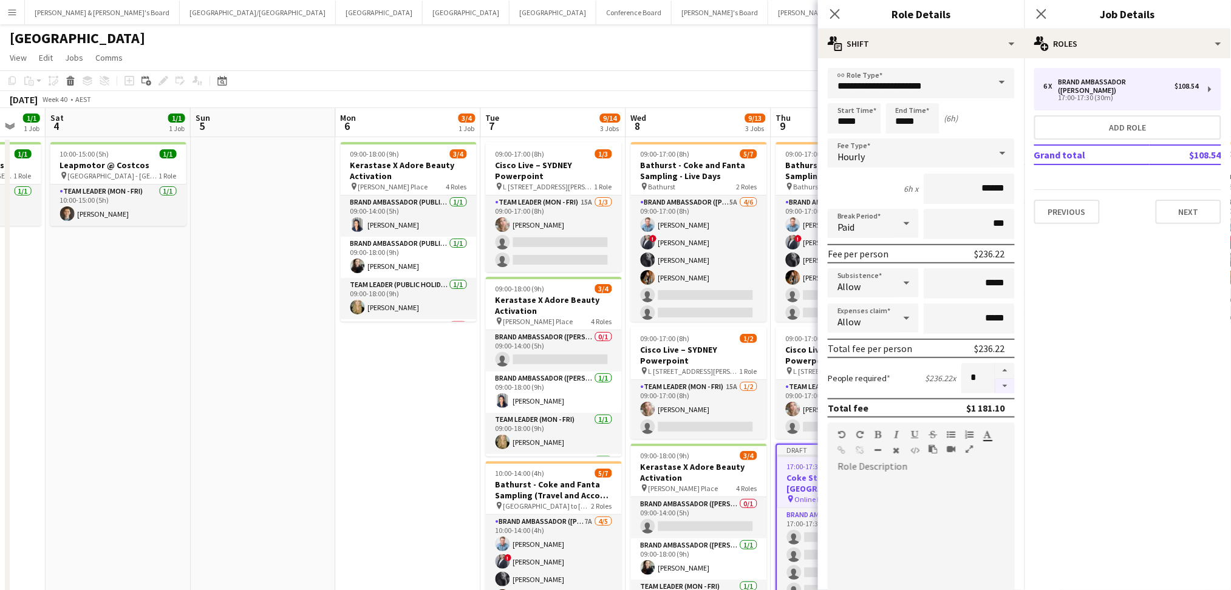
click at [995, 388] on button "button" at bounding box center [1004, 386] width 19 height 15
type input "*"
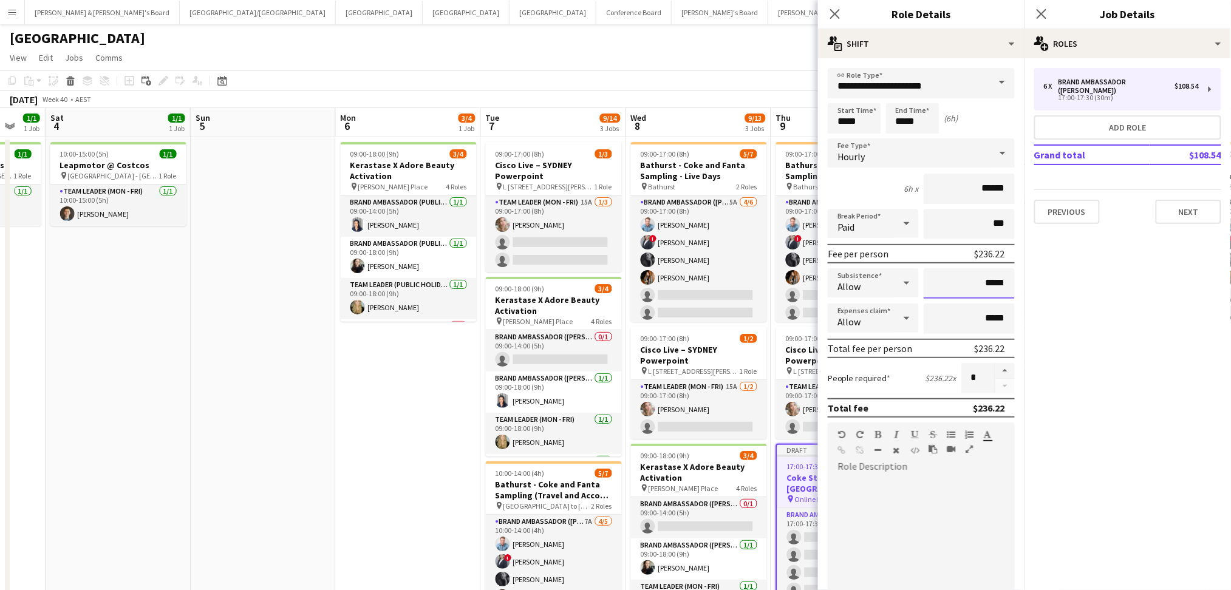
click at [986, 283] on input "*****" at bounding box center [968, 283] width 91 height 30
type input "******"
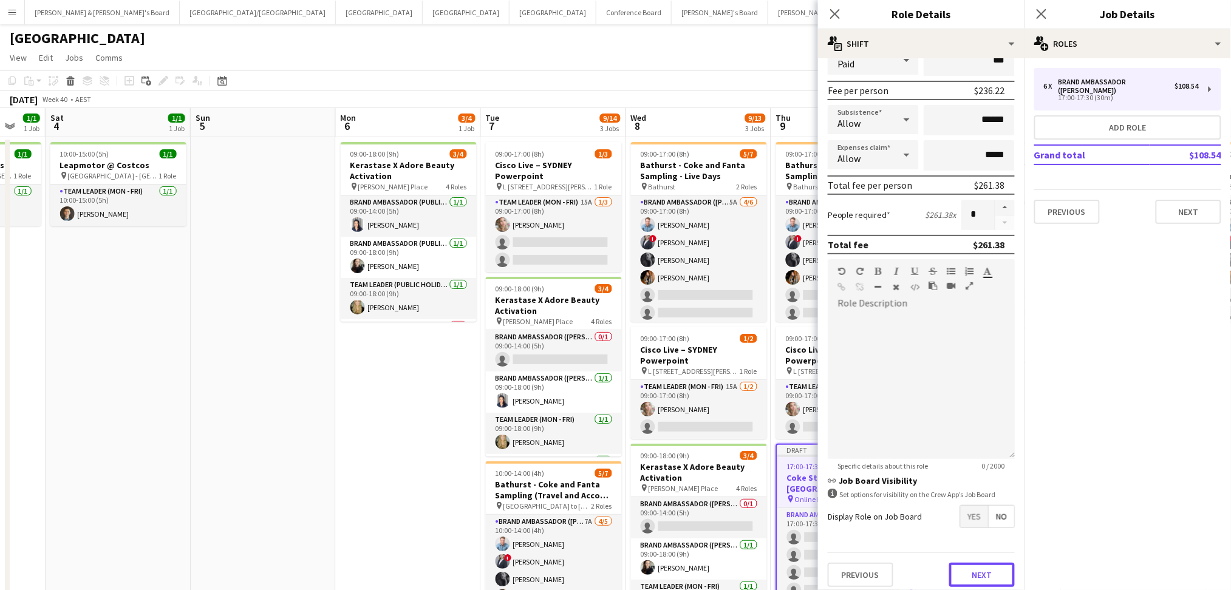
drag, startPoint x: 981, startPoint y: 564, endPoint x: 1036, endPoint y: 391, distance: 181.4
click at [981, 564] on button "Next" at bounding box center [982, 575] width 66 height 24
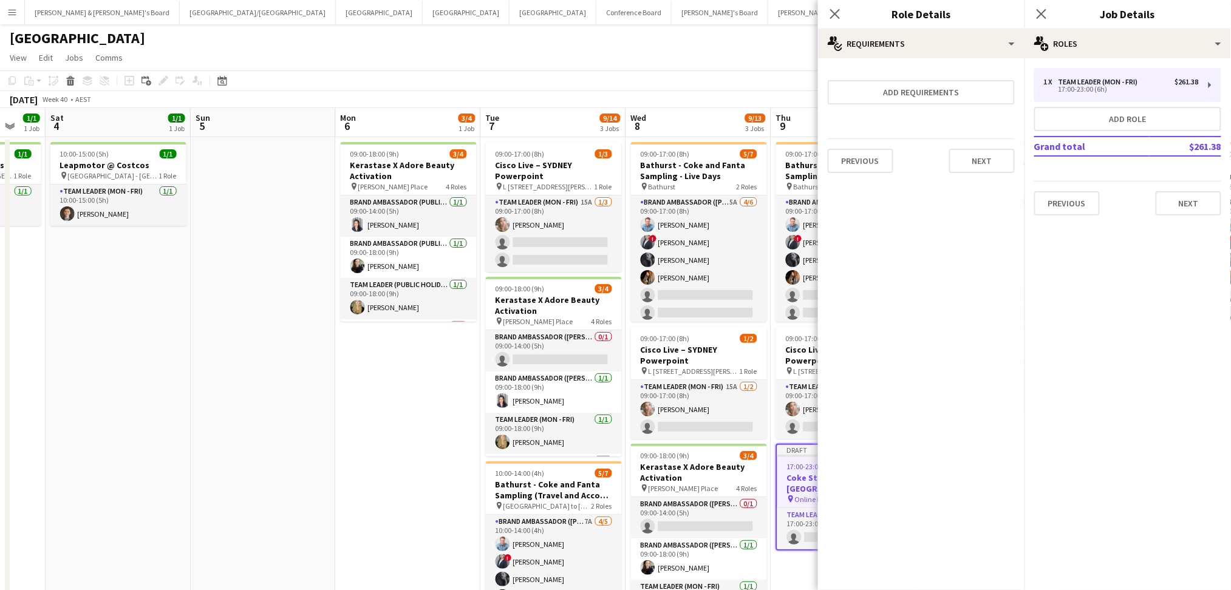
scroll to position [0, 0]
click at [1164, 112] on button "Add role" at bounding box center [1127, 119] width 187 height 24
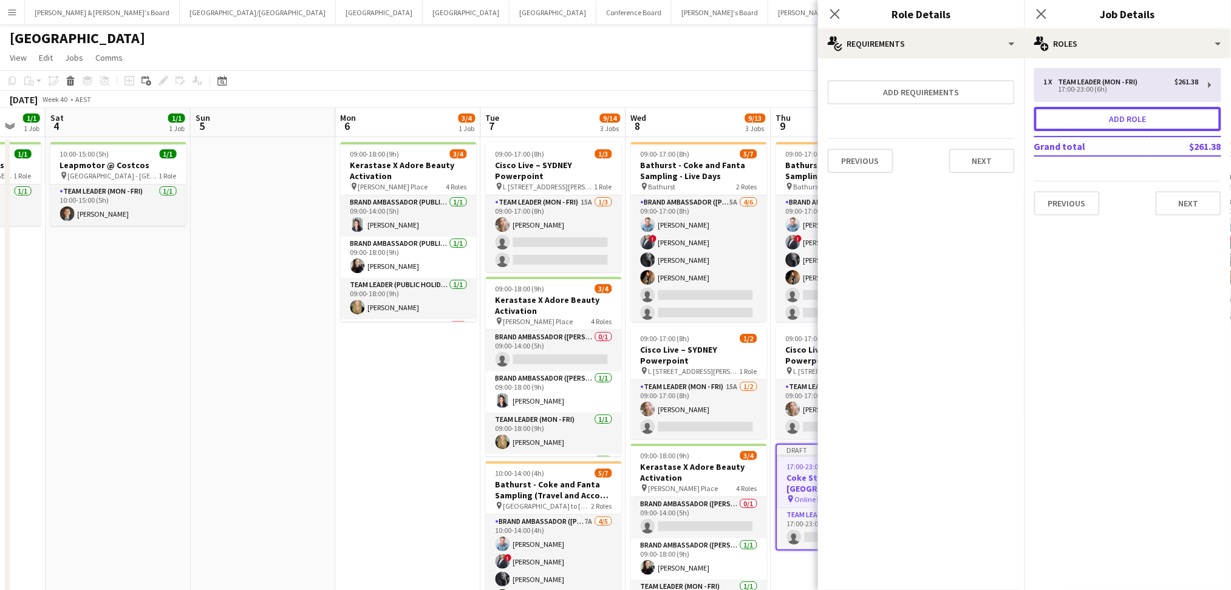
type input "**********"
type input "*****"
type input "******"
type input "*****"
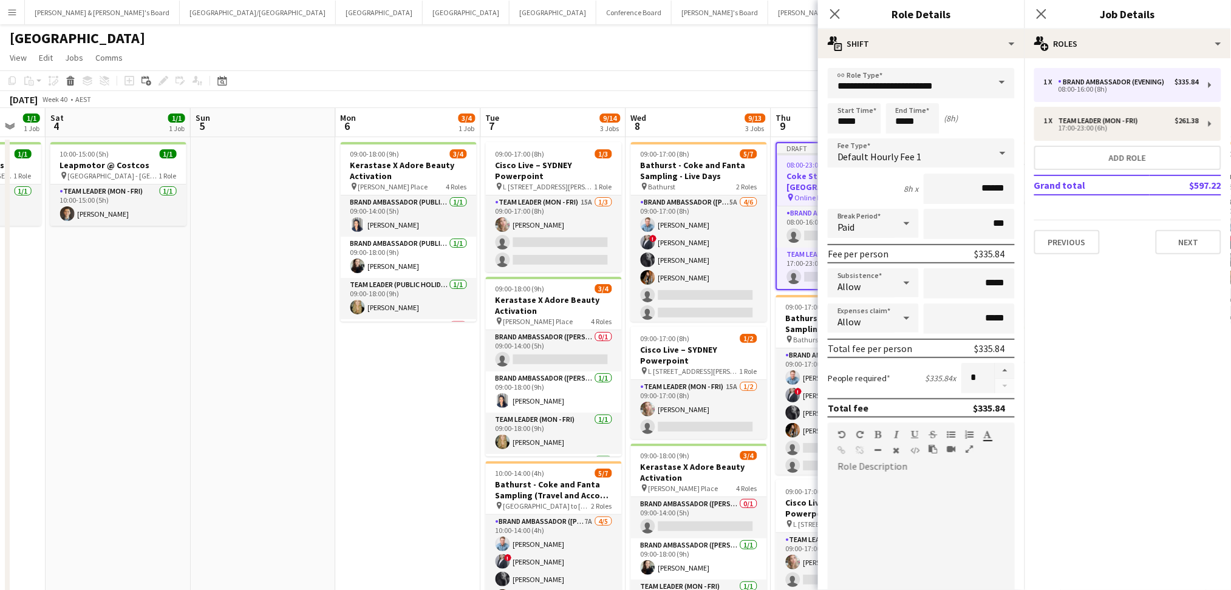
click at [989, 86] on span at bounding box center [1001, 82] width 25 height 29
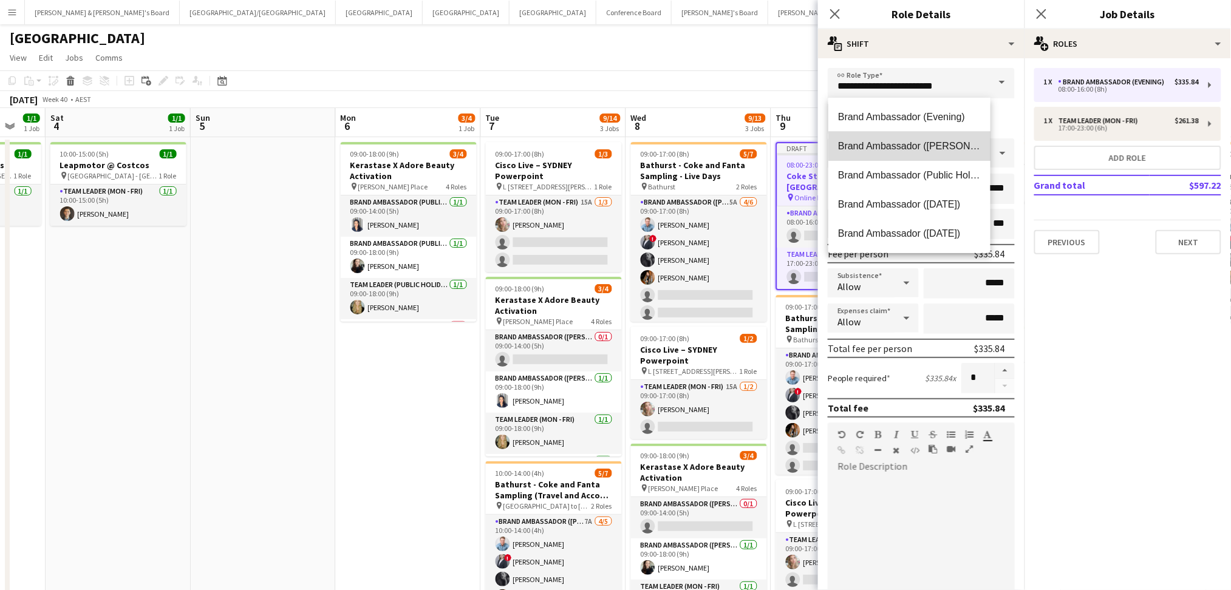
click at [934, 145] on span "Brand Ambassador ([PERSON_NAME])" at bounding box center [909, 146] width 143 height 12
type input "**********"
type input "******"
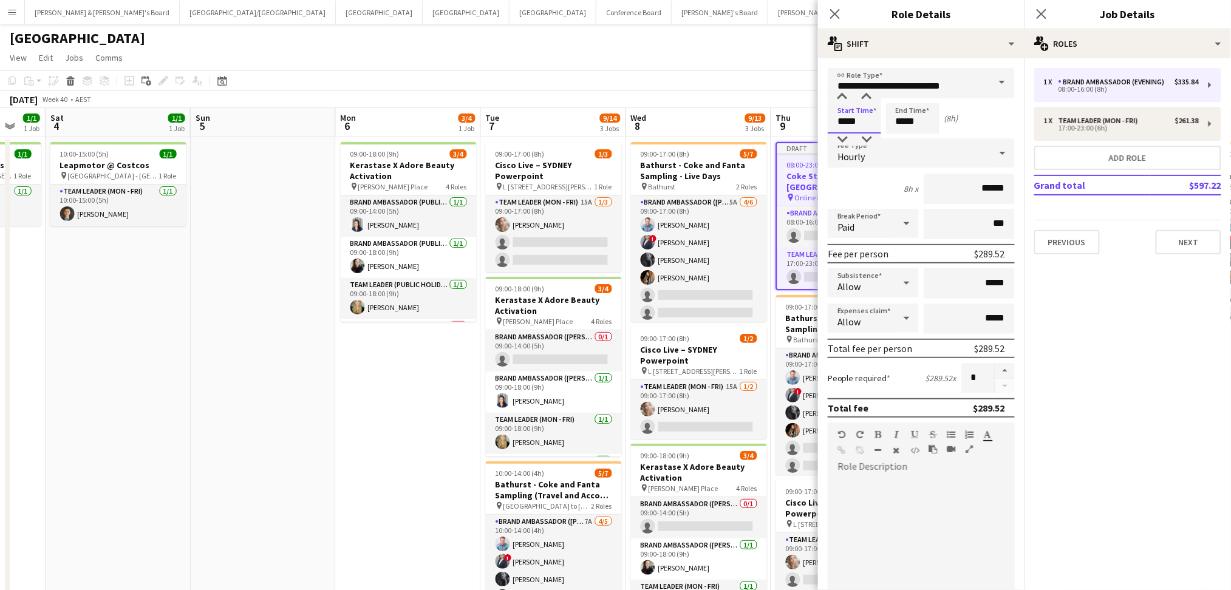
click at [841, 116] on input "*****" at bounding box center [853, 118] width 53 height 30
type input "*****"
click at [986, 274] on input "*****" at bounding box center [968, 283] width 91 height 30
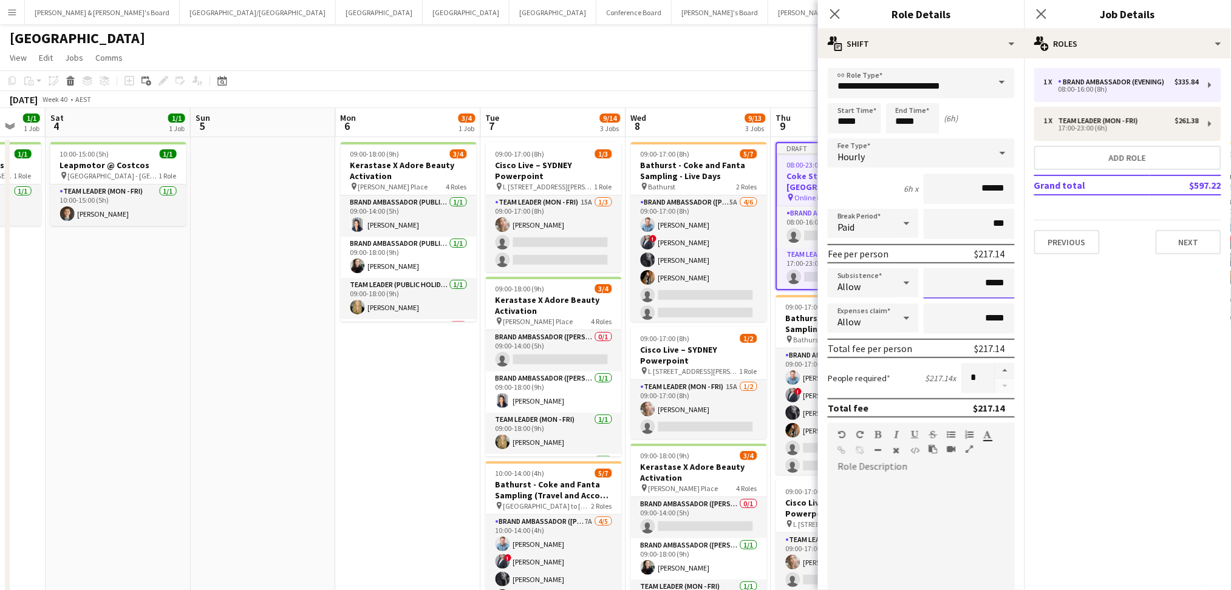
click at [986, 274] on input "*****" at bounding box center [968, 283] width 91 height 30
type input "******"
click at [995, 363] on button "button" at bounding box center [1004, 371] width 19 height 16
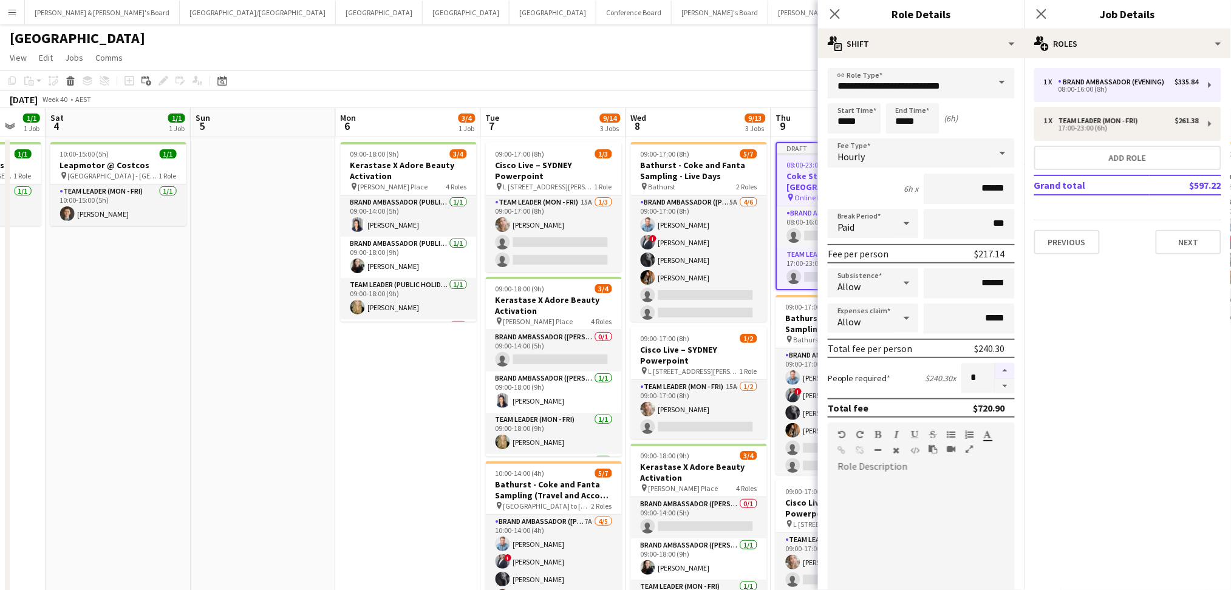
click at [995, 363] on button "button" at bounding box center [1004, 371] width 19 height 16
type input "*"
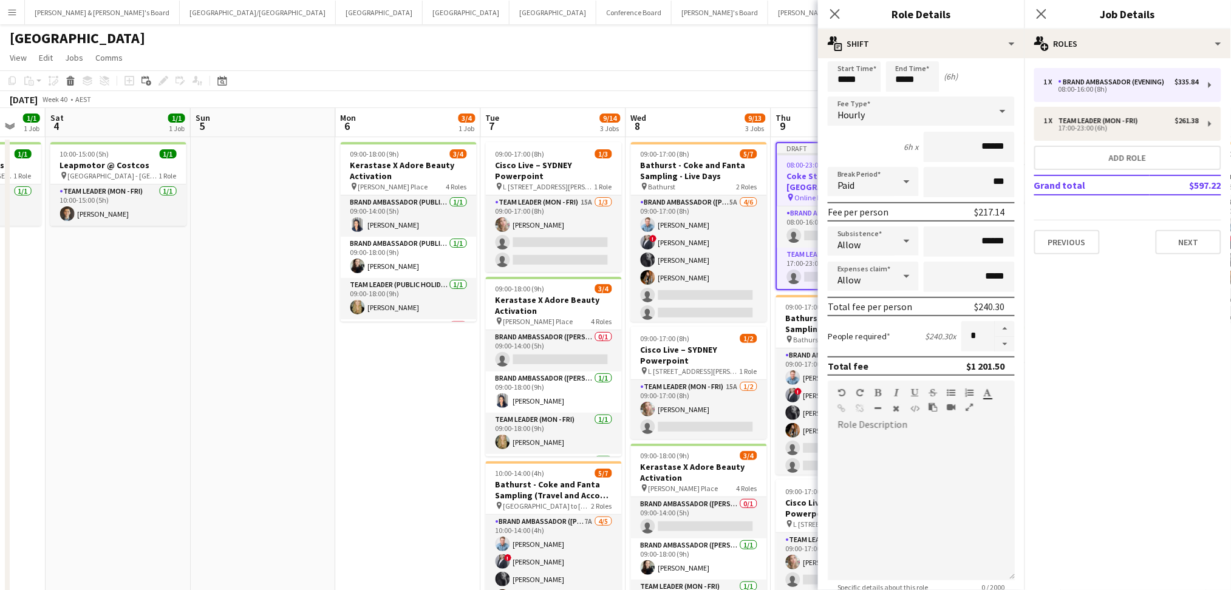
scroll to position [237, 0]
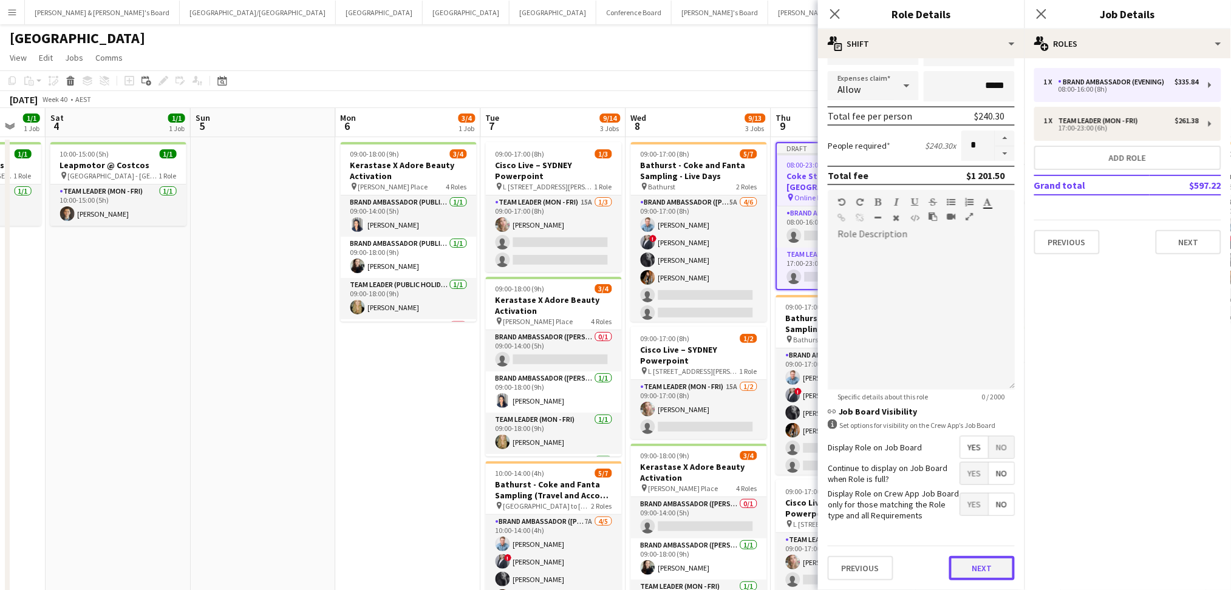
click at [982, 557] on button "Next" at bounding box center [982, 568] width 66 height 24
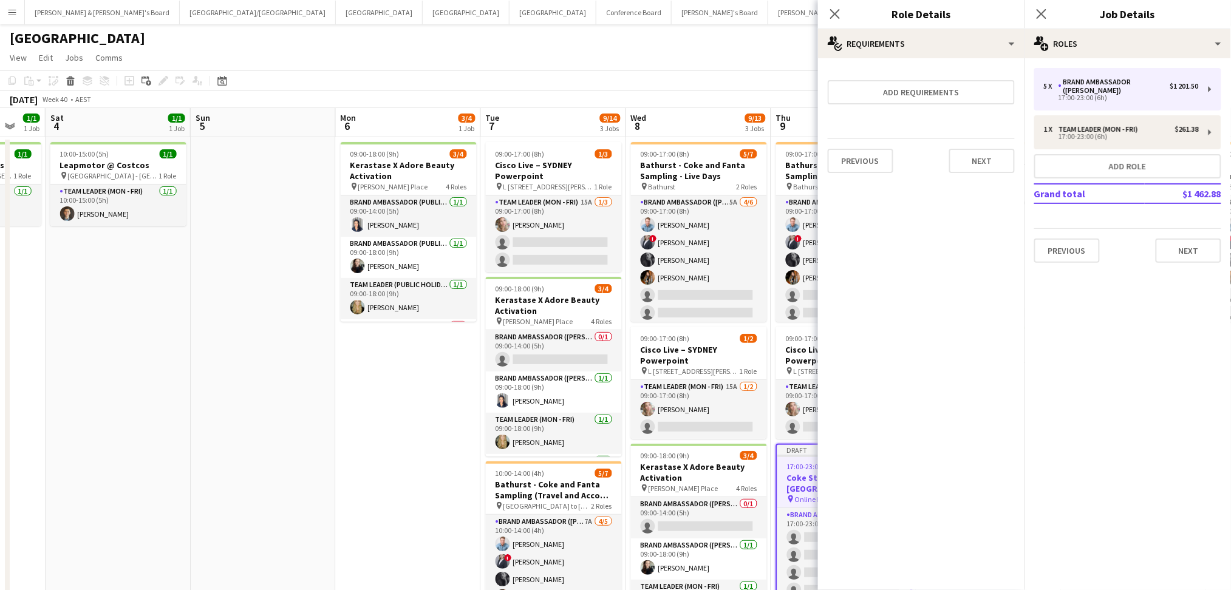
scroll to position [0, 0]
click at [842, 12] on app-icon "Close pop-in" at bounding box center [835, 14] width 18 height 18
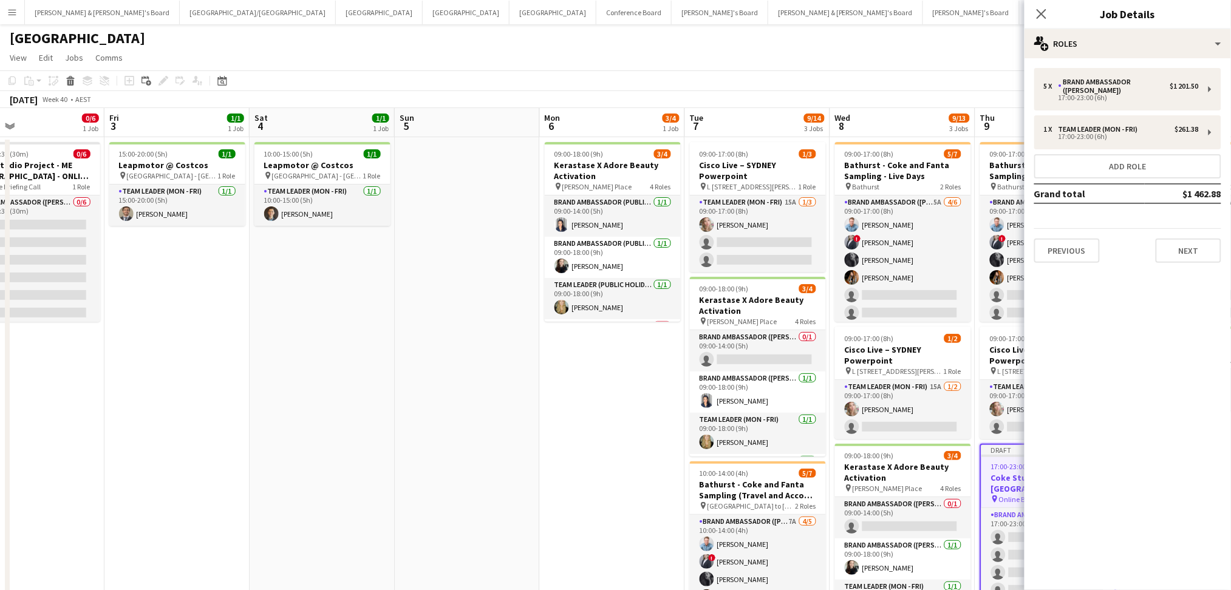
scroll to position [0, 288]
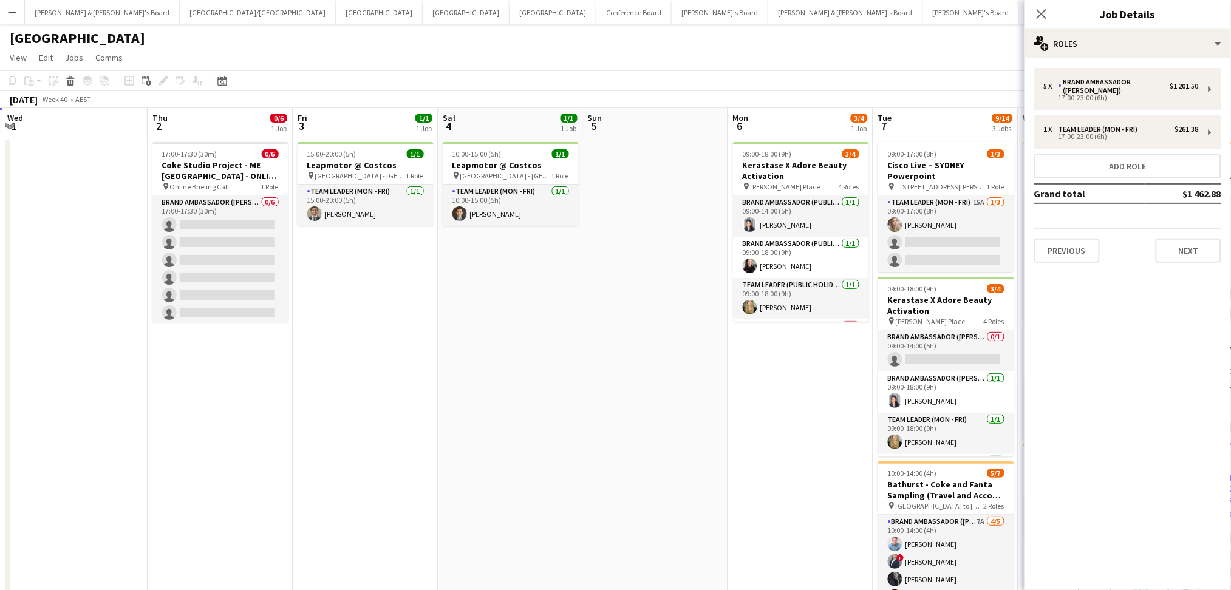
drag, startPoint x: 135, startPoint y: 339, endPoint x: 526, endPoint y: 355, distance: 391.9
click at [526, 355] on app-calendar-viewport "Mon 29 Tue 30 Wed 1 Thu 2 0/6 1 Job Fri 3 1/1 1 Job Sat 4 1/1 1 Job Sun 5 Mon 6…" at bounding box center [615, 387] width 1231 height 559
click at [236, 180] on h3 "Coke Studio Project - ME Sydney - ONLINE BRIEFING" at bounding box center [220, 171] width 136 height 22
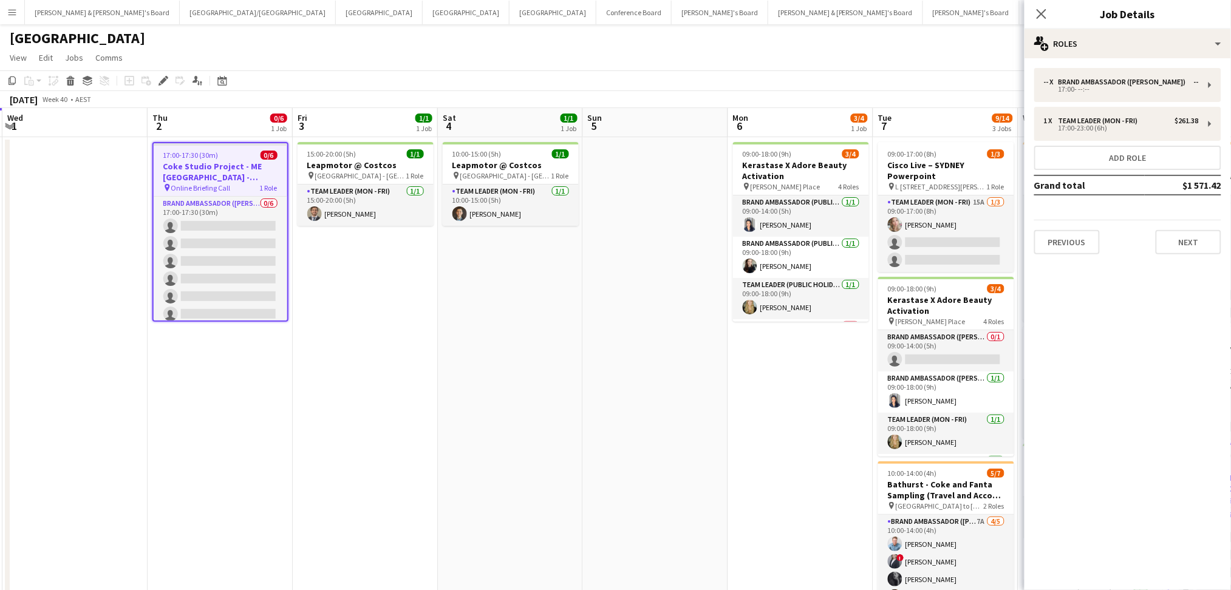
drag, startPoint x: 468, startPoint y: 365, endPoint x: 461, endPoint y: 365, distance: 7.3
click at [468, 365] on app-date-cell "10:00-15:00 (5h) 1/1 Leapmotor @ Costcos pin Marsden Park - NSW 1 Role Team Lea…" at bounding box center [510, 401] width 145 height 529
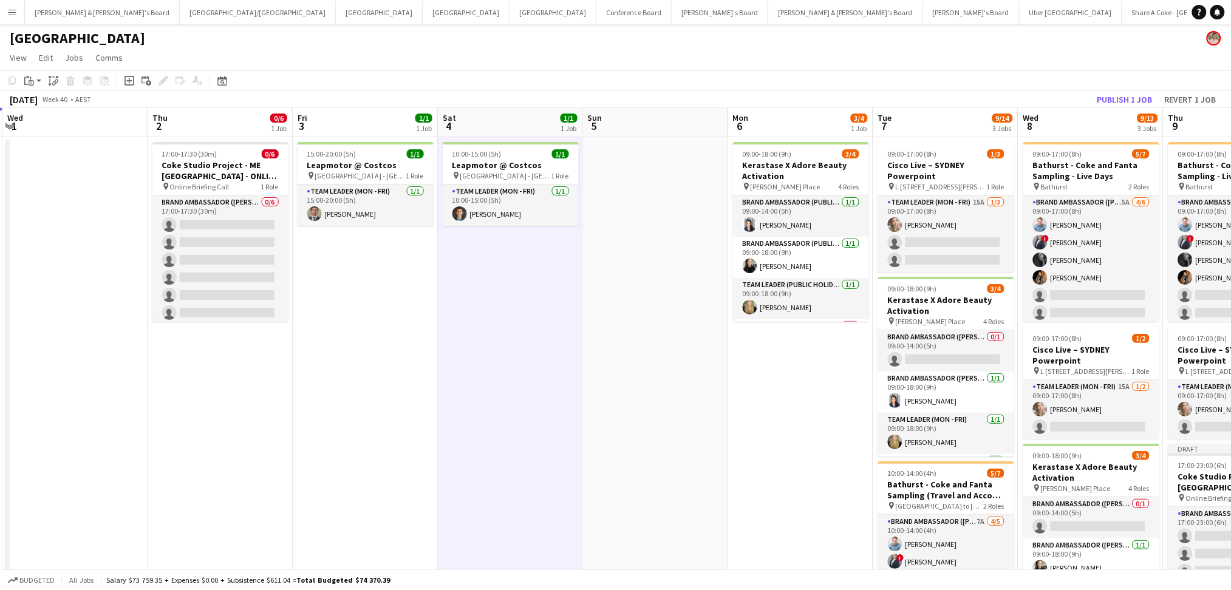
drag, startPoint x: 211, startPoint y: 176, endPoint x: 303, endPoint y: 252, distance: 119.0
click at [211, 178] on h3 "Coke Studio Project - ME Sydney - ONLINE BRIEFING" at bounding box center [220, 171] width 136 height 22
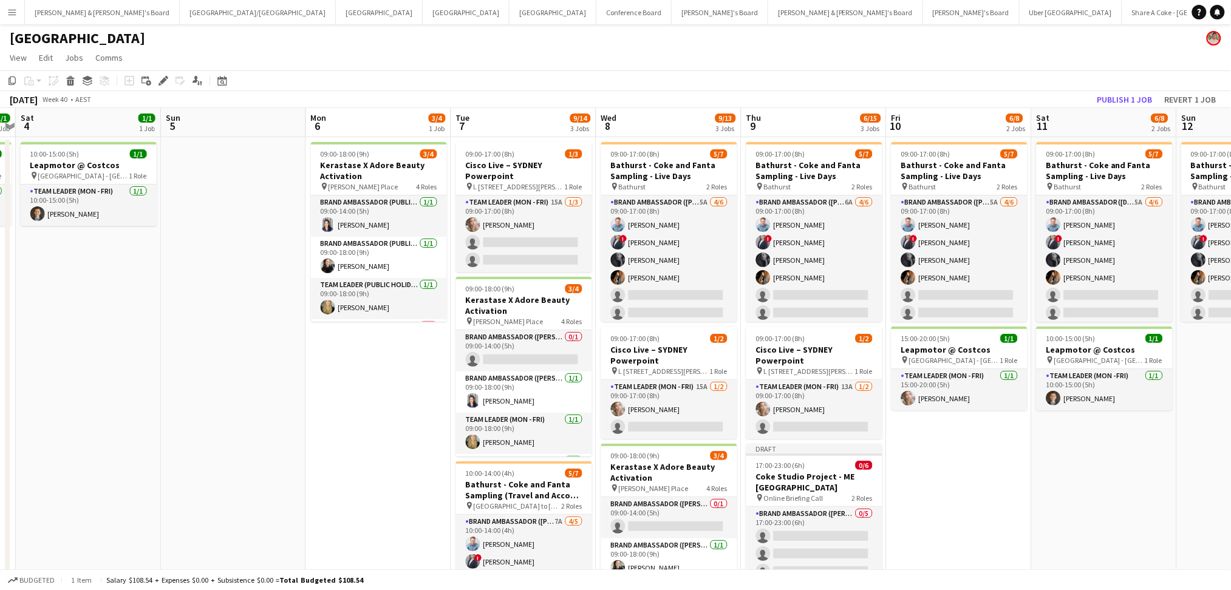
scroll to position [0, 477]
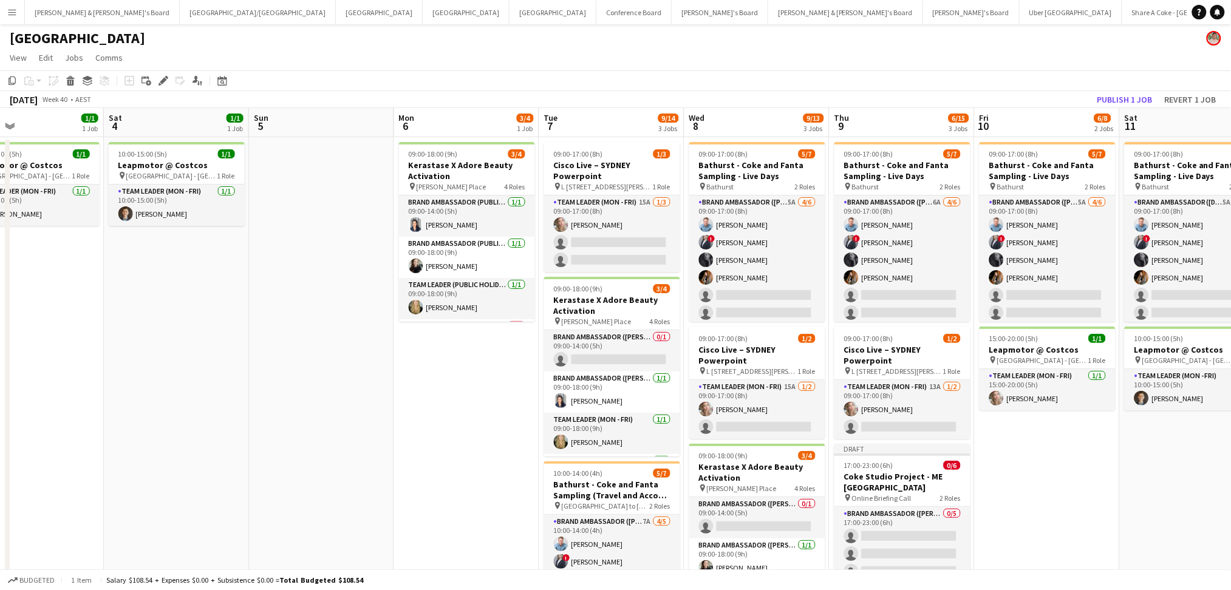
drag, startPoint x: 660, startPoint y: 460, endPoint x: 327, endPoint y: 396, distance: 339.3
click at [327, 396] on app-calendar-viewport "Tue 30 Wed 1 Thu 2 0/6 1 Job Fri 3 1/1 1 Job Sat 4 1/1 1 Job Sun 5 Mon 6 3/4 1 …" at bounding box center [615, 387] width 1231 height 559
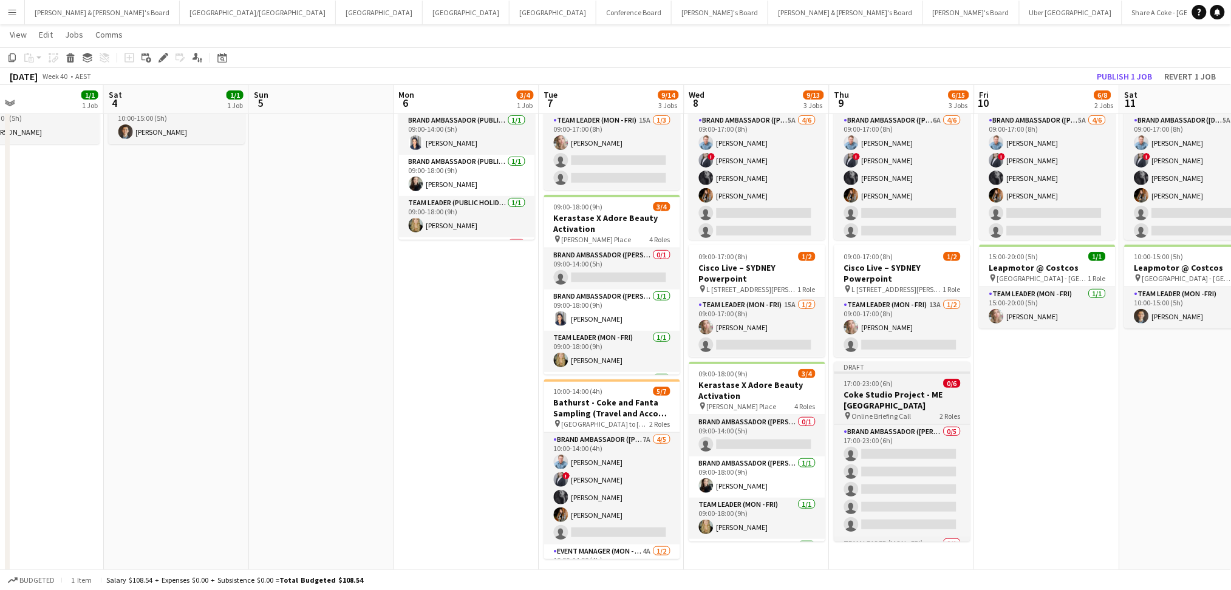
click at [902, 402] on h3 "Coke Studio Project - ME Sydney" at bounding box center [902, 400] width 136 height 22
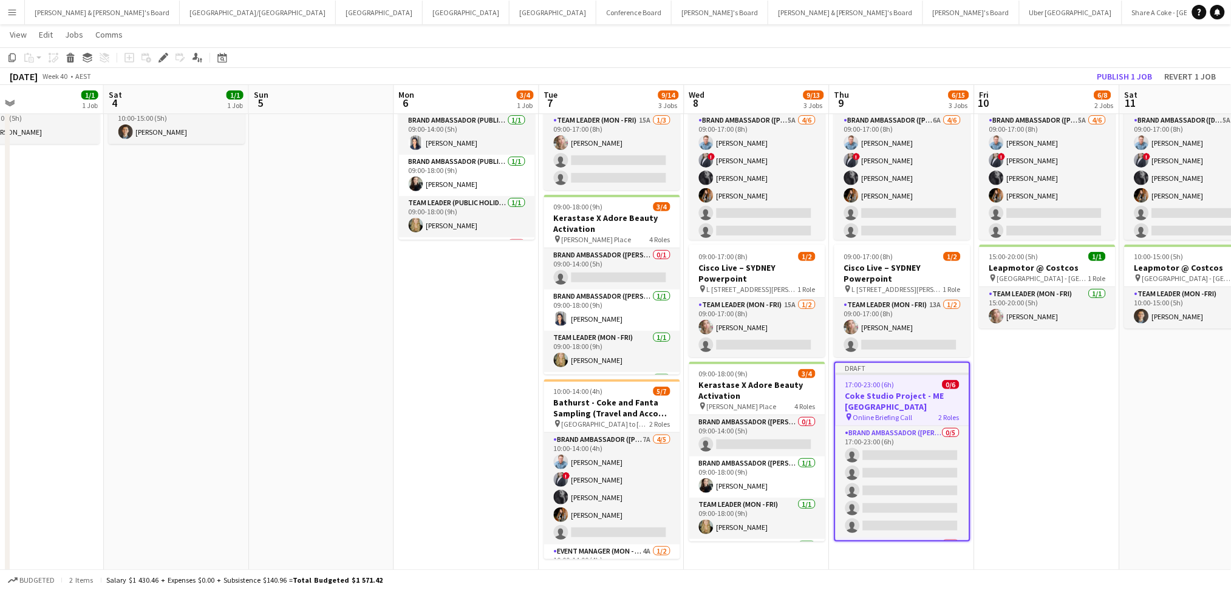
click at [886, 390] on h3 "Coke Studio Project - ME Sydney" at bounding box center [902, 401] width 134 height 22
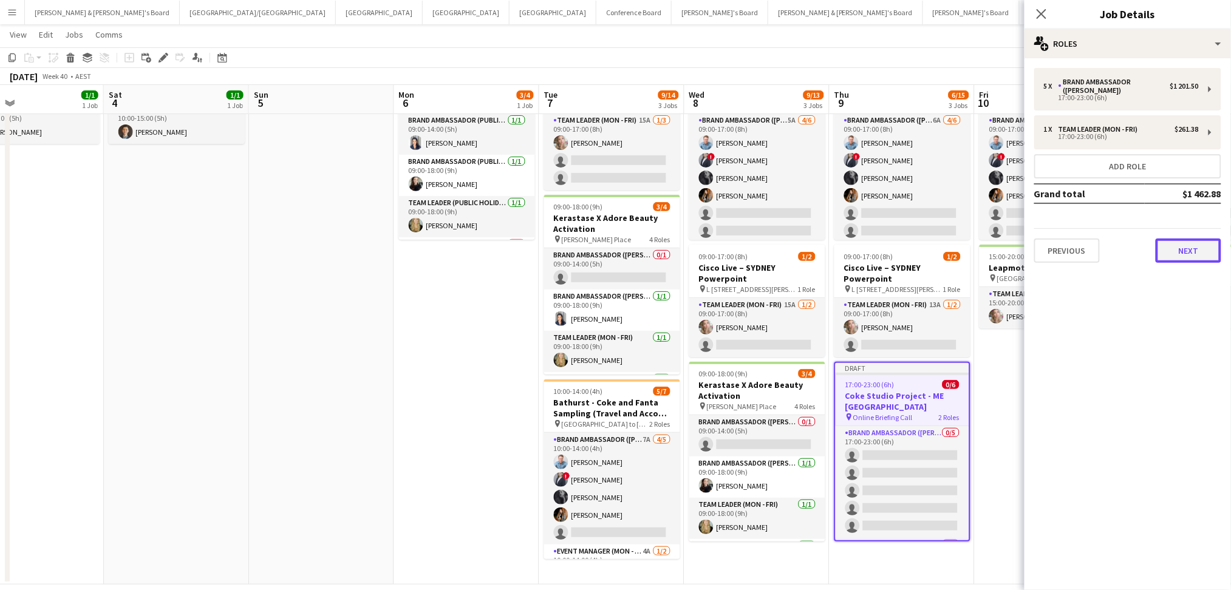
click at [1159, 247] on button "Next" at bounding box center [1188, 251] width 66 height 24
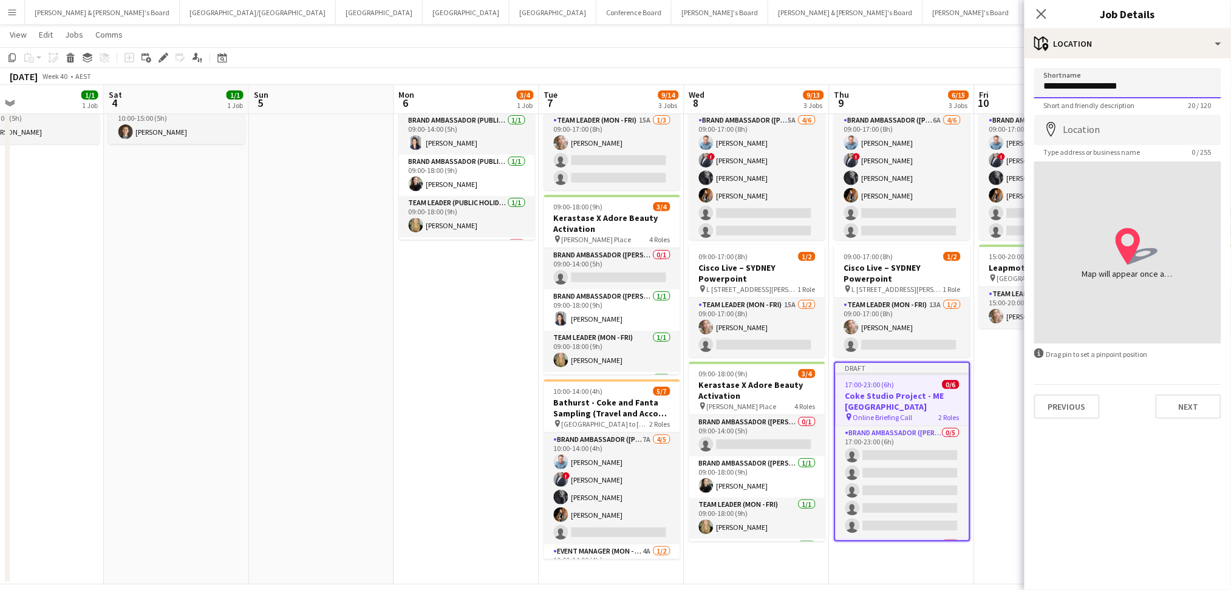
click at [1109, 87] on input "**********" at bounding box center [1127, 83] width 187 height 30
paste input "**********"
type input "**********"
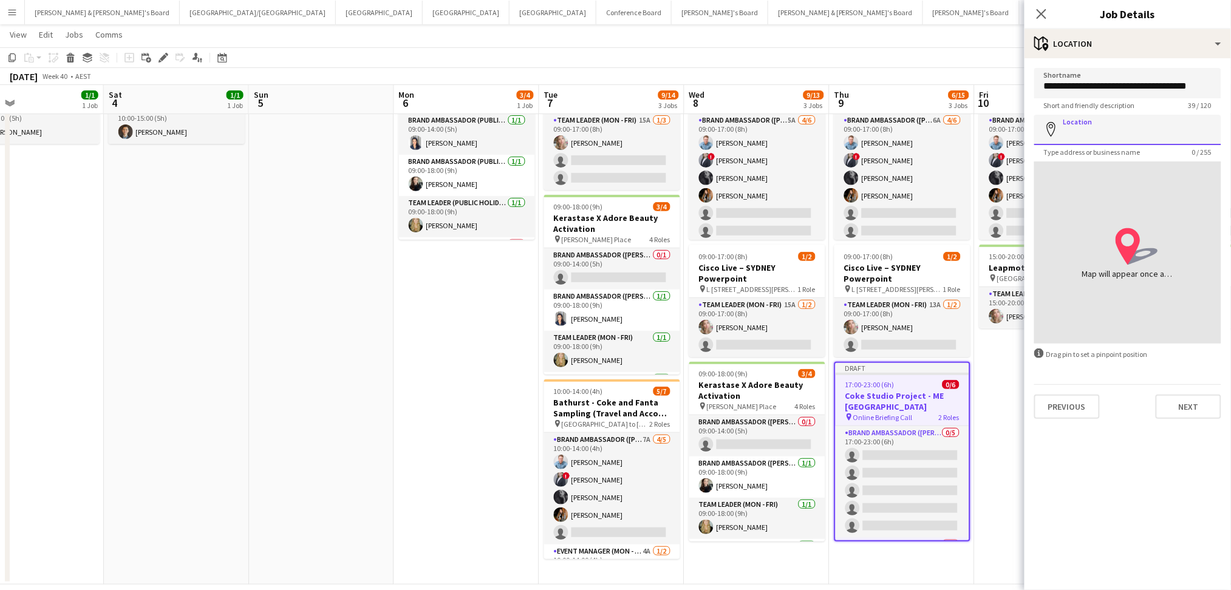
click at [1123, 126] on input "Location" at bounding box center [1127, 130] width 187 height 30
paste input "**********"
type input "**********"
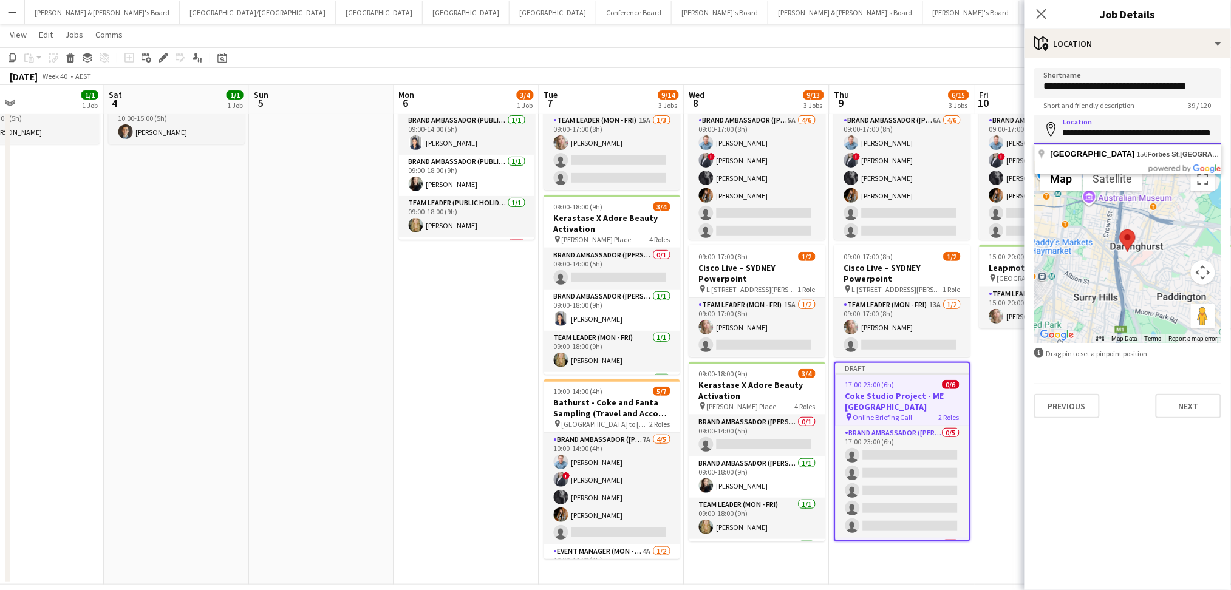
scroll to position [0, 125]
drag, startPoint x: 1192, startPoint y: 140, endPoint x: 1211, endPoint y: 139, distance: 18.9
click at [1211, 139] on input "**********" at bounding box center [1127, 130] width 187 height 30
click at [1199, 392] on div "Previous Next" at bounding box center [1127, 401] width 187 height 35
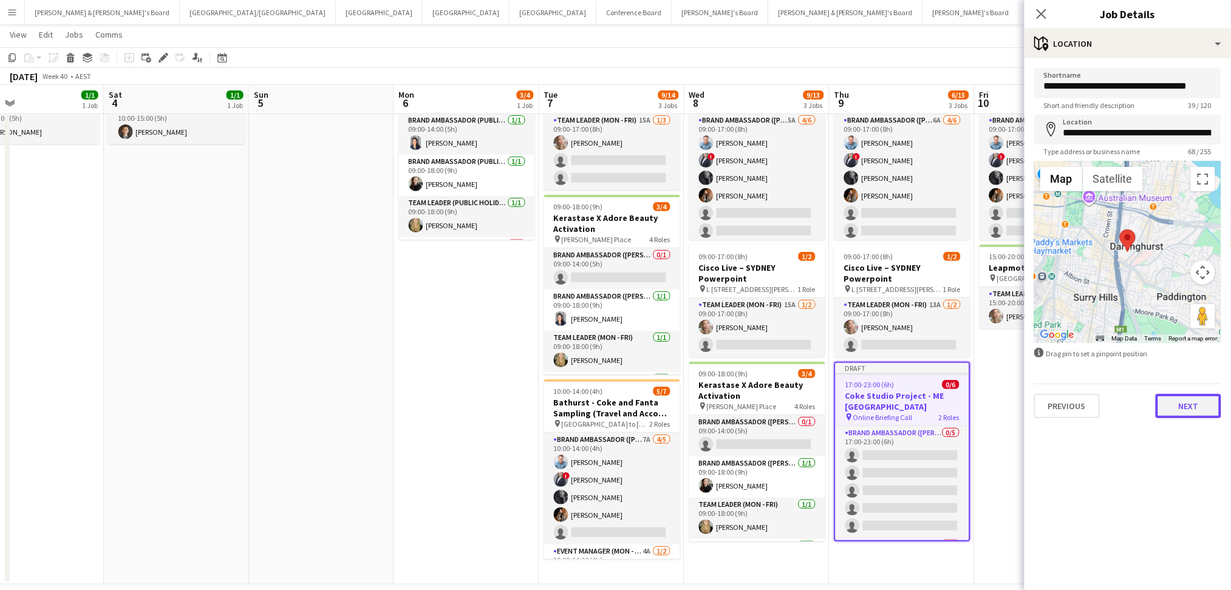
click at [1197, 399] on button "Next" at bounding box center [1188, 406] width 66 height 24
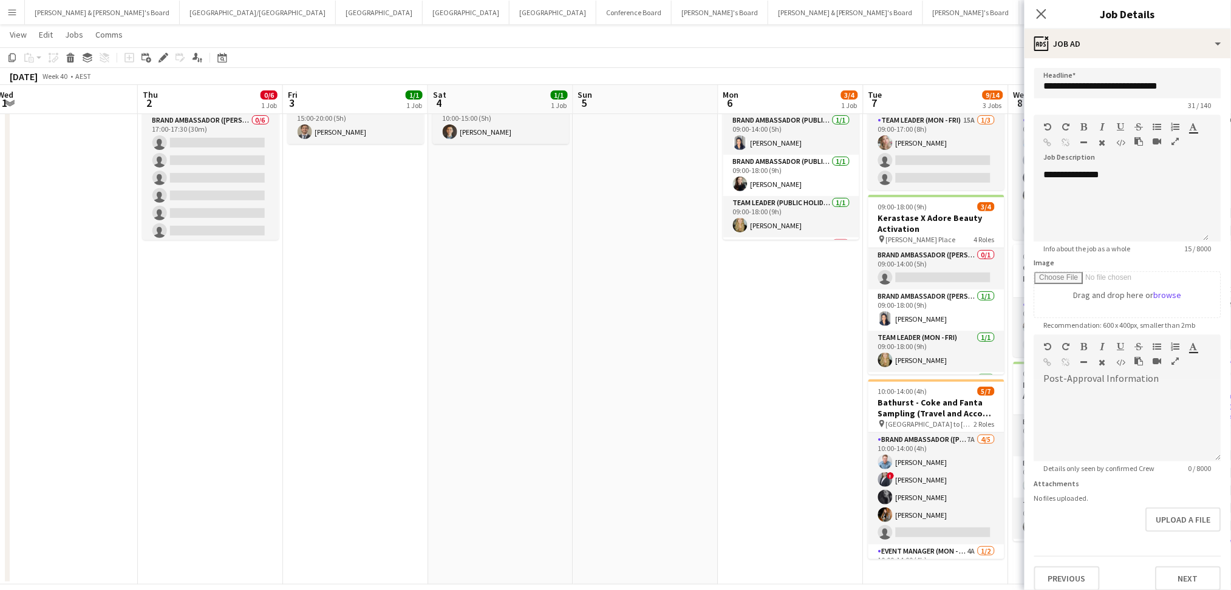
drag, startPoint x: 300, startPoint y: 414, endPoint x: 684, endPoint y: 399, distance: 384.6
click at [690, 399] on app-calendar-viewport "Mon 29 Tue 30 Wed 1 Thu 2 0/6 1 Job Fri 3 1/1 1 Job Sat 4 1/1 1 Job Sun 5 Mon 6…" at bounding box center [615, 276] width 1231 height 618
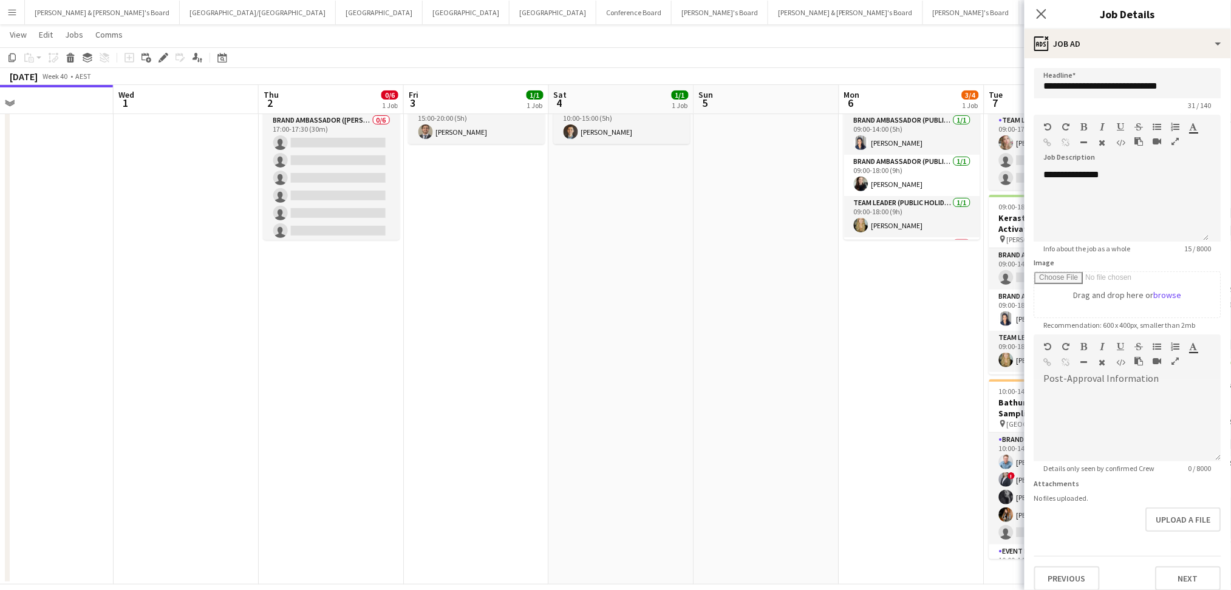
drag, startPoint x: 457, startPoint y: 402, endPoint x: 624, endPoint y: 402, distance: 167.6
click at [630, 402] on app-calendar-viewport "Sun 28 Mon 29 Tue 30 Wed 1 Thu 2 0/6 1 Job Fri 3 1/1 1 Job Sat 4 1/1 1 Job Sun …" at bounding box center [615, 276] width 1231 height 618
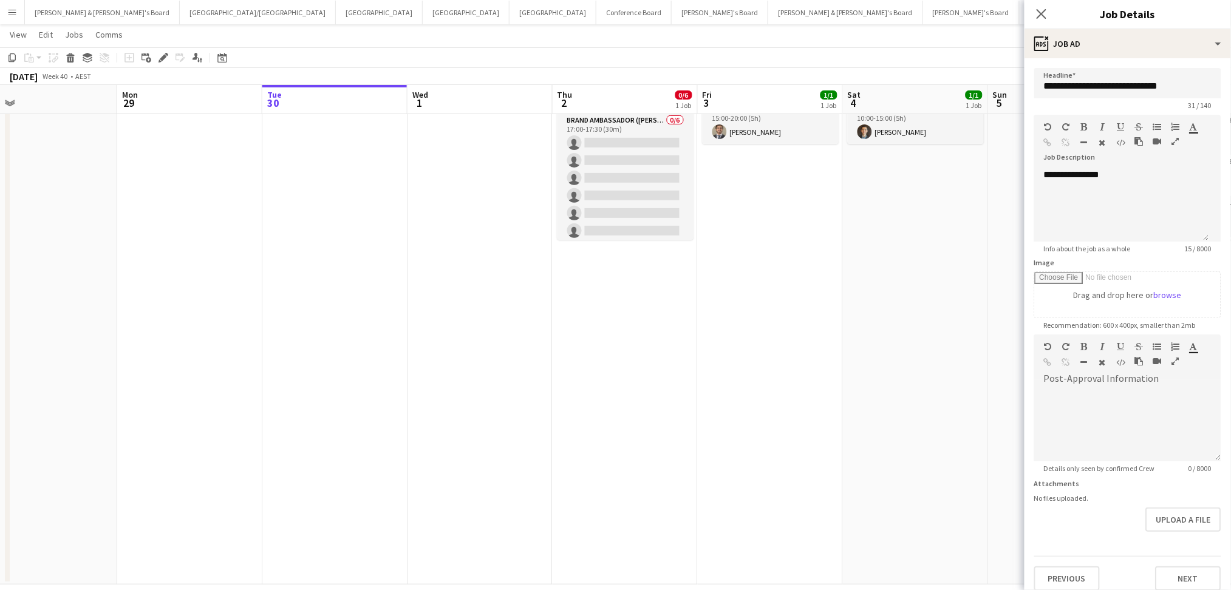
click at [559, 404] on app-date-cell "17:00-17:30 (30m) 0/6 Coke Studio Project - ME Sydney - ONLINE BRIEFING pin Onl…" at bounding box center [624, 319] width 145 height 529
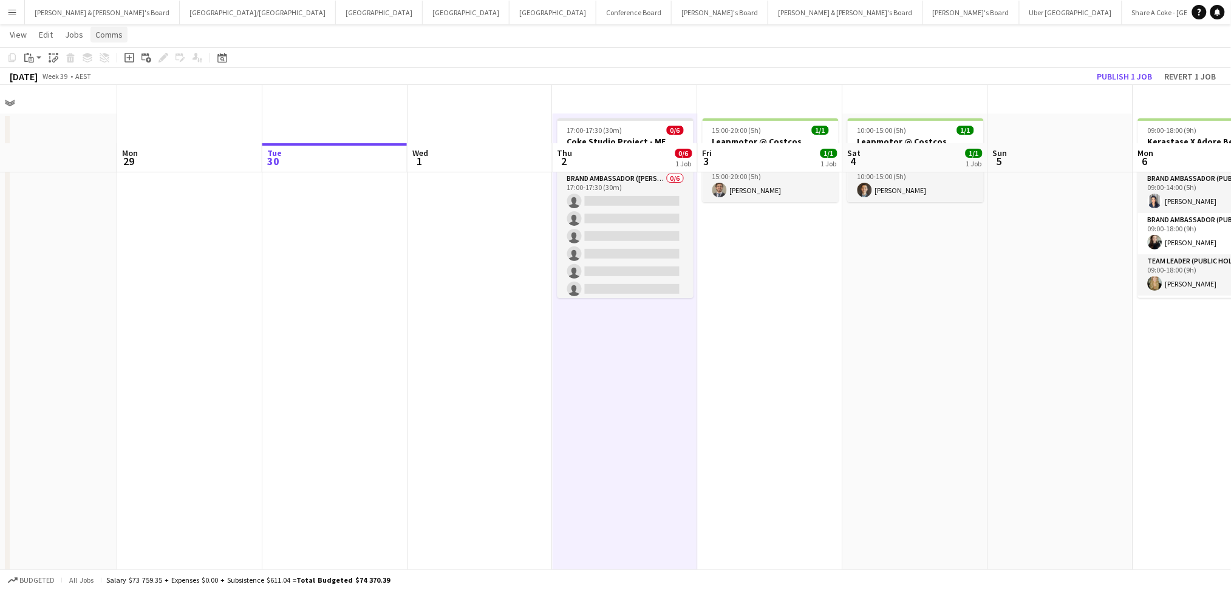
scroll to position [0, 0]
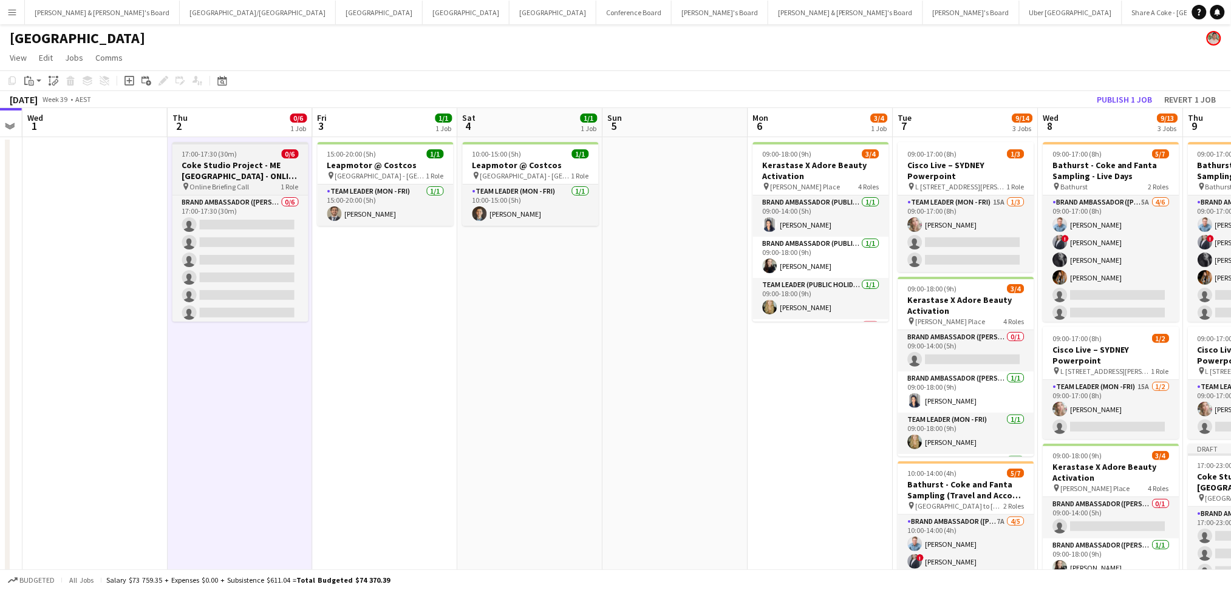
drag, startPoint x: 775, startPoint y: 359, endPoint x: 321, endPoint y: 172, distance: 490.8
click at [490, 321] on app-calendar-viewport "Sat 27 1/1 1 Job Sun 28 Mon 29 Tue 30 Wed 1 Thu 2 0/6 1 Job Fri 3 1/1 1 Job Sat…" at bounding box center [615, 387] width 1231 height 559
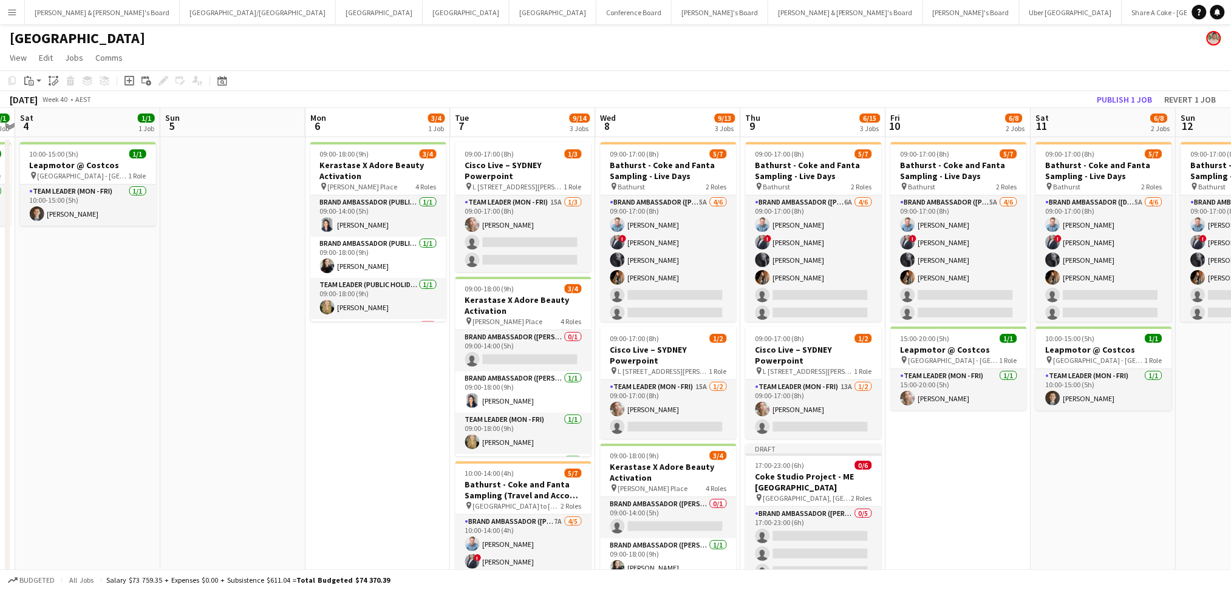
drag, startPoint x: 870, startPoint y: 457, endPoint x: 339, endPoint y: 351, distance: 541.6
click at [319, 351] on app-calendar-viewport "Wed 1 Thu 2 0/6 1 Job Fri 3 1/1 1 Job Sat 4 1/1 1 Job Sun 5 Mon 6 3/4 1 Job Tue…" at bounding box center [615, 387] width 1231 height 559
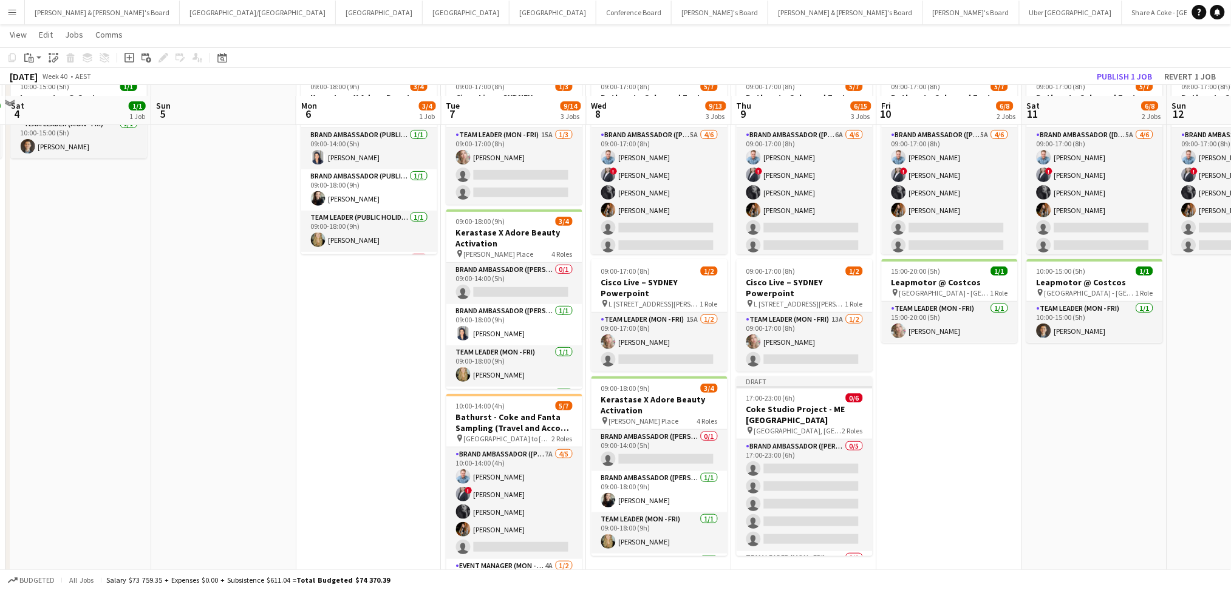
scroll to position [95, 0]
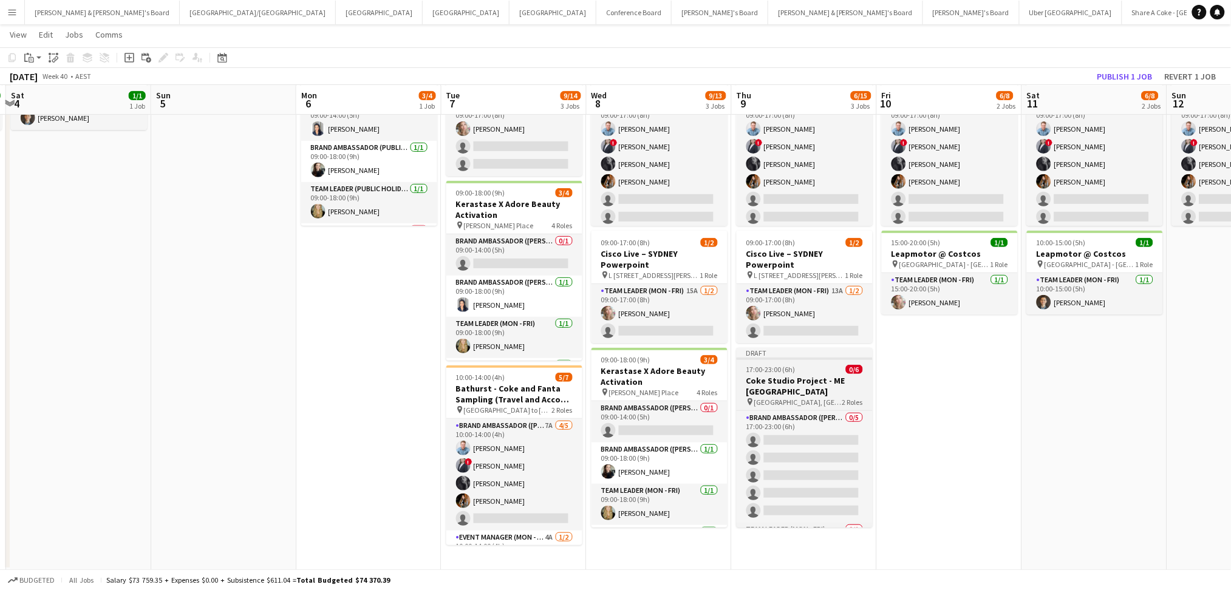
click at [820, 385] on h3 "Coke Studio Project - ME Sydney" at bounding box center [804, 386] width 136 height 22
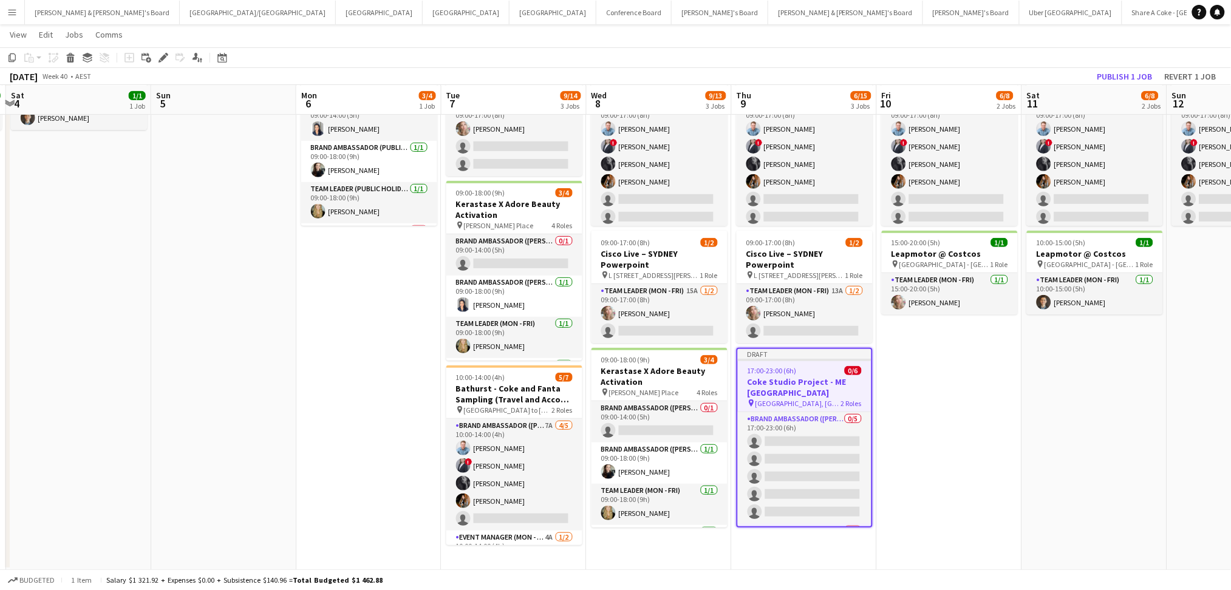
click at [820, 385] on h3 "Coke Studio Project - ME Sydney" at bounding box center [805, 387] width 134 height 22
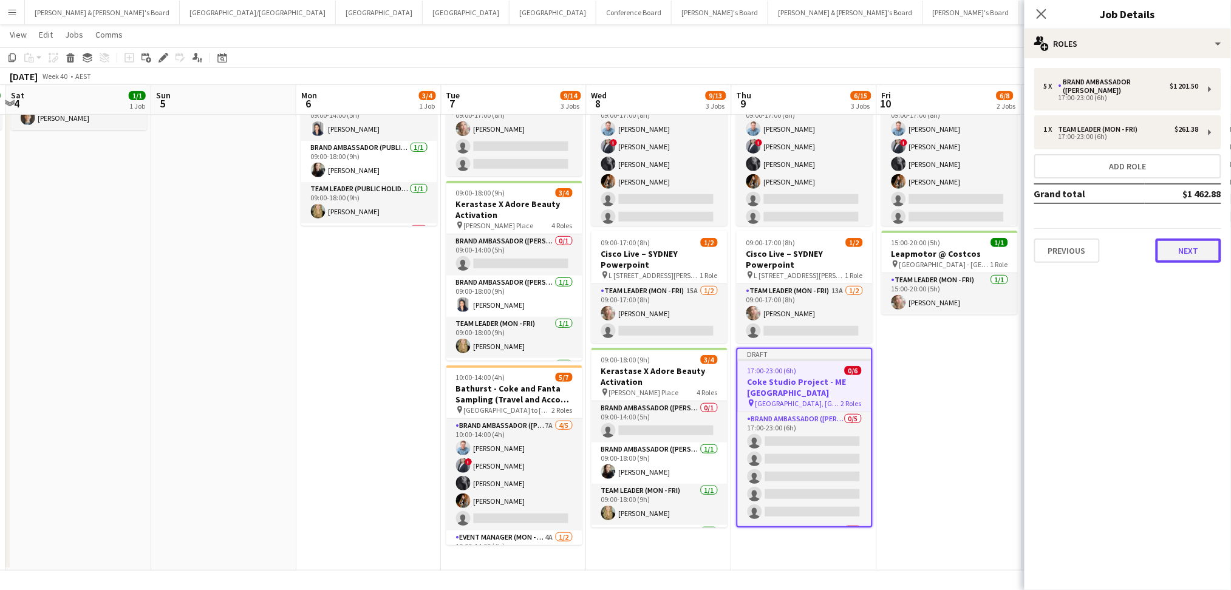
click at [1187, 253] on button "Next" at bounding box center [1188, 251] width 66 height 24
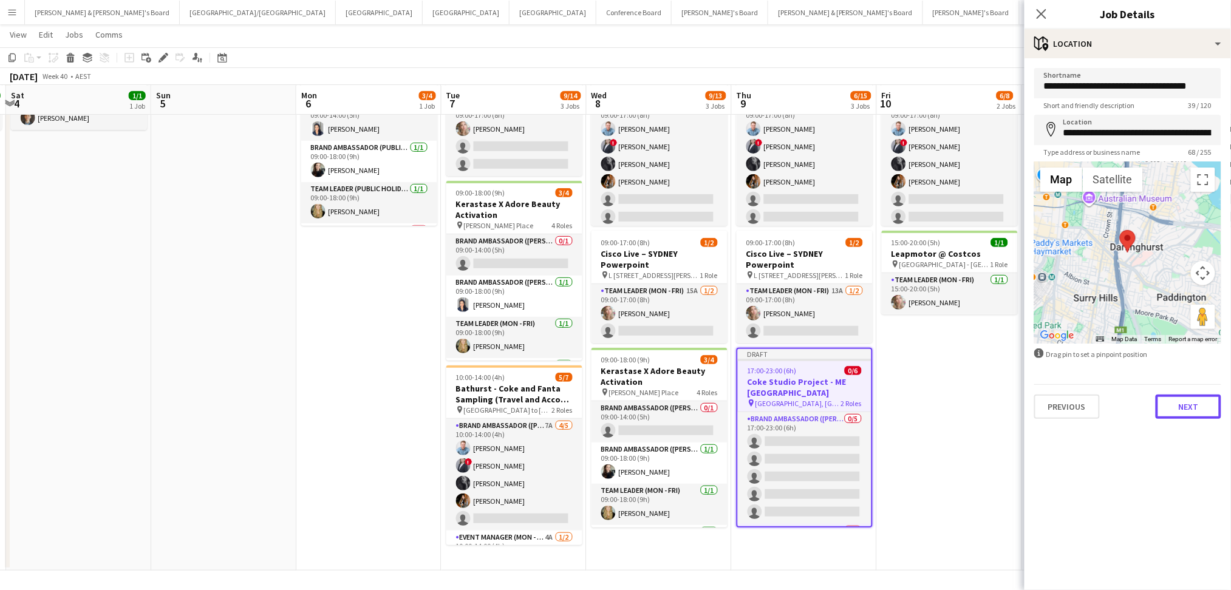
drag, startPoint x: 1181, startPoint y: 402, endPoint x: 1156, endPoint y: 371, distance: 40.2
click at [1181, 402] on button "Next" at bounding box center [1188, 407] width 66 height 24
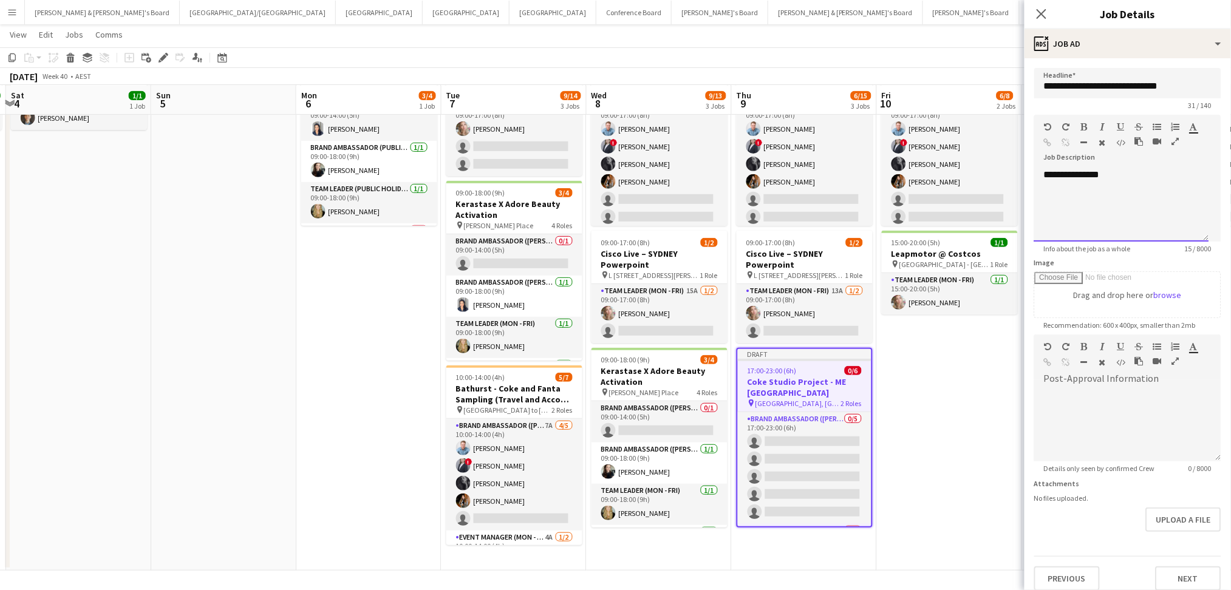
click at [1089, 199] on div "**********" at bounding box center [1121, 205] width 175 height 73
click at [1092, 194] on div "**********" at bounding box center [1121, 205] width 175 height 73
paste div
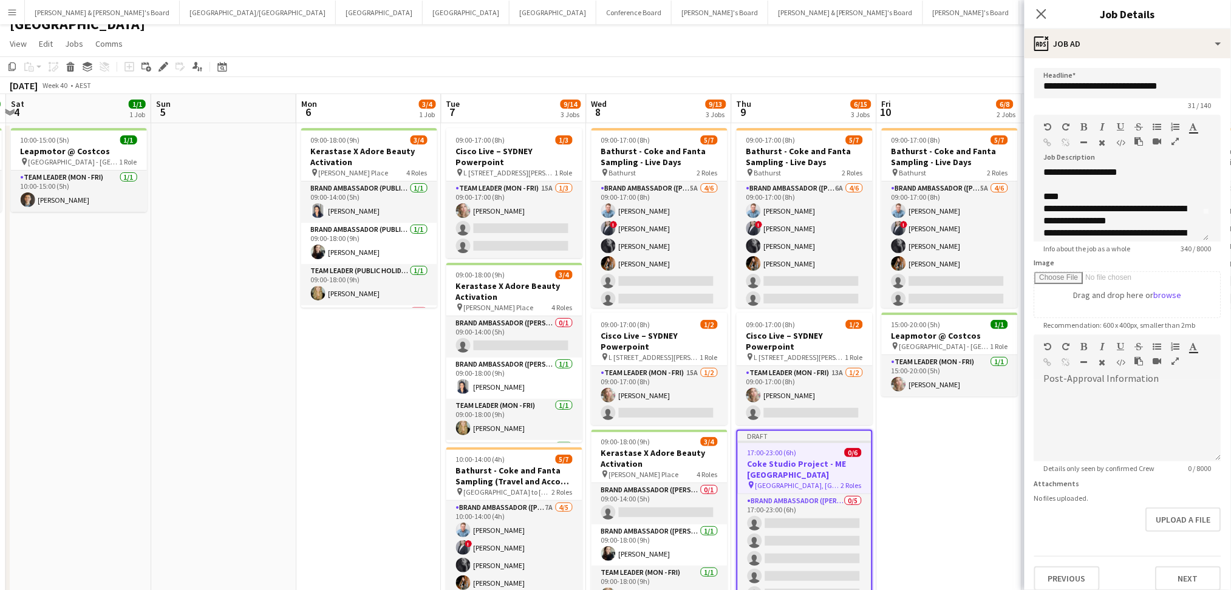
scroll to position [0, 0]
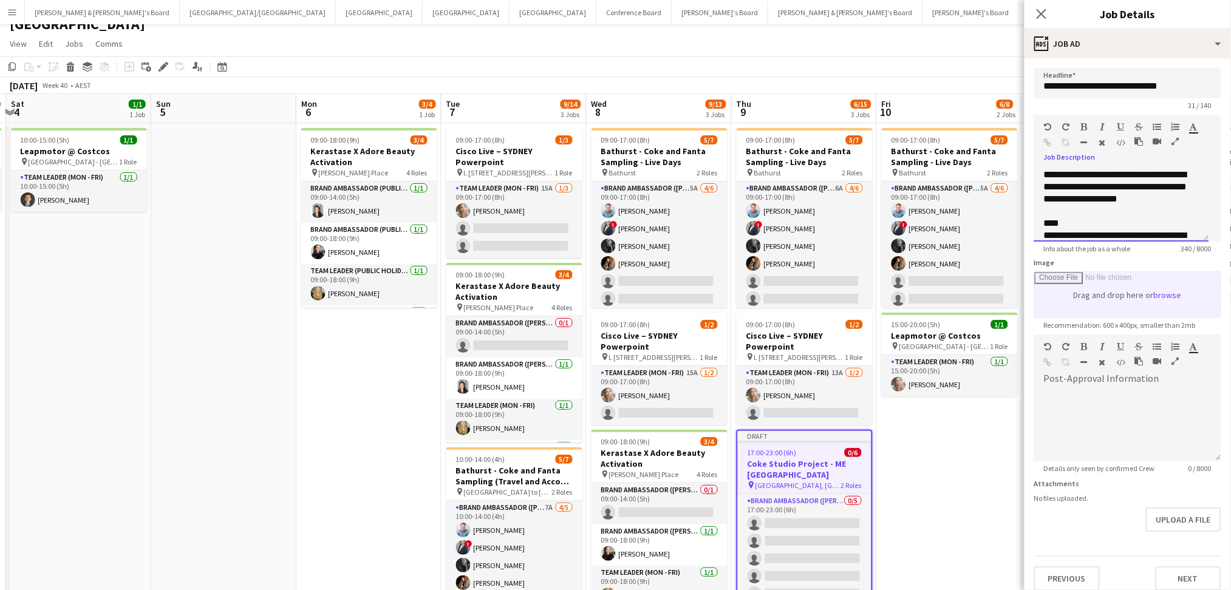
drag, startPoint x: 1206, startPoint y: 240, endPoint x: 1197, endPoint y: 277, distance: 37.5
click at [1193, 319] on form "**********" at bounding box center [1127, 329] width 206 height 523
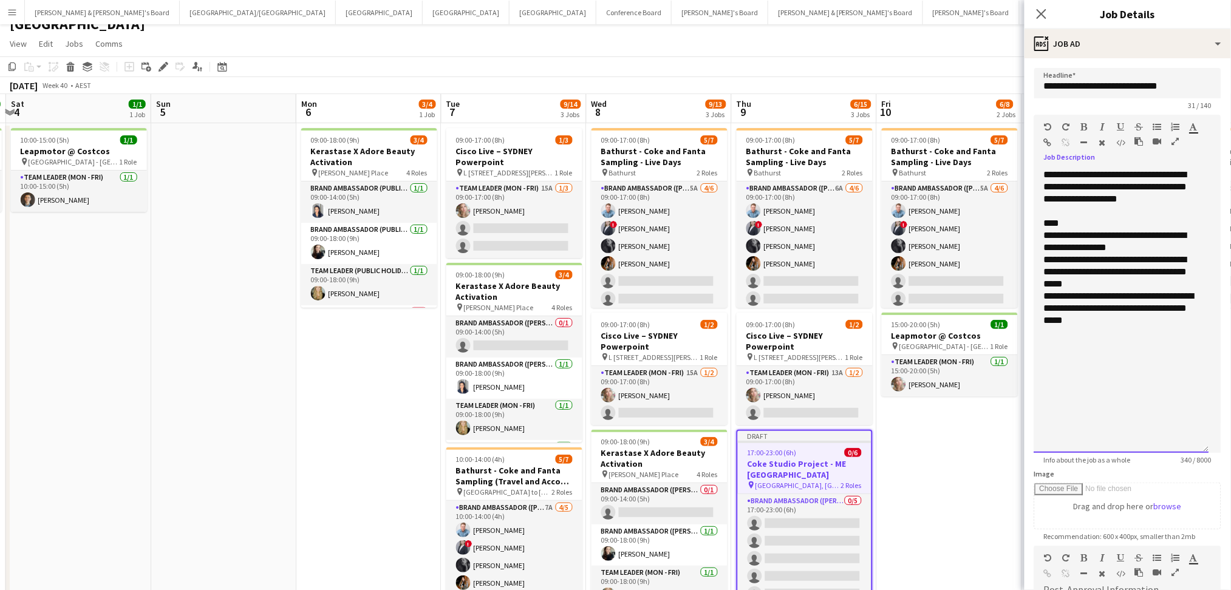
drag, startPoint x: 1202, startPoint y: 237, endPoint x: 1174, endPoint y: 429, distance: 193.3
click at [1175, 445] on div "**********" at bounding box center [1121, 311] width 175 height 284
click at [1129, 239] on div "**********" at bounding box center [1121, 277] width 155 height 97
click at [1062, 232] on div "**********" at bounding box center [1121, 277] width 155 height 97
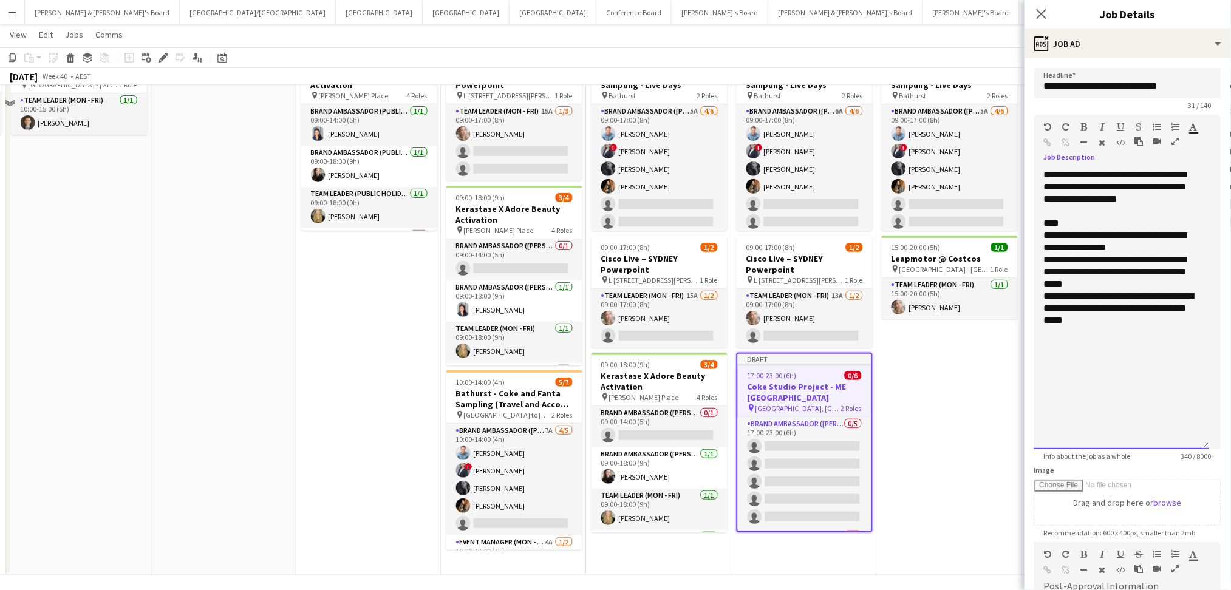
scroll to position [95, 0]
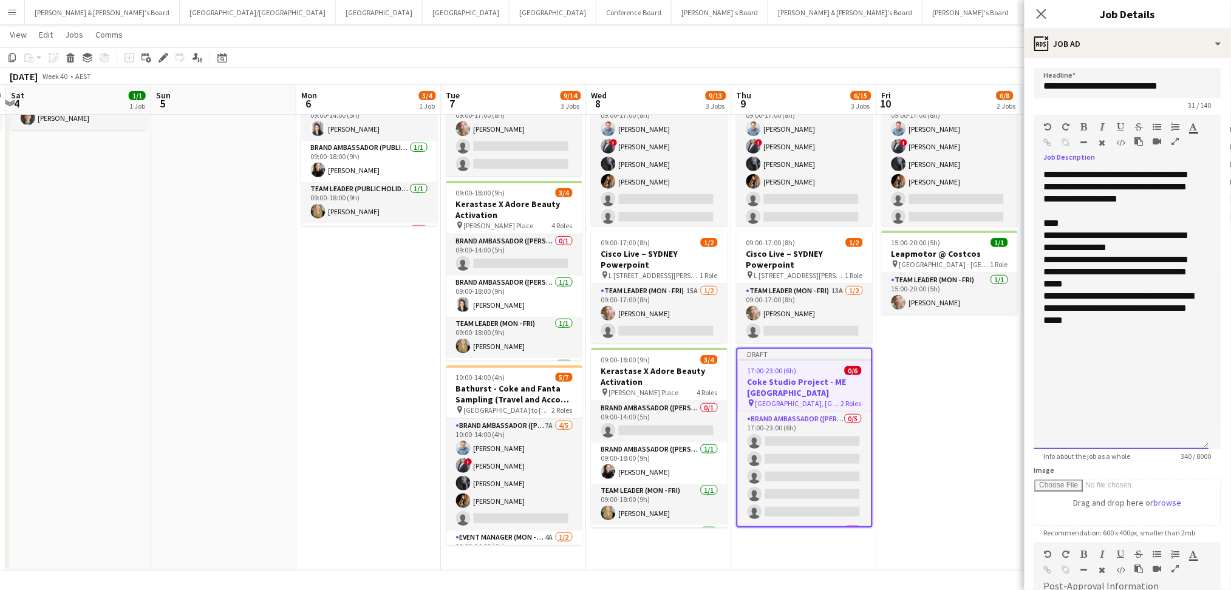
click at [1052, 296] on div "**********" at bounding box center [1121, 277] width 155 height 97
click at [1047, 295] on div "**********" at bounding box center [1121, 277] width 155 height 97
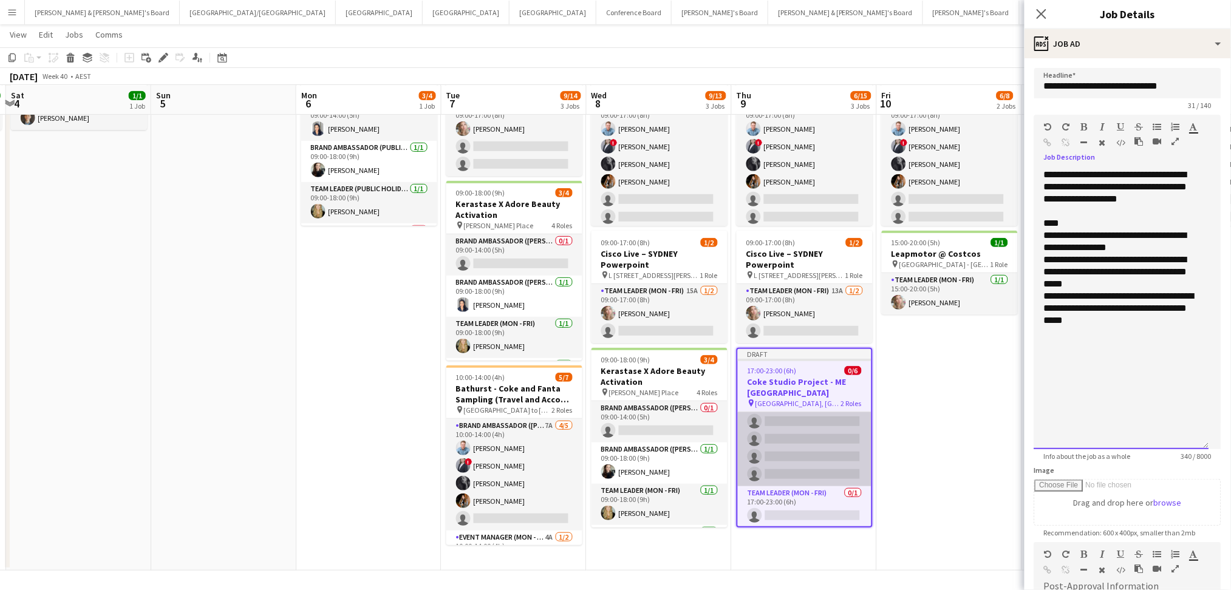
scroll to position [0, 0]
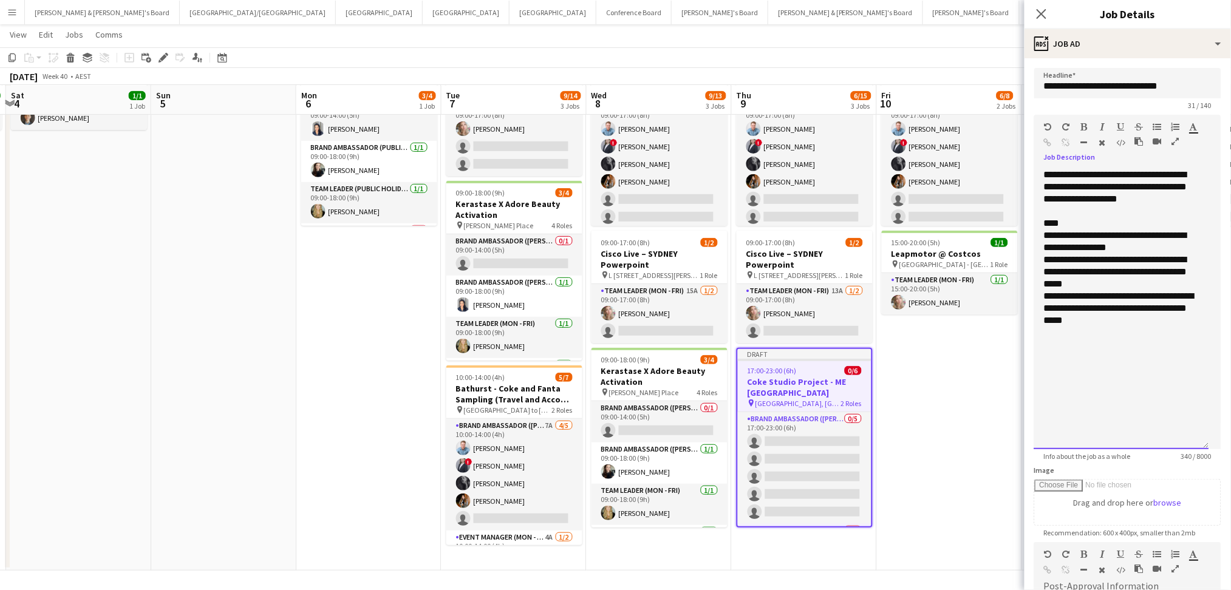
click at [1050, 260] on div "**********" at bounding box center [1121, 277] width 155 height 97
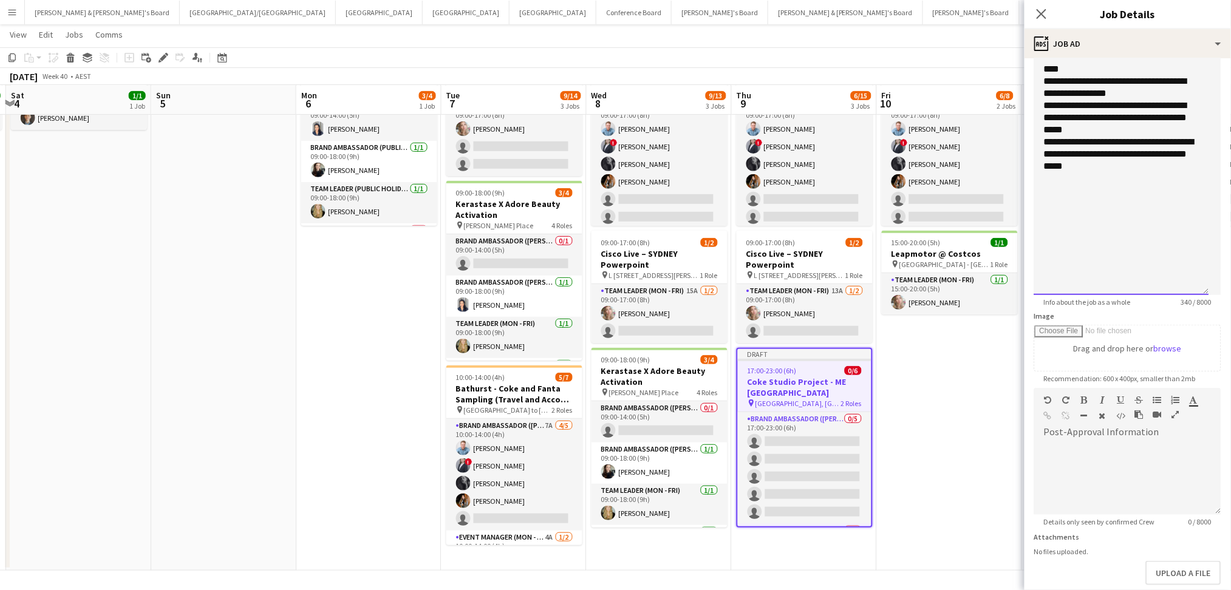
scroll to position [215, 0]
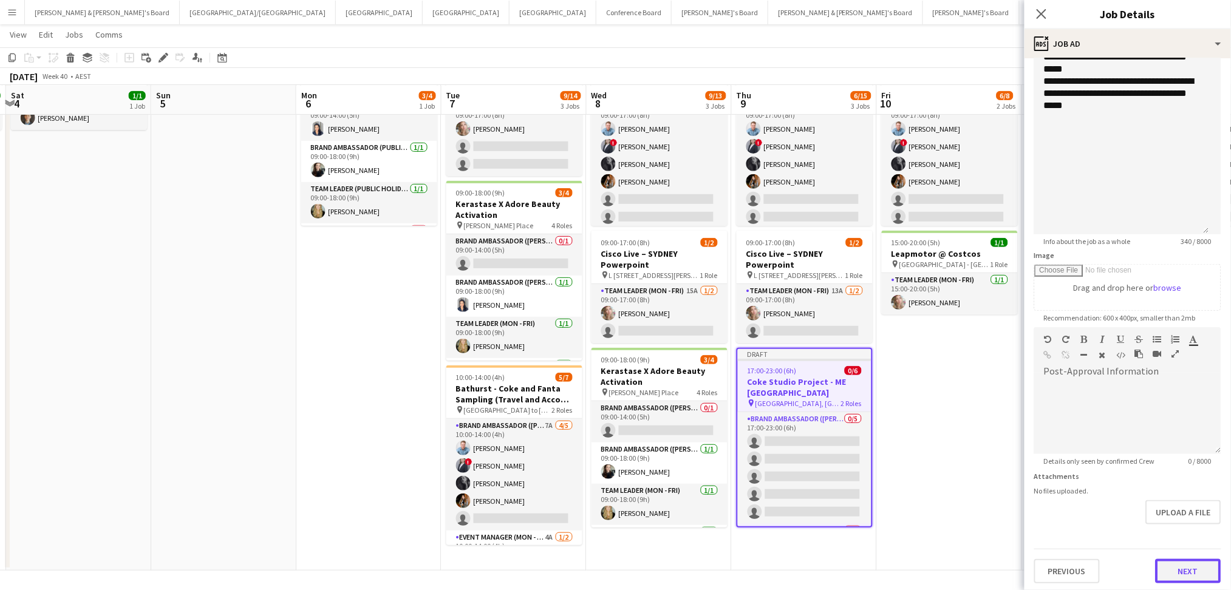
click at [1157, 565] on button "Next" at bounding box center [1188, 571] width 66 height 24
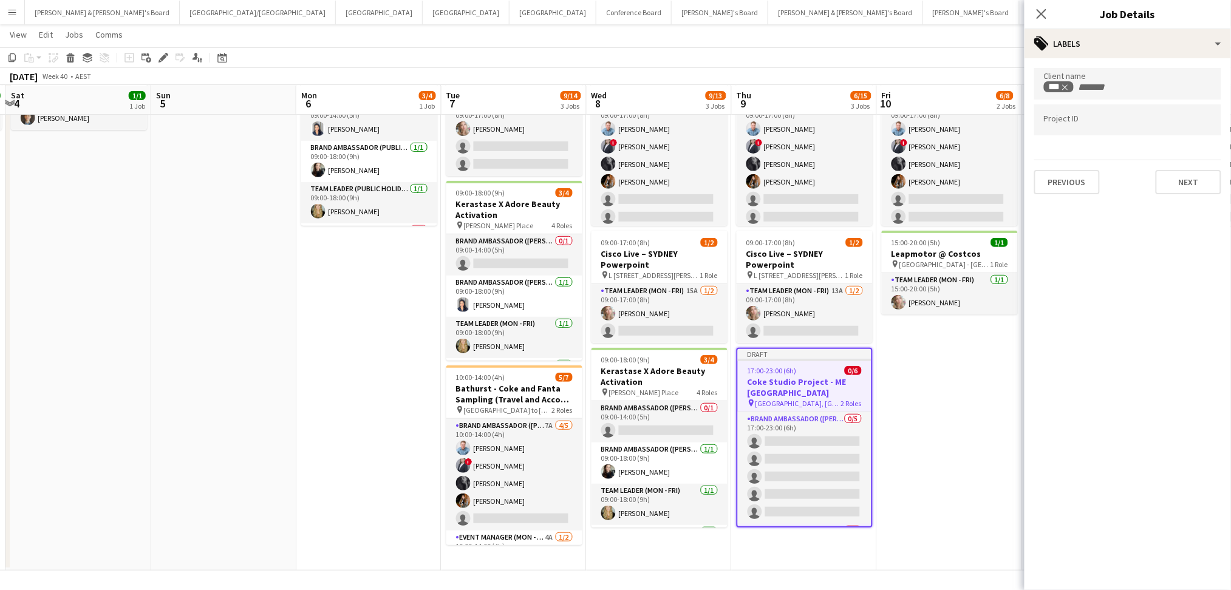
scroll to position [0, 0]
click at [1178, 185] on button "Next" at bounding box center [1188, 182] width 66 height 24
click at [1192, 132] on button "Next" at bounding box center [1188, 126] width 66 height 24
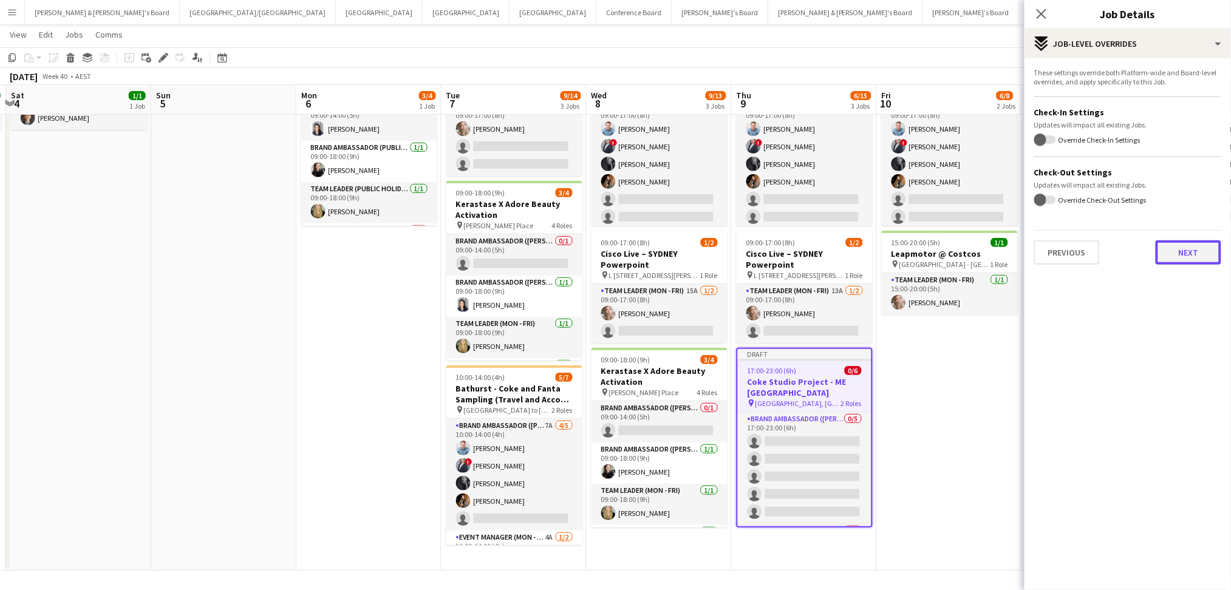
click at [1200, 256] on button "Next" at bounding box center [1188, 252] width 66 height 24
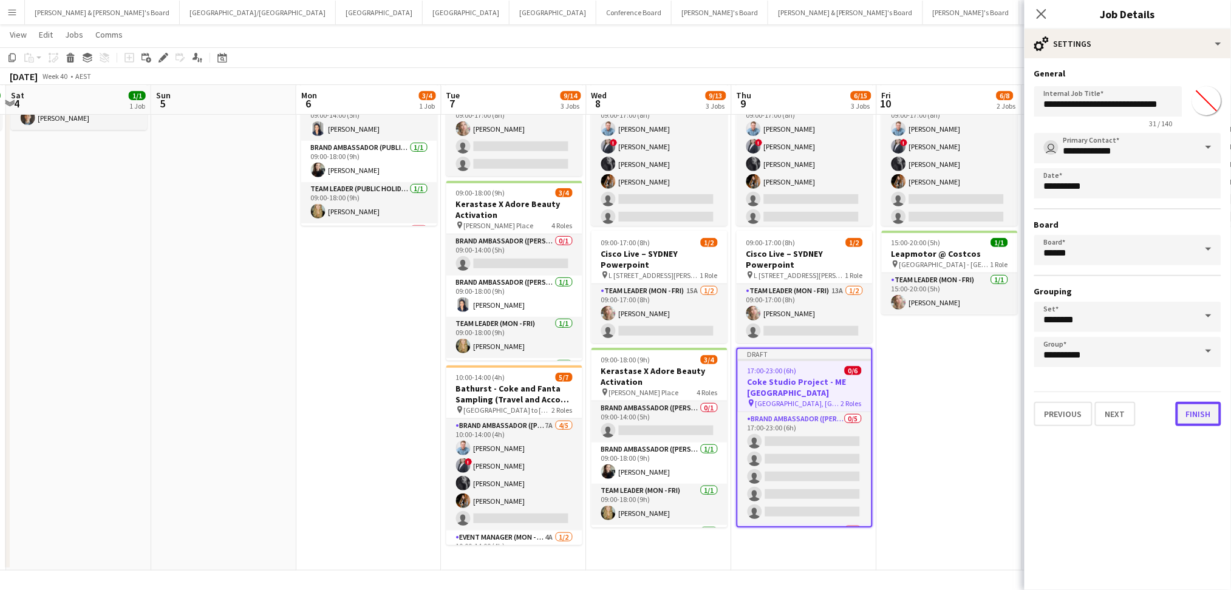
click at [1208, 406] on button "Finish" at bounding box center [1198, 414] width 46 height 24
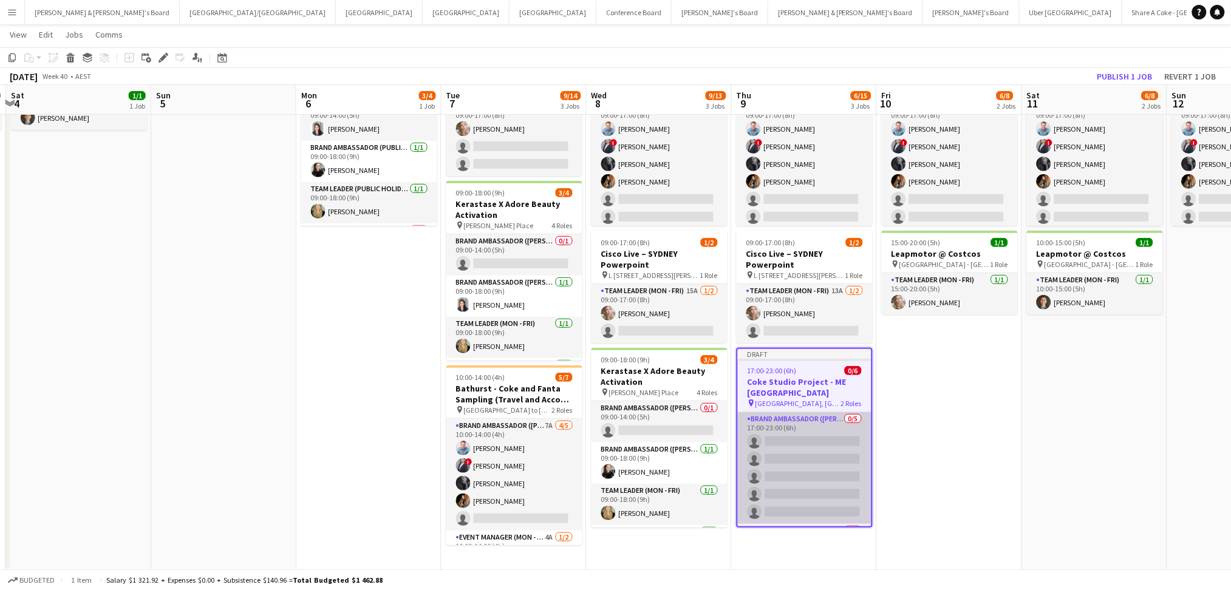
click at [808, 446] on app-card-role "Brand Ambassador (Mon - Fri) 0/5 17:00-23:00 (6h) single-neutral-actions single…" at bounding box center [805, 468] width 134 height 112
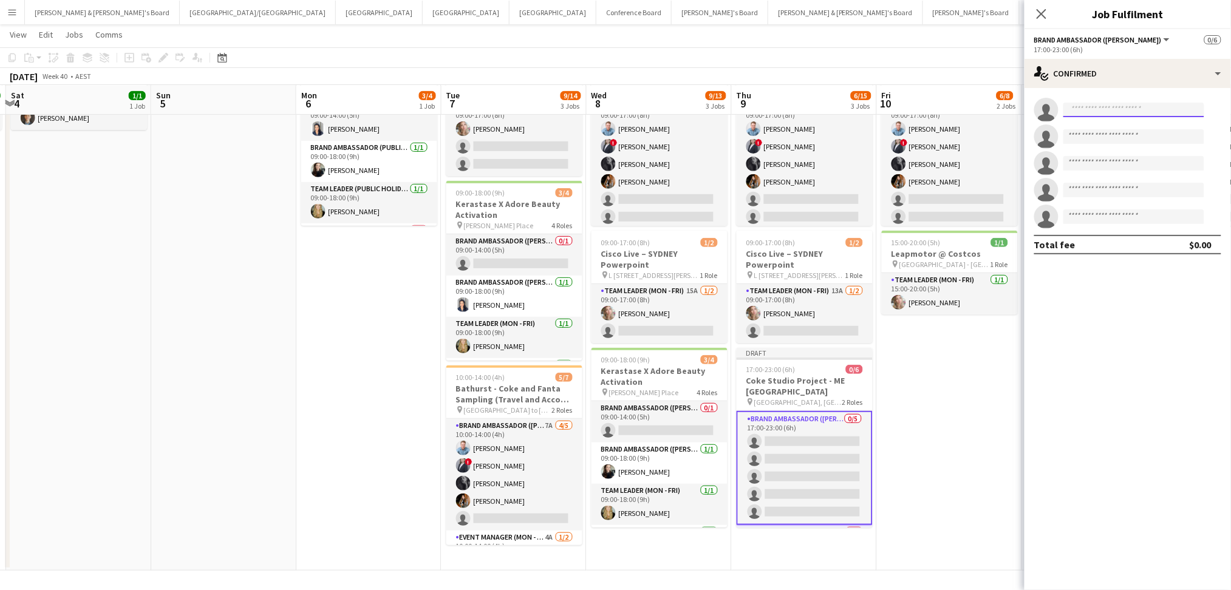
click at [1099, 109] on input at bounding box center [1133, 110] width 141 height 15
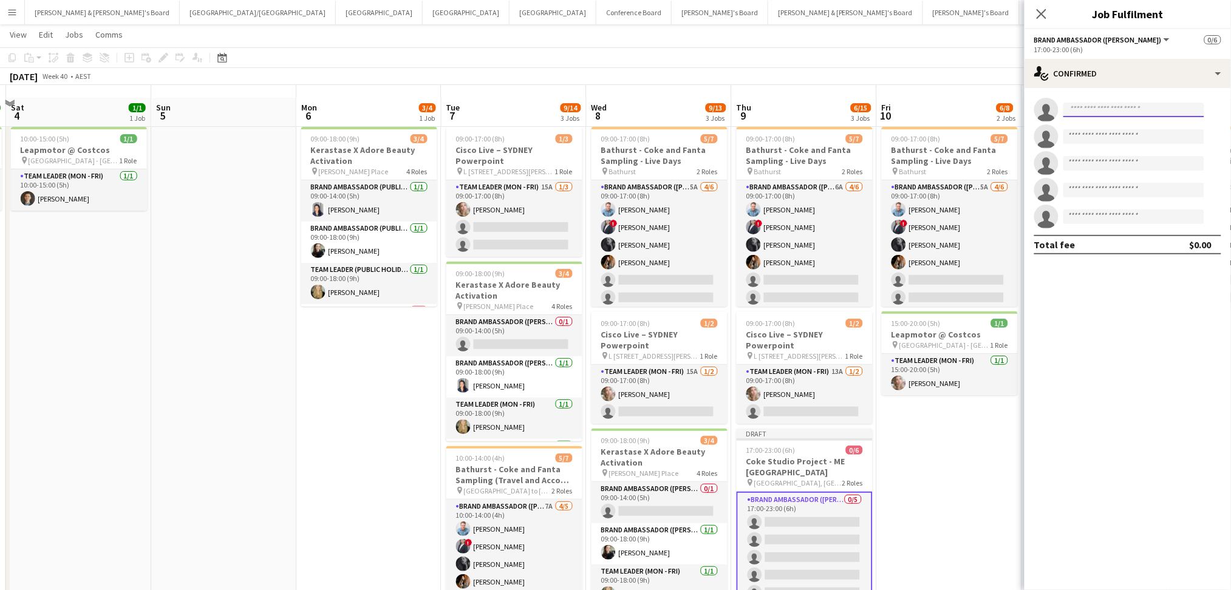
scroll to position [95, 0]
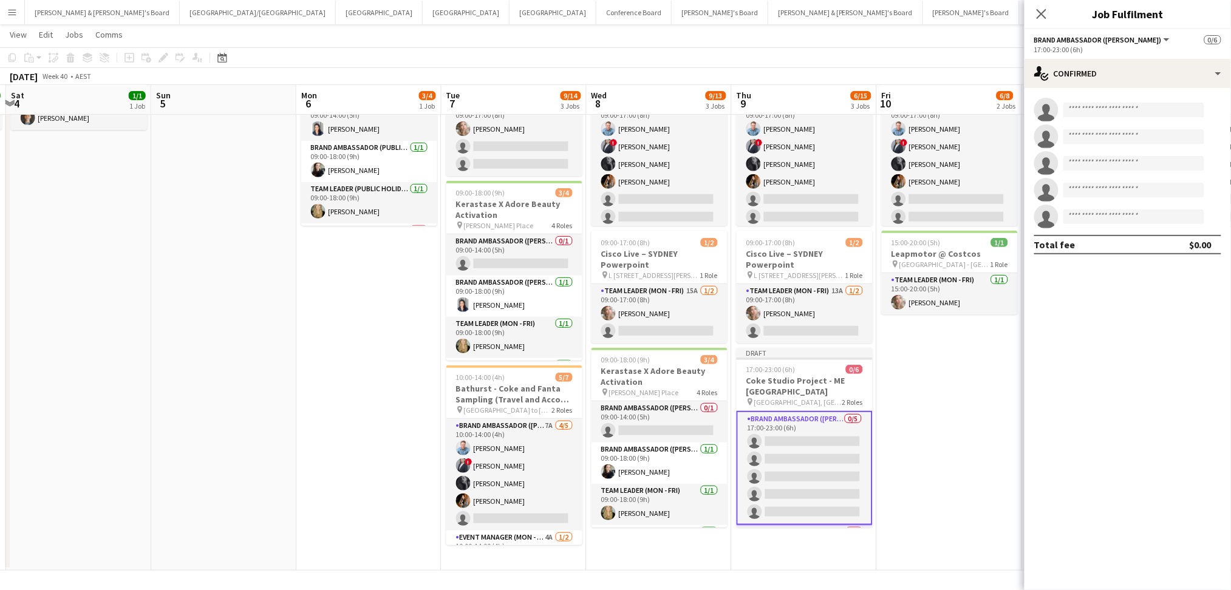
click at [780, 420] on app-card-role "Brand Ambassador (Mon - Fri) 0/5 17:00-23:00 (6h) single-neutral-actions single…" at bounding box center [804, 468] width 136 height 114
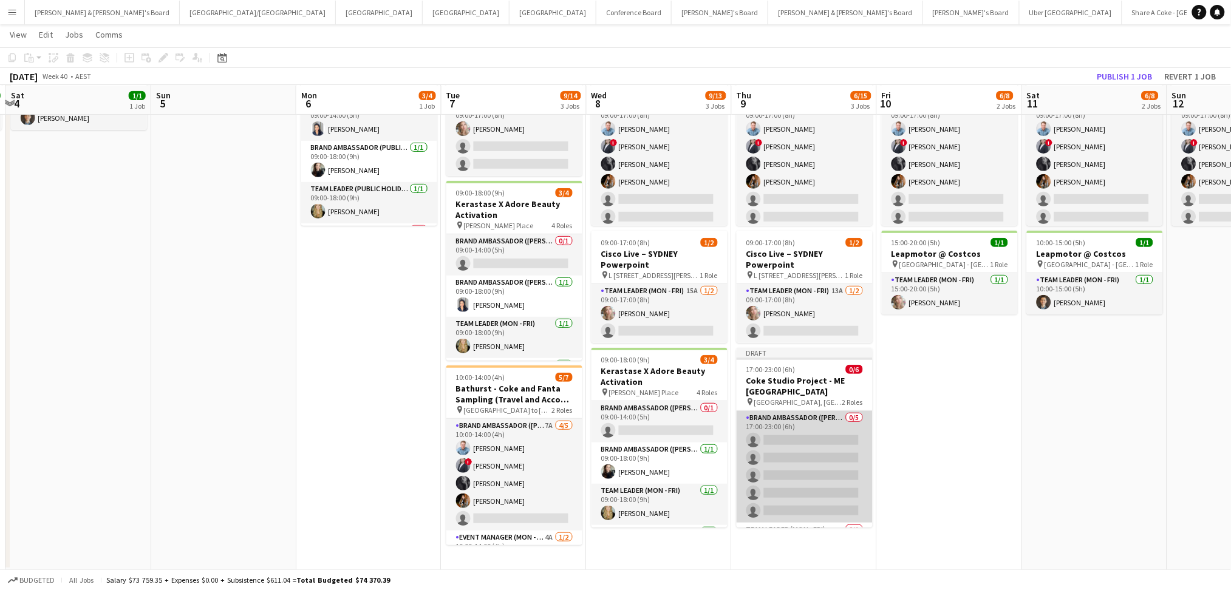
click at [780, 420] on app-card-role "Brand Ambassador (Mon - Fri) 0/5 17:00-23:00 (6h) single-neutral-actions single…" at bounding box center [804, 467] width 136 height 112
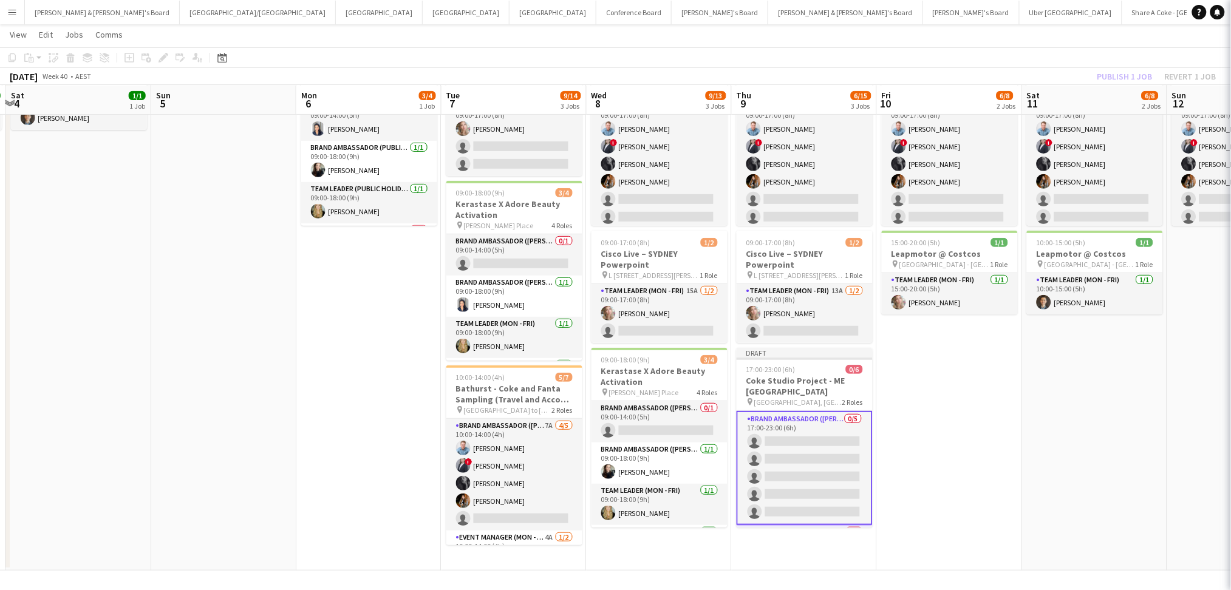
click at [780, 420] on app-card-role "Brand Ambassador (Mon - Fri) 0/5 17:00-23:00 (6h) single-neutral-actions single…" at bounding box center [804, 468] width 136 height 114
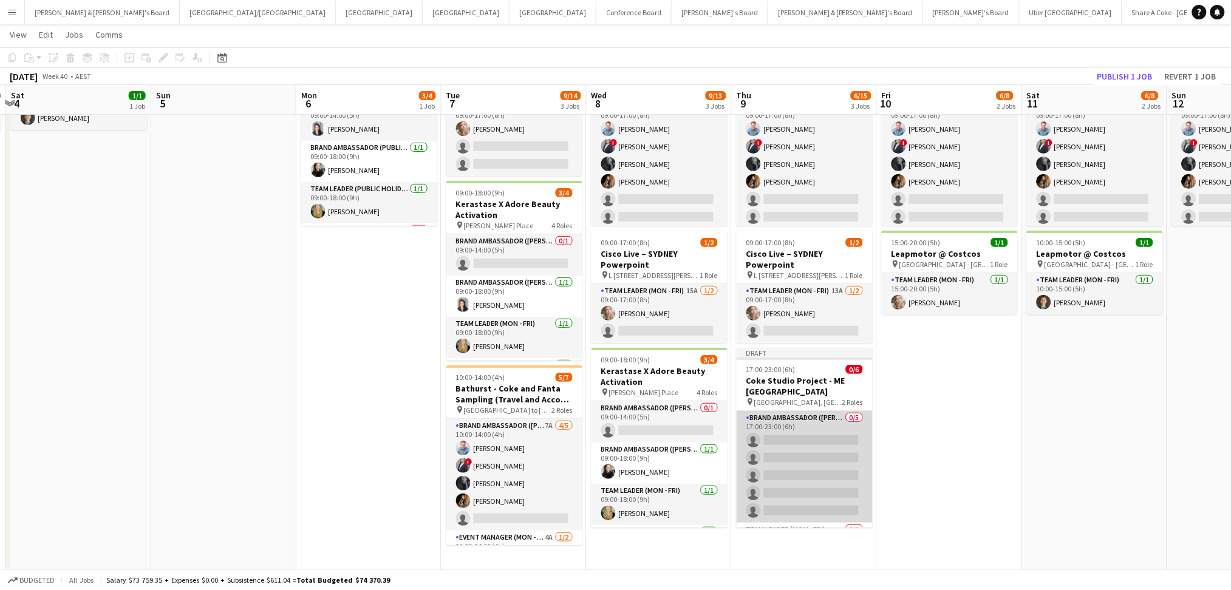
click at [780, 420] on app-card-role "Brand Ambassador (Mon - Fri) 0/5 17:00-23:00 (6h) single-neutral-actions single…" at bounding box center [804, 467] width 136 height 112
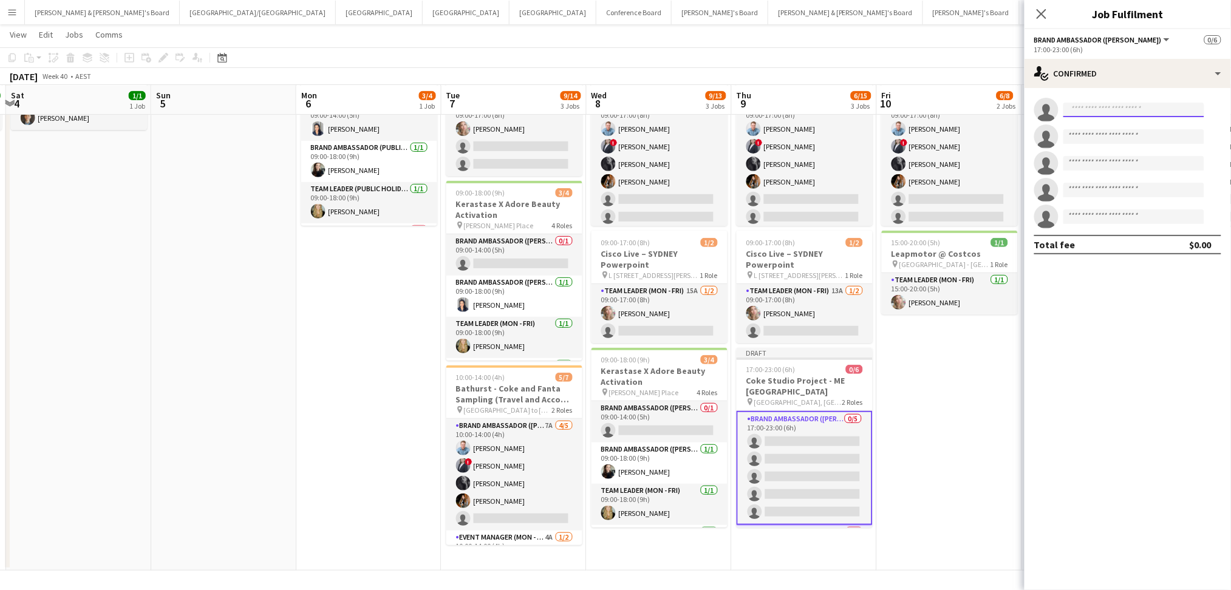
click at [1102, 111] on input at bounding box center [1133, 110] width 141 height 15
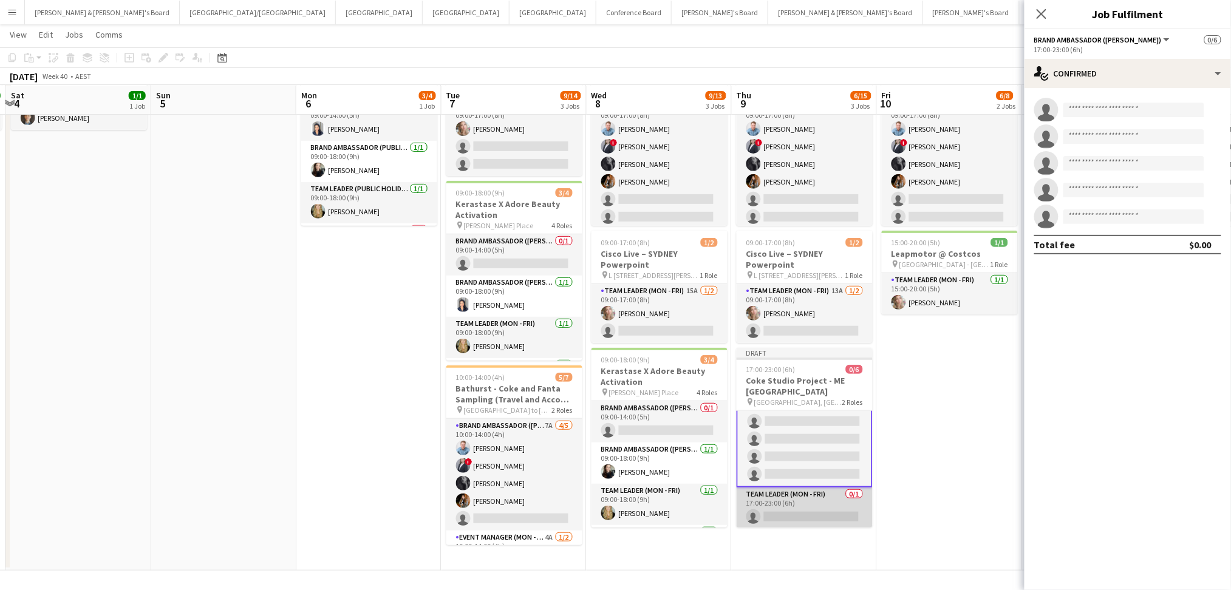
click at [766, 515] on app-card-role "Team Leader (Mon - Fri) 0/1 17:00-23:00 (6h) single-neutral-actions" at bounding box center [804, 507] width 136 height 41
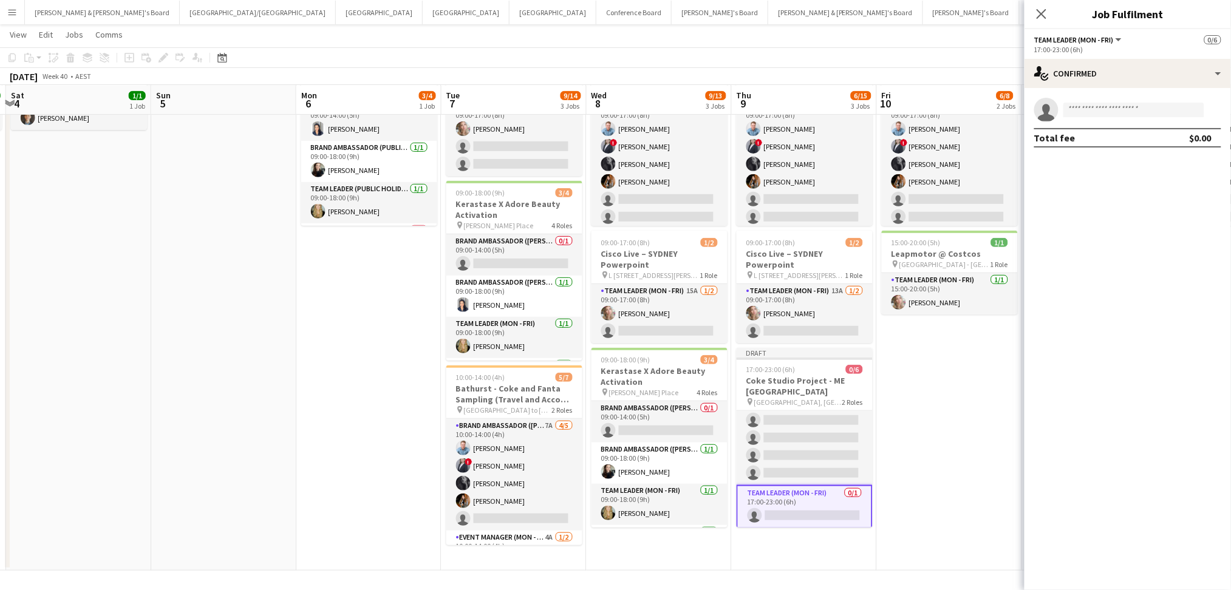
scroll to position [37, 0]
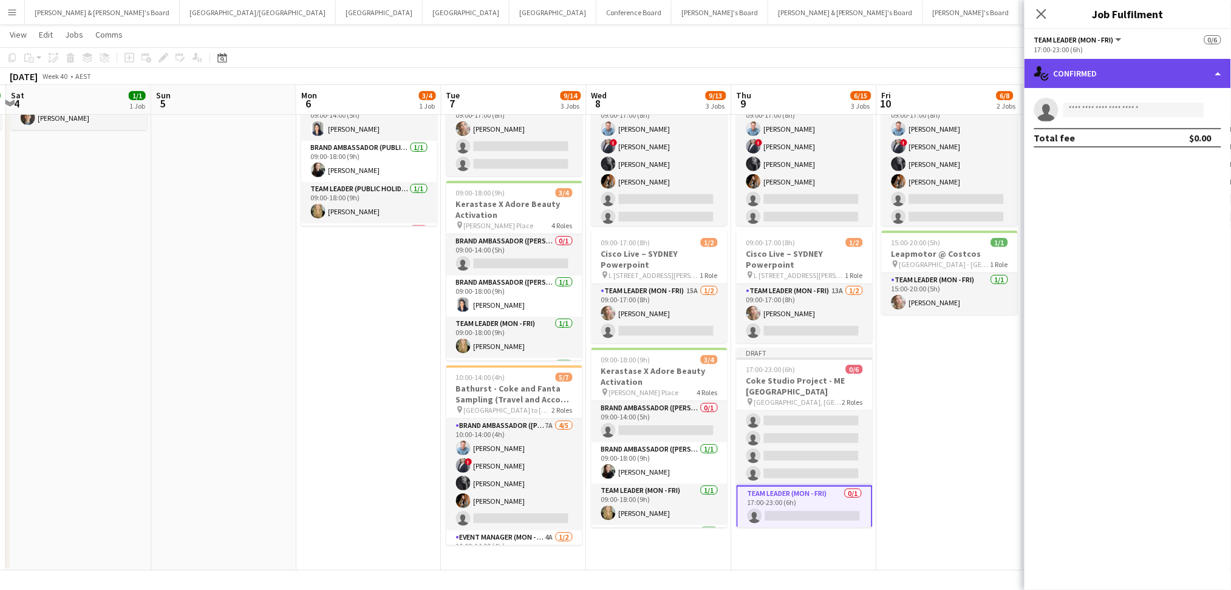
click at [1151, 63] on div "single-neutral-actions-check-2 Confirmed" at bounding box center [1127, 73] width 206 height 29
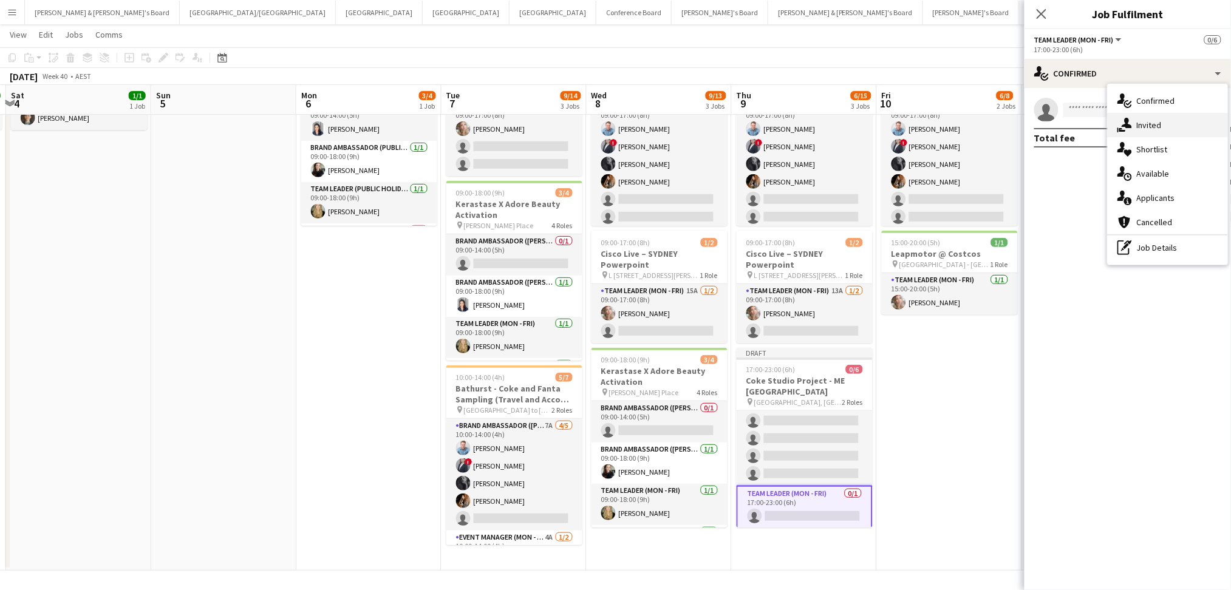
click at [1160, 122] on span "Invited" at bounding box center [1148, 125] width 25 height 11
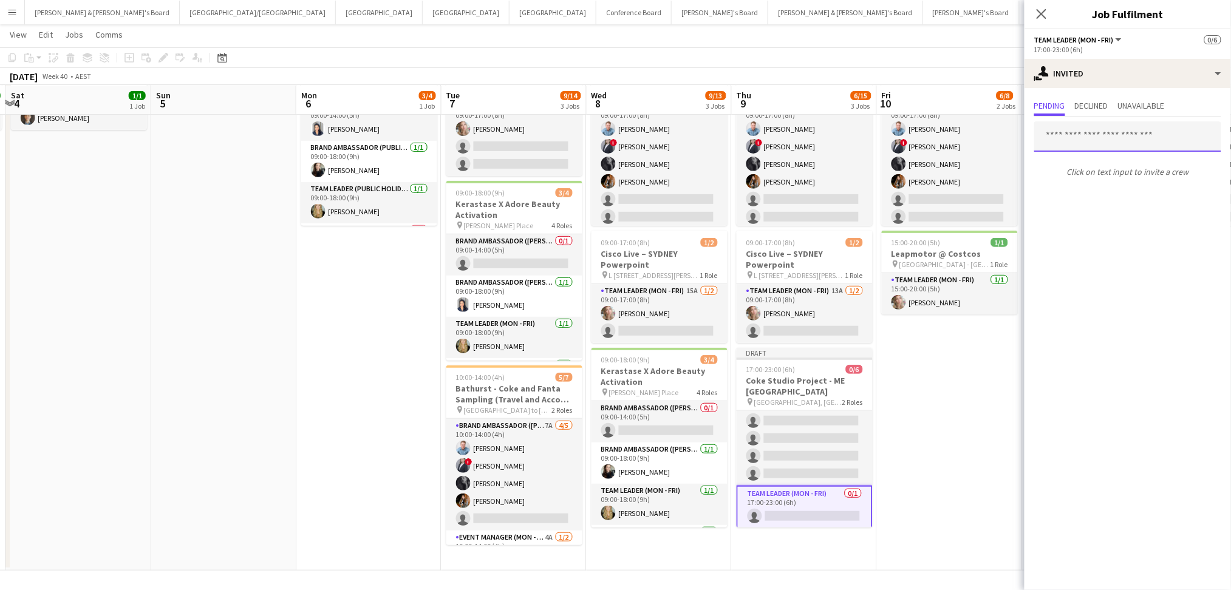
click at [1100, 147] on input "text" at bounding box center [1127, 136] width 187 height 30
type input "*********"
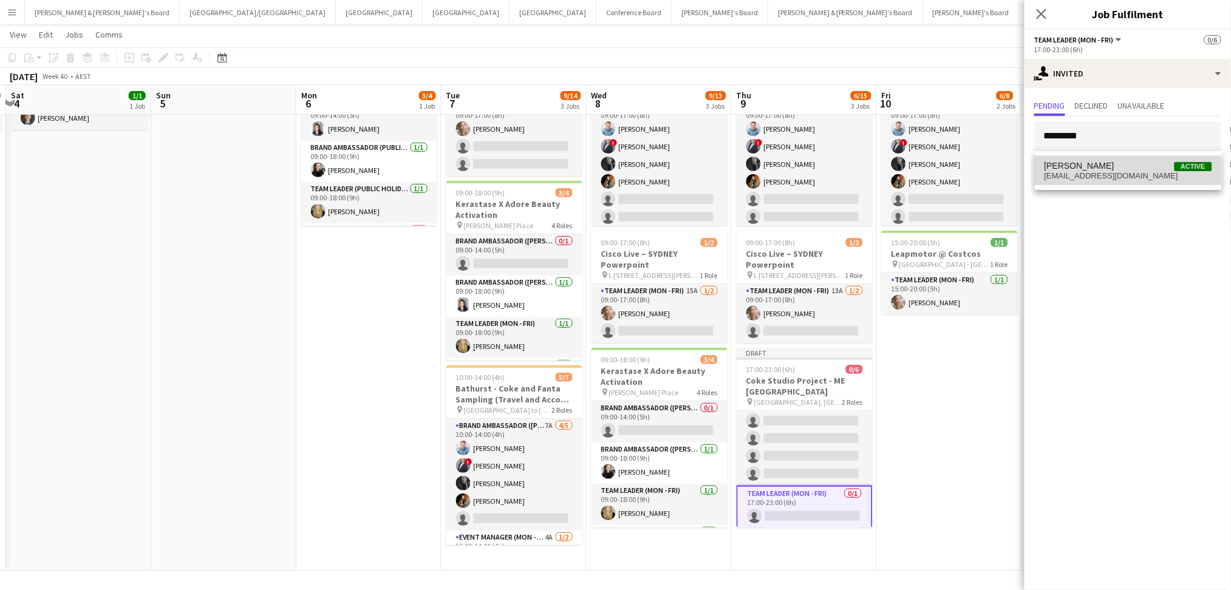
click at [1100, 171] on span "mandavaneldik@hotmail.com" at bounding box center [1128, 176] width 168 height 10
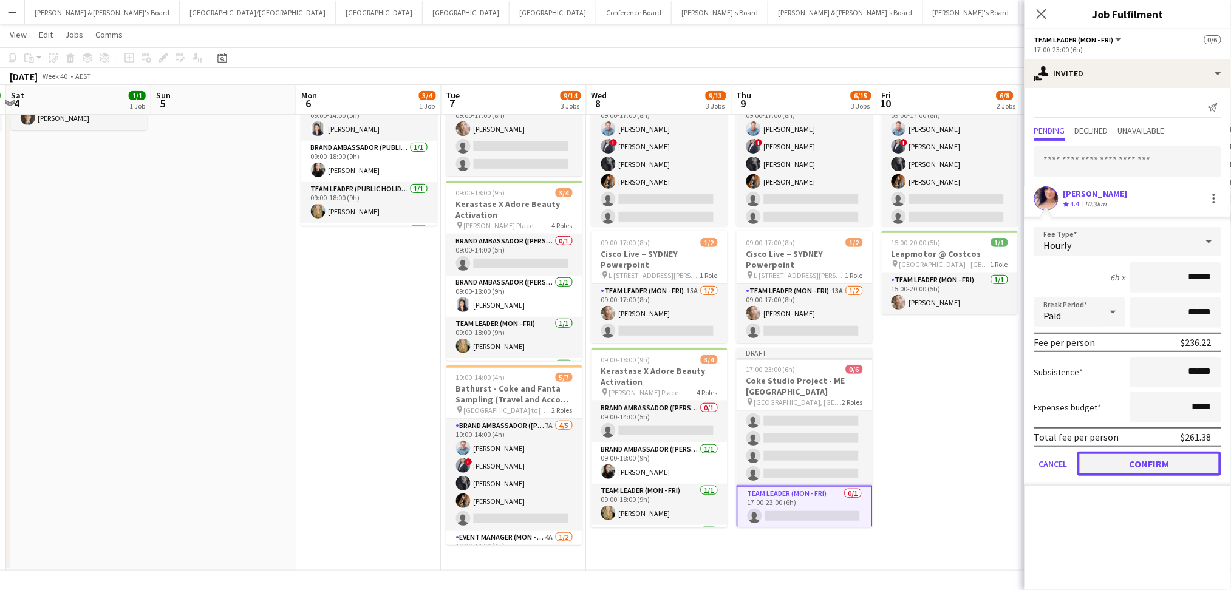
click at [1160, 460] on button "Confirm" at bounding box center [1149, 464] width 144 height 24
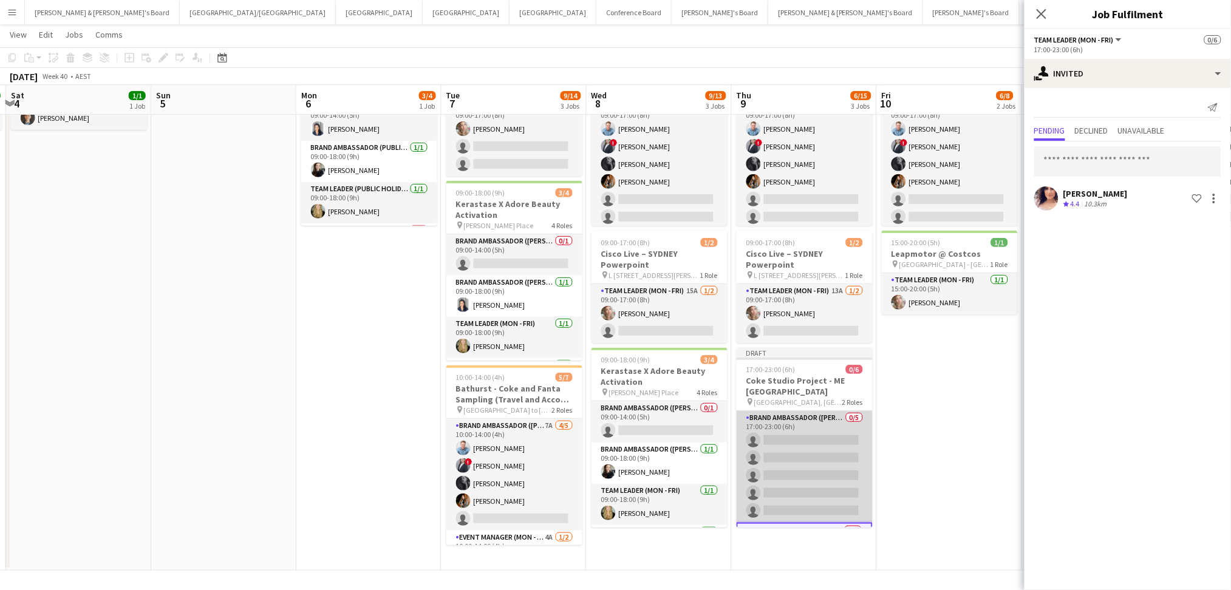
scroll to position [38, 0]
click at [781, 449] on app-card-role "Brand Ambassador (Mon - Fri) 0/5 17:00-23:00 (6h) single-neutral-actions single…" at bounding box center [804, 429] width 136 height 112
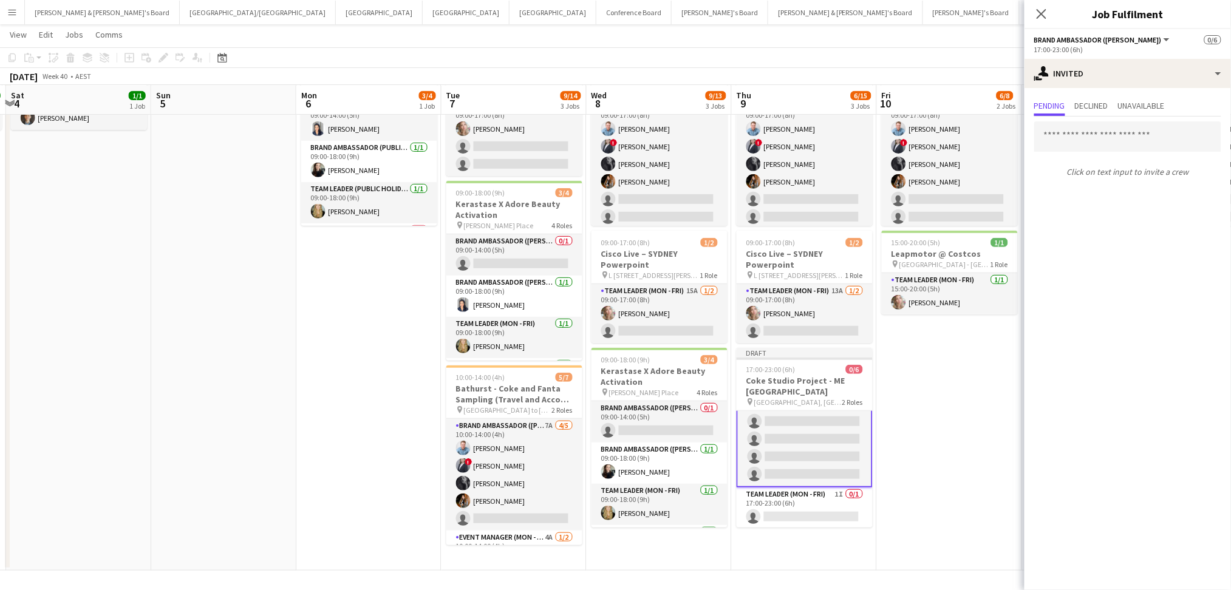
scroll to position [0, 0]
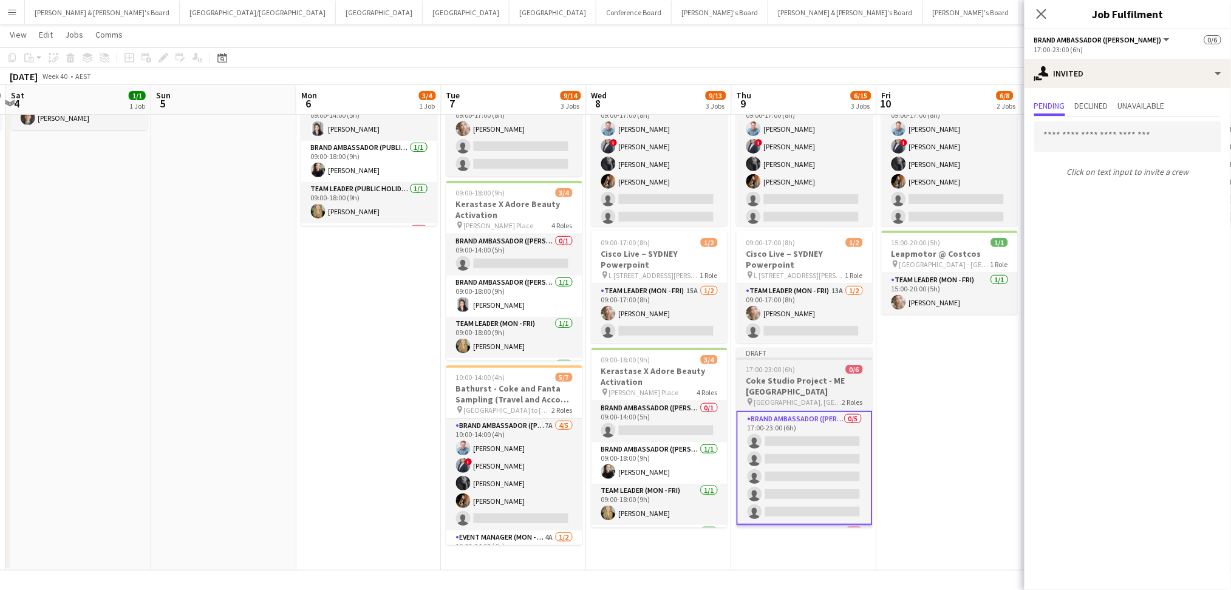
click at [813, 385] on h3 "Coke Studio Project - ME Sydney" at bounding box center [804, 386] width 136 height 22
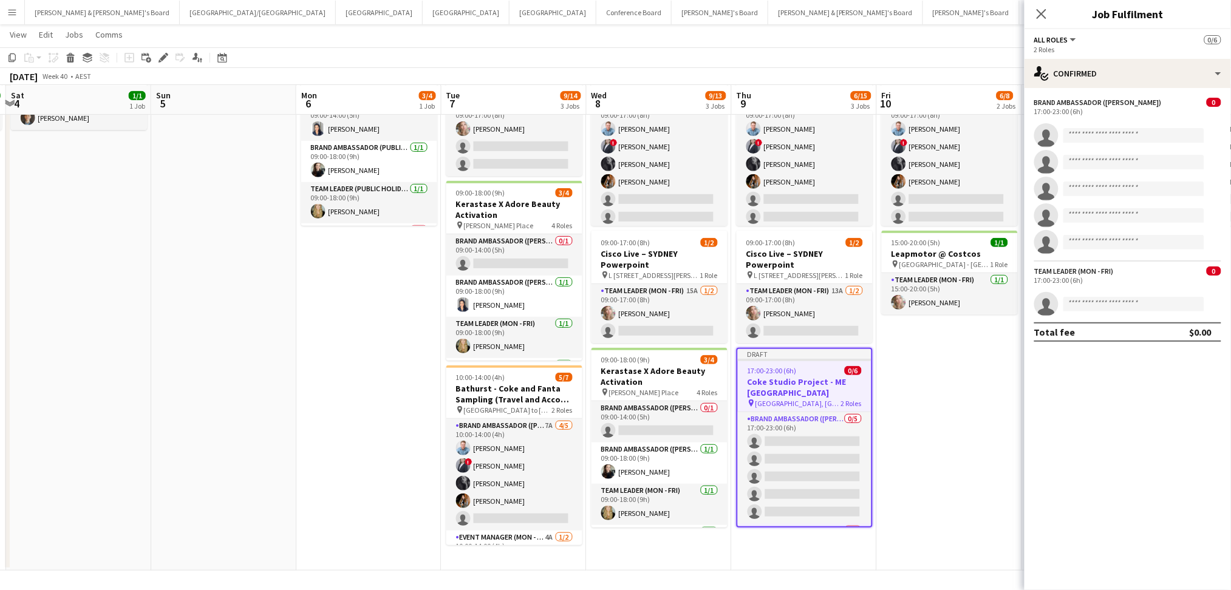
click at [813, 385] on h3 "Coke Studio Project - ME Sydney" at bounding box center [805, 387] width 134 height 22
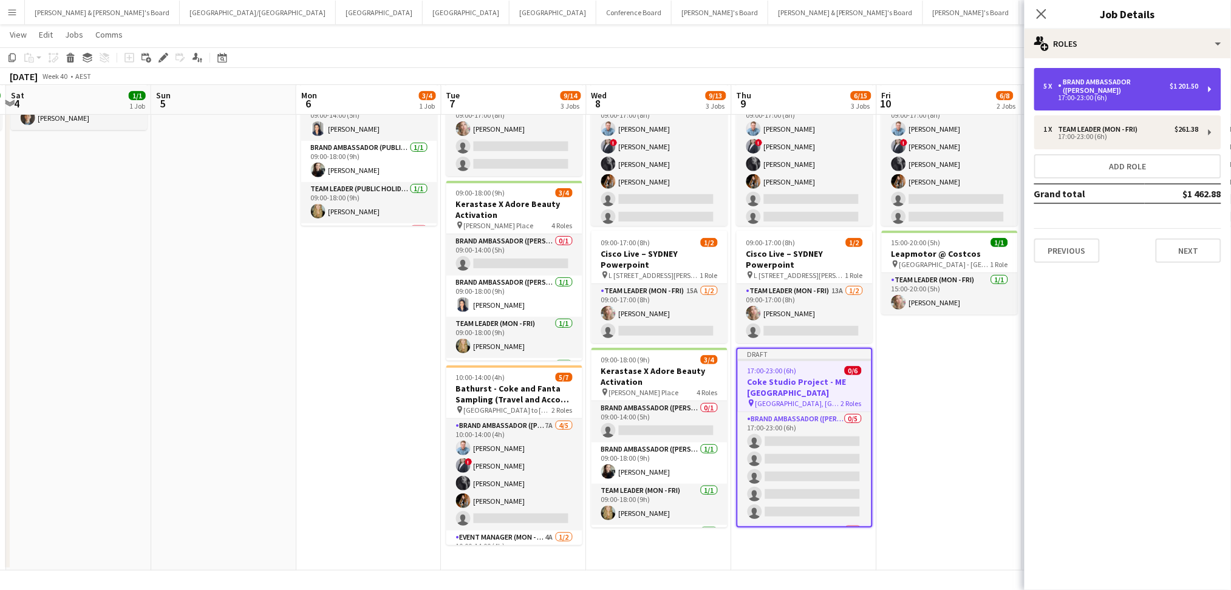
click at [1090, 95] on div "17:00-23:00 (6h)" at bounding box center [1121, 98] width 155 height 6
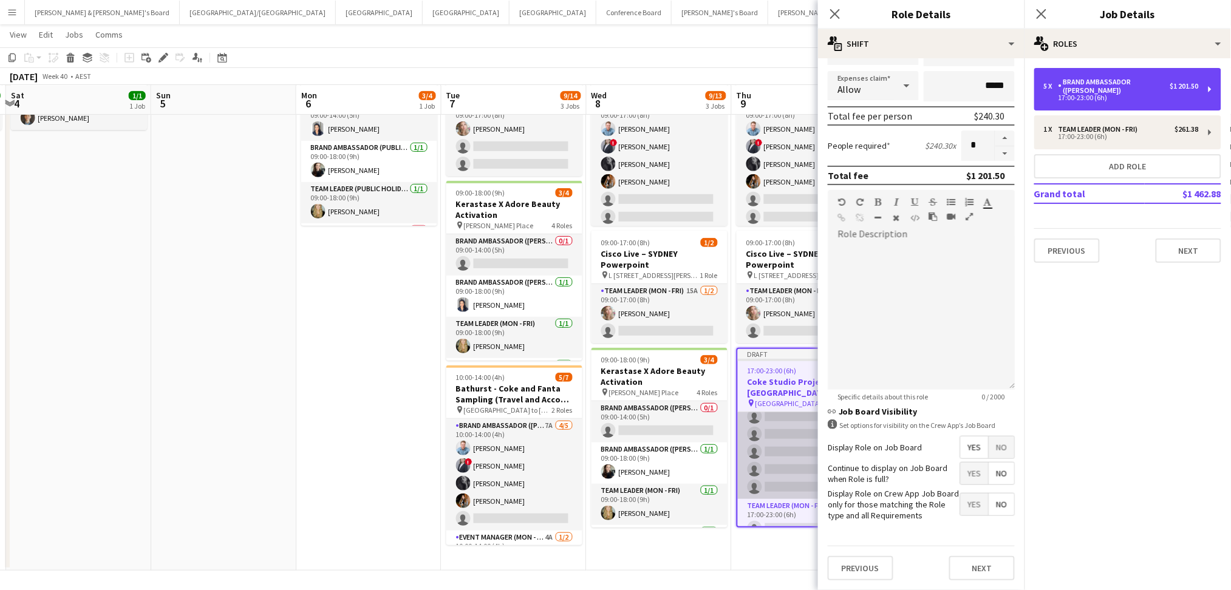
scroll to position [38, 0]
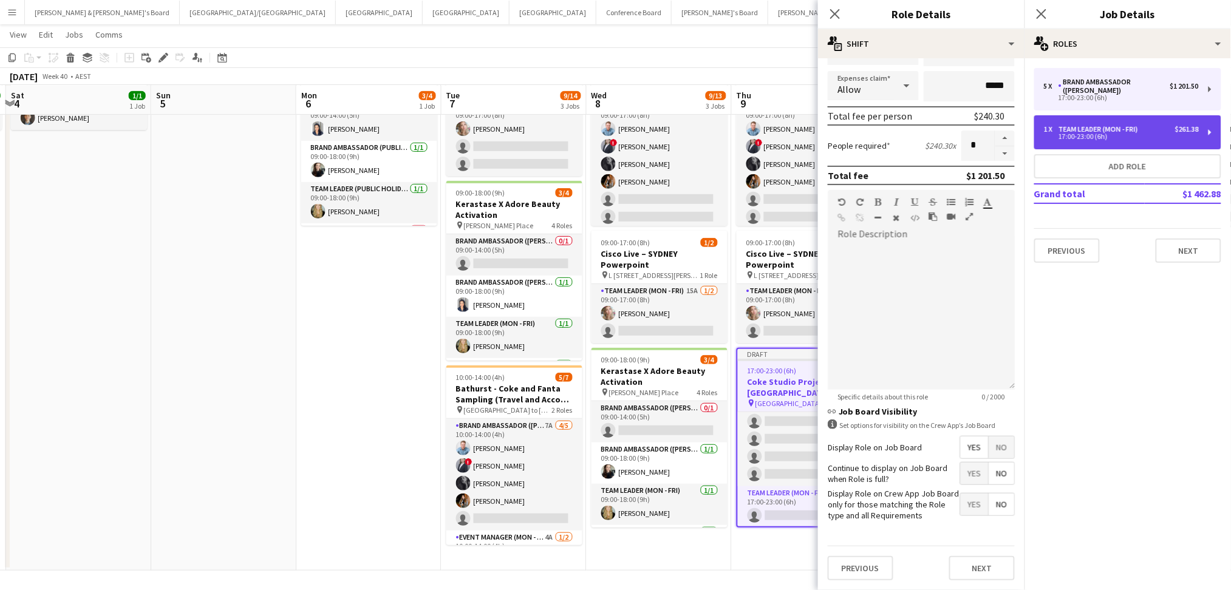
click at [1085, 120] on div "1 x Team Leader (Mon - Fri) $261.38 17:00-23:00 (6h)" at bounding box center [1127, 132] width 187 height 34
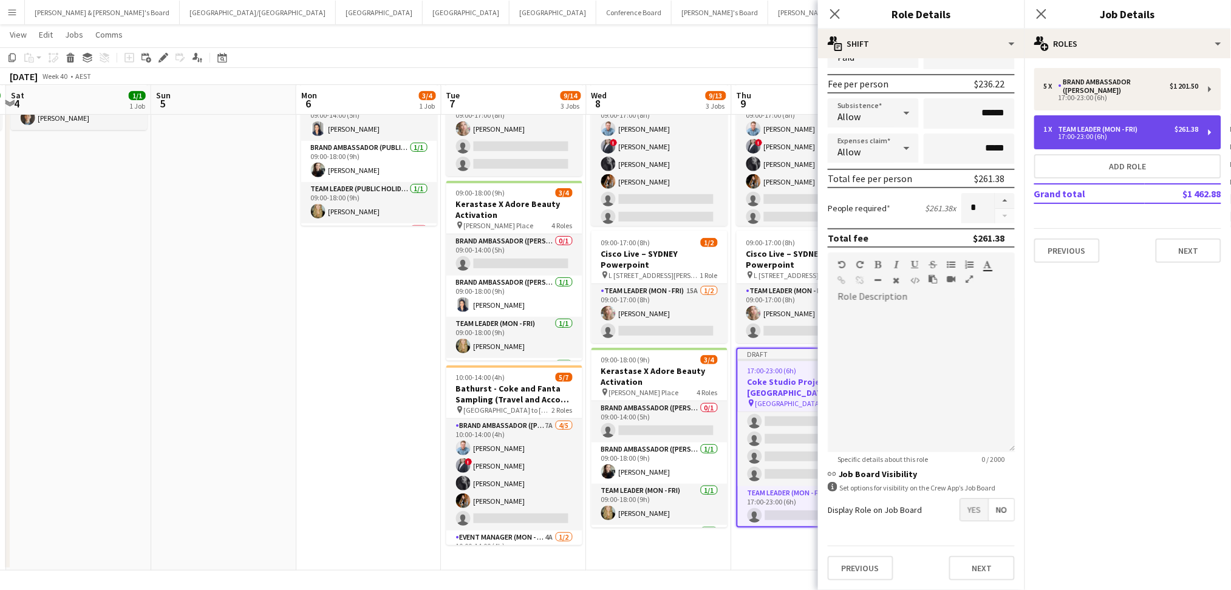
type input "**********"
type input "******"
type input "*"
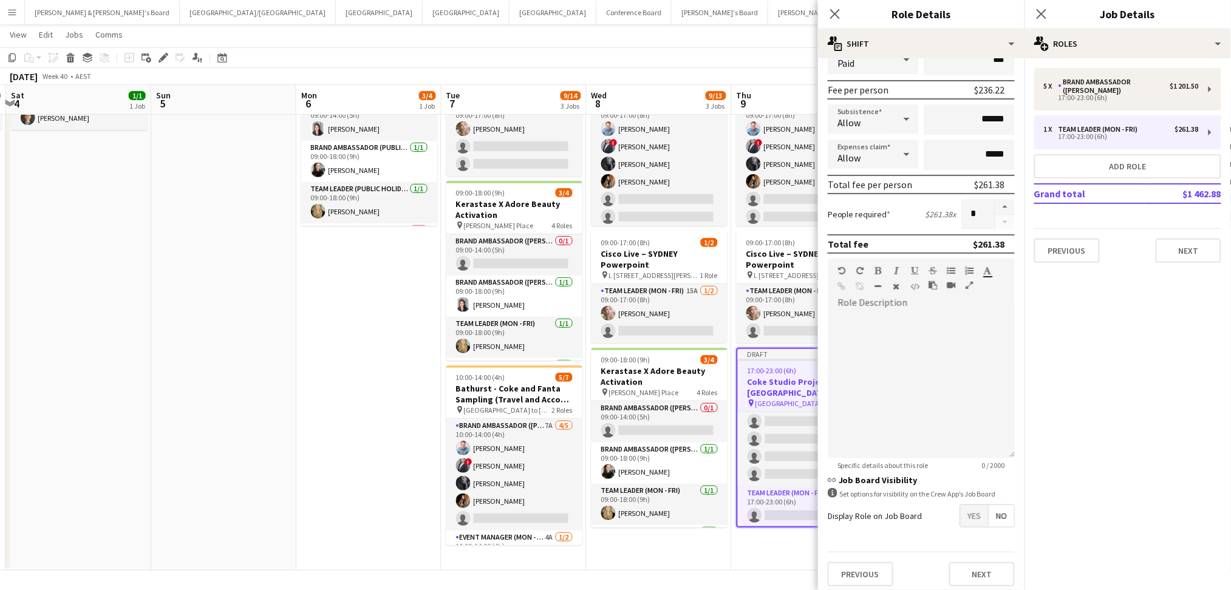
click at [963, 497] on form "**********" at bounding box center [921, 250] width 206 height 692
click at [963, 507] on span "Yes" at bounding box center [974, 516] width 28 height 22
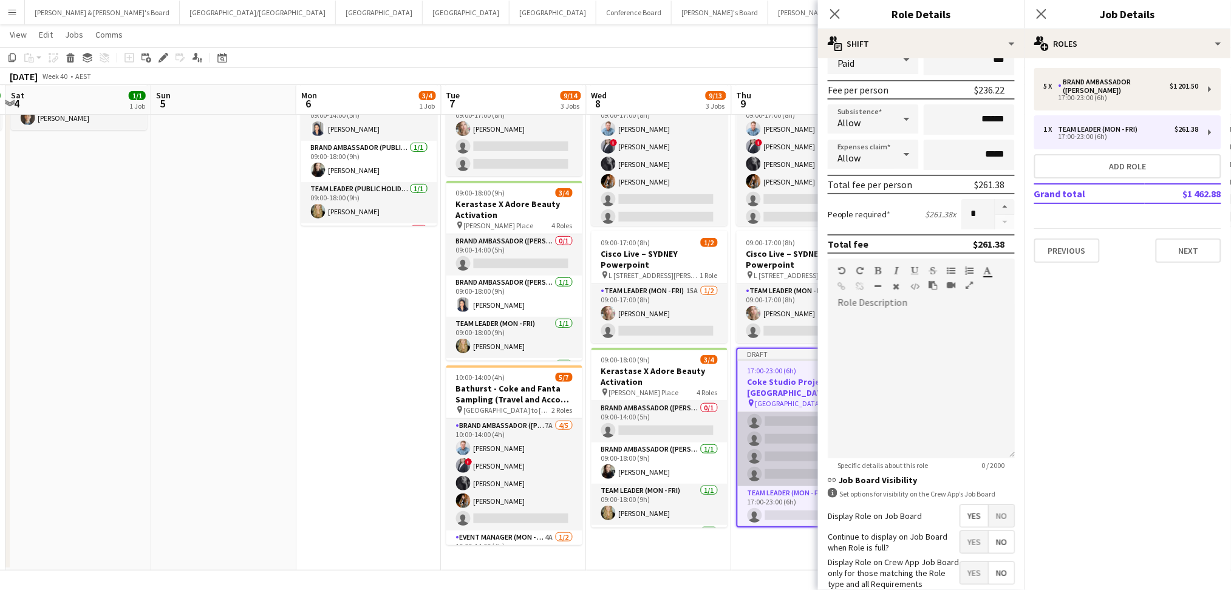
click at [784, 433] on app-card-role "Brand Ambassador (Mon - Fri) 0/5 17:00-23:00 (6h) single-neutral-actions single…" at bounding box center [805, 431] width 134 height 112
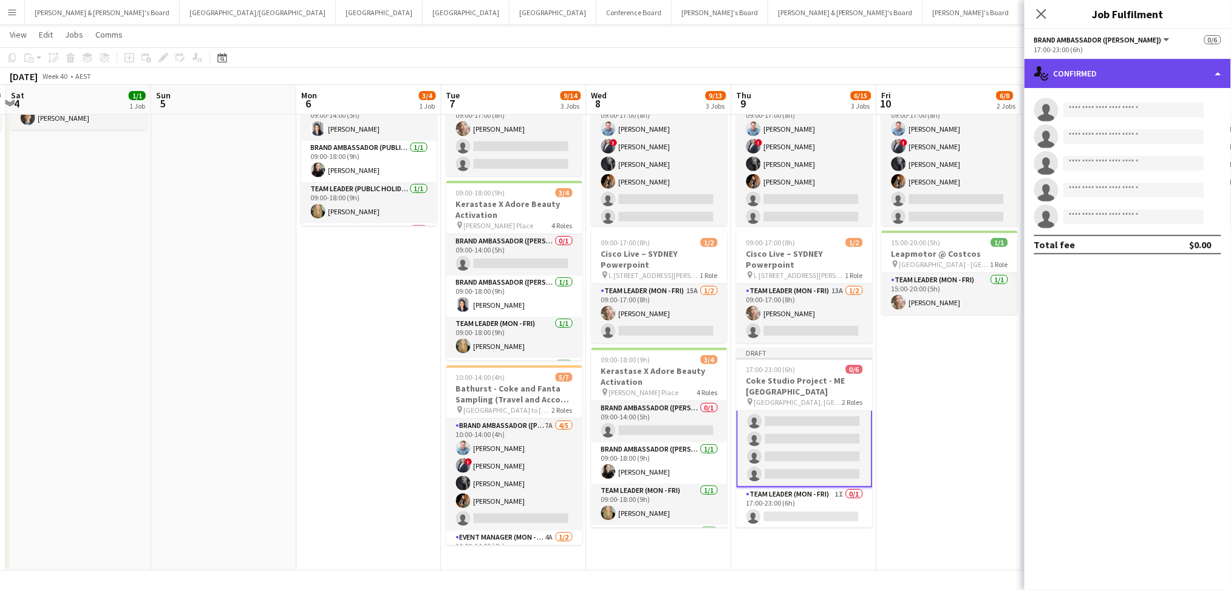
click at [1109, 80] on div "single-neutral-actions-check-2 Confirmed" at bounding box center [1127, 73] width 206 height 29
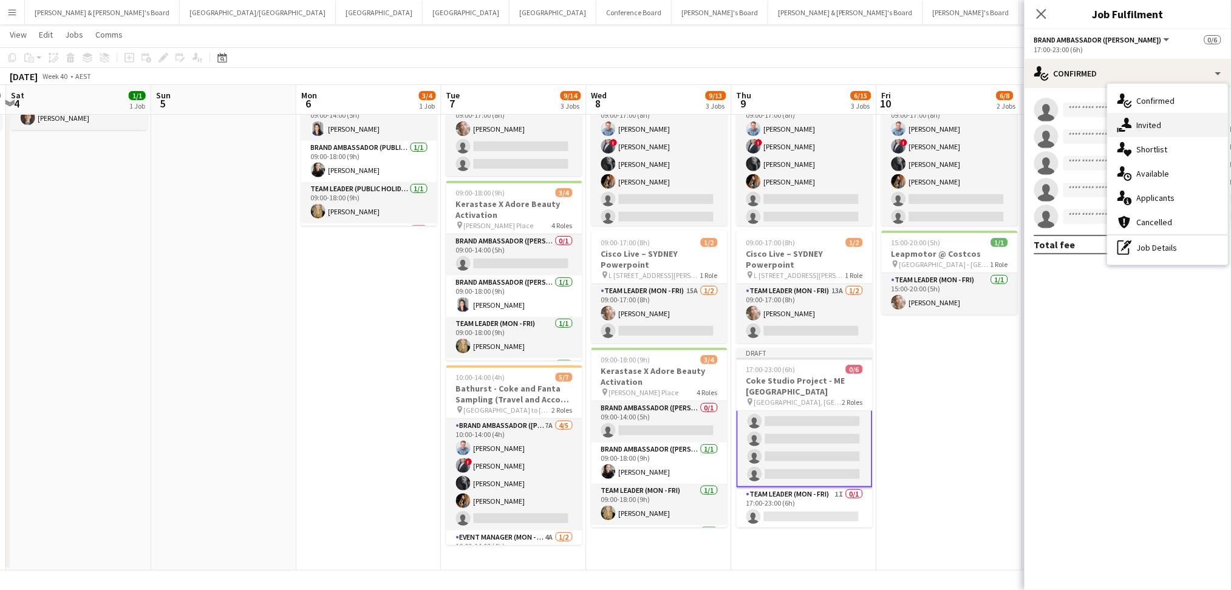
click at [1169, 130] on div "single-neutral-actions-share-1 Invited" at bounding box center [1167, 125] width 120 height 24
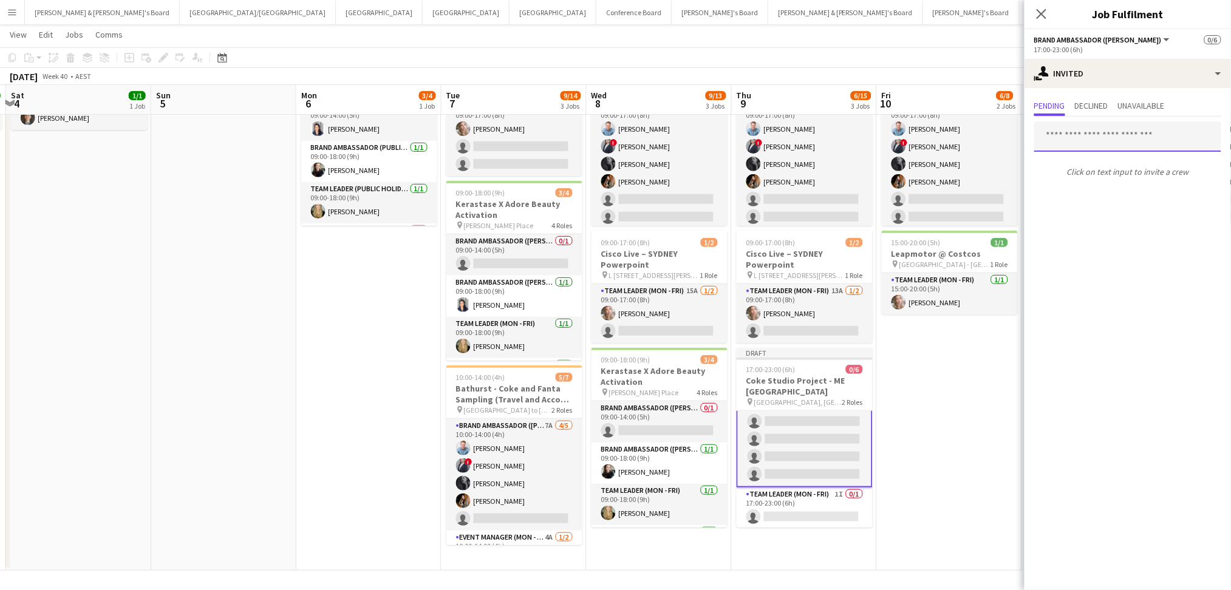
click at [1078, 139] on input "text" at bounding box center [1127, 136] width 187 height 30
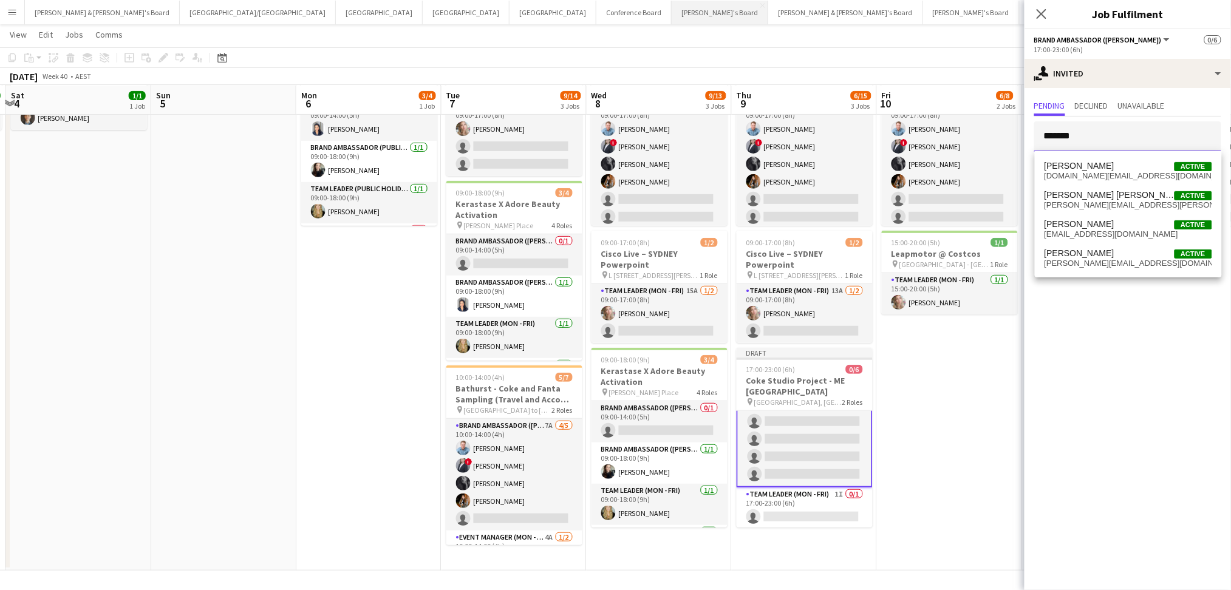
type input "*******"
click at [1130, 174] on span "jessica.af@gmail.com" at bounding box center [1128, 176] width 168 height 10
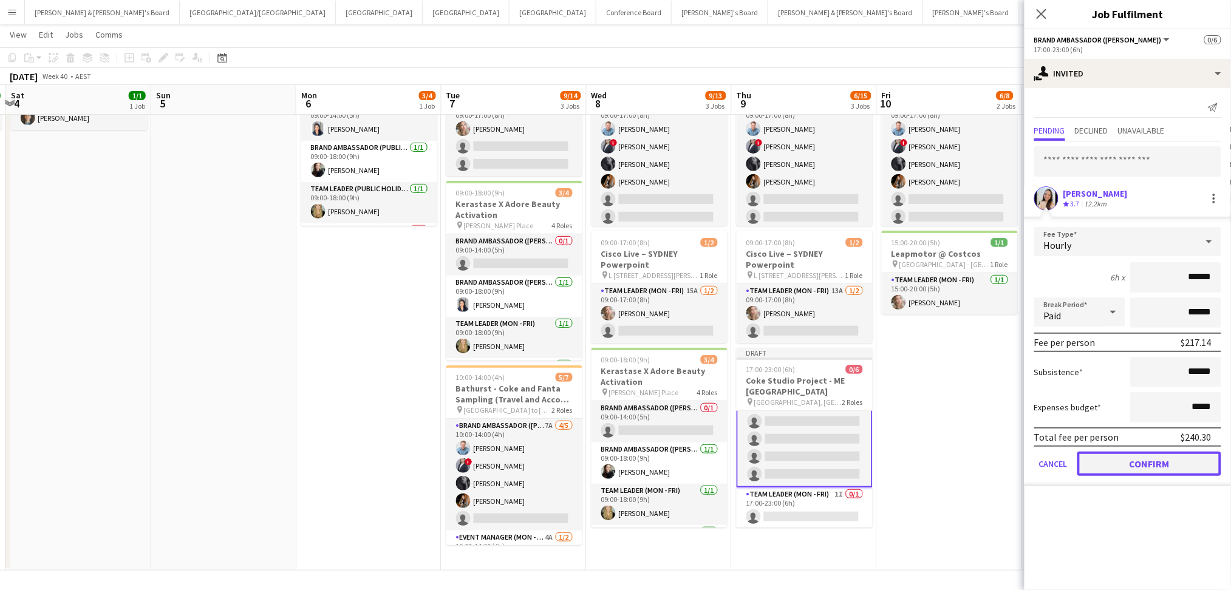
click at [1148, 467] on button "Confirm" at bounding box center [1149, 464] width 144 height 24
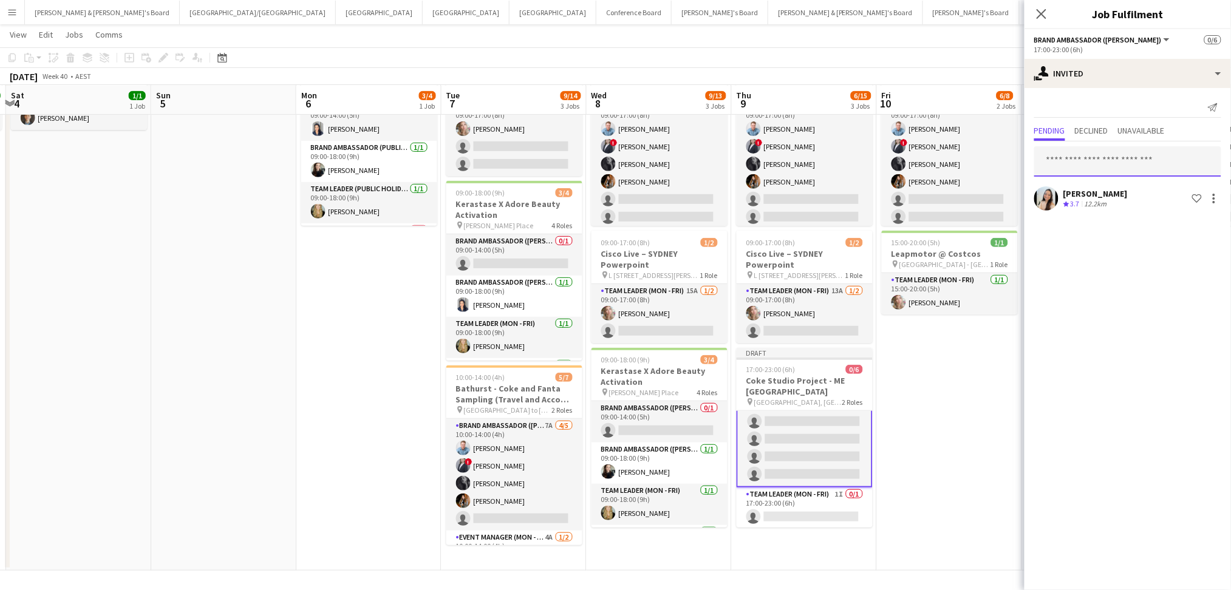
click at [1099, 160] on input "text" at bounding box center [1127, 161] width 187 height 30
click at [1075, 168] on input "text" at bounding box center [1127, 161] width 187 height 30
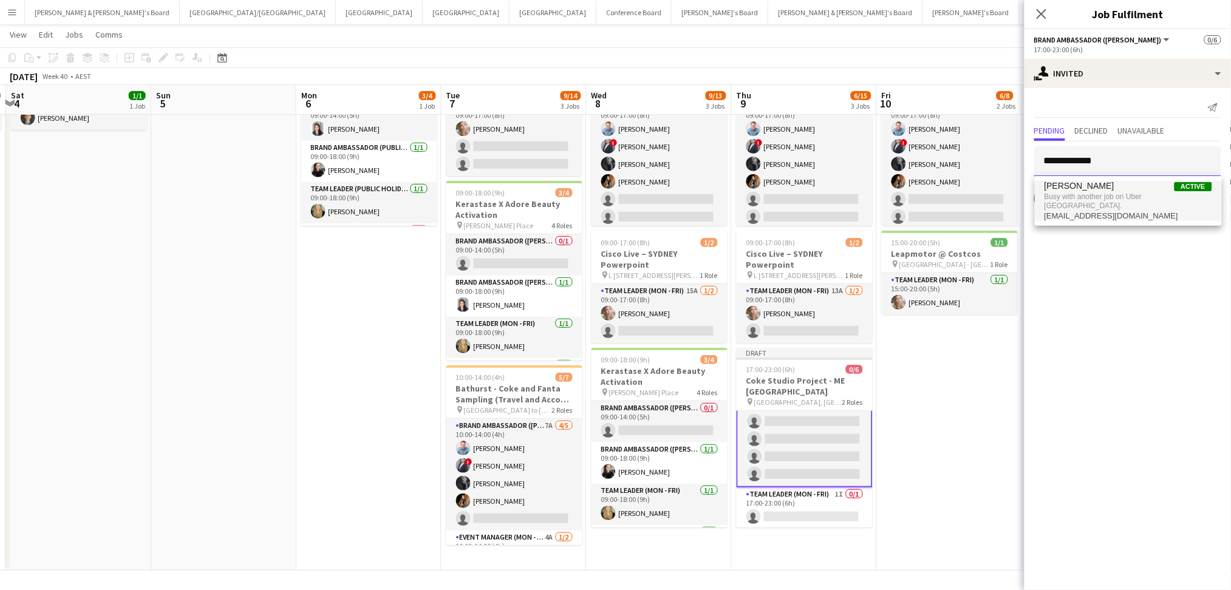
type input "**********"
click at [1084, 211] on span "ssjuan87@hotmail.com" at bounding box center [1128, 216] width 168 height 10
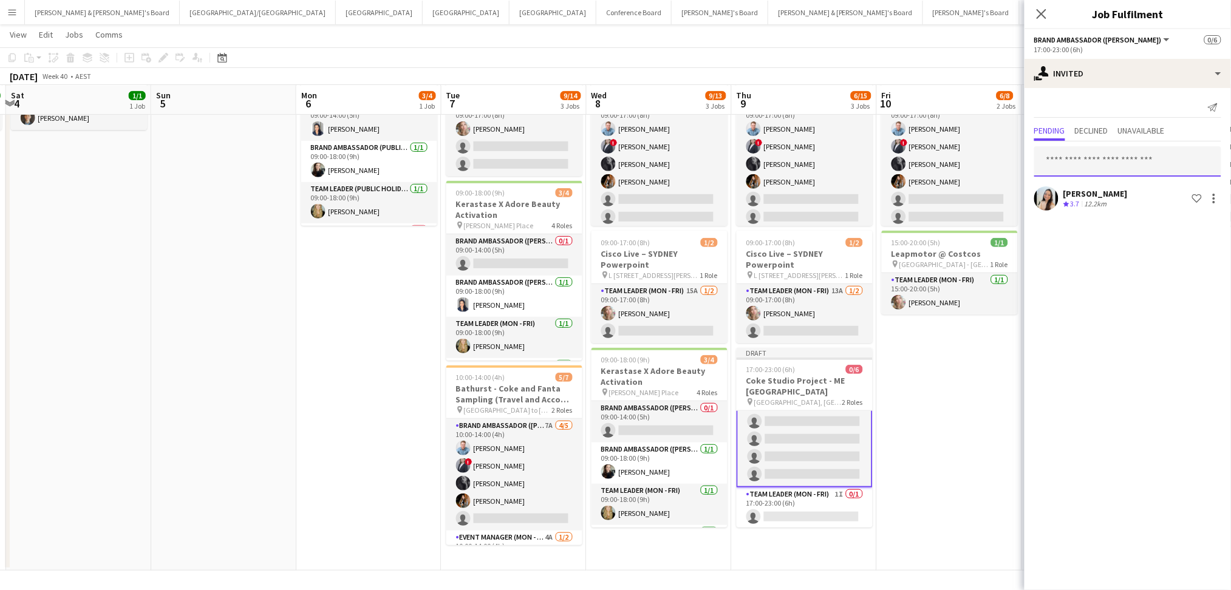
click at [1115, 154] on input "text" at bounding box center [1127, 161] width 187 height 30
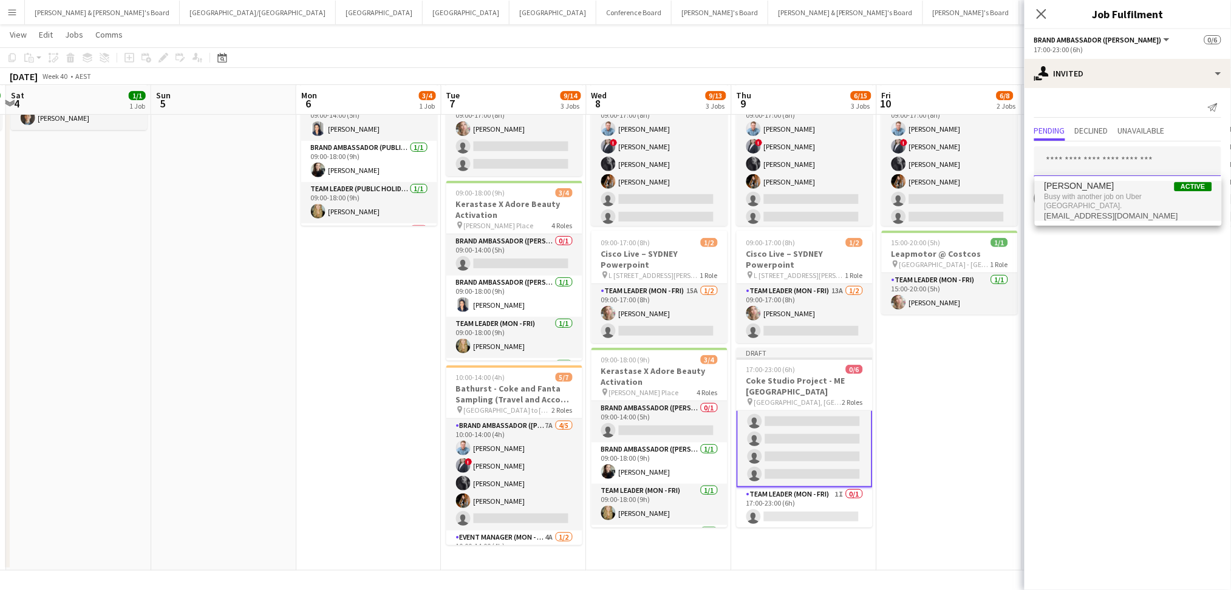
click at [1066, 163] on input "text" at bounding box center [1127, 161] width 187 height 30
type input "*******"
click at [1072, 186] on span "[PERSON_NAME]" at bounding box center [1079, 191] width 70 height 10
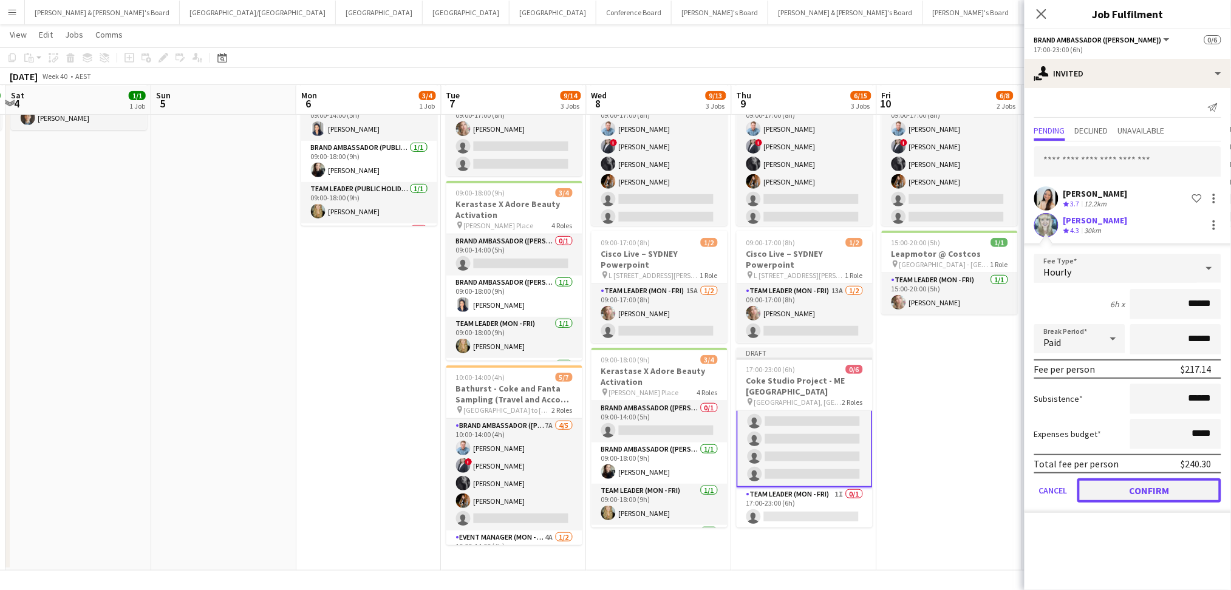
click at [1122, 488] on button "Confirm" at bounding box center [1149, 490] width 144 height 24
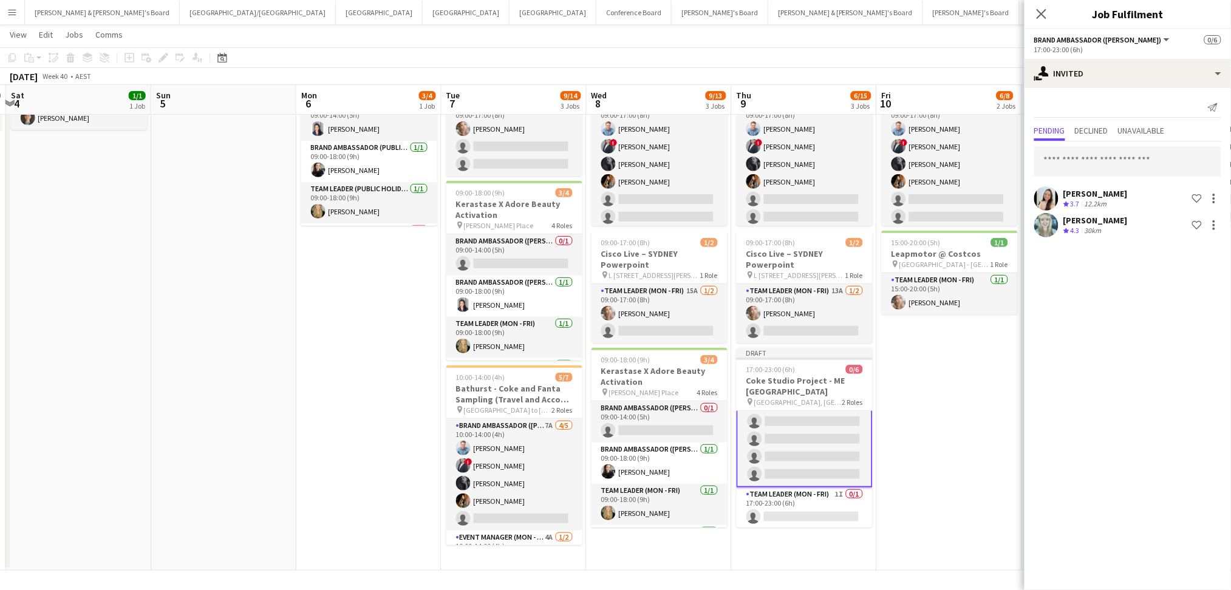
click at [956, 404] on app-date-cell "09:00-17:00 (8h) 5/7 Bathurst - Coke and Fanta Sampling - Live Days pin Bathurs…" at bounding box center [949, 305] width 145 height 529
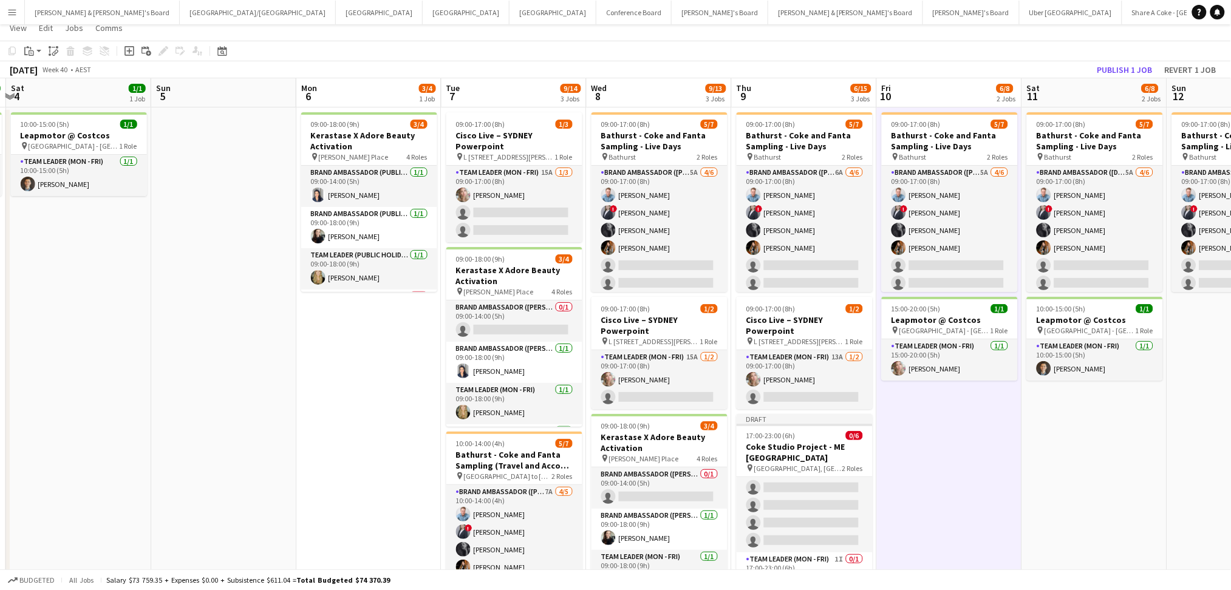
scroll to position [0, 0]
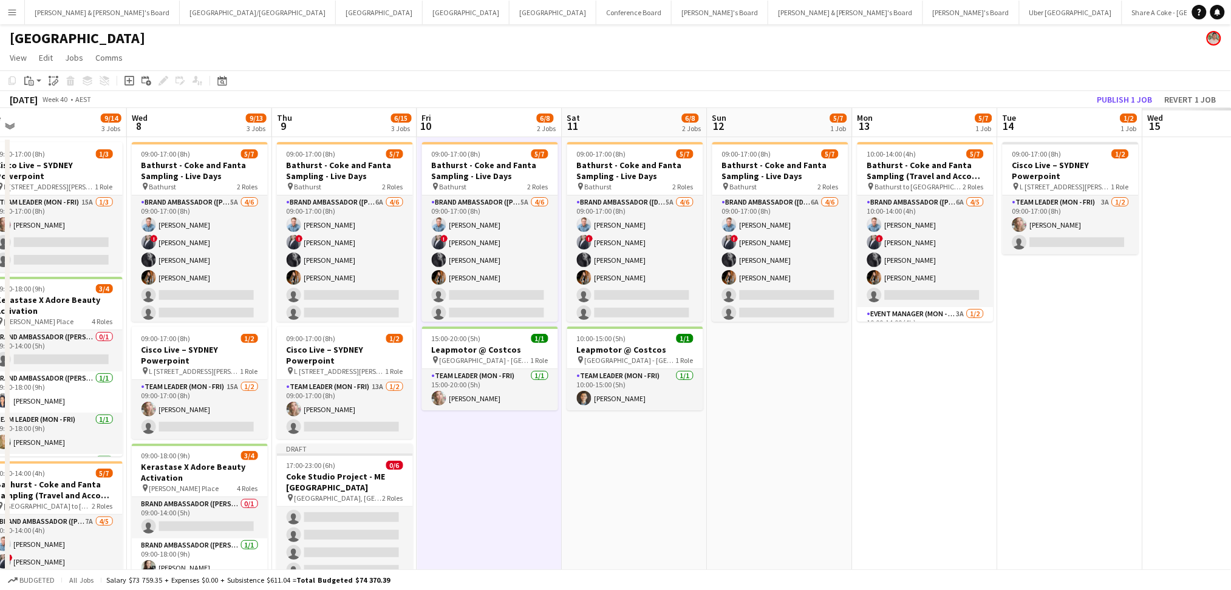
drag, startPoint x: 996, startPoint y: 469, endPoint x: 532, endPoint y: 421, distance: 466.2
click at [532, 421] on app-calendar-viewport "Sat 4 1/1 1 Job Sun 5 Mon 6 3/4 1 Job Tue 7 9/14 3 Jobs Wed 8 9/13 3 Jobs Thu 9…" at bounding box center [615, 387] width 1231 height 559
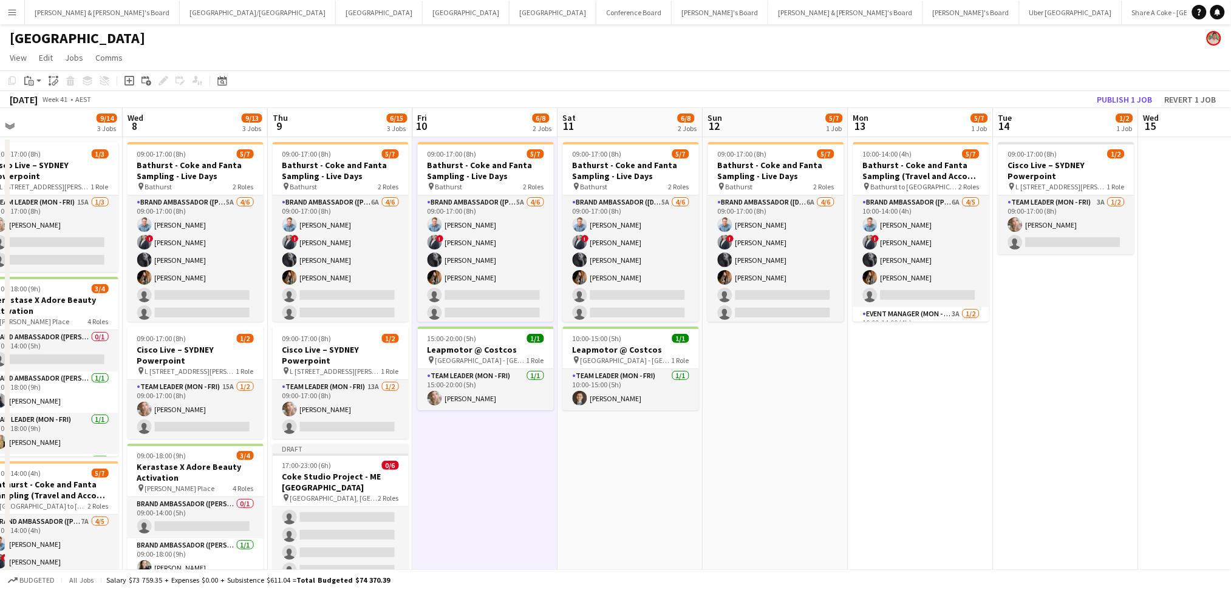
scroll to position [0, 492]
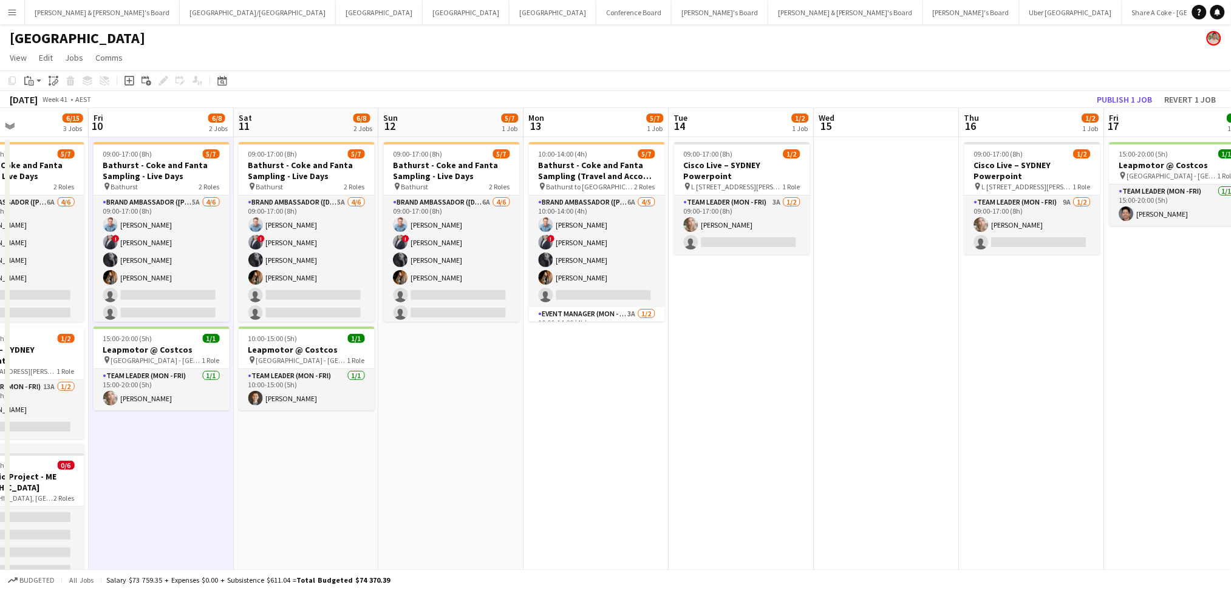
drag, startPoint x: 909, startPoint y: 449, endPoint x: 584, endPoint y: 402, distance: 328.0
click at [584, 402] on app-calendar-viewport "Mon 6 3/4 1 Job Tue 7 9/14 3 Jobs Wed 8 9/13 3 Jobs Thu 9 6/15 3 Jobs Fri 10 6/…" at bounding box center [615, 387] width 1231 height 559
click at [584, 396] on app-date-cell "10:00-14:00 (4h) 5/7 Bathurst - Coke and Fanta Sampling (Travel and Accom Provi…" at bounding box center [596, 401] width 145 height 529
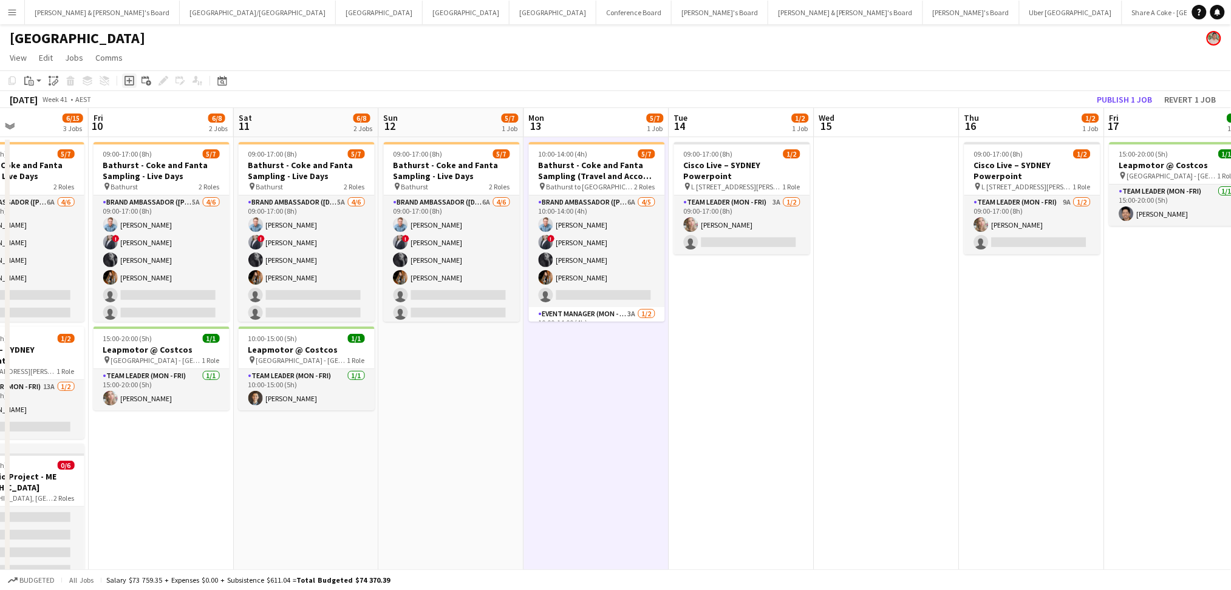
click at [129, 79] on icon "Add job" at bounding box center [129, 81] width 10 height 10
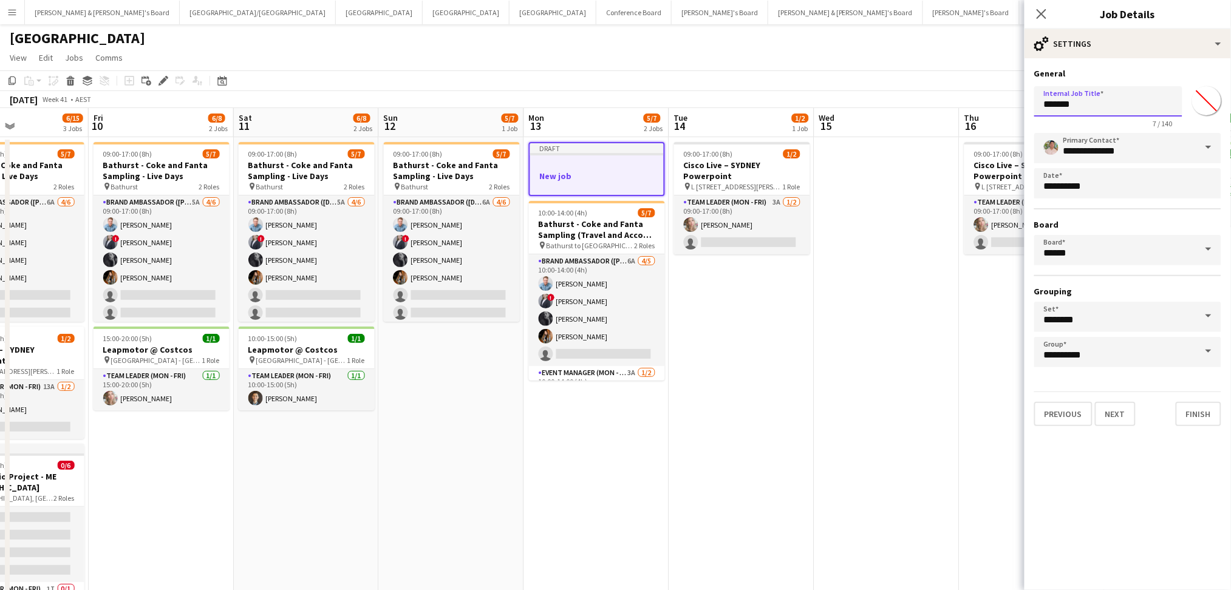
click at [1084, 109] on input "*******" at bounding box center [1108, 101] width 148 height 30
paste input "**********"
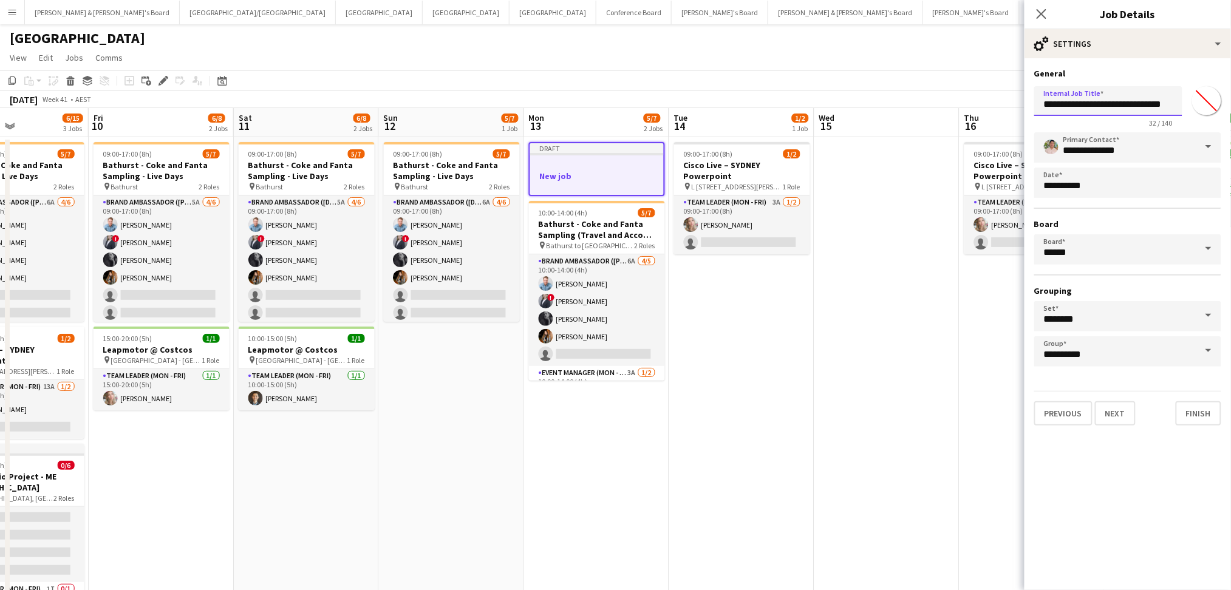
type input "**********"
click at [1207, 148] on span at bounding box center [1207, 146] width 25 height 29
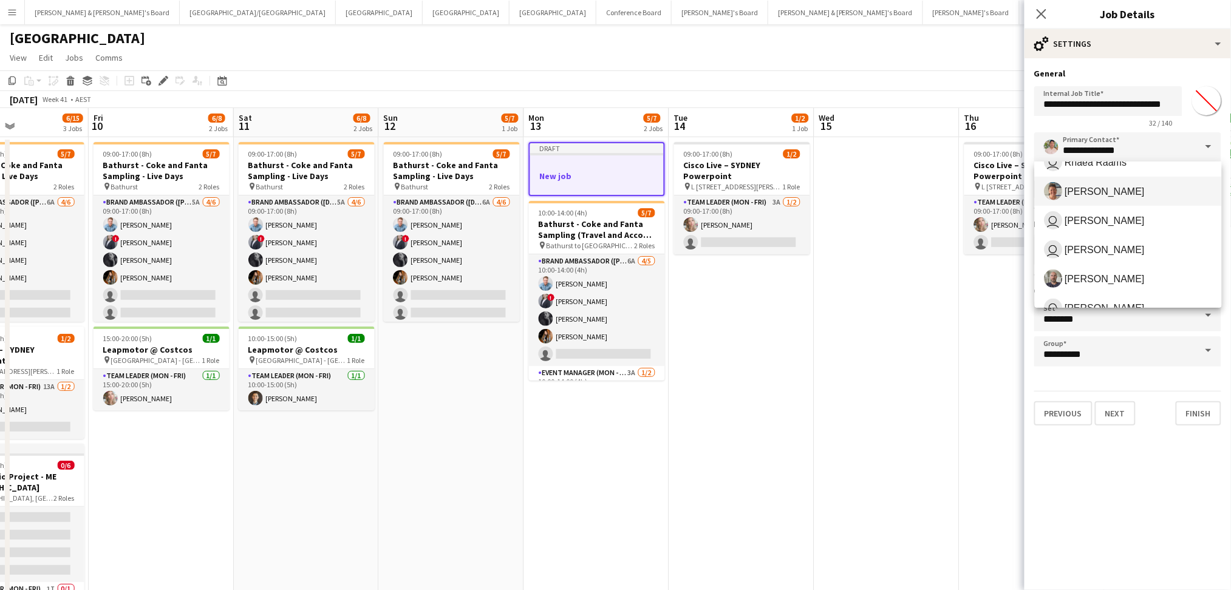
scroll to position [161, 0]
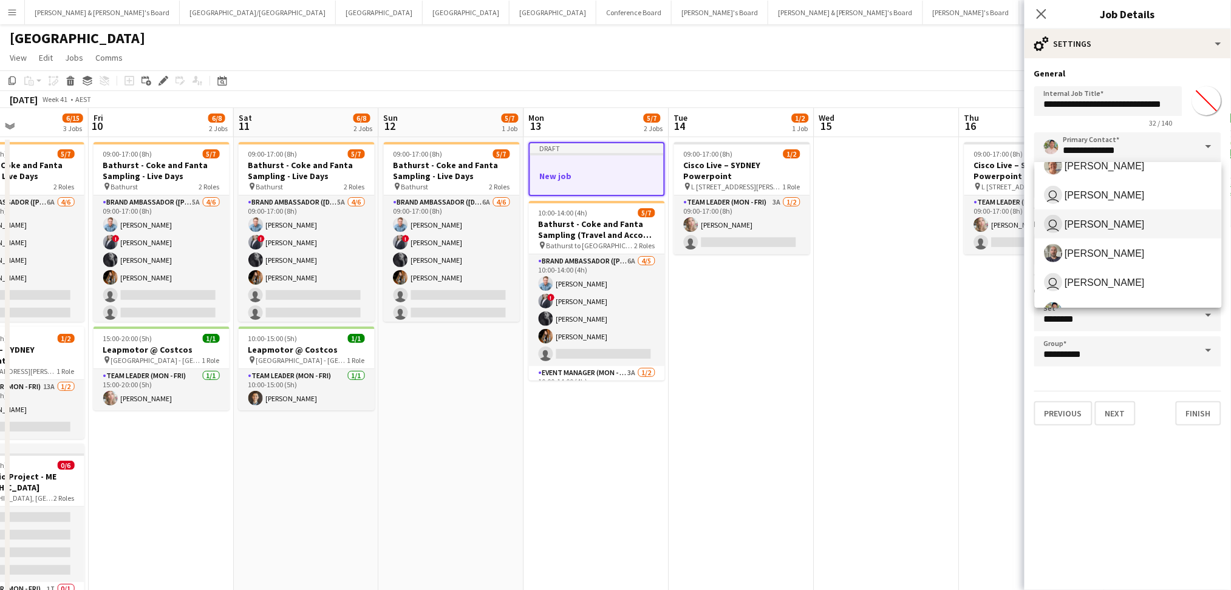
click at [1111, 225] on span "James Millard" at bounding box center [1105, 225] width 80 height 12
type input "**********"
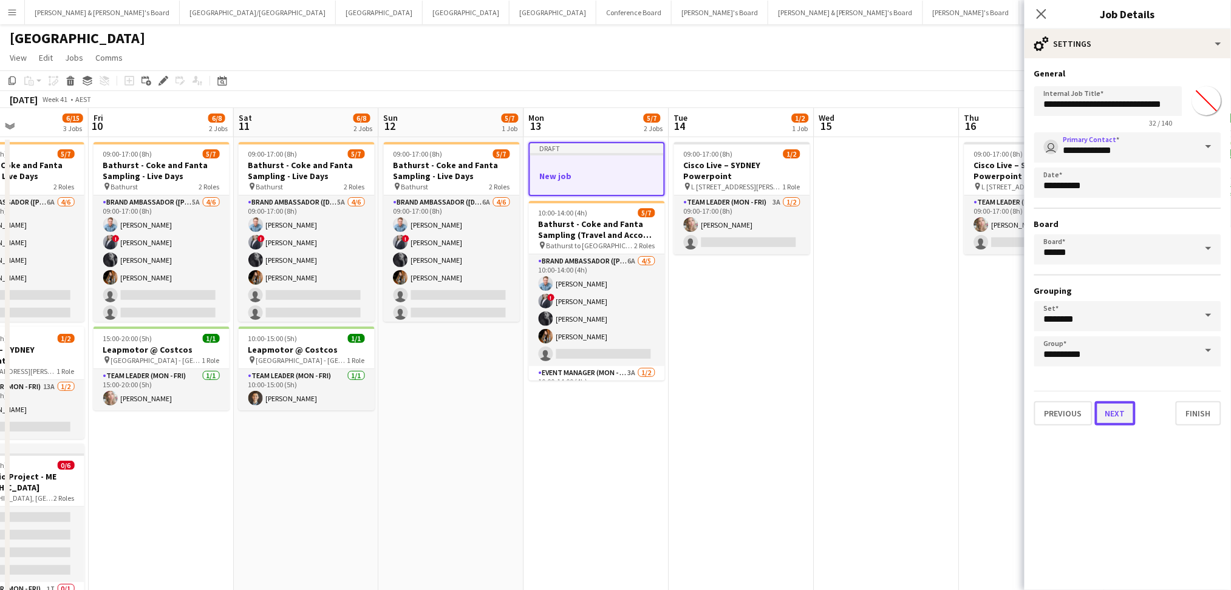
click at [1112, 408] on button "Next" at bounding box center [1115, 413] width 41 height 24
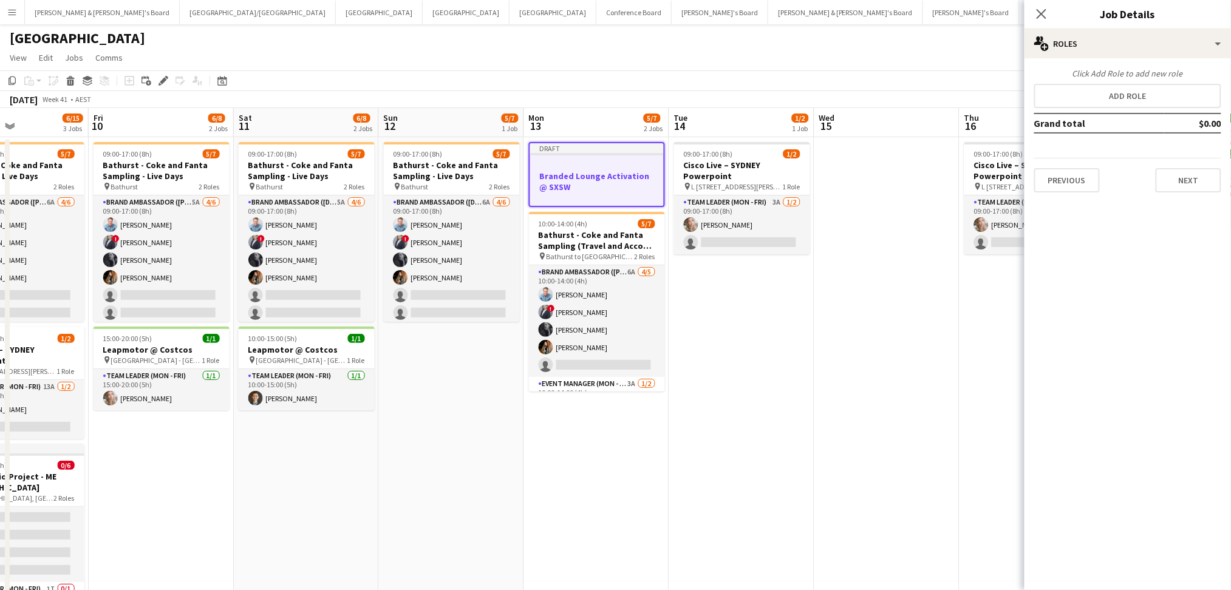
click at [591, 178] on h3 "Branded Lounge Activation @ SXSW" at bounding box center [597, 182] width 134 height 22
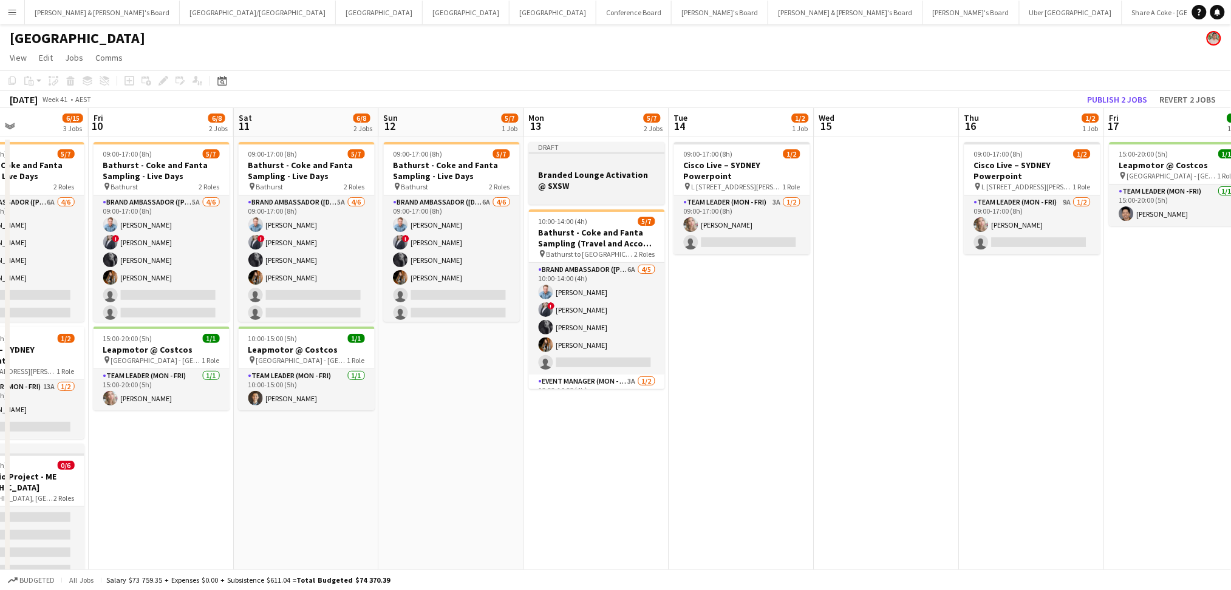
click at [591, 178] on h3 "Branded Lounge Activation @ SXSW" at bounding box center [597, 180] width 136 height 22
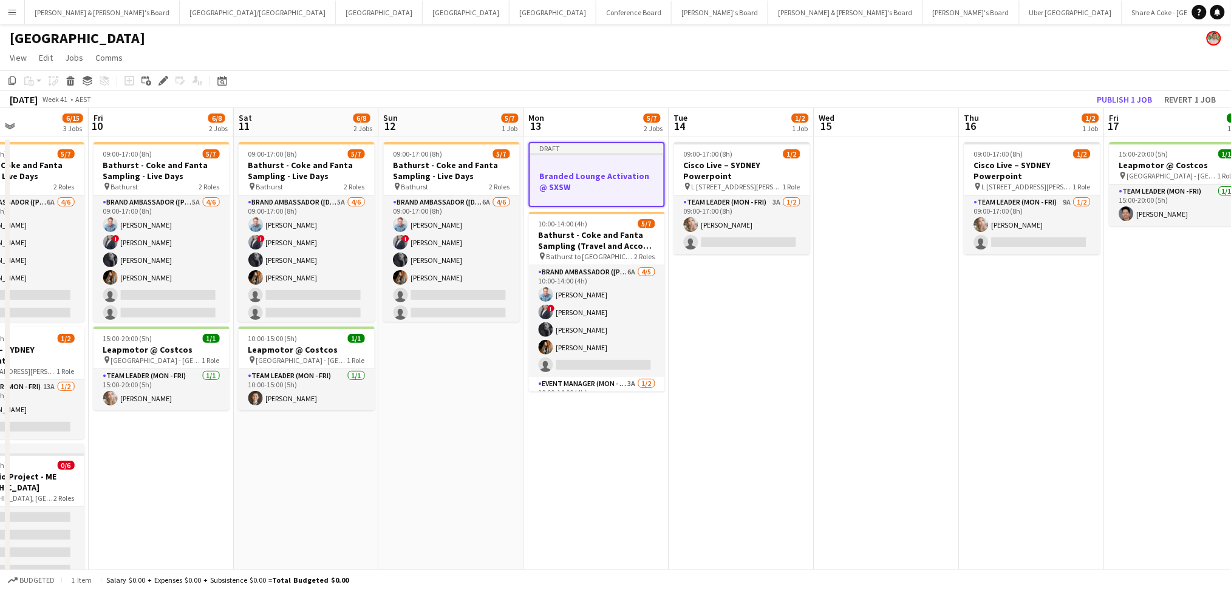
click at [591, 178] on h3 "Branded Lounge Activation @ SXSW" at bounding box center [597, 182] width 134 height 22
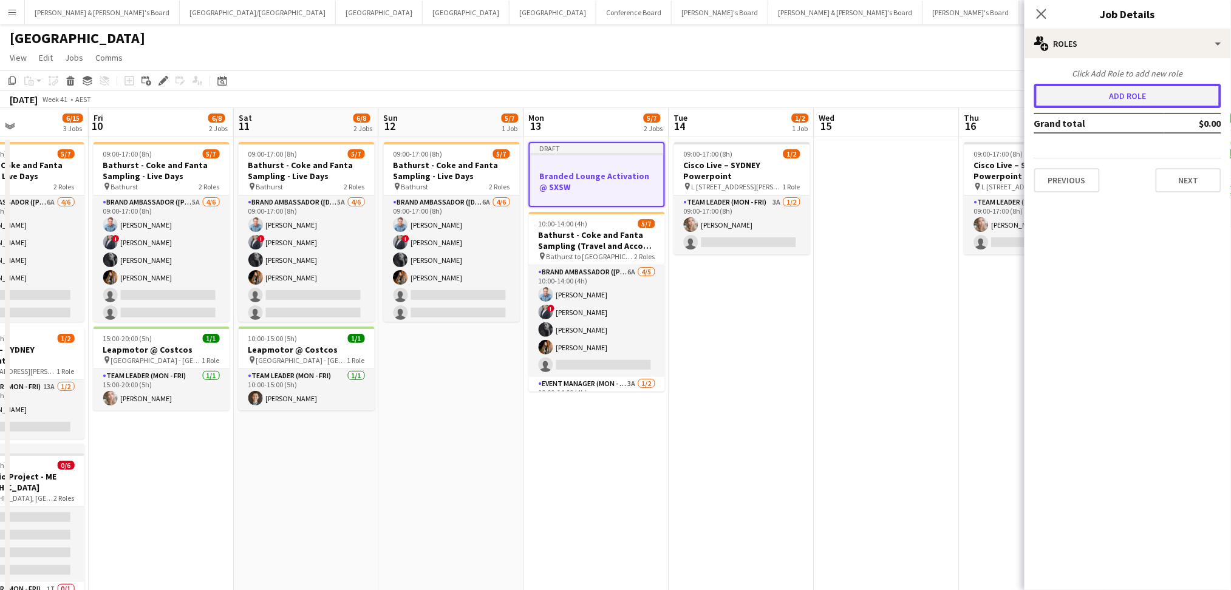
click at [1169, 103] on button "Add role" at bounding box center [1127, 96] width 187 height 24
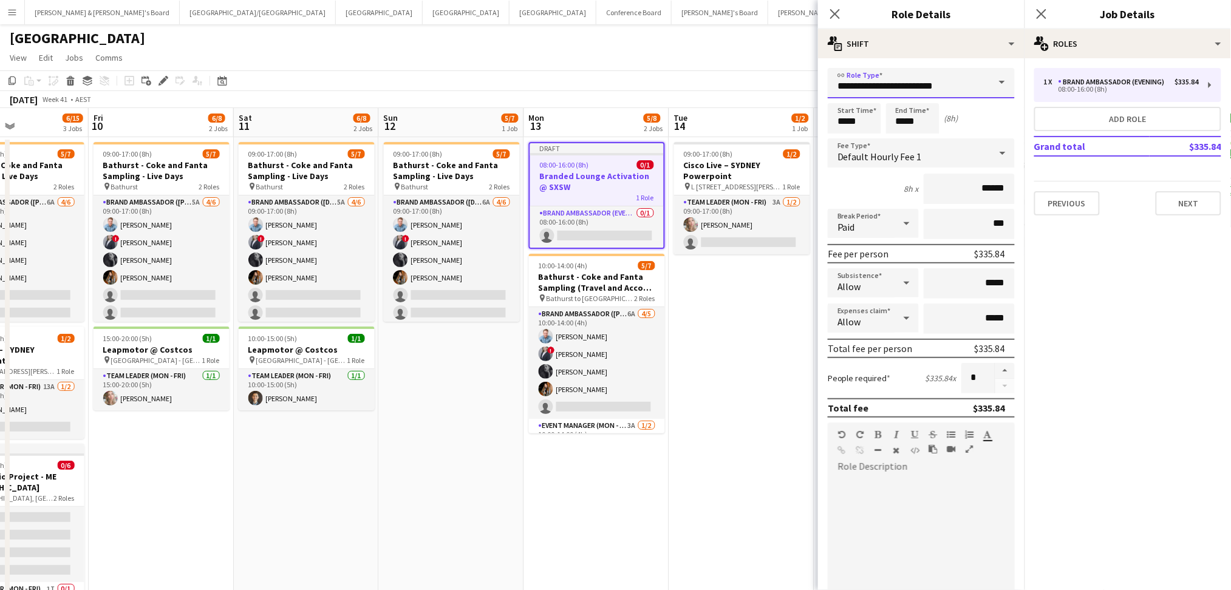
click at [946, 82] on input "**********" at bounding box center [920, 83] width 187 height 30
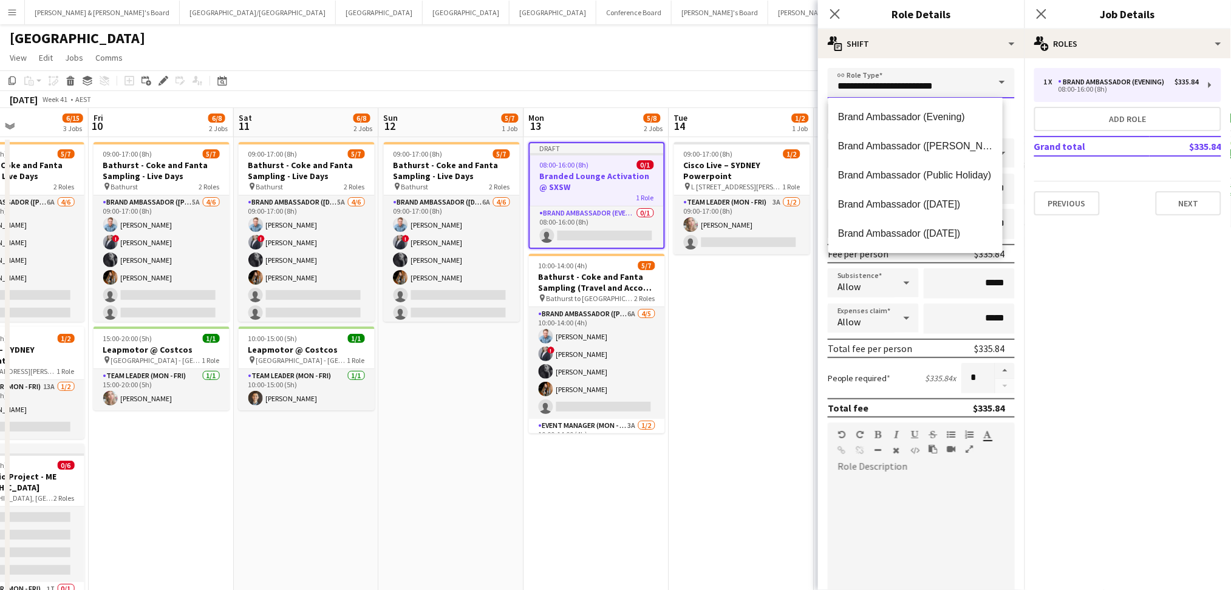
click at [904, 78] on input "**********" at bounding box center [920, 83] width 187 height 30
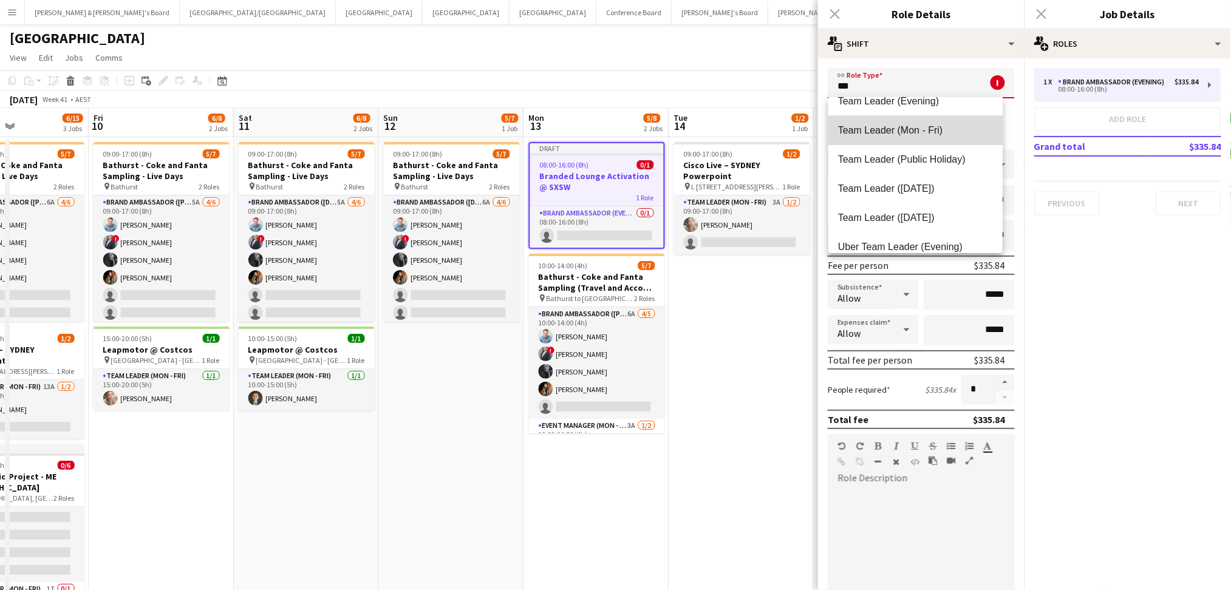
click at [922, 131] on span "Team Leader (Mon - Fri)" at bounding box center [915, 130] width 155 height 12
type input "**********"
type input "******"
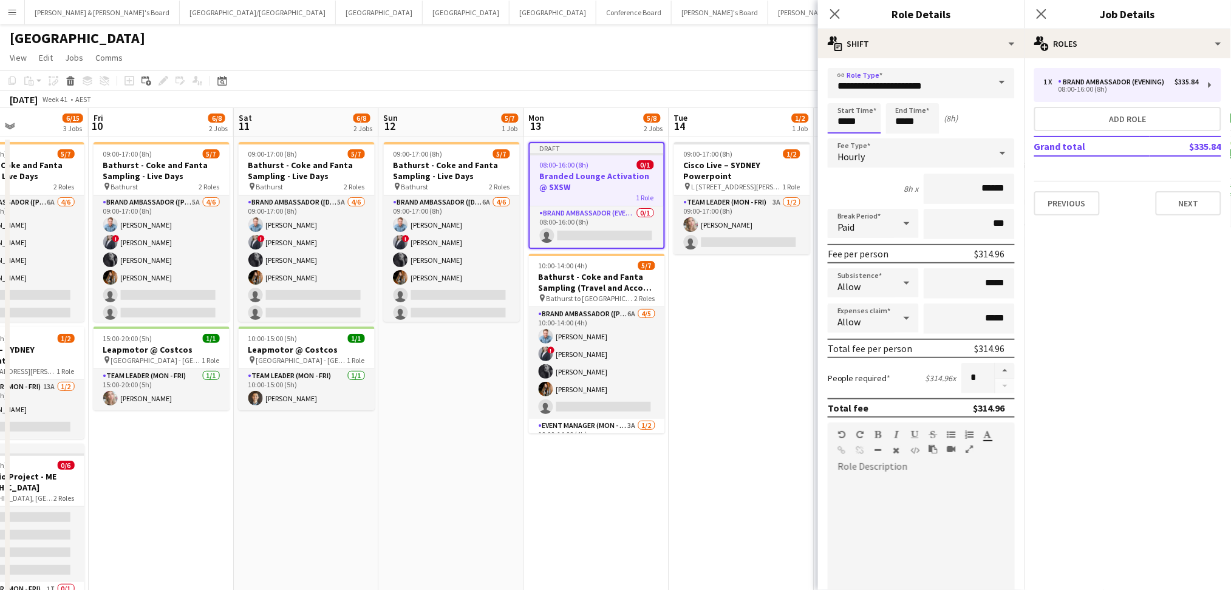
click at [841, 119] on input "*****" at bounding box center [853, 118] width 53 height 30
type input "*****"
click at [979, 280] on input "*****" at bounding box center [968, 283] width 91 height 30
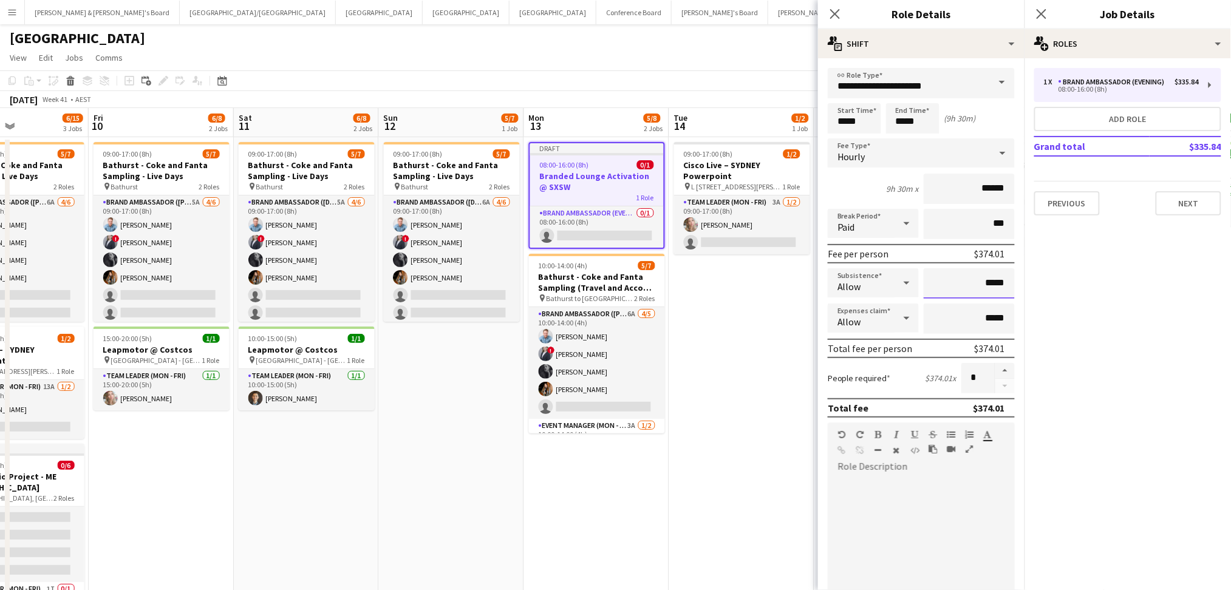
click at [979, 280] on input "*****" at bounding box center [968, 283] width 91 height 30
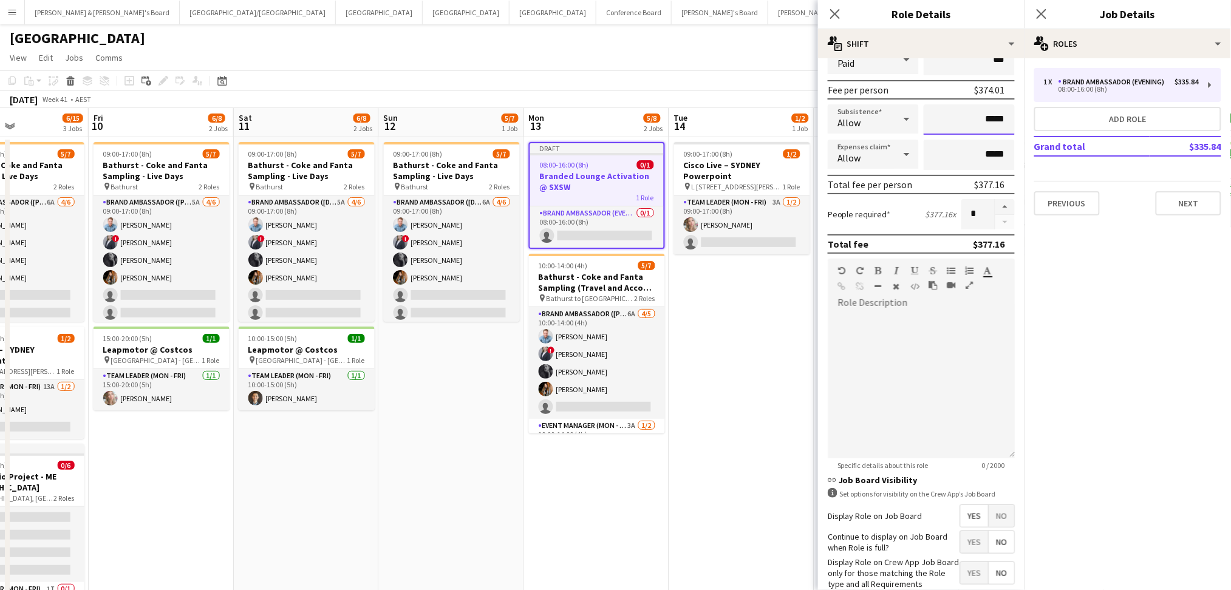
scroll to position [237, 0]
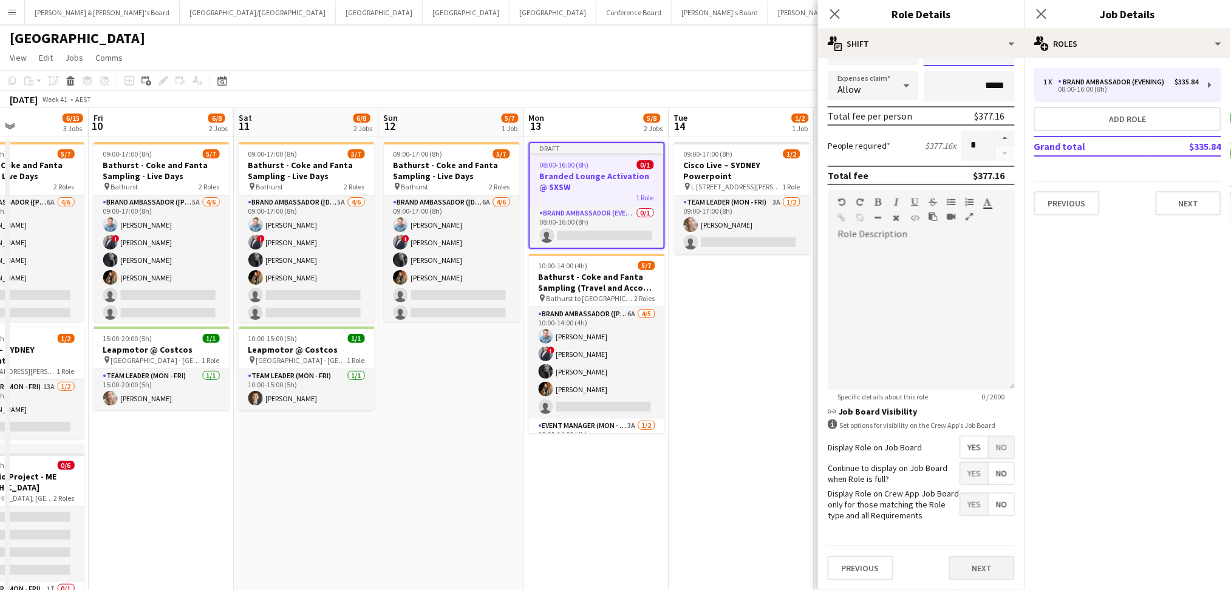
type input "*****"
click at [949, 565] on button "Next" at bounding box center [982, 568] width 66 height 24
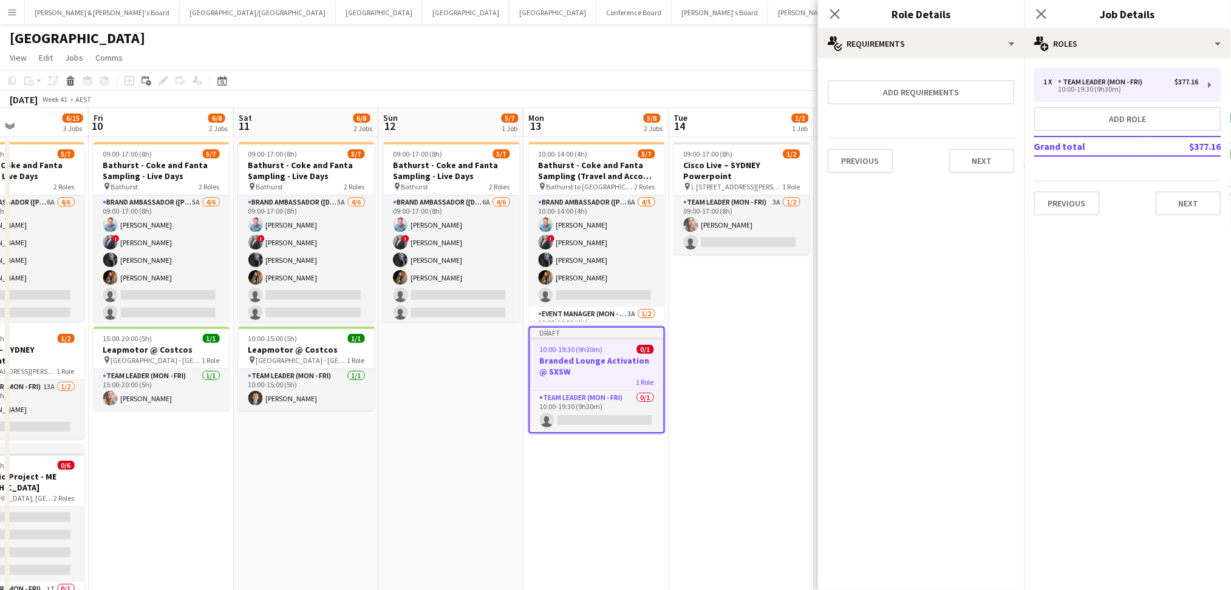
scroll to position [0, 0]
click at [838, 17] on icon at bounding box center [835, 14] width 12 height 12
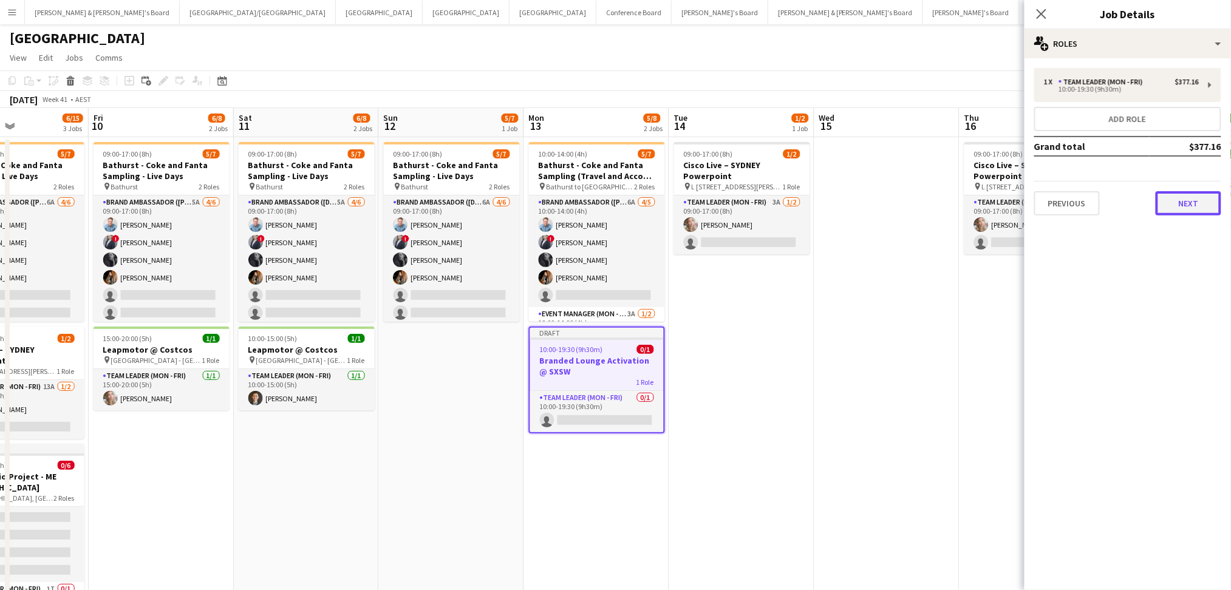
click at [1179, 202] on button "Next" at bounding box center [1188, 203] width 66 height 24
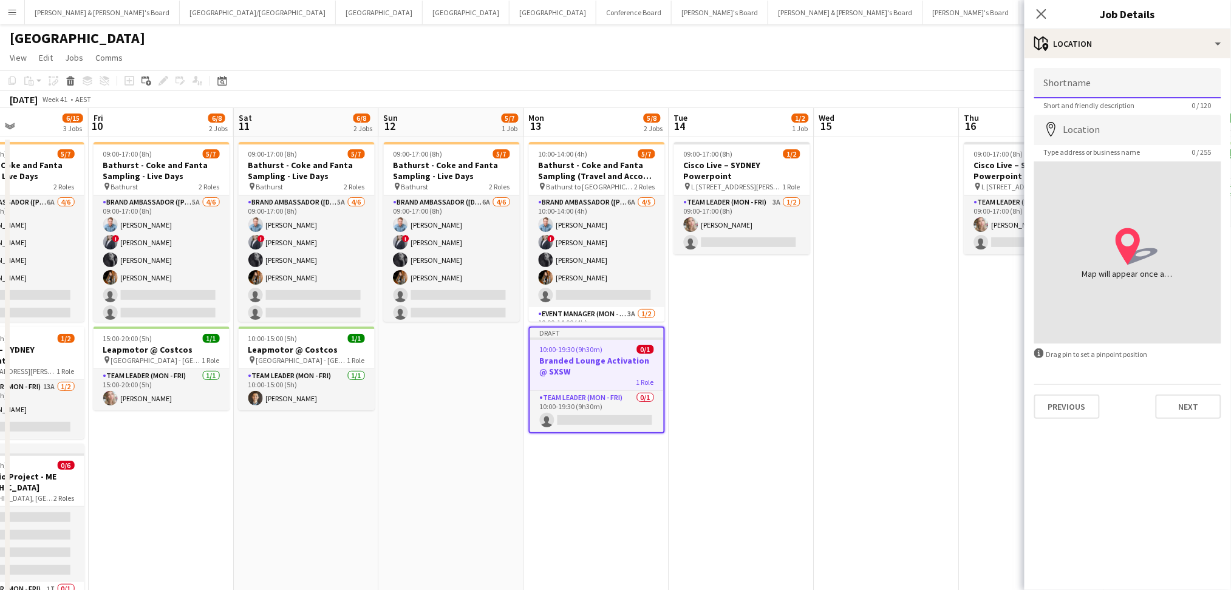
click at [1138, 85] on input "Shortname" at bounding box center [1127, 83] width 187 height 30
type input "**********"
click at [1090, 130] on input "Location" at bounding box center [1127, 130] width 187 height 30
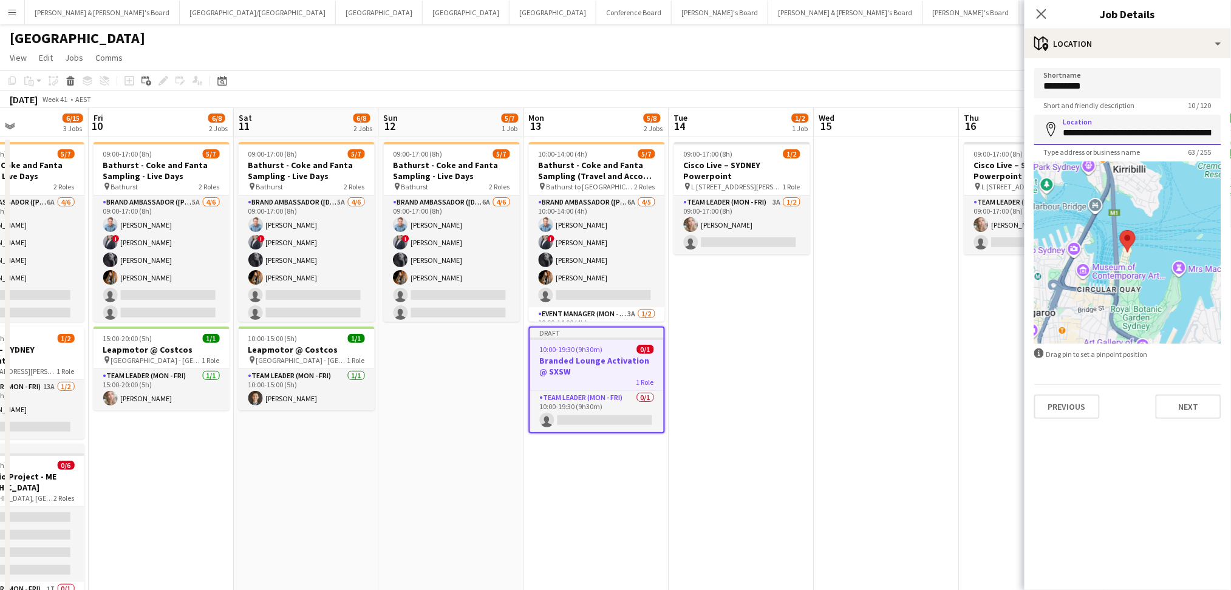
click at [1089, 126] on input "**********" at bounding box center [1127, 130] width 187 height 30
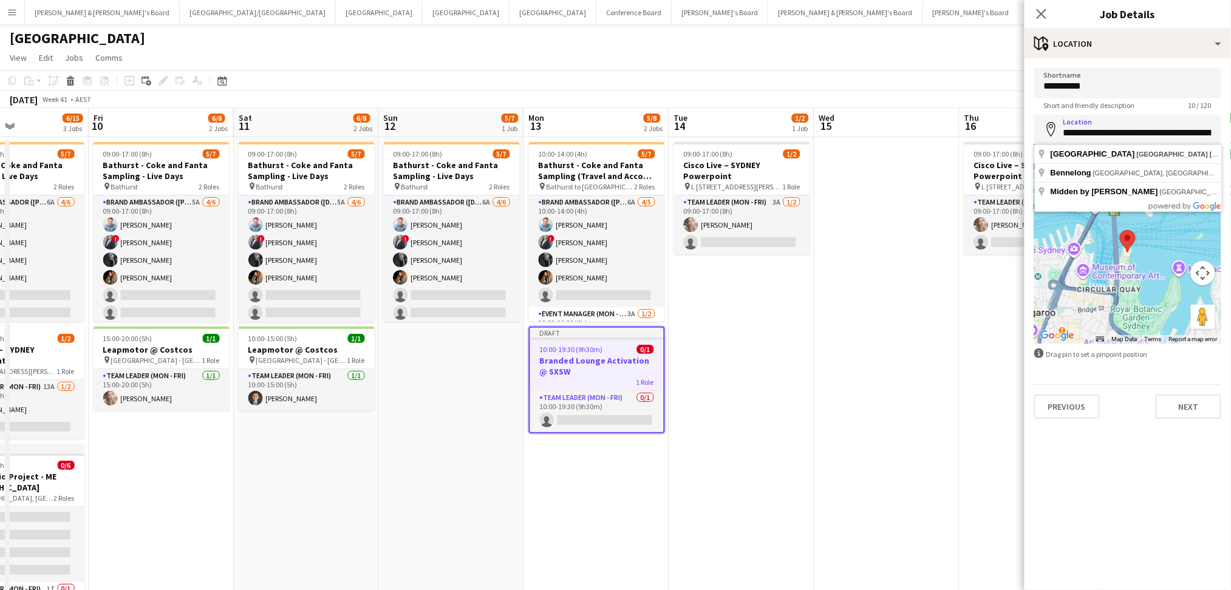
click at [1089, 127] on input "**********" at bounding box center [1127, 130] width 187 height 30
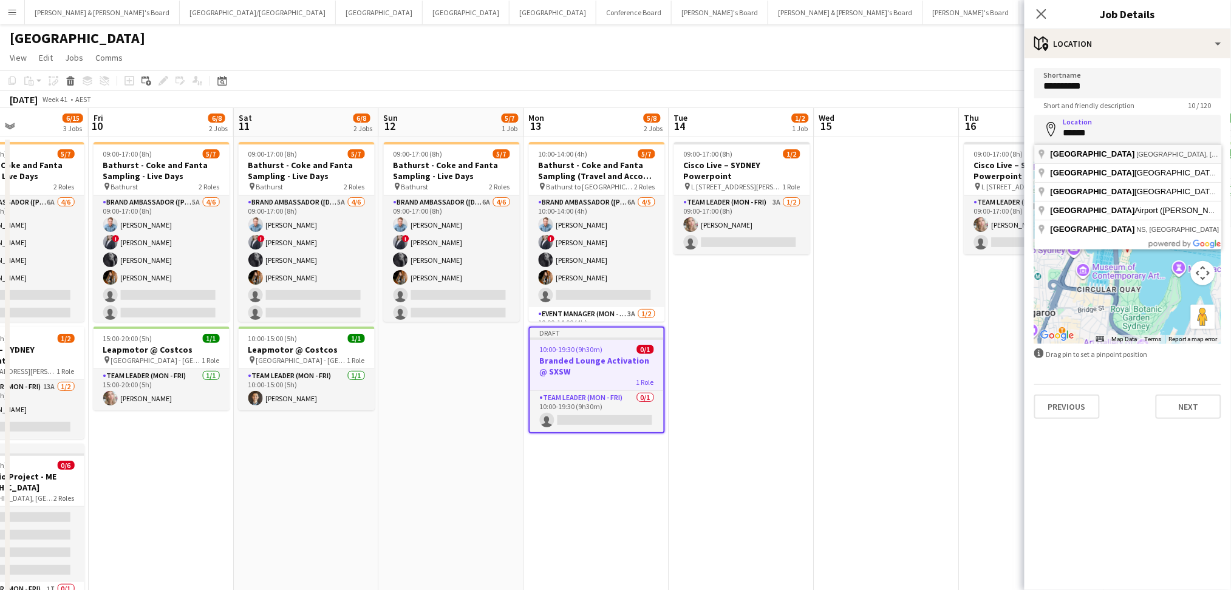
type input "**********"
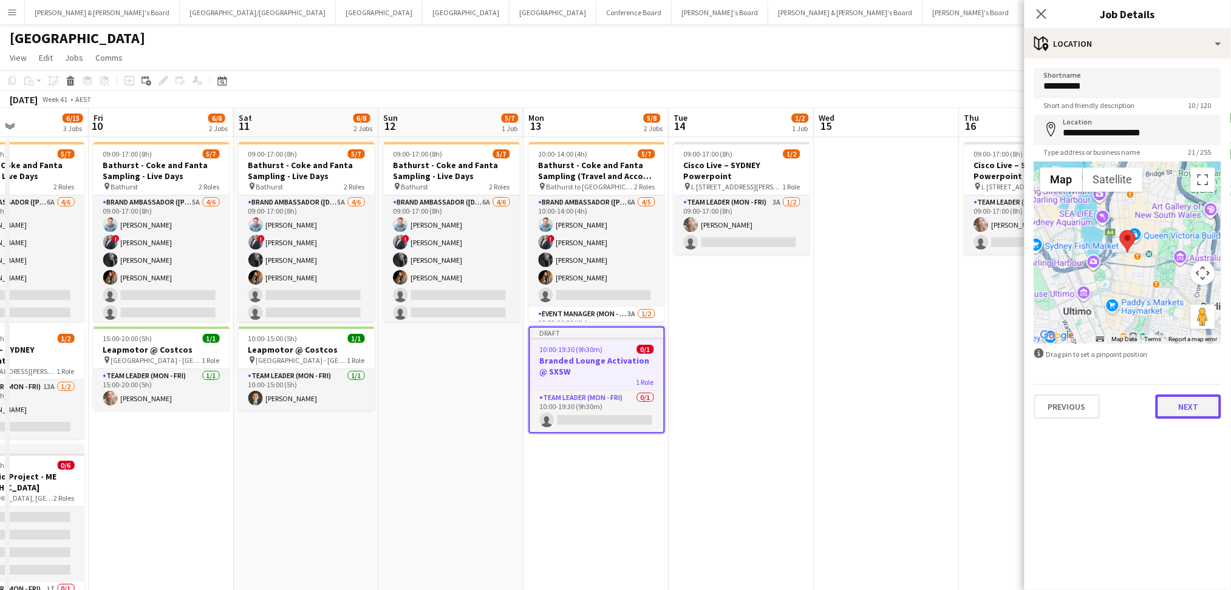
click at [1162, 398] on button "Next" at bounding box center [1188, 407] width 66 height 24
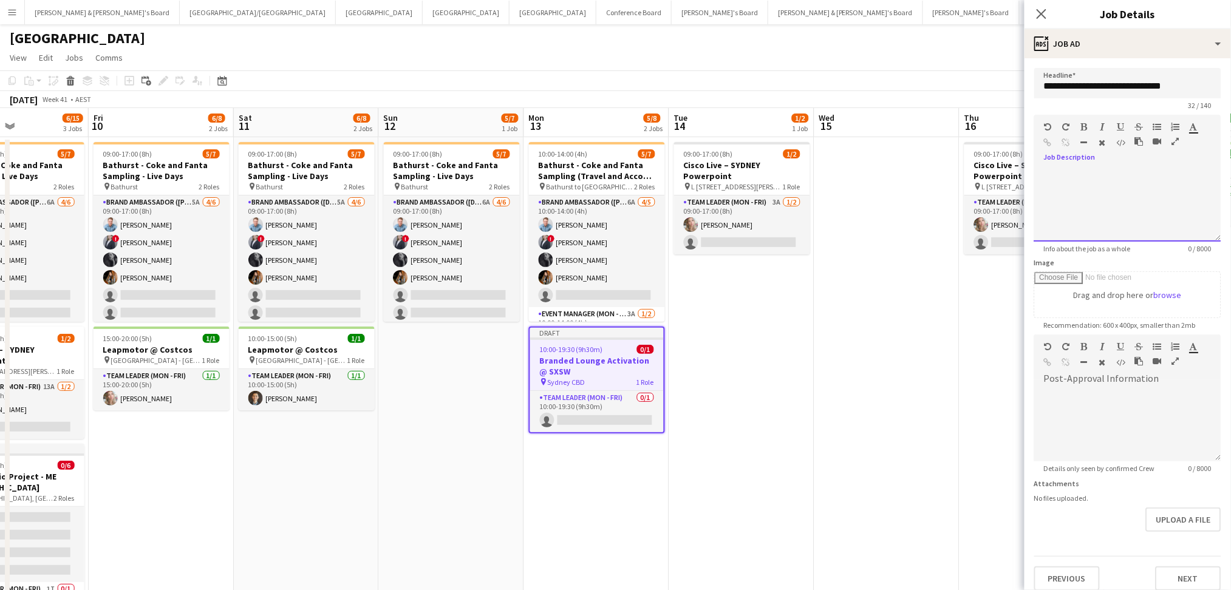
click at [1152, 205] on div at bounding box center [1127, 205] width 187 height 73
click at [1059, 205] on div at bounding box center [1121, 211] width 155 height 12
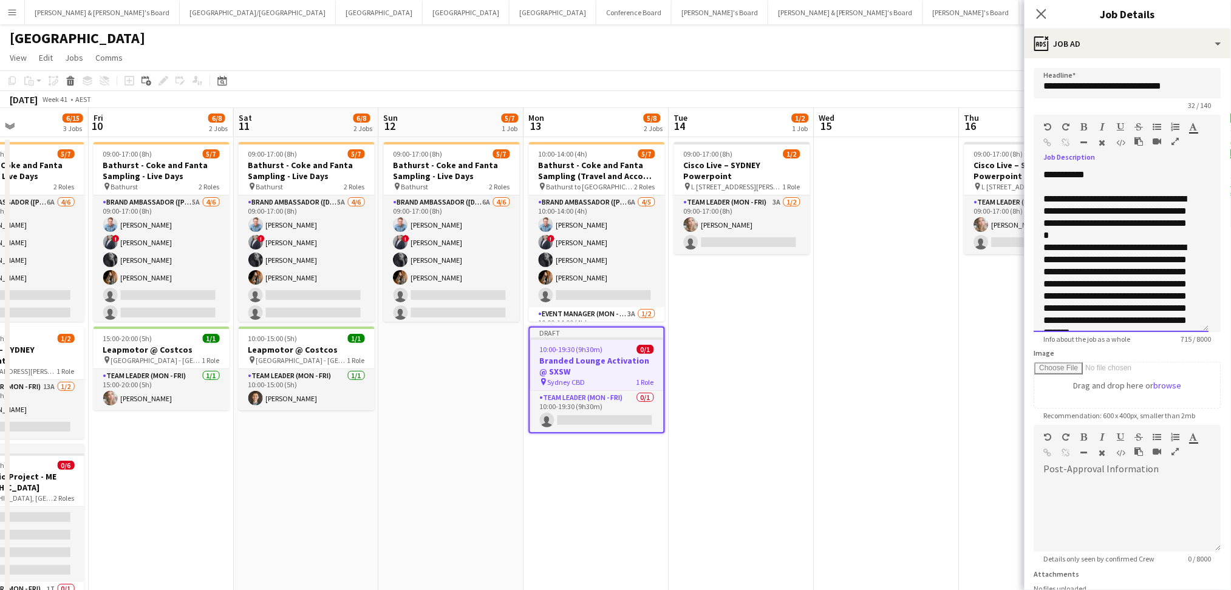
drag, startPoint x: 1206, startPoint y: 237, endPoint x: 1177, endPoint y: 324, distance: 91.0
click at [1203, 332] on div "**********" at bounding box center [1121, 250] width 175 height 163
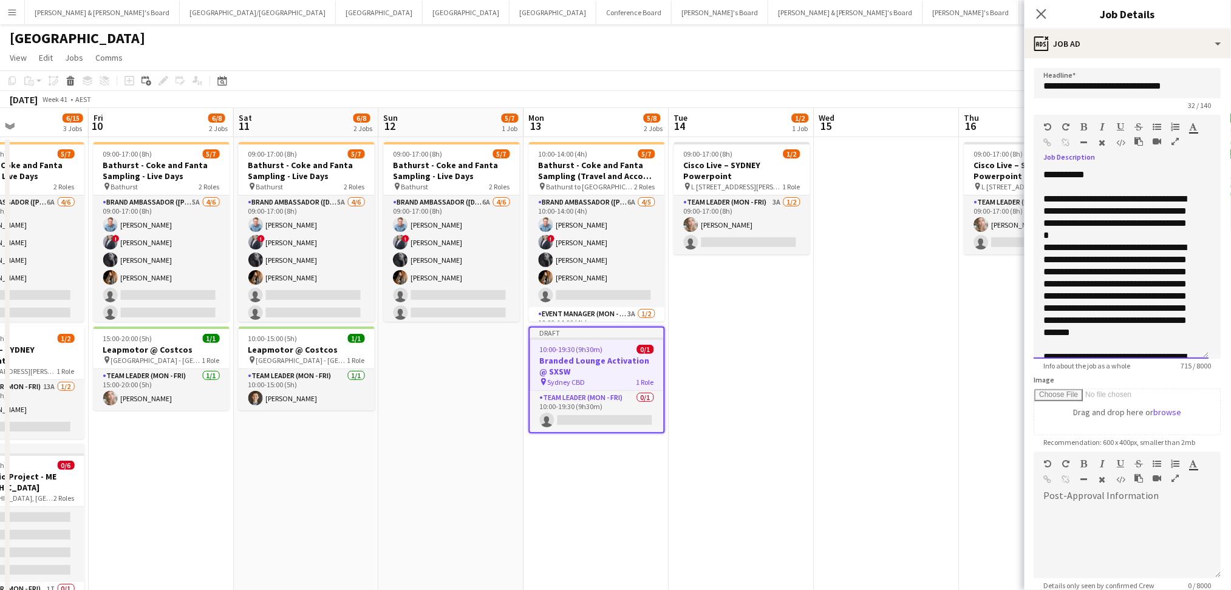
click at [1044, 247] on div "**********" at bounding box center [1115, 296] width 143 height 109
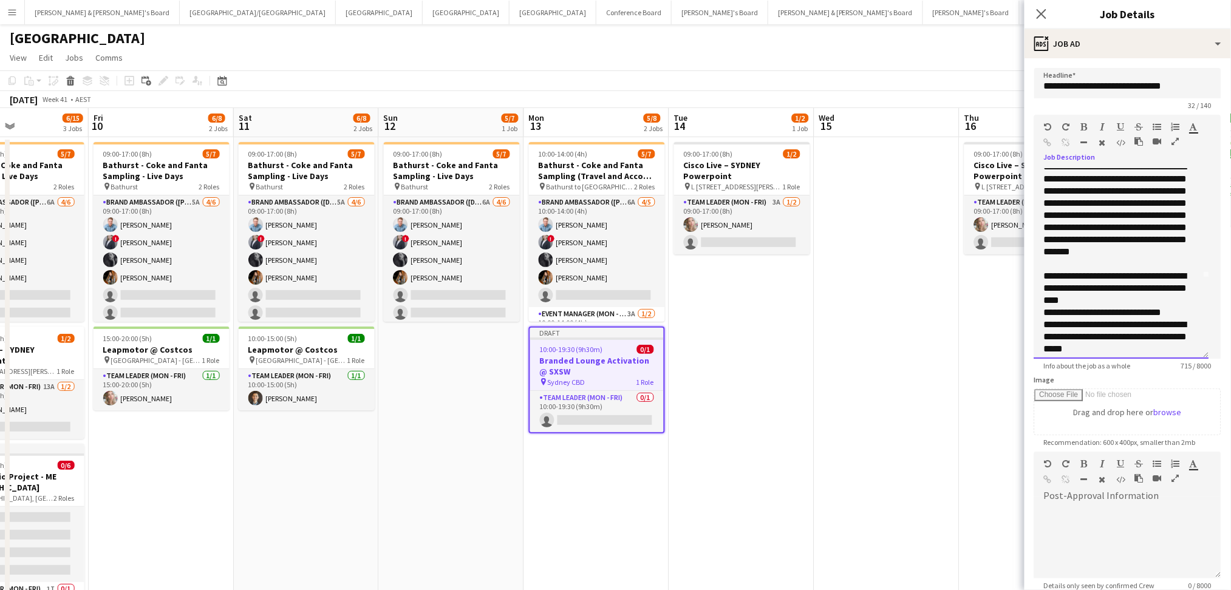
click at [1129, 262] on div "**********" at bounding box center [1115, 215] width 143 height 109
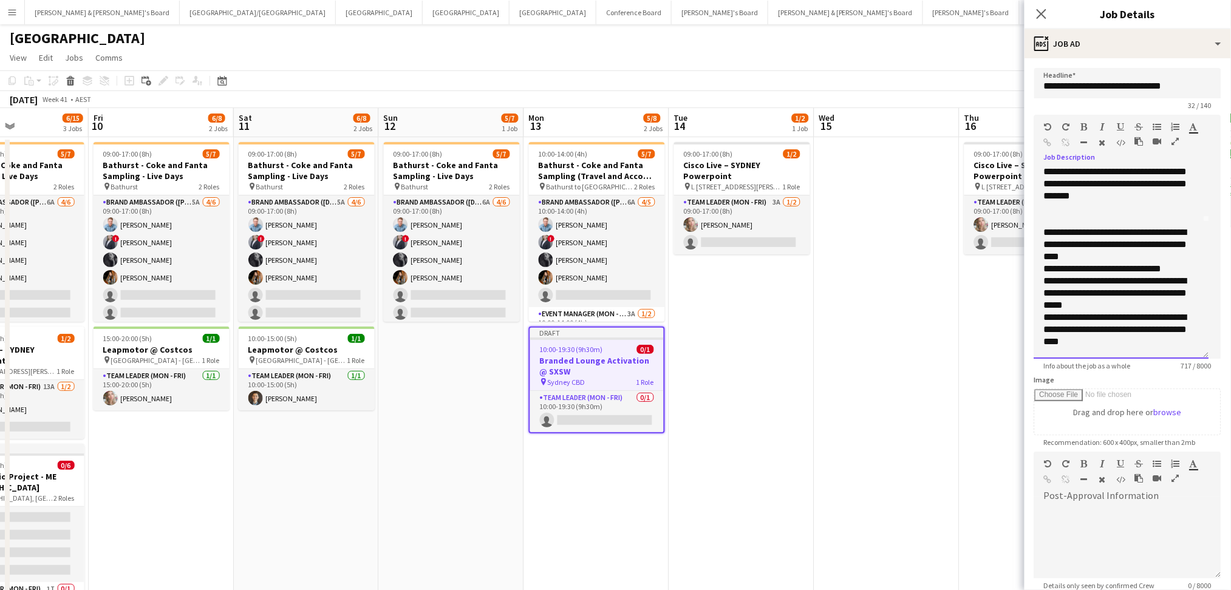
scroll to position [147, 0]
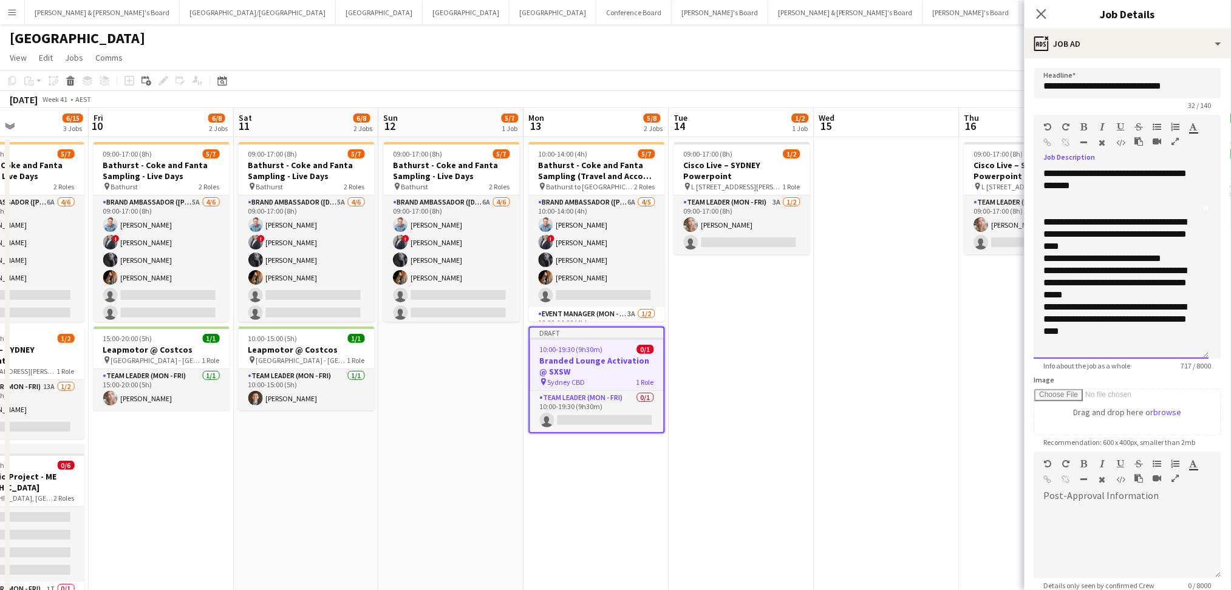
click at [1061, 242] on div "**********" at bounding box center [1115, 234] width 143 height 36
click at [1065, 245] on div "**********" at bounding box center [1115, 234] width 143 height 36
click at [1110, 253] on div "**********" at bounding box center [1115, 259] width 143 height 12
click at [1129, 240] on div "**********" at bounding box center [1115, 234] width 143 height 36
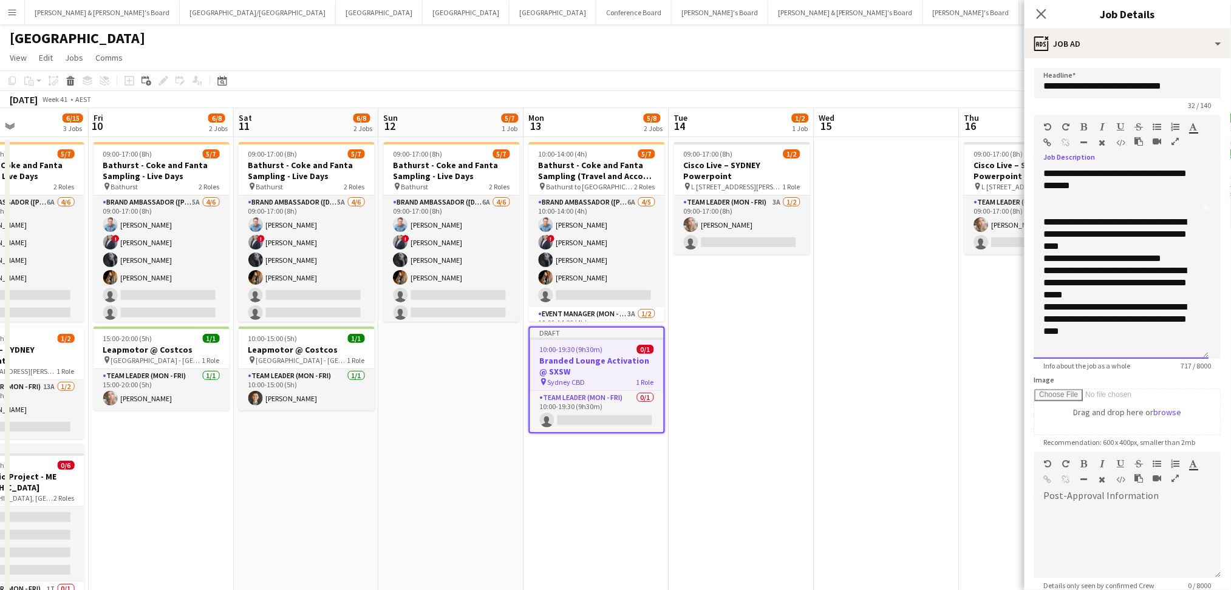
drag, startPoint x: 1130, startPoint y: 330, endPoint x: 1037, endPoint y: 263, distance: 115.2
click at [1037, 263] on div "**********" at bounding box center [1121, 264] width 175 height 190
click at [1154, 461] on icon "button" at bounding box center [1157, 464] width 8 height 8
click at [1137, 335] on div "**********" at bounding box center [1115, 319] width 143 height 36
drag, startPoint x: 1138, startPoint y: 335, endPoint x: 1035, endPoint y: 257, distance: 128.7
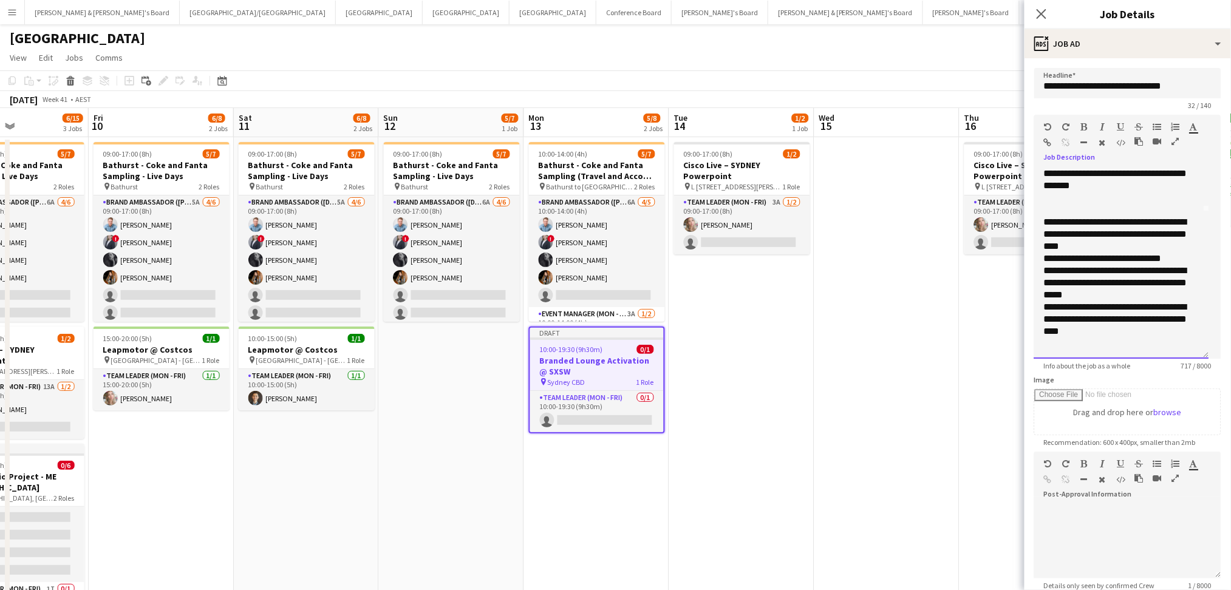
click at [1035, 257] on div "**********" at bounding box center [1121, 264] width 175 height 190
click at [1153, 124] on icon "button" at bounding box center [1157, 127] width 8 height 8
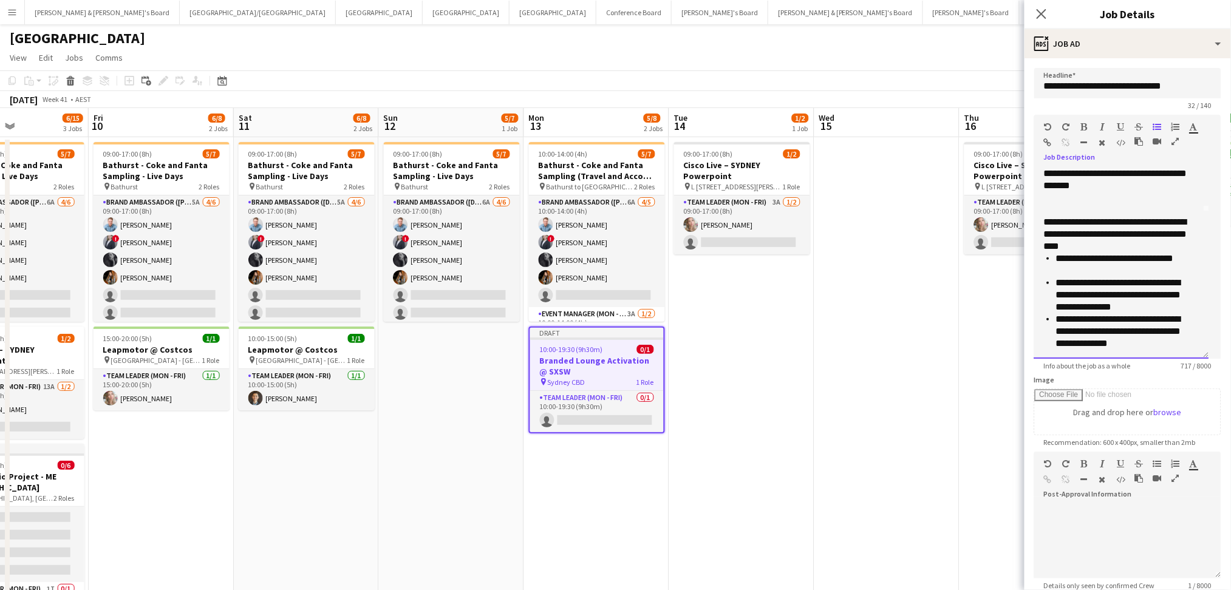
click at [1148, 301] on li "**********" at bounding box center [1121, 295] width 131 height 36
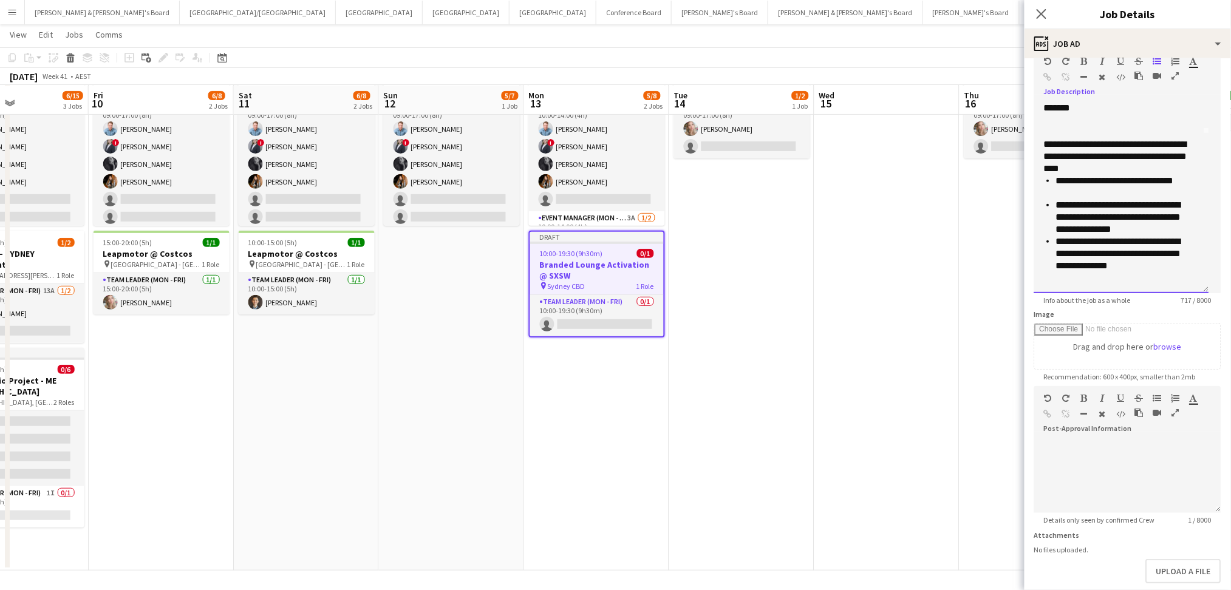
scroll to position [124, 0]
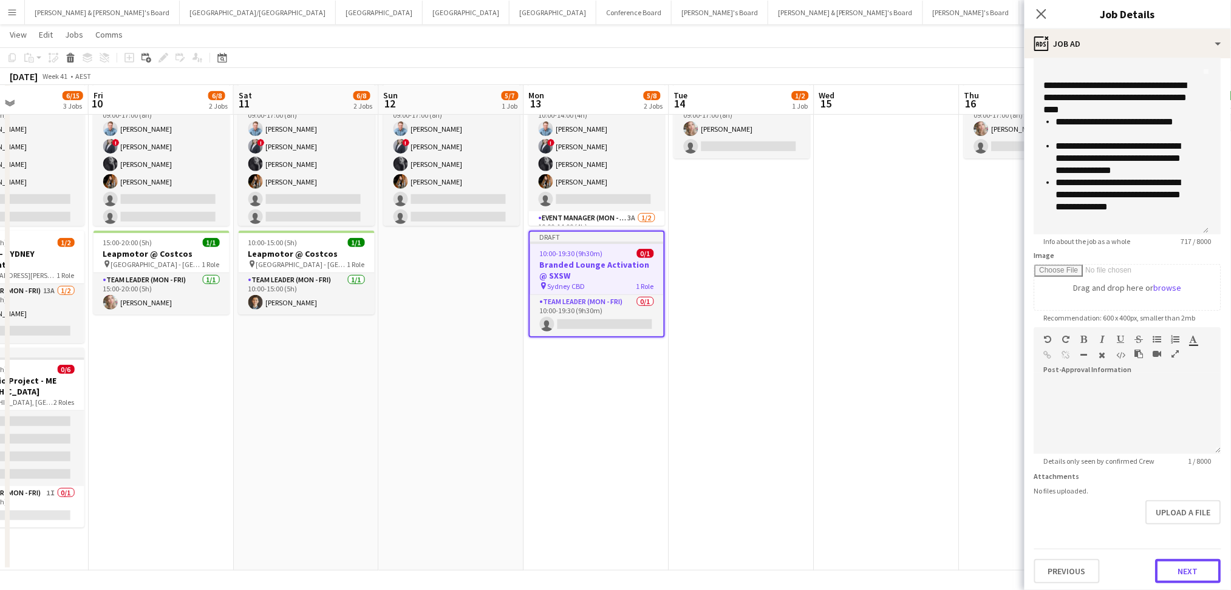
click at [1169, 565] on button "Next" at bounding box center [1188, 571] width 66 height 24
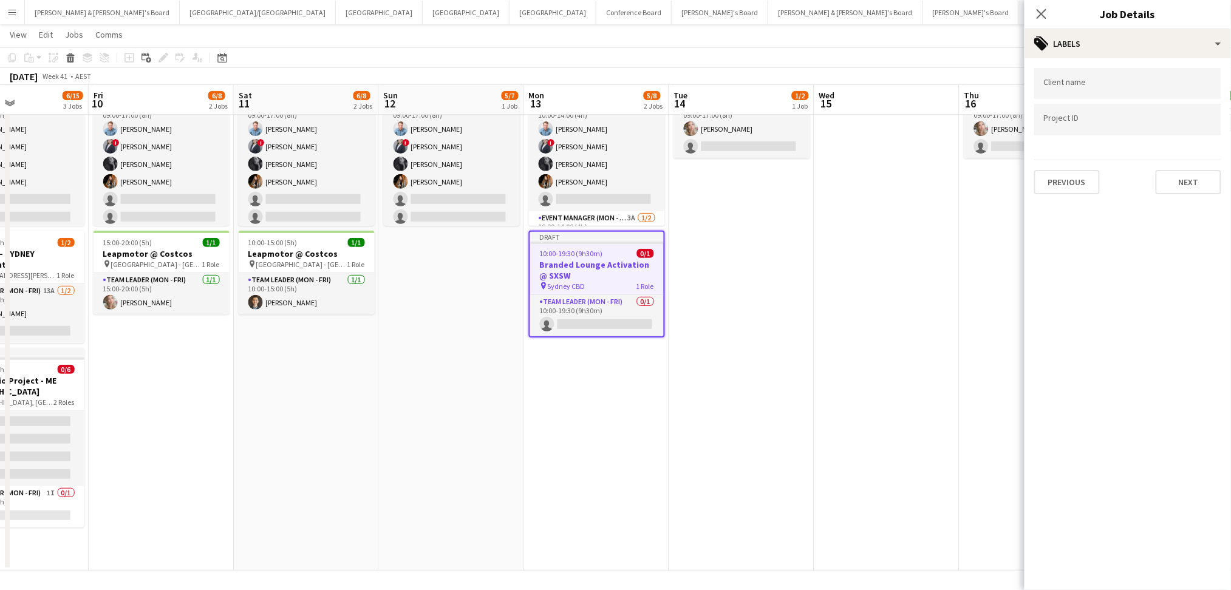
scroll to position [0, 0]
click at [1105, 86] on input "Type to search client labels..." at bounding box center [1128, 83] width 168 height 11
type input "*********"
click at [1172, 121] on div "The Tides" at bounding box center [1127, 120] width 187 height 29
click at [1182, 174] on button "Next" at bounding box center [1188, 182] width 66 height 24
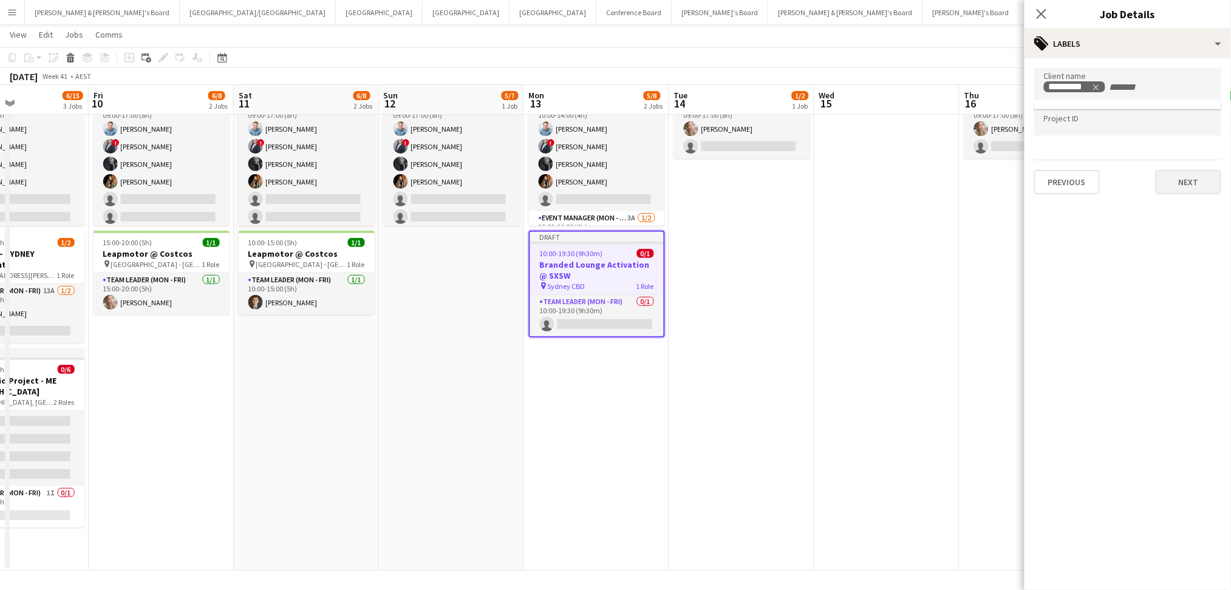
type input "*******"
click at [1173, 141] on div "Publish the job to add notes Previous Next" at bounding box center [1127, 102] width 206 height 89
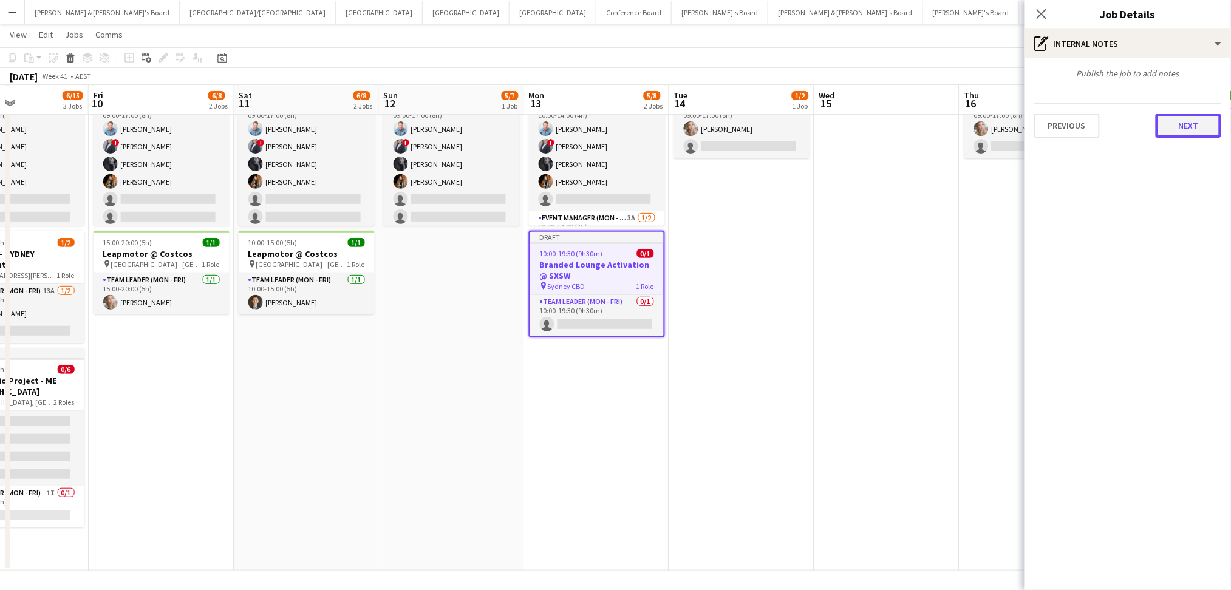
click at [1181, 132] on button "Next" at bounding box center [1188, 126] width 66 height 24
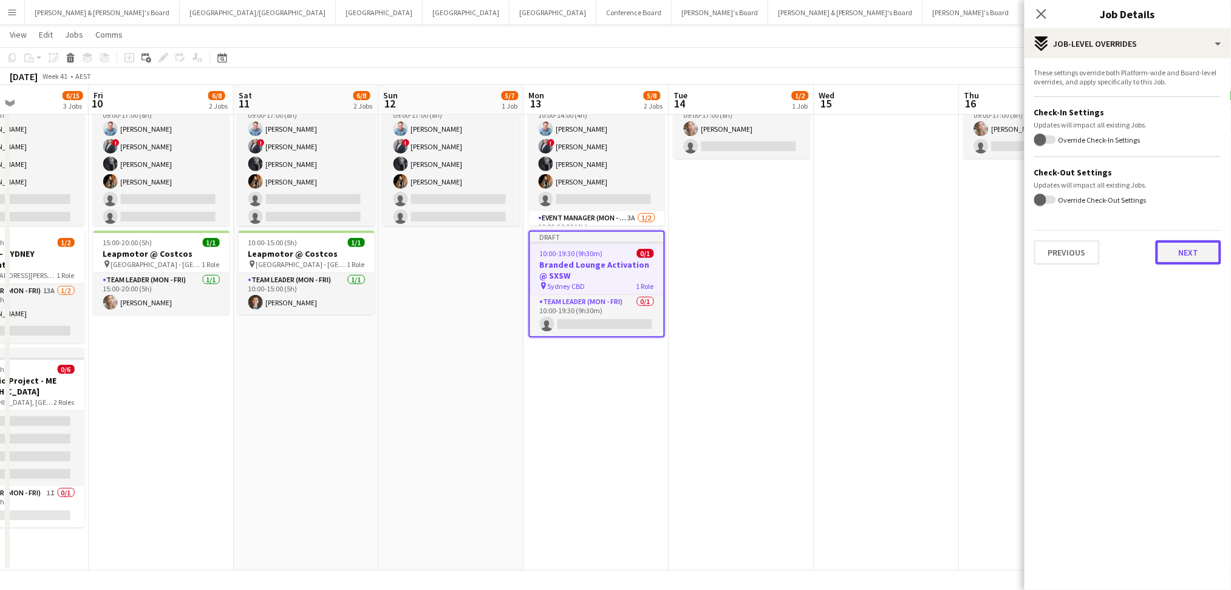
click at [1191, 247] on button "Next" at bounding box center [1188, 252] width 66 height 24
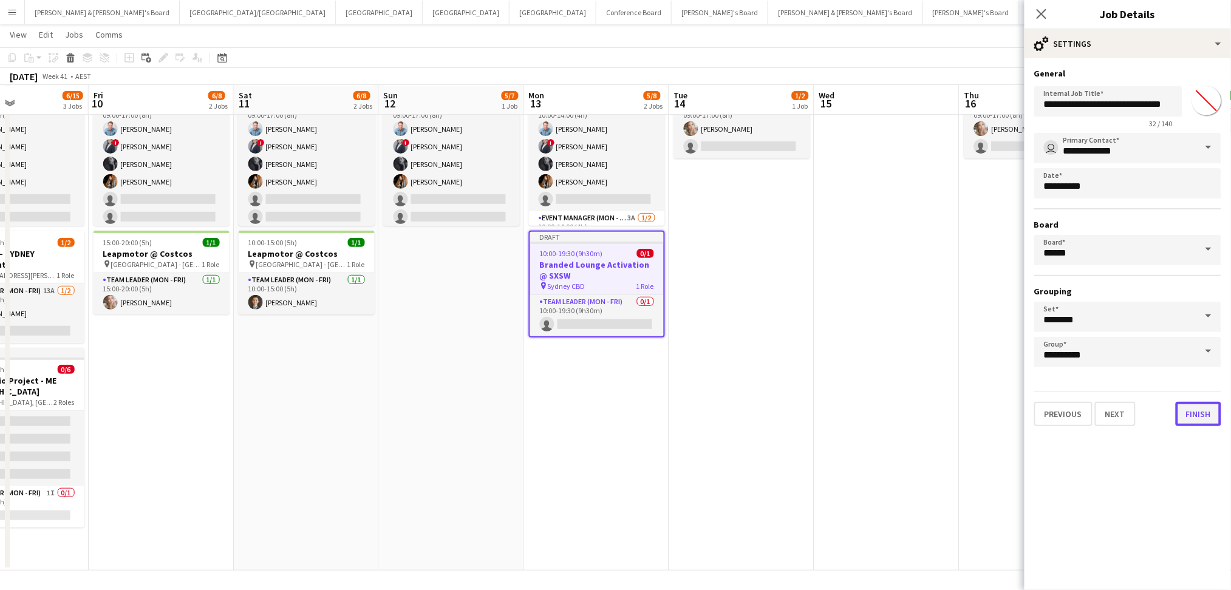
click at [1215, 410] on button "Finish" at bounding box center [1198, 414] width 46 height 24
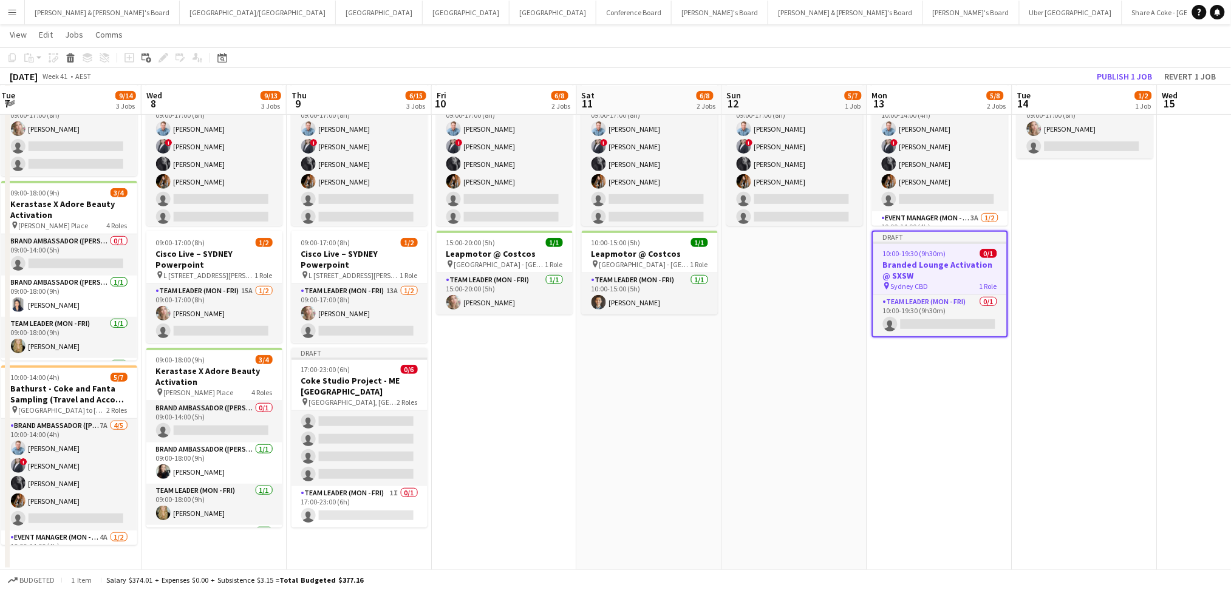
scroll to position [0, 337]
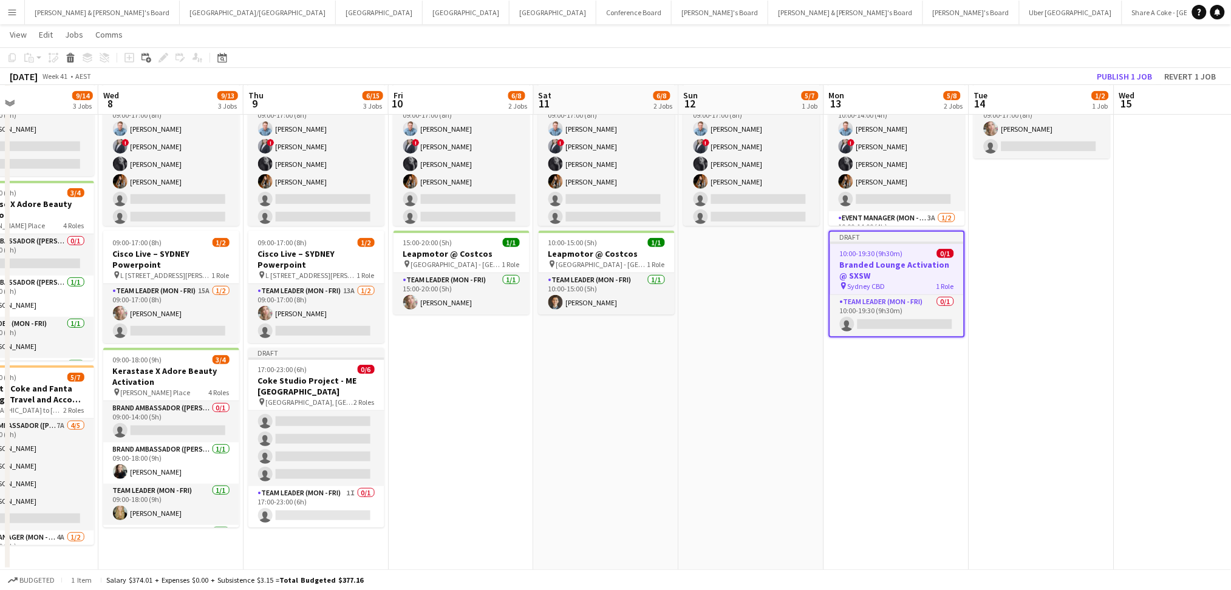
drag, startPoint x: 565, startPoint y: 371, endPoint x: 864, endPoint y: 372, distance: 299.9
click at [864, 372] on app-calendar-viewport "Sun 5 Mon 6 3/4 1 Job Tue 7 9/14 3 Jobs Wed 8 9/13 3 Jobs Thu 9 6/15 3 Jobs Fri…" at bounding box center [615, 262] width 1231 height 618
click at [849, 387] on app-date-cell "10:00-14:00 (4h) 5/7 Bathurst - Coke and Fanta Sampling (Travel and Accom Provi…" at bounding box center [896, 305] width 145 height 529
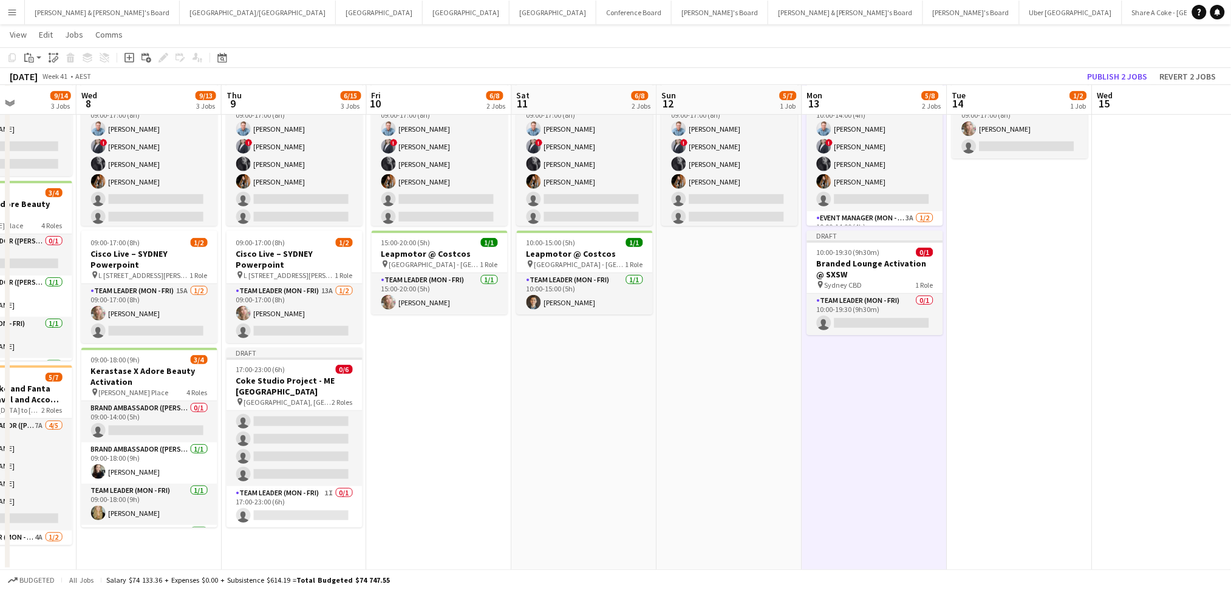
drag, startPoint x: 724, startPoint y: 379, endPoint x: 726, endPoint y: 314, distance: 65.6
click at [701, 341] on app-calendar-viewport "Sat 4 1/1 1 Job Sun 5 Mon 6 3/4 1 Job Tue 7 9/14 3 Jobs Wed 8 9/13 3 Jobs Thu 9…" at bounding box center [615, 262] width 1231 height 618
click at [848, 260] on h3 "Branded Lounge Activation @ SXSW" at bounding box center [875, 269] width 136 height 22
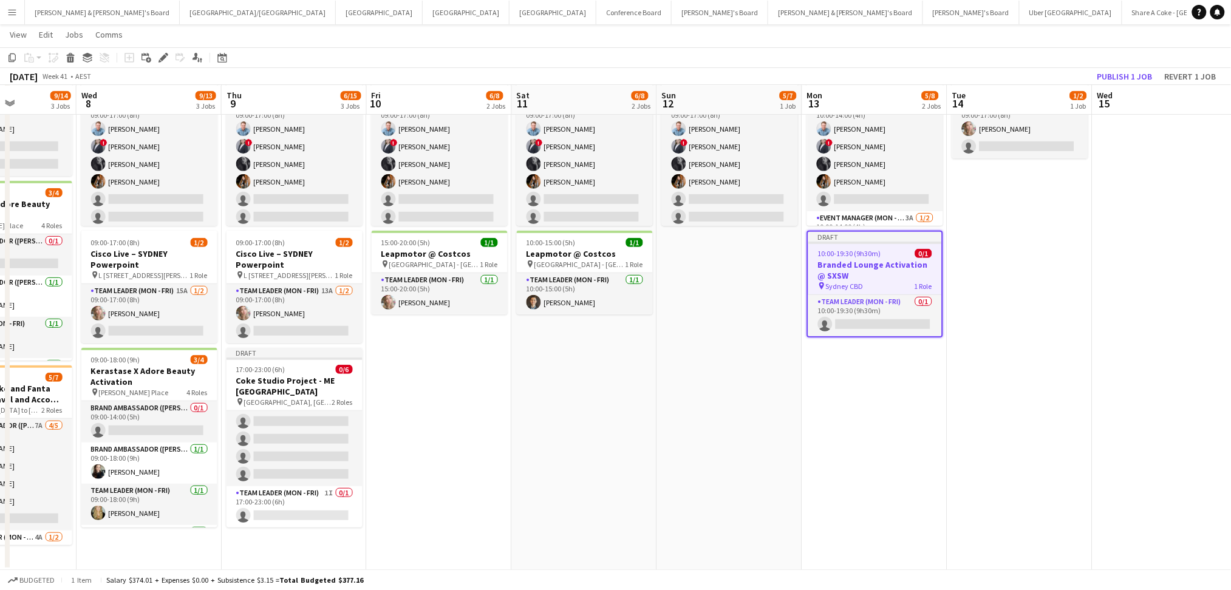
click at [945, 417] on app-date-cell "10:00-14:00 (4h) 5/7 Bathurst - Coke and Fanta Sampling (Travel and Accom Provi…" at bounding box center [874, 305] width 145 height 529
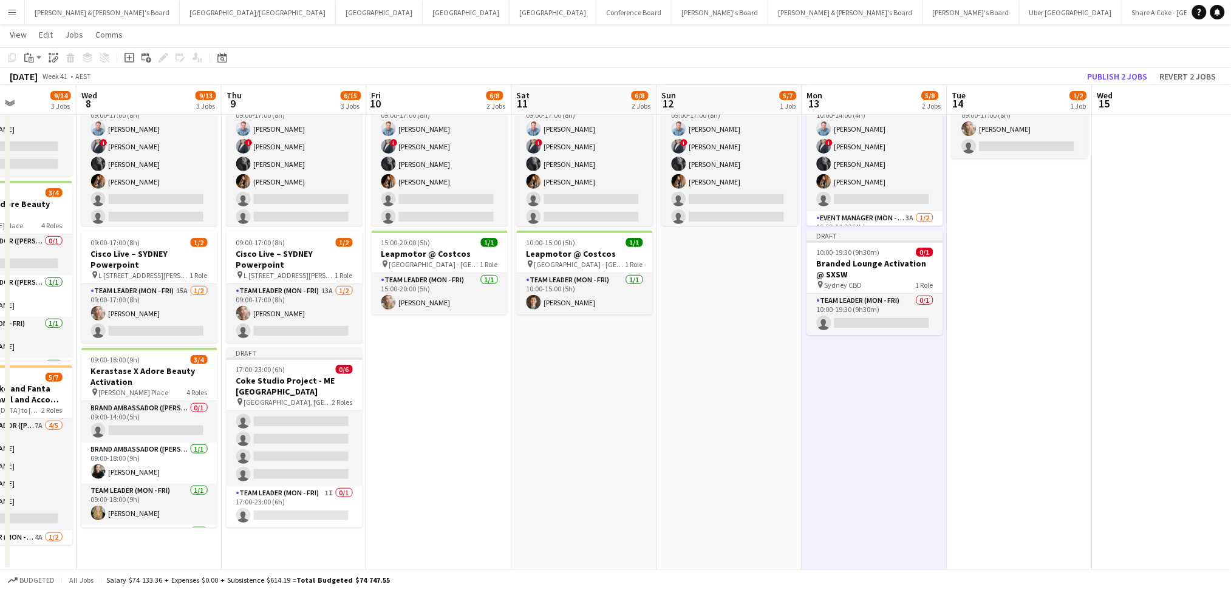
click at [994, 399] on app-date-cell "09:00-17:00 (8h) 1/2 Cisco Live – SYDNEY Powerpoint pin L 7, 99 Walker Street, …" at bounding box center [1019, 305] width 145 height 529
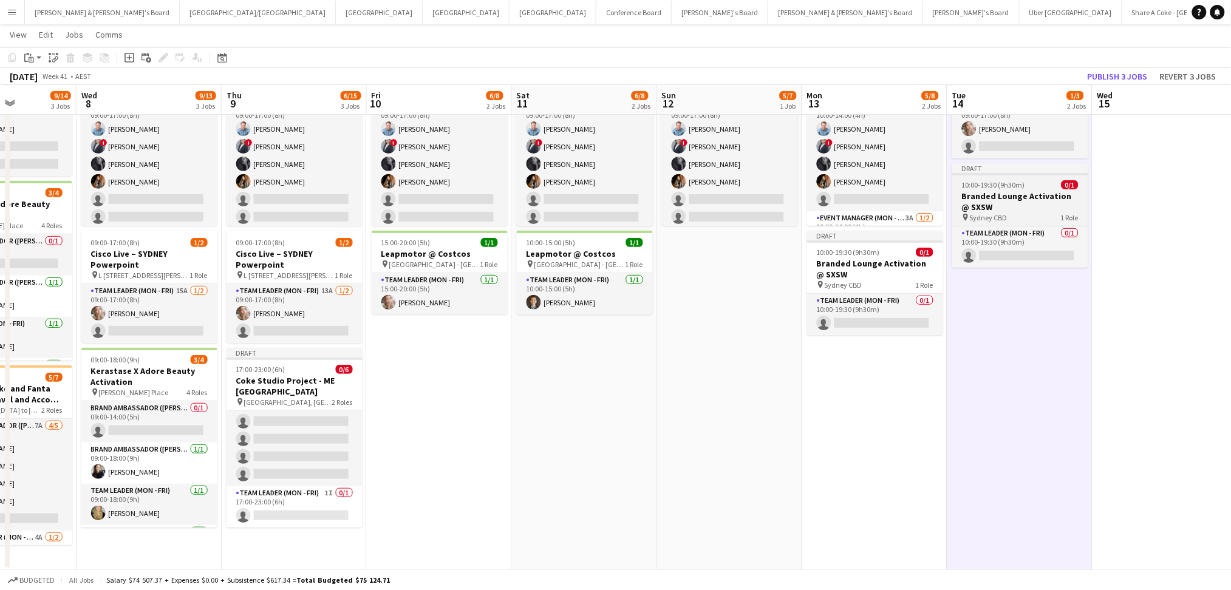
click at [1024, 207] on h3 "Branded Lounge Activation @ SXSW" at bounding box center [1020, 202] width 136 height 22
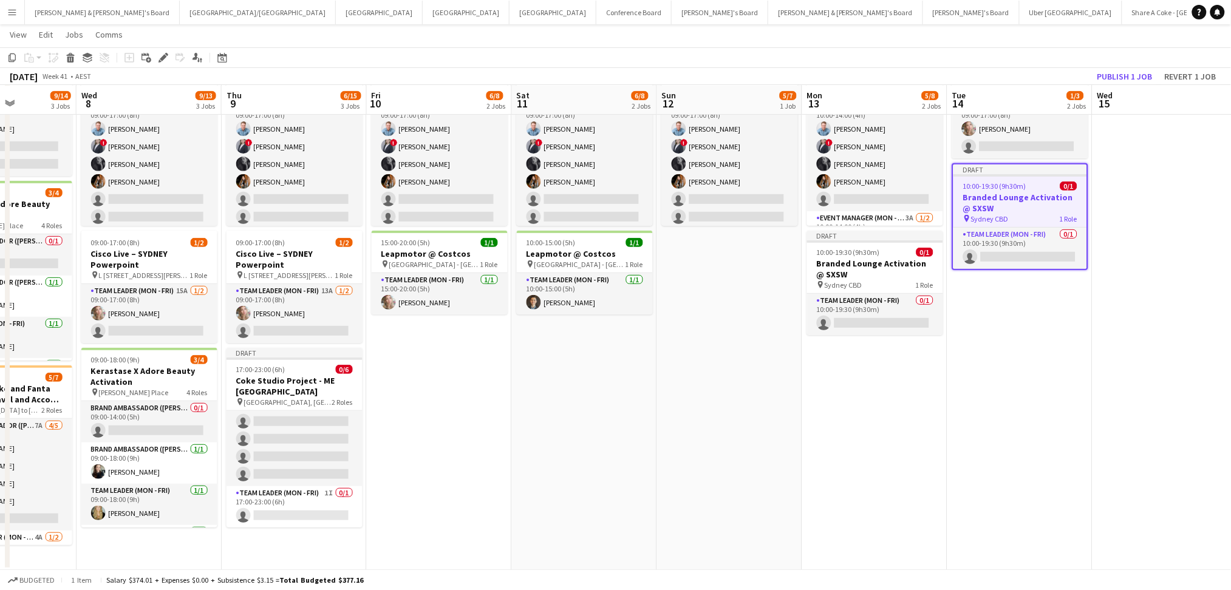
click at [1024, 207] on h3 "Branded Lounge Activation @ SXSW" at bounding box center [1020, 203] width 134 height 22
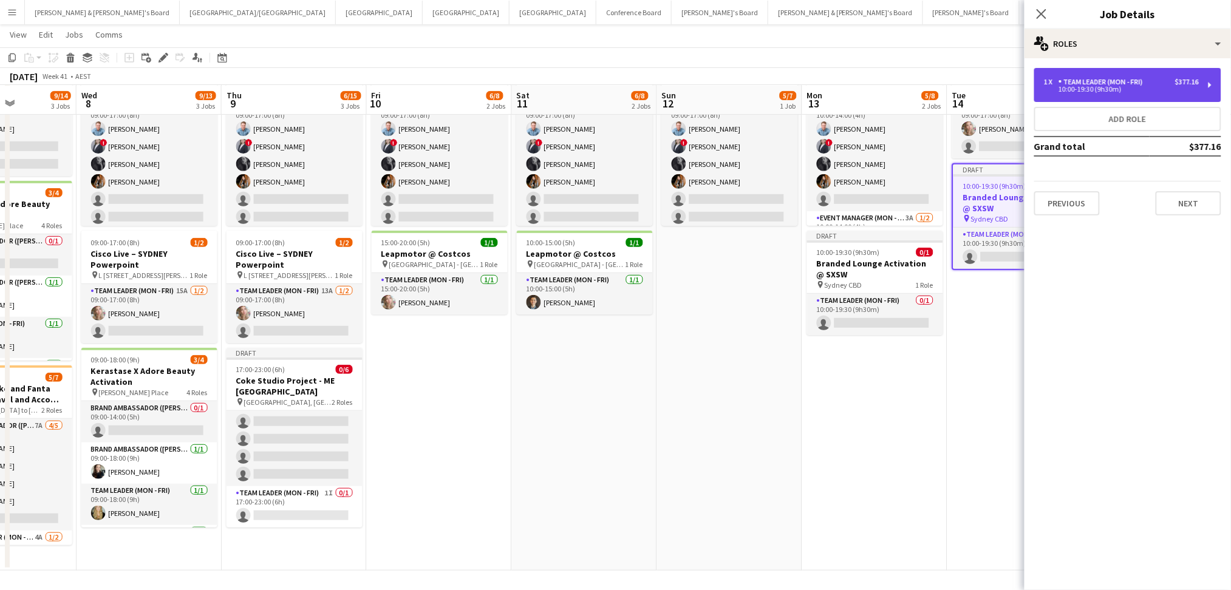
click at [1113, 92] on div "10:00-19:30 (9h30m)" at bounding box center [1121, 89] width 155 height 6
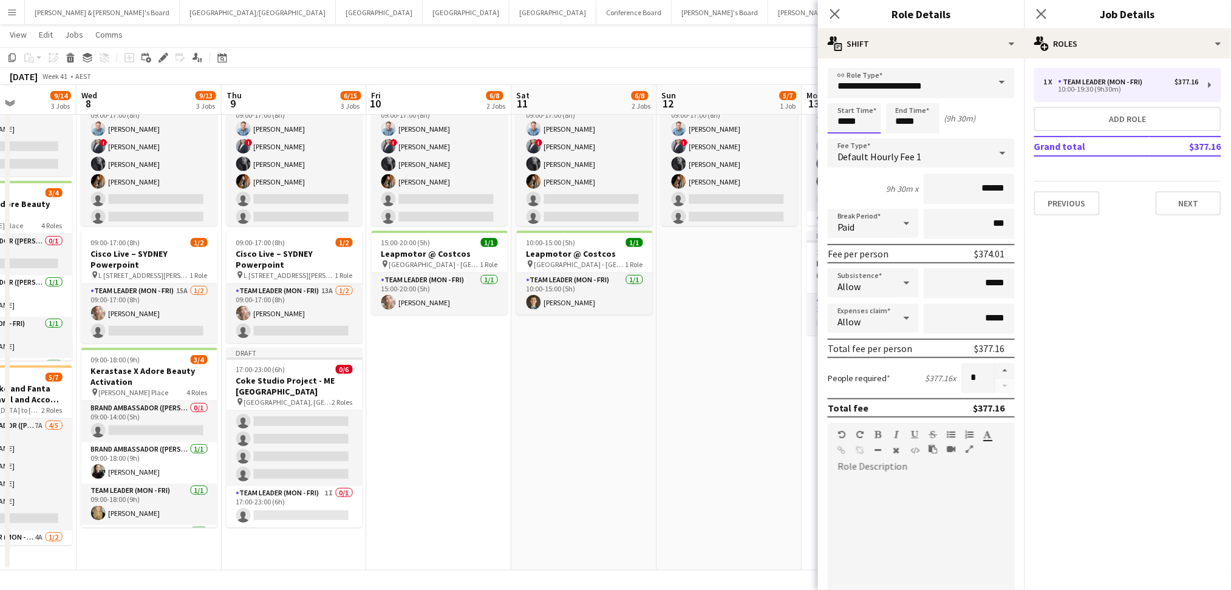
click at [843, 121] on input "*****" at bounding box center [853, 118] width 53 height 30
type input "*****"
click at [990, 276] on input "*****" at bounding box center [968, 283] width 91 height 30
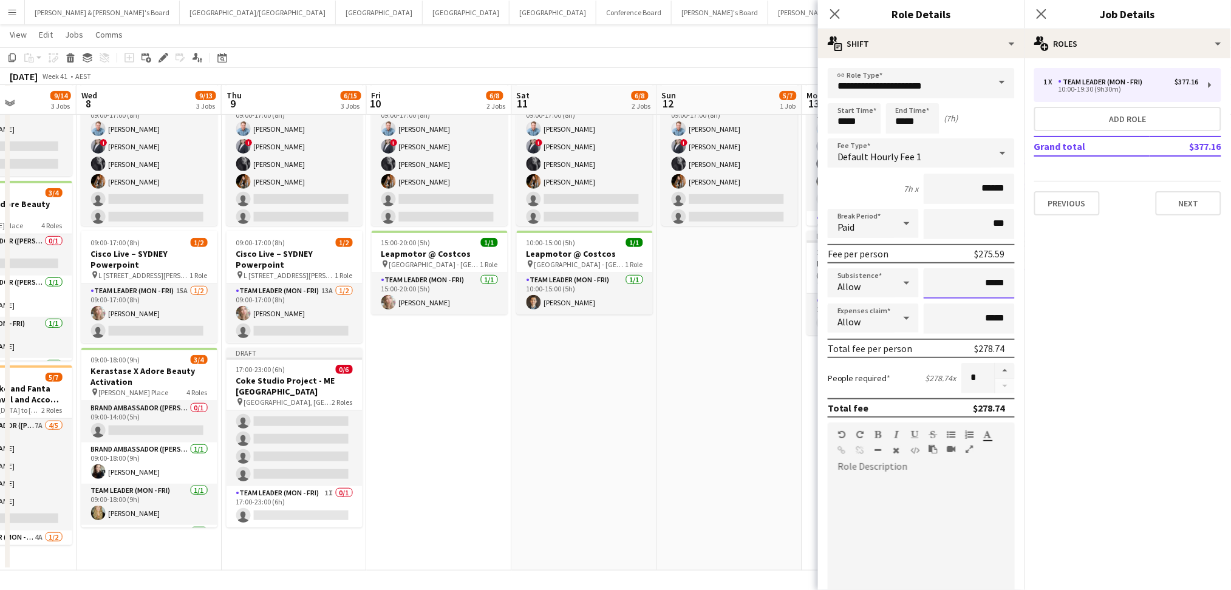
click at [990, 276] on input "*****" at bounding box center [968, 283] width 91 height 30
type input "**"
click at [960, 489] on div at bounding box center [920, 550] width 187 height 146
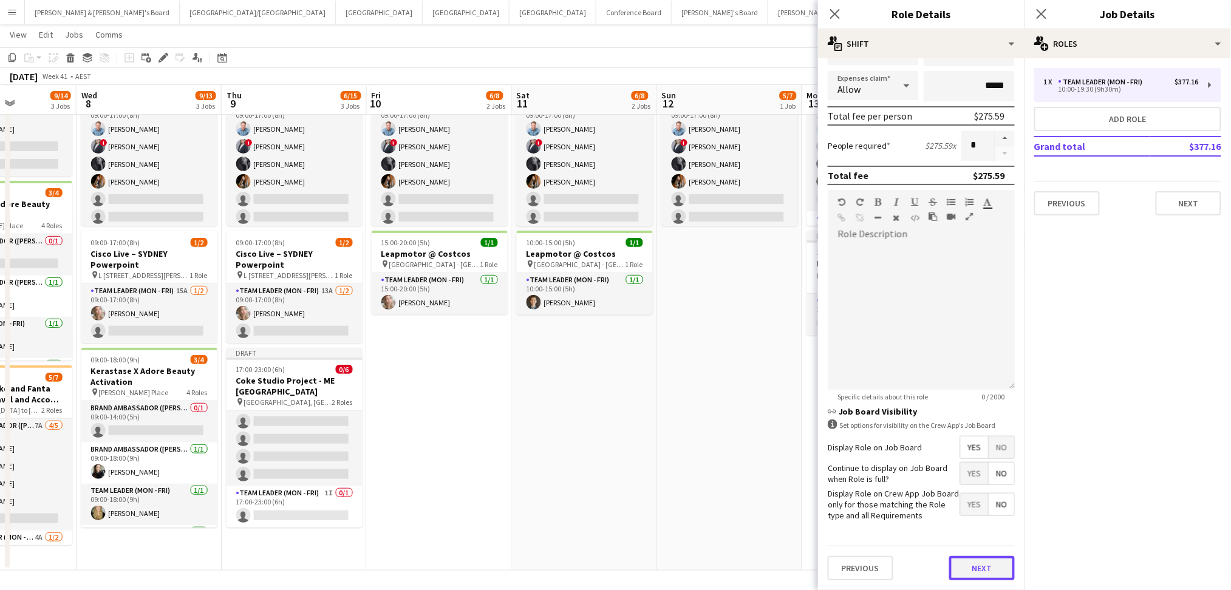
click at [986, 574] on button "Next" at bounding box center [982, 568] width 66 height 24
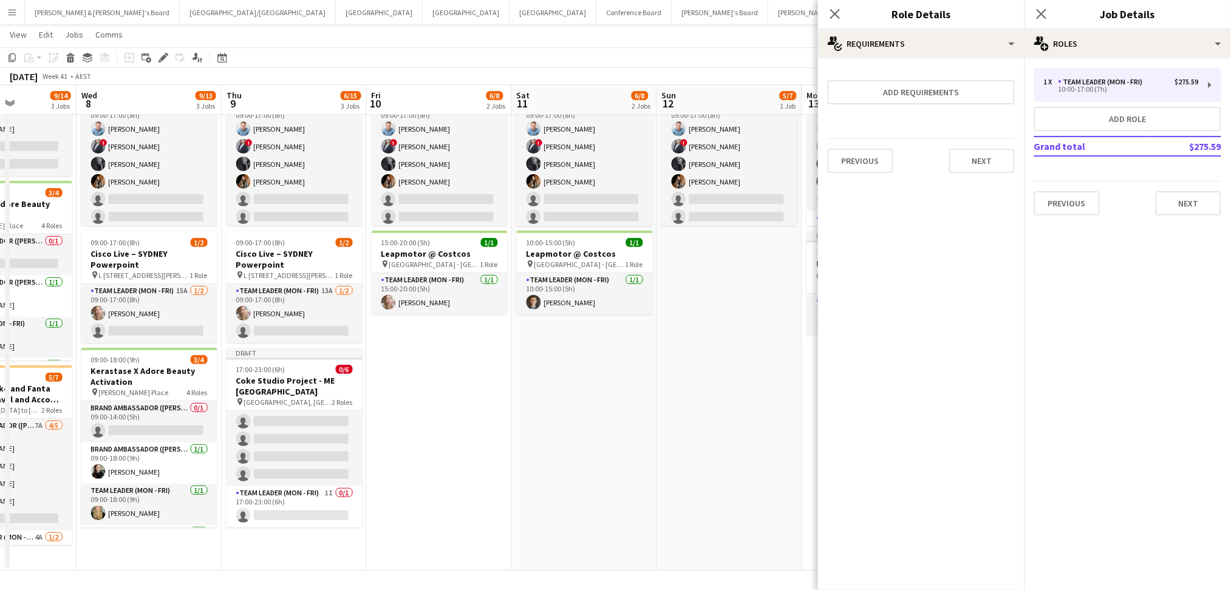
scroll to position [0, 0]
click at [765, 453] on app-date-cell "09:00-17:00 (8h) 5/7 Bathurst - Coke and Fanta Sampling - Live Days pin Bathurs…" at bounding box center [729, 305] width 145 height 529
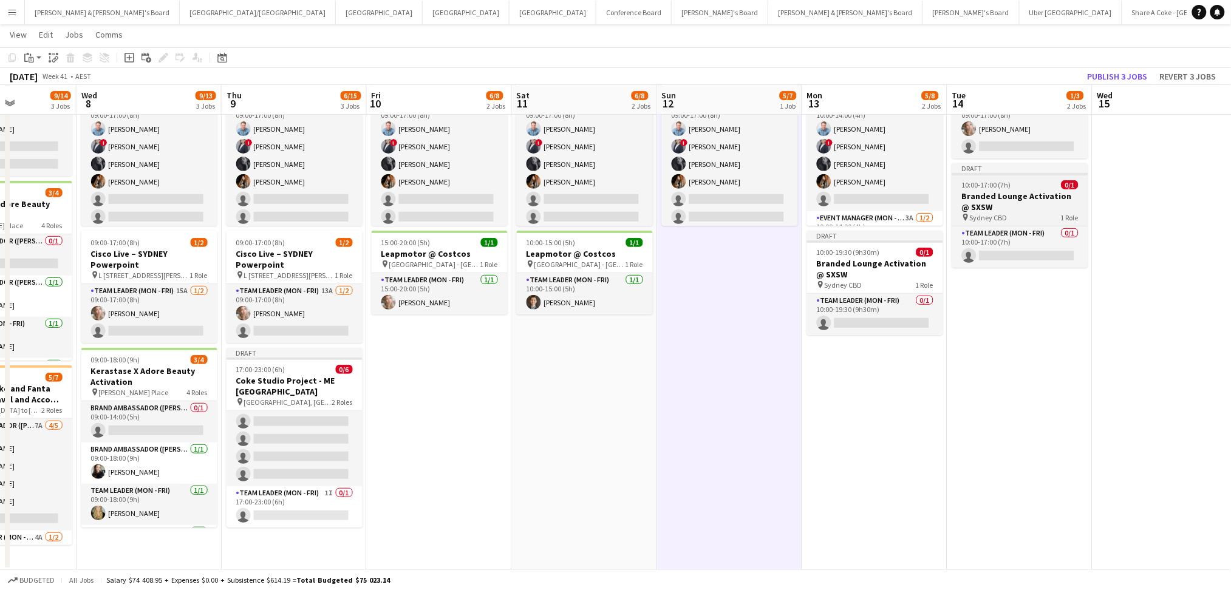
click at [996, 180] on span "10:00-17:00 (7h)" at bounding box center [986, 184] width 49 height 9
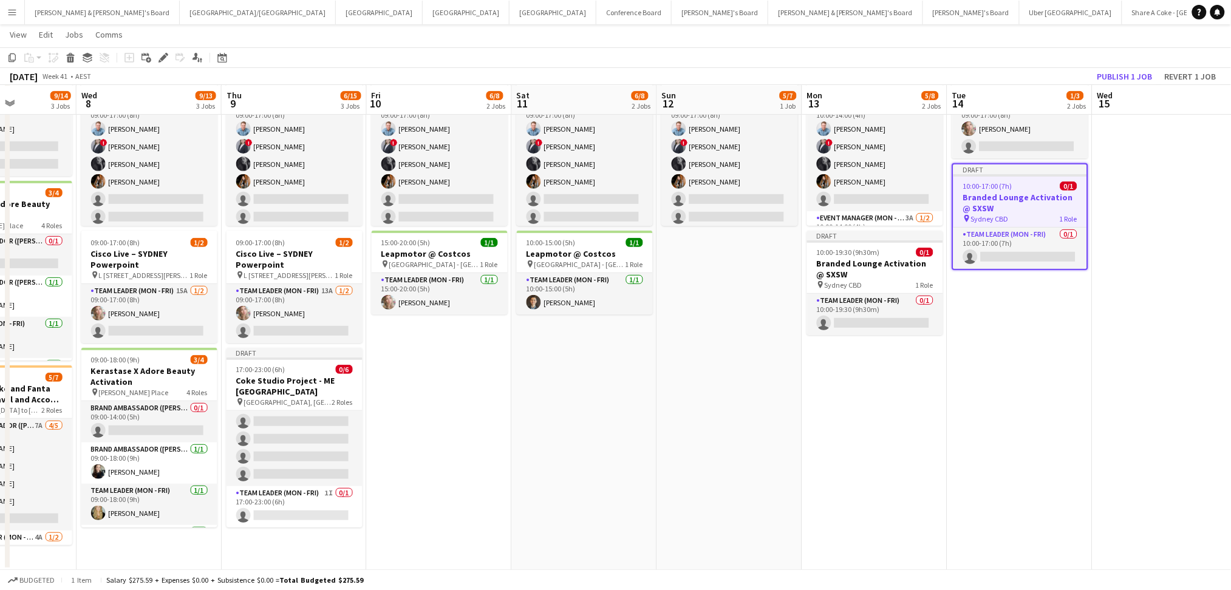
click at [1141, 245] on app-date-cell at bounding box center [1164, 305] width 145 height 529
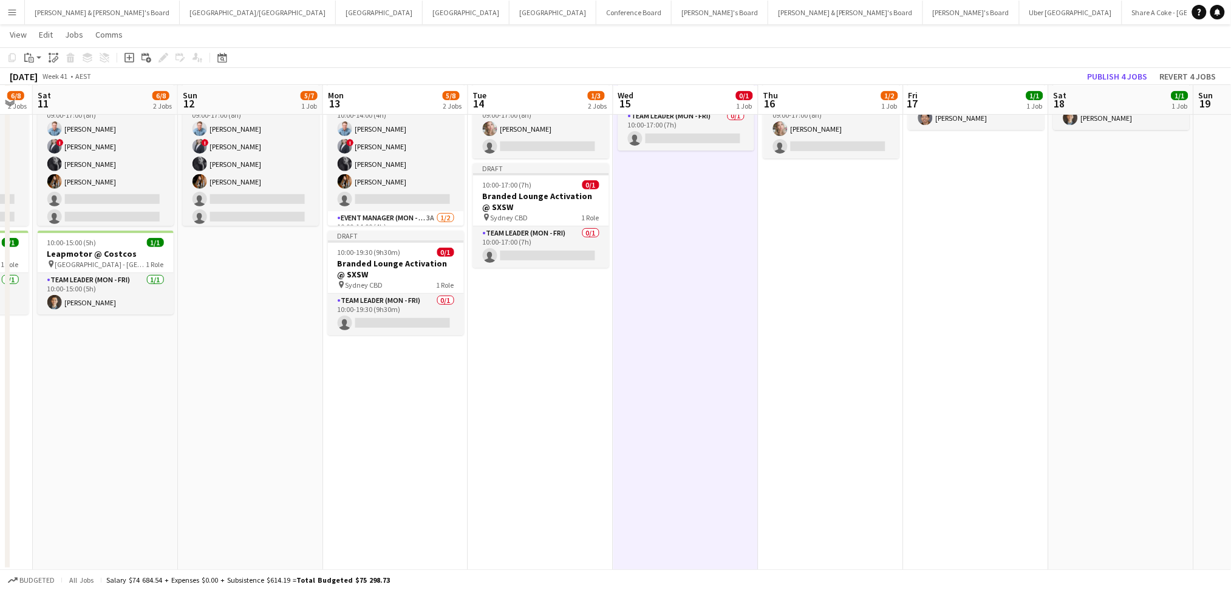
drag, startPoint x: 1135, startPoint y: 333, endPoint x: 691, endPoint y: 339, distance: 443.8
click at [691, 339] on app-calendar-viewport "Wed 8 9/13 3 Jobs Thu 9 6/15 3 Jobs Fri 10 6/8 2 Jobs Sat 11 6/8 2 Jobs Sun 12 …" at bounding box center [615, 262] width 1231 height 618
click at [829, 322] on app-date-cell "09:00-17:00 (8h) 1/2 Cisco Live – SYDNEY Powerpoint pin L 7, 99 Walker Street, …" at bounding box center [829, 305] width 145 height 529
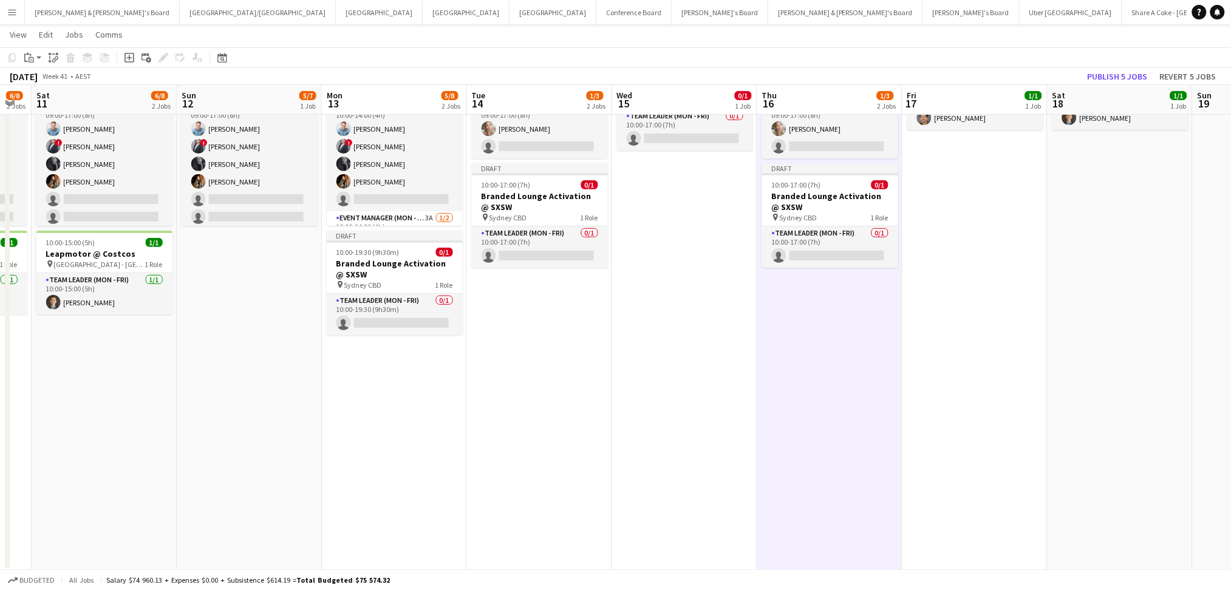
click at [950, 320] on app-date-cell "15:00-20:00 (5h) 1/1 Leapmotor @ Costcos pin Marsden Park - NSW 1 Role Team Lea…" at bounding box center [974, 305] width 145 height 529
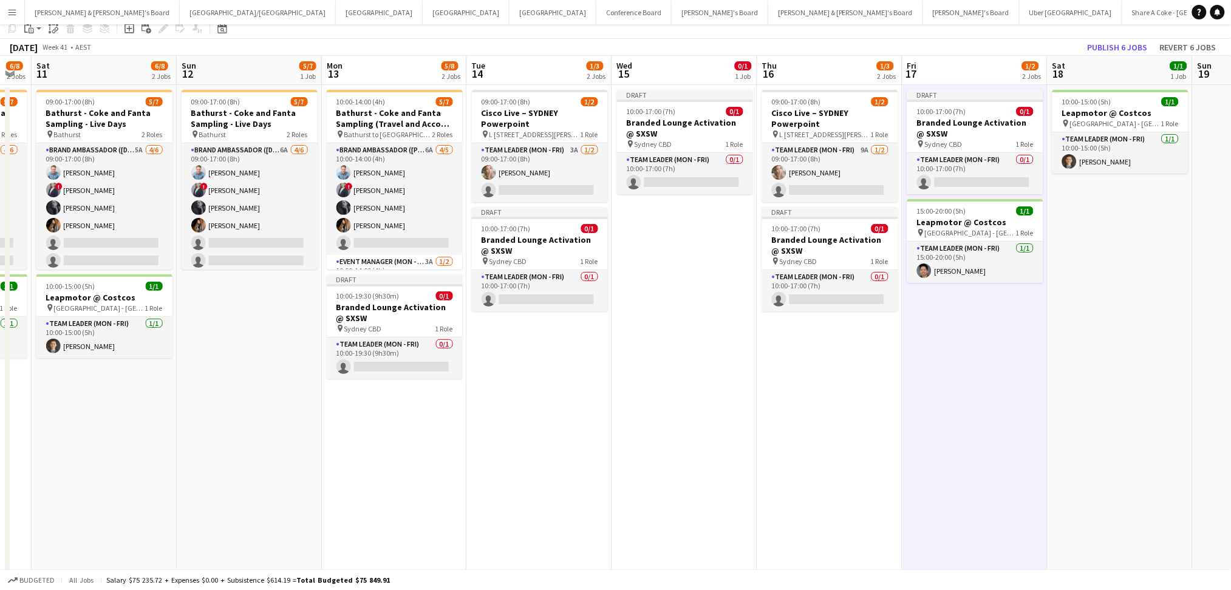
scroll to position [0, 0]
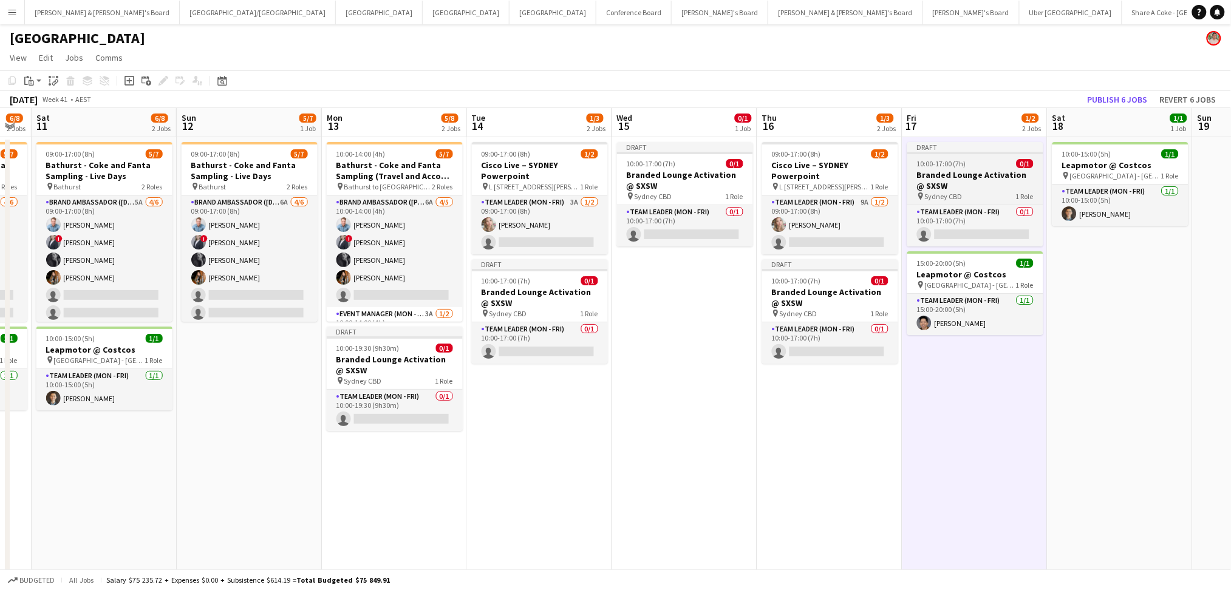
click at [964, 193] on div "pin Sydney CBD 1 Role" at bounding box center [975, 196] width 136 height 10
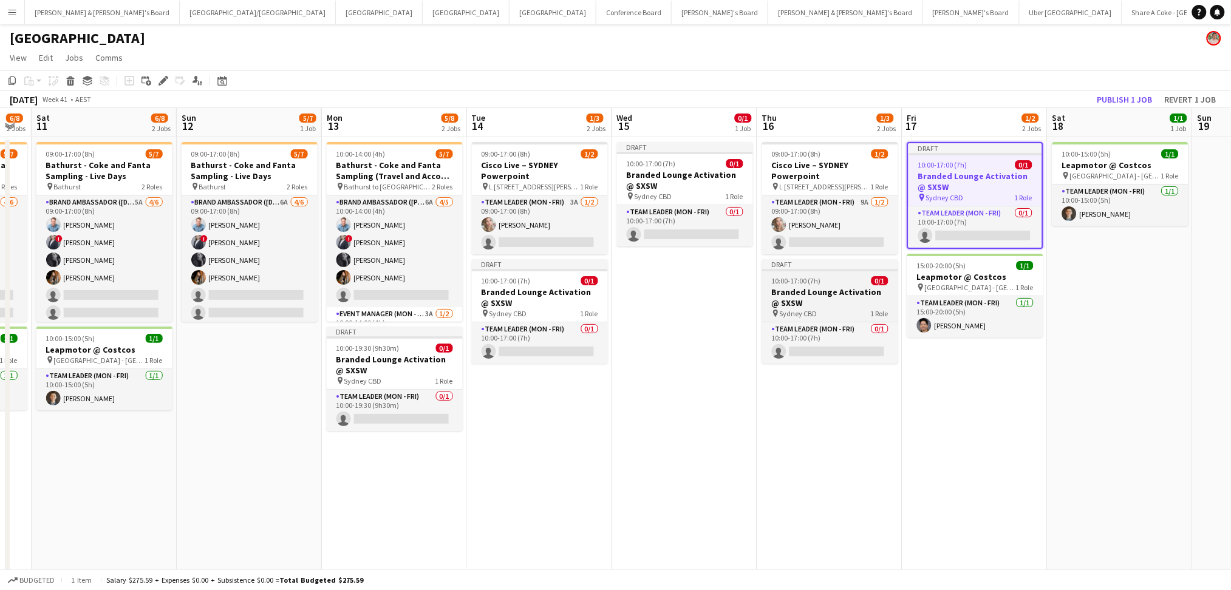
click at [818, 288] on h3 "Branded Lounge Activation @ SXSW" at bounding box center [830, 298] width 136 height 22
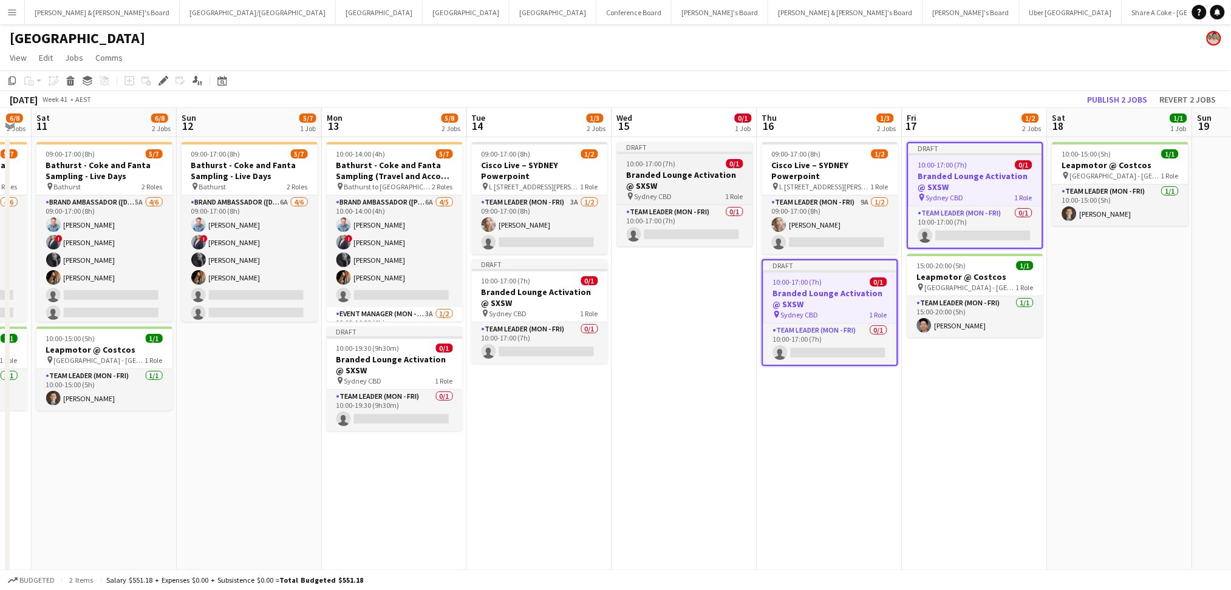
click at [671, 160] on span "10:00-17:00 (7h)" at bounding box center [650, 163] width 49 height 9
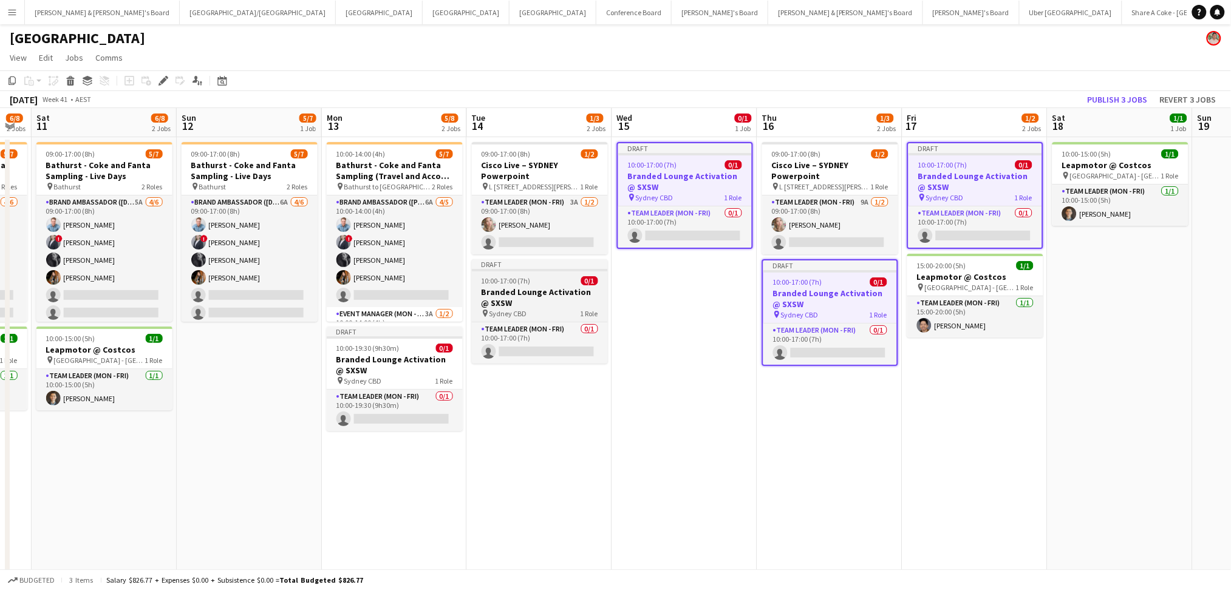
drag, startPoint x: 529, startPoint y: 293, endPoint x: 478, endPoint y: 313, distance: 55.6
click at [529, 294] on h3 "Branded Lounge Activation @ SXSW" at bounding box center [540, 298] width 136 height 22
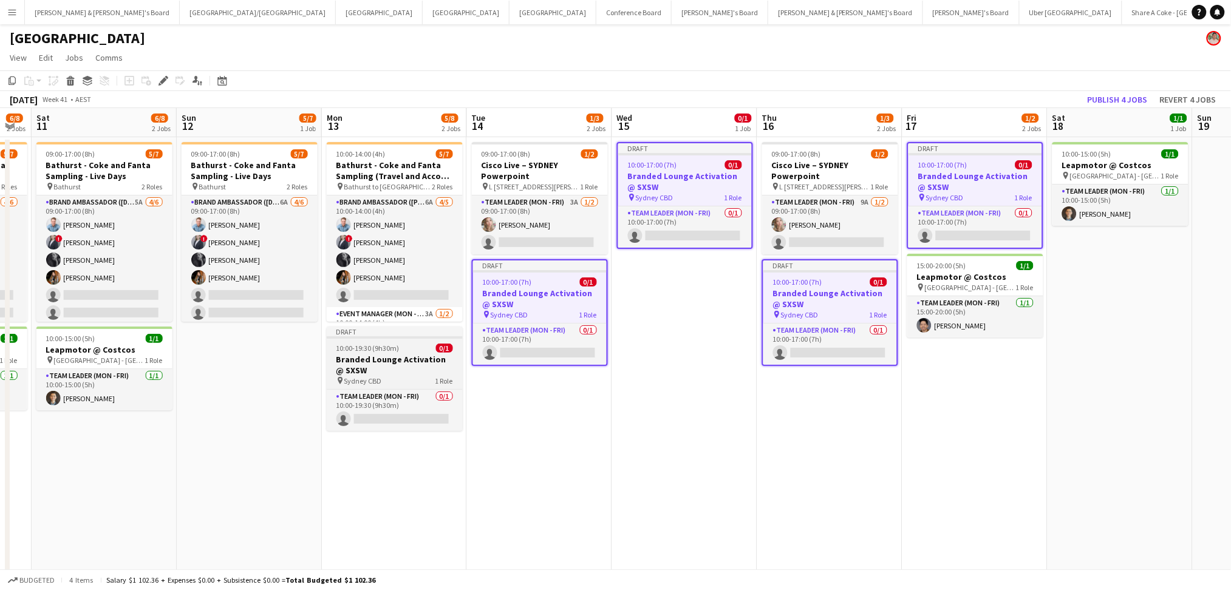
scroll to position [0, 404]
click at [381, 368] on h3 "Branded Lounge Activation @ SXSW" at bounding box center [394, 365] width 136 height 22
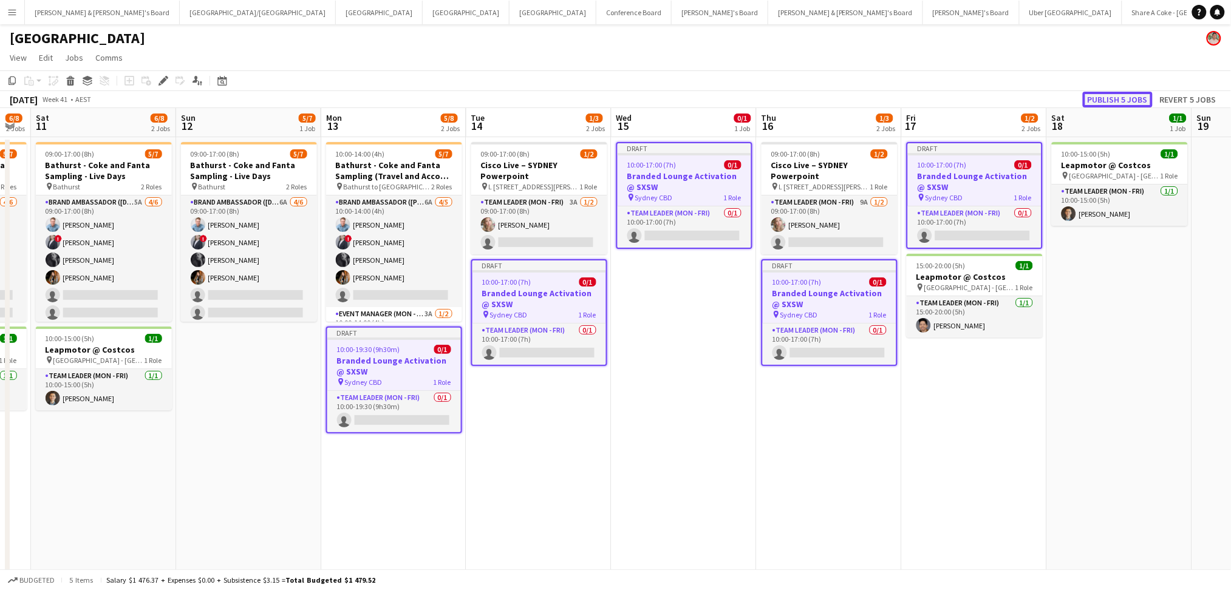
click at [1128, 98] on button "Publish 5 jobs" at bounding box center [1117, 100] width 70 height 16
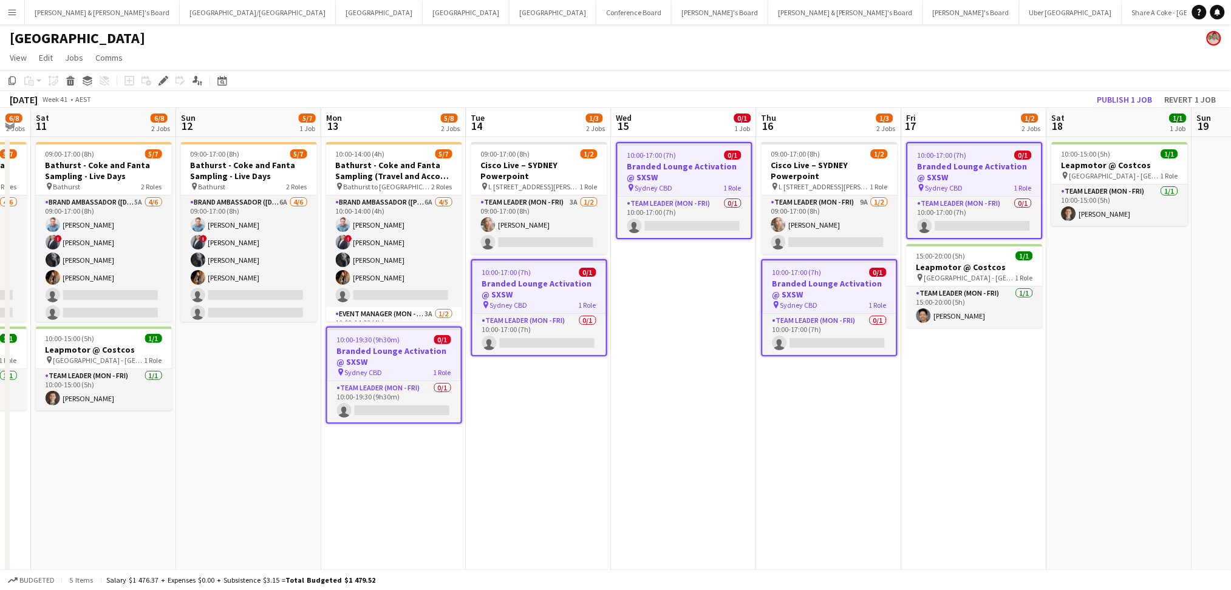
click at [384, 354] on h3 "Branded Lounge Activation @ SXSW" at bounding box center [394, 356] width 134 height 22
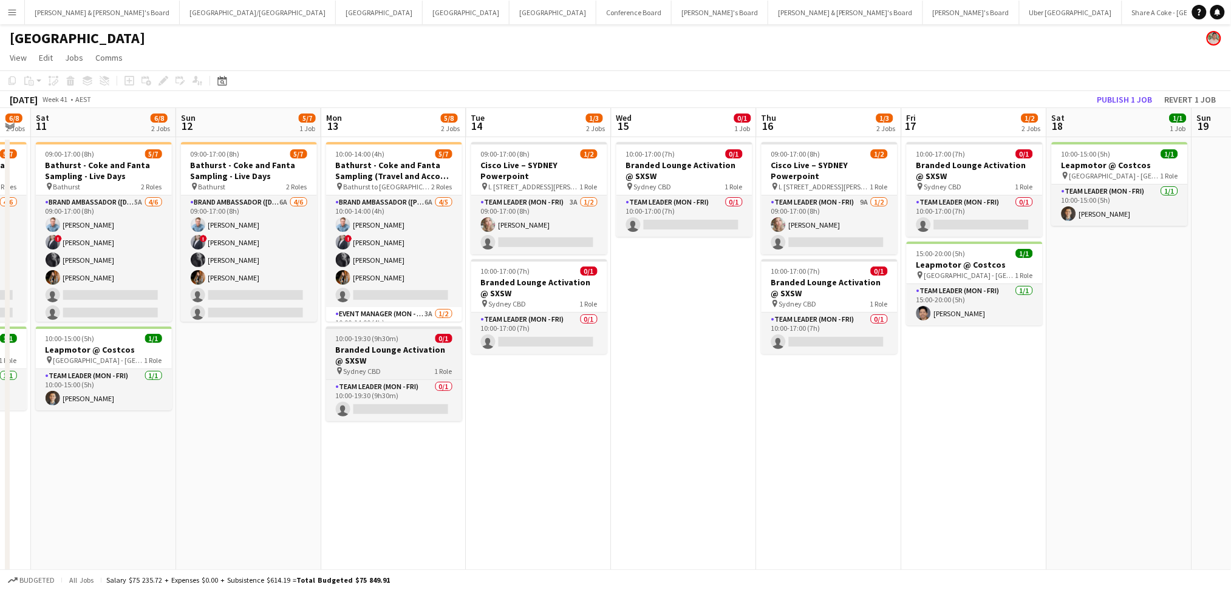
click at [372, 355] on h3 "Branded Lounge Activation @ SXSW" at bounding box center [394, 355] width 136 height 22
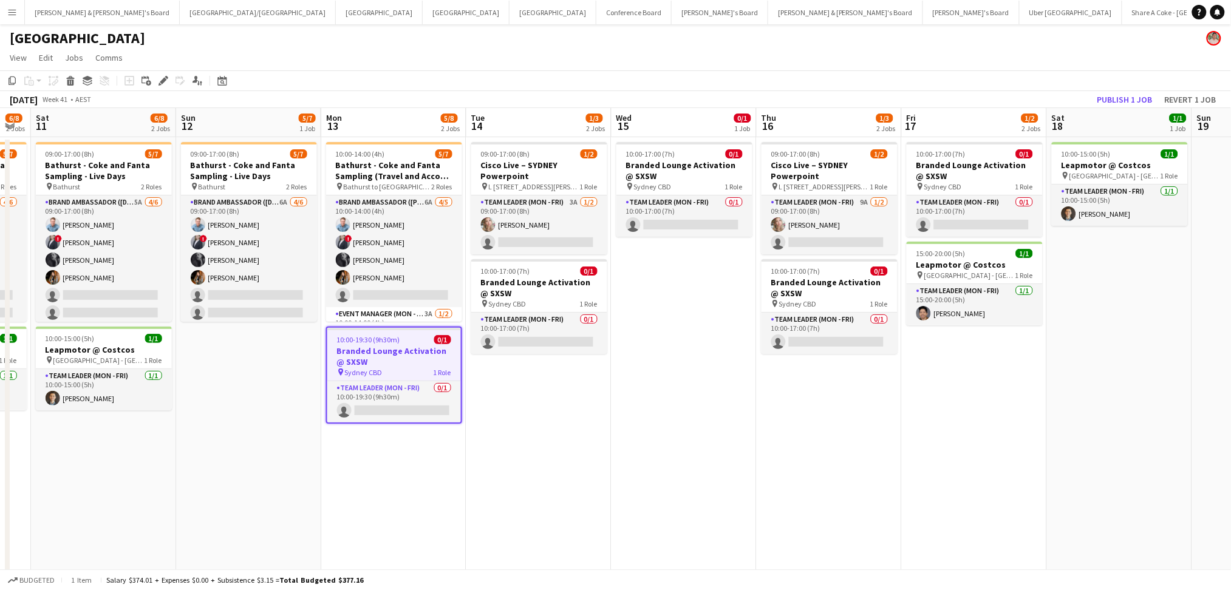
click at [372, 355] on h3 "Branded Lounge Activation @ SXSW" at bounding box center [394, 356] width 134 height 22
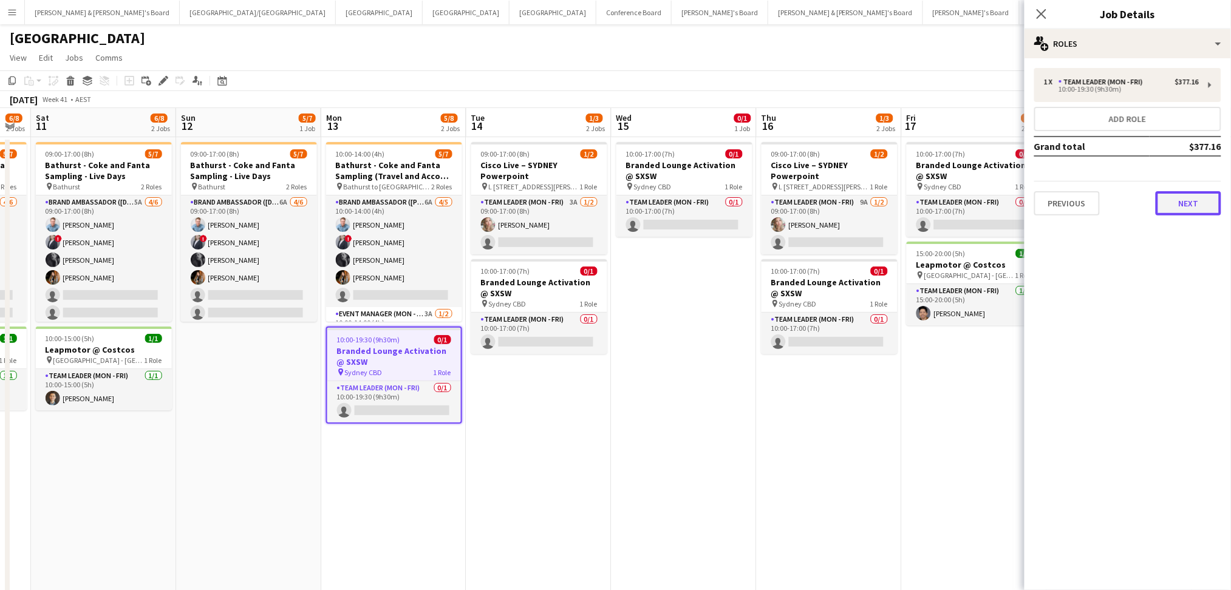
click at [1163, 199] on button "Next" at bounding box center [1188, 203] width 66 height 24
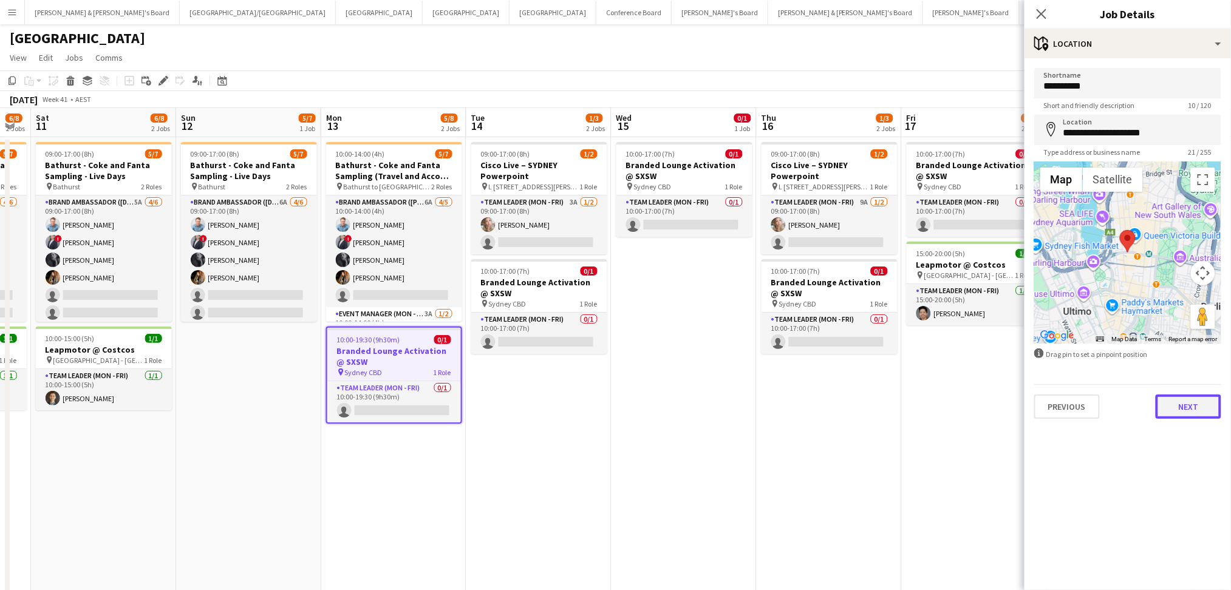
click at [1190, 407] on button "Next" at bounding box center [1188, 407] width 66 height 24
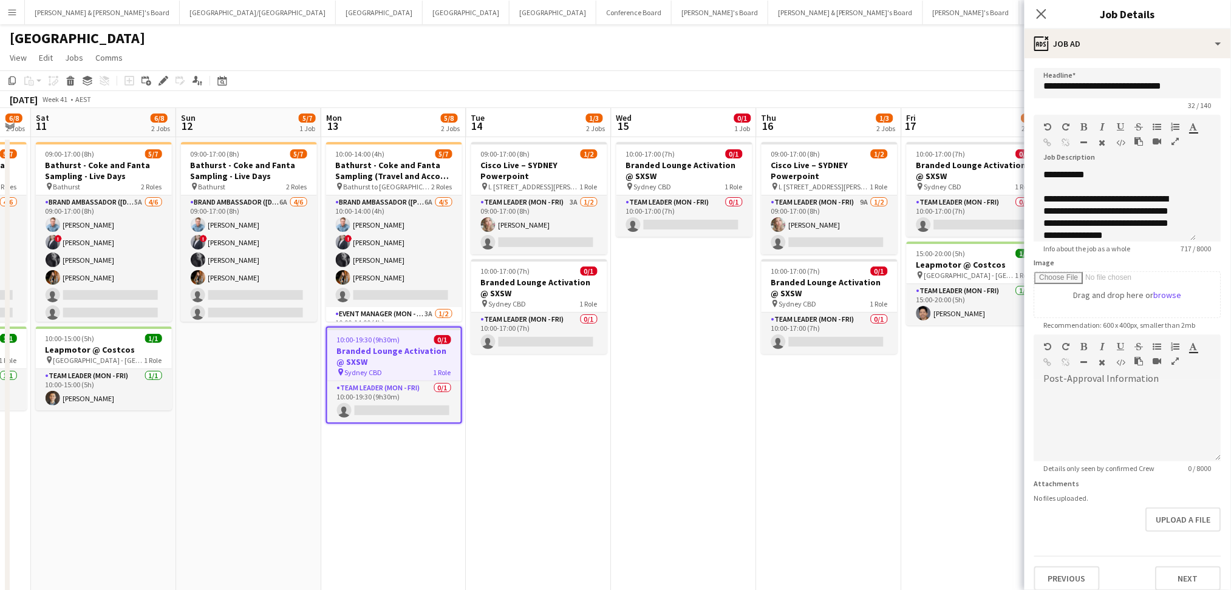
scroll to position [312, 0]
click at [1106, 233] on div at bounding box center [1115, 227] width 143 height 12
drag, startPoint x: 1108, startPoint y: 226, endPoint x: 1037, endPoint y: 213, distance: 72.2
click at [1037, 213] on div "**********" at bounding box center [1121, 205] width 175 height 73
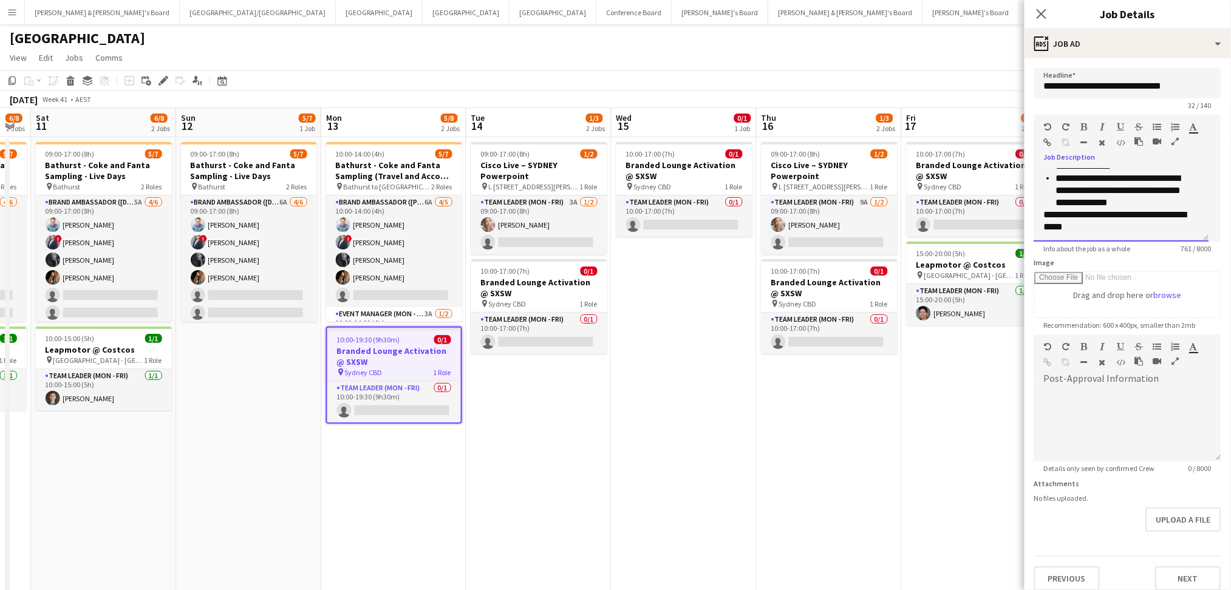
copy div "**********"
click at [511, 277] on h3 "Branded Lounge Activation @ SXSW" at bounding box center [539, 288] width 136 height 22
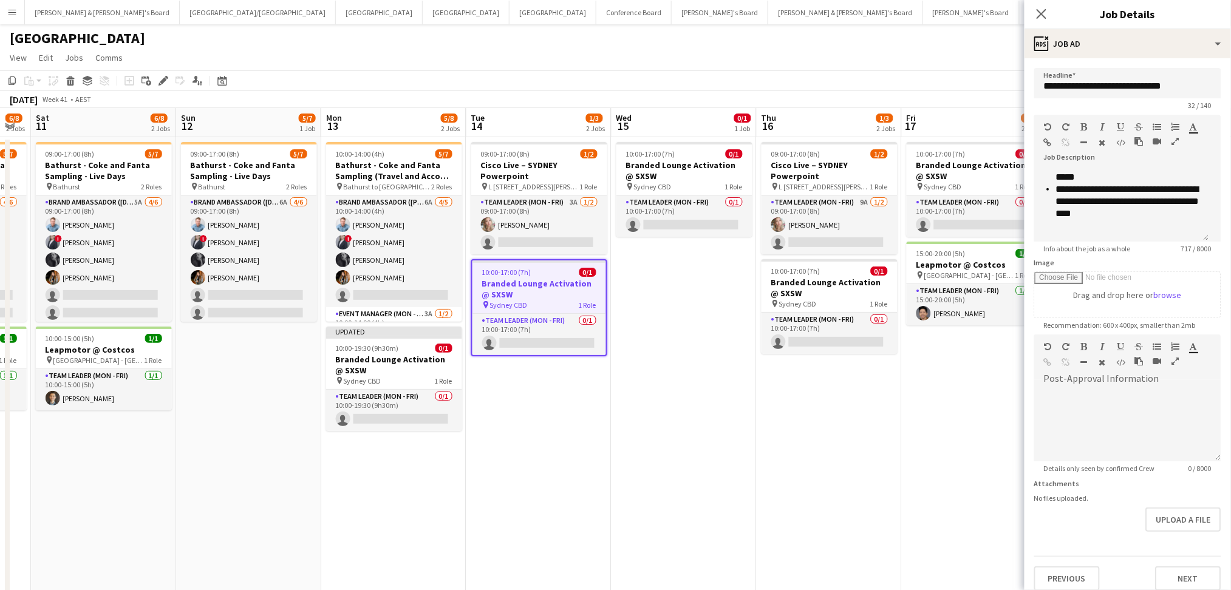
scroll to position [276, 0]
click at [1091, 227] on div at bounding box center [1121, 227] width 155 height 12
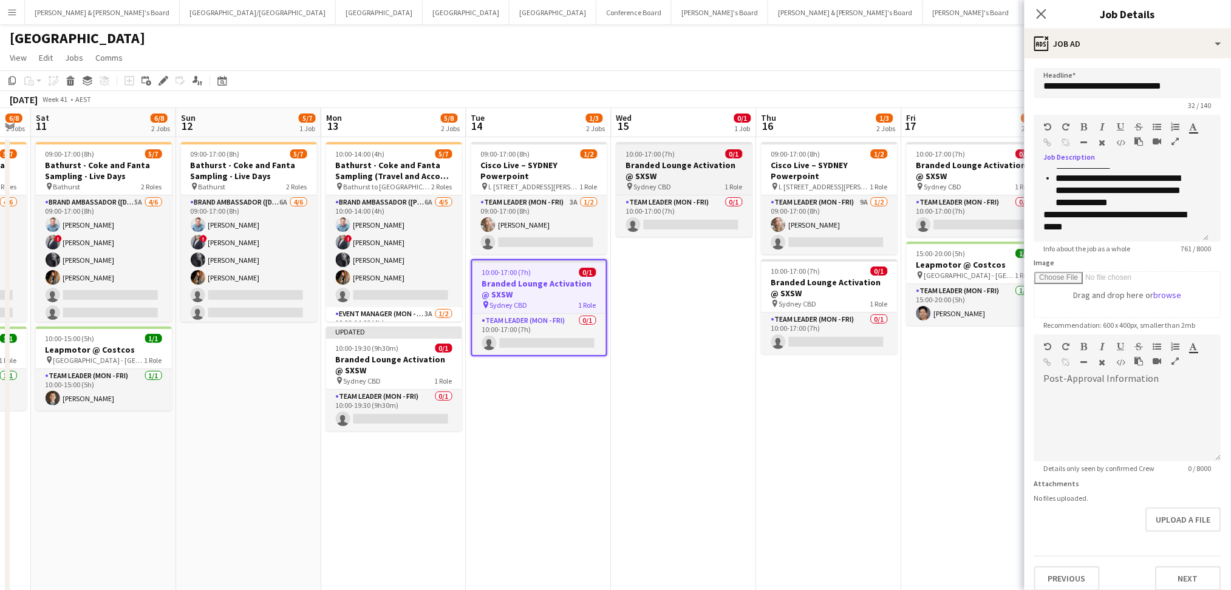
click at [667, 165] on h3 "Branded Lounge Activation @ SXSW" at bounding box center [684, 171] width 136 height 22
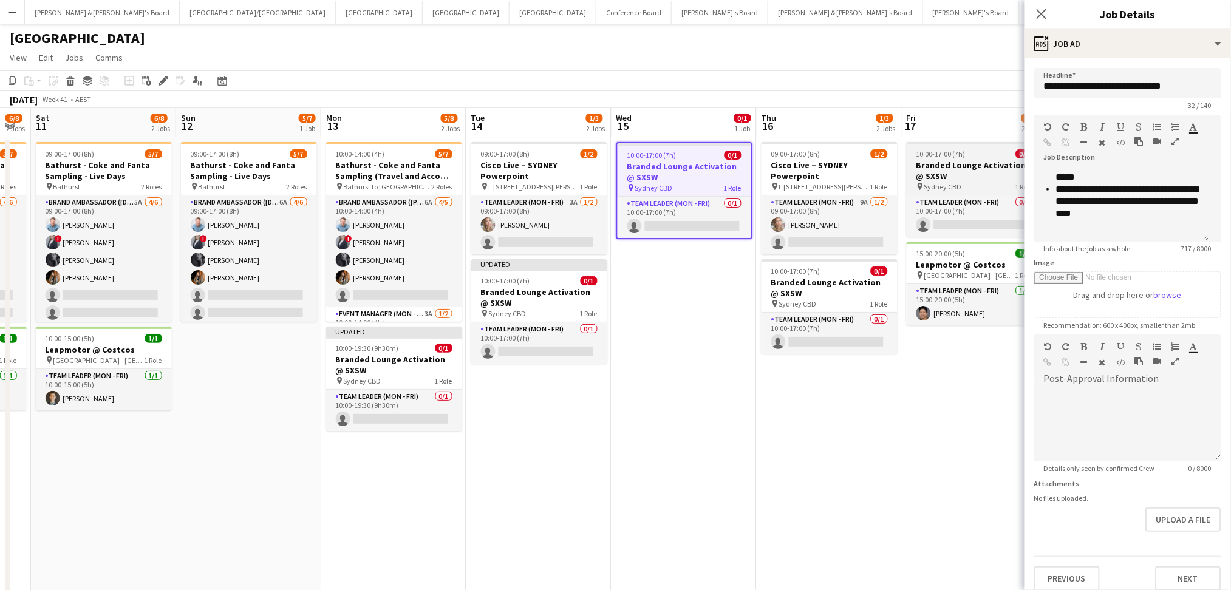
scroll to position [276, 0]
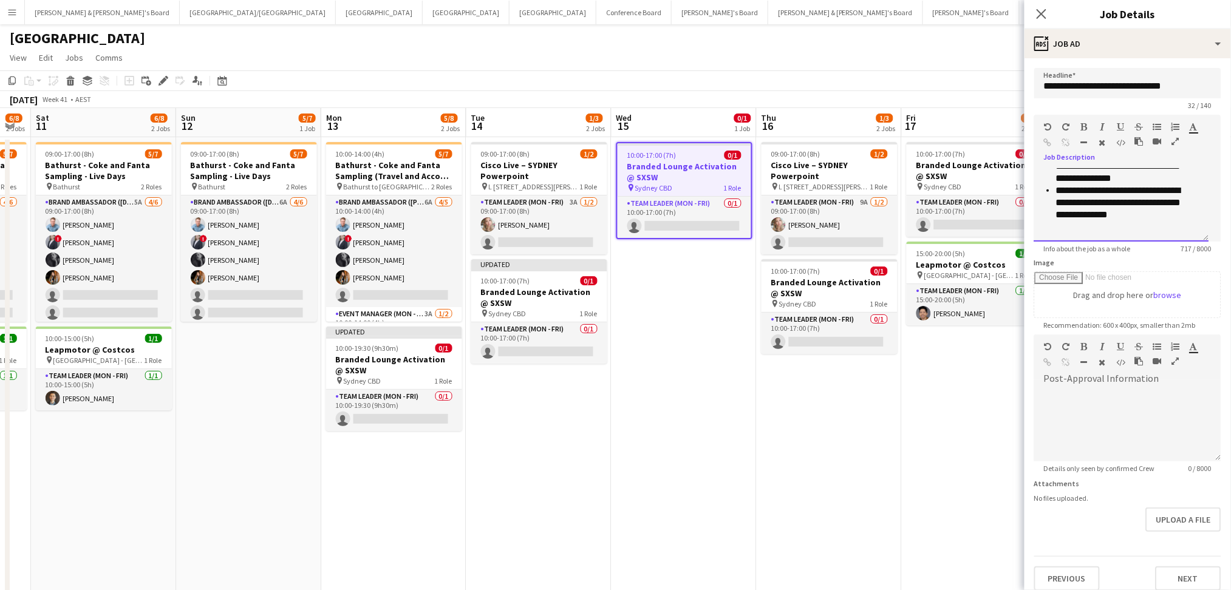
click at [1064, 234] on div "**********" at bounding box center [1121, 205] width 175 height 73
click at [828, 285] on h3 "Branded Lounge Activation @ SXSW" at bounding box center [829, 288] width 136 height 22
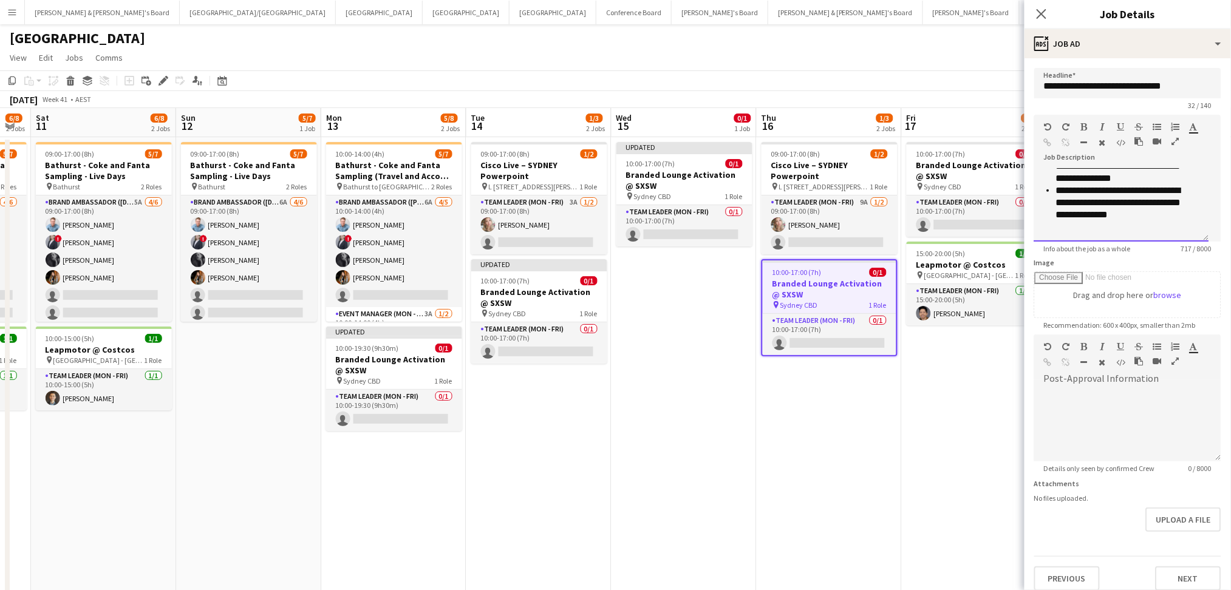
click at [1071, 229] on div at bounding box center [1121, 227] width 155 height 12
click at [962, 175] on h3 "Branded Lounge Activation @ SXSW" at bounding box center [974, 171] width 136 height 22
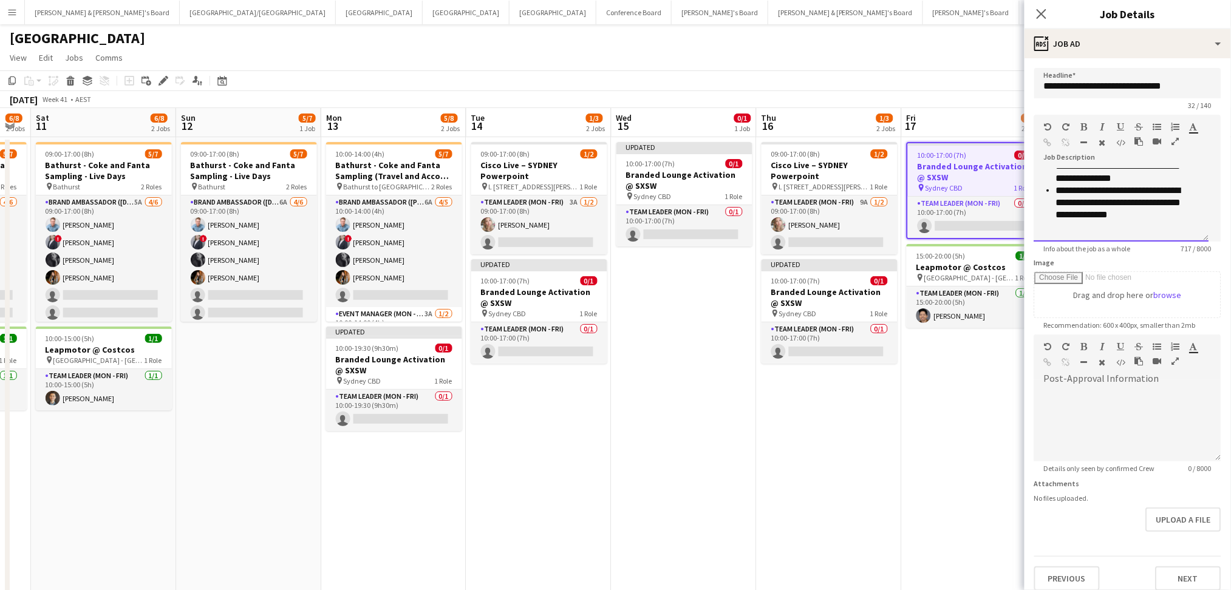
click at [1090, 236] on div "**********" at bounding box center [1121, 205] width 175 height 73
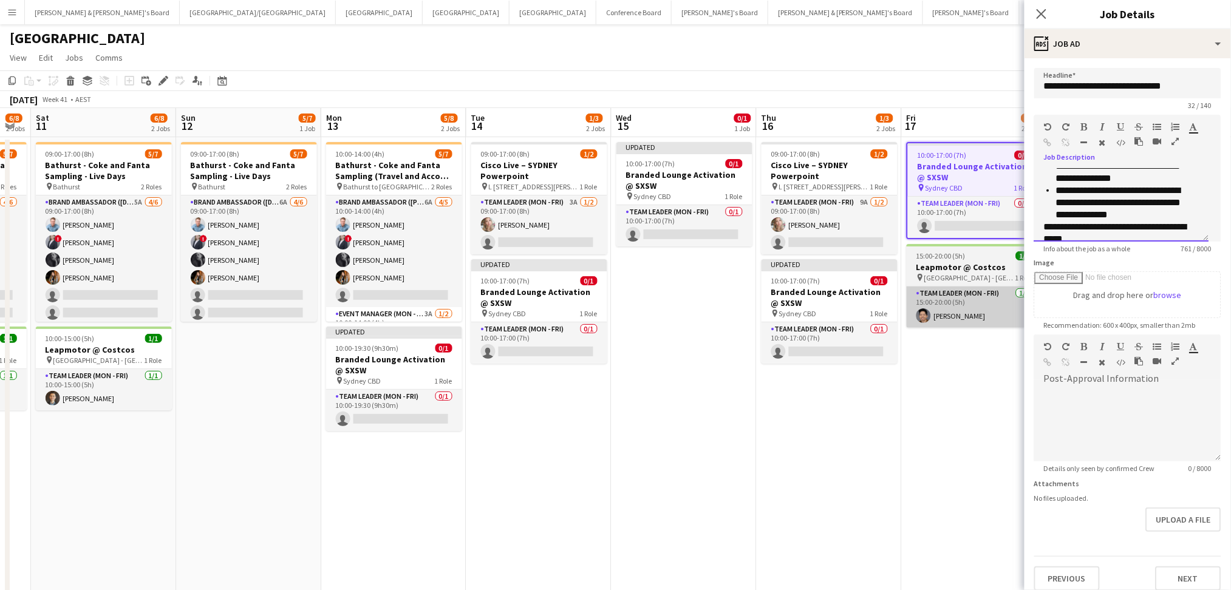
scroll to position [279, 0]
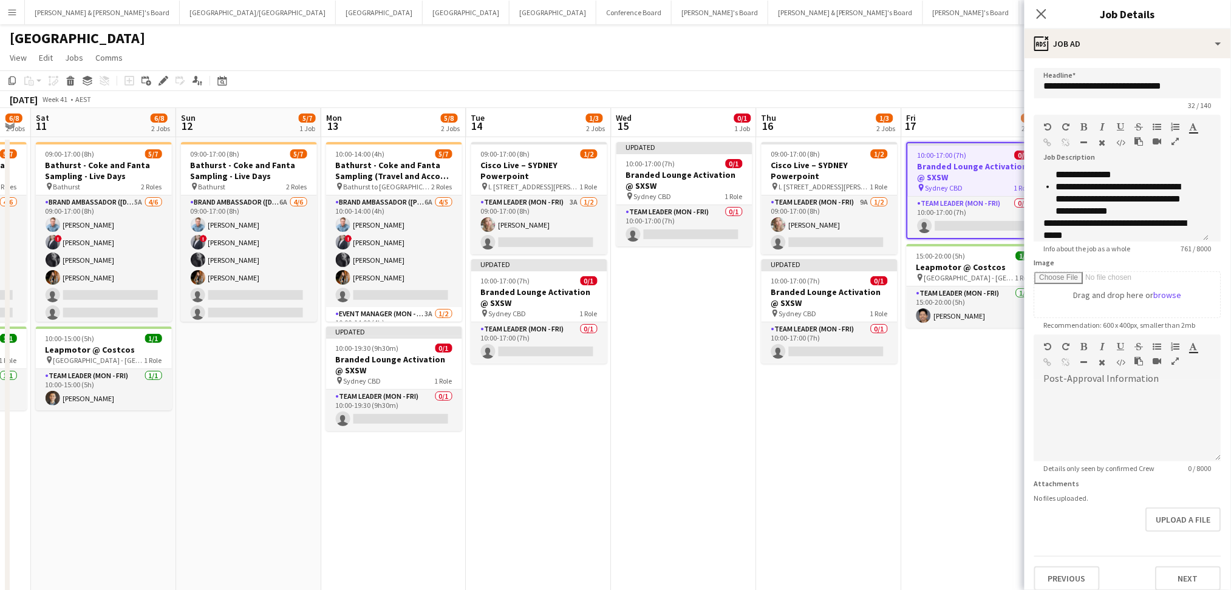
click at [881, 408] on app-date-cell "09:00-17:00 (8h) 1/2 Cisco Live – SYDNEY Powerpoint pin L 7, 99 Walker Street, …" at bounding box center [828, 401] width 145 height 529
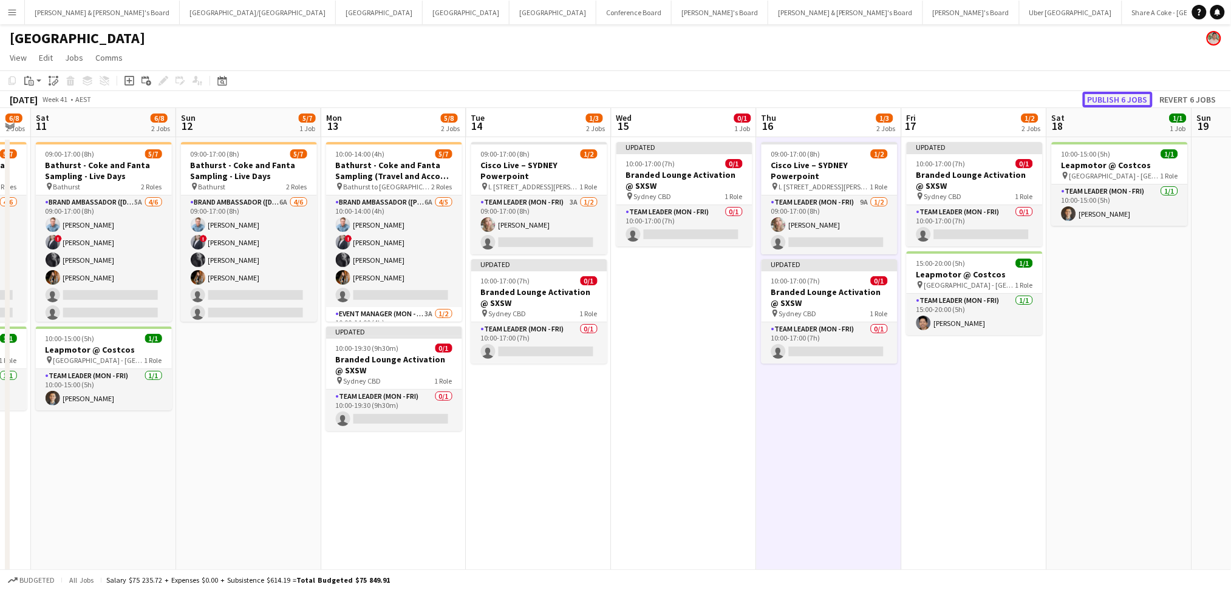
click at [1130, 98] on button "Publish 6 jobs" at bounding box center [1117, 100] width 70 height 16
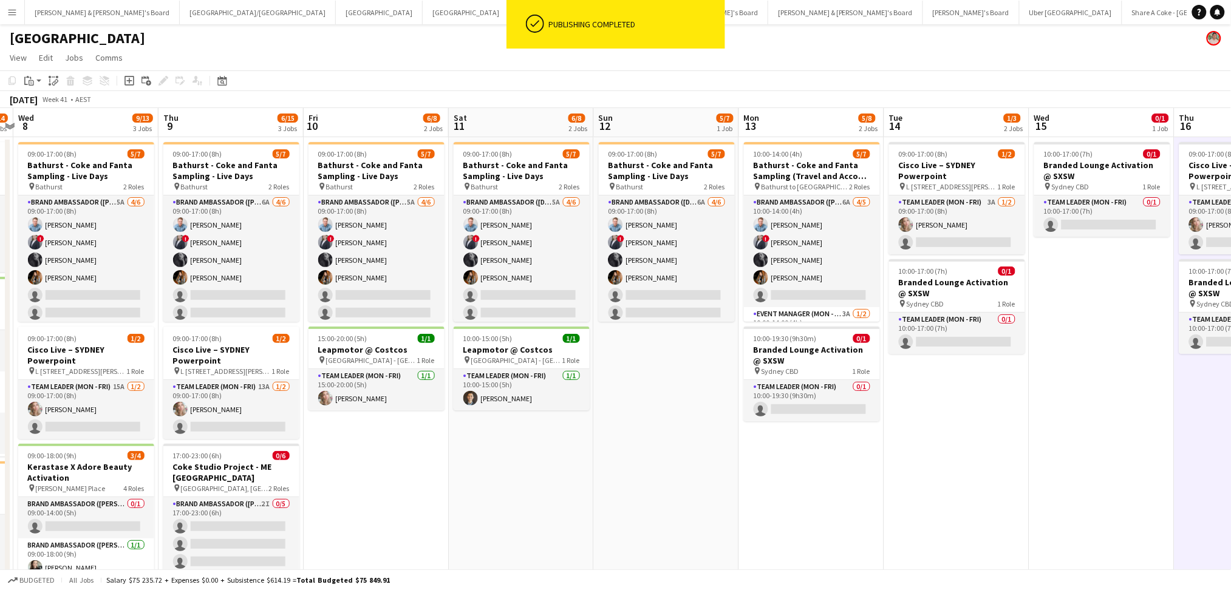
drag, startPoint x: 510, startPoint y: 443, endPoint x: 928, endPoint y: 420, distance: 418.3
click at [928, 420] on app-calendar-viewport "Mon 6 3/4 1 Job Tue 7 9/14 3 Jobs Wed 8 9/13 3 Jobs Thu 9 6/15 3 Jobs Fri 10 6/…" at bounding box center [615, 387] width 1231 height 559
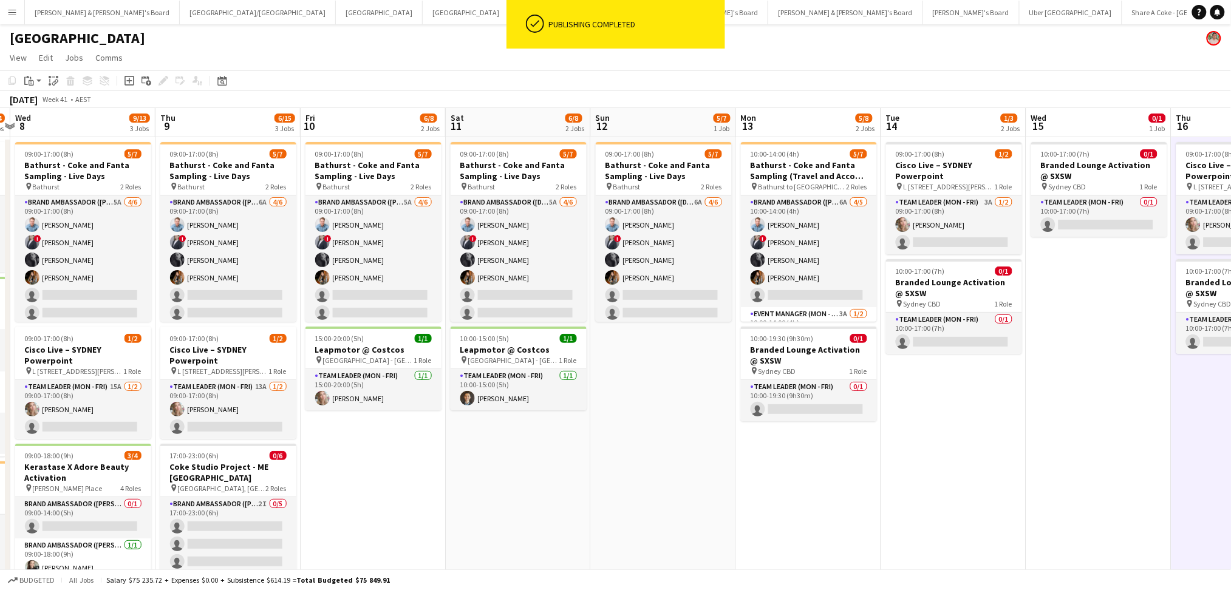
drag, startPoint x: 604, startPoint y: 447, endPoint x: 788, endPoint y: 438, distance: 184.2
click at [764, 438] on app-calendar-viewport "Mon 6 3/4 1 Job Tue 7 9/14 3 Jobs Wed 8 9/13 3 Jobs Thu 9 6/15 3 Jobs Fri 10 6/…" at bounding box center [615, 387] width 1231 height 559
